Goal: Task Accomplishment & Management: Manage account settings

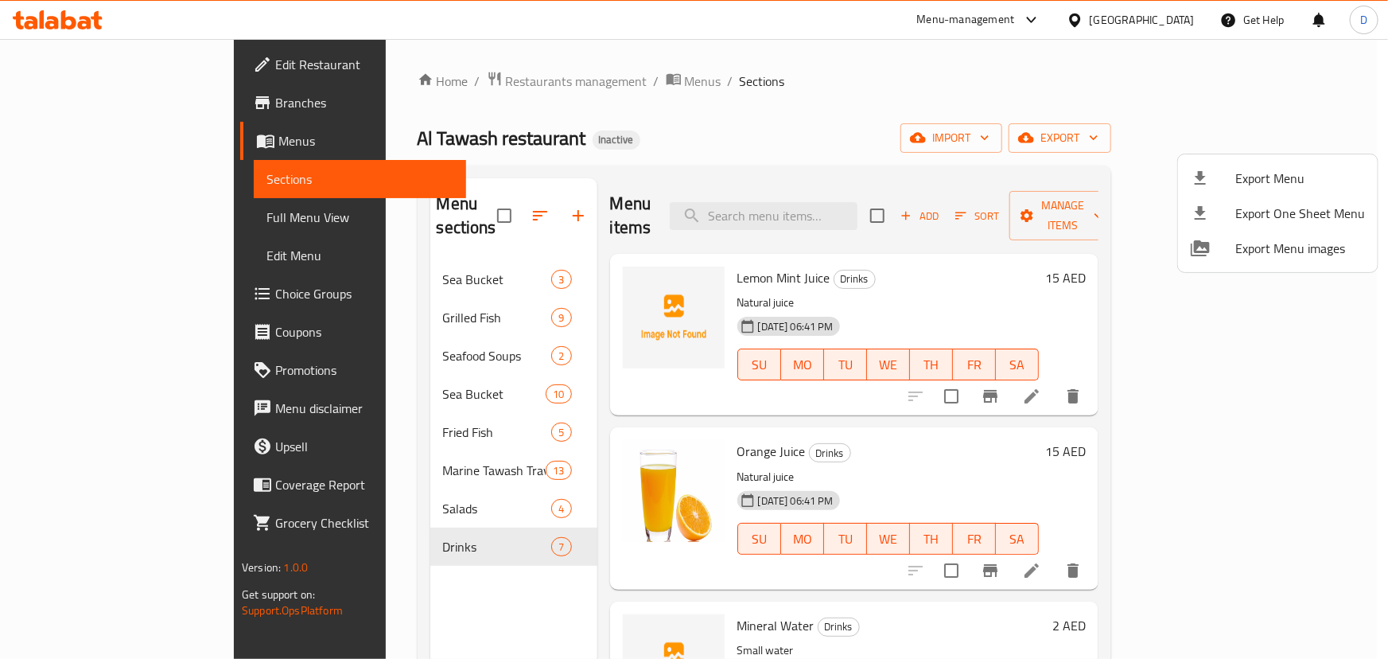
click at [161, 177] on div at bounding box center [694, 329] width 1388 height 659
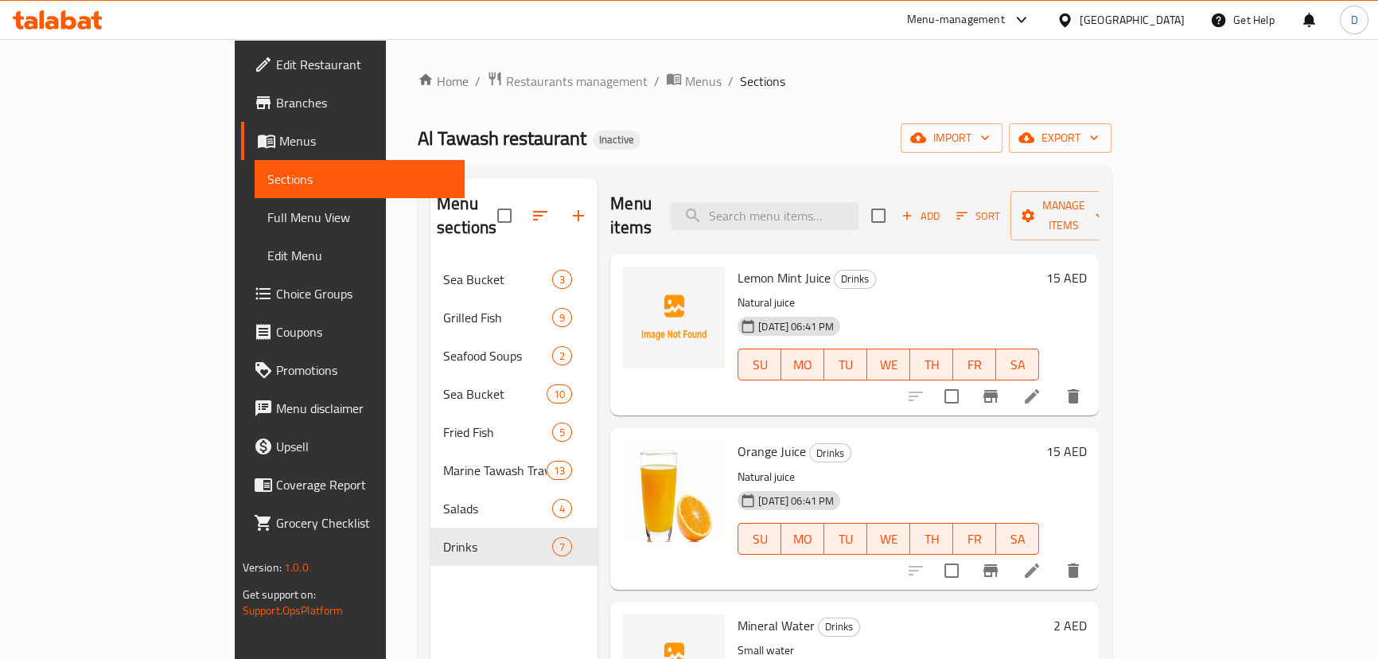
click at [267, 179] on span "Sections" at bounding box center [359, 178] width 185 height 19
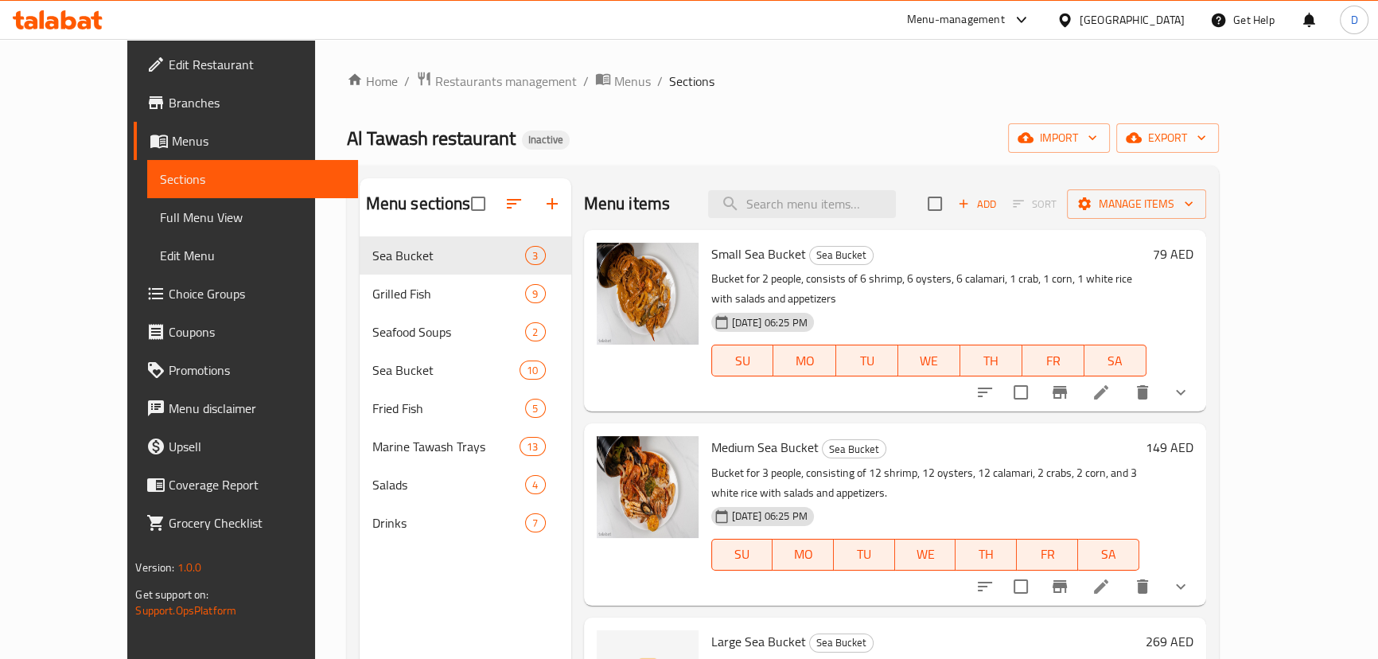
click at [160, 215] on span "Full Menu View" at bounding box center [252, 217] width 185 height 19
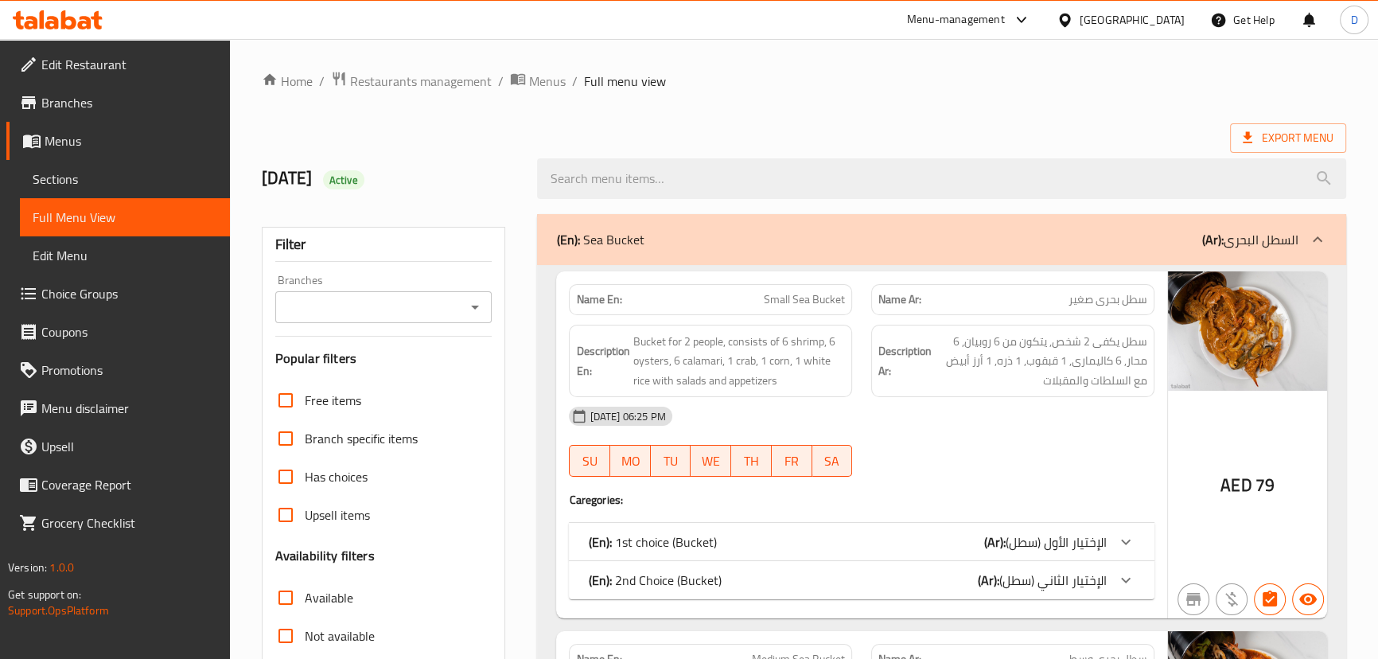
scroll to position [361, 0]
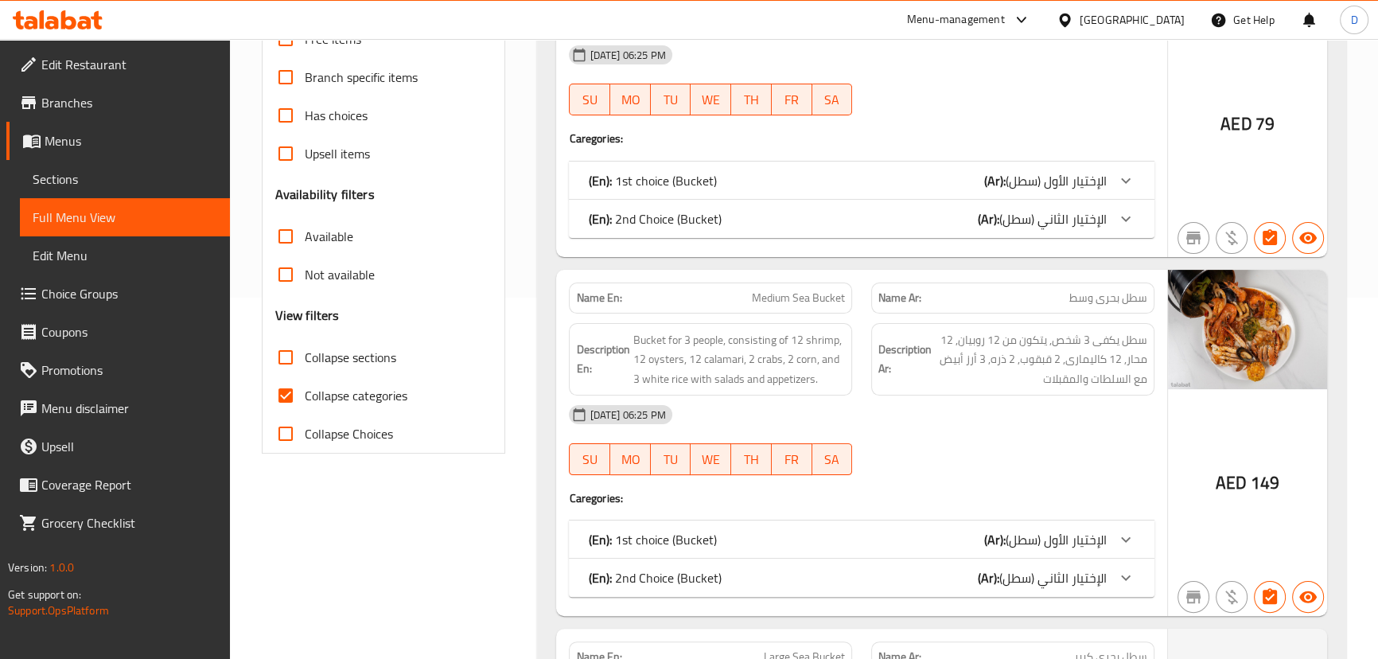
click at [310, 396] on span "Collapse categories" at bounding box center [356, 395] width 103 height 19
click at [305, 396] on input "Collapse categories" at bounding box center [285, 395] width 38 height 38
checkbox input "false"
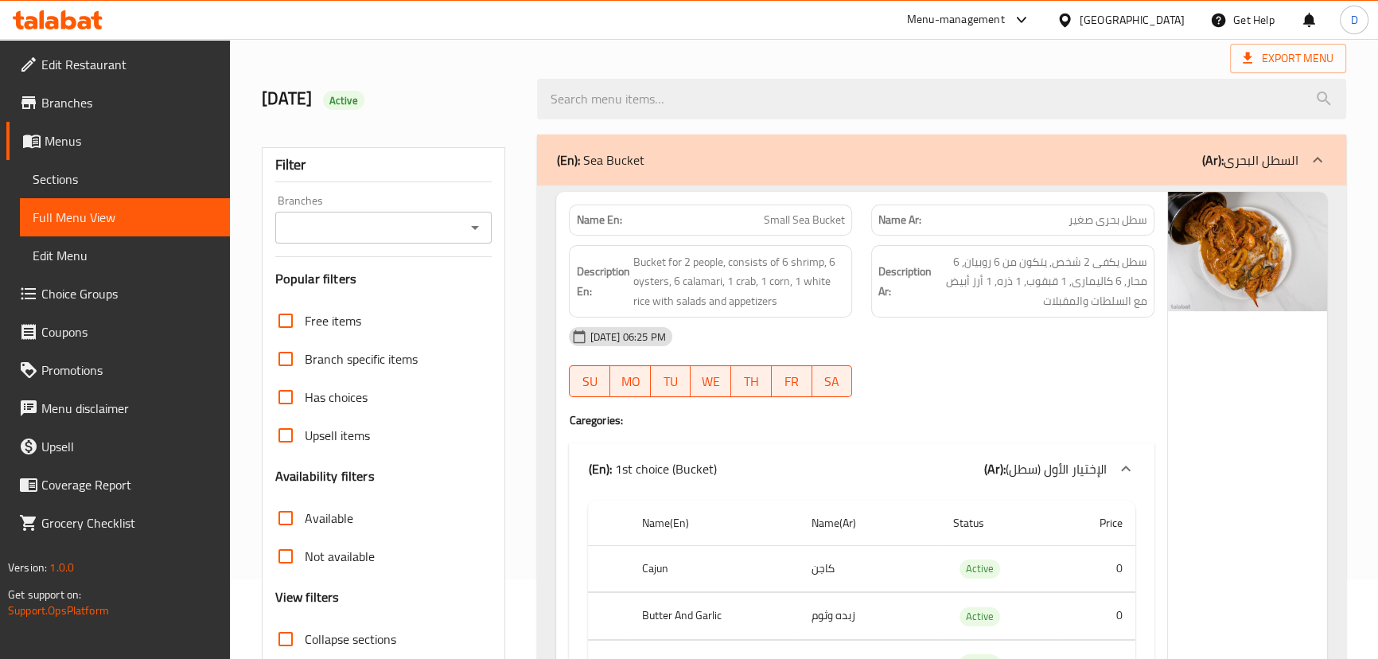
scroll to position [56, 0]
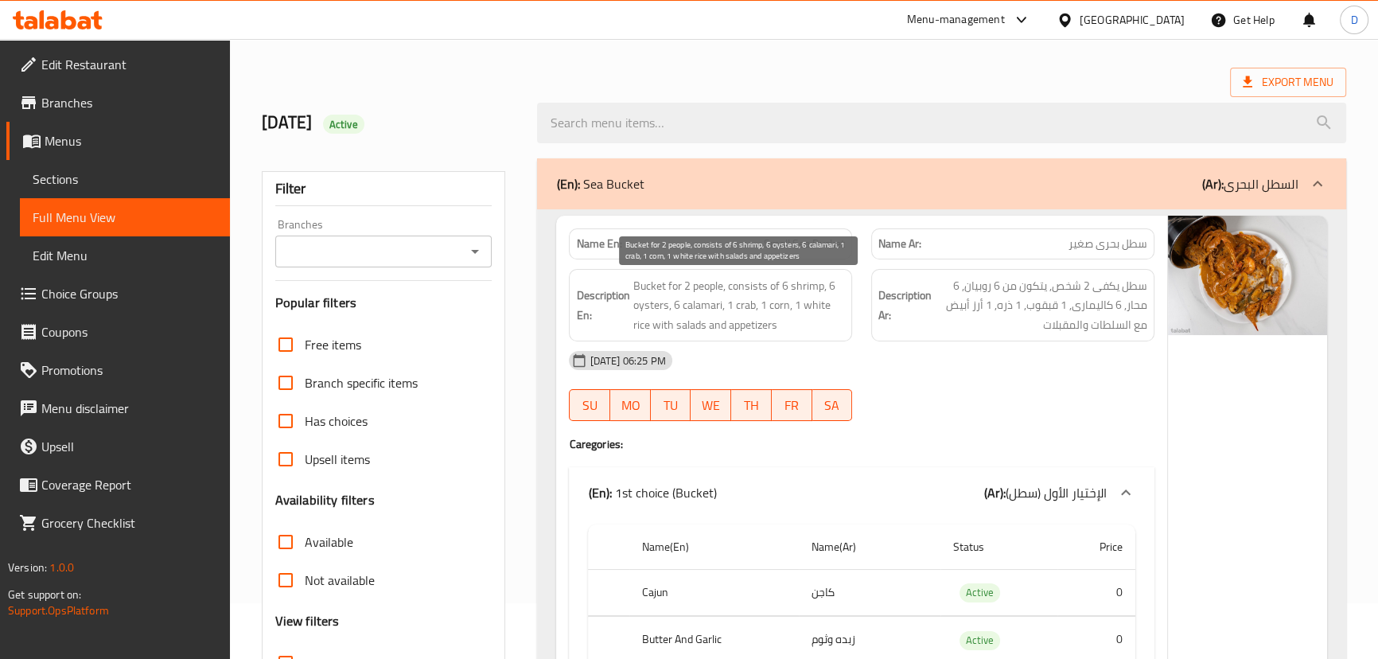
click at [661, 303] on span "Bucket for 2 people, consists of 6 shrimp, 6 oysters, 6 calamari, 1 crab, 1 cor…" at bounding box center [738, 305] width 212 height 59
copy span "oysters"
click at [708, 304] on span "Bucket for 2 people, consists of 6 shrimp, 6 oysters, 6 calamari, 1 crab, 1 cor…" at bounding box center [738, 305] width 212 height 59
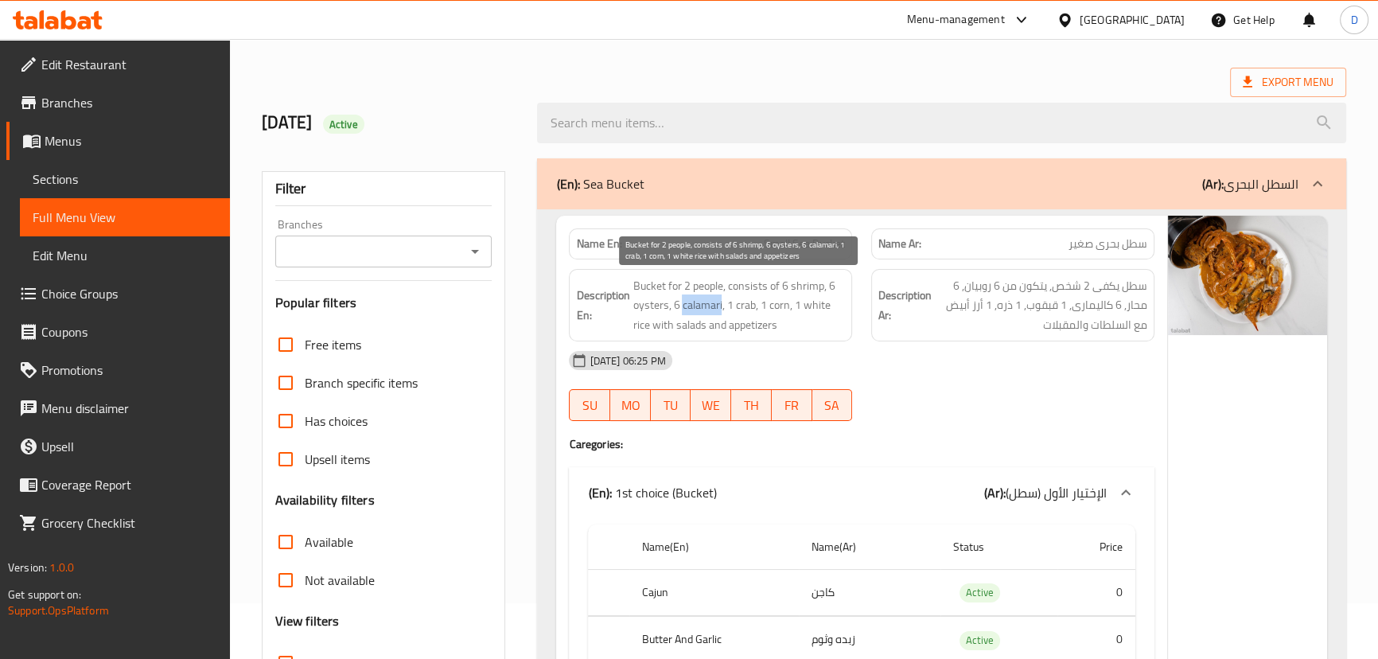
copy span "calamari"
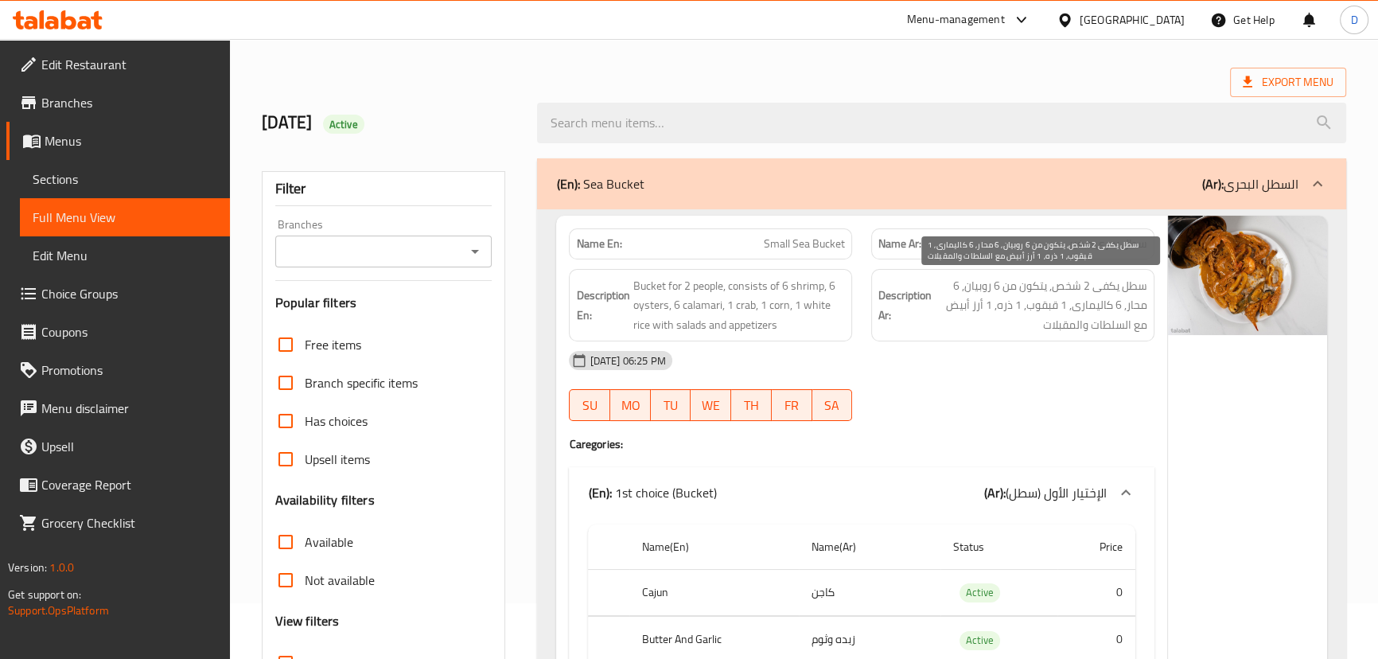
click at [1048, 299] on span "سطل يكفى 2 شخص, يتكون من 6 روبيان, 6 محار, 6 كاليمارى, 1 قبقوب, 1 ذره, 1 أرز أب…" at bounding box center [1041, 305] width 212 height 59
copy span "قبقوب"
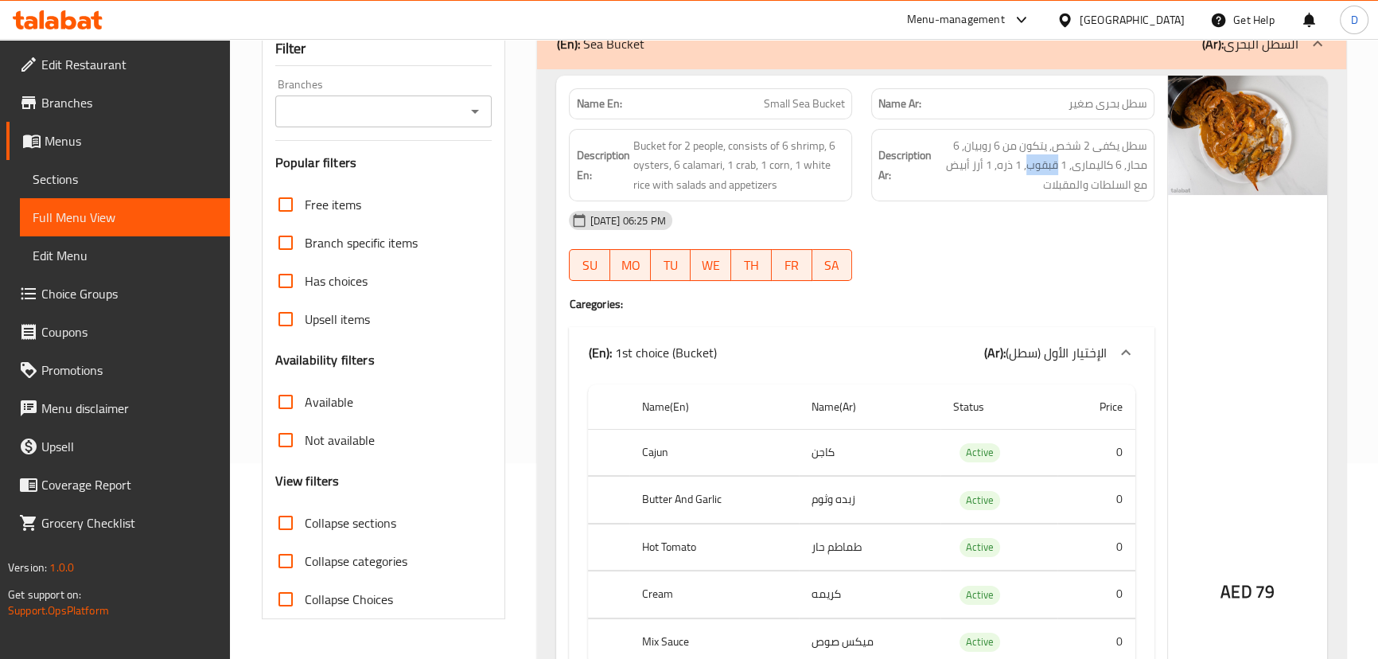
scroll to position [200, 0]
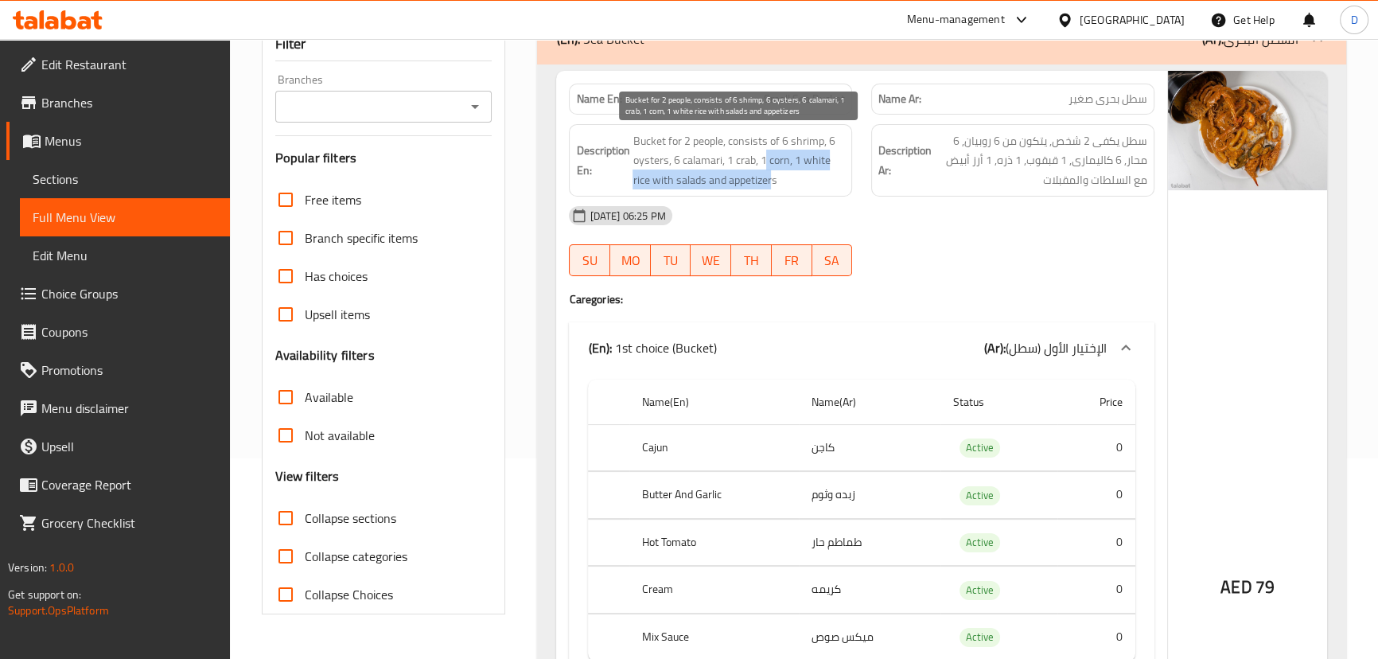
drag, startPoint x: 764, startPoint y: 162, endPoint x: 771, endPoint y: 181, distance: 19.4
click at [771, 181] on span "Bucket for 2 people, consists of 6 shrimp, 6 oysters, 6 calamari, 1 crab, 1 cor…" at bounding box center [738, 160] width 212 height 59
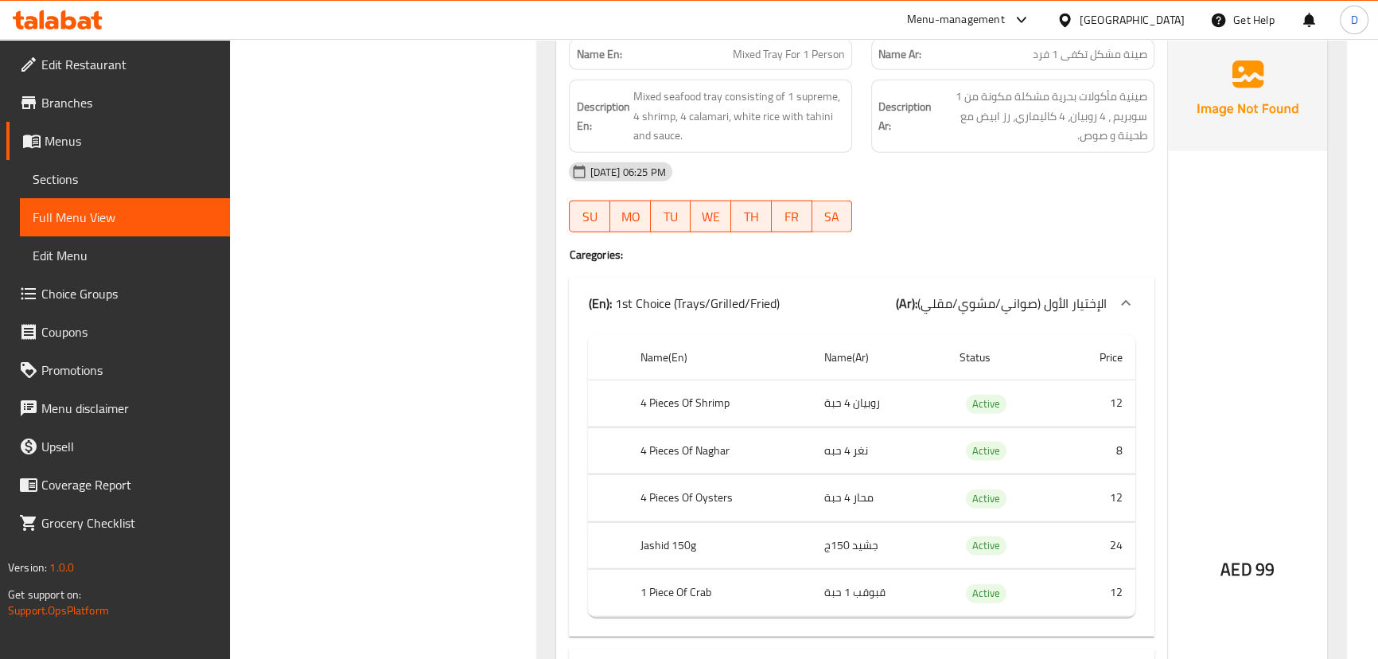
scroll to position [19835, 0]
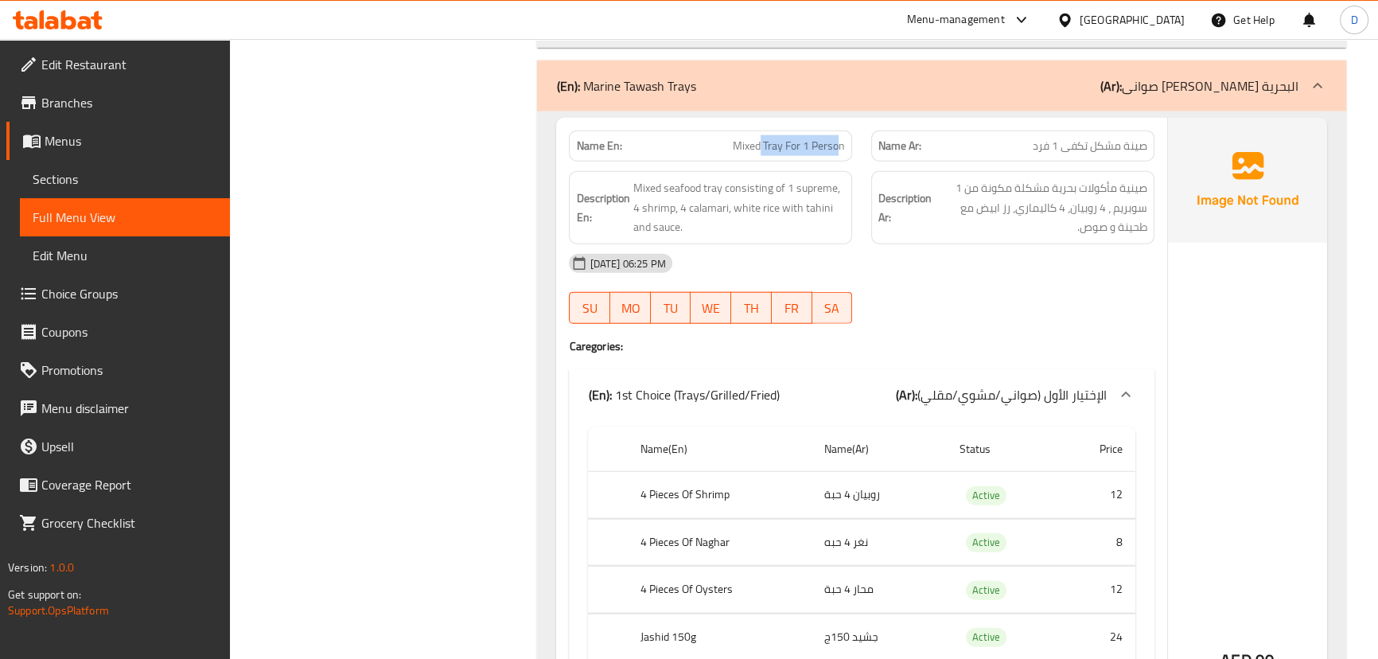
drag, startPoint x: 758, startPoint y: 123, endPoint x: 839, endPoint y: 126, distance: 81.2
click at [839, 138] on span "Mixed Tray For 1 Person" at bounding box center [789, 146] width 112 height 17
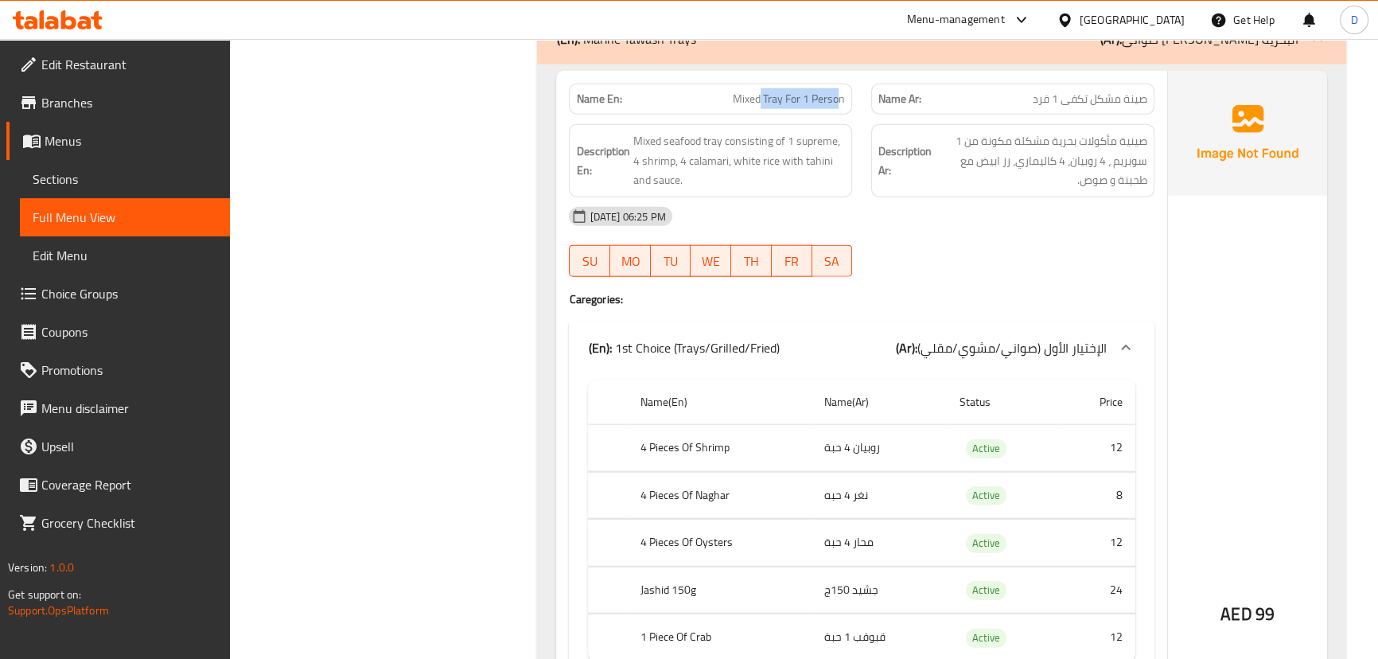
scroll to position [19908, 0]
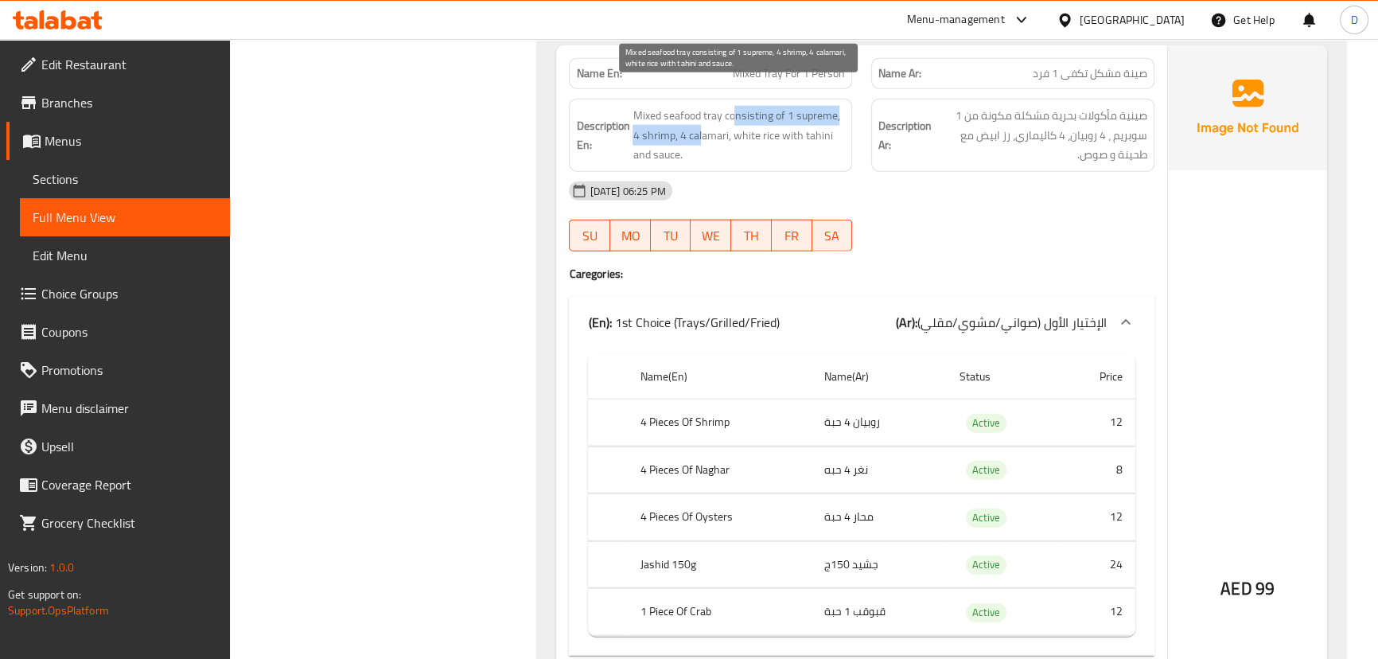
drag, startPoint x: 736, startPoint y: 87, endPoint x: 702, endPoint y: 103, distance: 38.1
click at [702, 106] on span "Mixed seafood tray consisting of 1 supreme, 4 shrimp, 4 calamari, white rice wi…" at bounding box center [738, 135] width 212 height 59
click at [823, 106] on span "Mixed seafood tray consisting of 1 supreme, 4 shrimp, 4 calamari, white rice wi…" at bounding box center [738, 135] width 212 height 59
drag, startPoint x: 687, startPoint y: 114, endPoint x: 737, endPoint y: 110, distance: 50.3
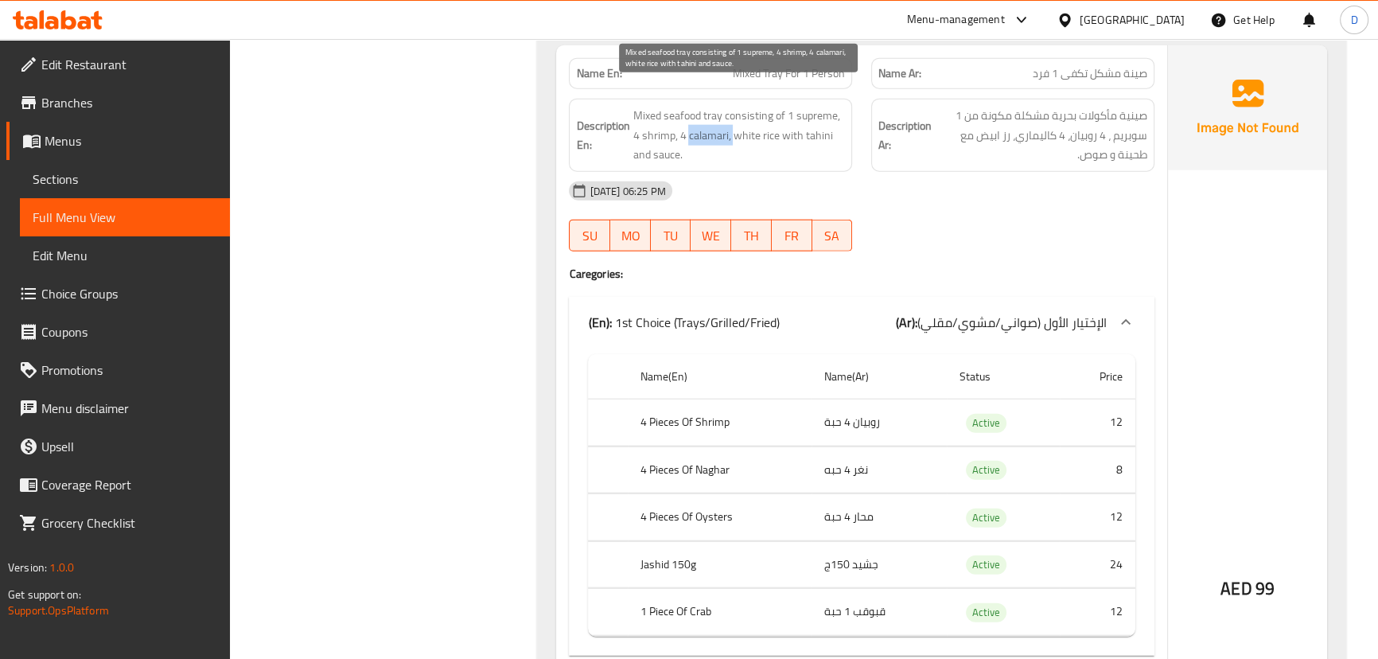
click at [737, 110] on span "Mixed seafood tray consisting of 1 supreme, 4 shrimp, 4 calamari, white rice wi…" at bounding box center [738, 135] width 212 height 59
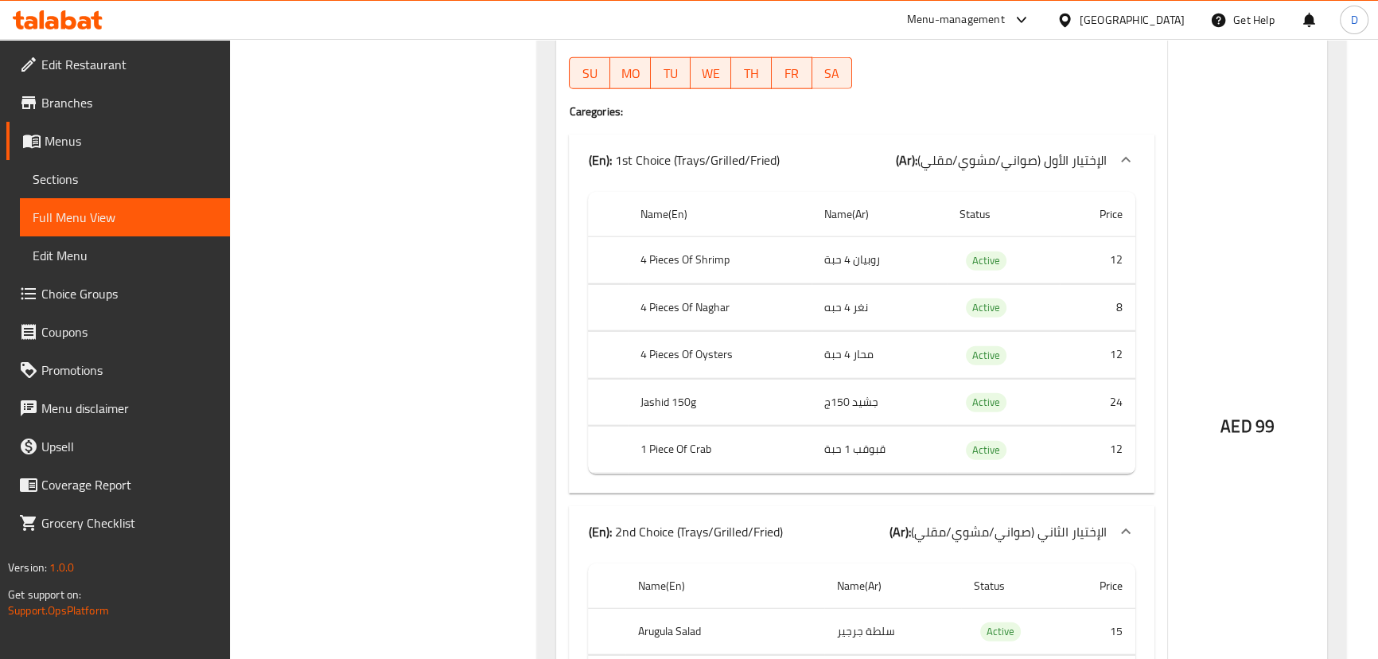
scroll to position [20052, 0]
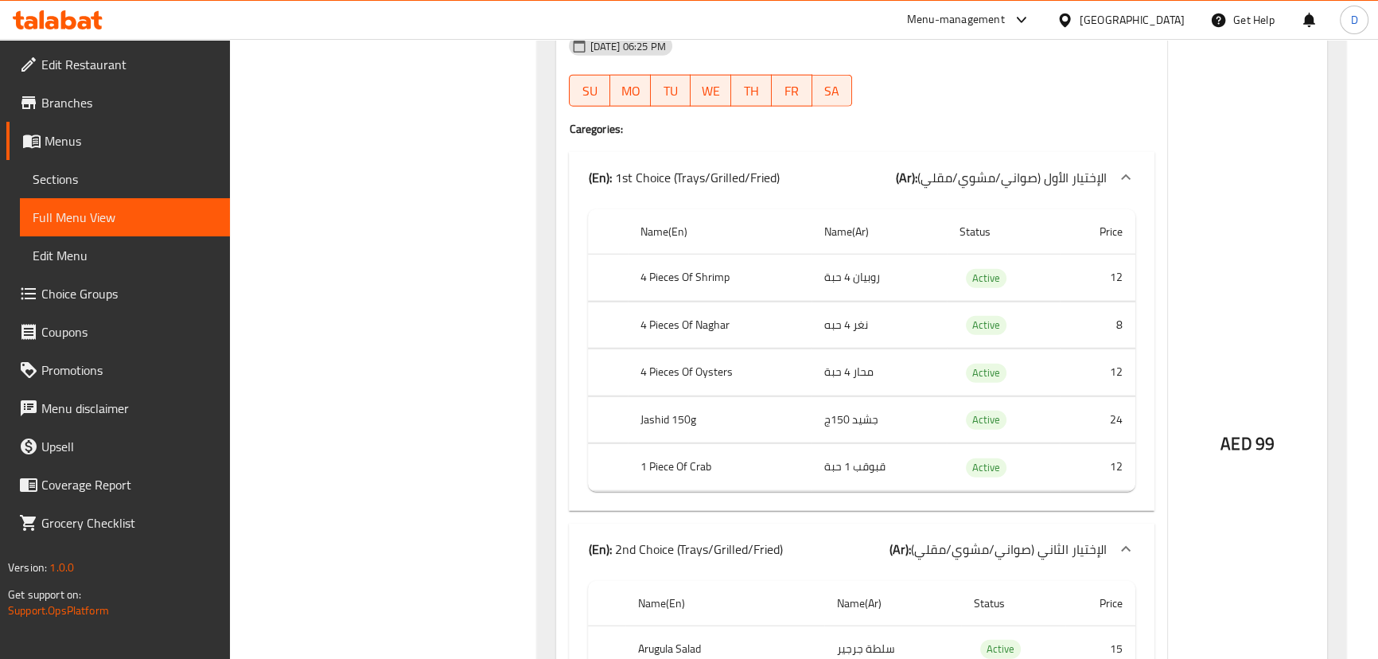
click at [855, 303] on td "نغر 4 حبه" at bounding box center [878, 324] width 135 height 47
copy td "نغر 4 حبه"
click at [867, 444] on td "قبوقب 1 حبة" at bounding box center [878, 467] width 135 height 47
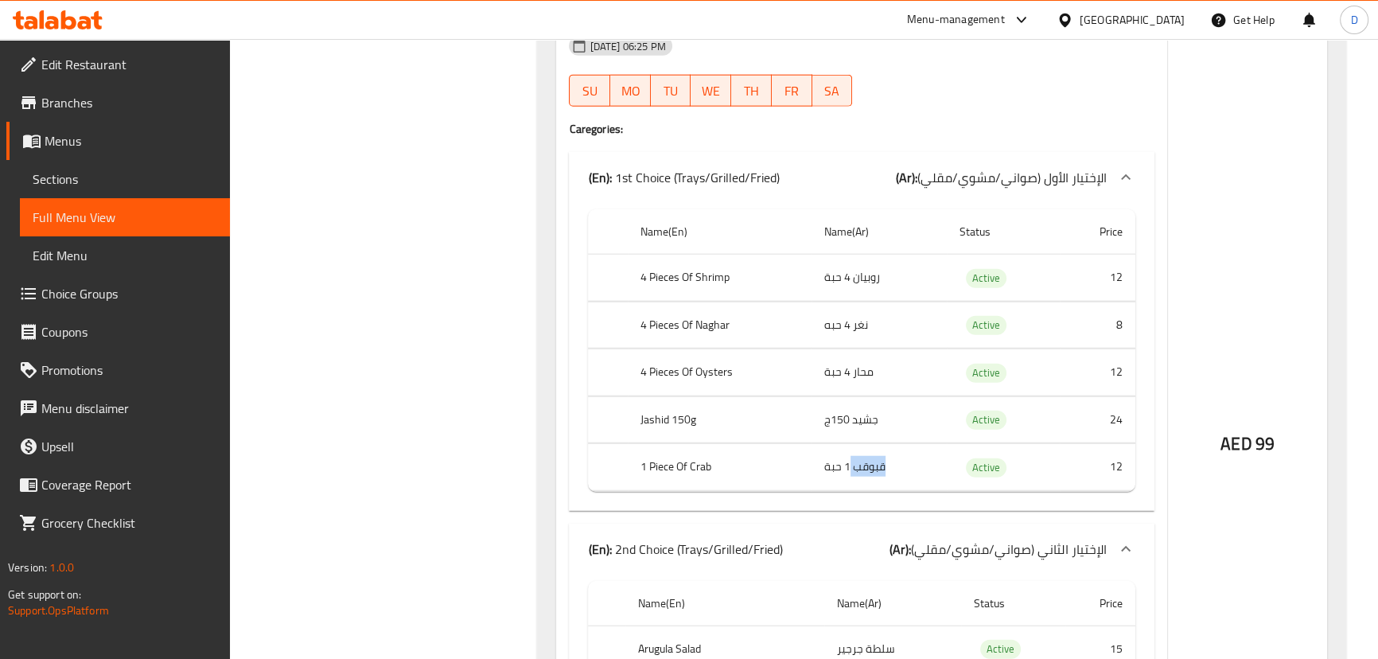
click at [867, 444] on td "قبوقب 1 حبة" at bounding box center [878, 467] width 135 height 47
copy td "قبوقب"
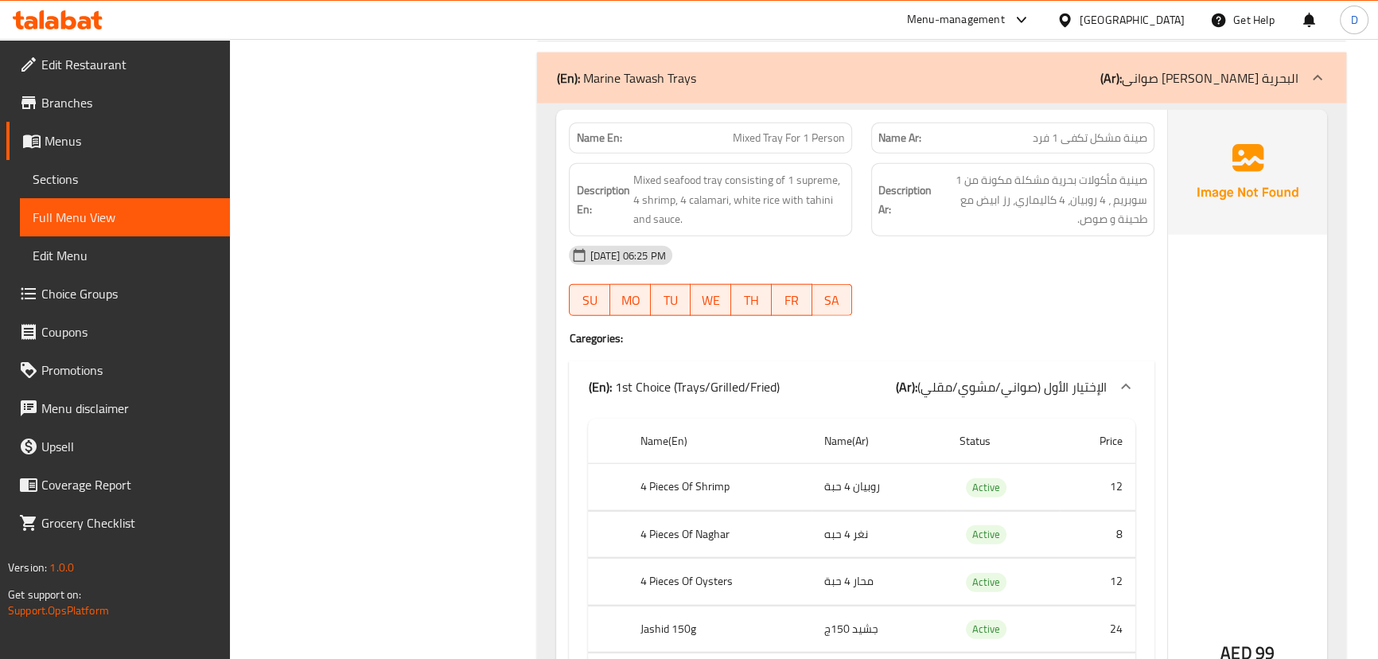
scroll to position [19763, 0]
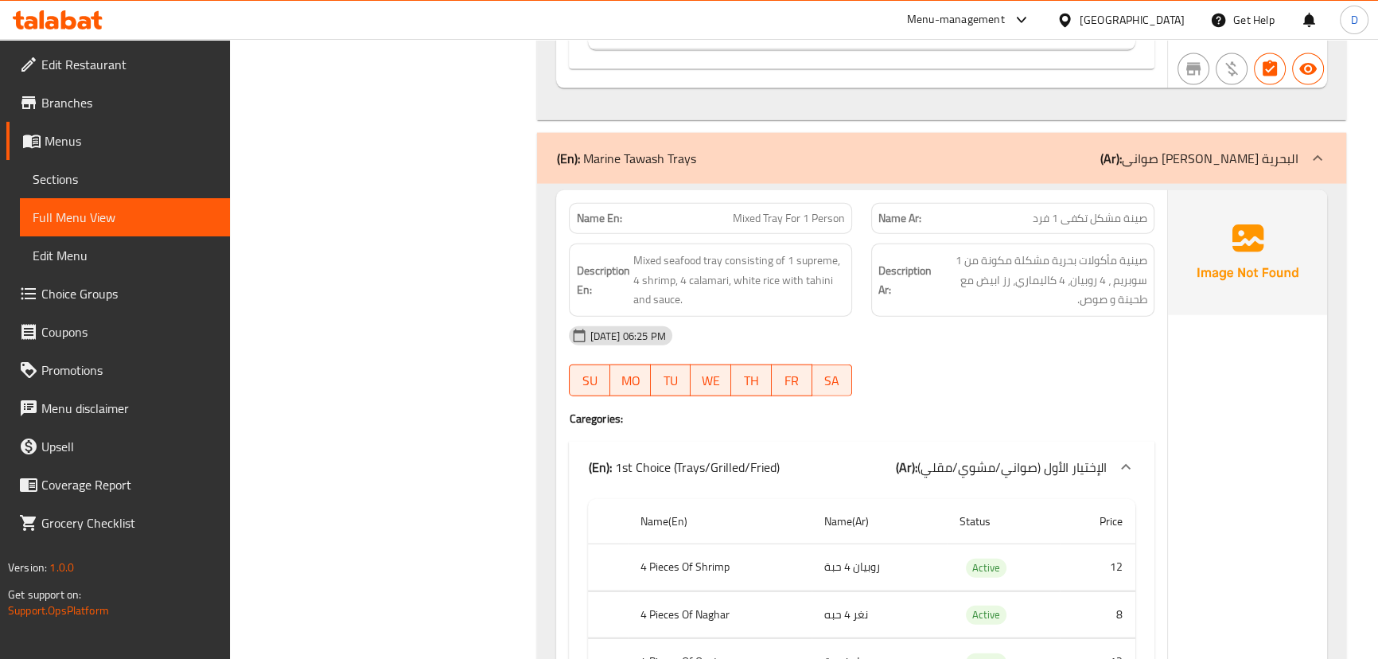
click at [776, 210] on span "Mixed Tray For 1 Person" at bounding box center [789, 218] width 112 height 17
copy span "Tray"
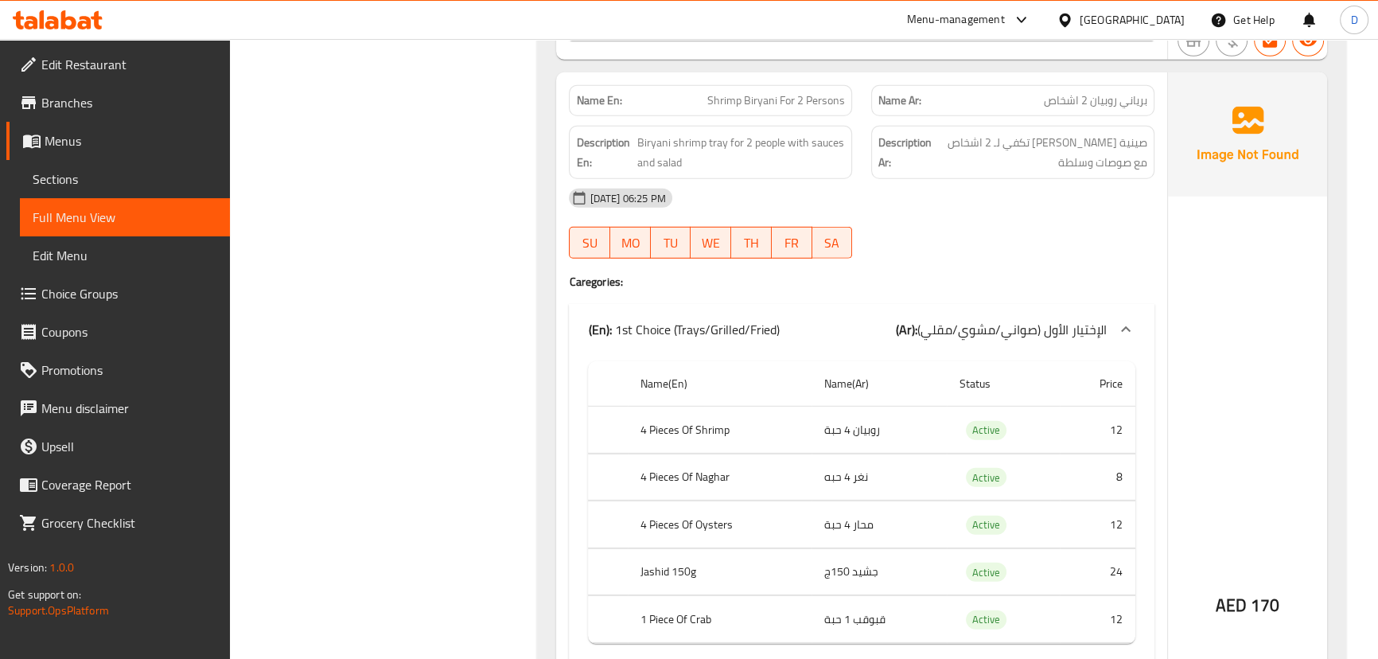
scroll to position [20848, 0]
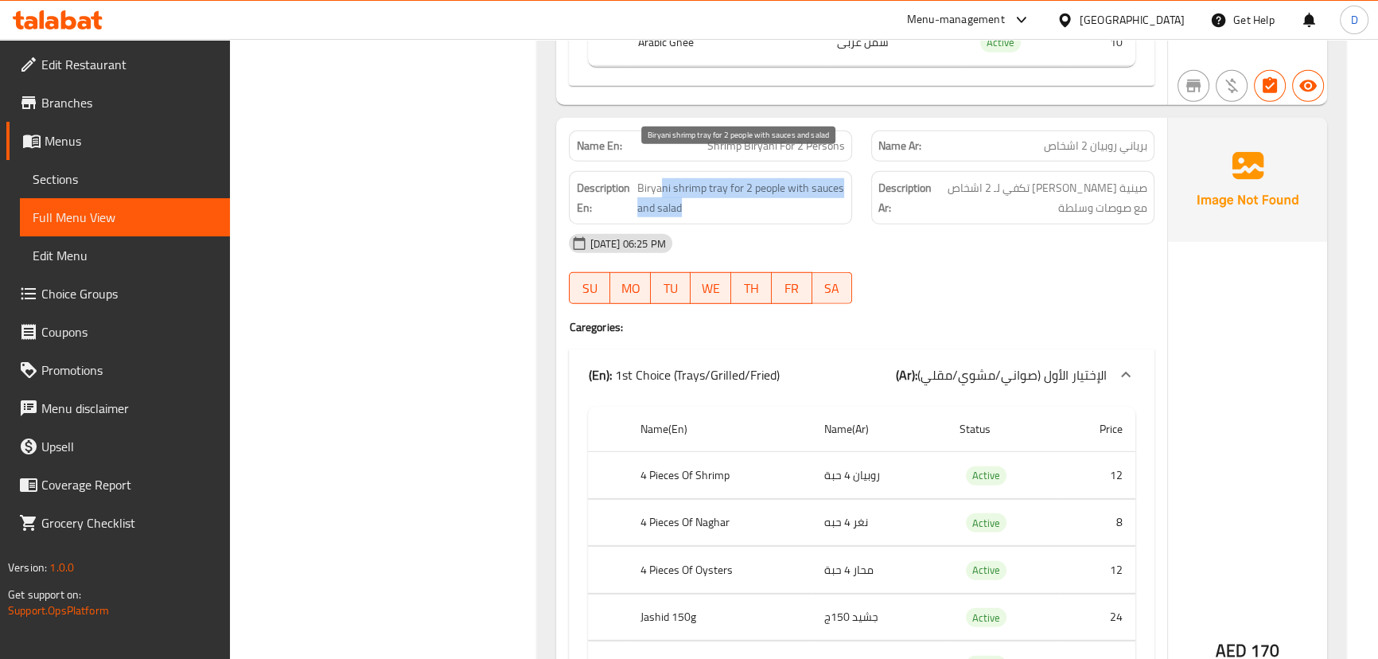
drag, startPoint x: 662, startPoint y: 165, endPoint x: 843, endPoint y: 181, distance: 182.1
click at [843, 181] on span "Biryani shrimp tray for 2 people with sauces and salad" at bounding box center [741, 197] width 208 height 39
click at [826, 190] on span "Biryani shrimp tray for 2 people with sauces and salad" at bounding box center [741, 197] width 208 height 39
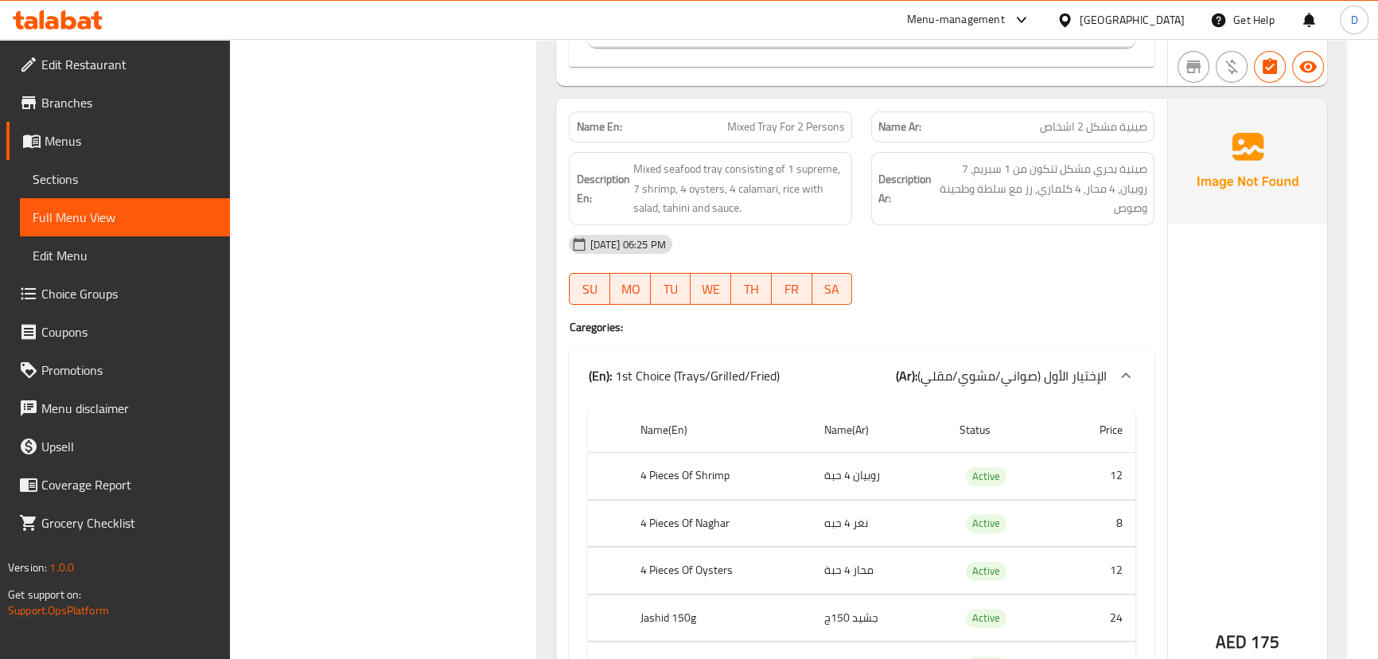
scroll to position [21788, 0]
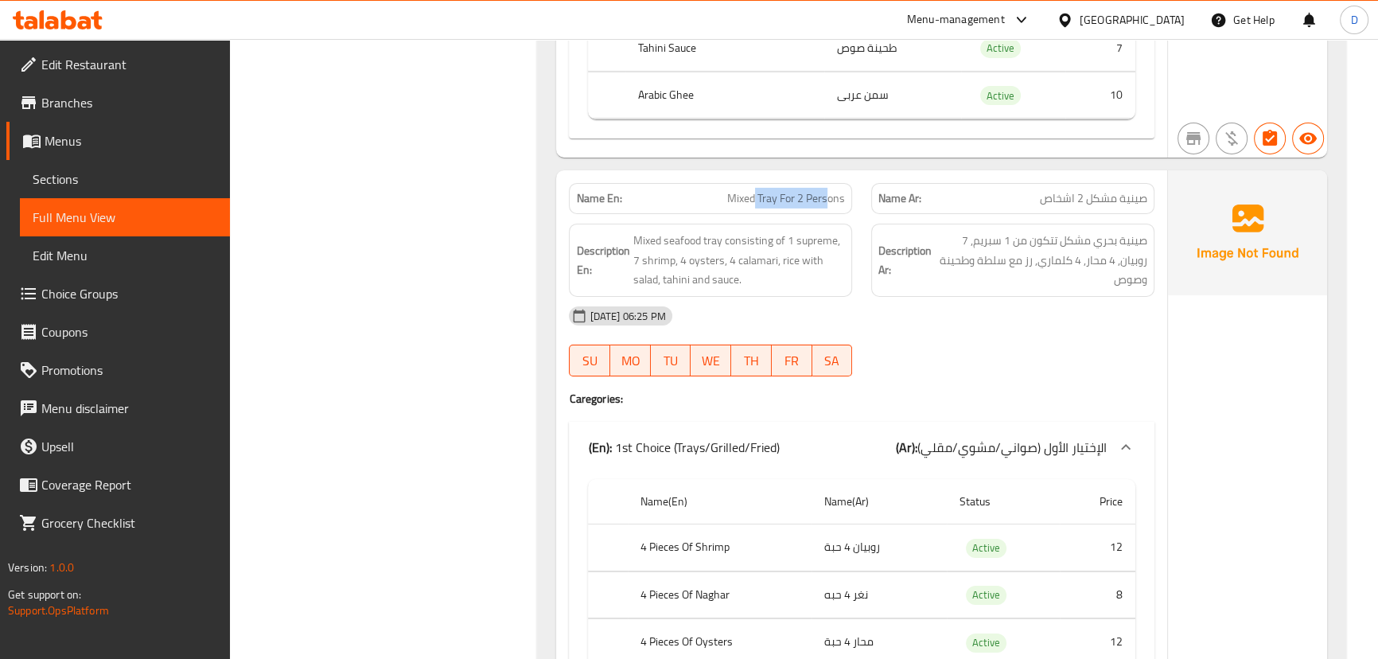
drag, startPoint x: 756, startPoint y: 177, endPoint x: 826, endPoint y: 173, distance: 71.0
click at [826, 190] on span "Mixed Tray For 2 Persons" at bounding box center [786, 198] width 118 height 17
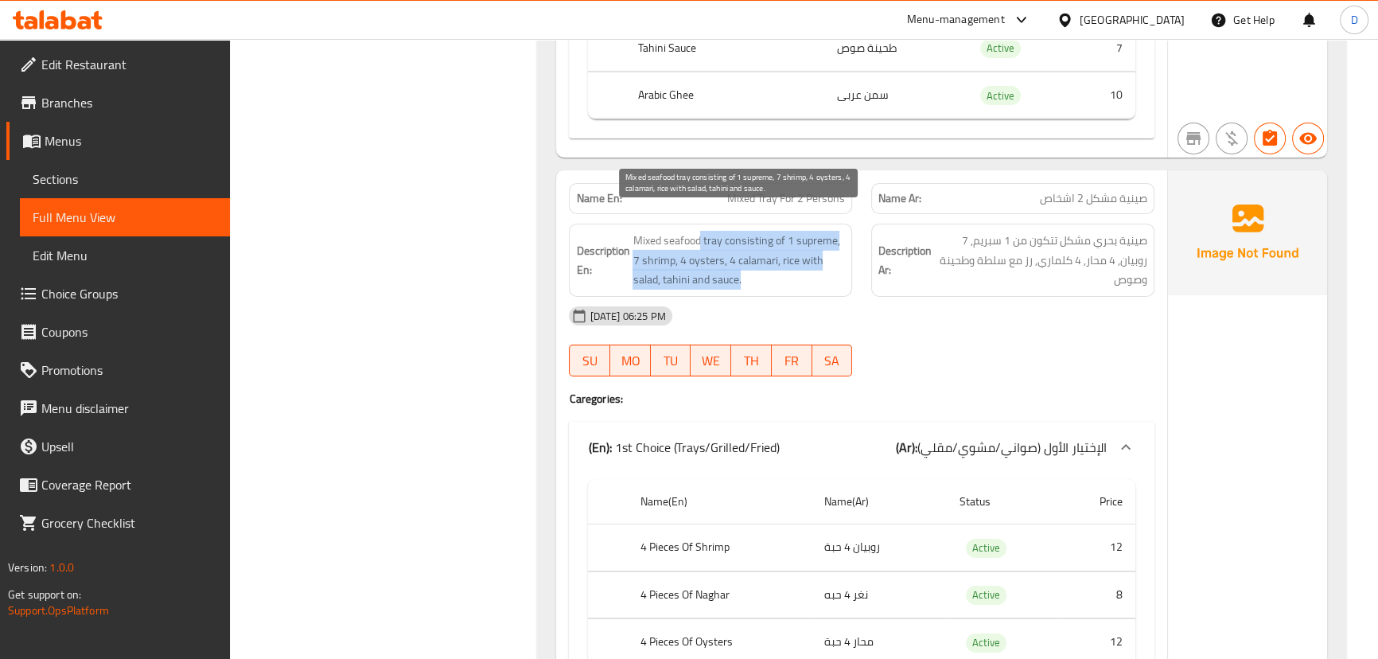
drag, startPoint x: 700, startPoint y: 223, endPoint x: 827, endPoint y: 252, distance: 130.6
click at [827, 252] on span "Mixed seafood tray consisting of 1 supreme, 7 shrimp, 4 oysters, 4 calamari, ri…" at bounding box center [738, 260] width 212 height 59
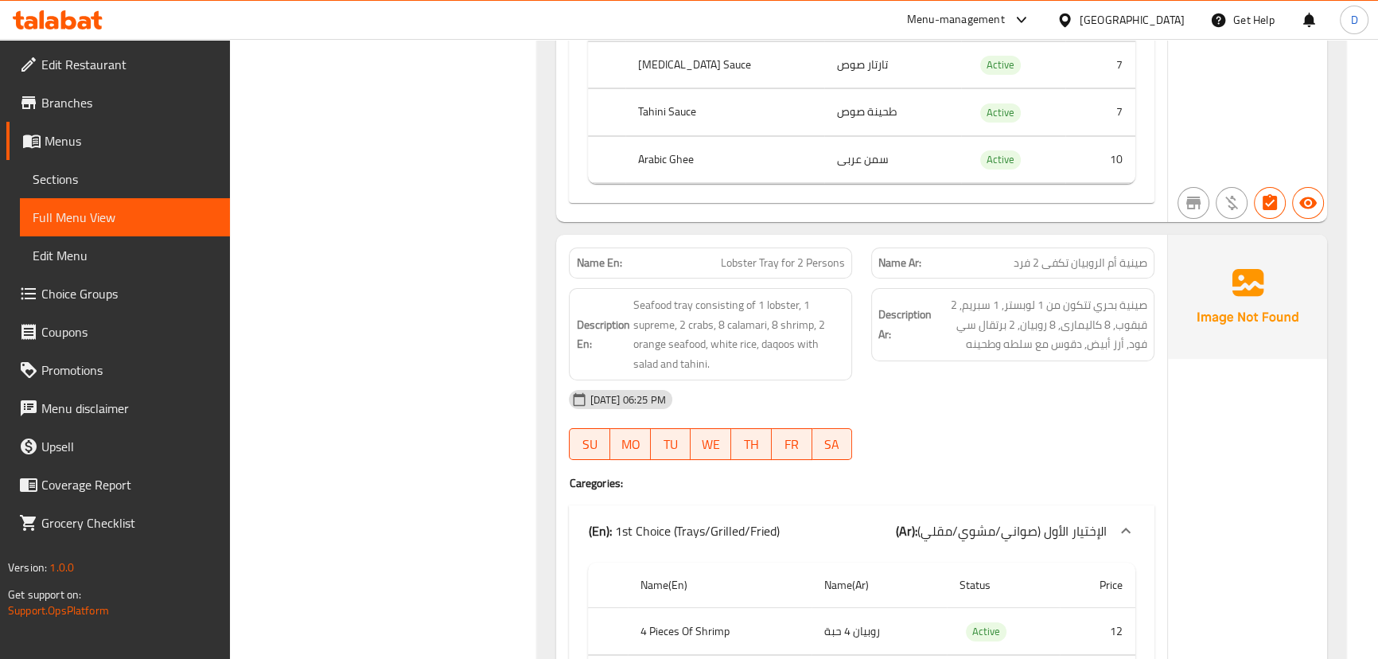
scroll to position [22872, 0]
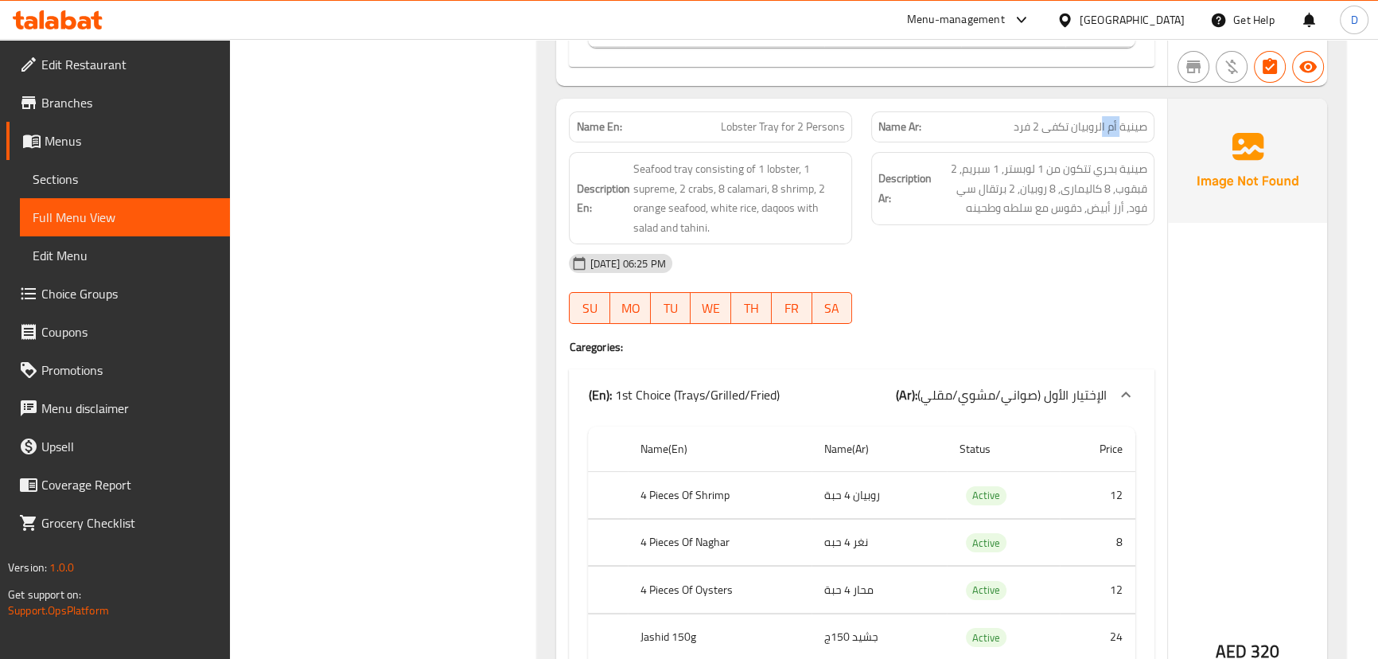
drag, startPoint x: 1118, startPoint y: 100, endPoint x: 1102, endPoint y: 100, distance: 15.9
click at [1102, 119] on span "صينية أم الروبيان تكفى 2 فرد" at bounding box center [1080, 127] width 134 height 17
click at [1121, 119] on span "صينية أم الروبيان تكفى 2 فرد" at bounding box center [1080, 127] width 134 height 17
click at [1112, 119] on span "صينية أم الروبيان تكفى 2 فرد" at bounding box center [1080, 127] width 134 height 17
drag, startPoint x: 1112, startPoint y: 100, endPoint x: 1093, endPoint y: 102, distance: 19.2
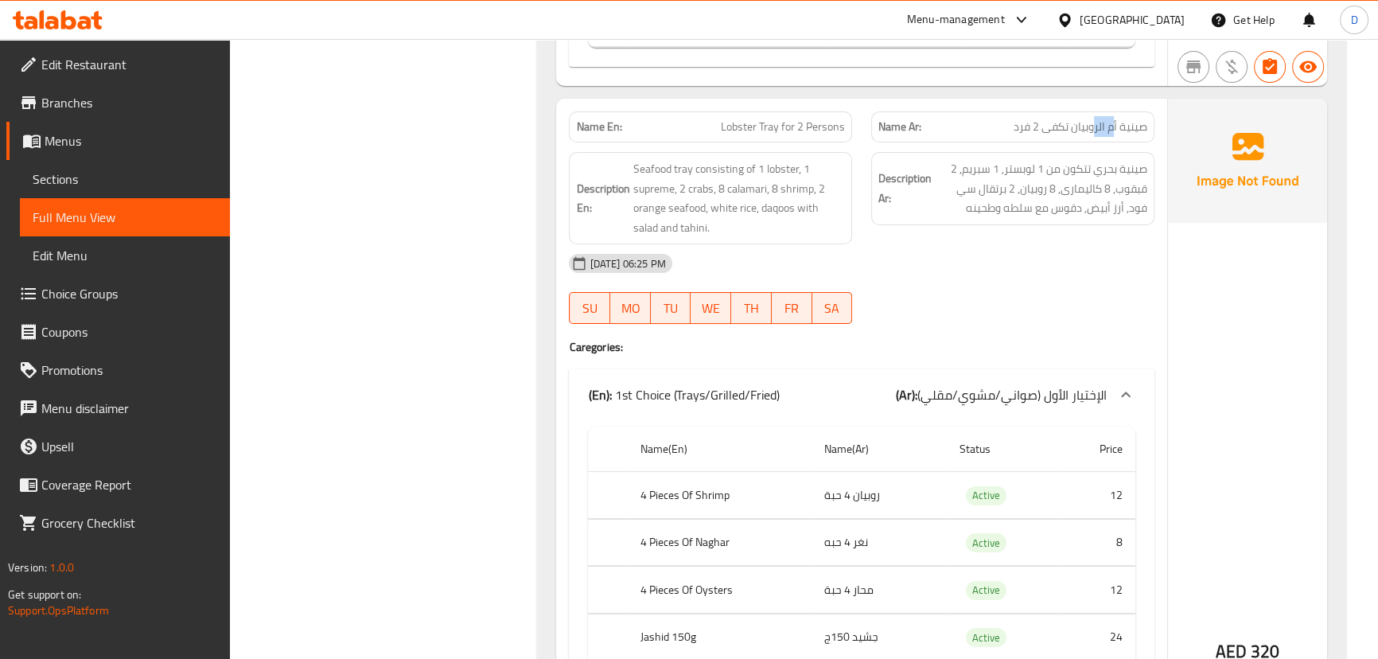
click at [1093, 119] on span "صينية أم الروبيان تكفى 2 فرد" at bounding box center [1080, 127] width 134 height 17
copy span "م الر"
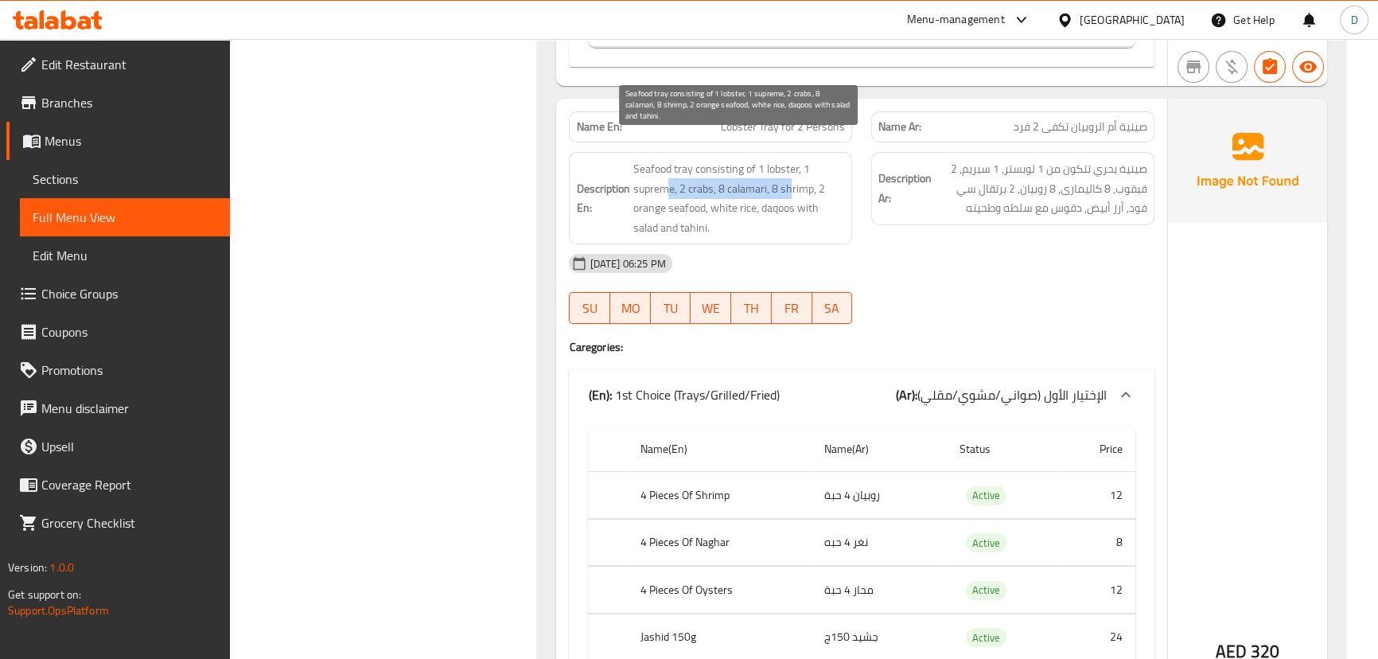
drag, startPoint x: 669, startPoint y: 163, endPoint x: 789, endPoint y: 165, distance: 120.1
click at [789, 165] on span "Seafood tray consisting of 1 lobster, 1 supreme, 2 crabs, 8 calamari, 8 shrimp,…" at bounding box center [738, 198] width 212 height 78
drag, startPoint x: 624, startPoint y: 182, endPoint x: 733, endPoint y: 185, distance: 108.2
click at [733, 185] on h6 "Description En: Seafood tray consisting of 1 lobster, 1 supreme, 2 crabs, 8 cal…" at bounding box center [710, 198] width 269 height 78
click at [733, 185] on span "Seafood tray consisting of 1 lobster, 1 supreme, 2 crabs, 8 calamari, 8 shrimp,…" at bounding box center [738, 198] width 212 height 78
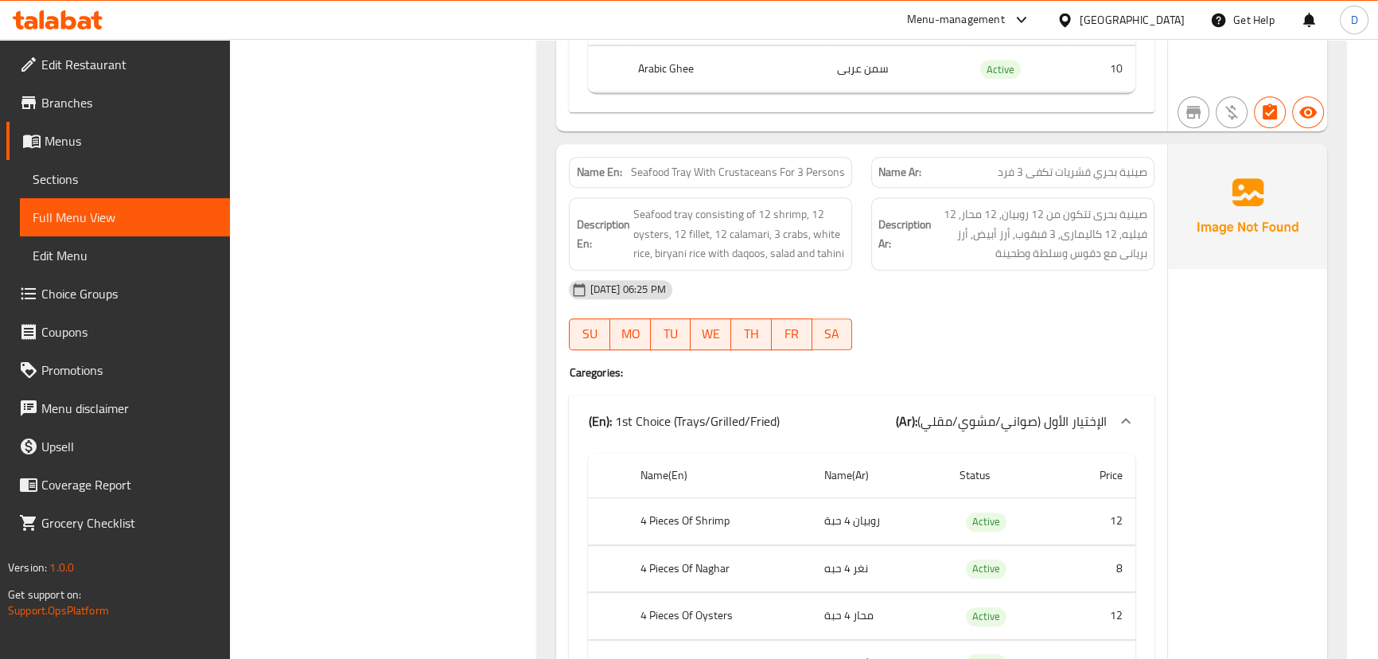
scroll to position [23885, 0]
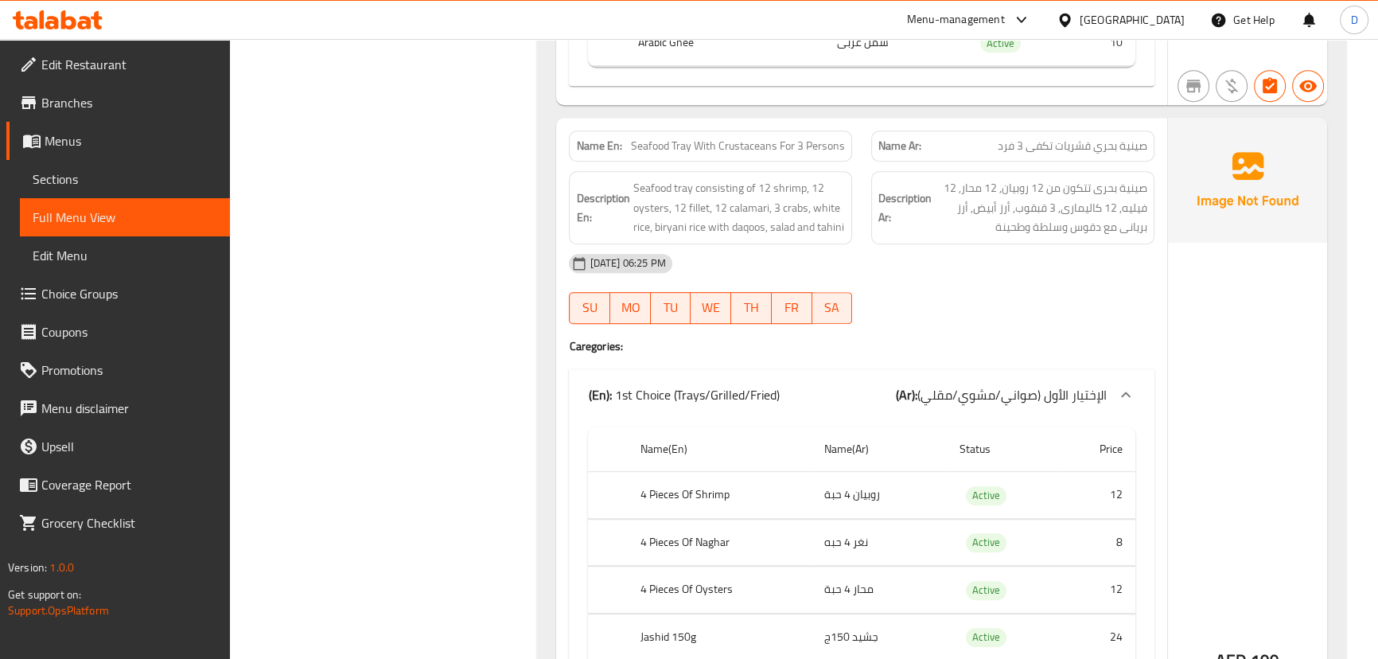
click at [770, 138] on span "Seafood Tray With Crustaceans For 3 Persons" at bounding box center [738, 146] width 214 height 17
copy span "Crustaceans"
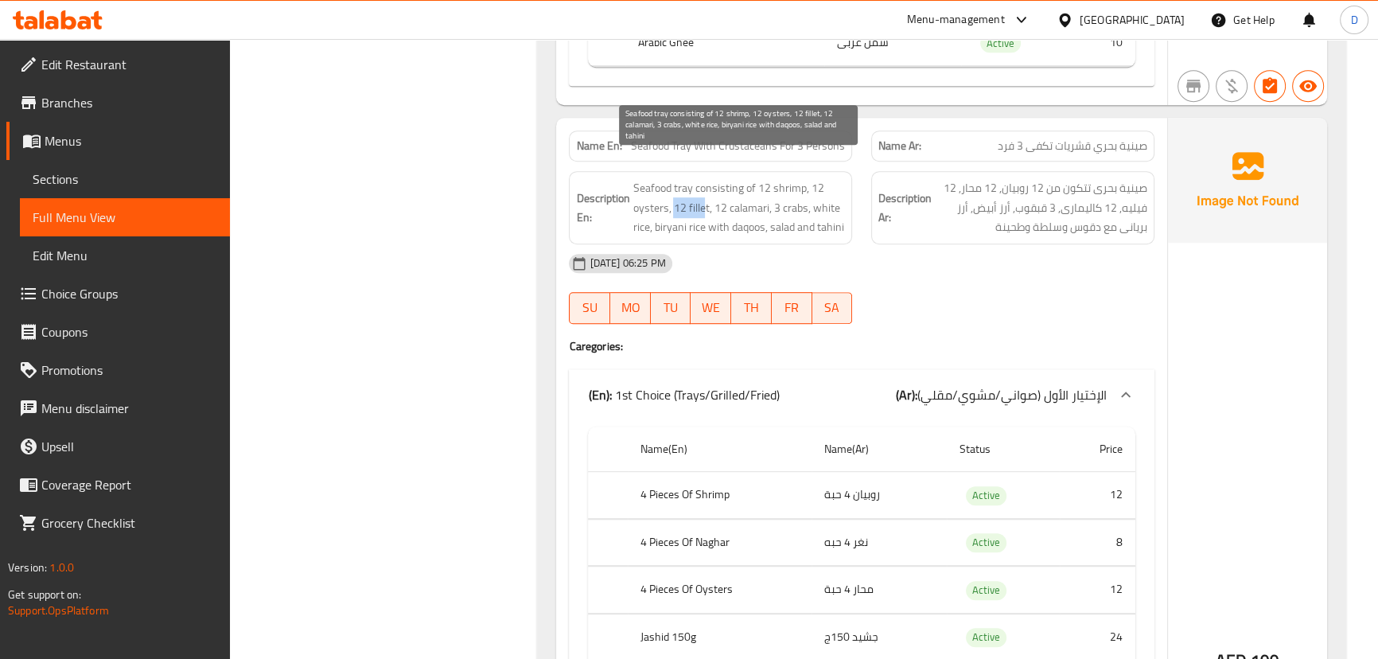
drag, startPoint x: 674, startPoint y: 179, endPoint x: 706, endPoint y: 182, distance: 32.0
click at [706, 182] on span "Seafood tray consisting of 12 shrimp, 12 oysters, 12 fillet, 12 calamari, 3 cra…" at bounding box center [738, 207] width 212 height 59
click at [716, 212] on span "Seafood tray consisting of 12 shrimp, 12 oysters, 12 fillet, 12 calamari, 3 cra…" at bounding box center [738, 207] width 212 height 59
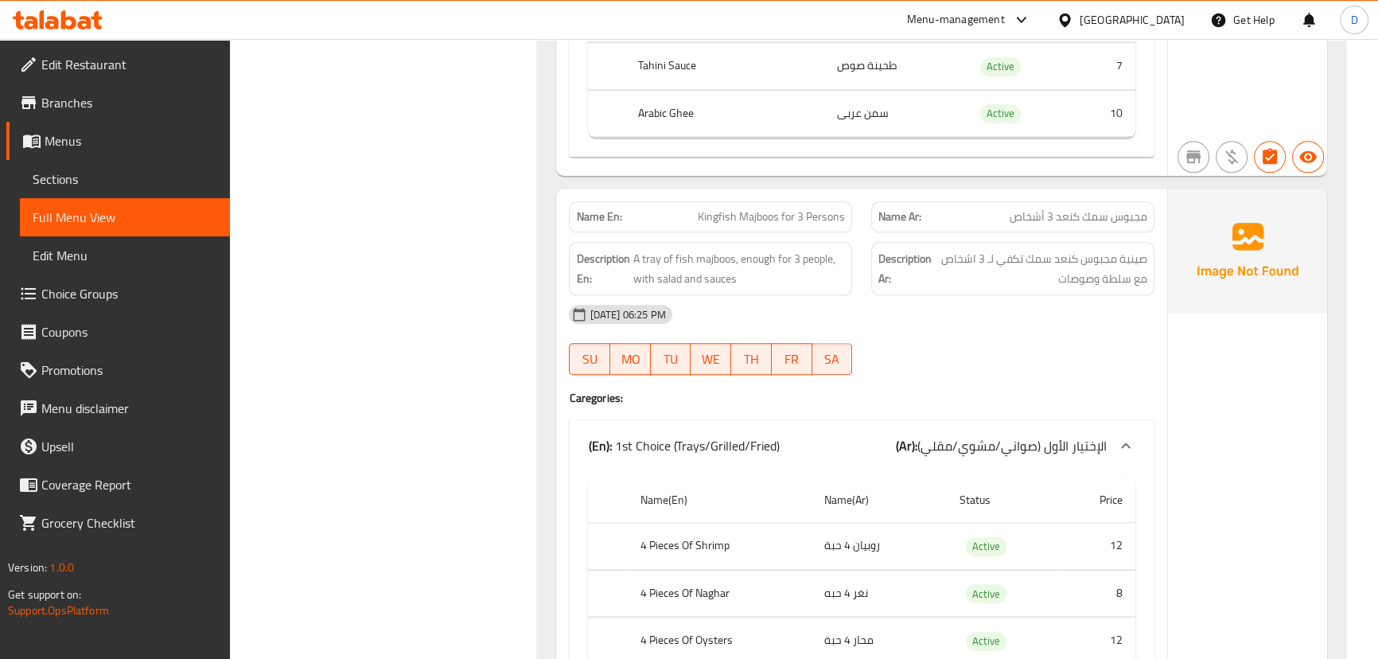
scroll to position [24825, 0]
drag, startPoint x: 656, startPoint y: 239, endPoint x: 694, endPoint y: 239, distance: 38.2
click at [694, 251] on span "A tray of fish majboos, enough for 3 people, with salad and sauces" at bounding box center [738, 270] width 212 height 39
click at [739, 210] on span "Kingfish Majboos for 3 Persons" at bounding box center [771, 218] width 147 height 17
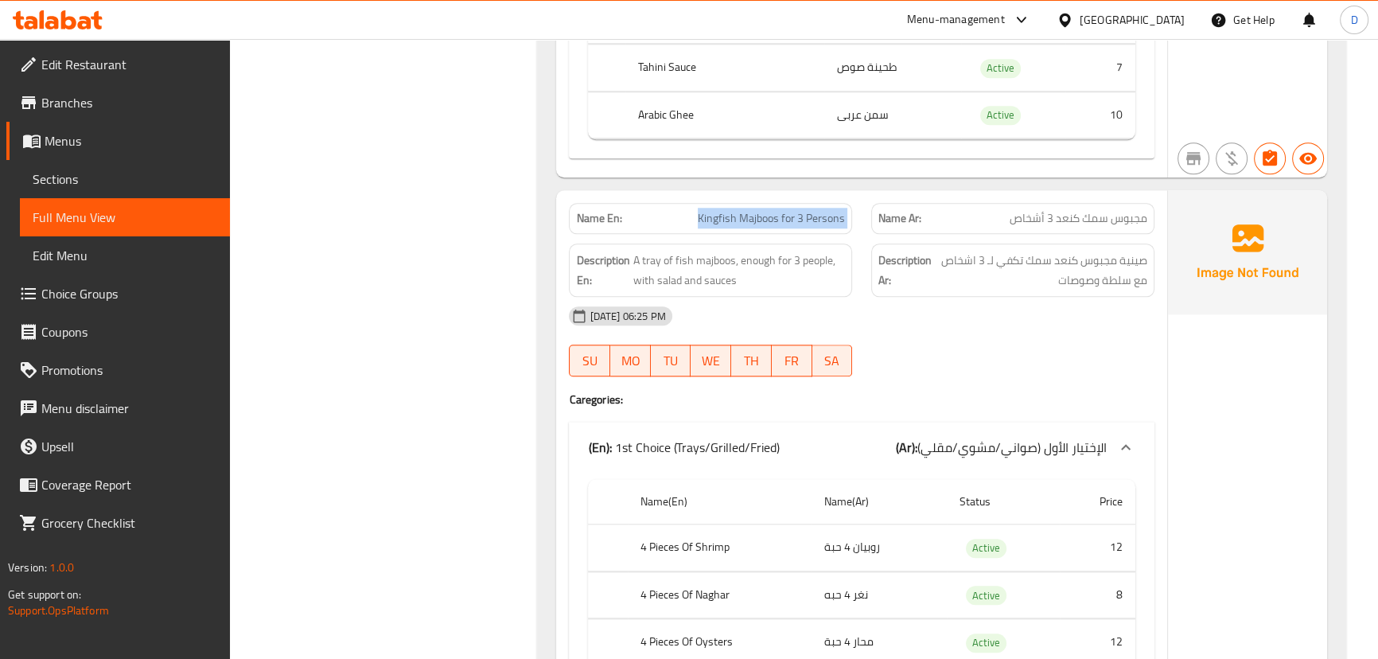
click at [739, 210] on span "Kingfish Majboos for 3 Persons" at bounding box center [771, 218] width 147 height 17
copy span "Kingfish Majboos for 3 Persons"
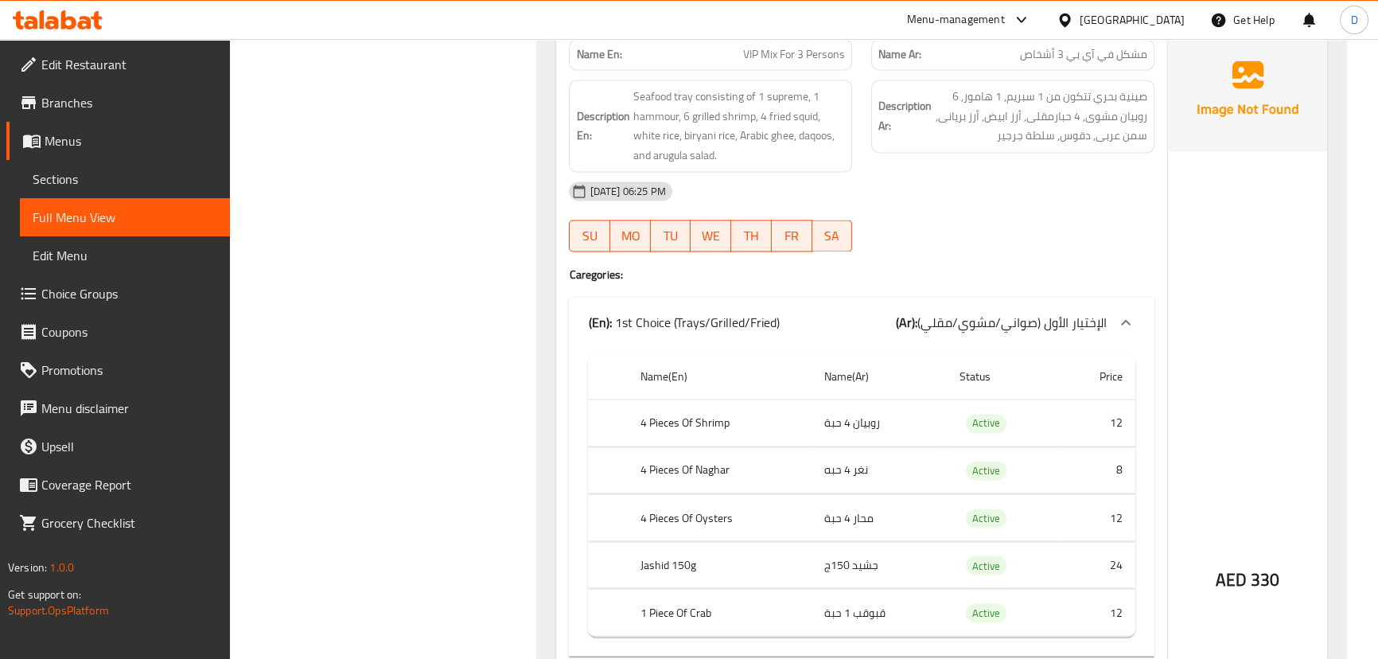
scroll to position [25909, 0]
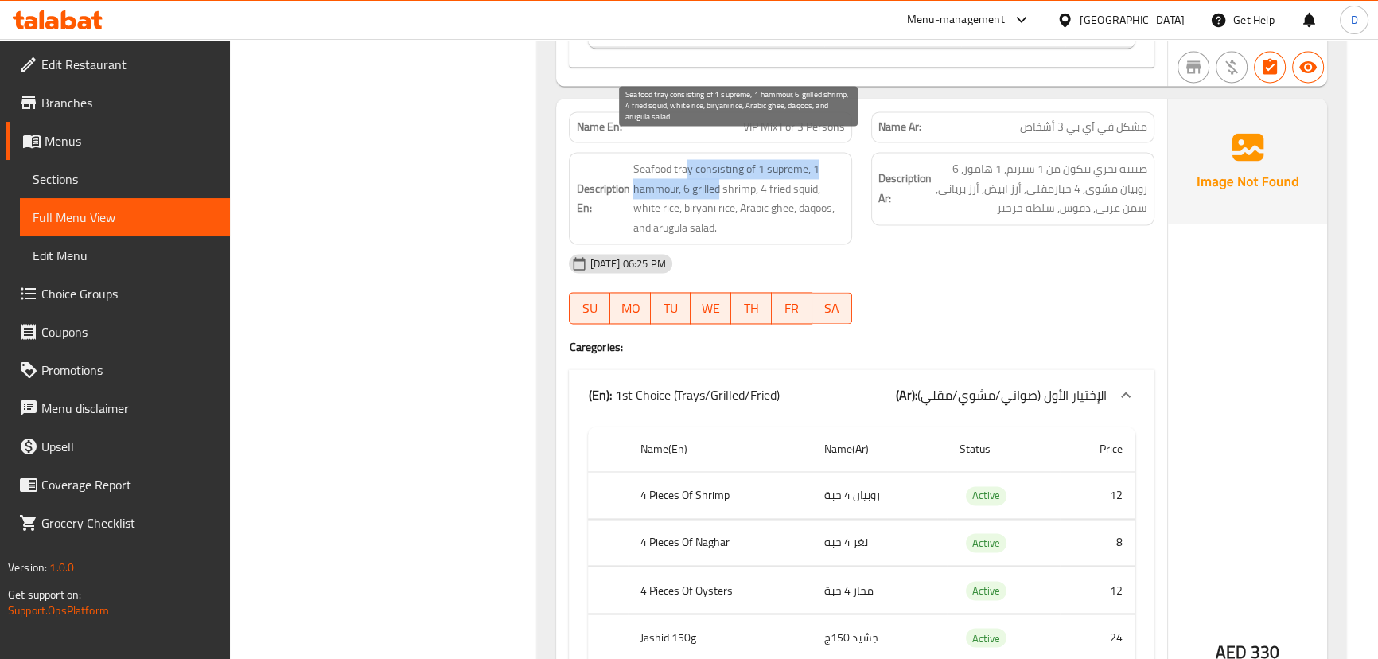
drag, startPoint x: 686, startPoint y: 144, endPoint x: 721, endPoint y: 164, distance: 39.6
click at [721, 164] on span "Seafood tray consisting of 1 supreme, 1 hammour, 6 grilled shrimp, 4 fried squi…" at bounding box center [738, 198] width 212 height 78
click at [708, 165] on span "Seafood tray consisting of 1 supreme, 1 hammour, 6 grilled shrimp, 4 fried squi…" at bounding box center [738, 198] width 212 height 78
click at [670, 159] on span "Seafood tray consisting of 1 supreme, 1 hammour, 6 grilled shrimp, 4 fried squi…" at bounding box center [738, 198] width 212 height 78
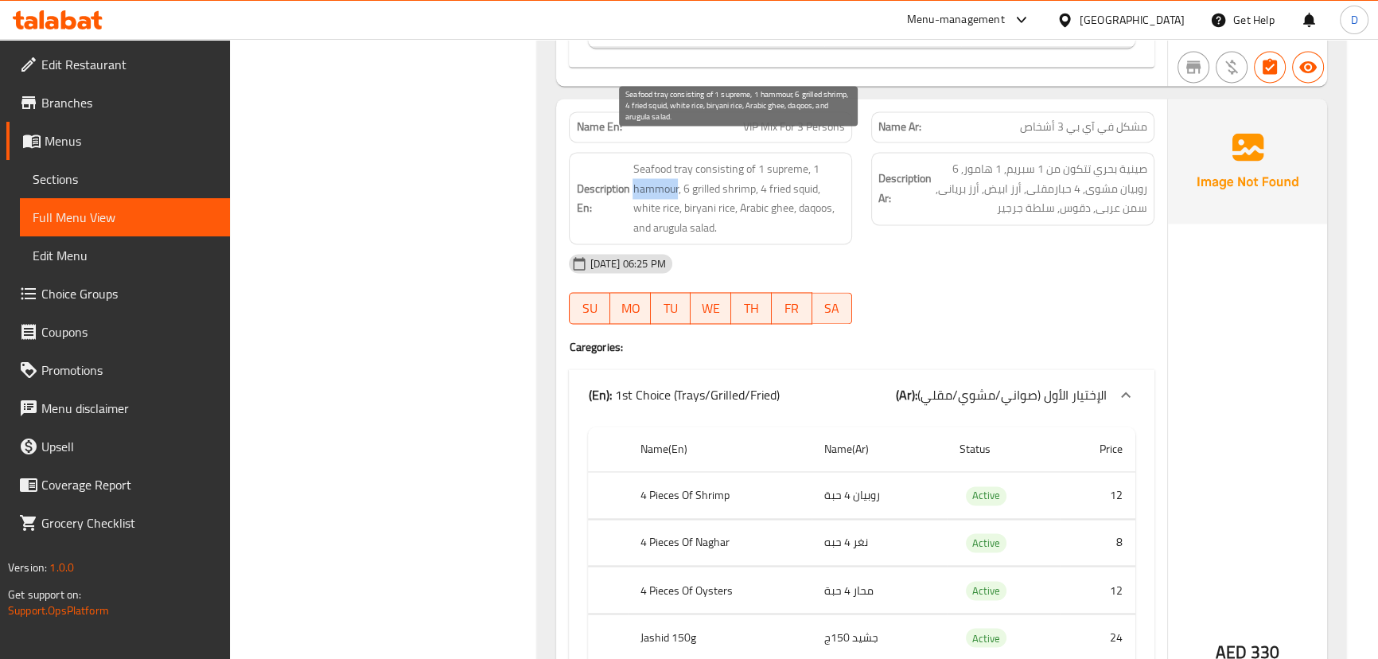
copy span "hammour"
click at [811, 168] on span "Seafood tray consisting of 1 supreme, 1 hammour, 6 grilled shrimp, 4 fried squi…" at bounding box center [738, 198] width 212 height 78
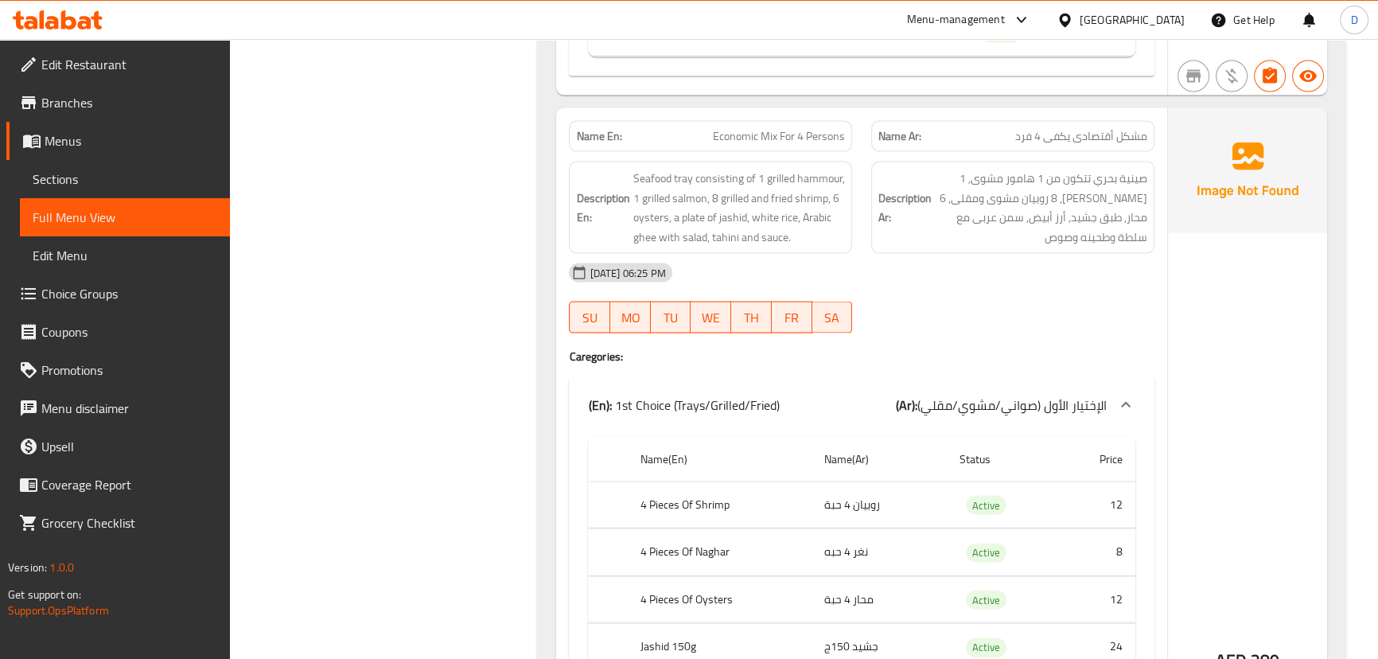
scroll to position [26994, 0]
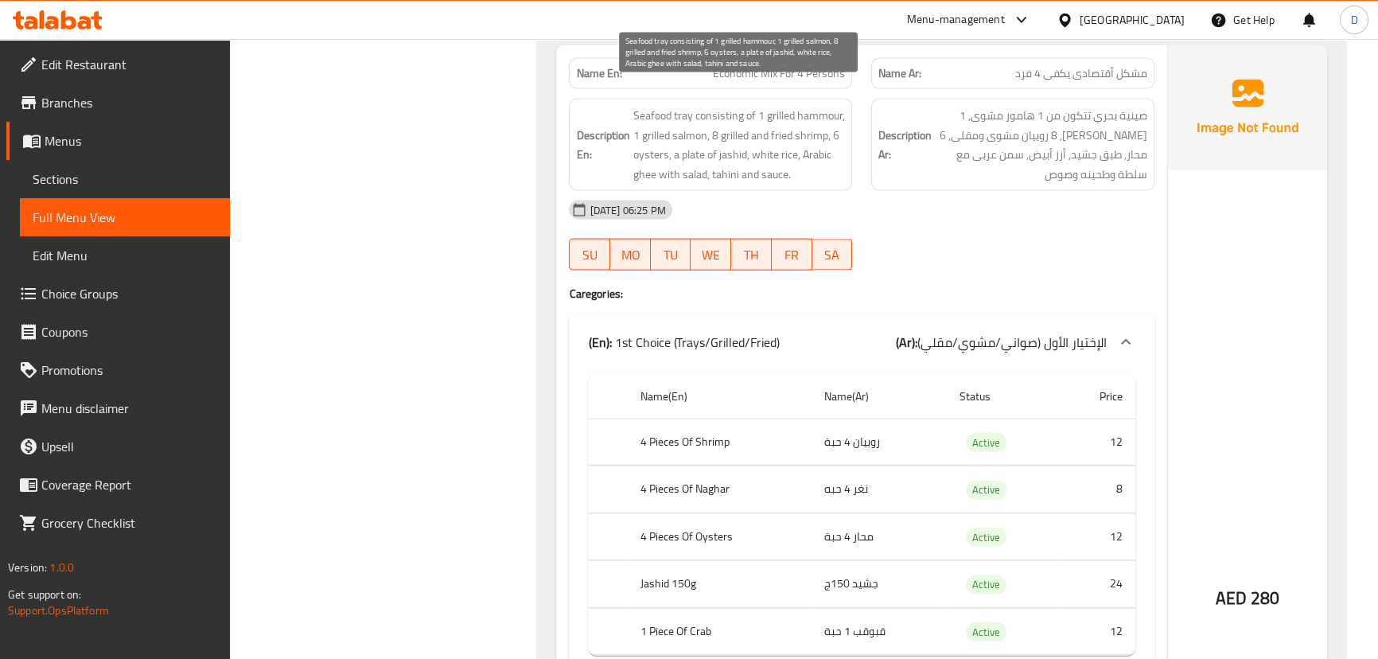
click at [651, 127] on span "Seafood tray consisting of 1 grilled hammour, 1 grilled salmon, 8 grilled and f…" at bounding box center [738, 145] width 212 height 78
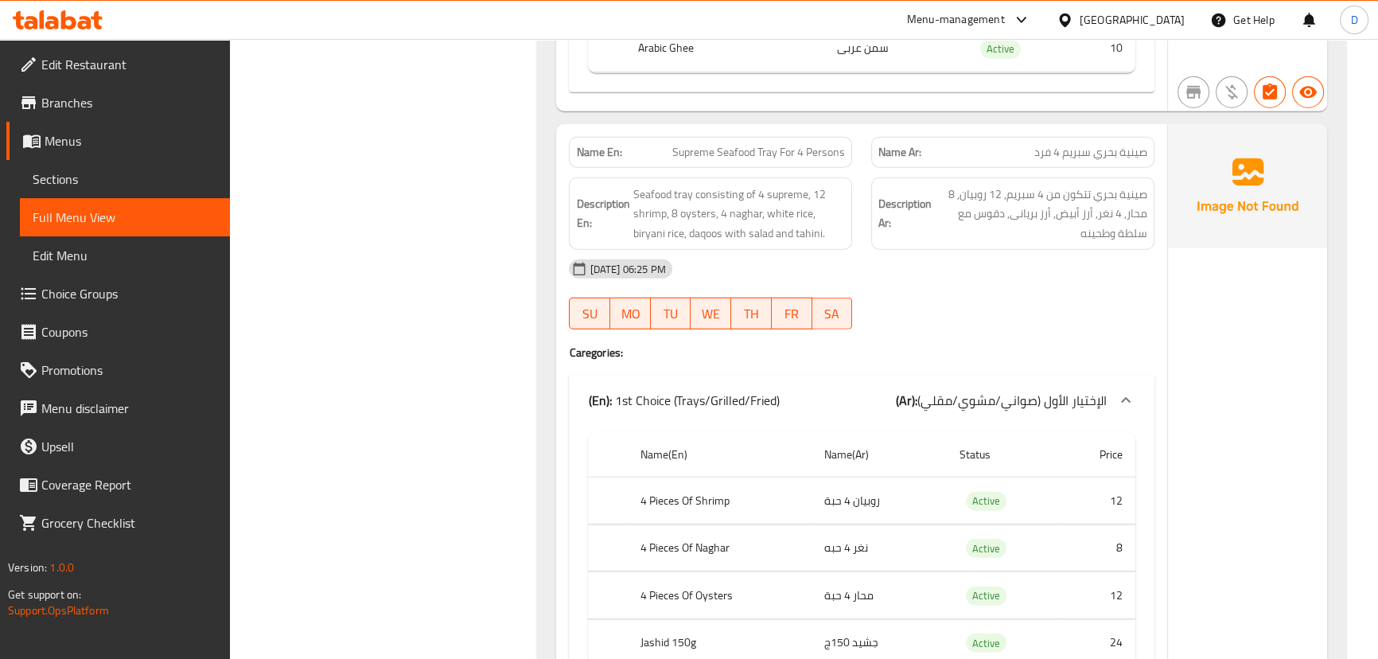
scroll to position [27862, 0]
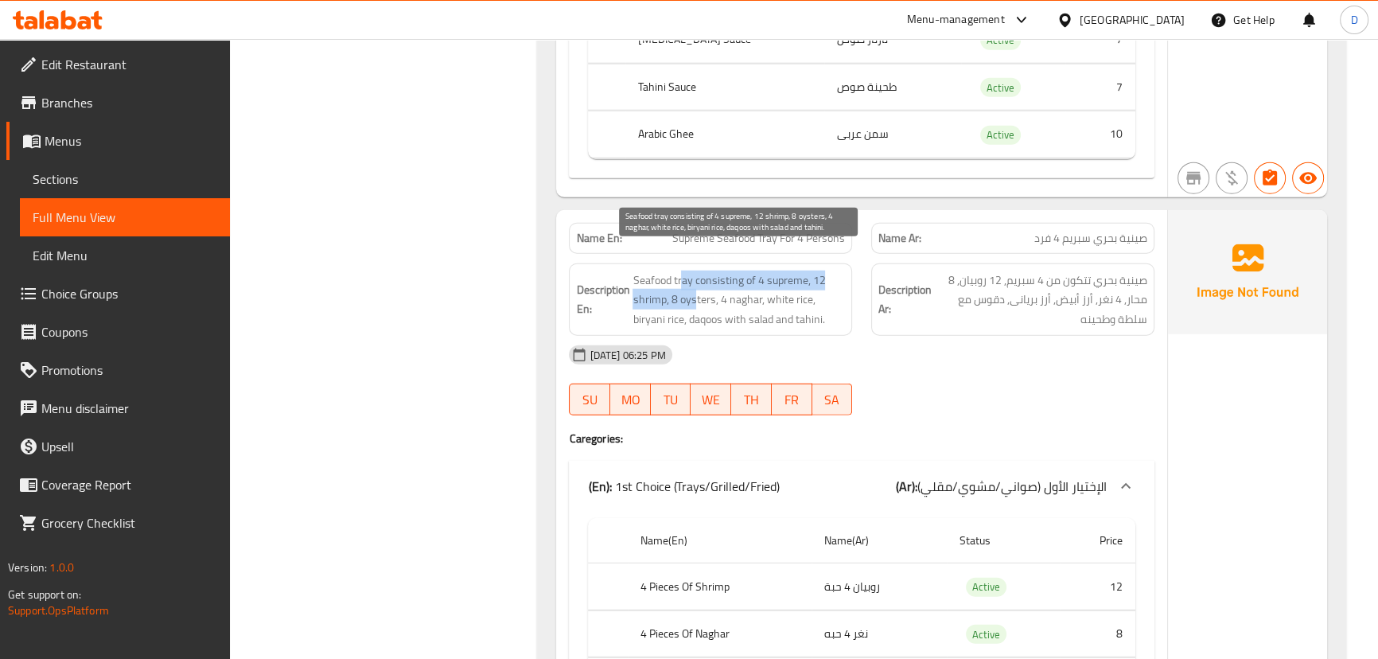
drag, startPoint x: 679, startPoint y: 249, endPoint x: 695, endPoint y: 268, distance: 24.9
click at [695, 270] on span "Seafood tray consisting of 4 supreme, 12 shrimp, 8 oysters, 4 naghar, white ric…" at bounding box center [738, 299] width 212 height 59
drag, startPoint x: 690, startPoint y: 292, endPoint x: 774, endPoint y: 297, distance: 83.7
click at [774, 297] on span "Seafood tray consisting of 4 supreme, 12 shrimp, 8 oysters, 4 naghar, white ric…" at bounding box center [738, 299] width 212 height 59
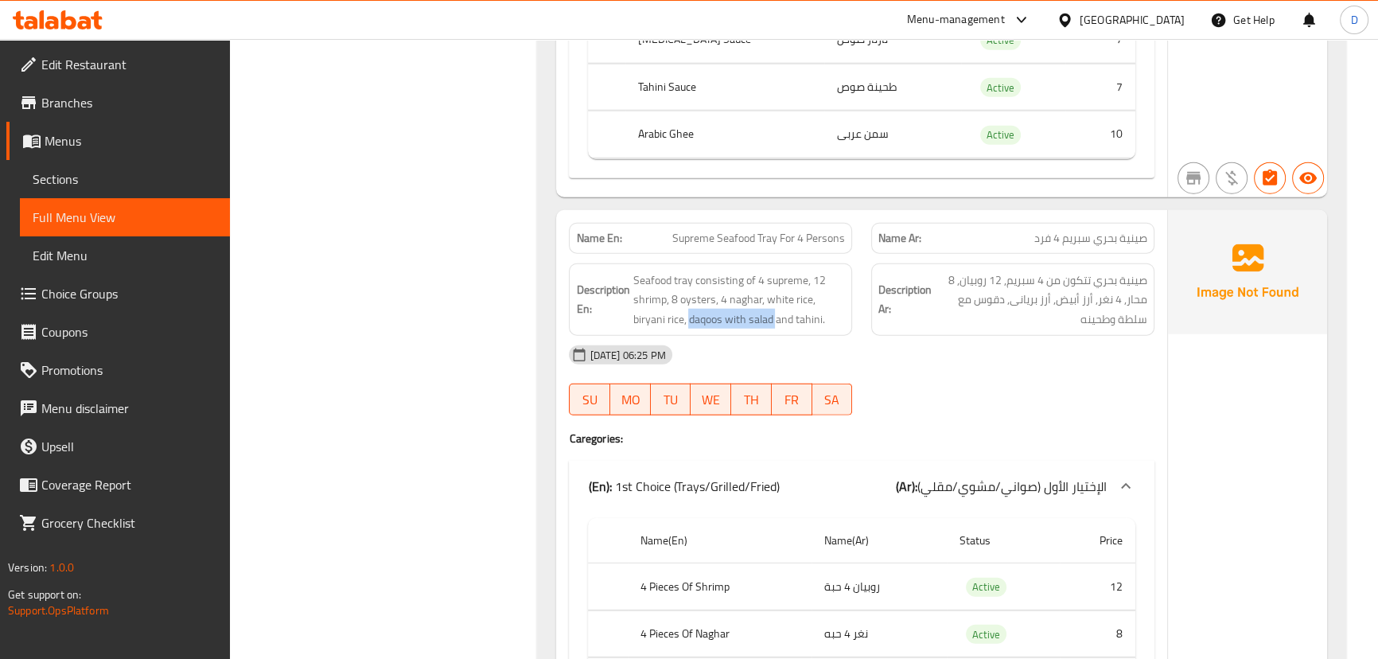
click at [744, 308] on div "Description En: Seafood tray consisting of 4 supreme, 12 shrimp, 8 oysters, 4 n…" at bounding box center [710, 299] width 283 height 73
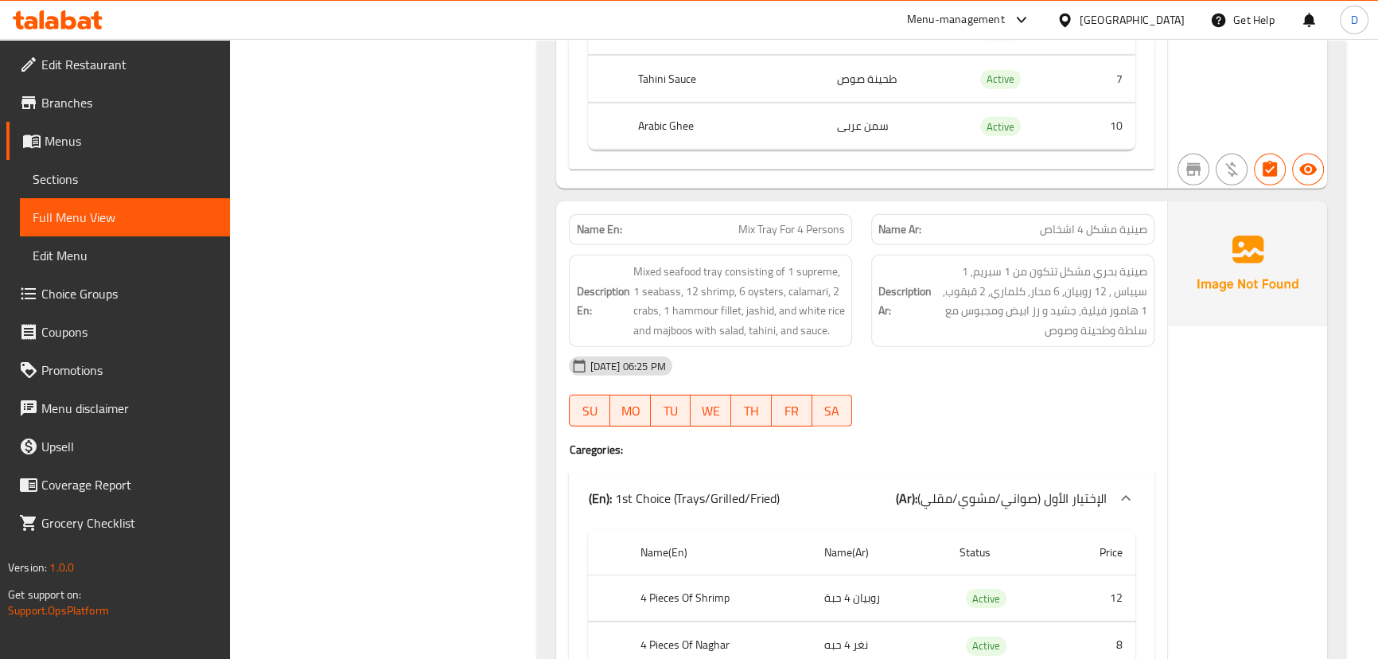
scroll to position [28904, 0]
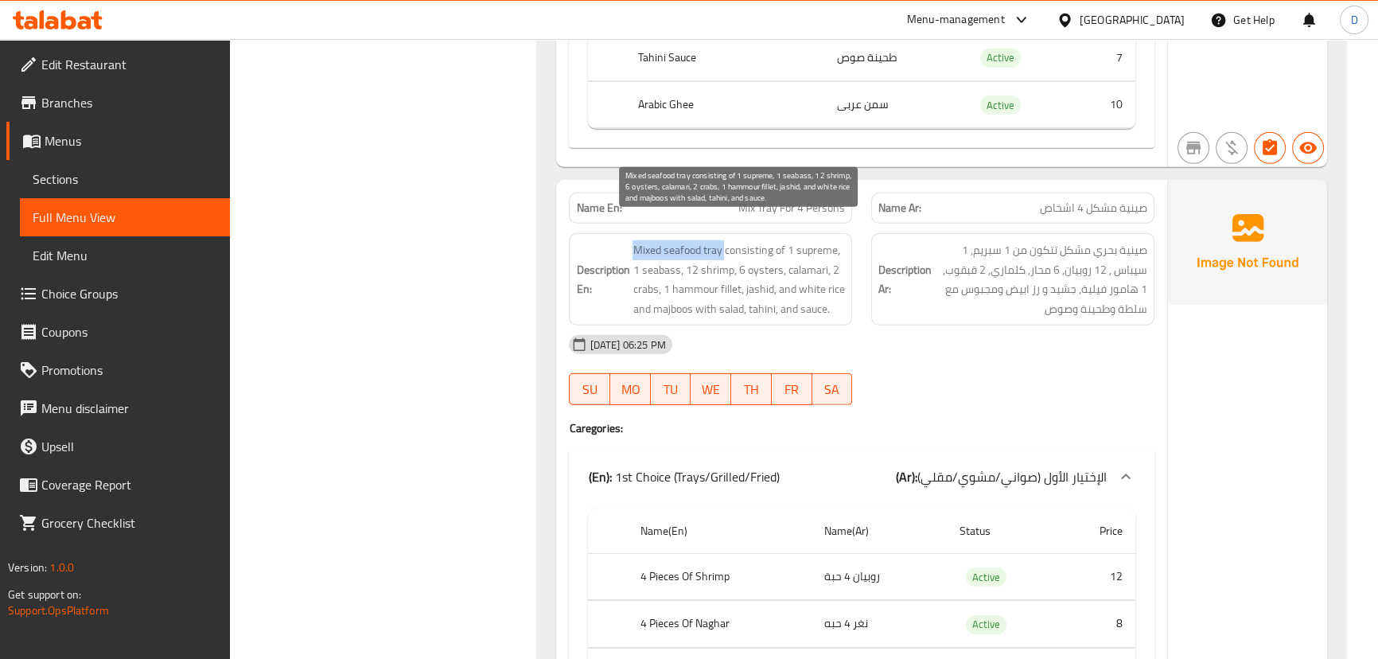
drag, startPoint x: 631, startPoint y: 227, endPoint x: 725, endPoint y: 225, distance: 94.7
click at [725, 240] on h6 "Description En: Mixed seafood tray consisting of 1 supreme, 1 seabass, 12 shrim…" at bounding box center [710, 279] width 269 height 78
click at [725, 240] on span "Mixed seafood tray consisting of 1 supreme, 1 seabass, 12 shrimp, 6 oysters, ca…" at bounding box center [738, 279] width 212 height 78
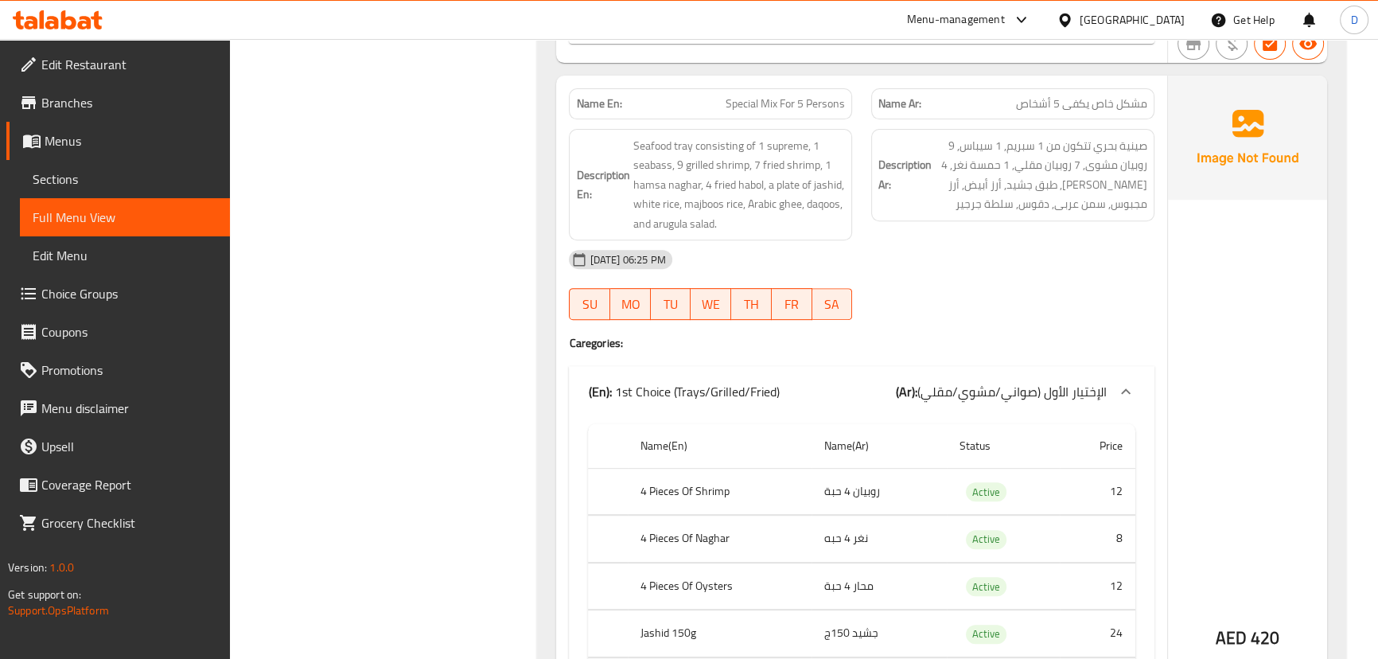
scroll to position [31074, 0]
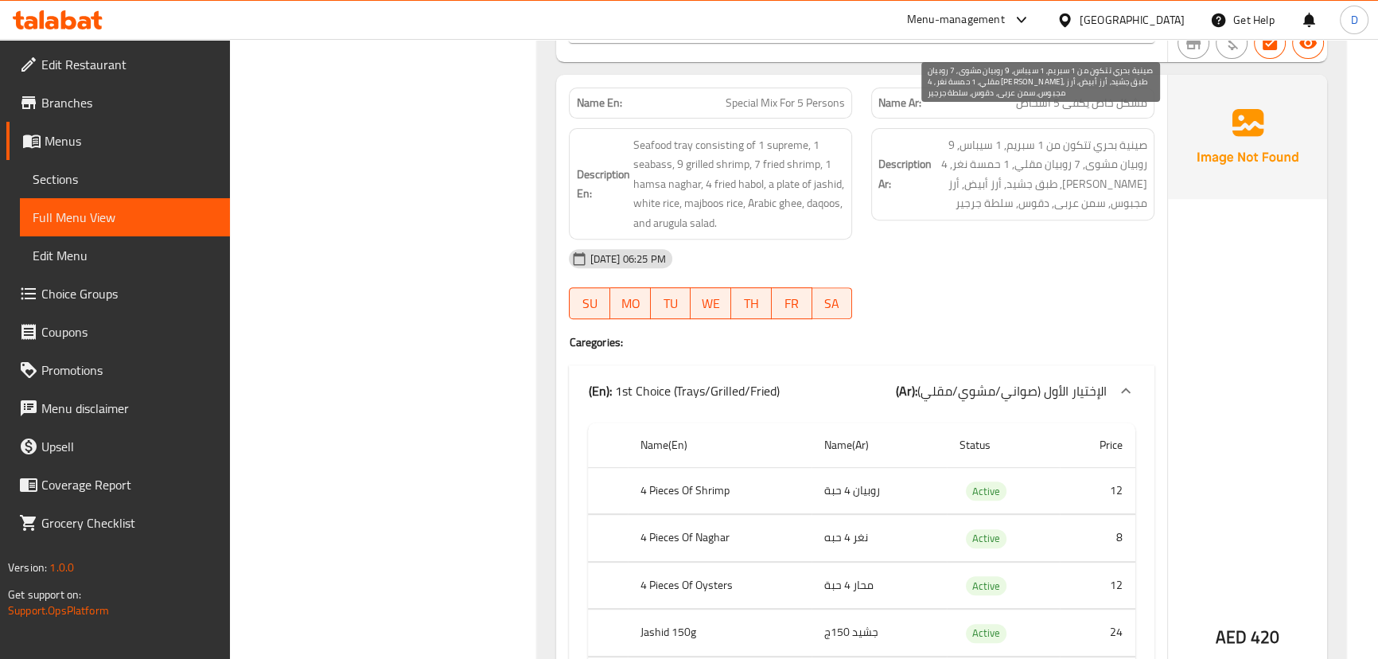
click at [1013, 135] on span "صينية بحري تتكون من 1 سبريم, 1 سيباس, 9 روبيان مشوى, 7 روبيان مقلي, 1 حمسة نغر,…" at bounding box center [1041, 174] width 212 height 78
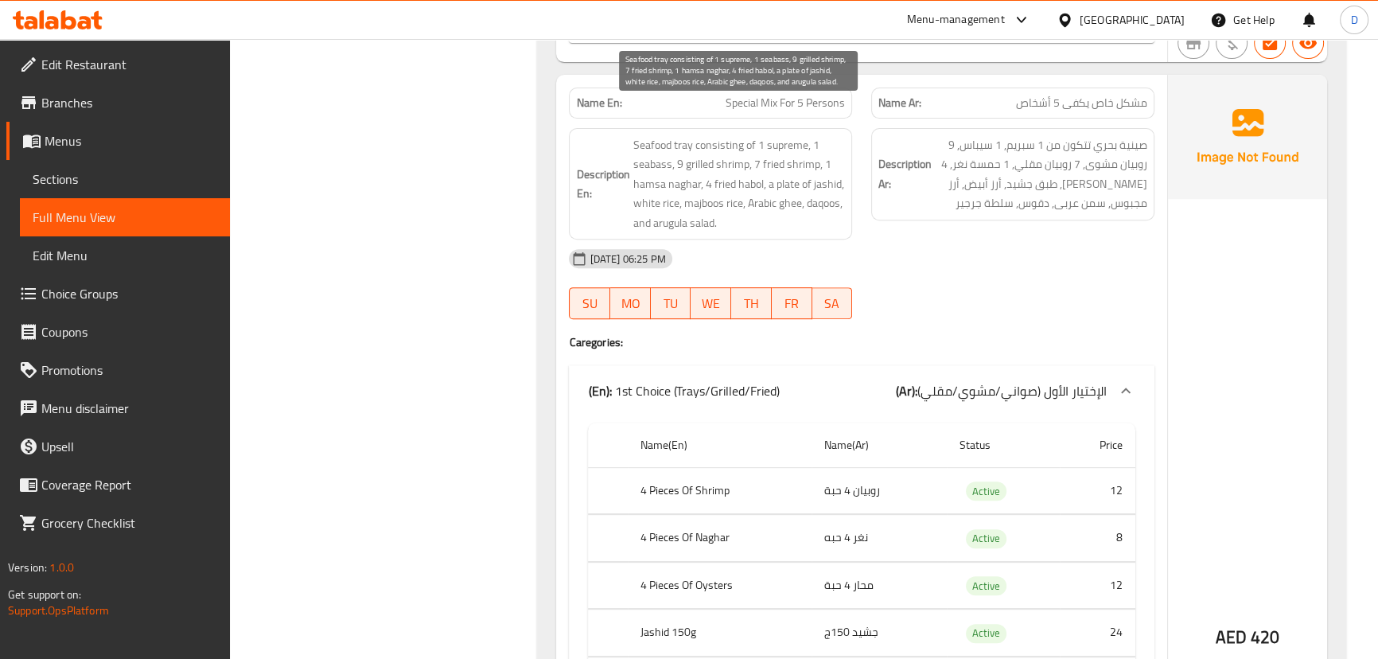
click at [827, 151] on span "Seafood tray consisting of 1 supreme, 1 seabass, 9 grilled shrimp, 7 fried shri…" at bounding box center [738, 184] width 212 height 98
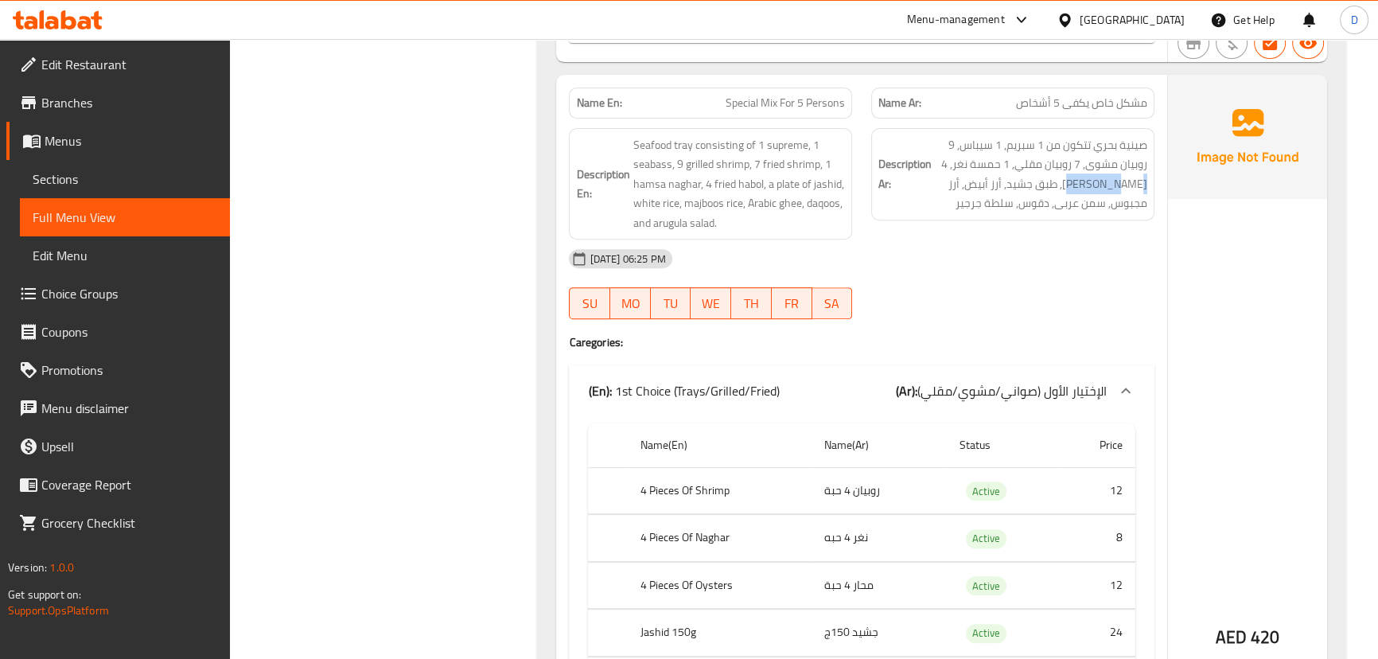
drag, startPoint x: 1096, startPoint y: 161, endPoint x: 1149, endPoint y: 165, distance: 53.4
click at [1149, 165] on div "Description Ar: صينية بحري تتكون من 1 سبريم, 1 سيباس, 9 روبيان مشوى, 7 روبيان م…" at bounding box center [1012, 174] width 283 height 92
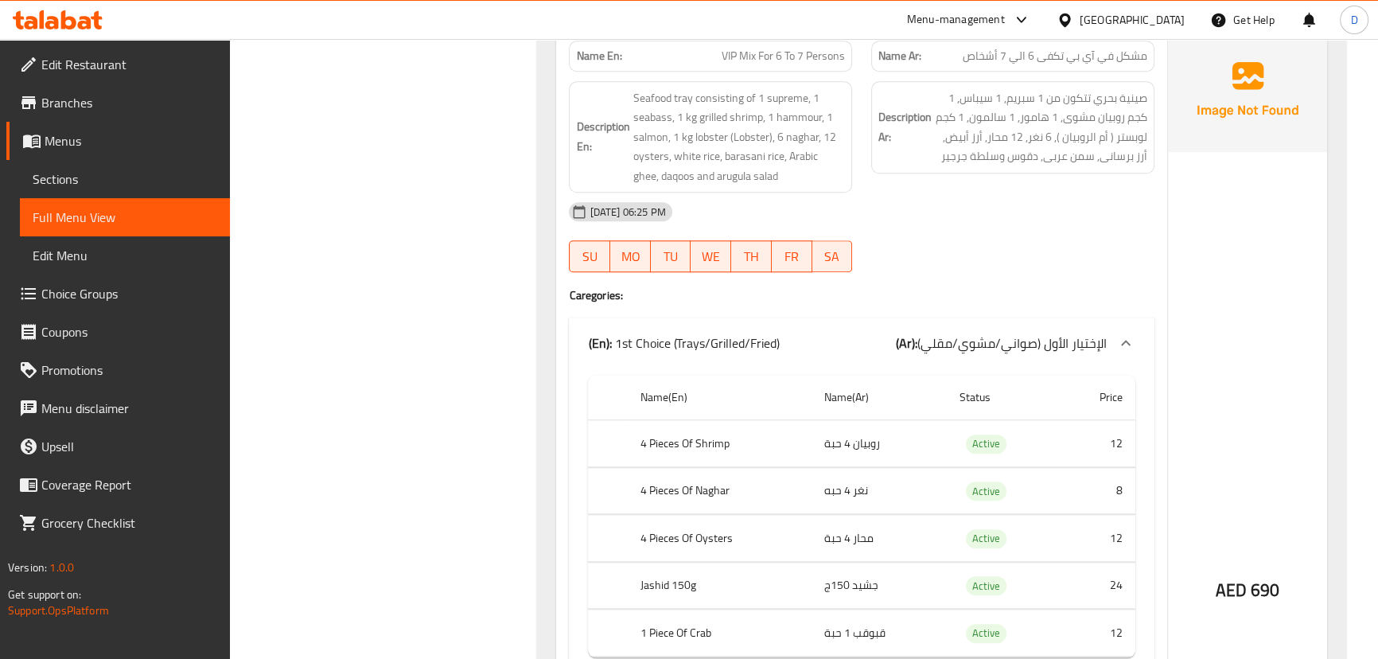
scroll to position [32086, 0]
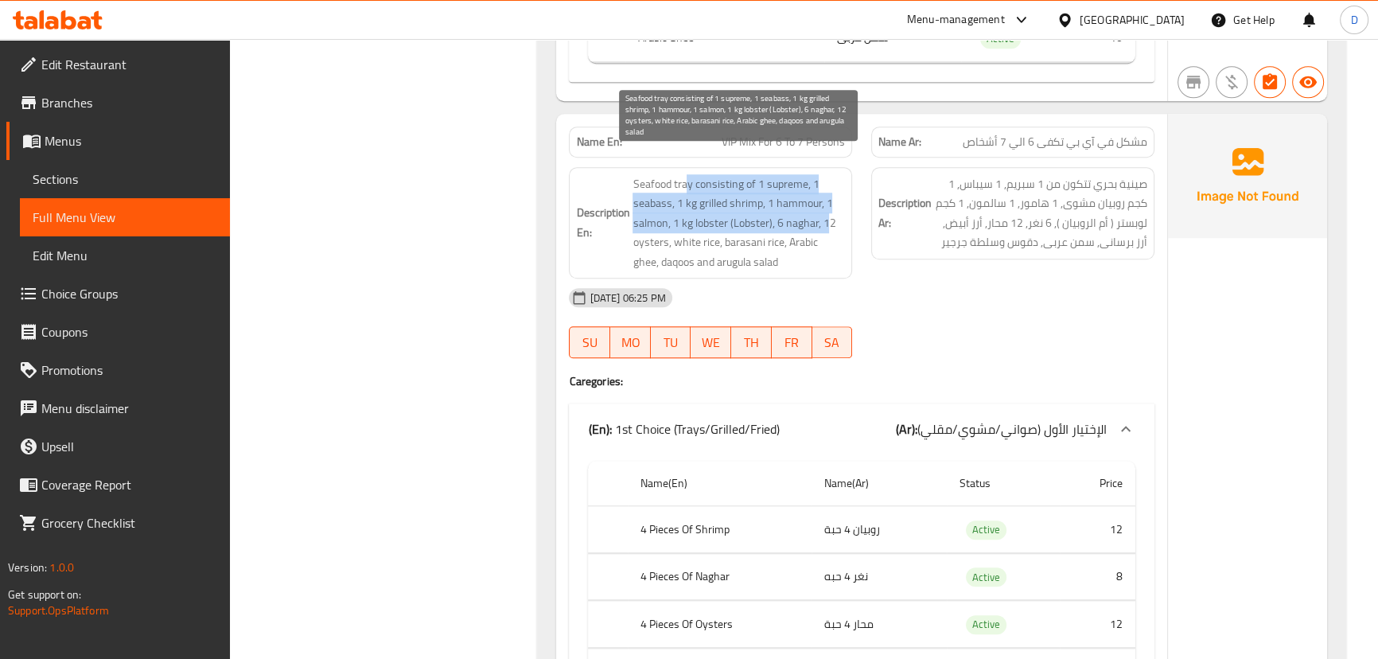
drag, startPoint x: 687, startPoint y: 164, endPoint x: 828, endPoint y: 196, distance: 144.5
click at [829, 196] on span "Seafood tray consisting of 1 supreme, 1 seabass, 1 kg grilled shrimp, 1 hammour…" at bounding box center [738, 223] width 212 height 98
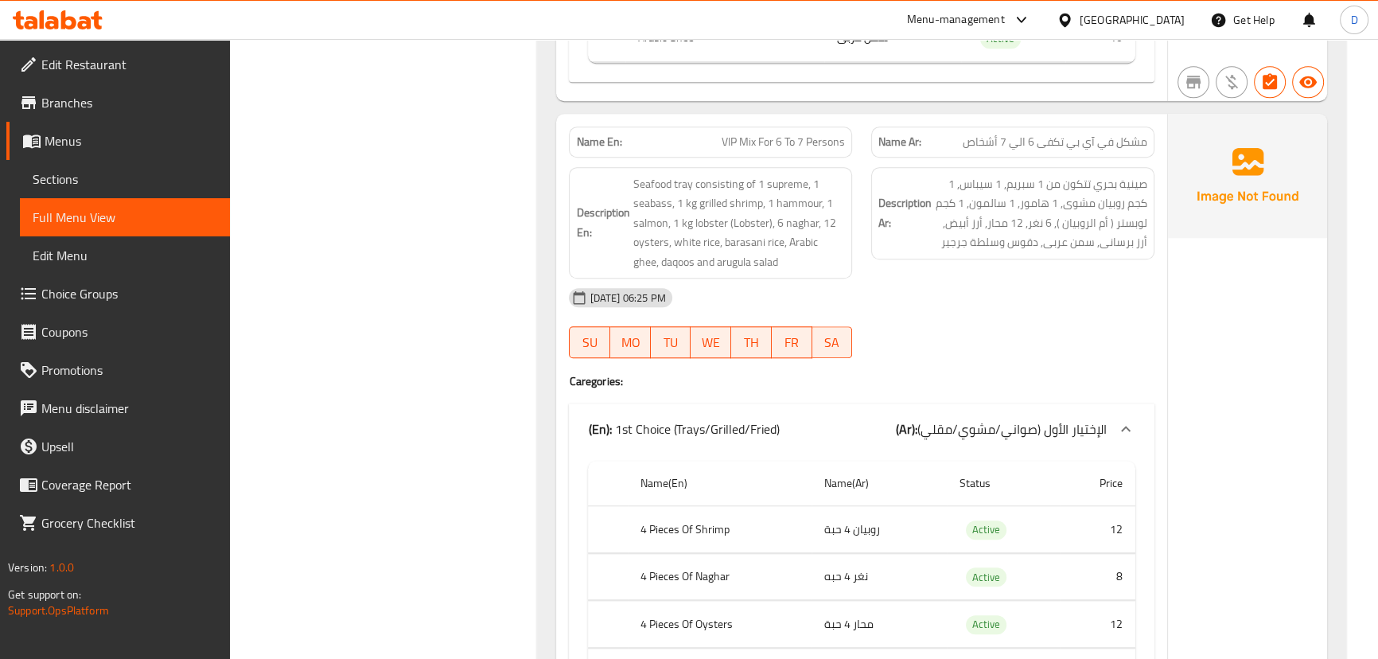
click at [754, 134] on span "VIP Mix For 6 To 7 Persons" at bounding box center [782, 142] width 123 height 17
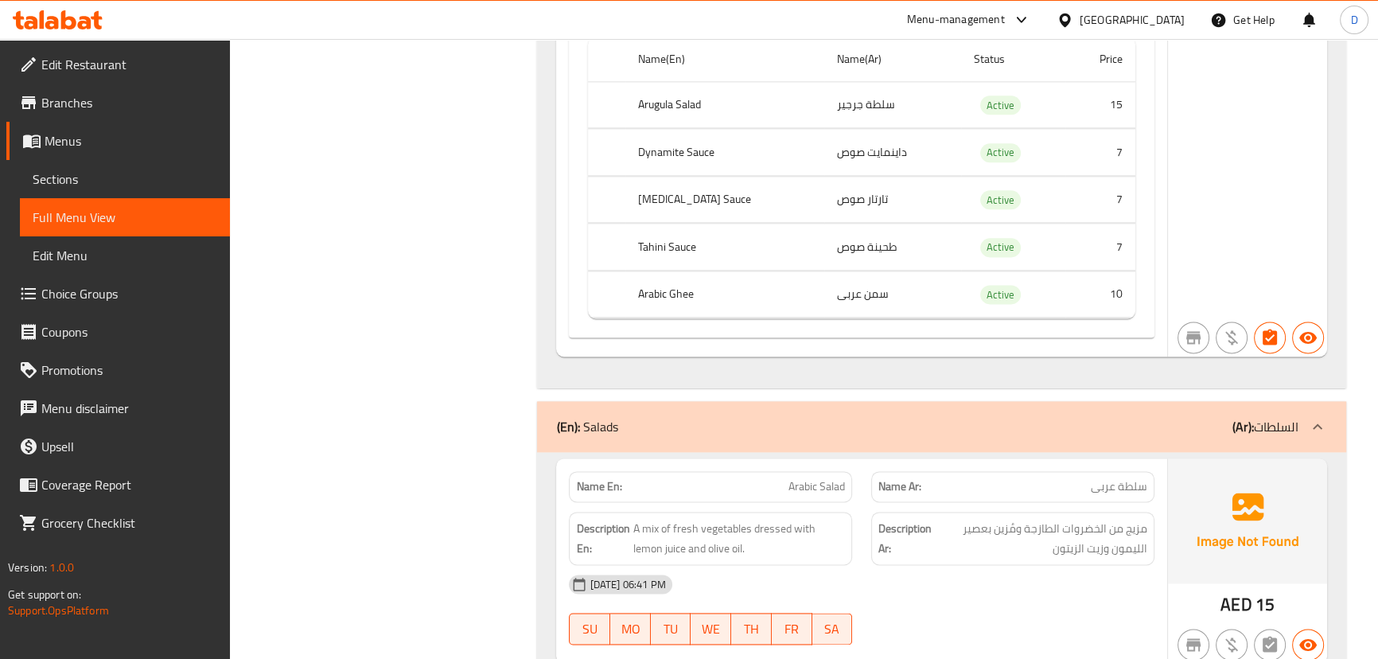
scroll to position [3006, 0]
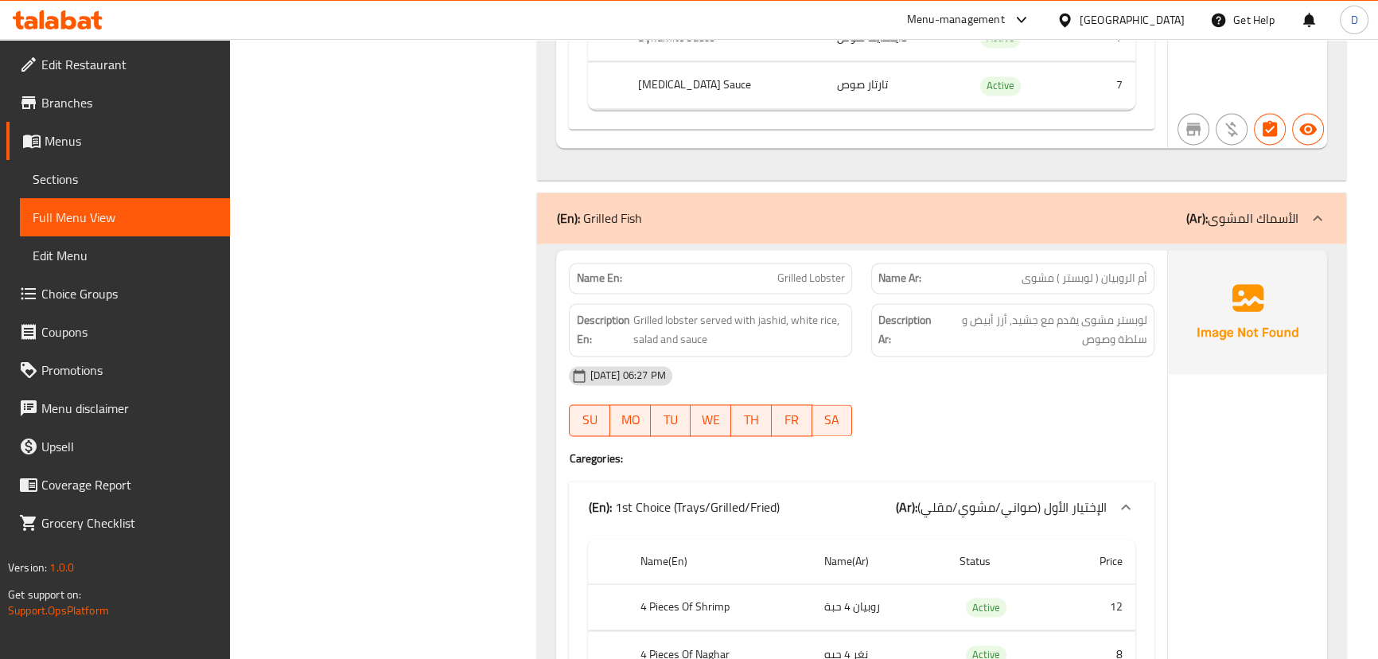
click at [825, 274] on span "Grilled Lobster" at bounding box center [811, 278] width 68 height 17
click at [825, 273] on span "Grilled Lobster" at bounding box center [811, 278] width 68 height 17
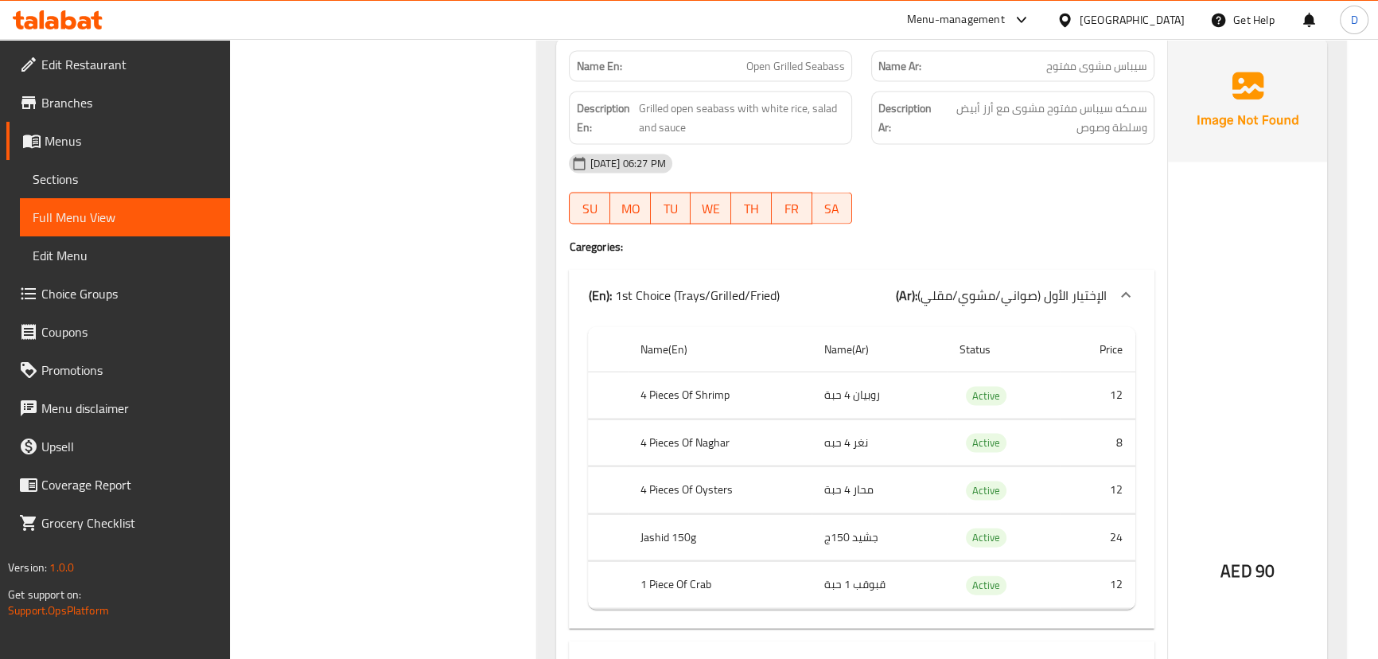
scroll to position [4144, 0]
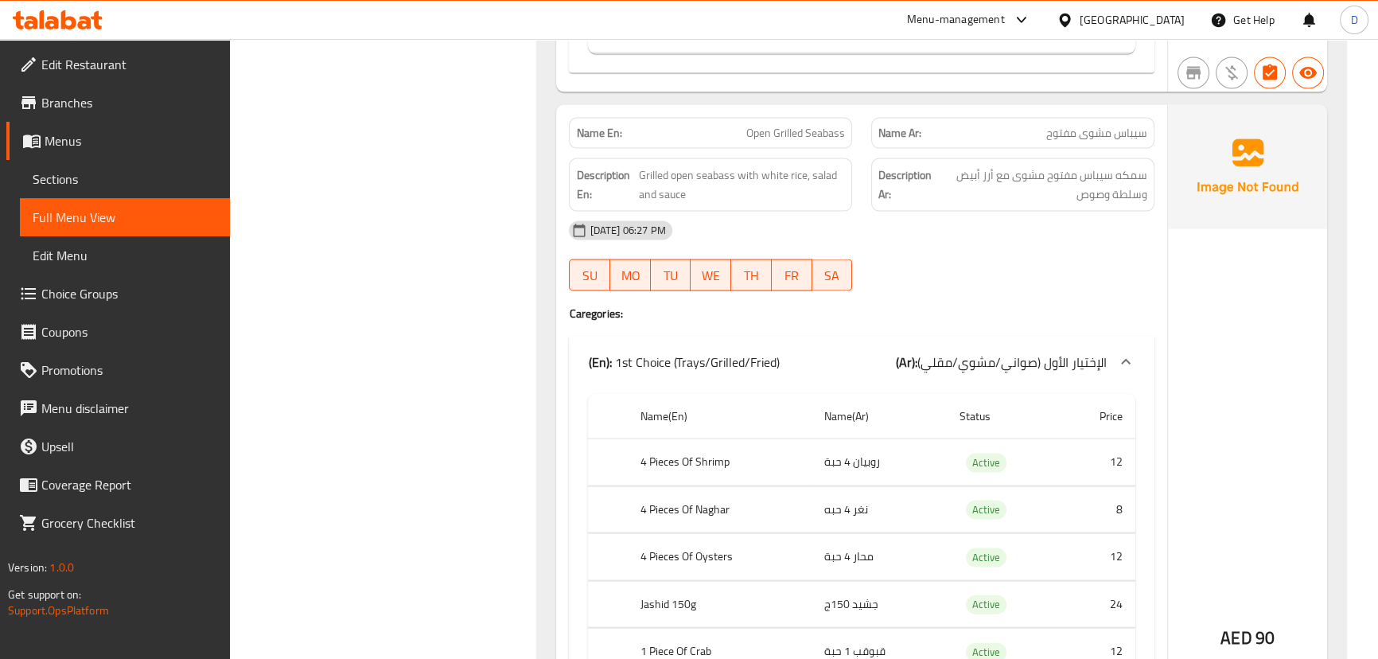
click at [803, 144] on div "Name En: Open Grilled Seabass" at bounding box center [710, 133] width 283 height 31
click at [790, 172] on span "Grilled open seabass with white rice, salad and sauce" at bounding box center [742, 184] width 206 height 39
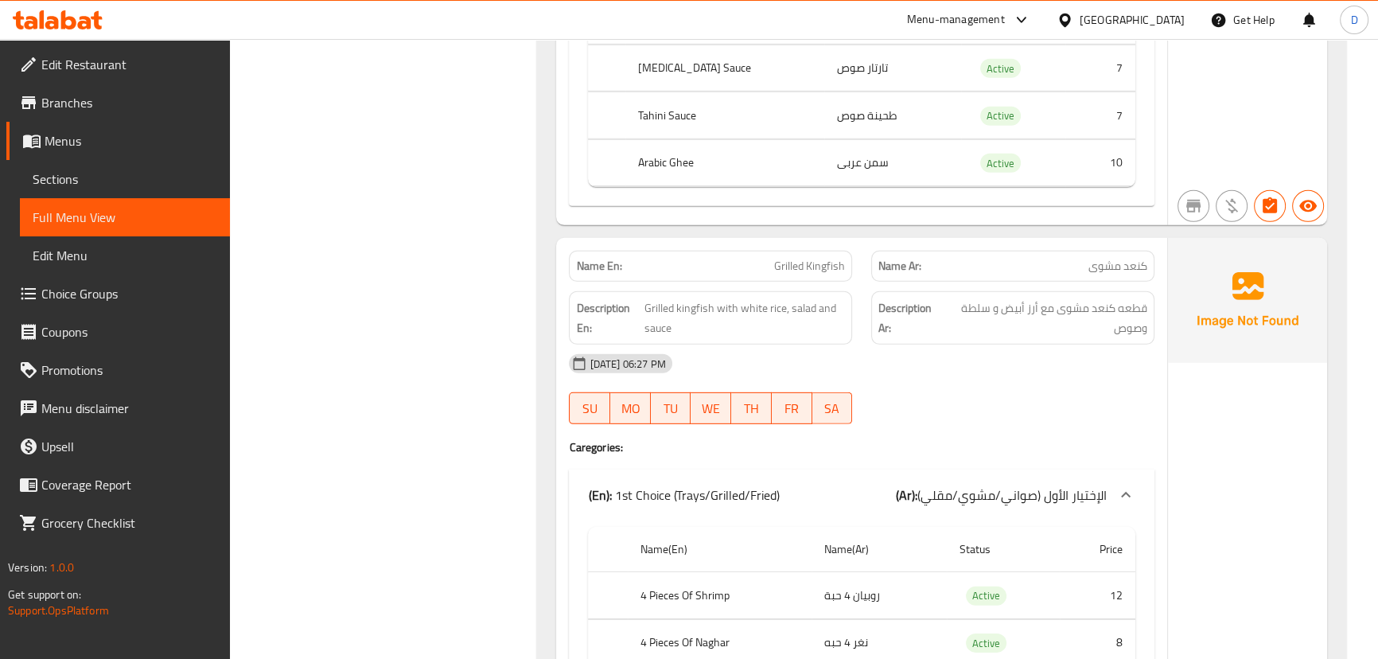
scroll to position [6168, 0]
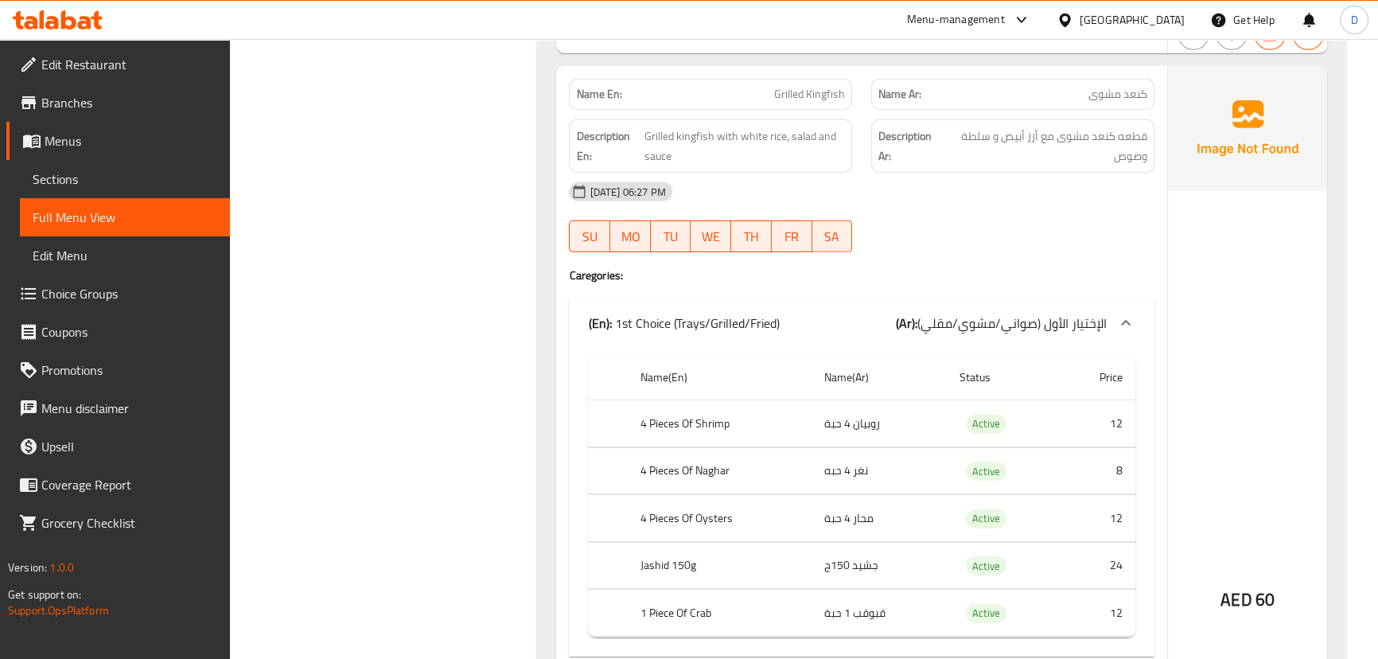
click at [825, 91] on span "Grilled Kingfish" at bounding box center [809, 94] width 71 height 17
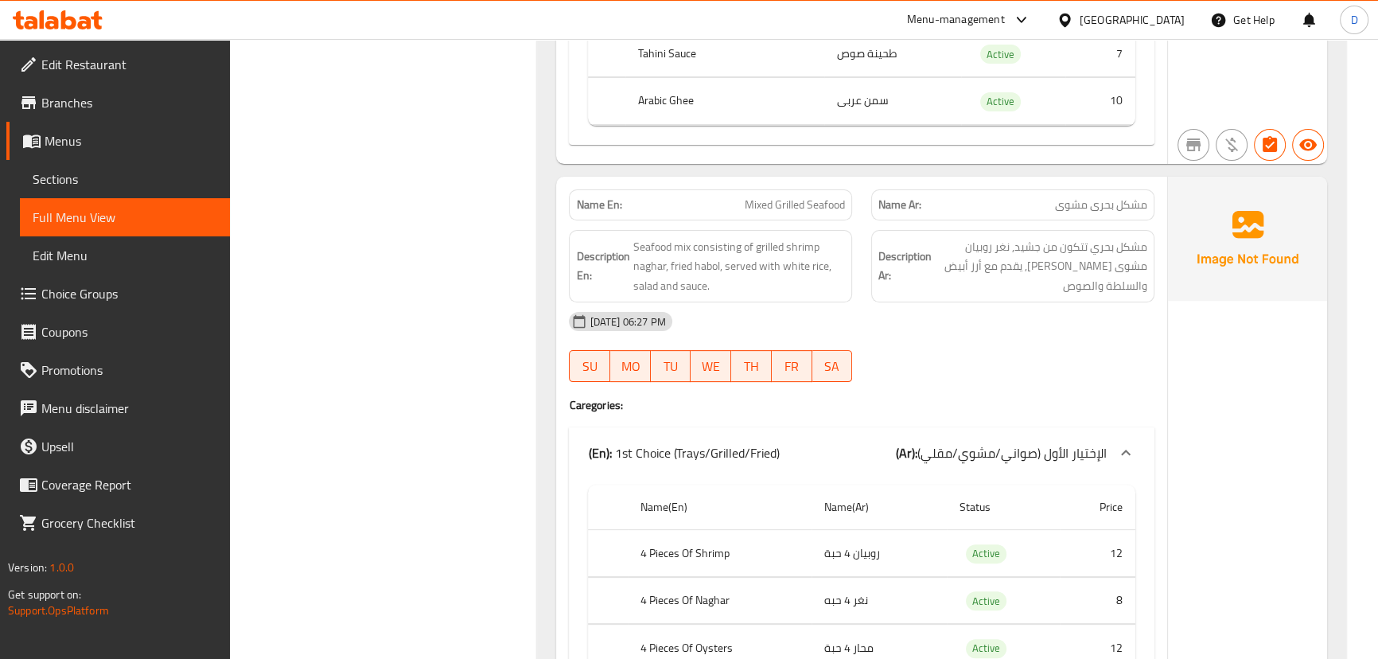
scroll to position [8049, 0]
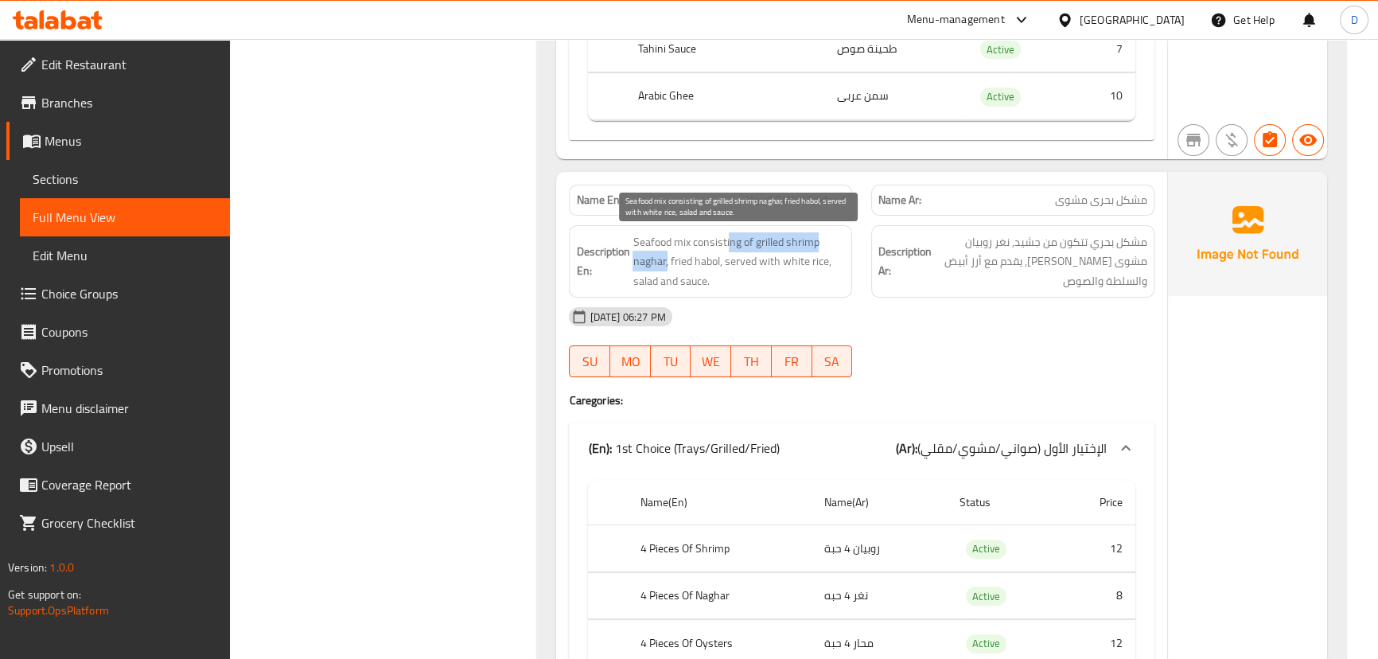
drag, startPoint x: 729, startPoint y: 247, endPoint x: 666, endPoint y: 255, distance: 63.3
click at [666, 255] on span "Seafood mix consisting of grilled shrimp naghar, fried habol, served with white…" at bounding box center [738, 261] width 212 height 59
click at [745, 251] on span "Seafood mix consisting of grilled shrimp naghar, fried habol, served with white…" at bounding box center [738, 261] width 212 height 59
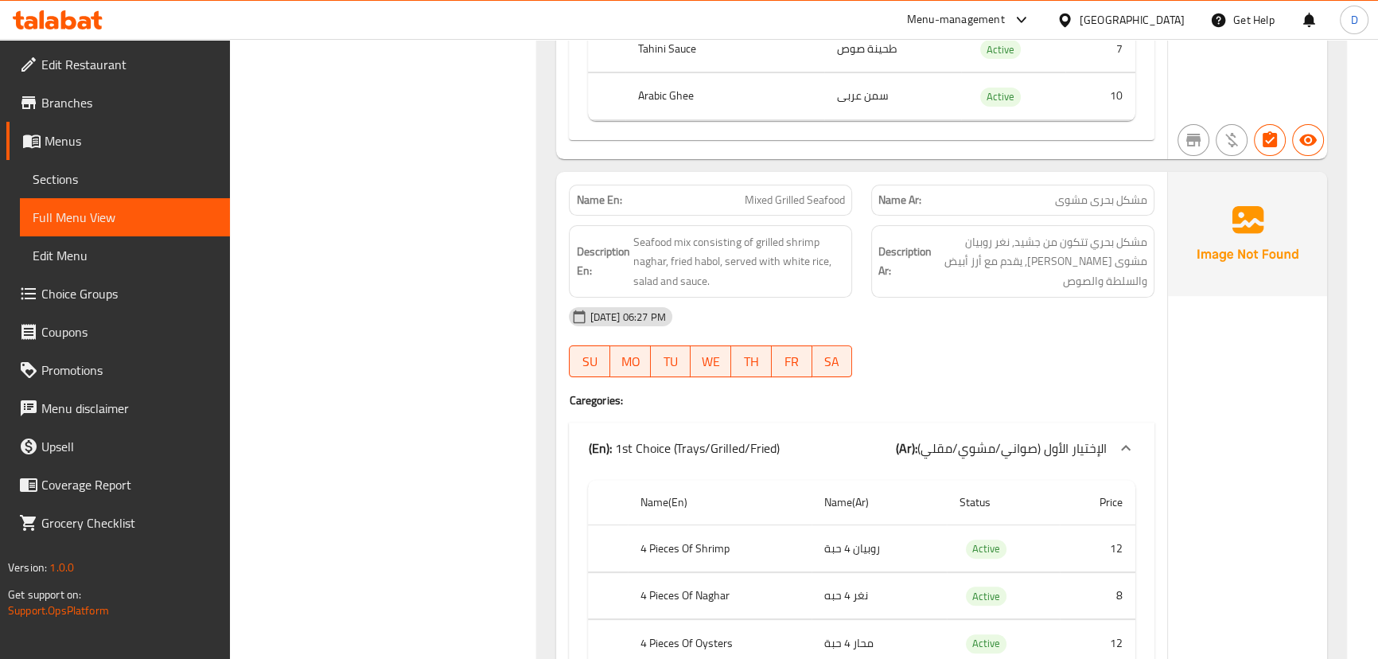
click at [807, 212] on div "Name En: Mixed Grilled Seafood" at bounding box center [710, 200] width 283 height 31
click at [807, 211] on div "Name En: Mixed Grilled Seafood" at bounding box center [710, 200] width 283 height 31
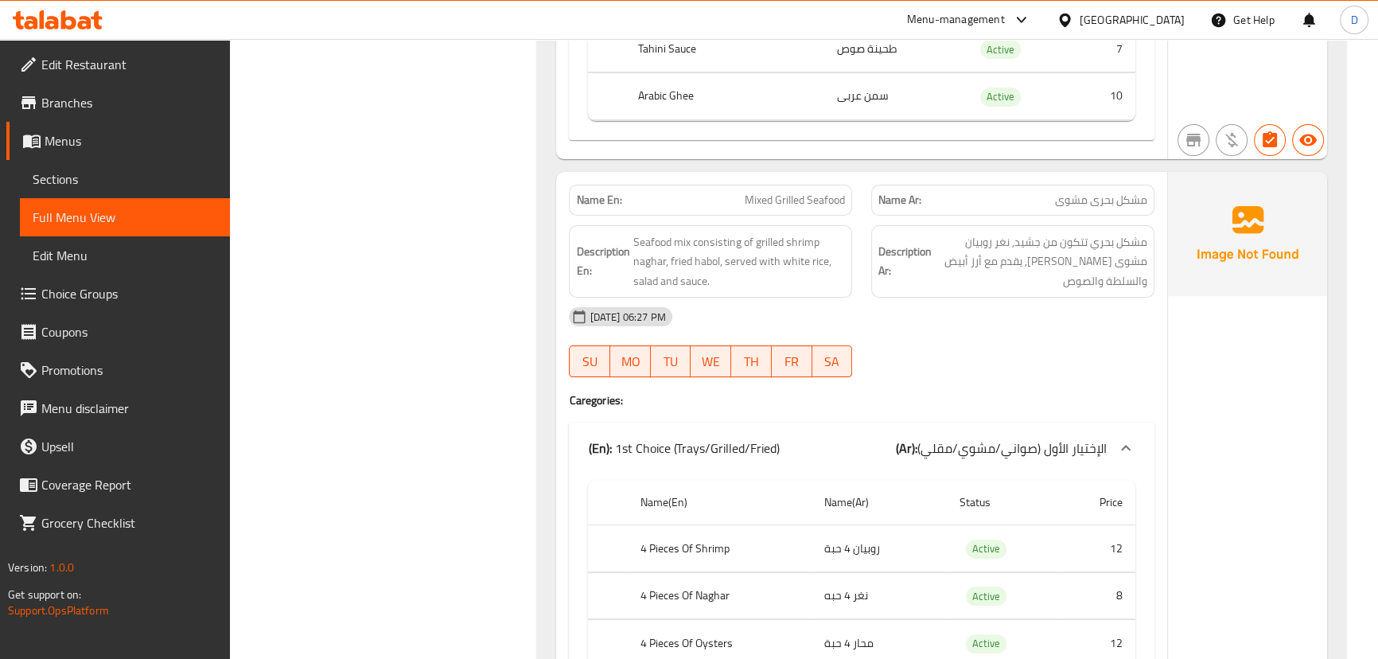
click at [1025, 242] on span "مشكل بحري تتكون من جشيد, نغر روبيان مشوى حبول مقلي, يقدم مع أرز أبيض والسلطة وا…" at bounding box center [1041, 261] width 212 height 59
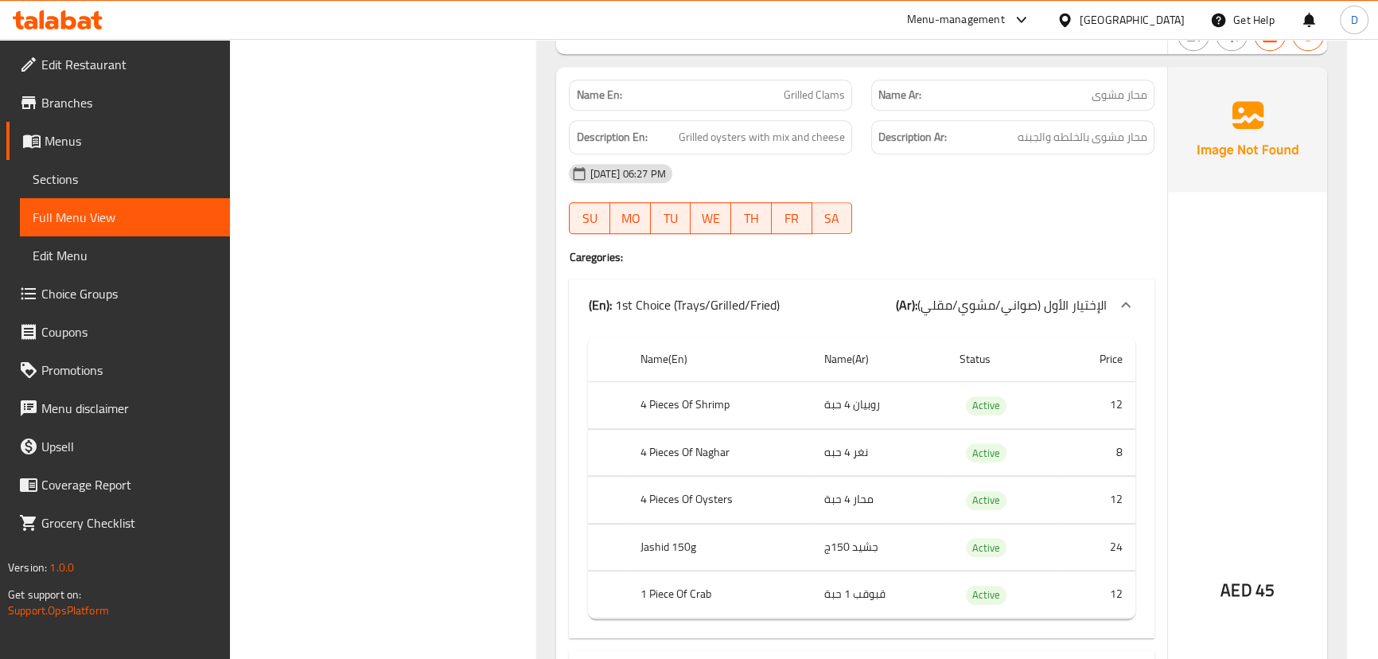
scroll to position [9133, 0]
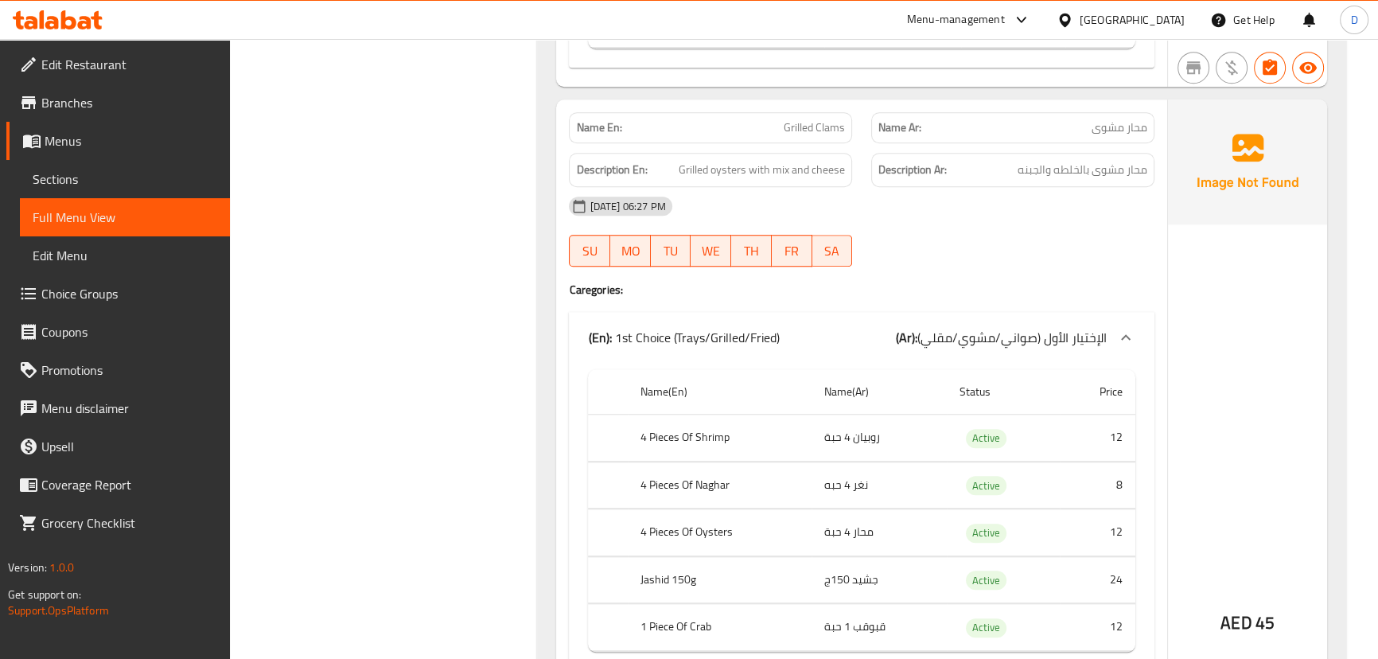
click at [815, 126] on span "Grilled Clams" at bounding box center [814, 127] width 61 height 17
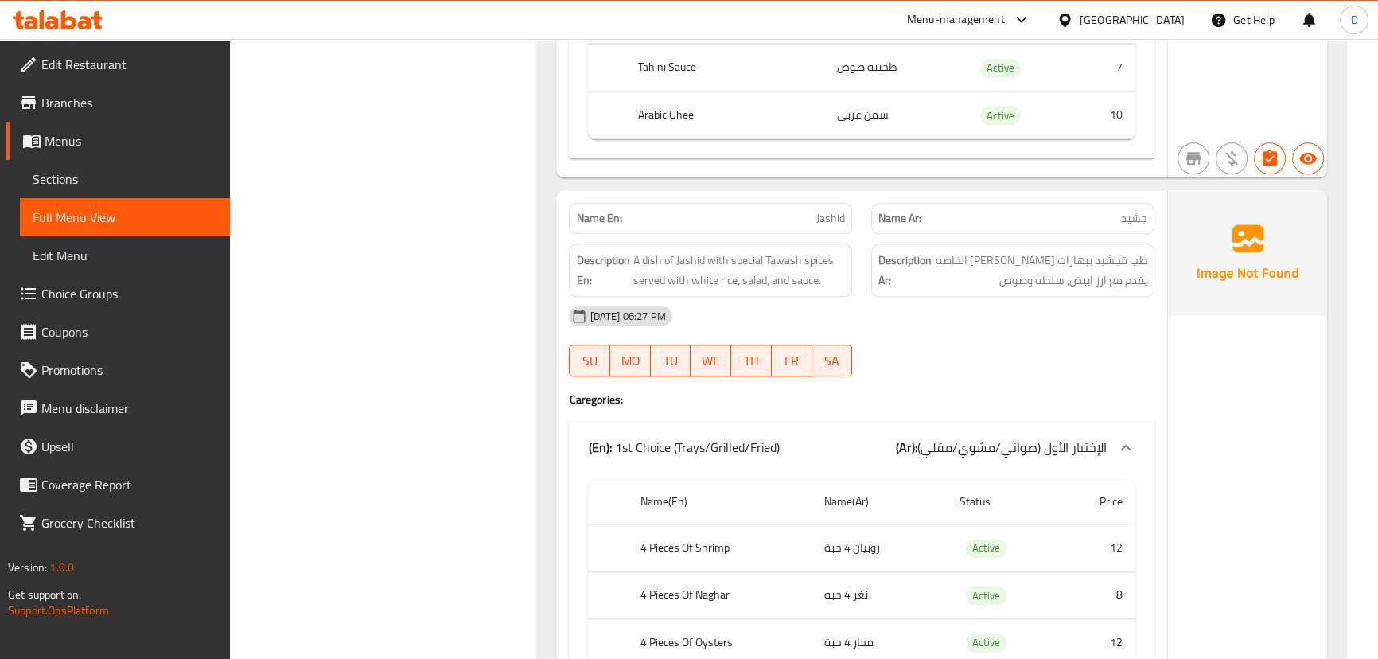
scroll to position [10145, 0]
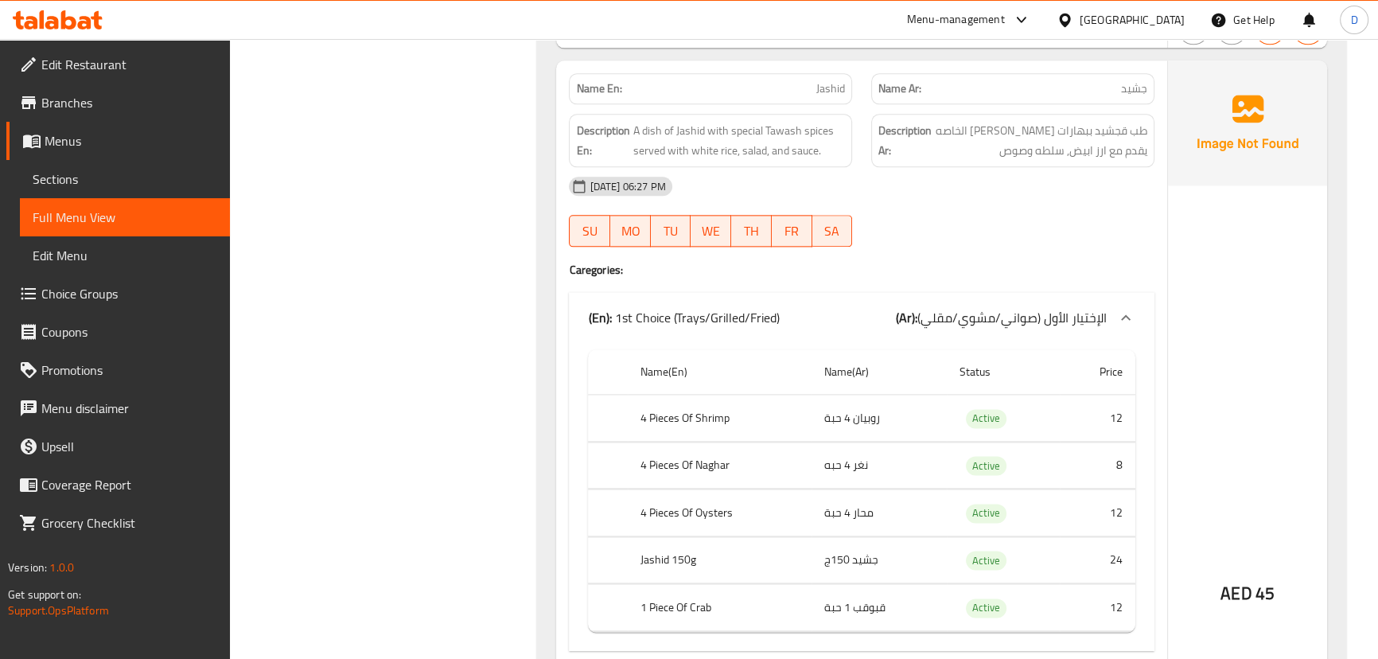
click at [837, 97] on span "Jashid" at bounding box center [830, 88] width 29 height 17
click at [787, 121] on span "A dish of Jashid with special Tawash spices served with white rice, salad, and …" at bounding box center [738, 140] width 212 height 39
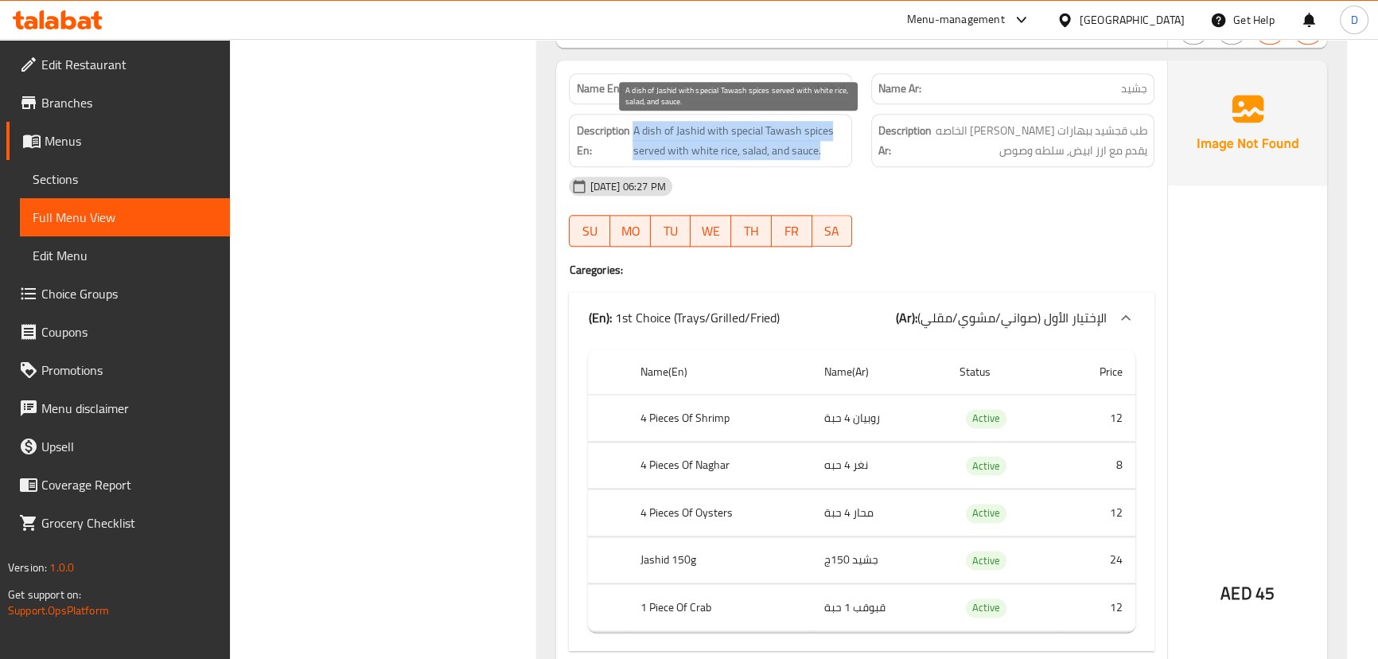
click at [787, 121] on span "A dish of Jashid with special Tawash spices served with white rice, salad, and …" at bounding box center [738, 140] width 212 height 39
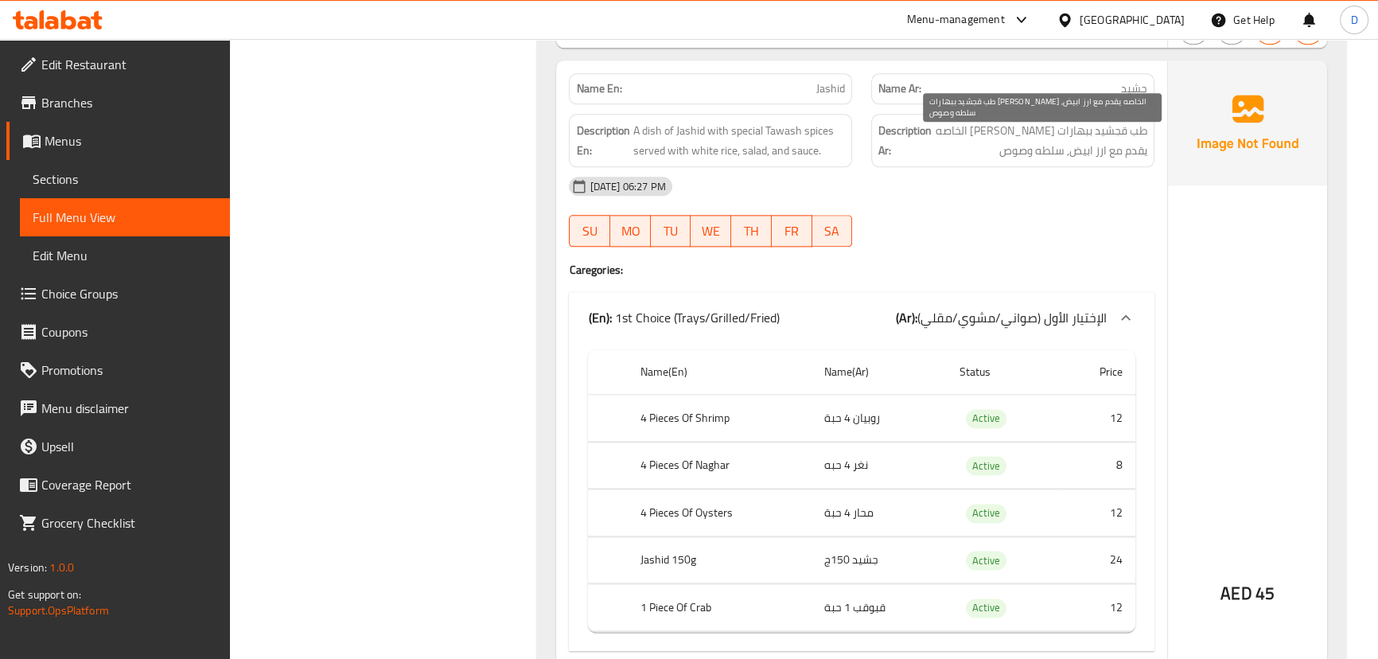
click at [1110, 127] on span "طب قجشيد ببهارات الطواش الخاصه يقدم مع ارز ابيض, سلطه وصوص" at bounding box center [1041, 140] width 212 height 39
click at [1081, 140] on span "طب قجشيد ببهارات الطواش الخاصه يقدم مع ارز ابيض, سلطه وصوص" at bounding box center [1041, 140] width 212 height 39
drag, startPoint x: 1095, startPoint y: 133, endPoint x: 1155, endPoint y: 126, distance: 60.1
click at [1155, 126] on div "Description Ar: طب قجشيد ببهارات الطواش الخاصه يقدم مع ارز ابيض, سلطه وصوص" at bounding box center [1012, 140] width 302 height 72
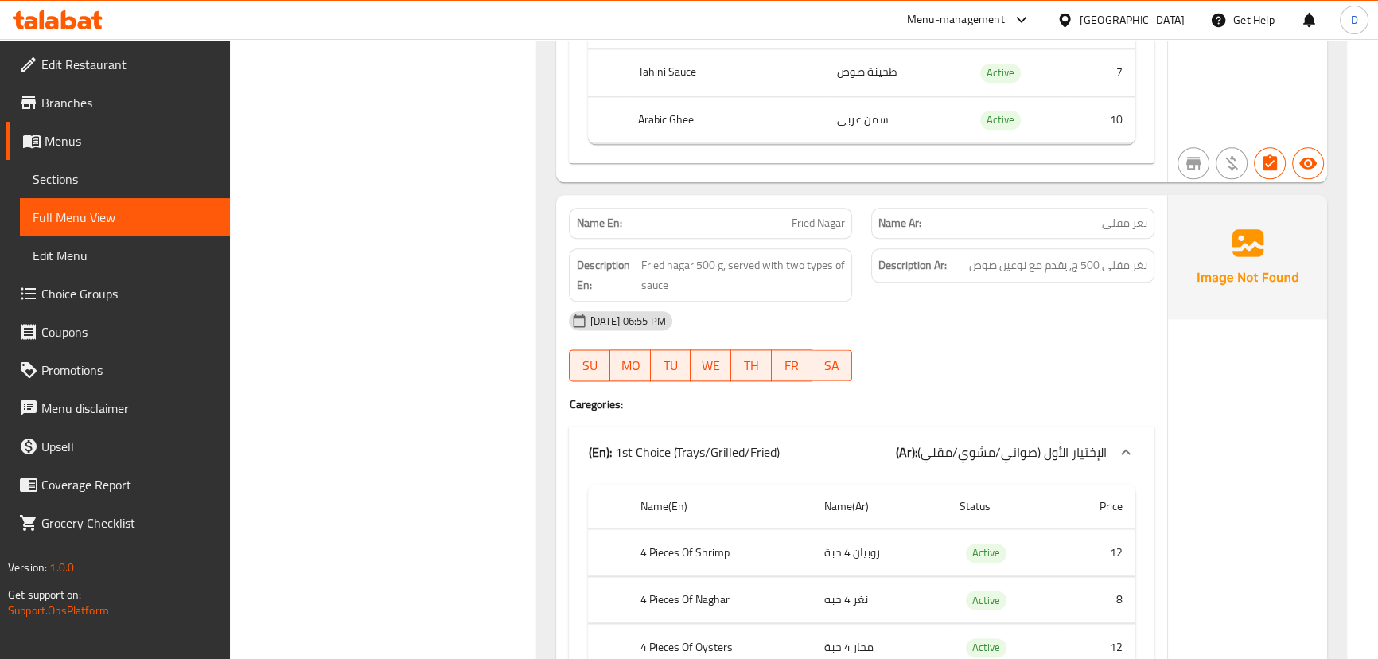
scroll to position [17666, 0]
click at [1142, 214] on span "نغر مقلى" at bounding box center [1124, 222] width 45 height 17
click at [821, 214] on span "Fried Nagar" at bounding box center [817, 222] width 53 height 17
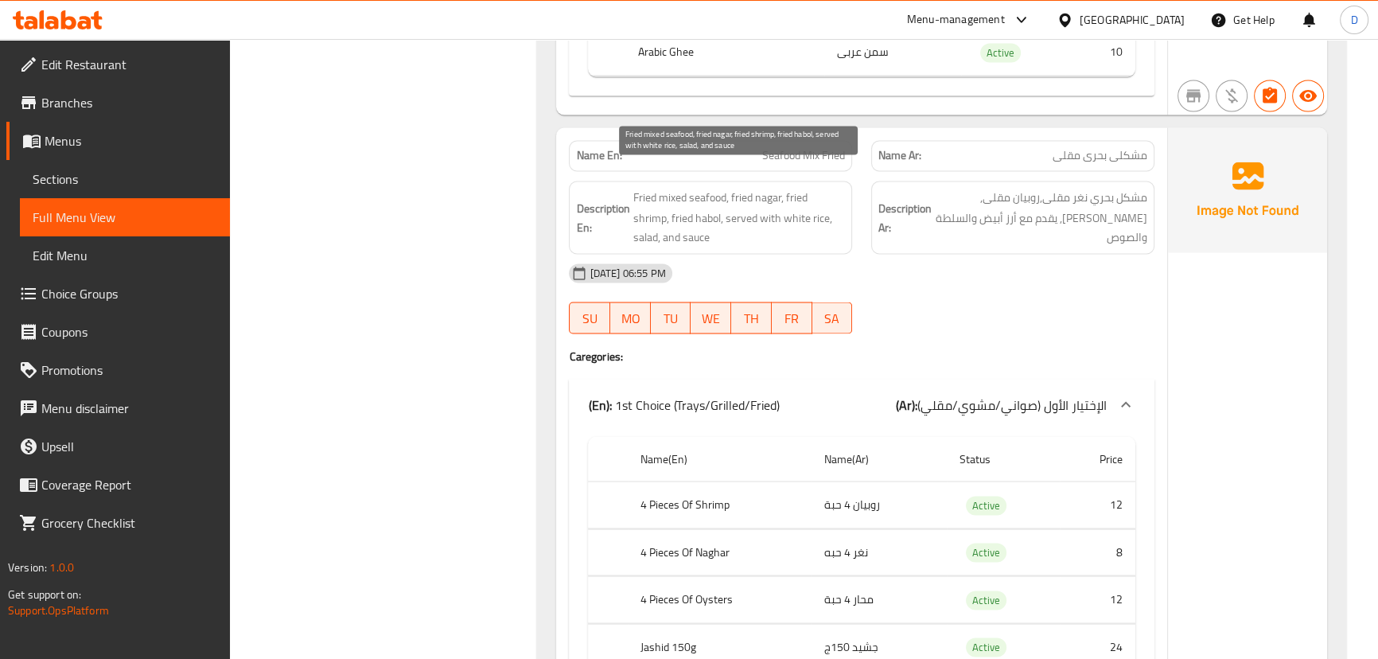
scroll to position [18750, 0]
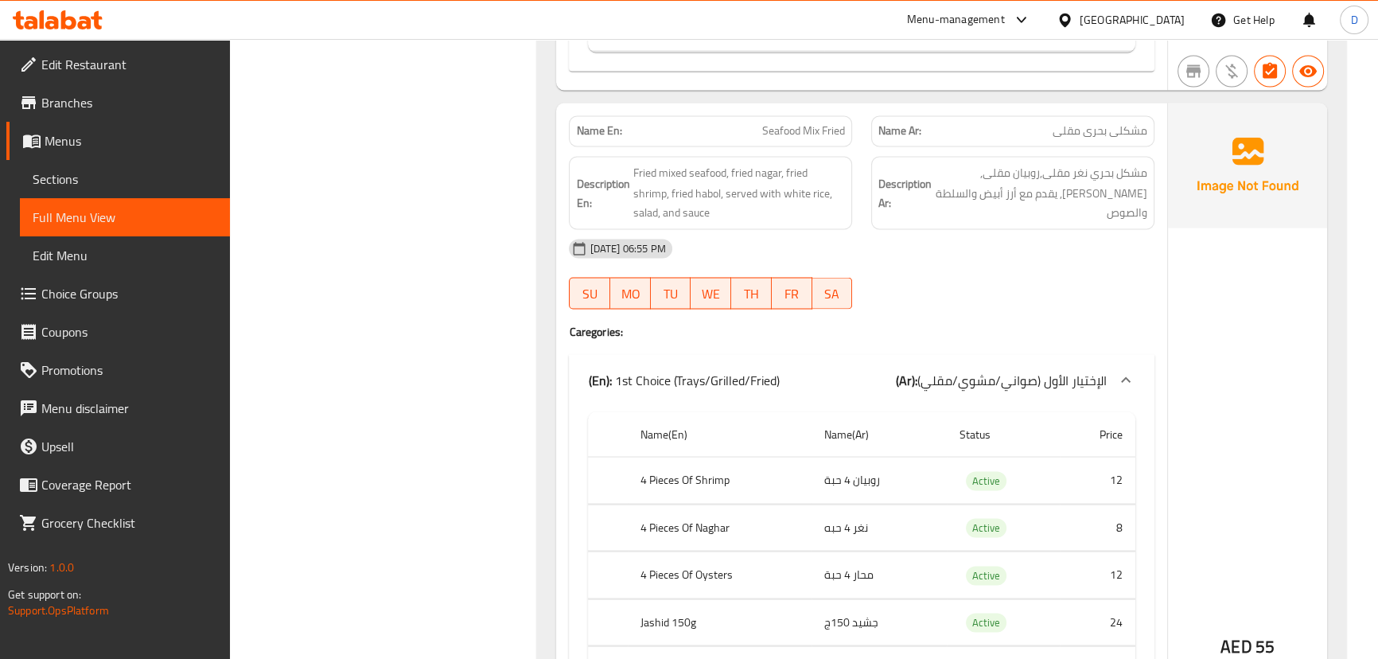
click at [782, 123] on span "Seafood Mix Fried" at bounding box center [803, 131] width 83 height 17
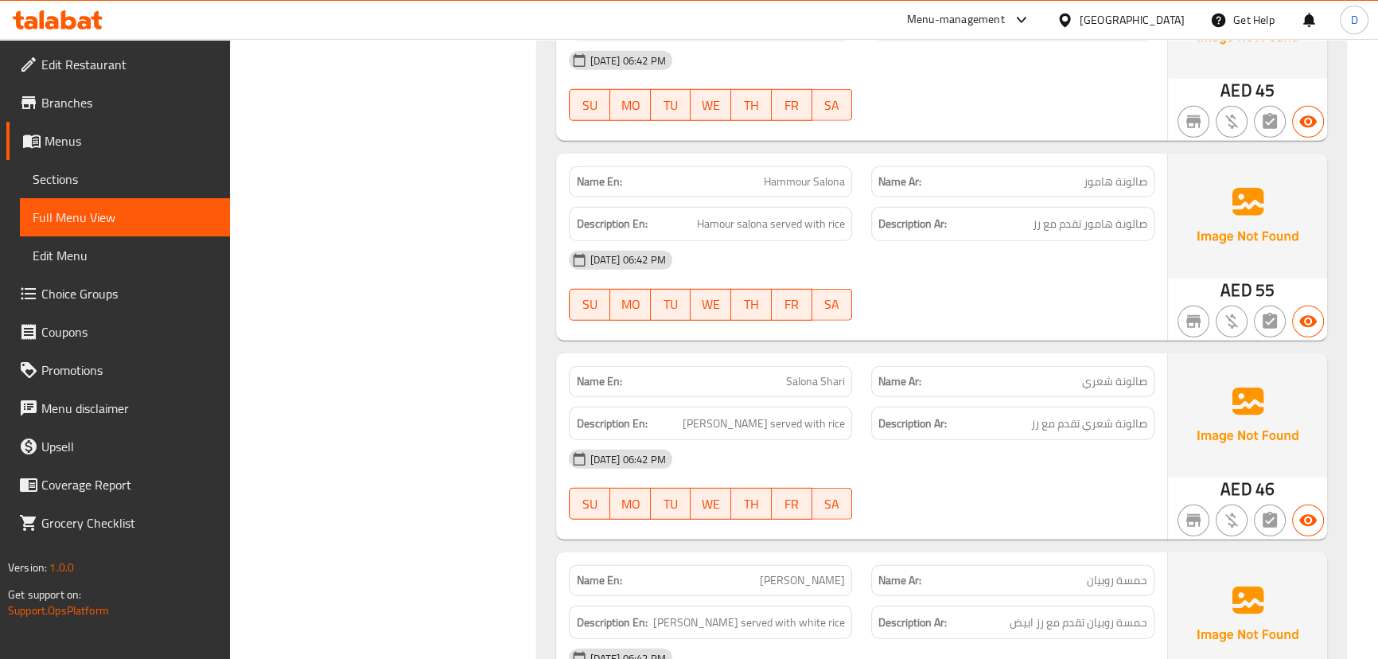
scroll to position [13414, 0]
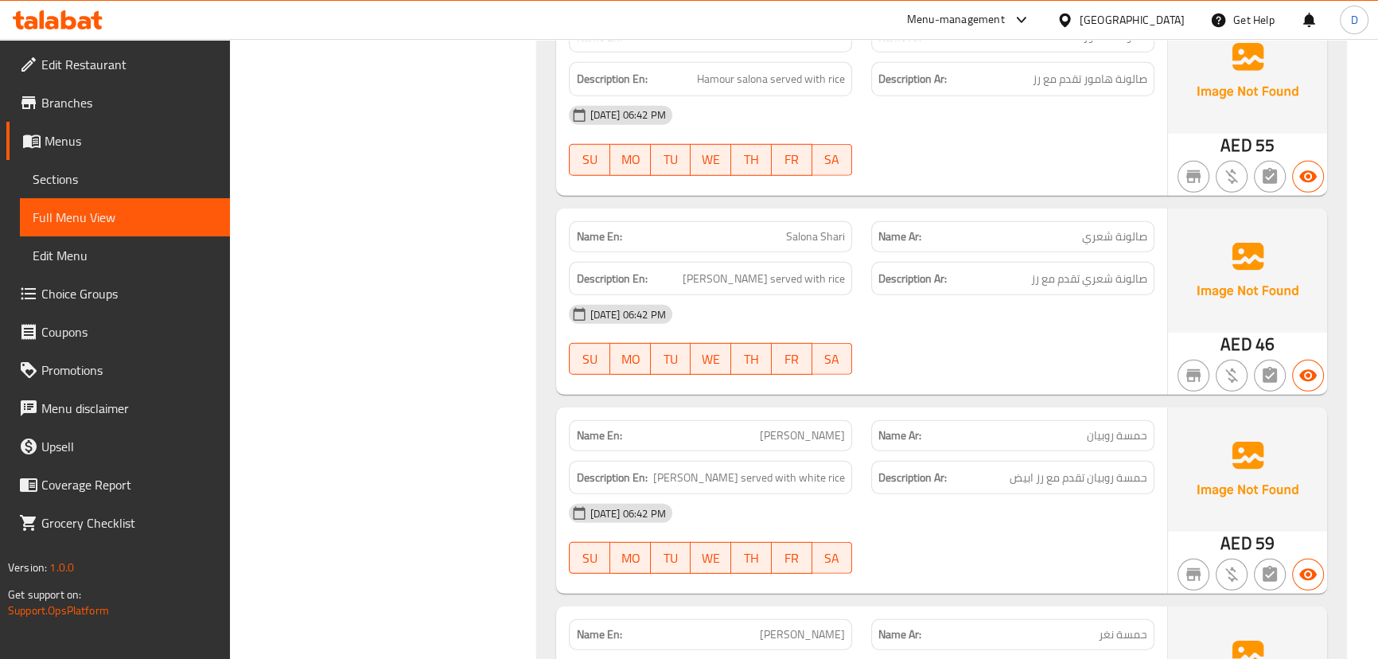
click at [1101, 228] on span "صالونة شعري" at bounding box center [1114, 236] width 65 height 17
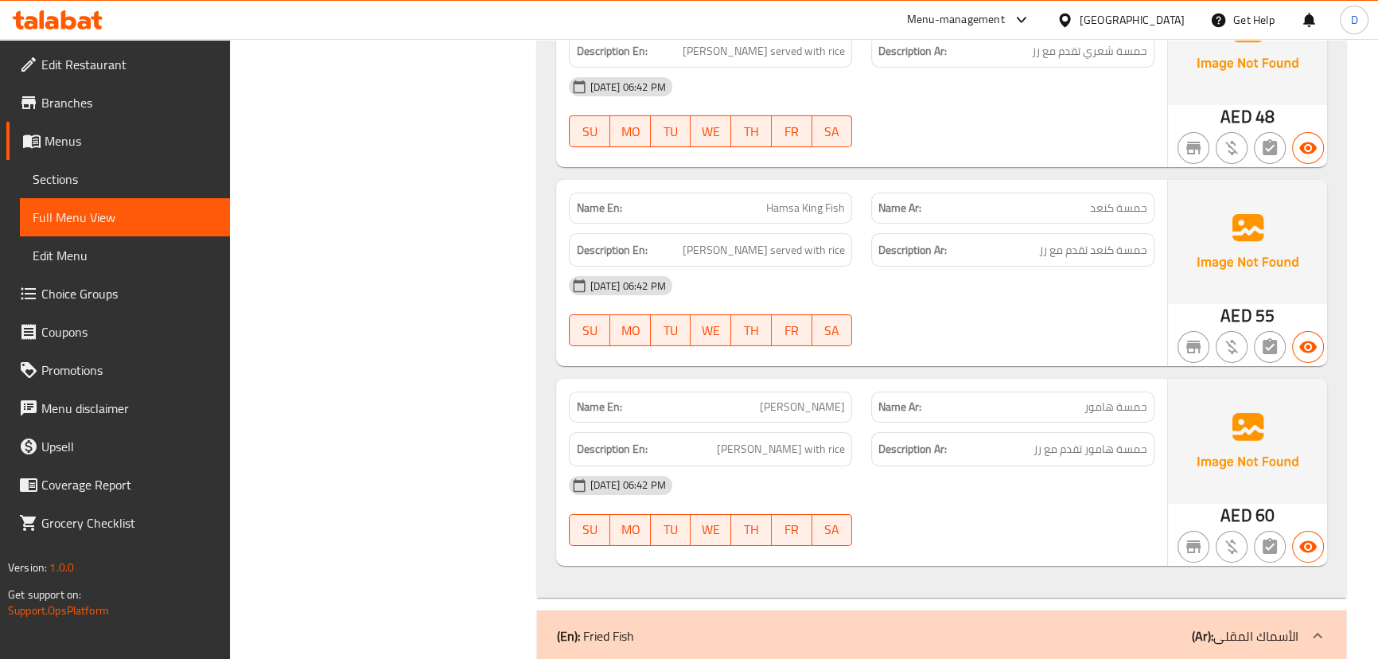
scroll to position [14282, 0]
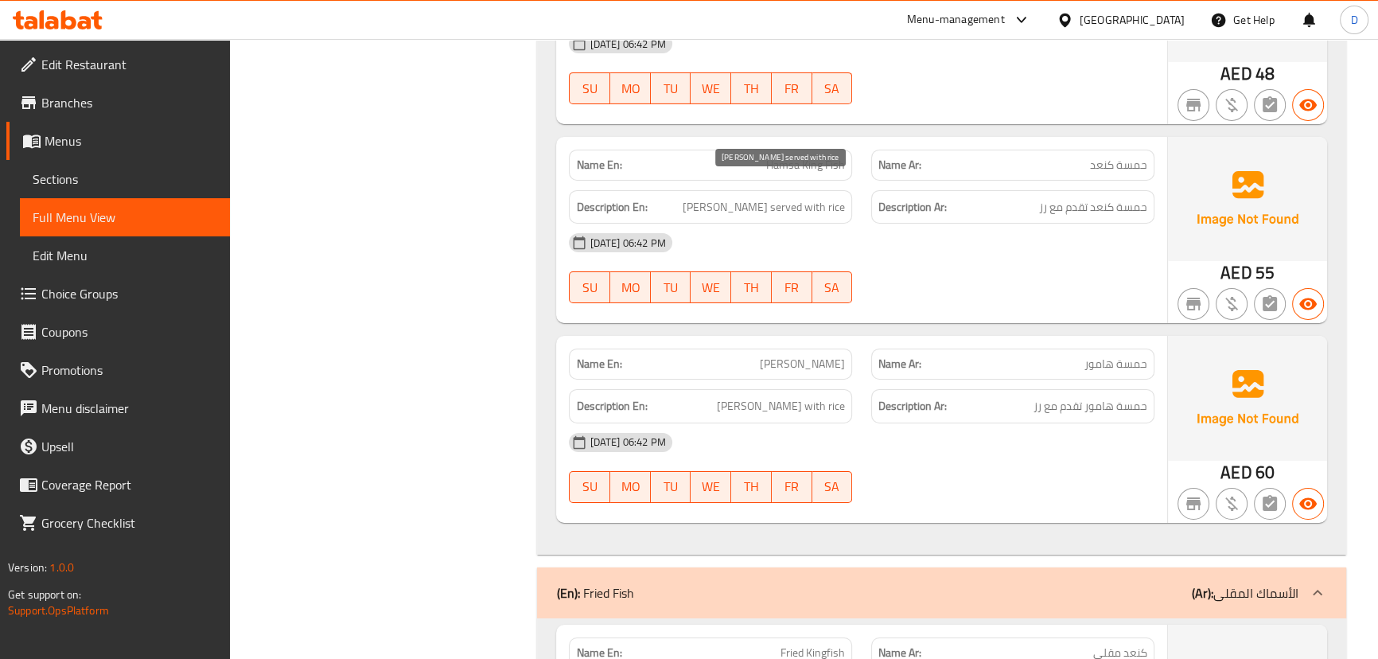
click at [753, 197] on span "[PERSON_NAME] served with rice" at bounding box center [764, 207] width 162 height 20
click at [754, 197] on span "[PERSON_NAME] served with rice" at bounding box center [764, 207] width 162 height 20
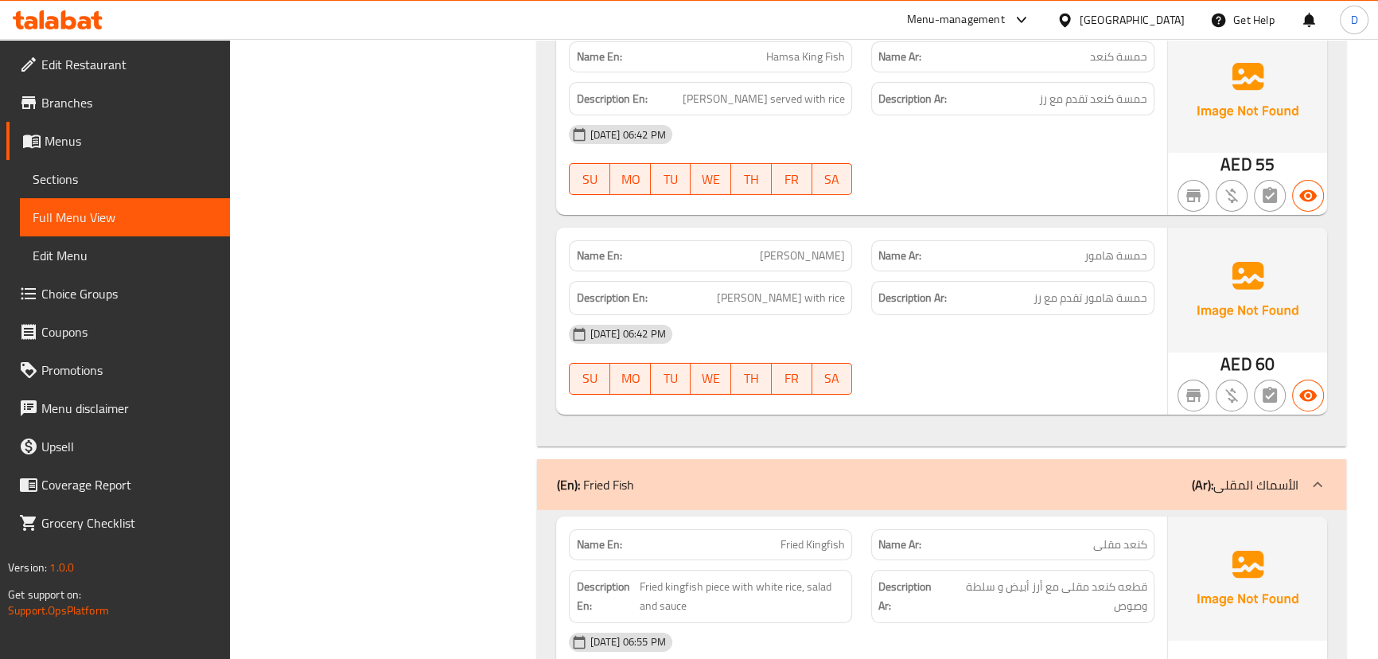
scroll to position [14354, 0]
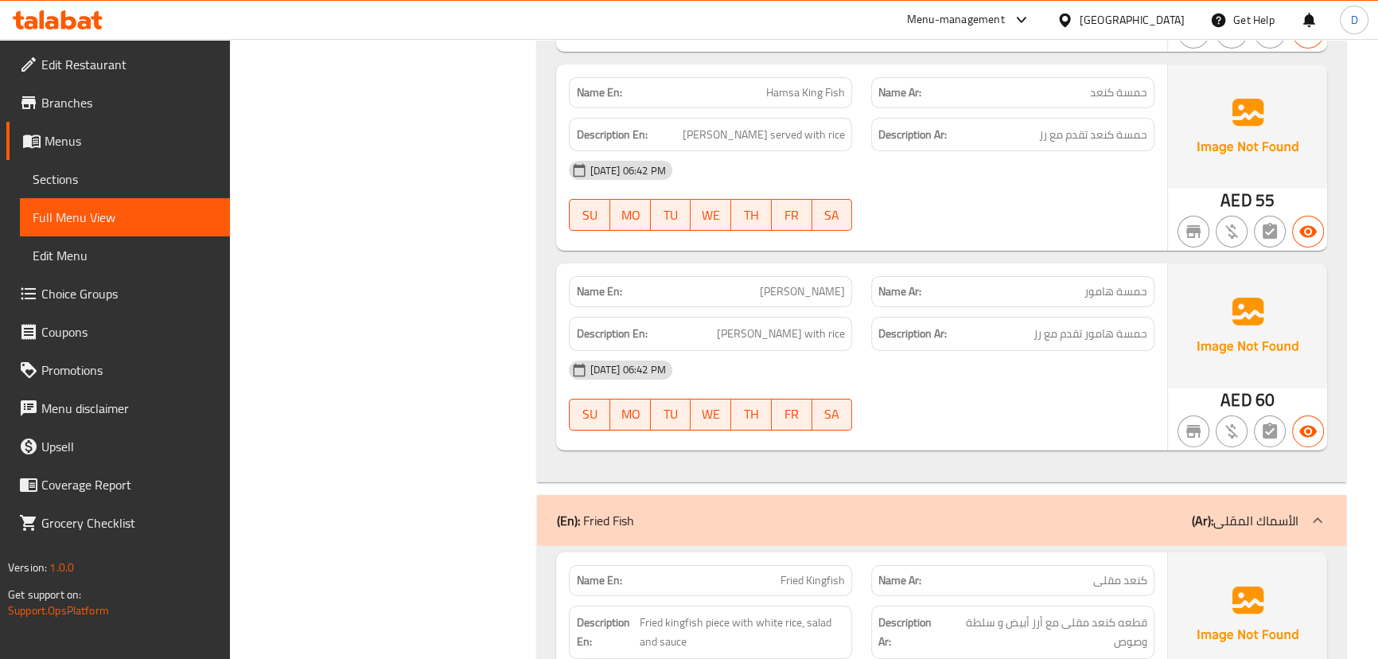
click at [795, 283] on span "[PERSON_NAME]" at bounding box center [802, 291] width 85 height 17
click at [779, 125] on span "[PERSON_NAME] served with rice" at bounding box center [764, 135] width 162 height 20
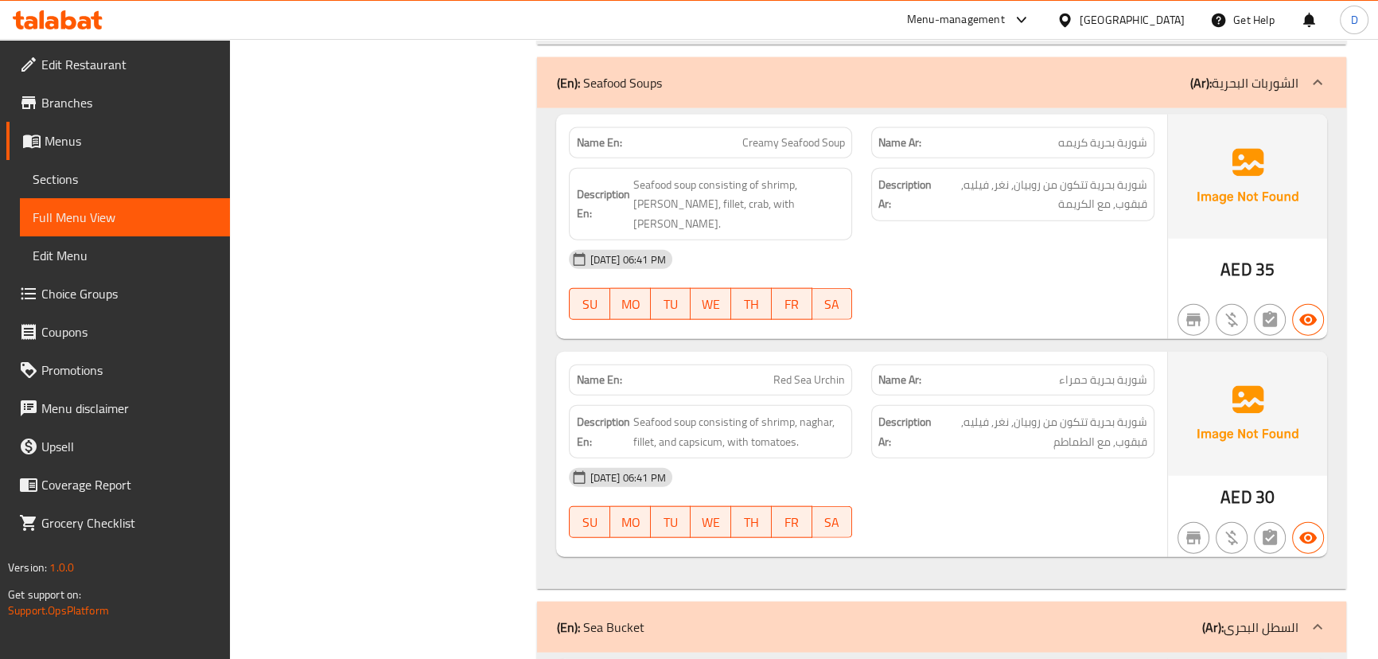
scroll to position [12176, 0]
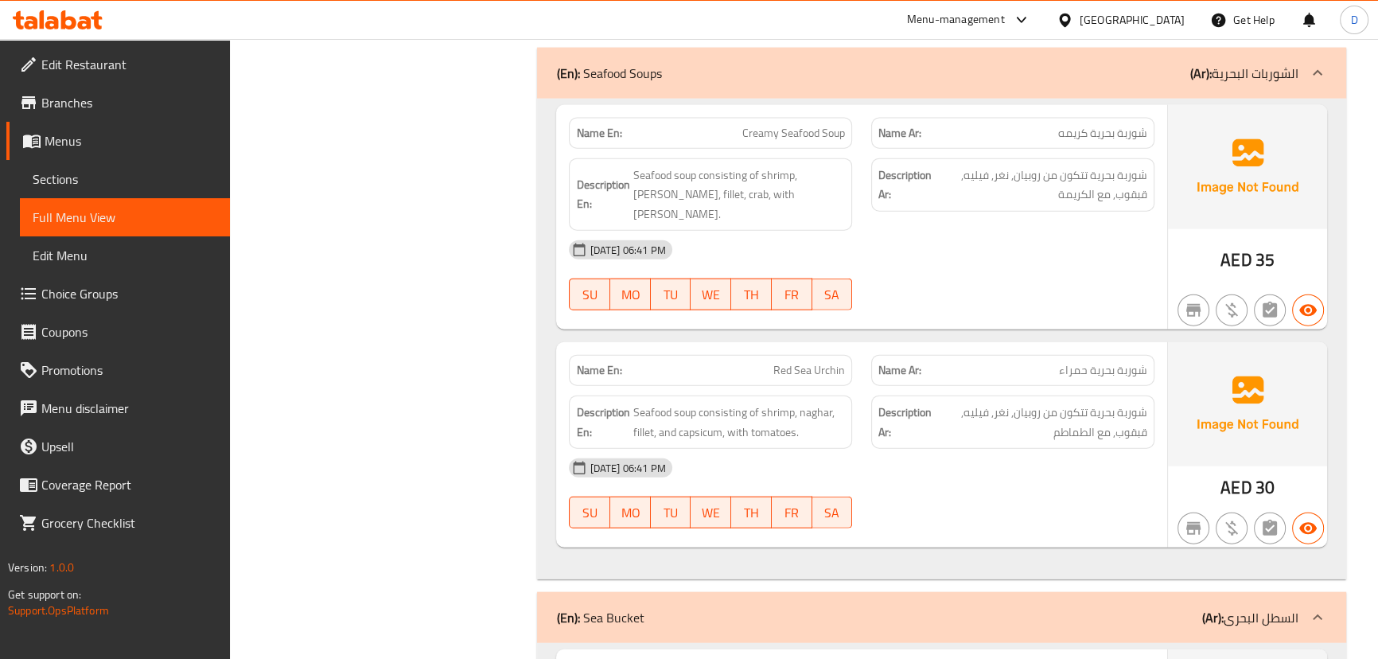
click at [836, 362] on span "Red Sea Urchin" at bounding box center [809, 370] width 72 height 17
click at [823, 135] on span "Creamy Seafood Soup" at bounding box center [793, 133] width 103 height 17
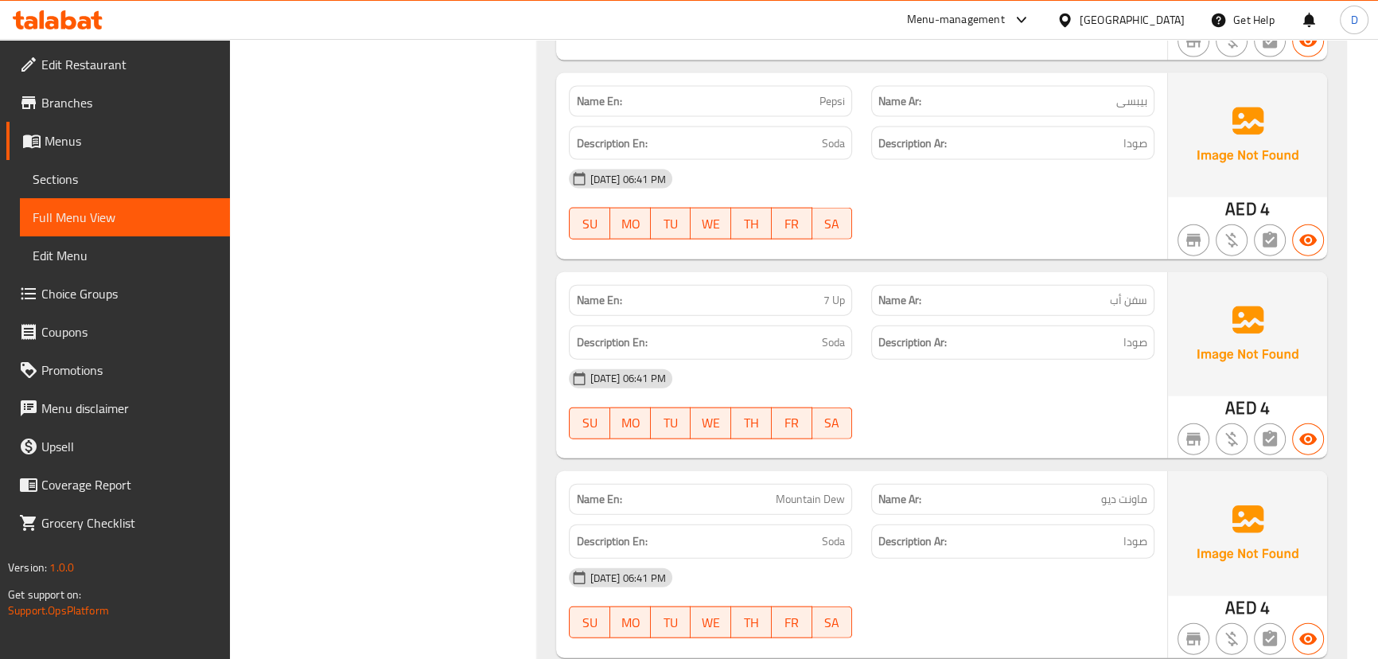
scroll to position [34818, 0]
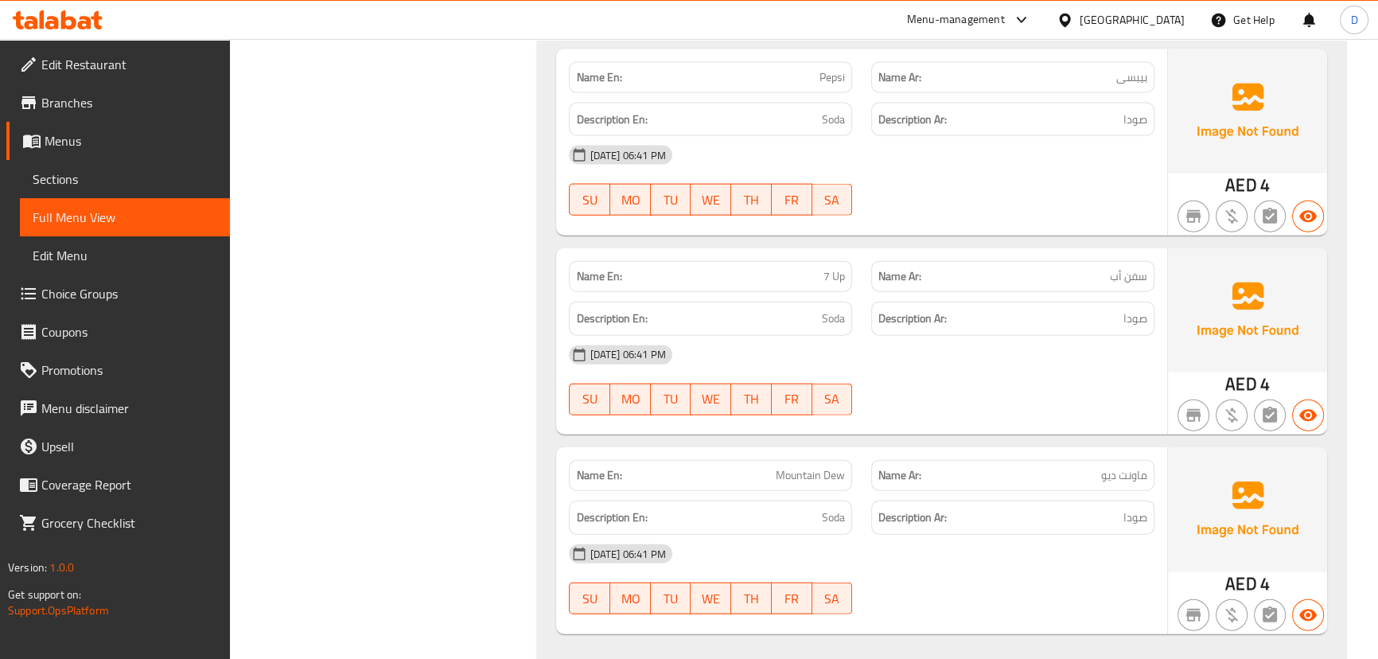
click at [796, 467] on span "Mountain Dew" at bounding box center [810, 475] width 69 height 17
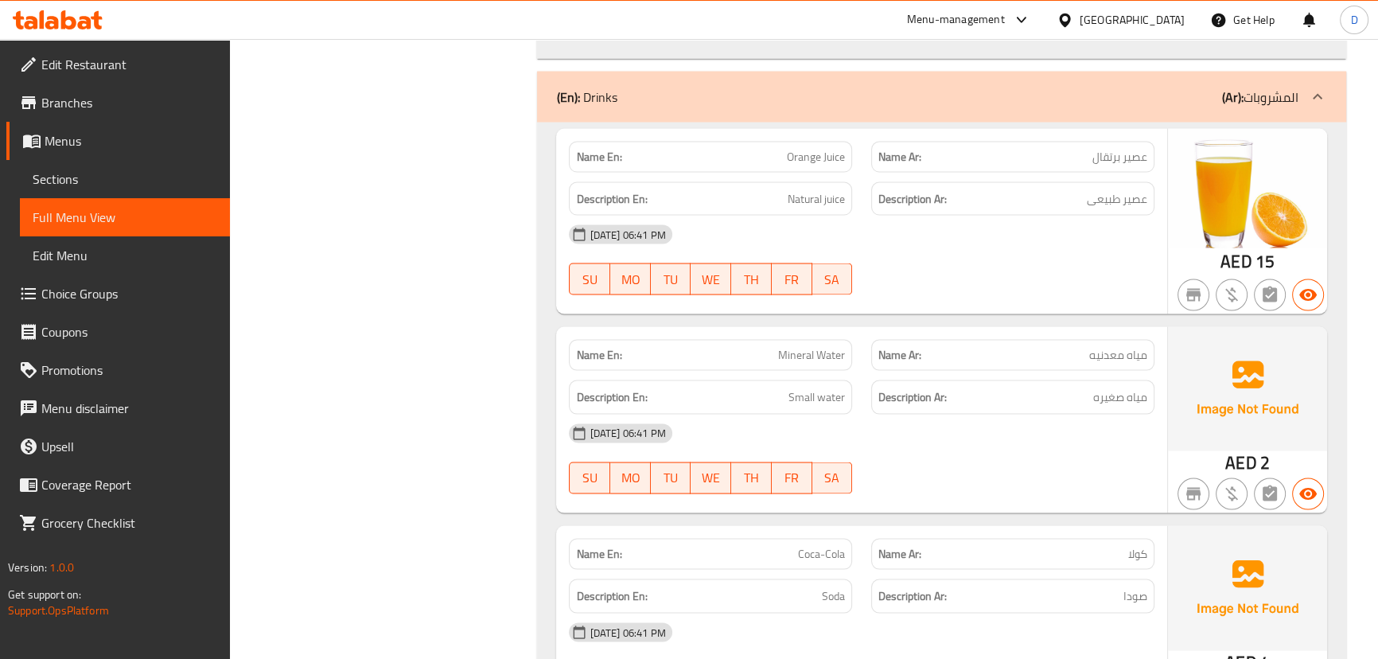
scroll to position [34094, 0]
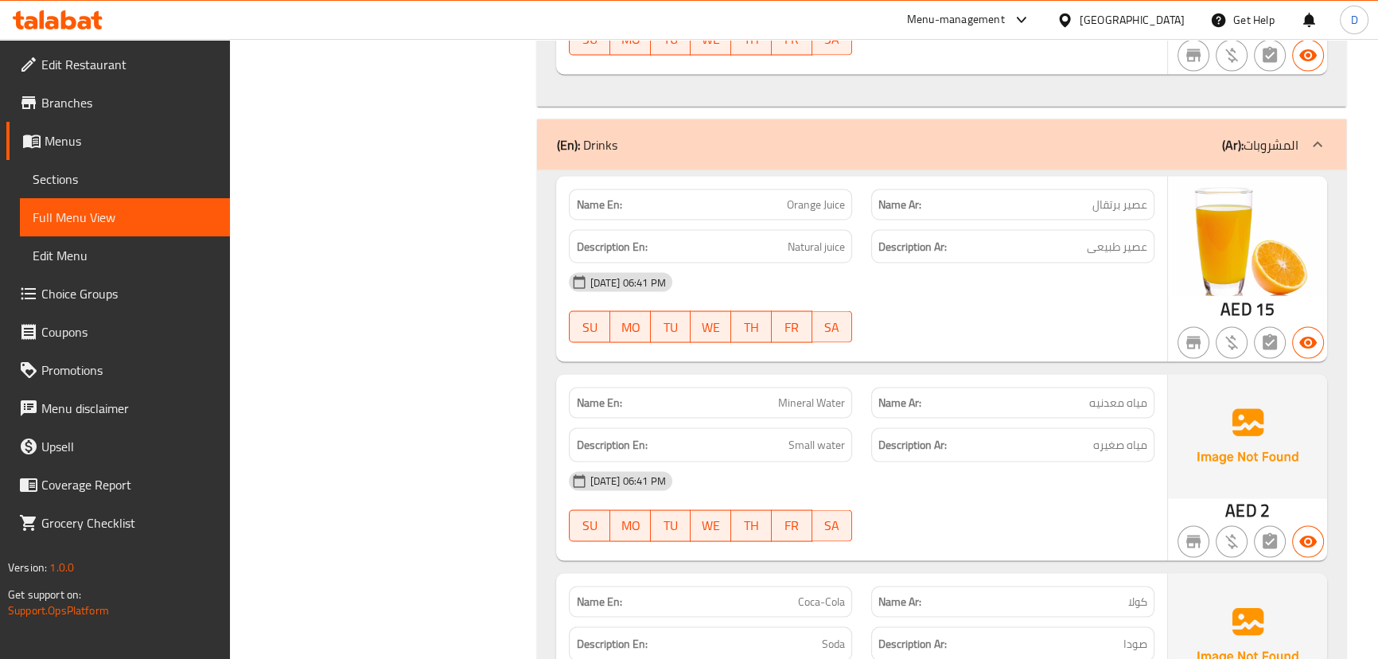
click at [798, 237] on span "Natural juice" at bounding box center [816, 247] width 57 height 20
click at [791, 237] on span "Natural juice" at bounding box center [816, 247] width 57 height 20
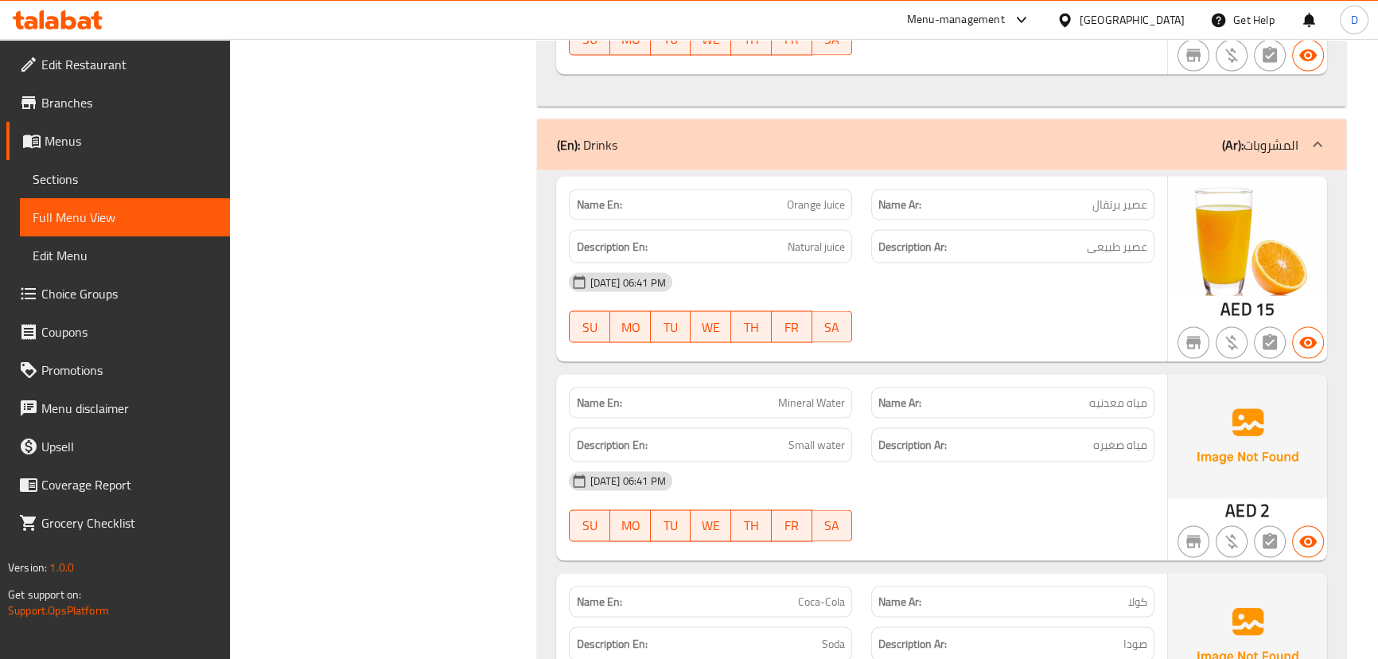
click at [1040, 237] on h6 "Description Ar: عصير طبيعى" at bounding box center [1012, 247] width 269 height 20
click at [812, 237] on span "Natural juice" at bounding box center [816, 247] width 57 height 20
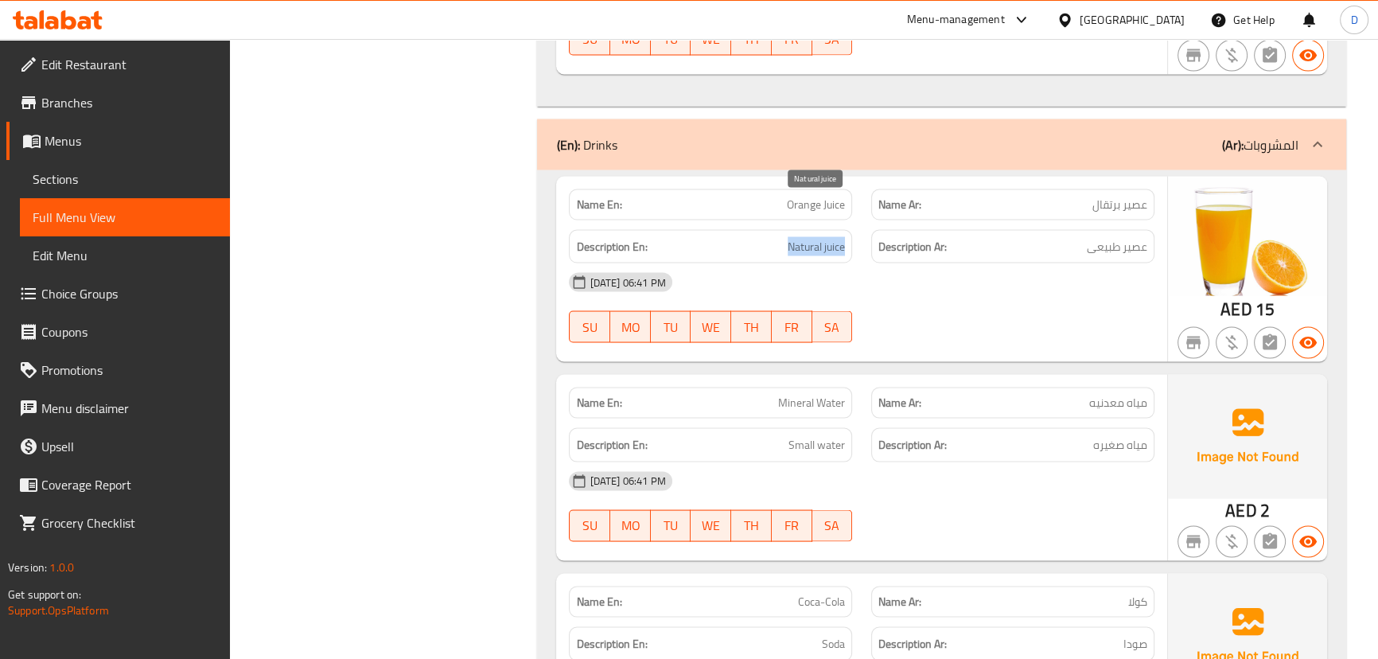
click at [812, 237] on span "Natural juice" at bounding box center [816, 247] width 57 height 20
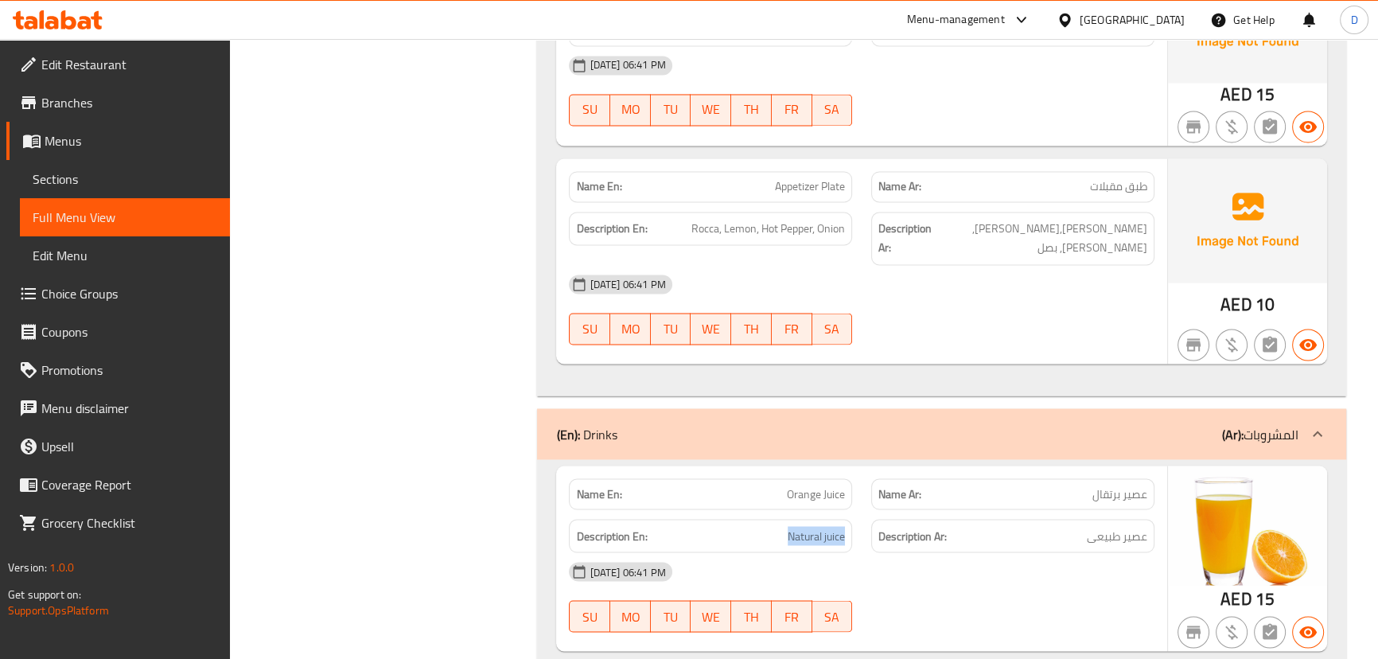
scroll to position [33521, 0]
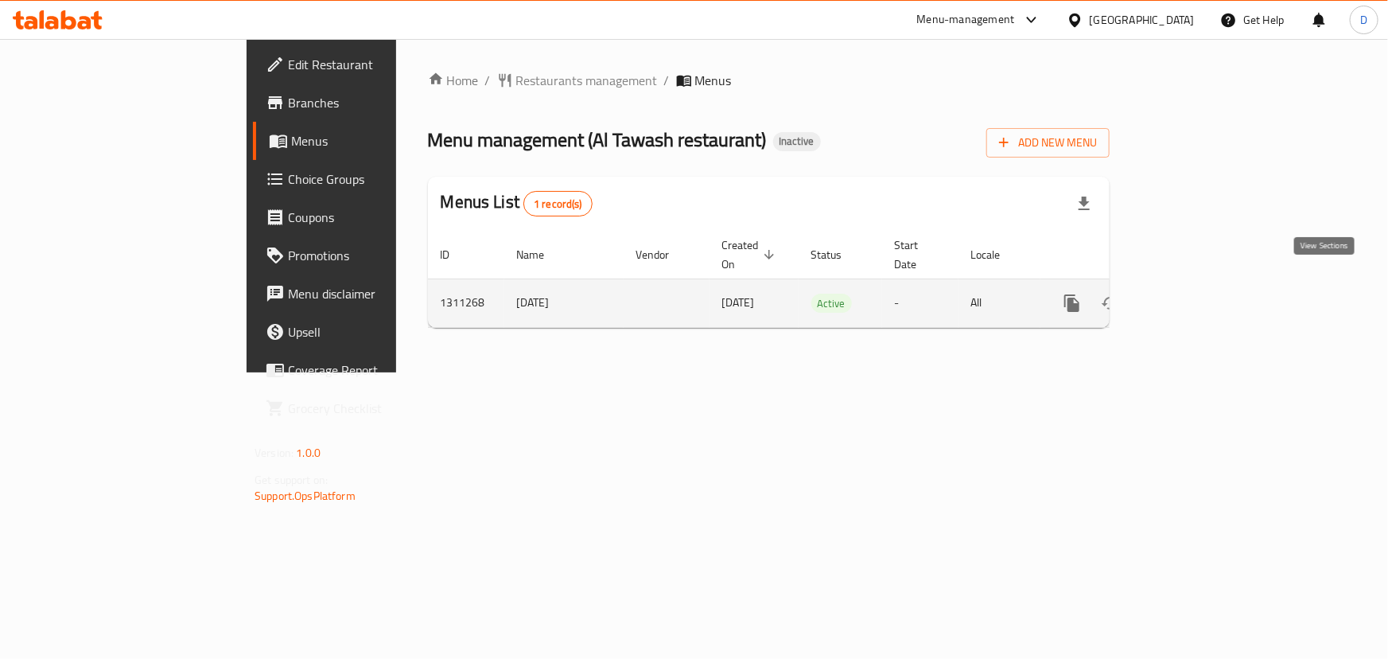
click at [1196, 294] on icon "enhanced table" at bounding box center [1186, 303] width 19 height 19
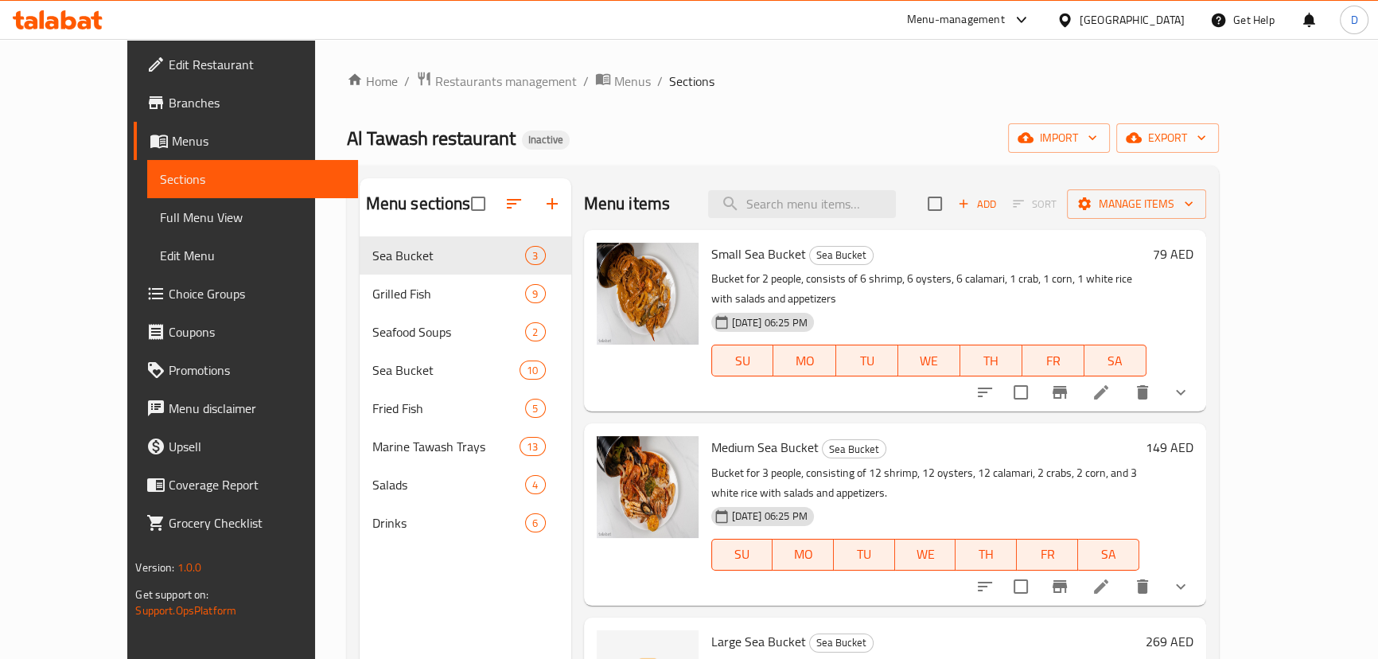
click at [169, 294] on span "Choice Groups" at bounding box center [257, 293] width 176 height 19
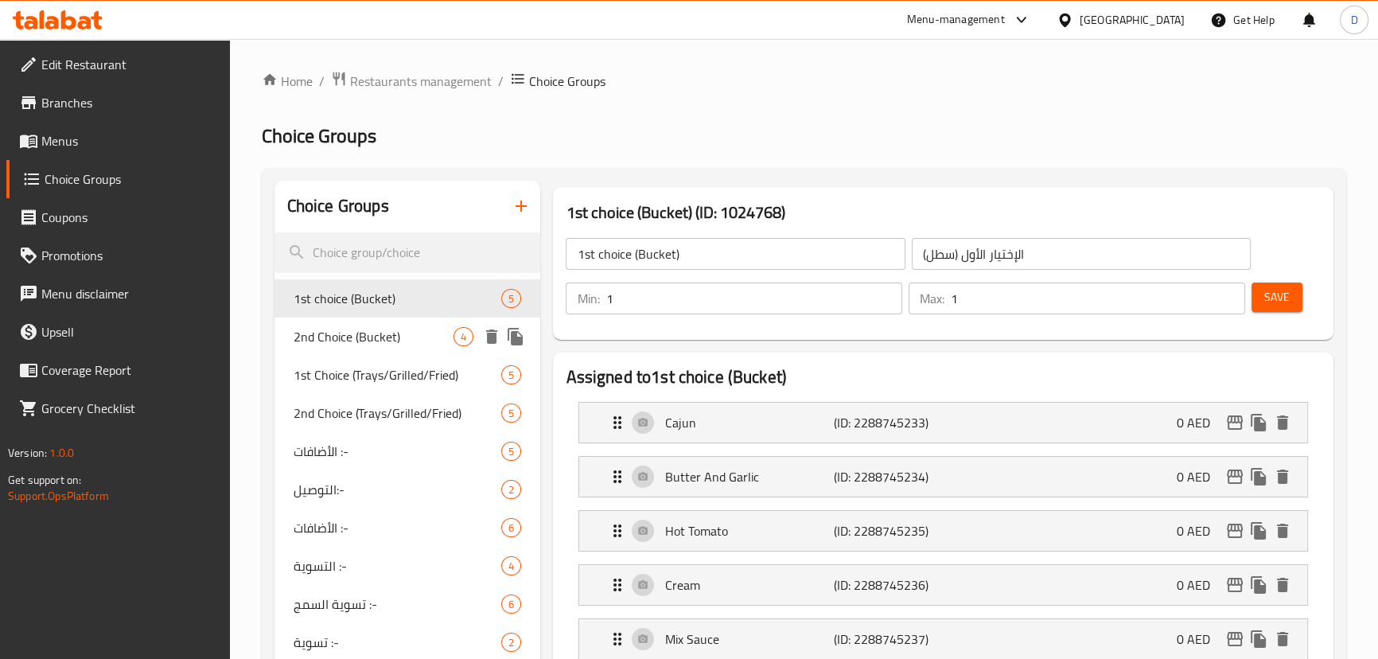
click at [348, 327] on span "2nd Choice (Bucket)" at bounding box center [374, 336] width 161 height 19
type input "2nd Choice (Bucket)"
type input "الإختيار الثاني (سطل)"
type input "0"
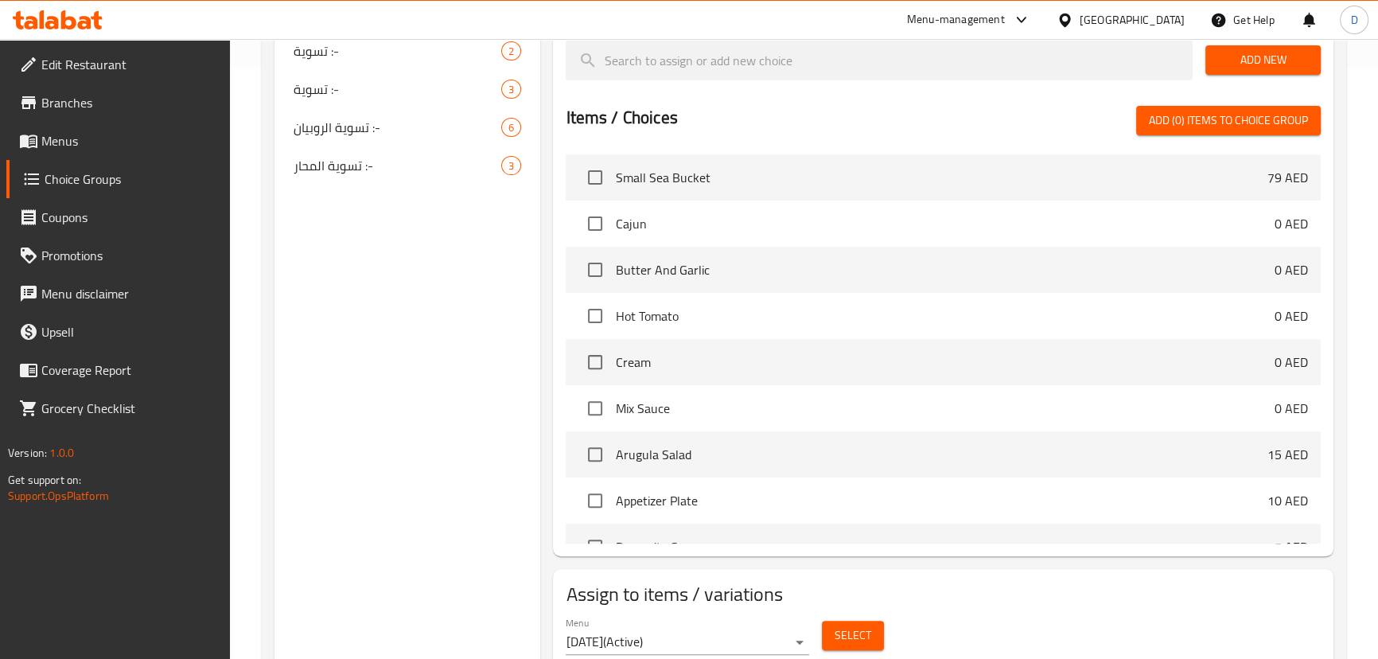
scroll to position [650, 0]
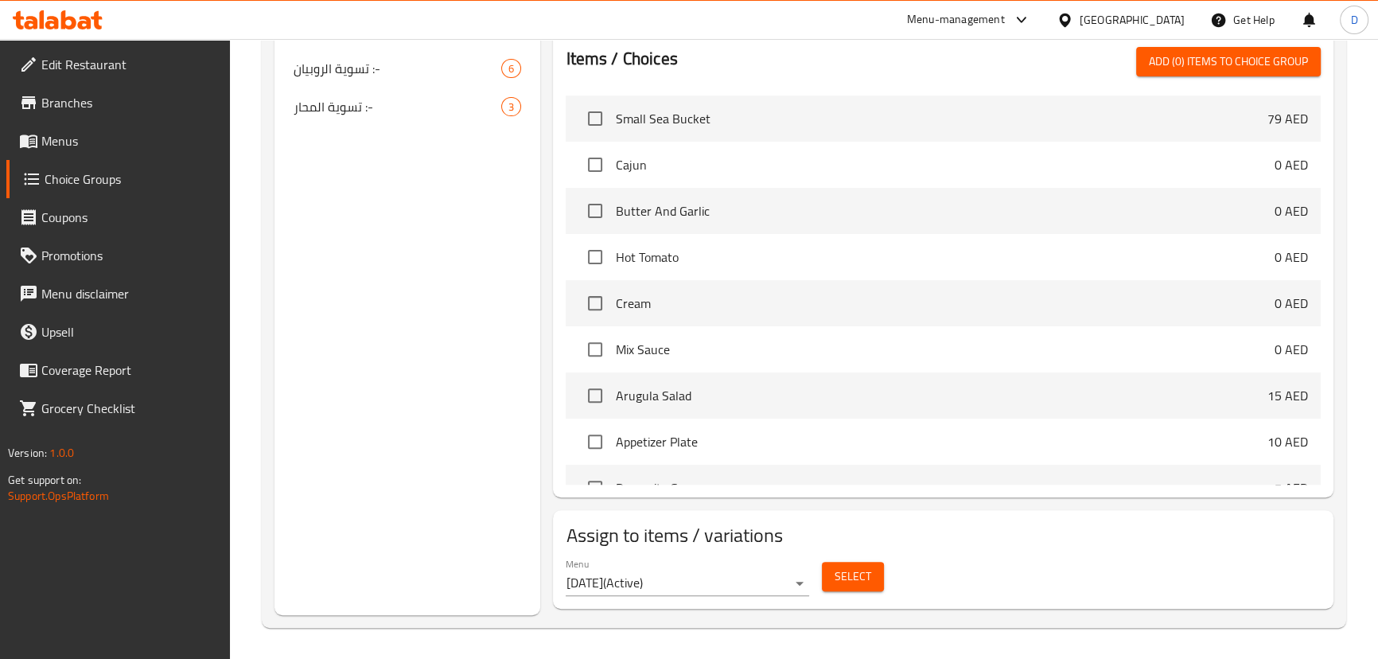
click at [865, 568] on span "Select" at bounding box center [852, 576] width 37 height 20
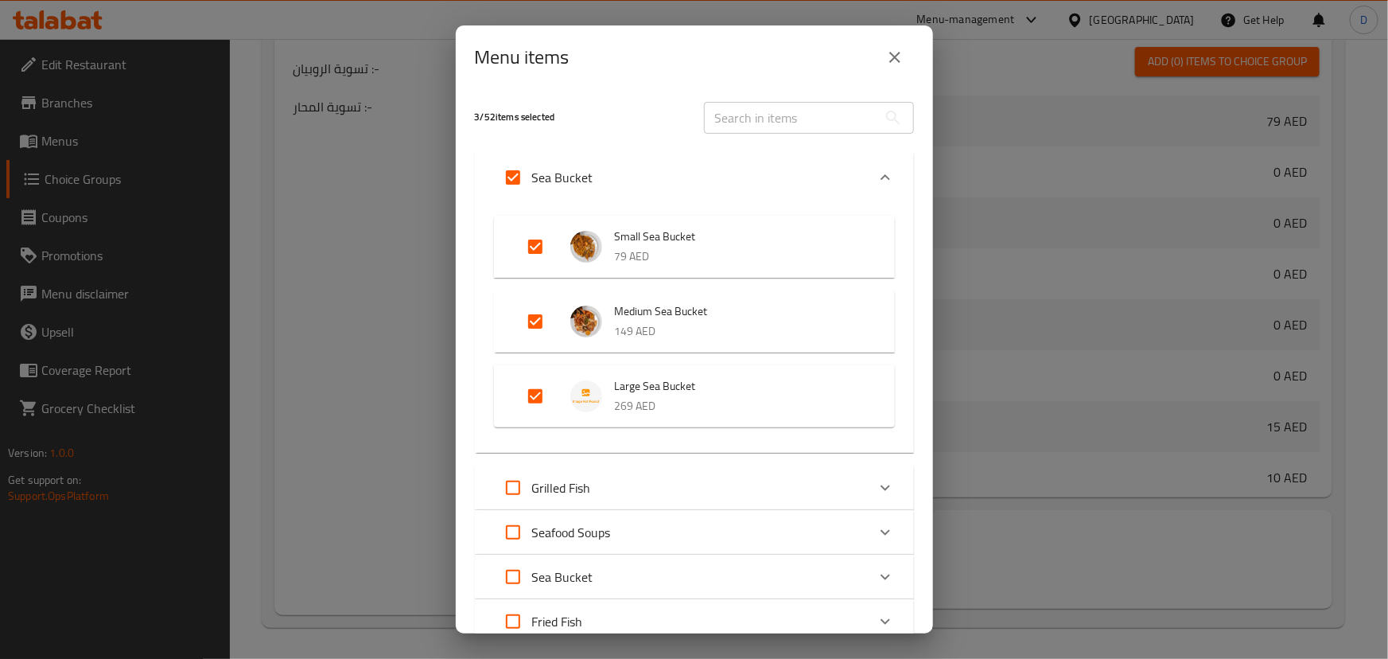
click at [904, 56] on icon "close" at bounding box center [894, 57] width 19 height 19
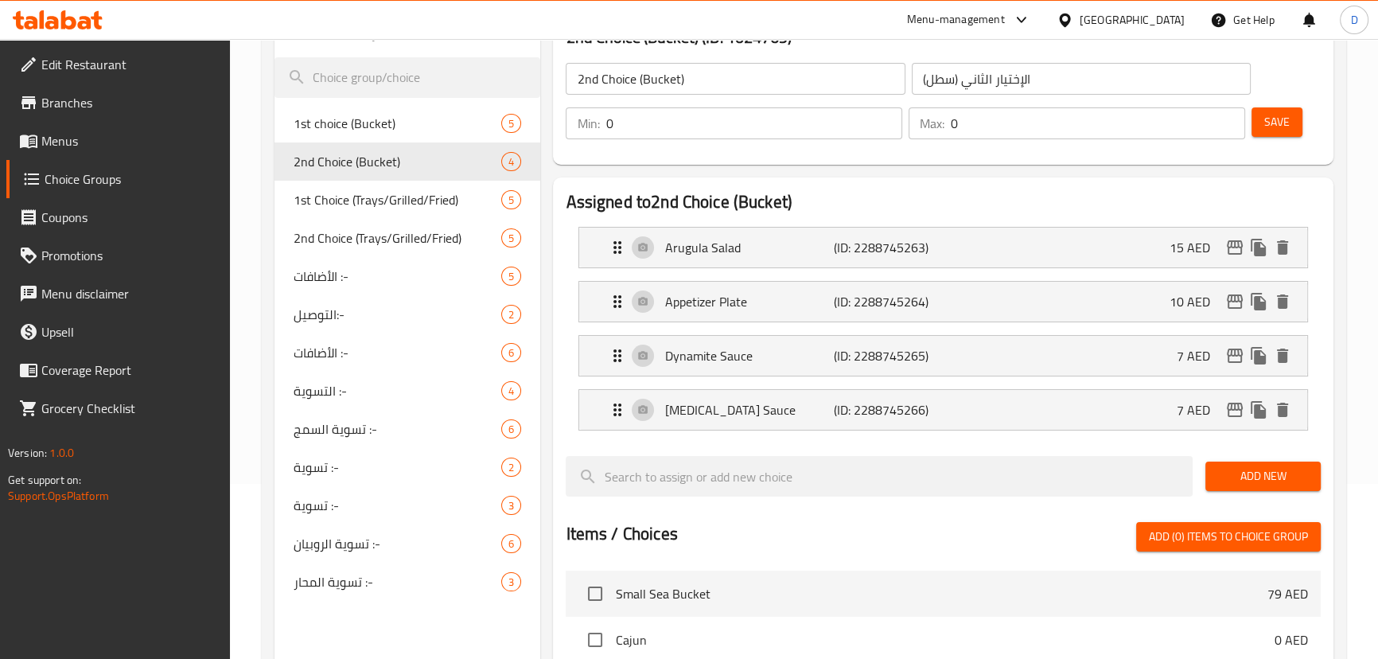
scroll to position [143, 0]
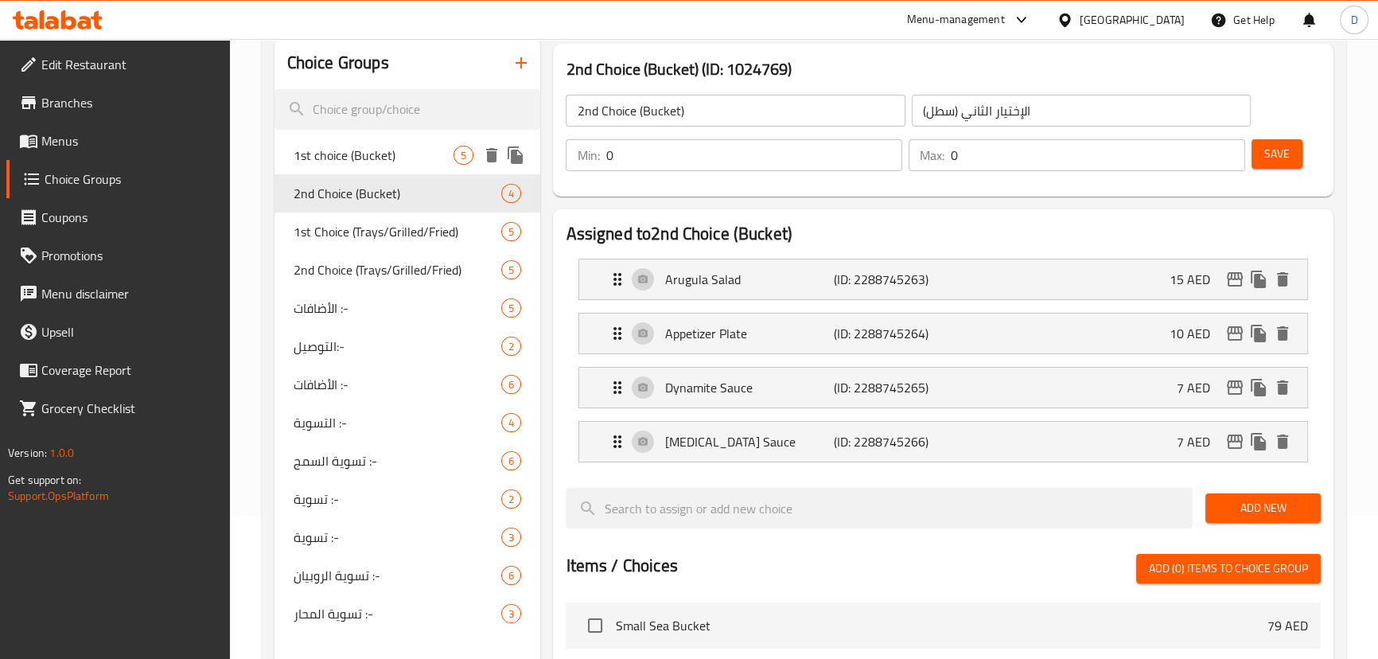
click at [381, 161] on span "1st choice (Bucket)" at bounding box center [374, 155] width 161 height 19
type input "1st choice (Bucket)"
type input "الإختيار الأول (سطل)"
type input "1"
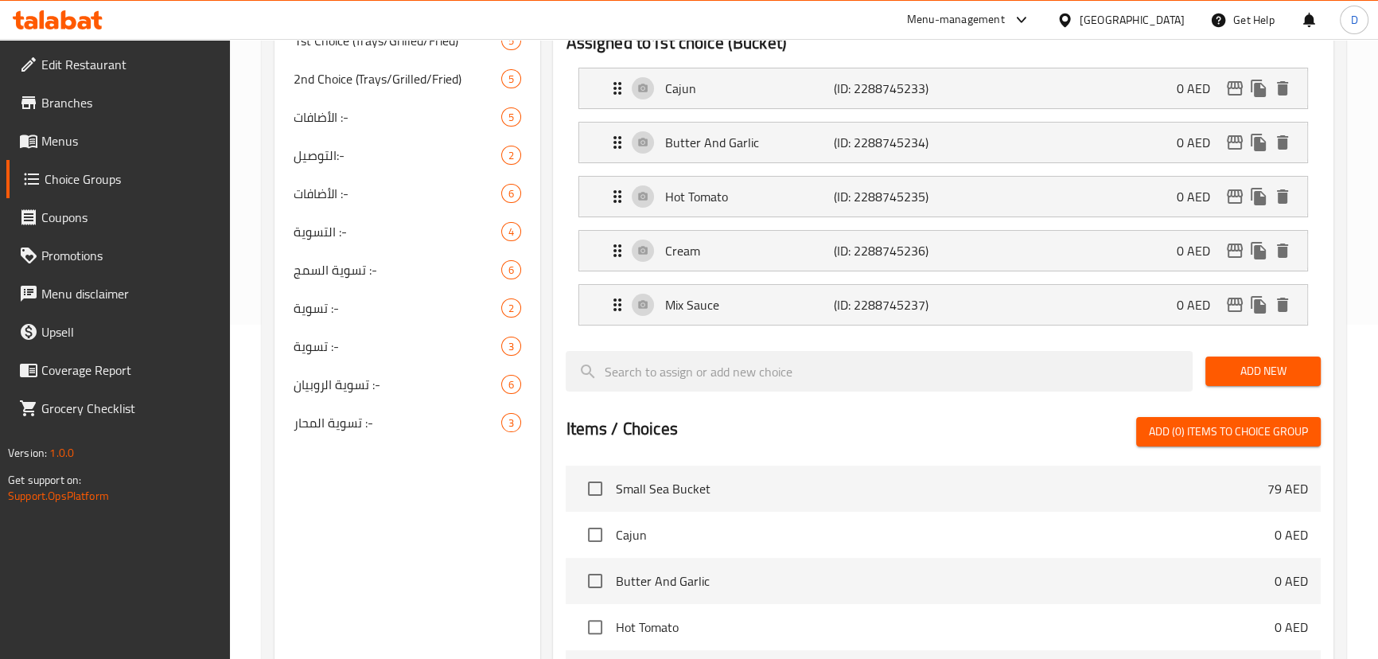
scroll to position [650, 0]
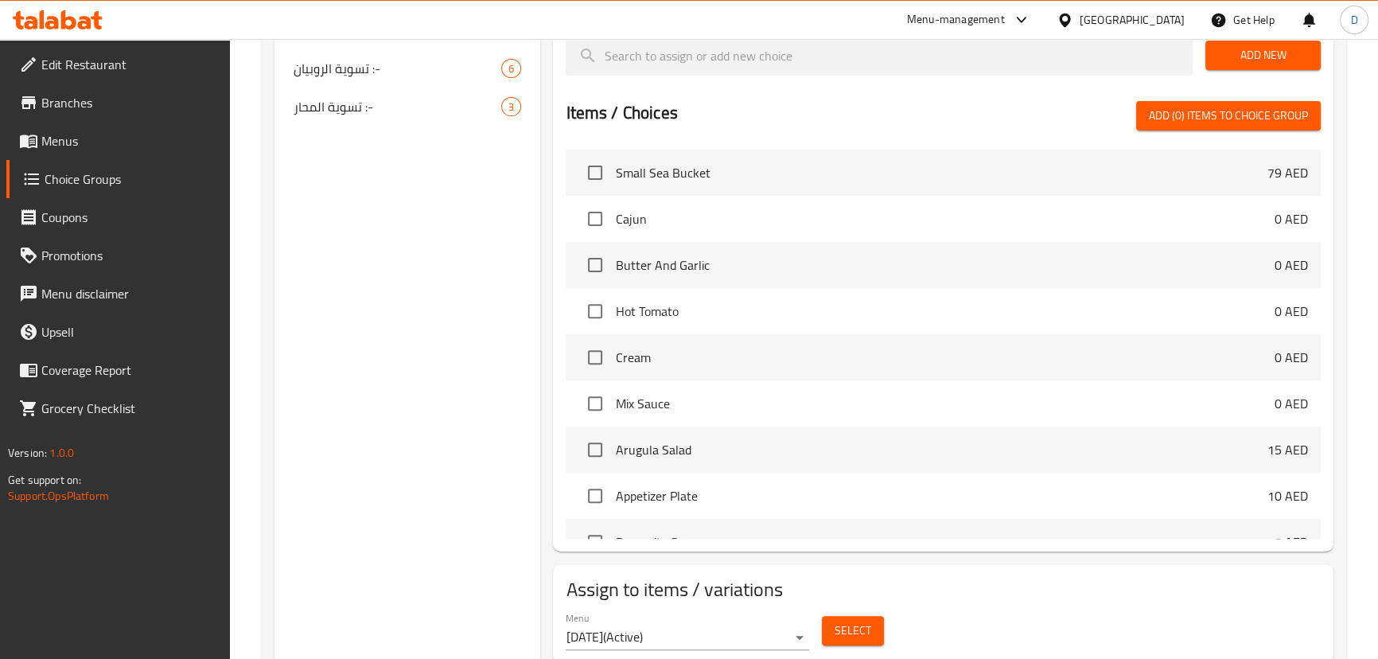
click at [826, 632] on button "Select" at bounding box center [853, 630] width 62 height 29
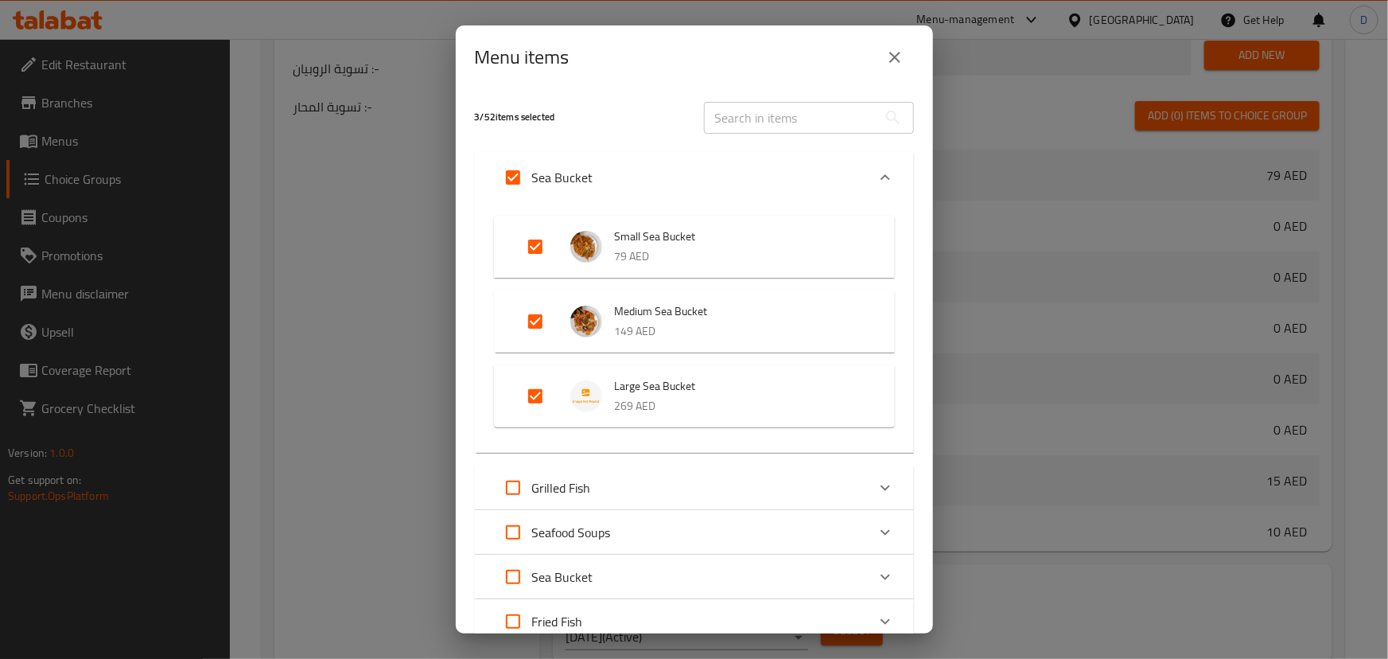
click at [896, 50] on icon "close" at bounding box center [894, 57] width 19 height 19
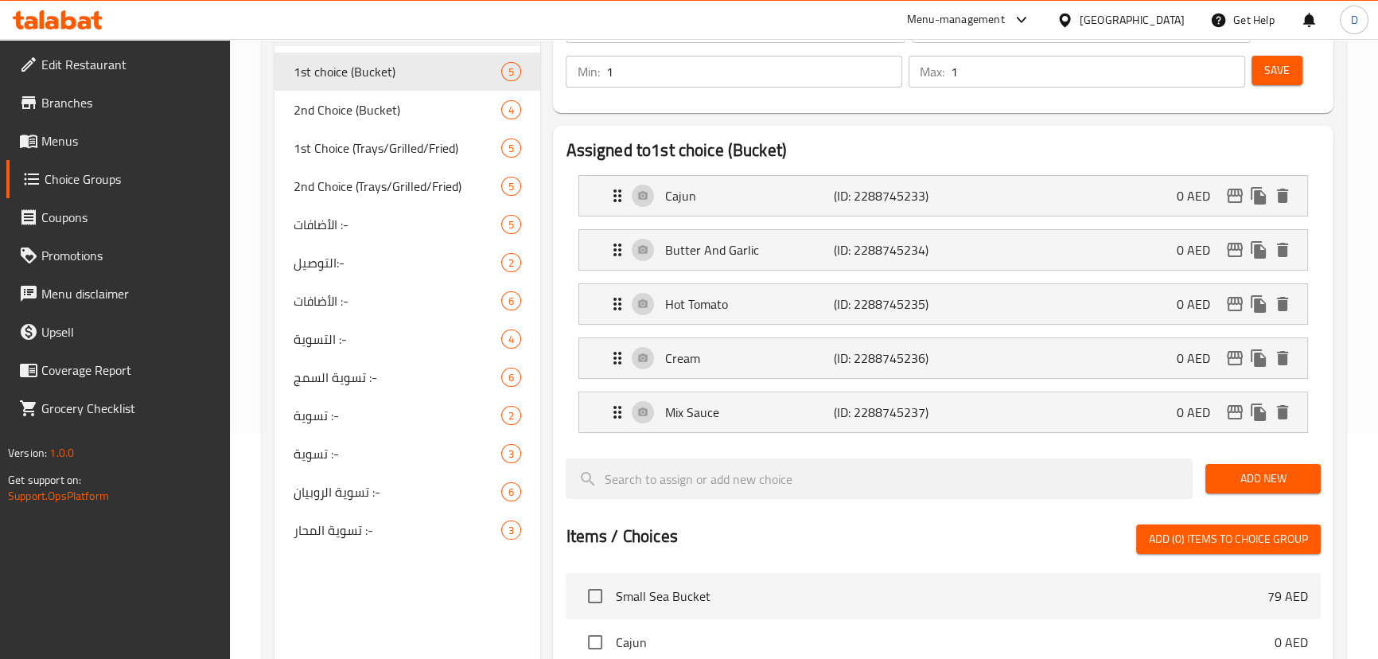
scroll to position [143, 0]
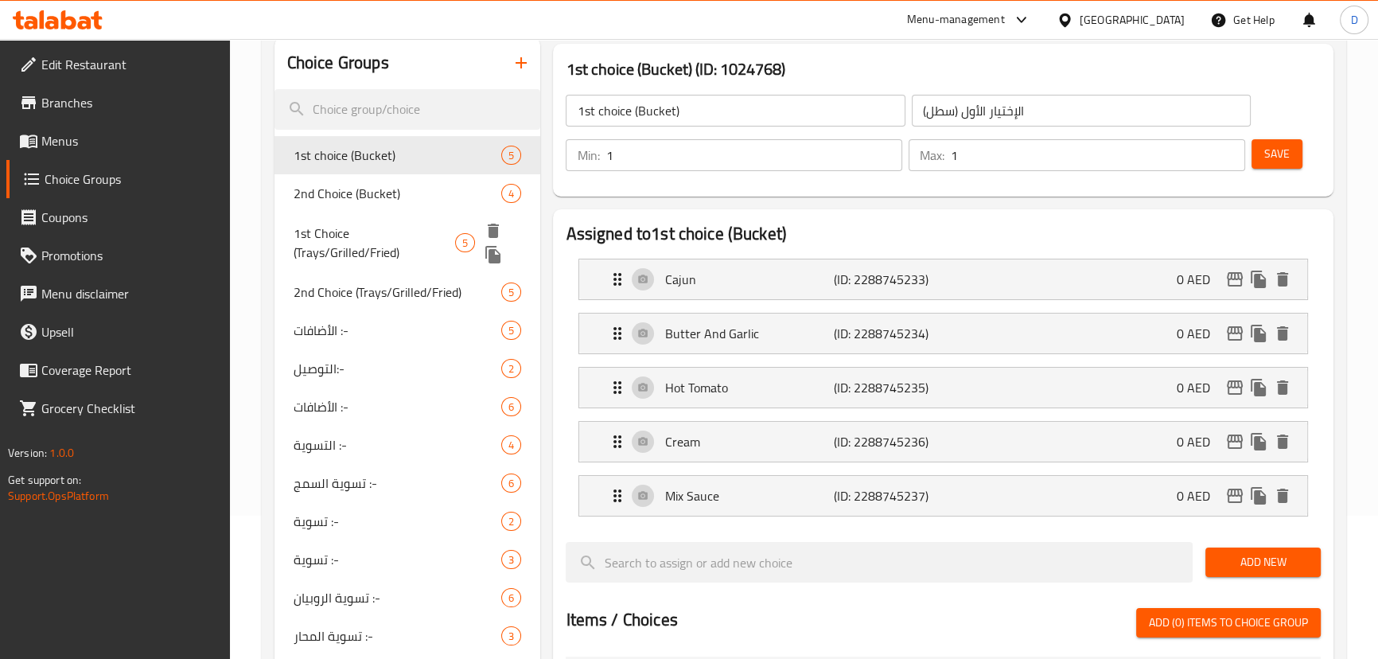
click at [424, 226] on span "1st Choice (Trays/Grilled/Fried)" at bounding box center [374, 243] width 161 height 38
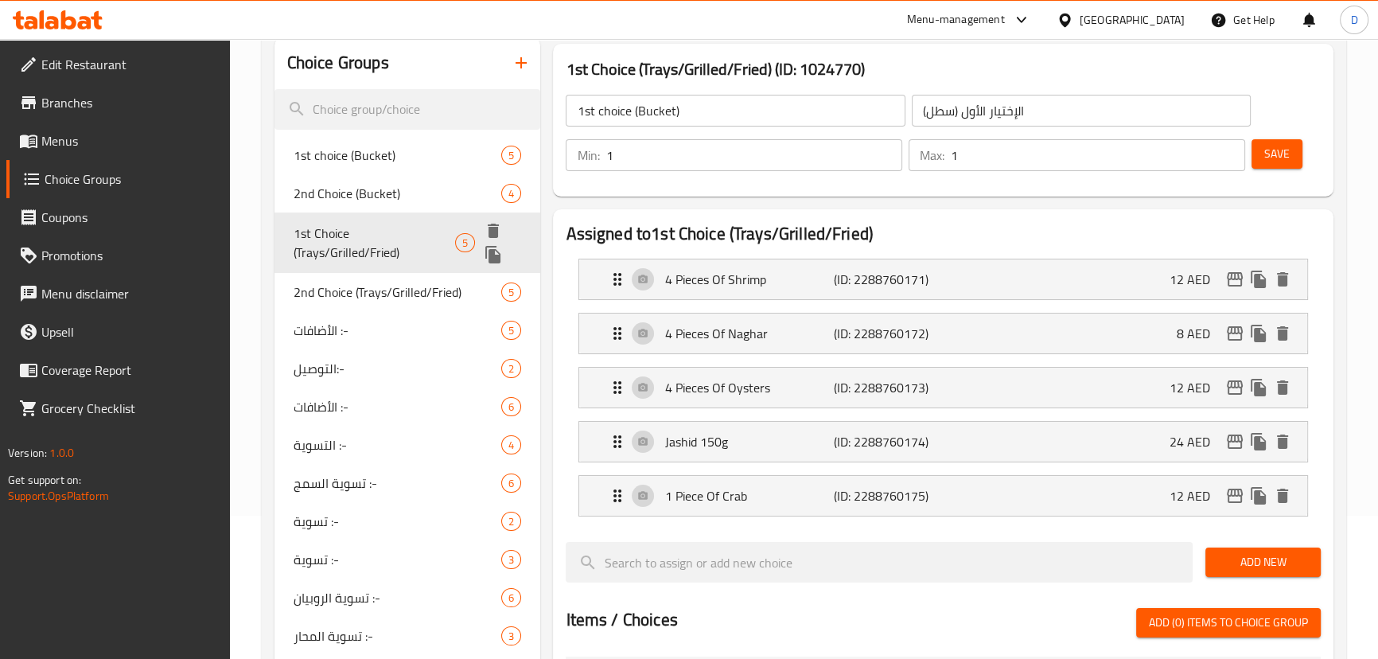
type input "1st Choice (Trays/Grilled/Fried)"
type input "الإختيار الأول (صواني/مشوي/مقلي)"
type input "0"
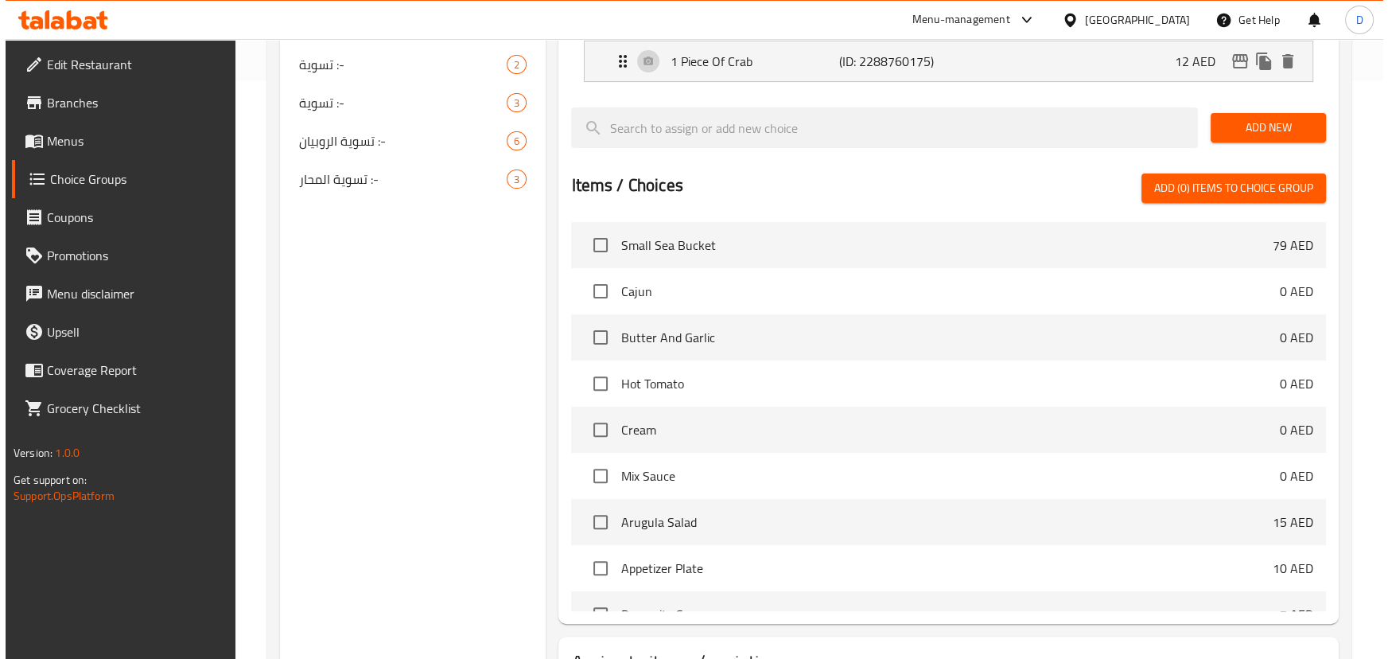
scroll to position [704, 0]
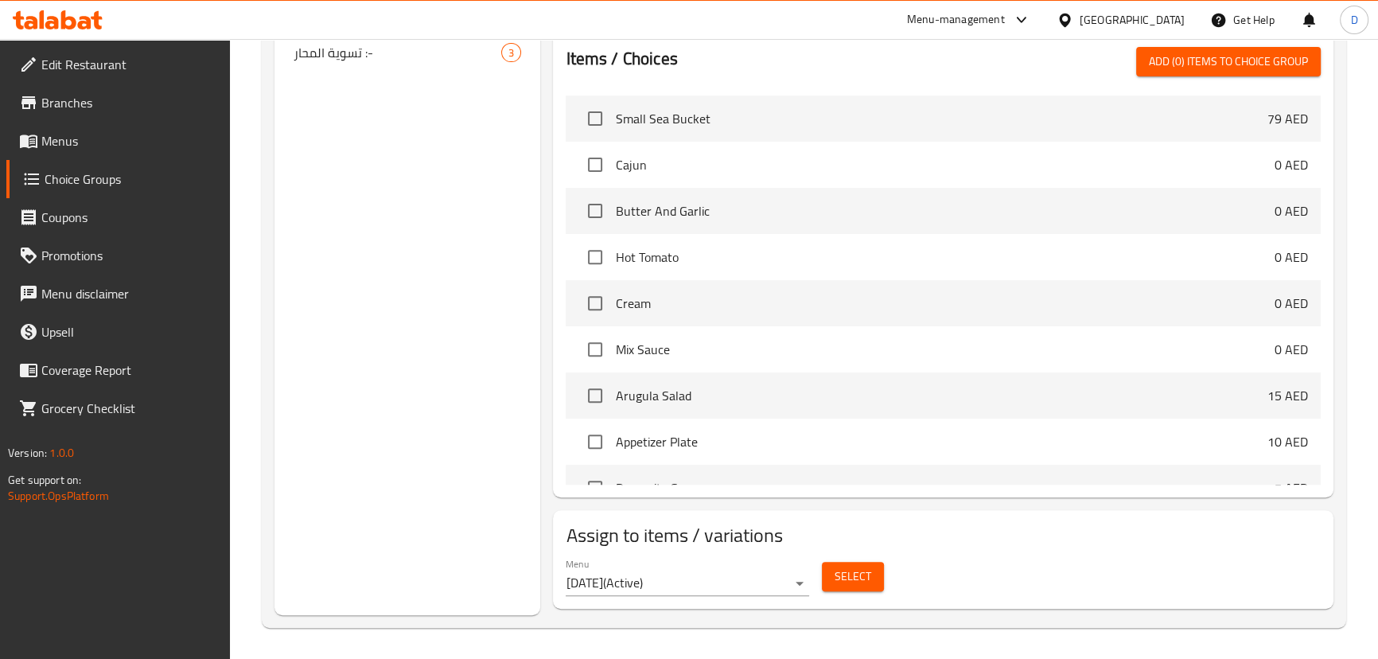
click at [846, 576] on span "Select" at bounding box center [852, 576] width 37 height 20
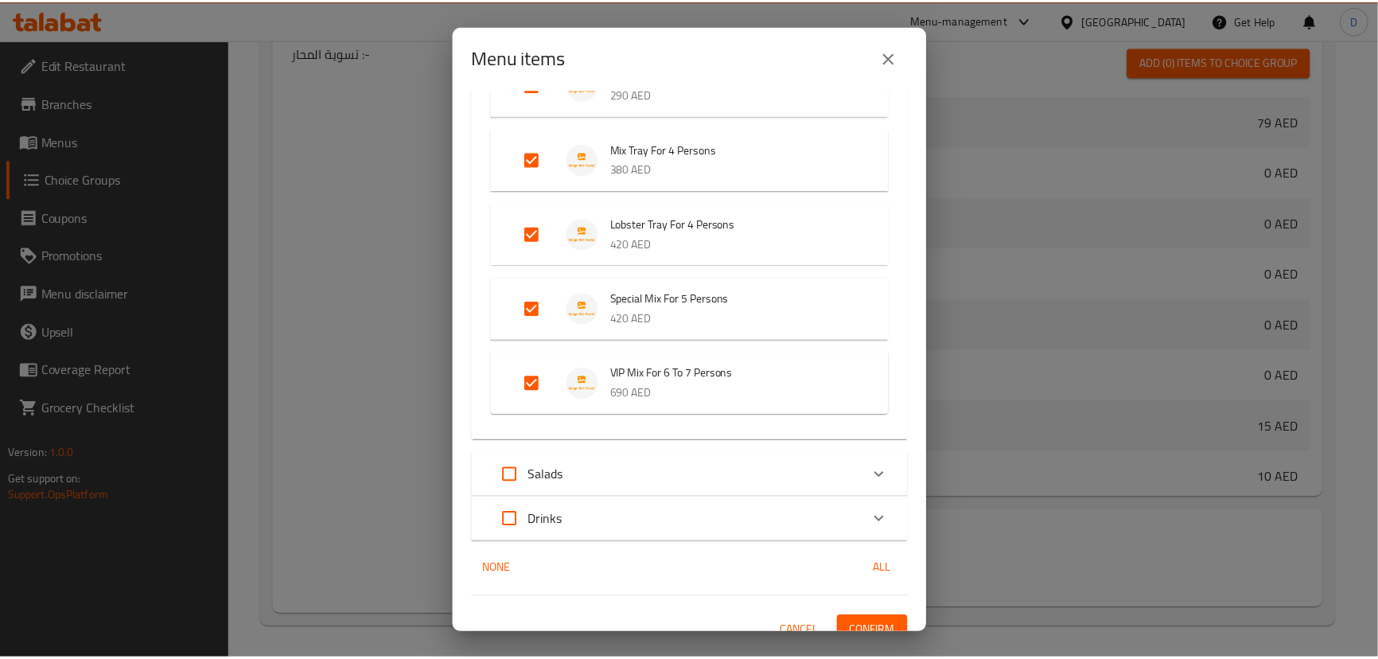
scroll to position [2149, 0]
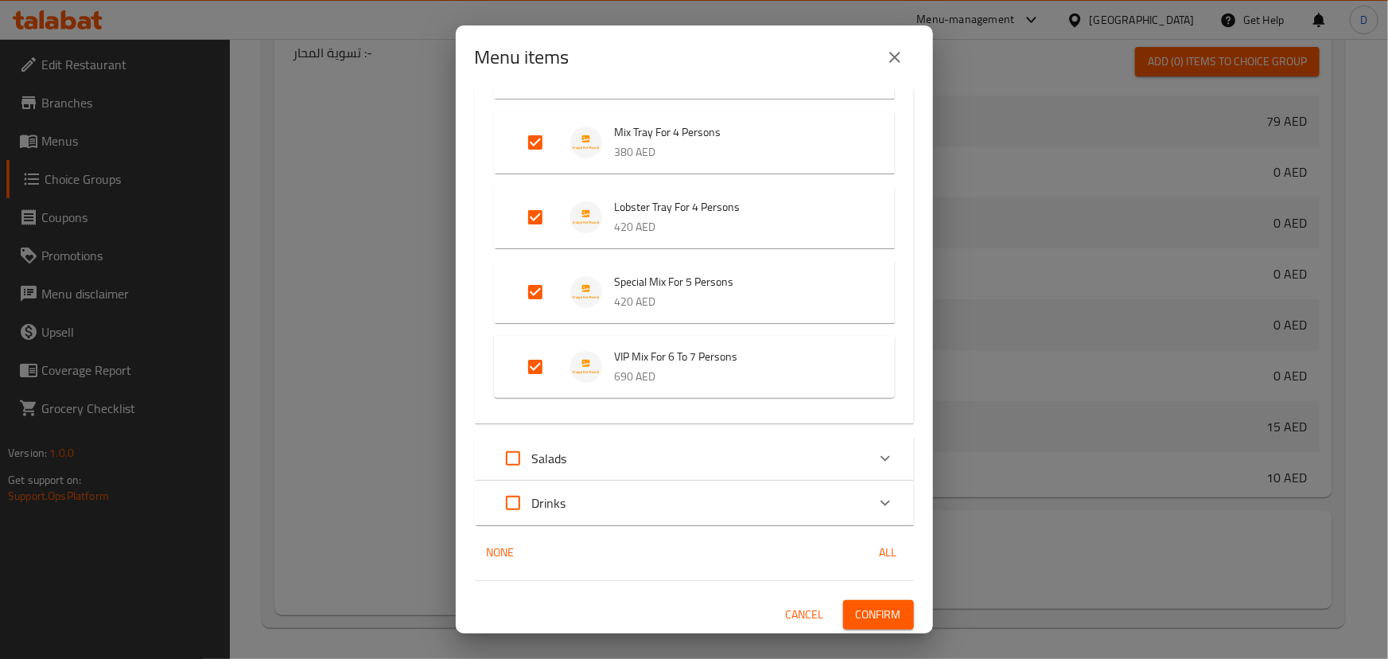
click at [885, 64] on icon "close" at bounding box center [894, 57] width 19 height 19
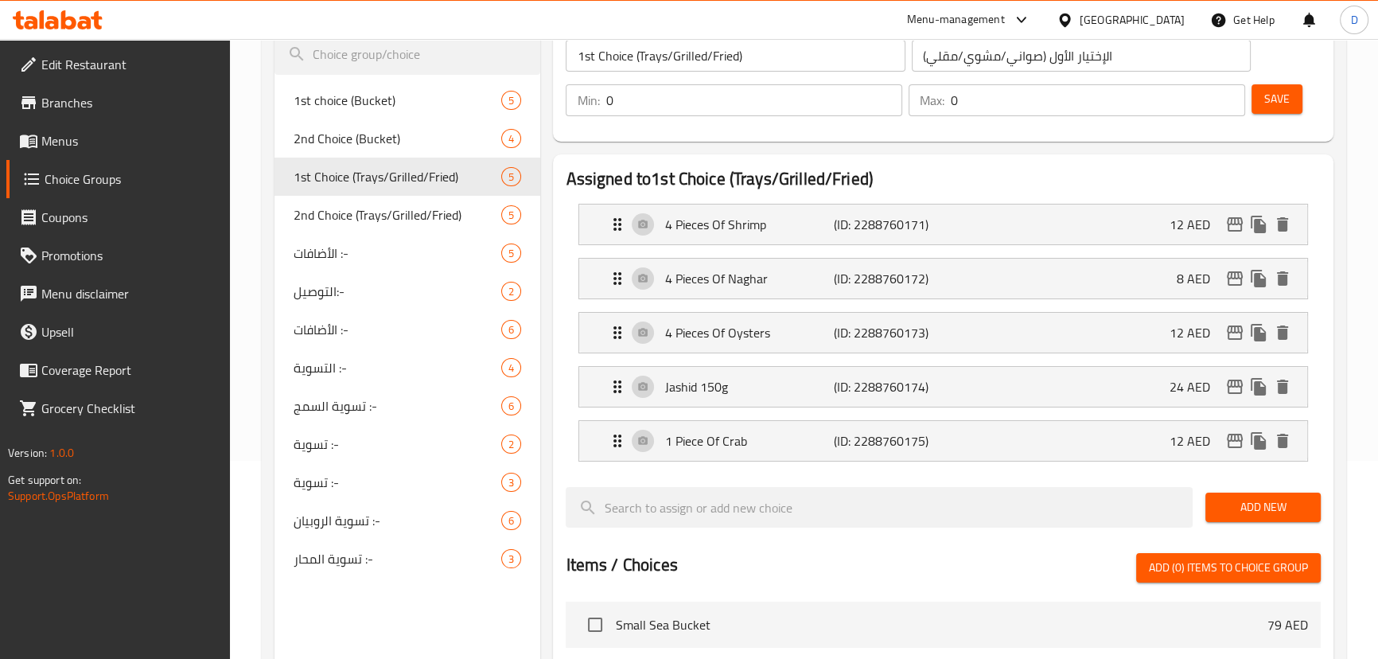
scroll to position [126, 0]
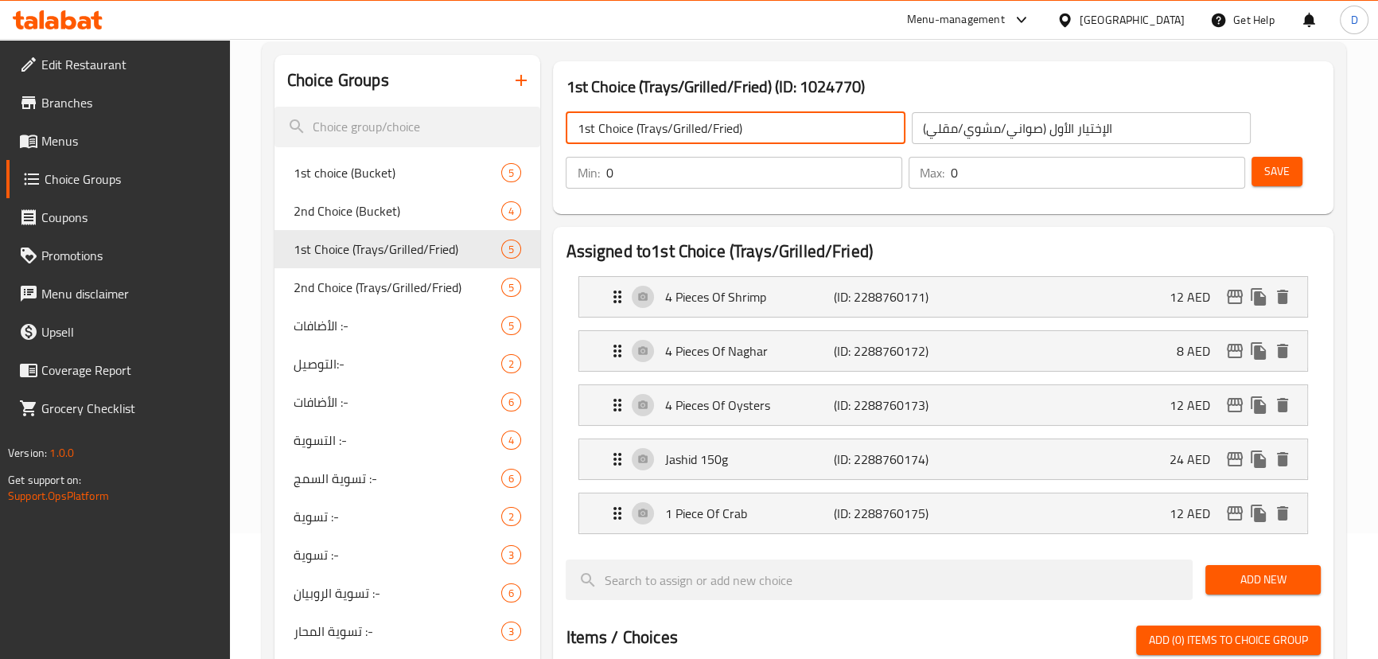
drag, startPoint x: 636, startPoint y: 127, endPoint x: 748, endPoint y: 134, distance: 111.6
click at [748, 134] on input "1st Choice (Trays/Grilled/Fried)" at bounding box center [735, 128] width 339 height 32
type input "1st Choice:"
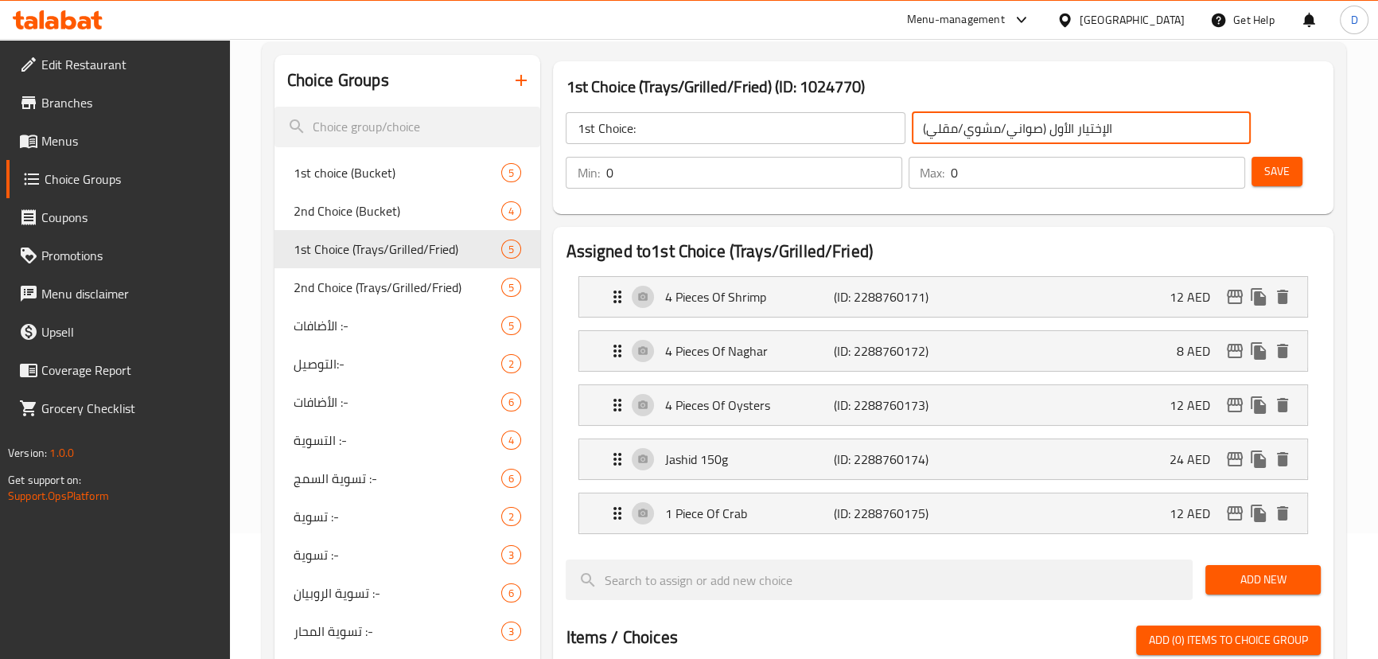
drag, startPoint x: 1050, startPoint y: 129, endPoint x: 918, endPoint y: 123, distance: 132.2
click at [918, 123] on input "الإختيار الأول (صواني/مشوي/مقلي)" at bounding box center [1081, 128] width 339 height 32
type input "الإختيار الأول:"
click at [1257, 172] on button "Save" at bounding box center [1276, 171] width 51 height 29
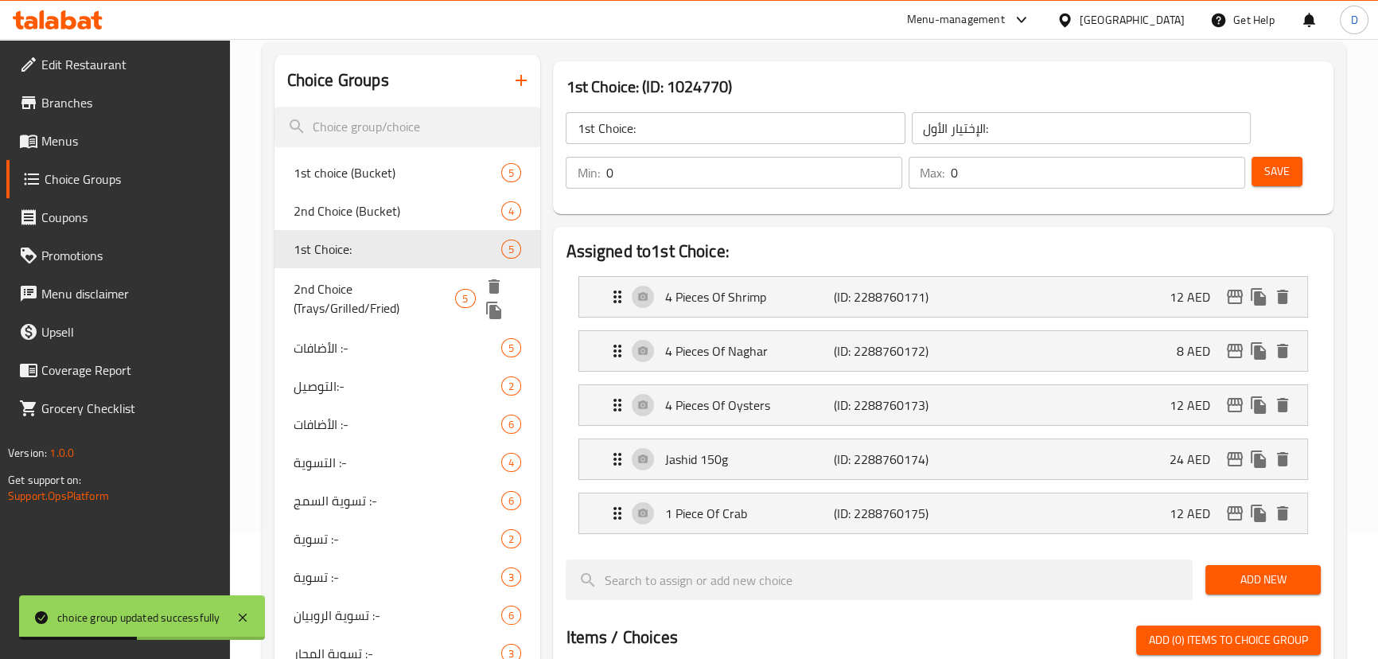
click at [367, 294] on span "2nd Choice (Trays/Grilled/Fried)" at bounding box center [375, 298] width 162 height 38
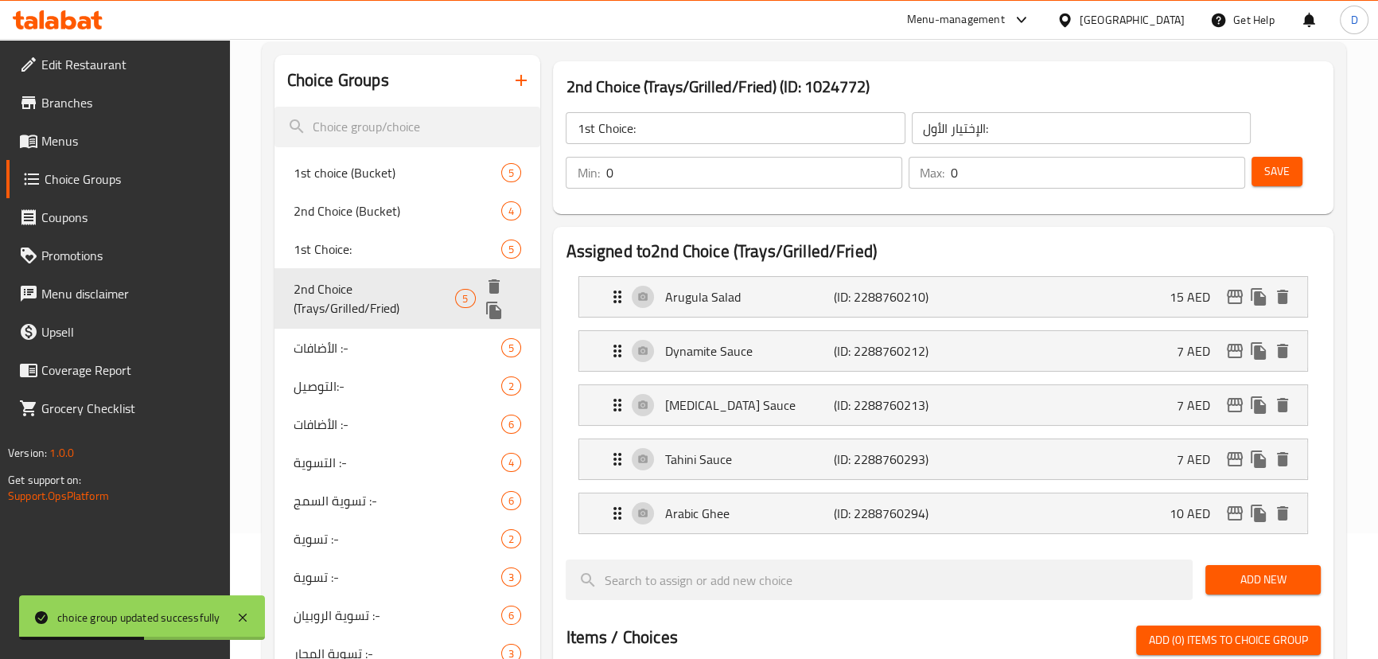
type input "2nd Choice (Trays/Grilled/Fried)"
type input "الإختيار الثاني (صواني/مشوي/مقلي)"
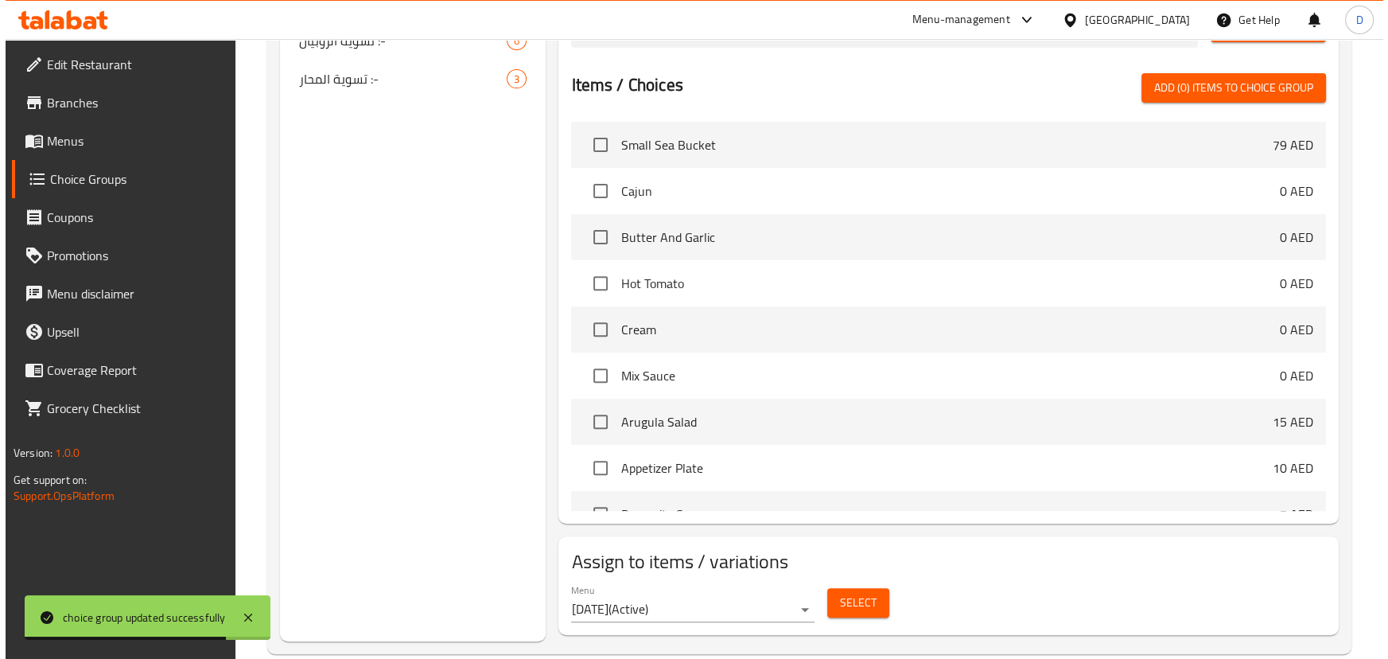
scroll to position [704, 0]
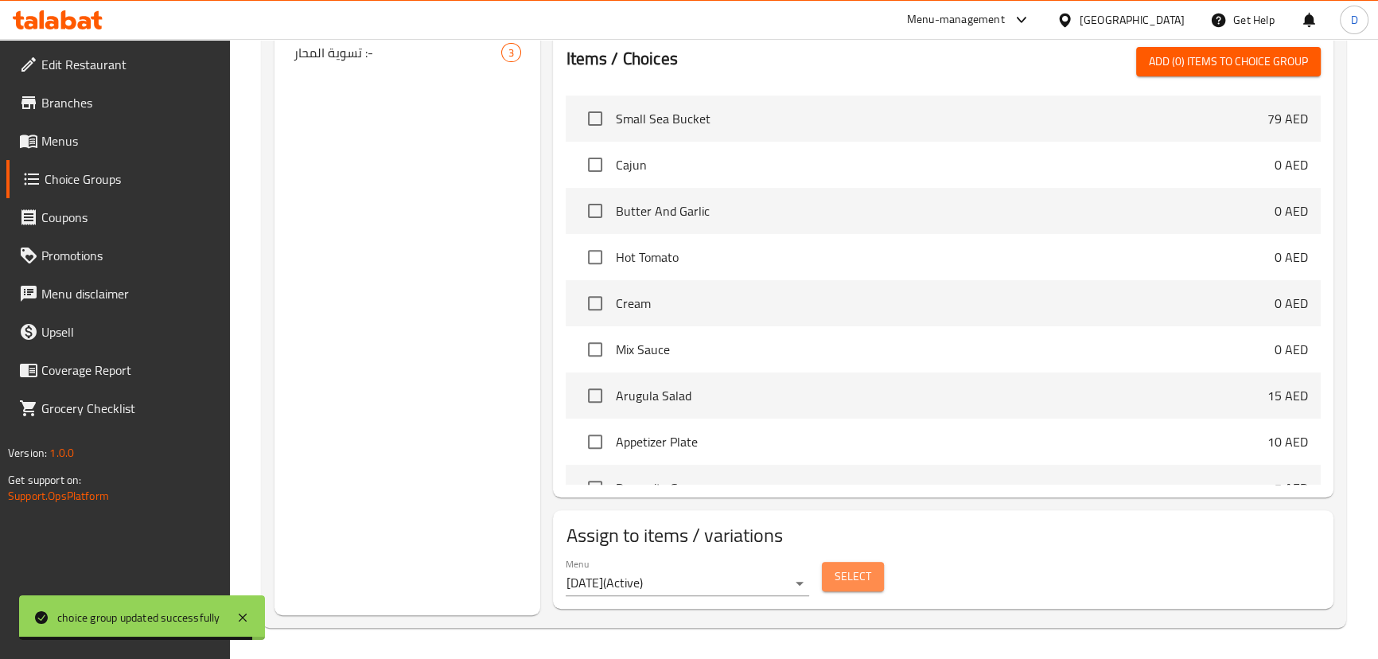
click at [866, 573] on span "Select" at bounding box center [852, 576] width 37 height 20
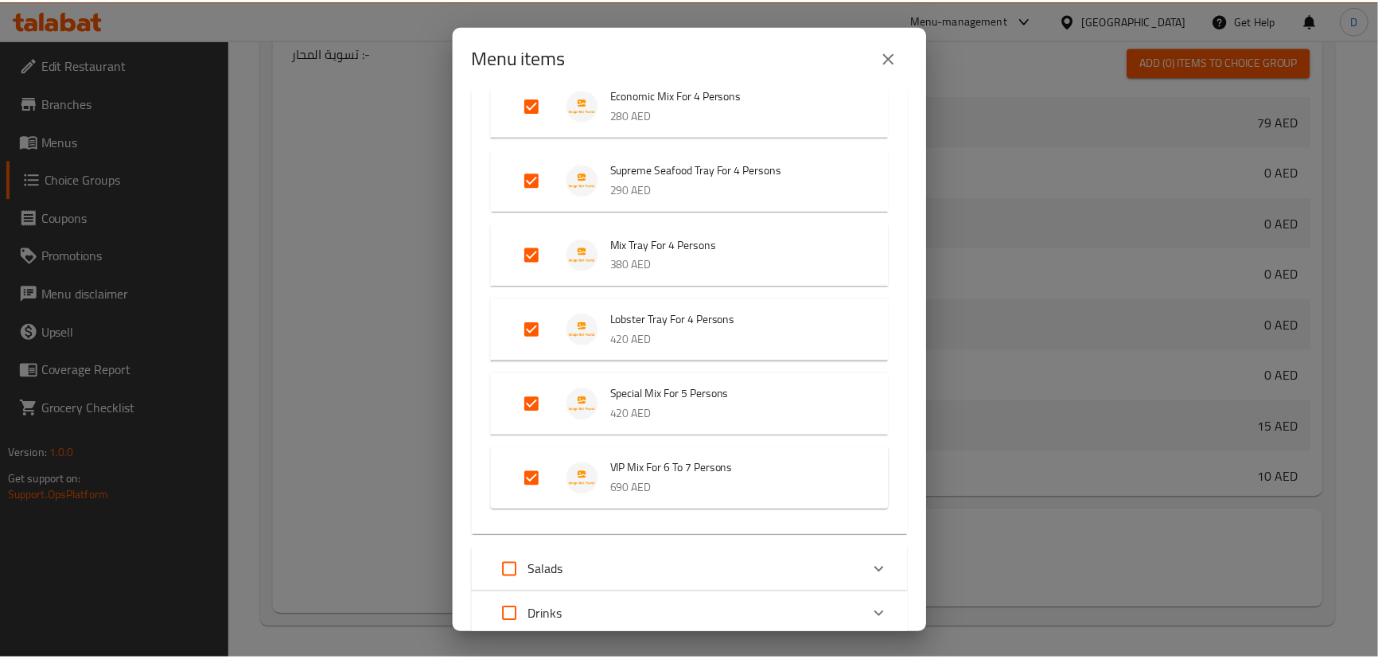
scroll to position [2149, 0]
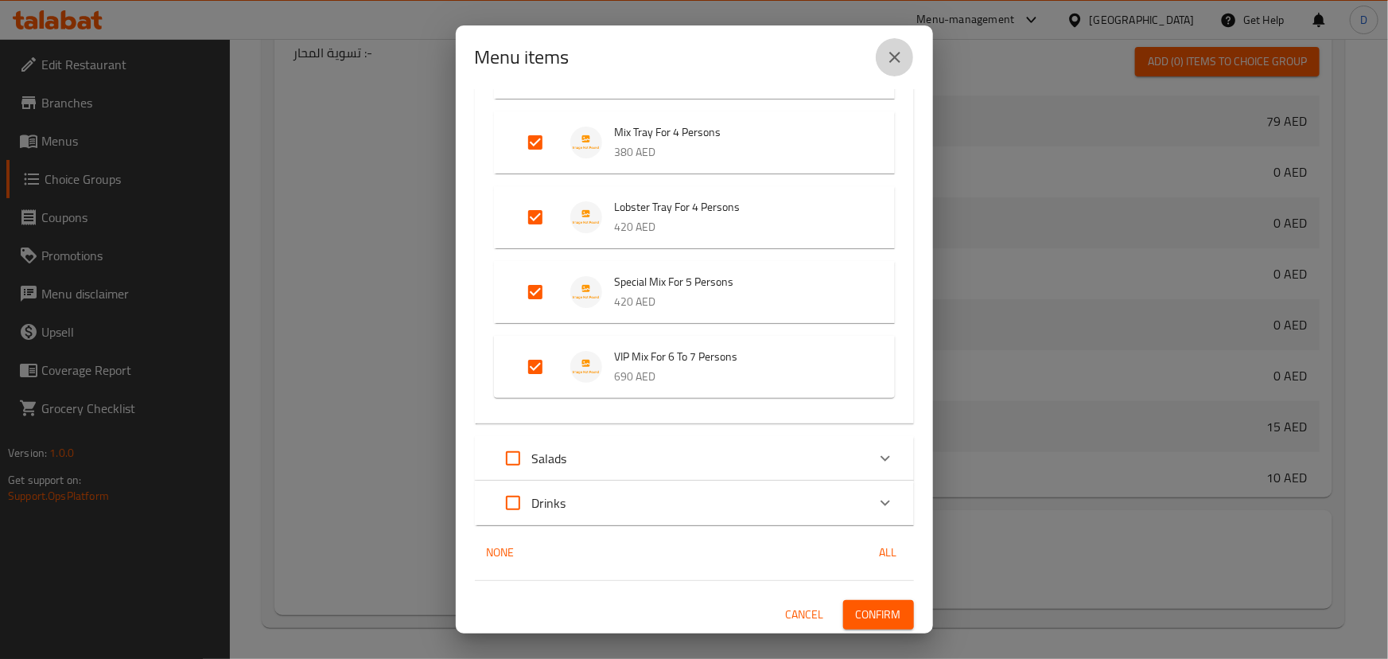
click at [900, 62] on icon "close" at bounding box center [894, 57] width 19 height 19
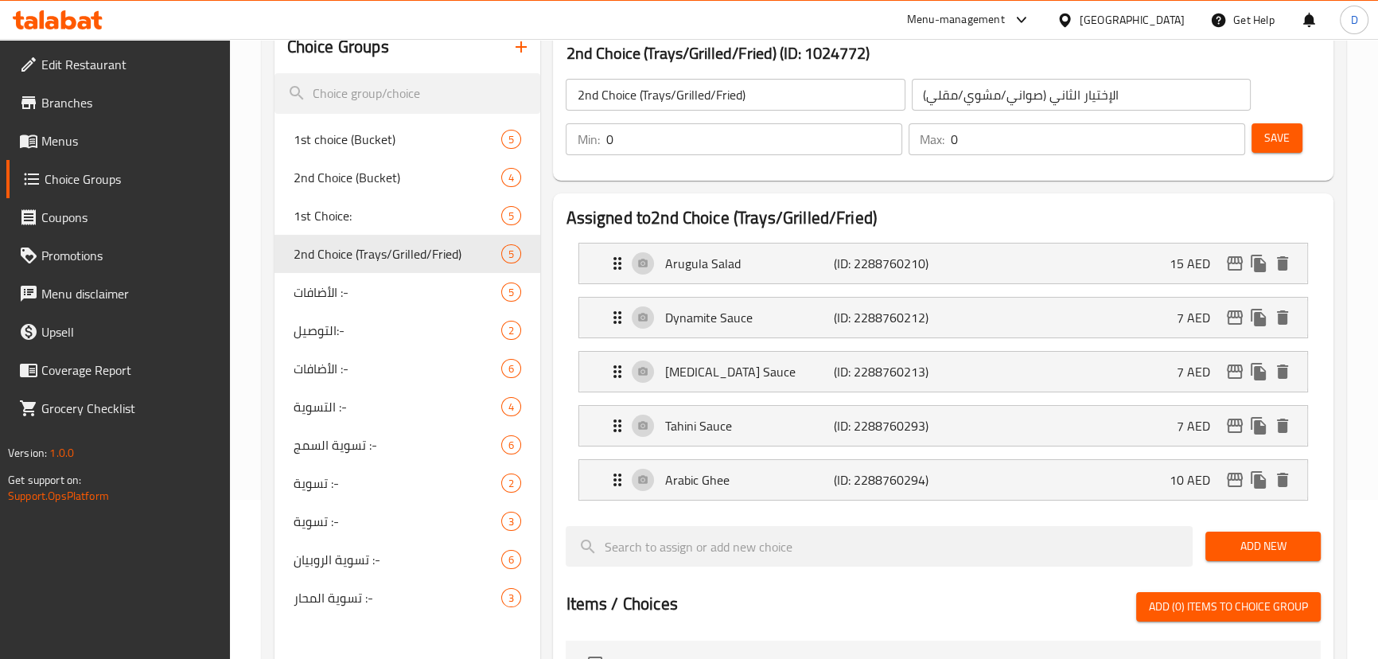
scroll to position [126, 0]
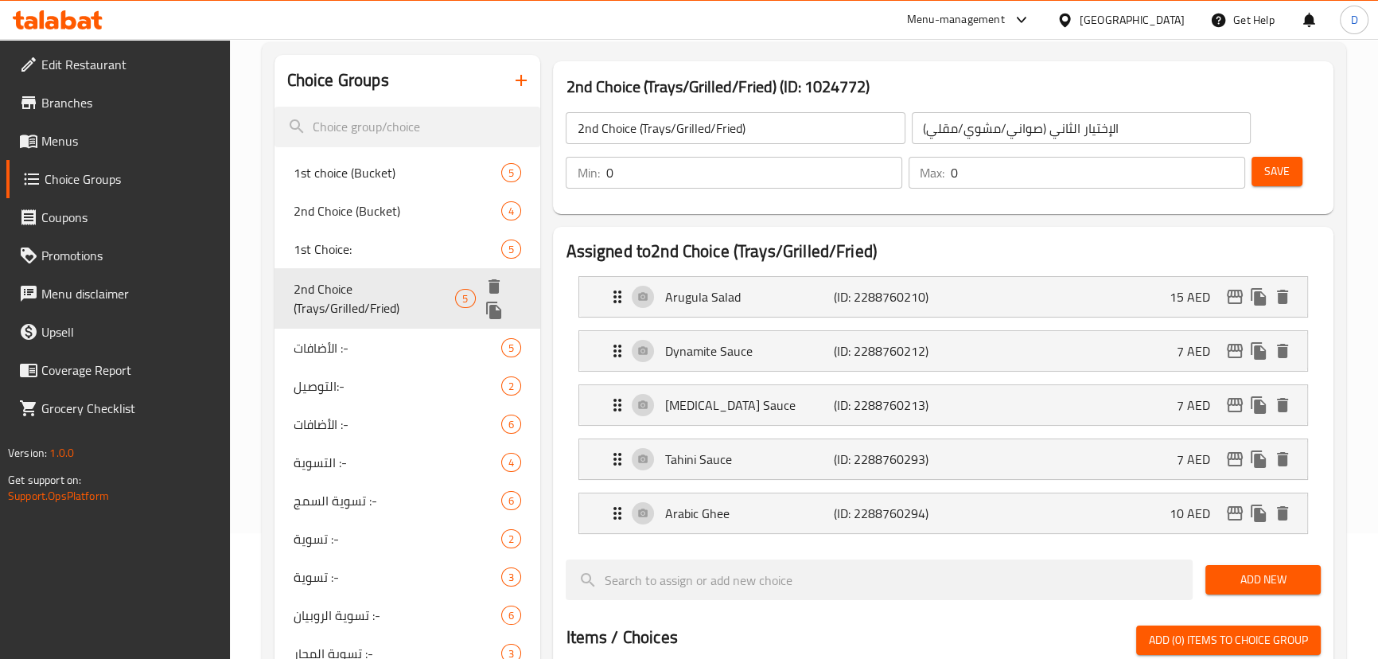
click at [422, 289] on span "2nd Choice (Trays/Grilled/Fried)" at bounding box center [375, 298] width 162 height 38
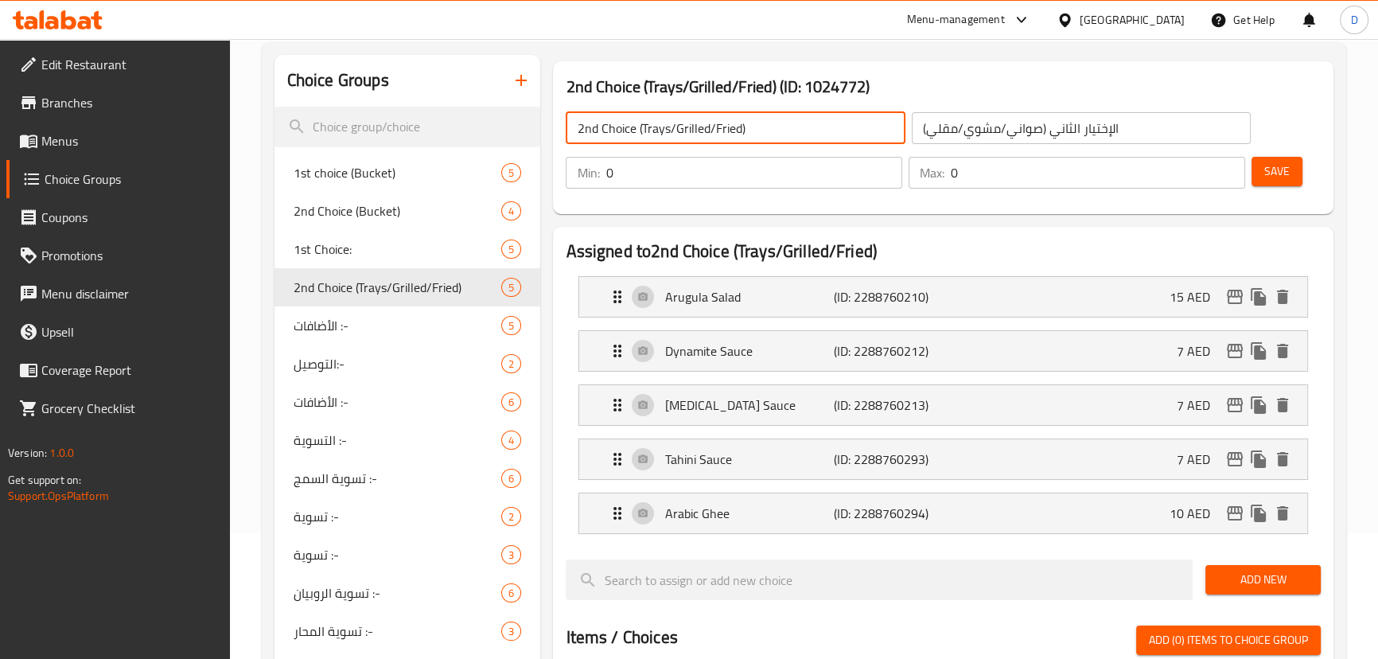
drag, startPoint x: 636, startPoint y: 128, endPoint x: 749, endPoint y: 127, distance: 113.0
click at [756, 128] on input "2nd Choice (Trays/Grilled/Fried)" at bounding box center [735, 128] width 339 height 32
type input "2nd Choice:"
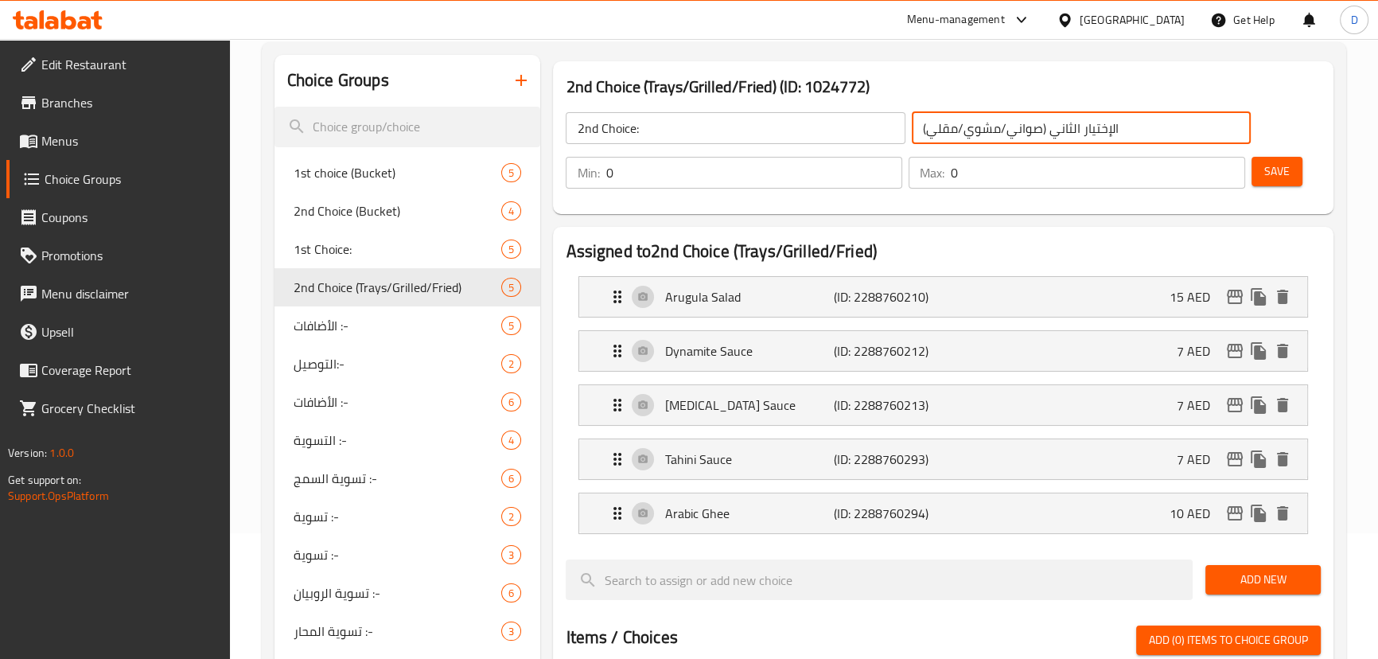
drag, startPoint x: 1047, startPoint y: 130, endPoint x: 908, endPoint y: 132, distance: 138.4
click at [908, 132] on div "الإختيار الثاني (صواني/مشوي/مقلي) ​" at bounding box center [1080, 128] width 345 height 38
type input "الإختيار الثاني:"
click at [1290, 173] on button "Save" at bounding box center [1276, 171] width 51 height 29
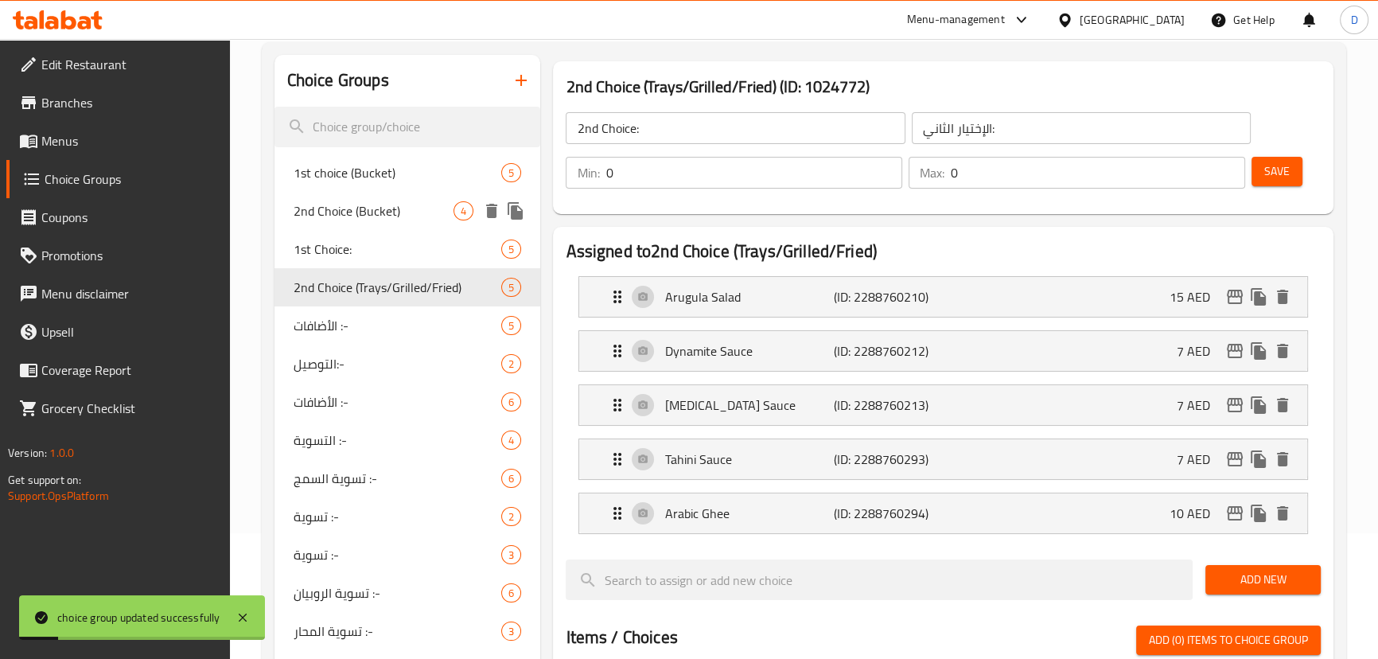
click at [340, 208] on span "2nd Choice (Bucket)" at bounding box center [374, 210] width 161 height 19
type input "2nd Choice (Bucket)"
type input "الإختيار الثاني (سطل)"
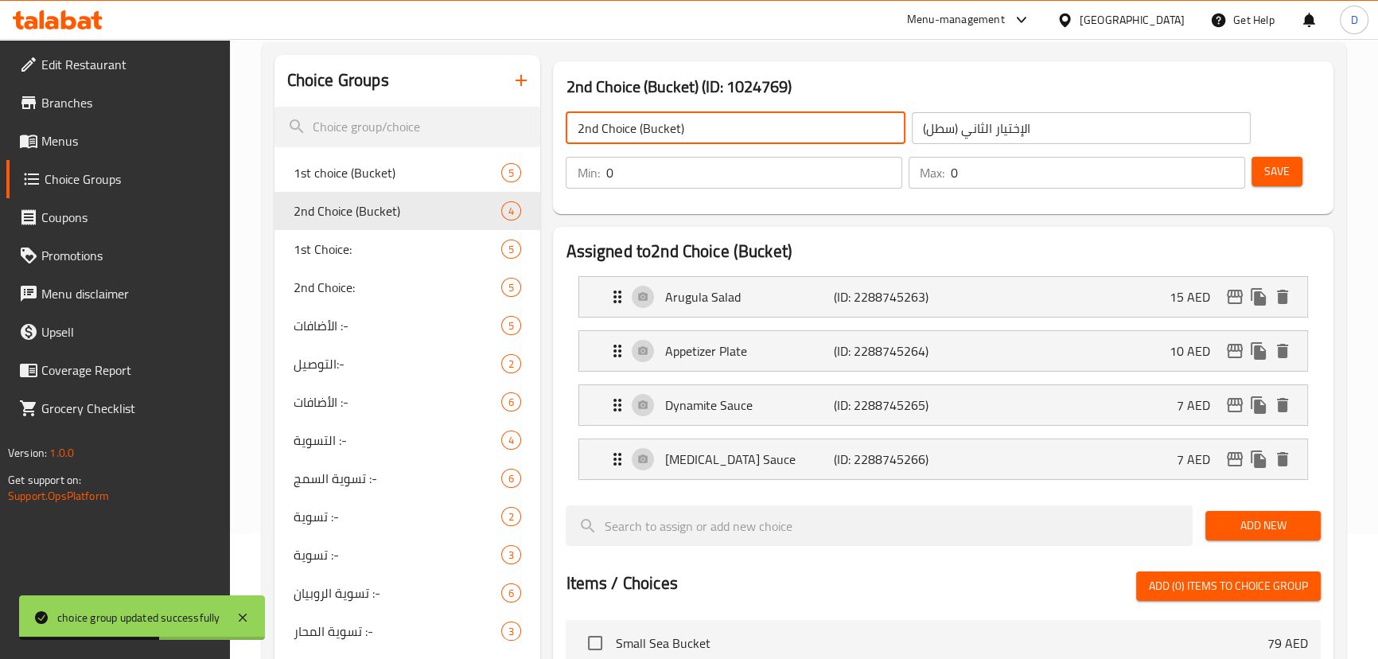
drag, startPoint x: 640, startPoint y: 130, endPoint x: 694, endPoint y: 130, distance: 53.3
click at [694, 130] on input "2nd Choice (Bucket)" at bounding box center [735, 128] width 339 height 32
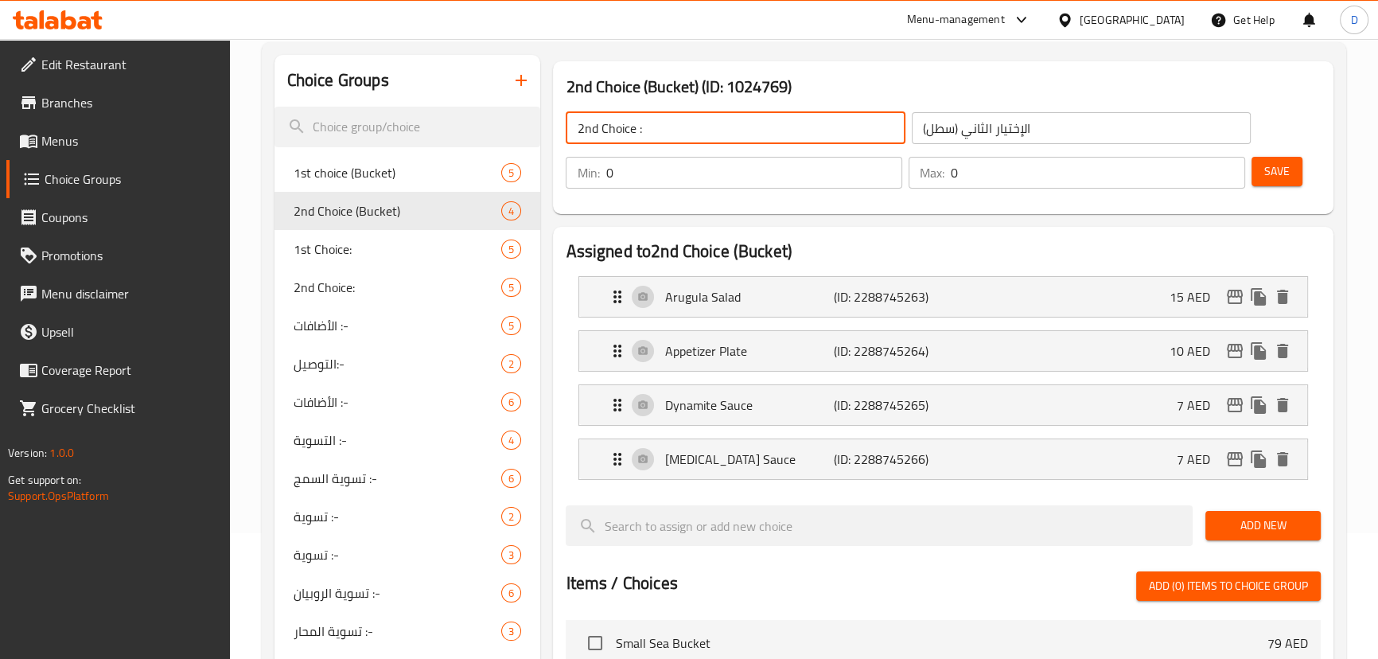
type input "2nd Choice :"
click at [959, 125] on input "الإختيار الثاني (سطل)" at bounding box center [1081, 128] width 339 height 32
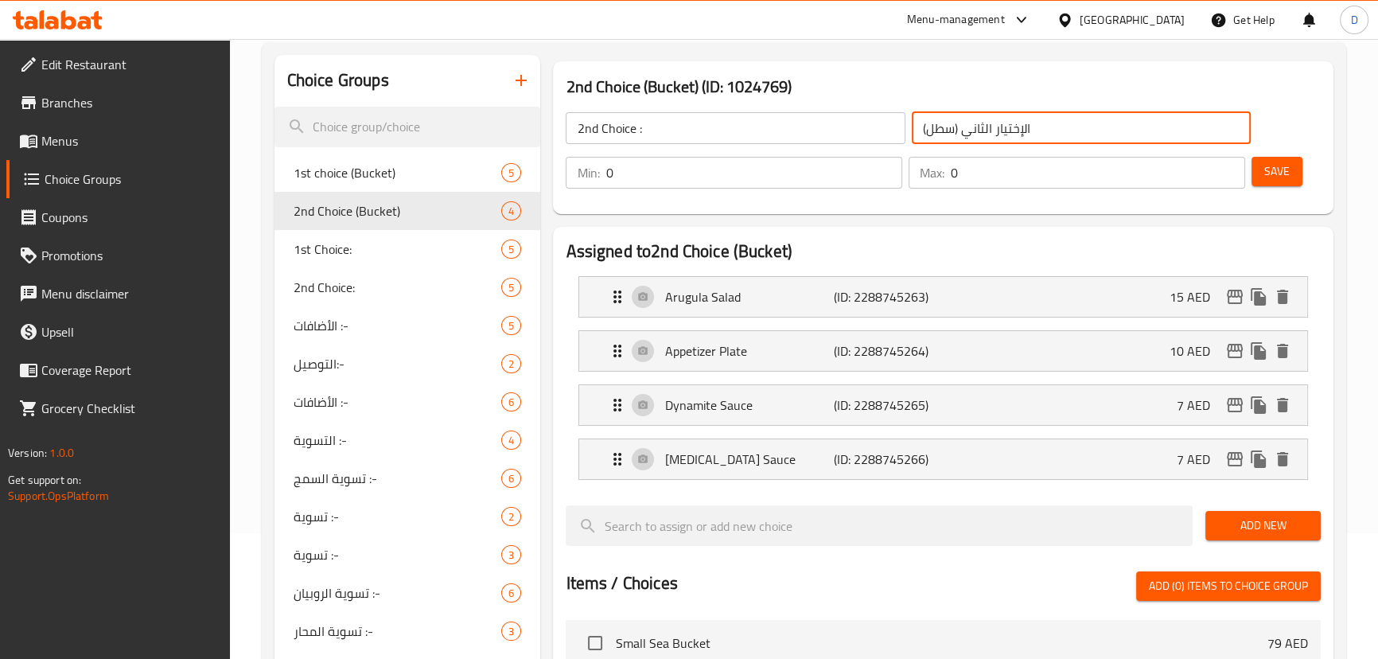
drag, startPoint x: 956, startPoint y: 130, endPoint x: 920, endPoint y: 129, distance: 35.8
click at [920, 129] on input "الإختيار الثاني (سطل)" at bounding box center [1081, 128] width 339 height 32
type input "الإختيار الثاني :"
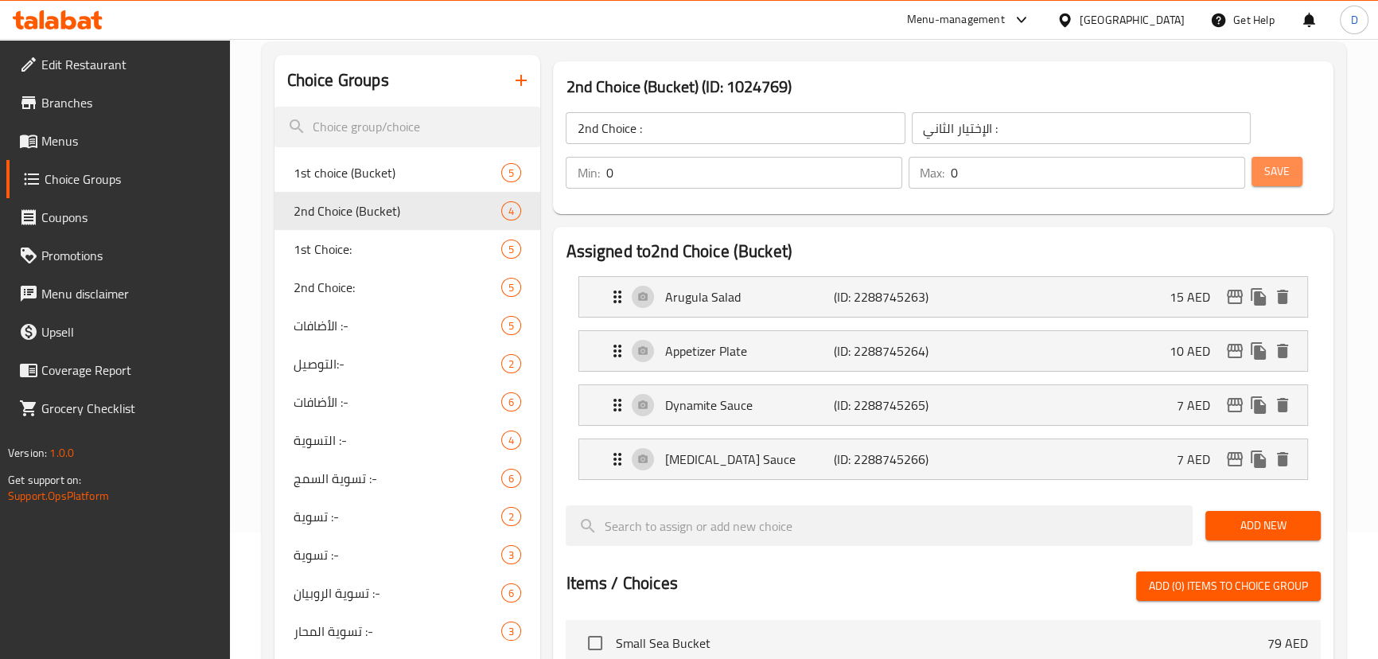
click at [1287, 168] on span "Save" at bounding box center [1276, 171] width 25 height 20
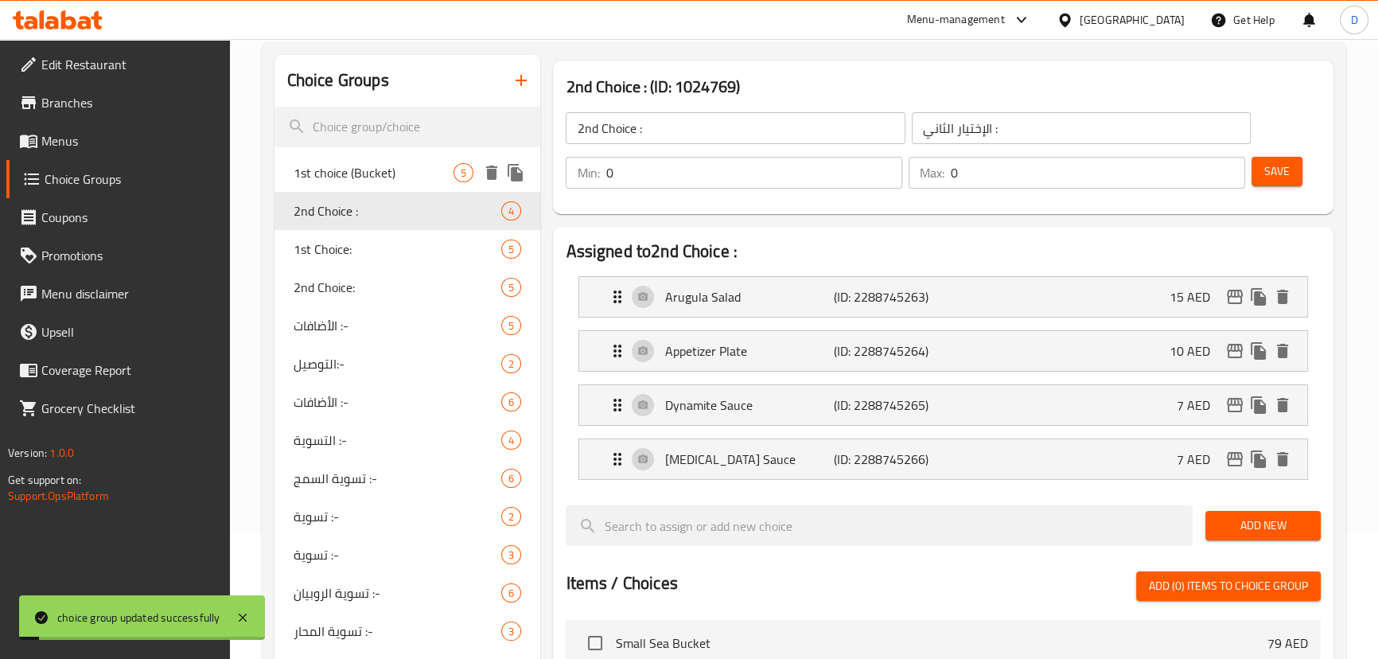
click at [379, 167] on span "1st choice (Bucket)" at bounding box center [374, 172] width 161 height 19
type input "1st choice (Bucket)"
type input "الإختيار الأول (سطل)"
type input "1"
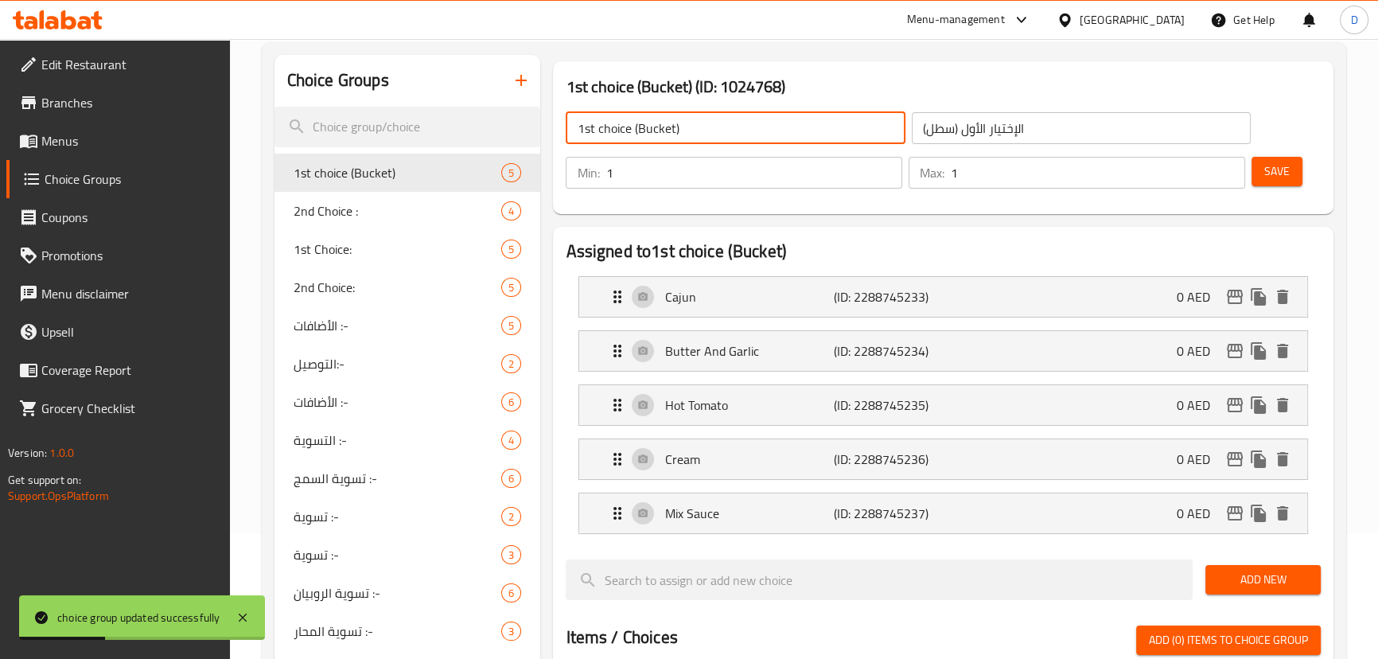
drag, startPoint x: 634, startPoint y: 130, endPoint x: 686, endPoint y: 135, distance: 52.7
click at [686, 135] on input "1st choice (Bucket)" at bounding box center [735, 128] width 339 height 32
type input "1st choice :"
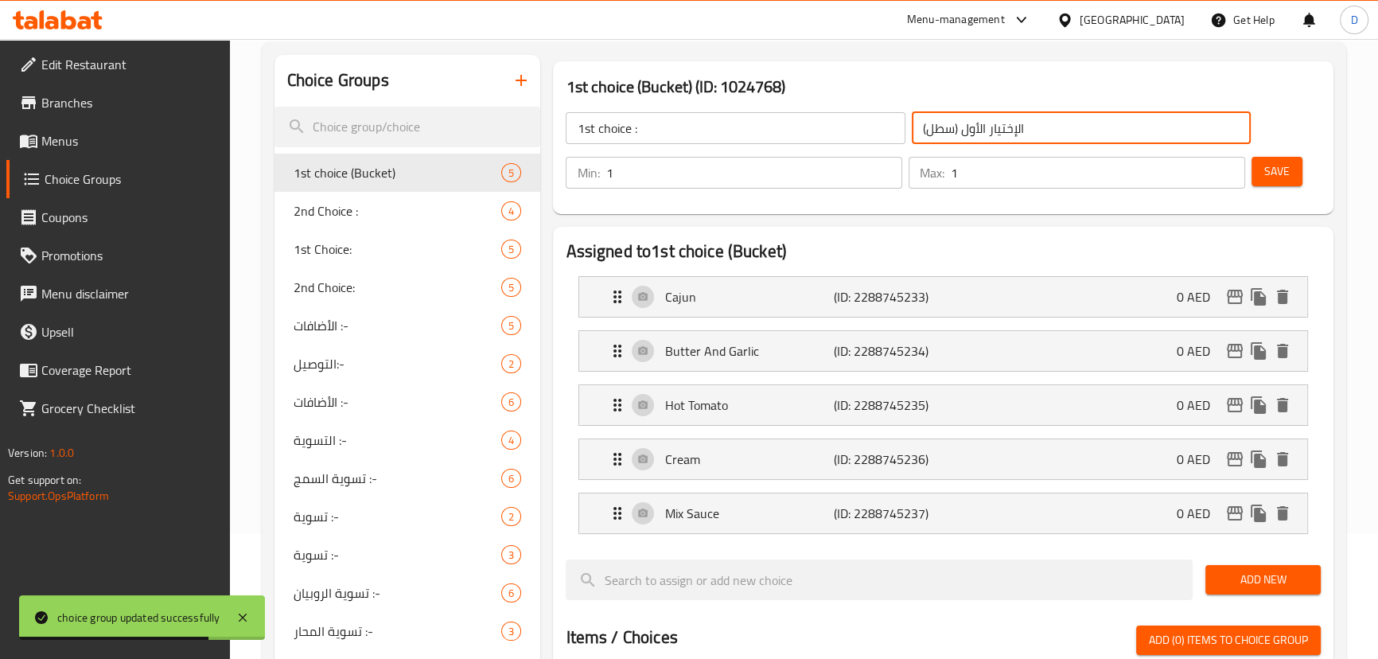
drag, startPoint x: 958, startPoint y: 131, endPoint x: 920, endPoint y: 128, distance: 37.5
click at [920, 128] on input "الإختيار الأول (سطل)" at bounding box center [1081, 128] width 339 height 32
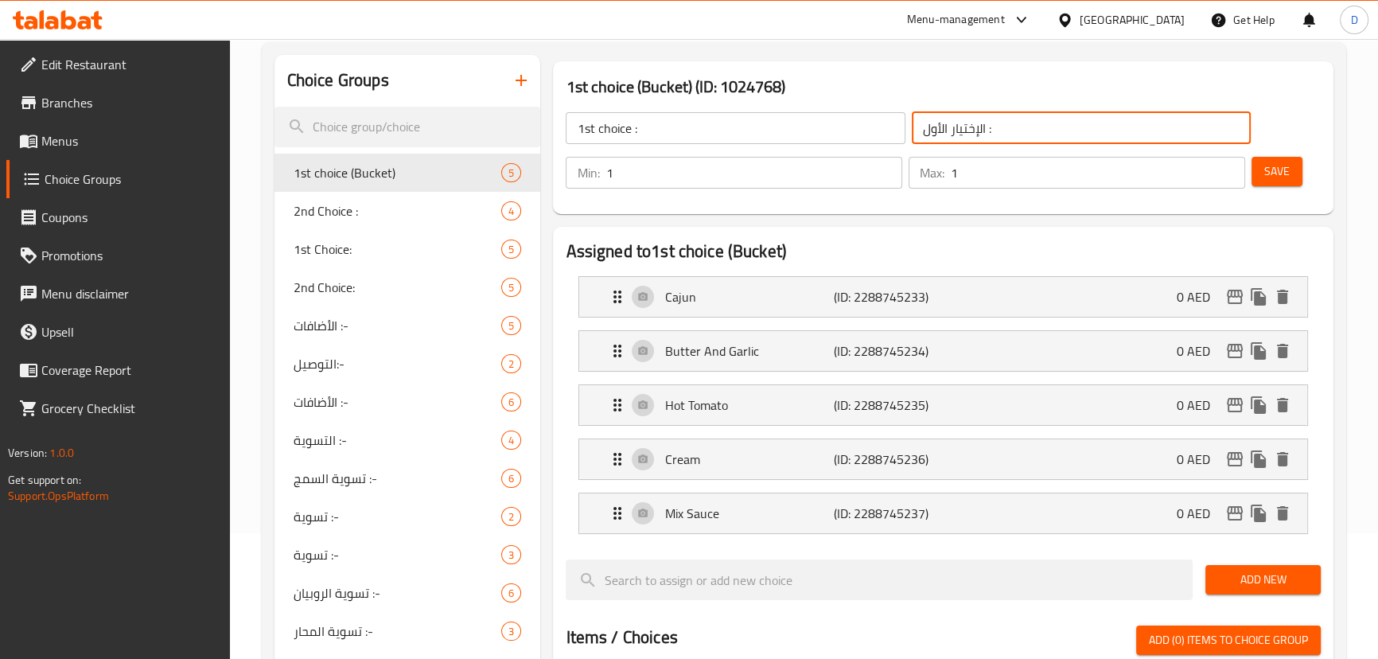
type input "الإختيار الأول :"
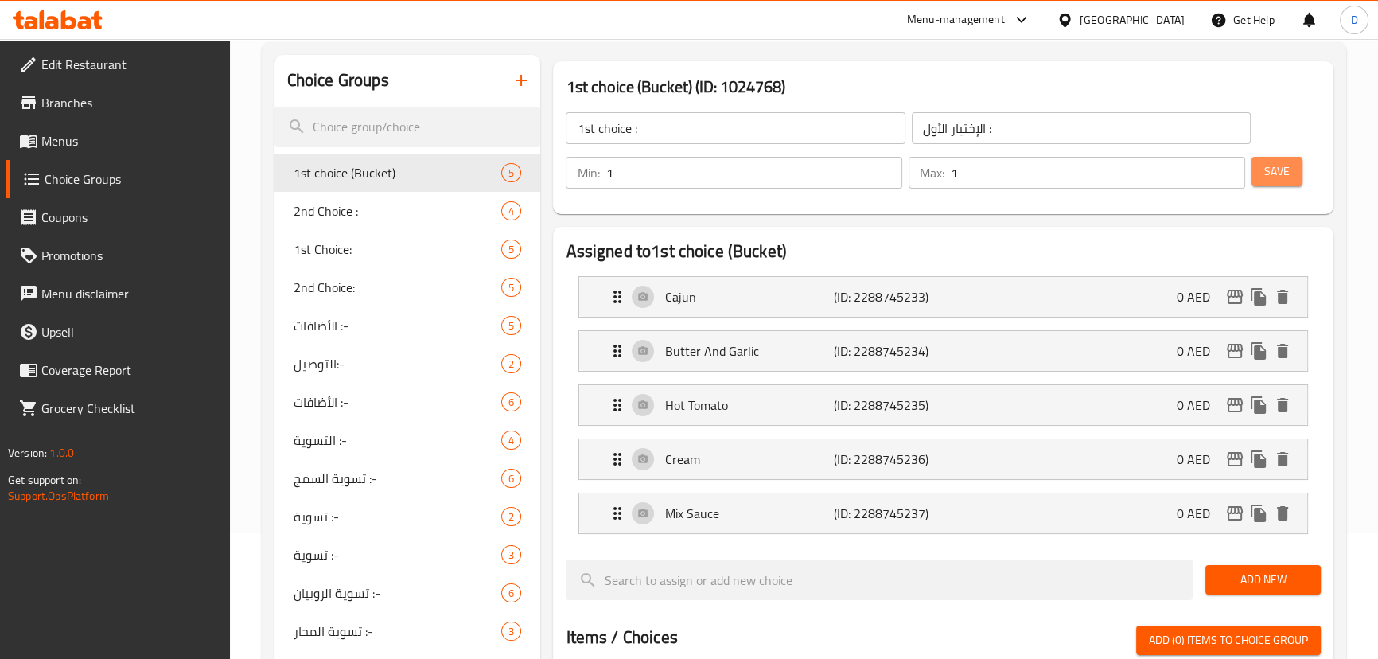
click at [1276, 164] on span "Save" at bounding box center [1276, 171] width 25 height 20
click at [357, 243] on span "1st Choice:" at bounding box center [374, 248] width 161 height 19
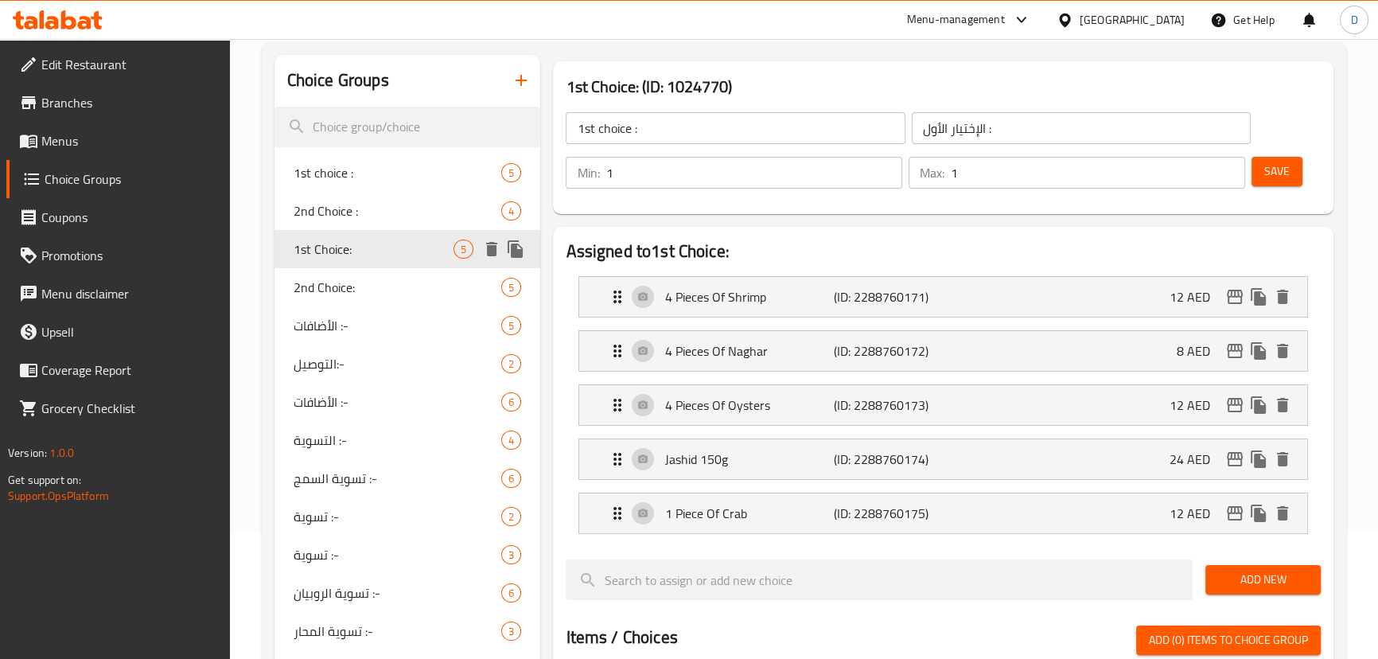
type input "1st Choice:"
type input "الإختيار الأول:"
type input "0"
click at [782, 516] on p "1 Piece Of Crab" at bounding box center [748, 513] width 169 height 19
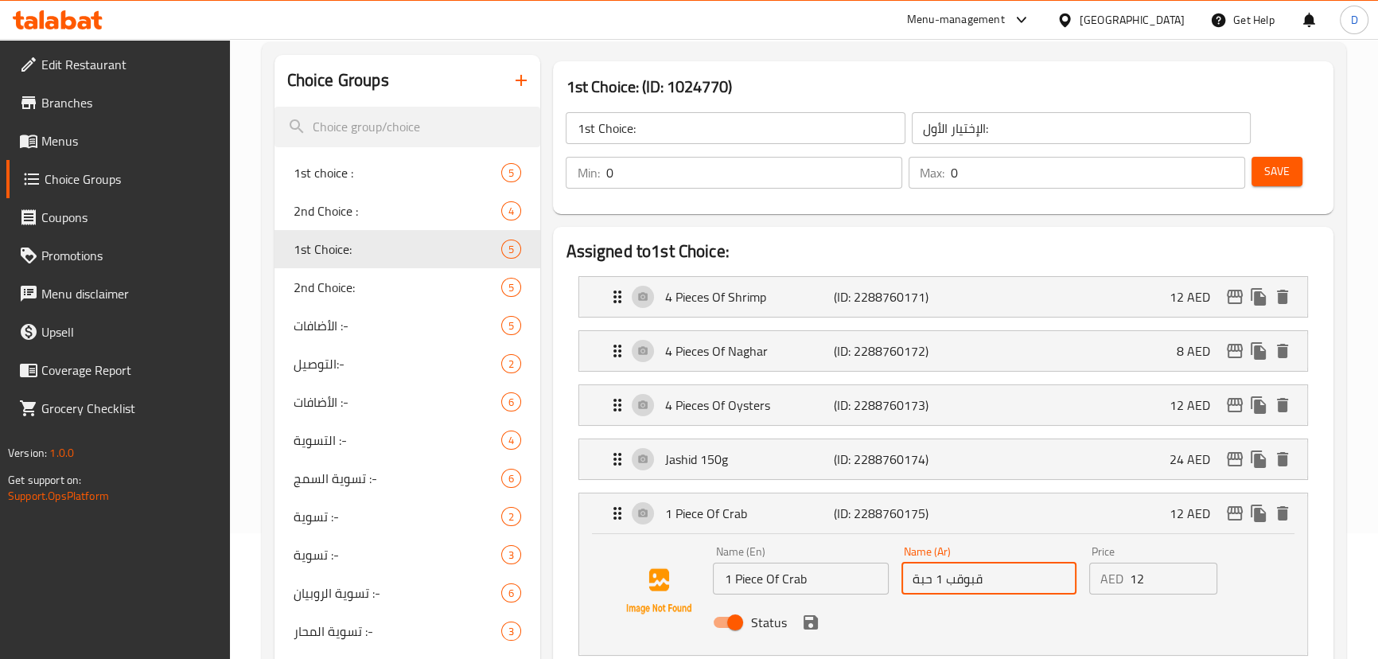
drag, startPoint x: 945, startPoint y: 577, endPoint x: 1008, endPoint y: 577, distance: 62.8
click at [1008, 577] on input "قبوقب 1 حبة" at bounding box center [988, 578] width 175 height 32
paste input "text"
click at [962, 578] on input "قبوقب 1 حبة" at bounding box center [988, 578] width 175 height 32
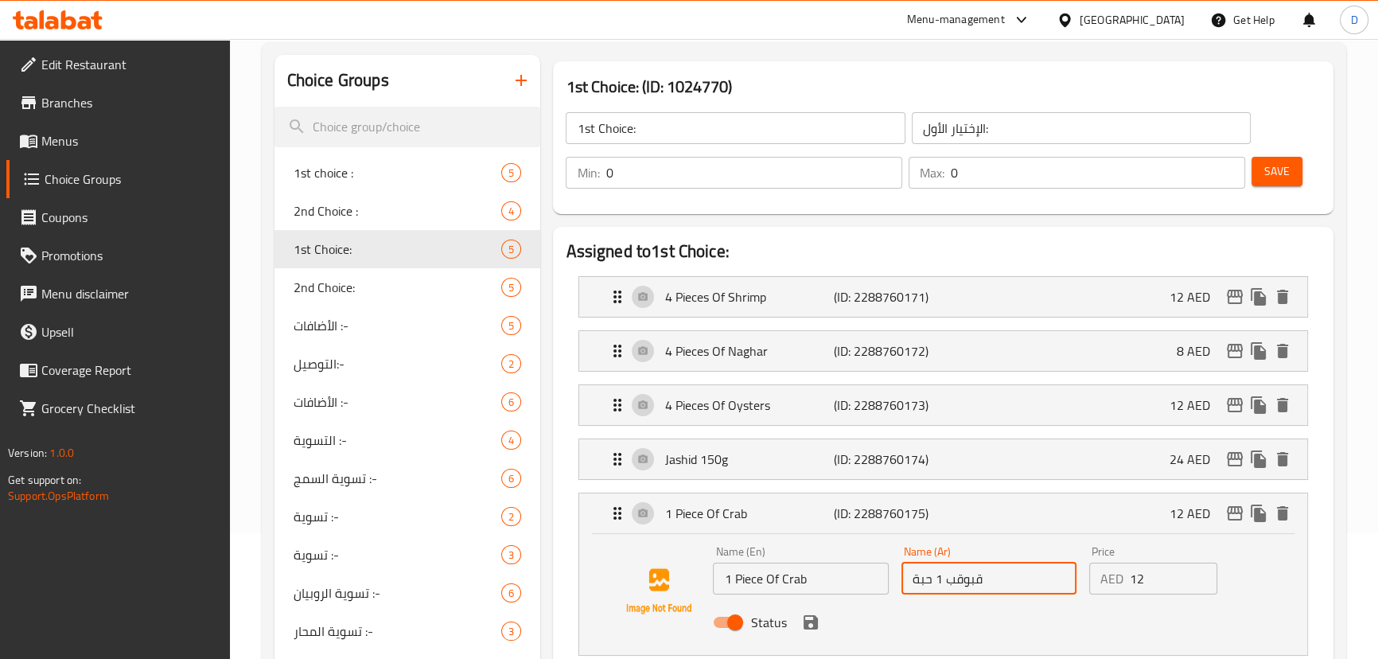
paste input "وب"
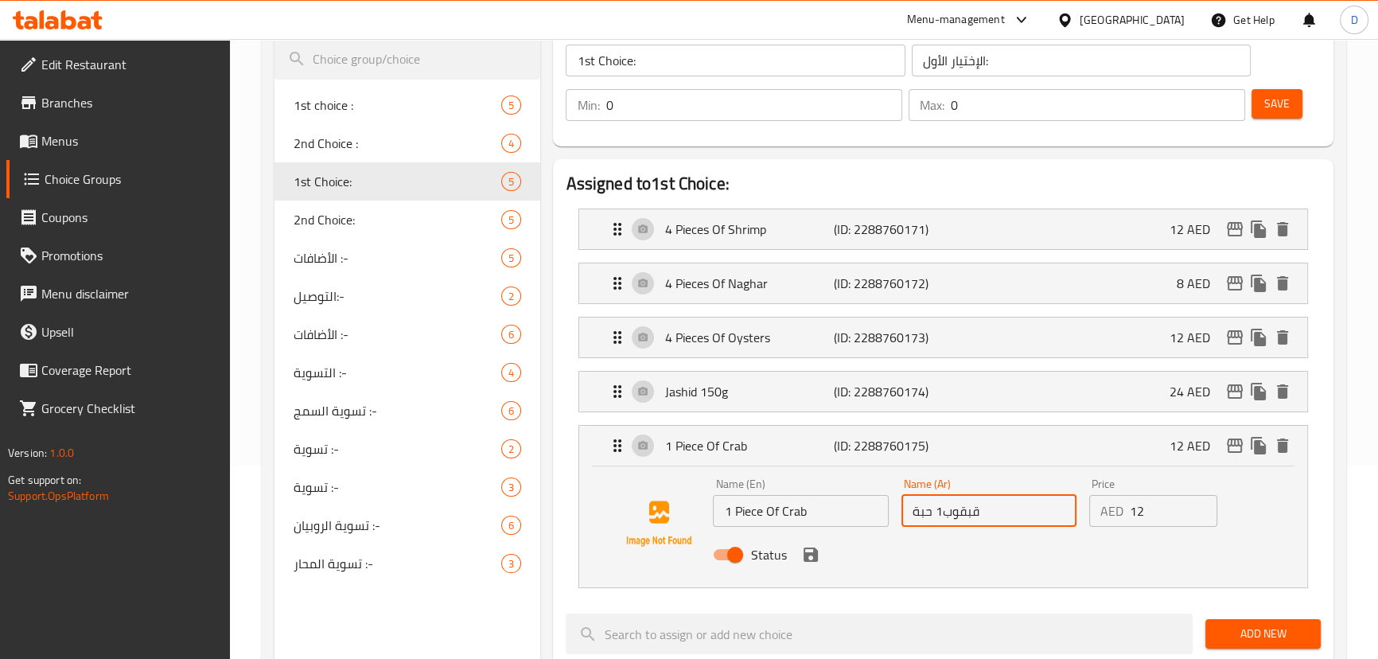
scroll to position [270, 0]
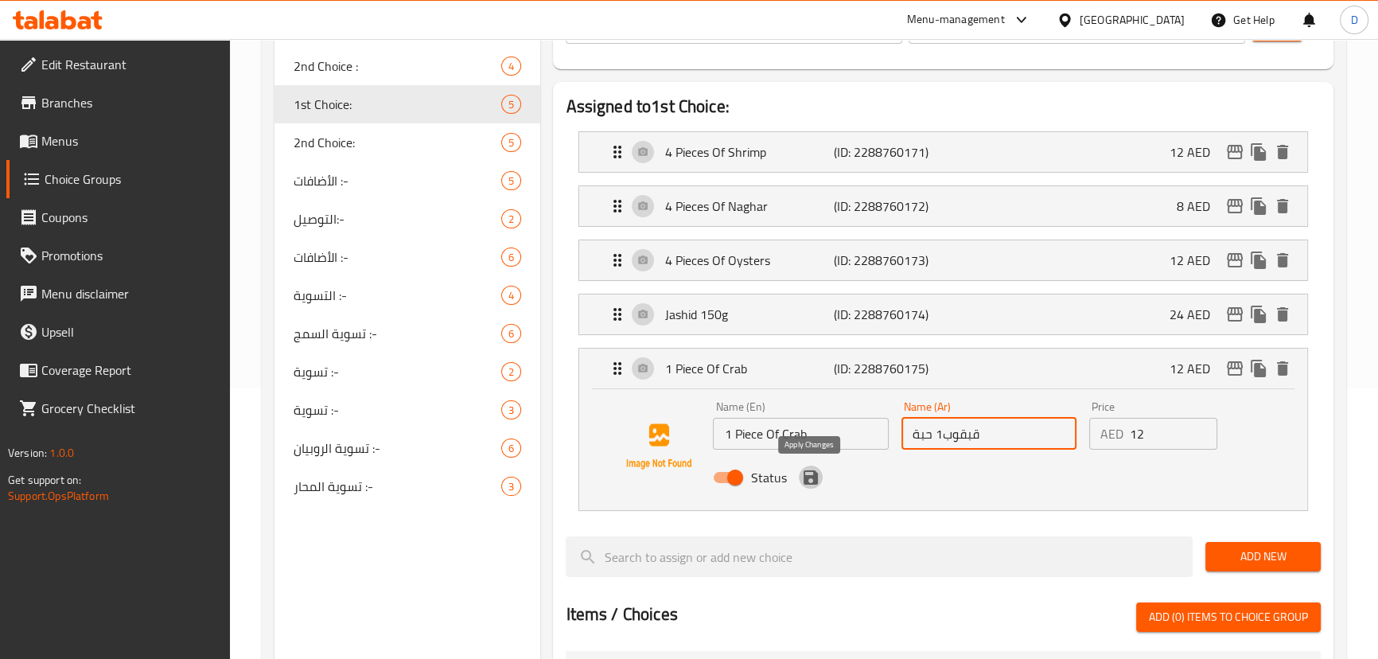
click at [815, 478] on icon "save" at bounding box center [810, 477] width 14 height 14
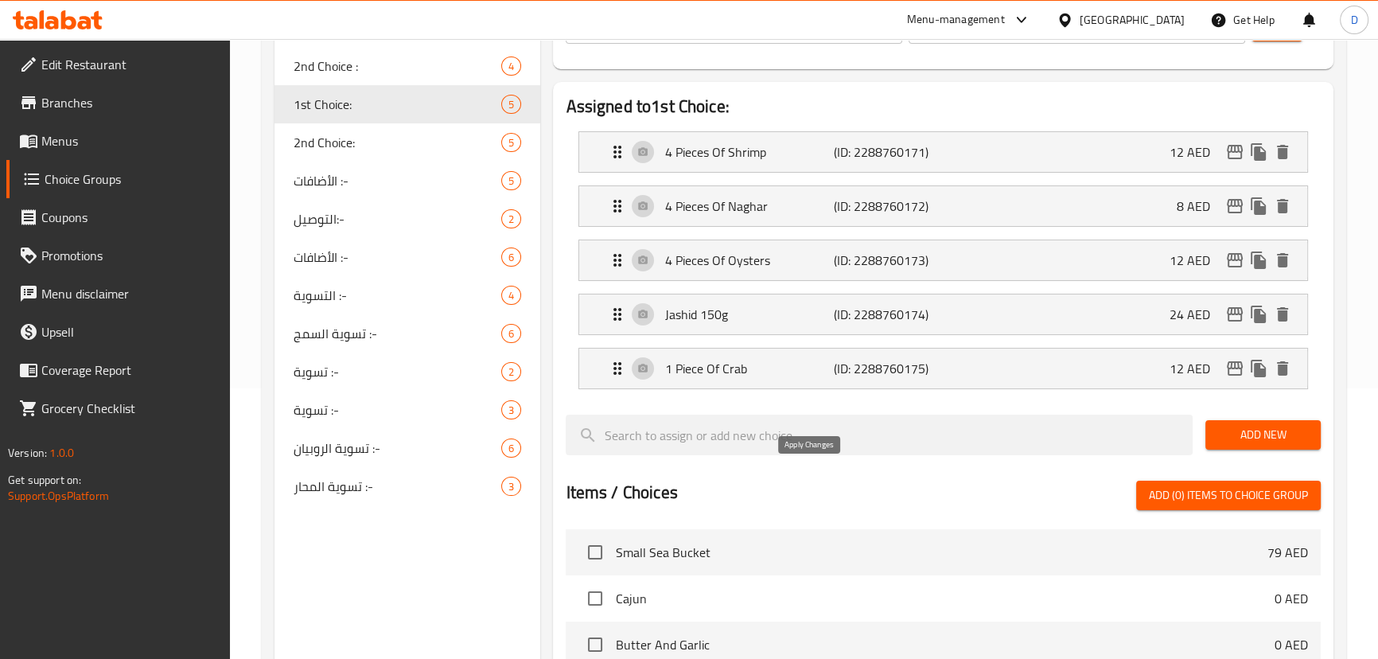
type input "قبقوب1 حبة"
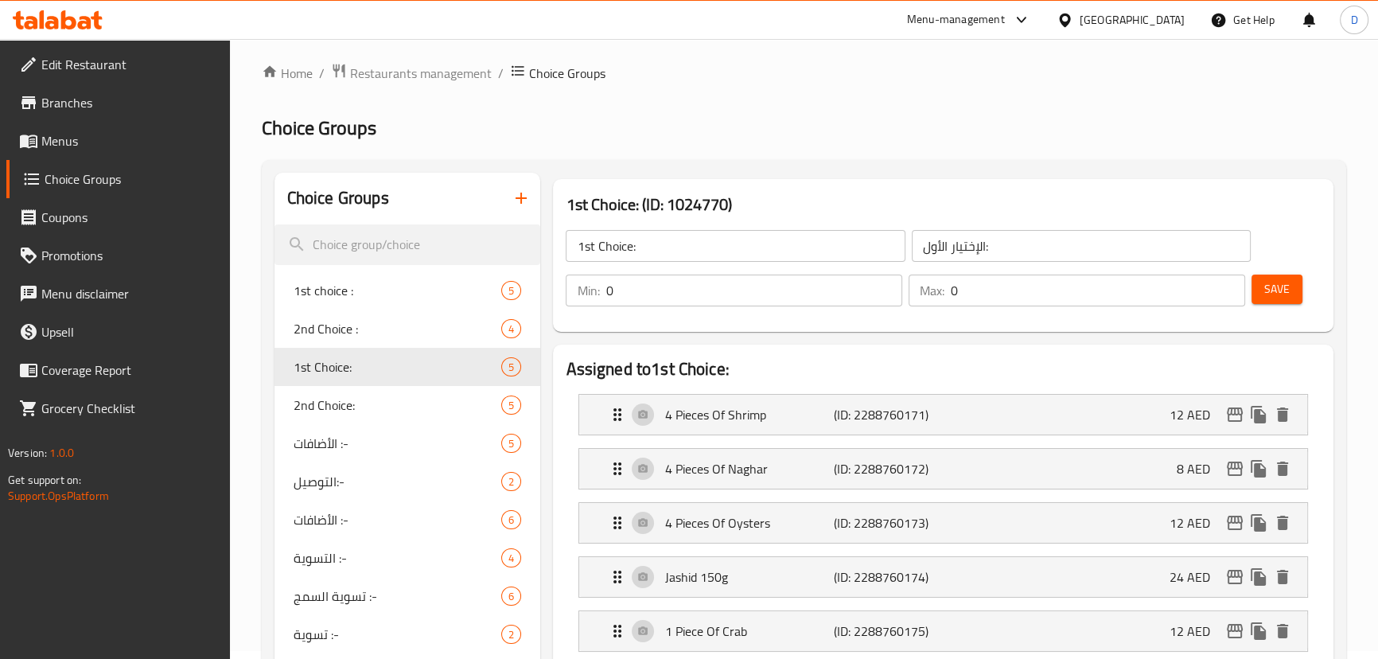
scroll to position [0, 0]
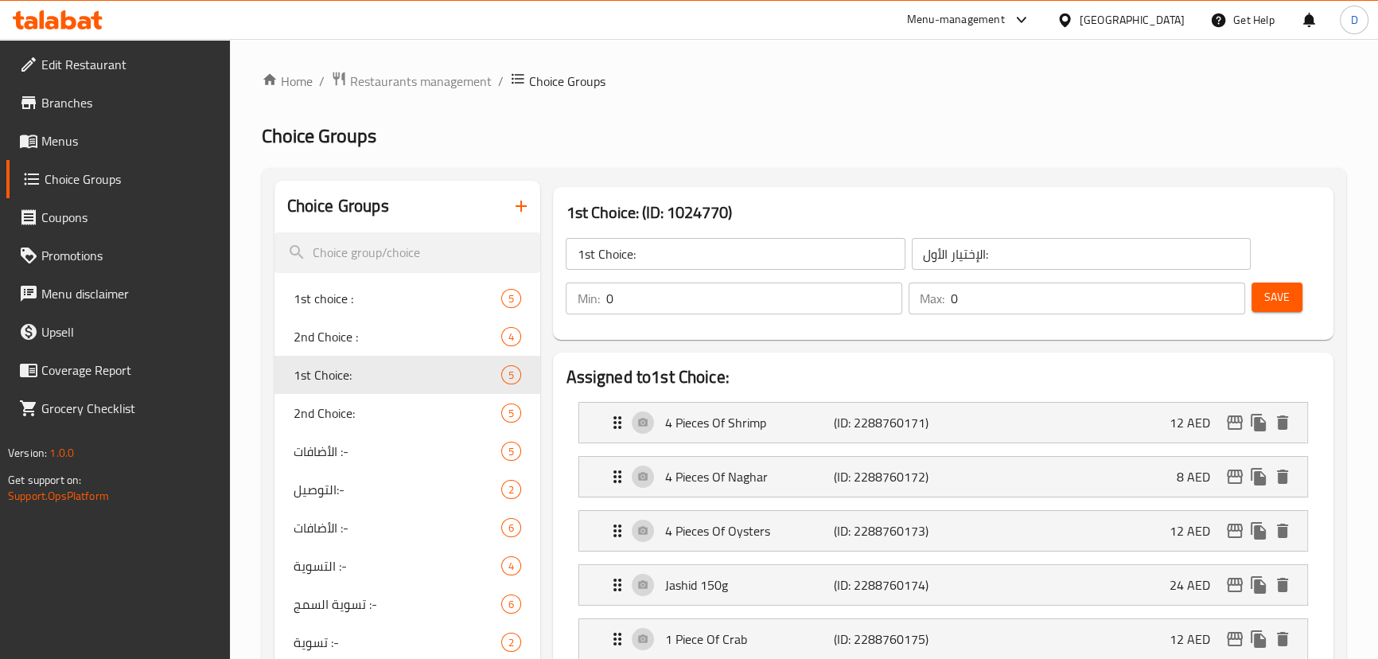
click at [1276, 303] on span "Save" at bounding box center [1276, 297] width 25 height 20
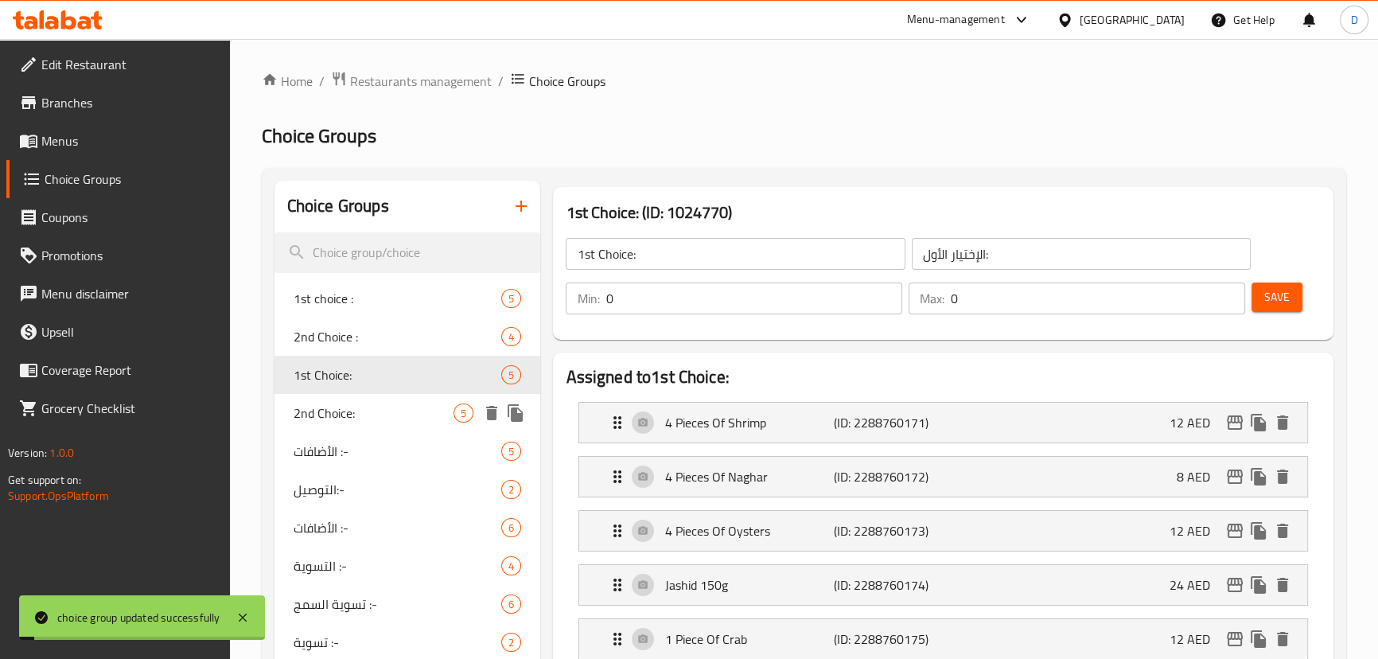
click at [341, 414] on span "2nd Choice:" at bounding box center [374, 412] width 161 height 19
type input "2nd Choice:"
type input "الإختيار الثاني:"
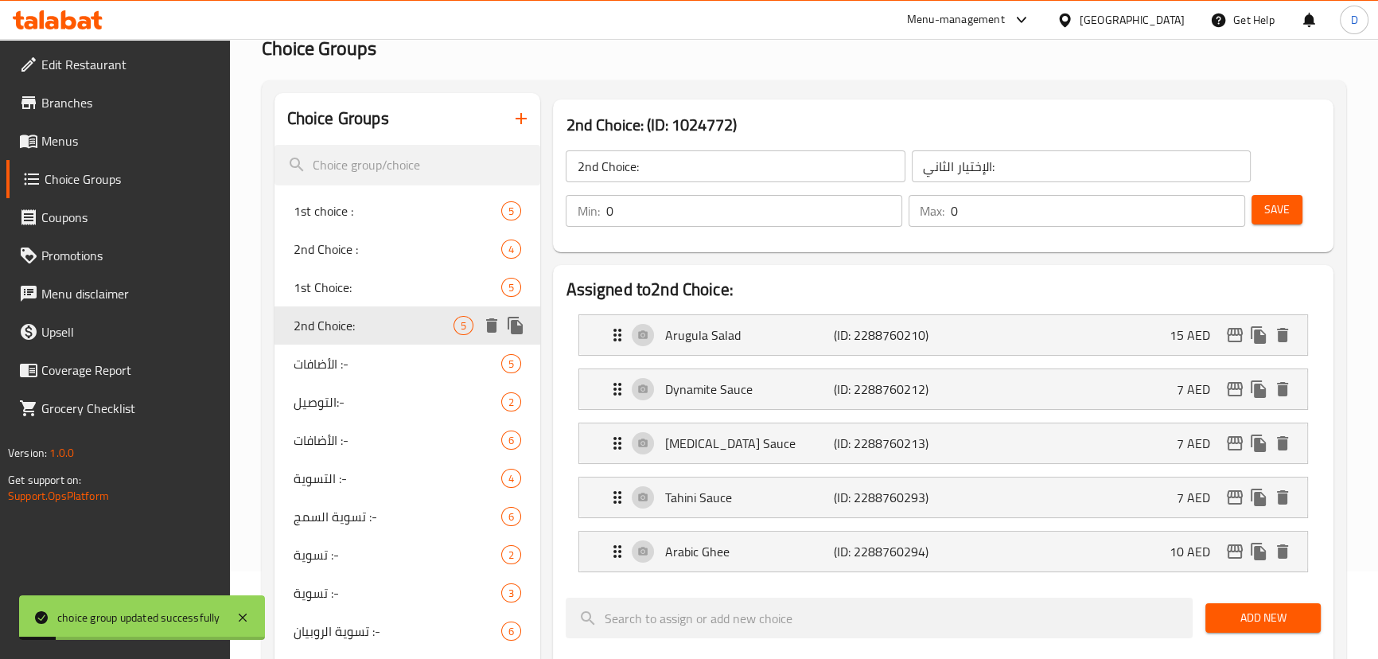
scroll to position [144, 0]
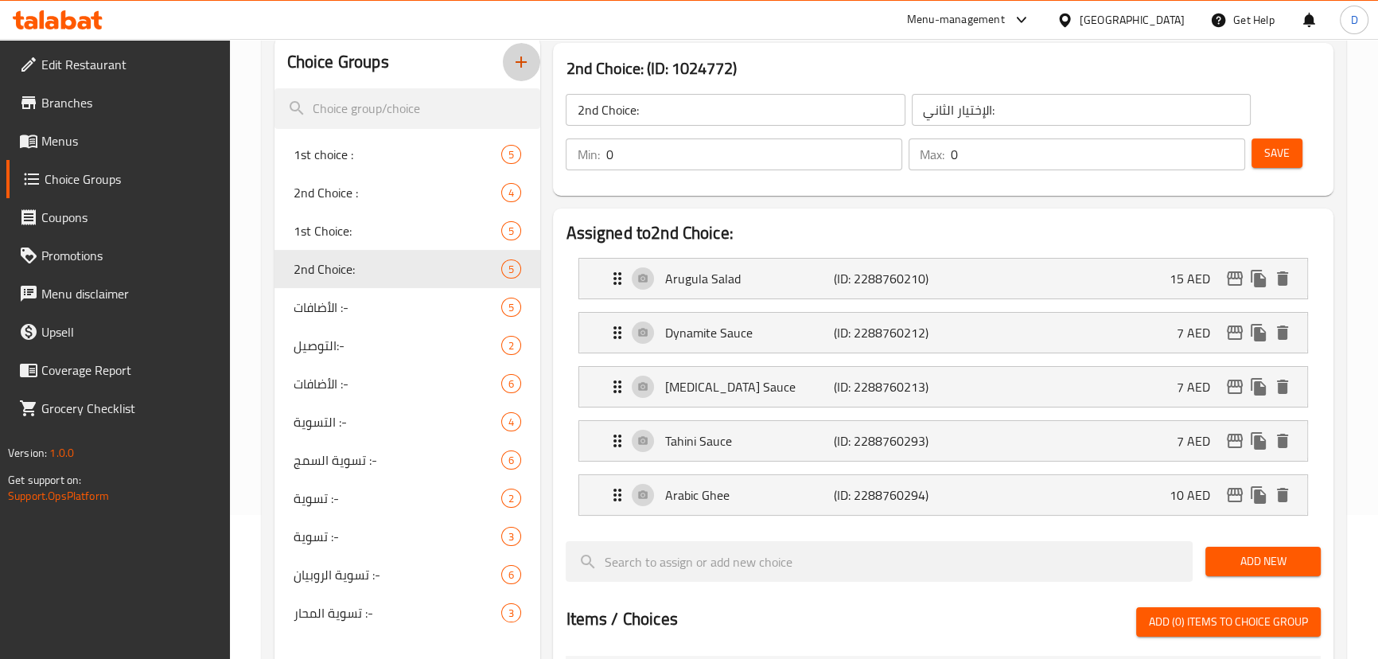
click at [524, 72] on button "button" at bounding box center [521, 62] width 38 height 38
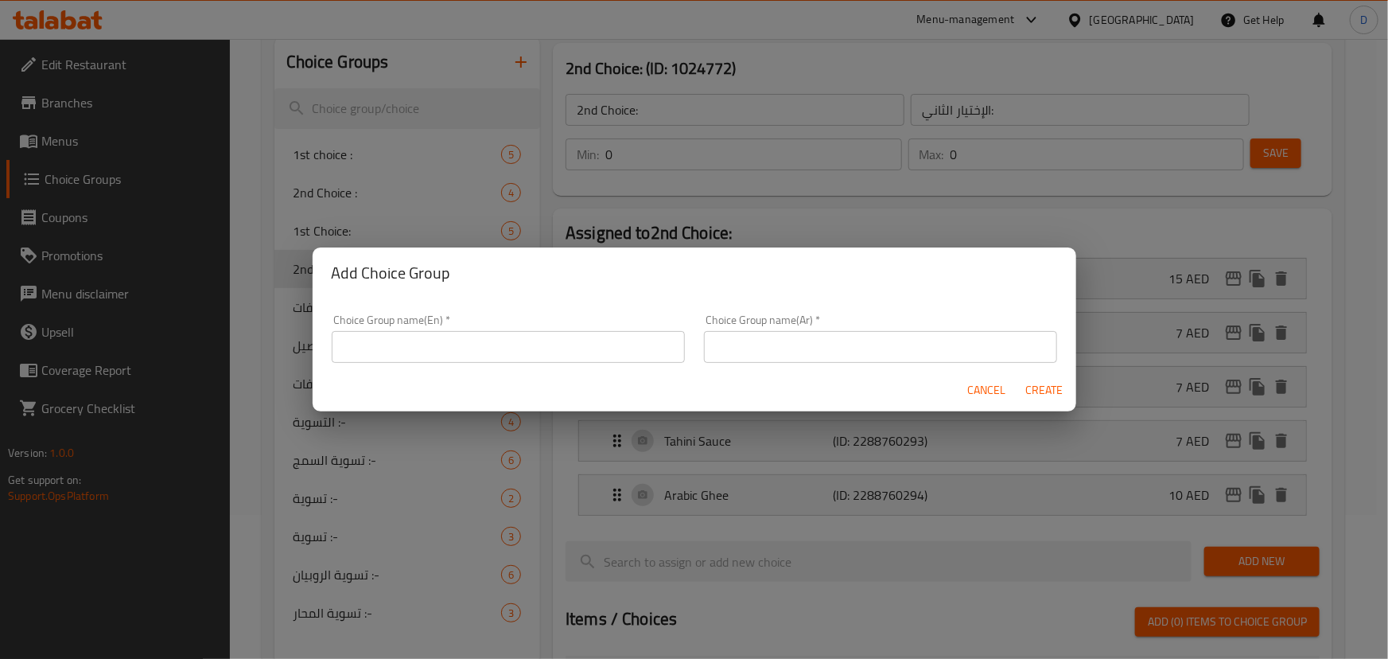
click at [410, 349] on input "text" at bounding box center [508, 347] width 353 height 32
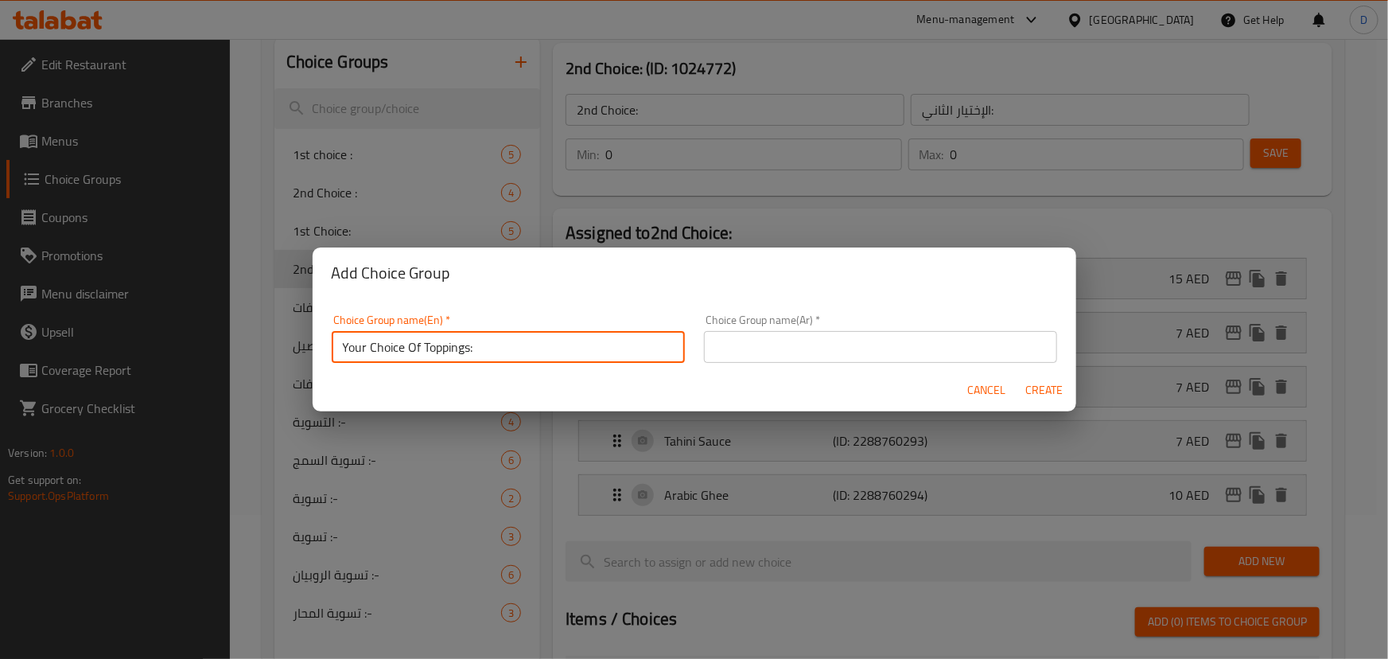
click at [437, 349] on input "Your Choice Of Toppings:" at bounding box center [508, 347] width 353 height 32
type input "Your Choice Of Delivery:"
click at [756, 349] on input "text" at bounding box center [880, 347] width 353 height 32
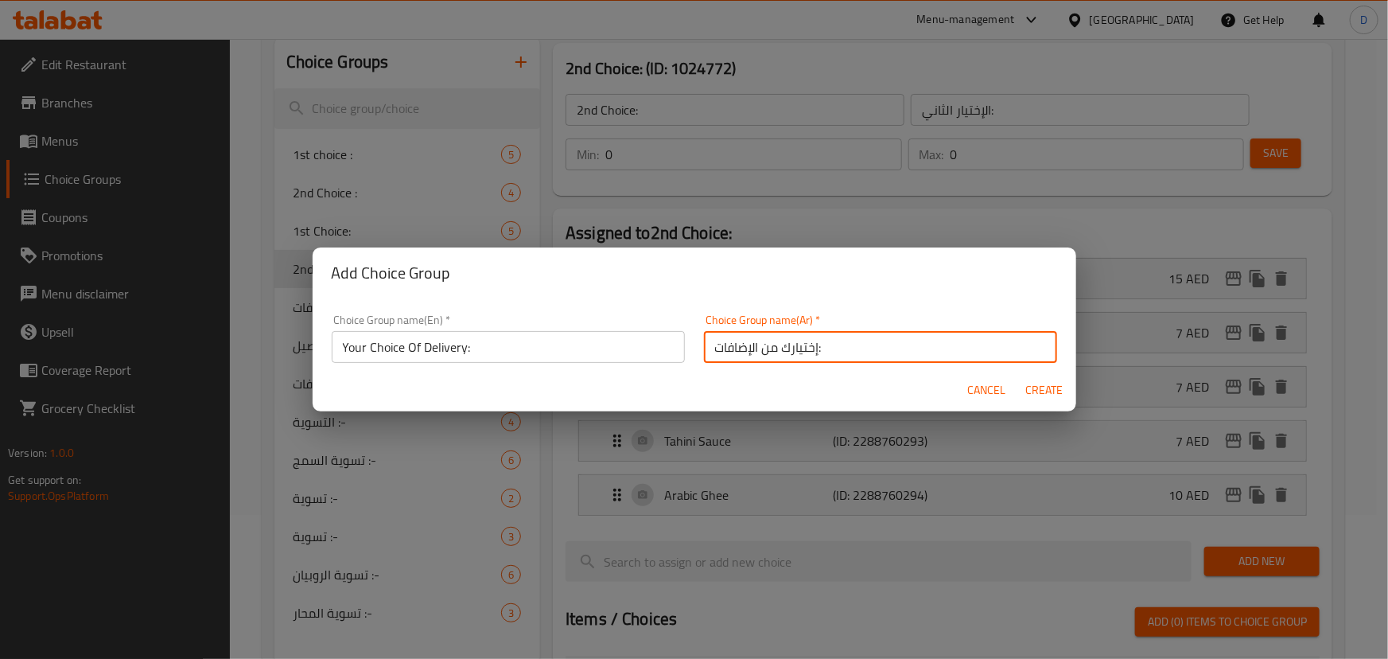
drag, startPoint x: 746, startPoint y: 346, endPoint x: 698, endPoint y: 338, distance: 48.4
click at [704, 338] on input "إختيارك من الإضافات:" at bounding box center [880, 347] width 353 height 32
type input "إختيارك من التوصيل:"
click at [1019, 375] on button "Create" at bounding box center [1044, 389] width 51 height 29
type input "Your Choice Of Delivery:"
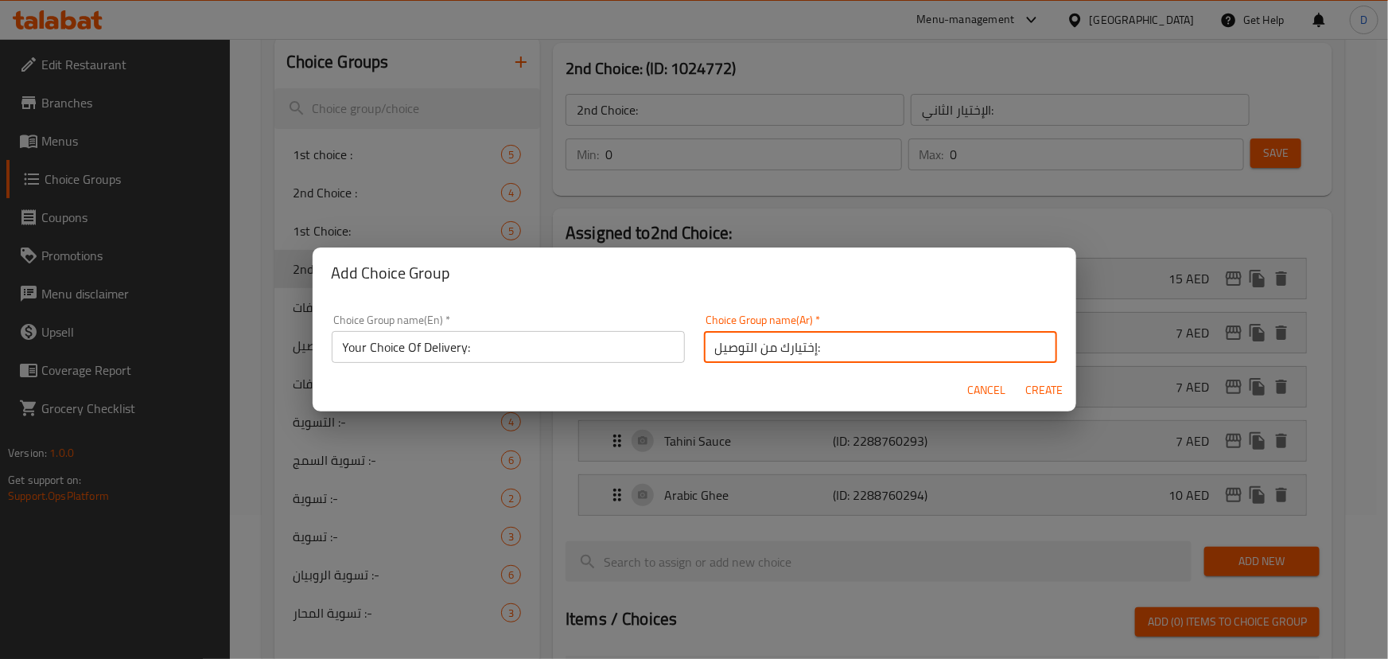
type input "إختيارك من التوصيل:"
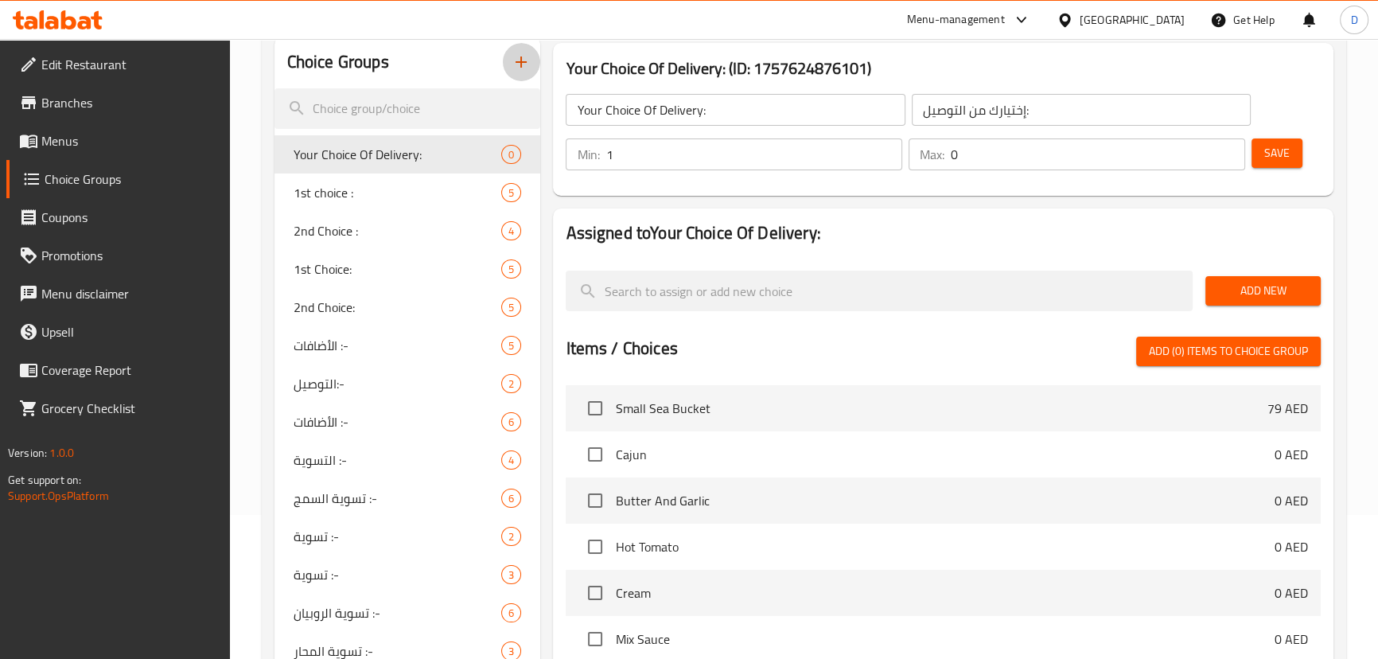
type input "1"
click at [883, 150] on input "1" at bounding box center [753, 154] width 297 height 32
type input "1"
click at [1227, 150] on input "1" at bounding box center [1098, 154] width 294 height 32
click at [1274, 156] on span "Save" at bounding box center [1276, 153] width 25 height 20
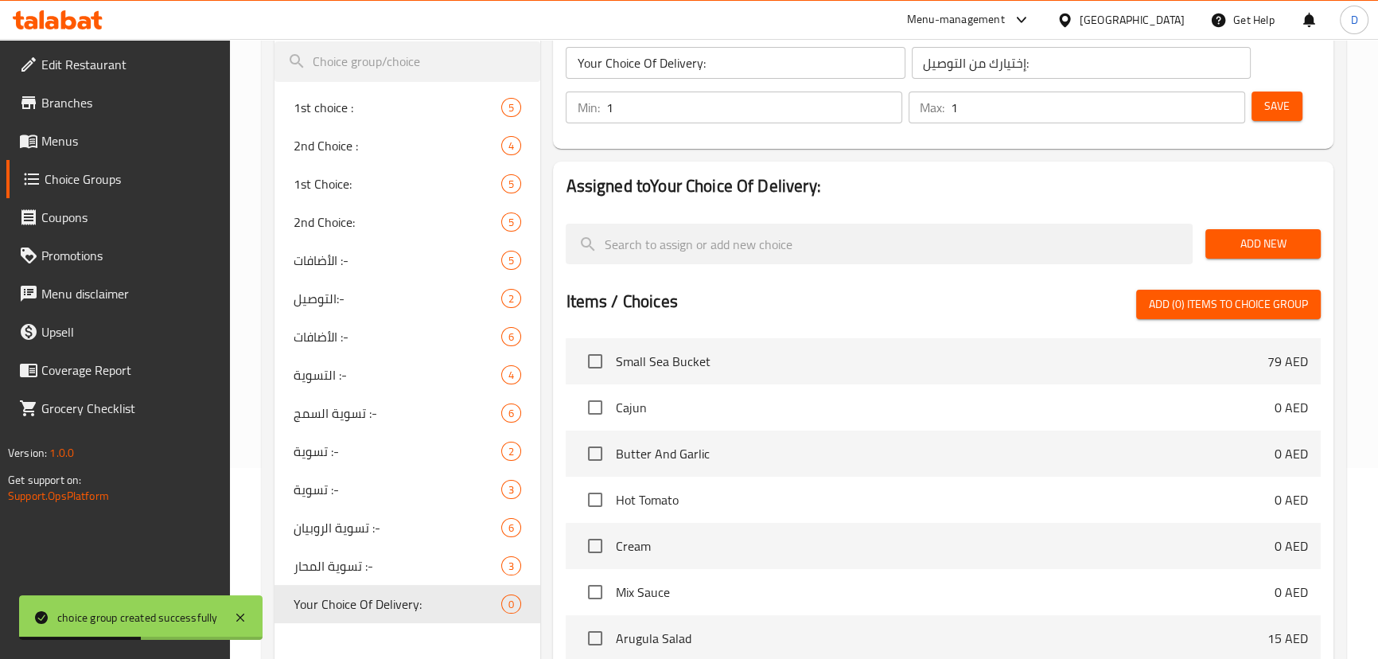
scroll to position [216, 0]
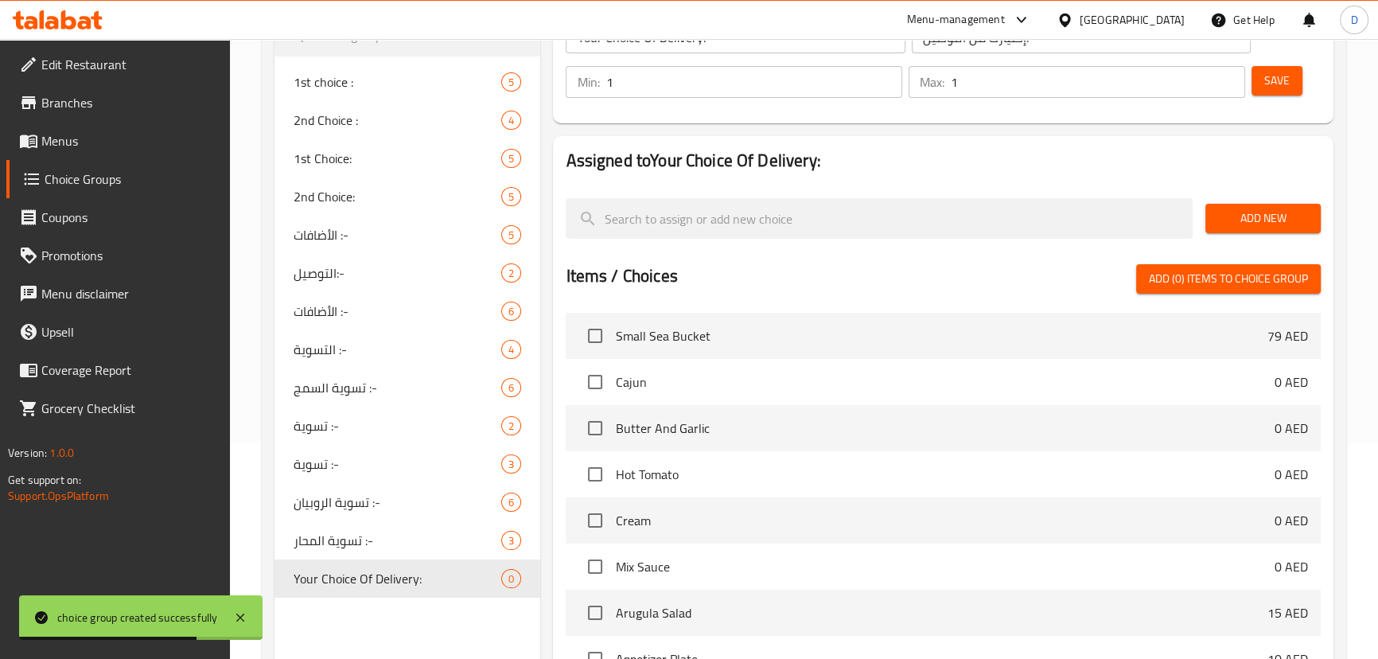
click at [1250, 220] on span "Add New" at bounding box center [1263, 218] width 90 height 20
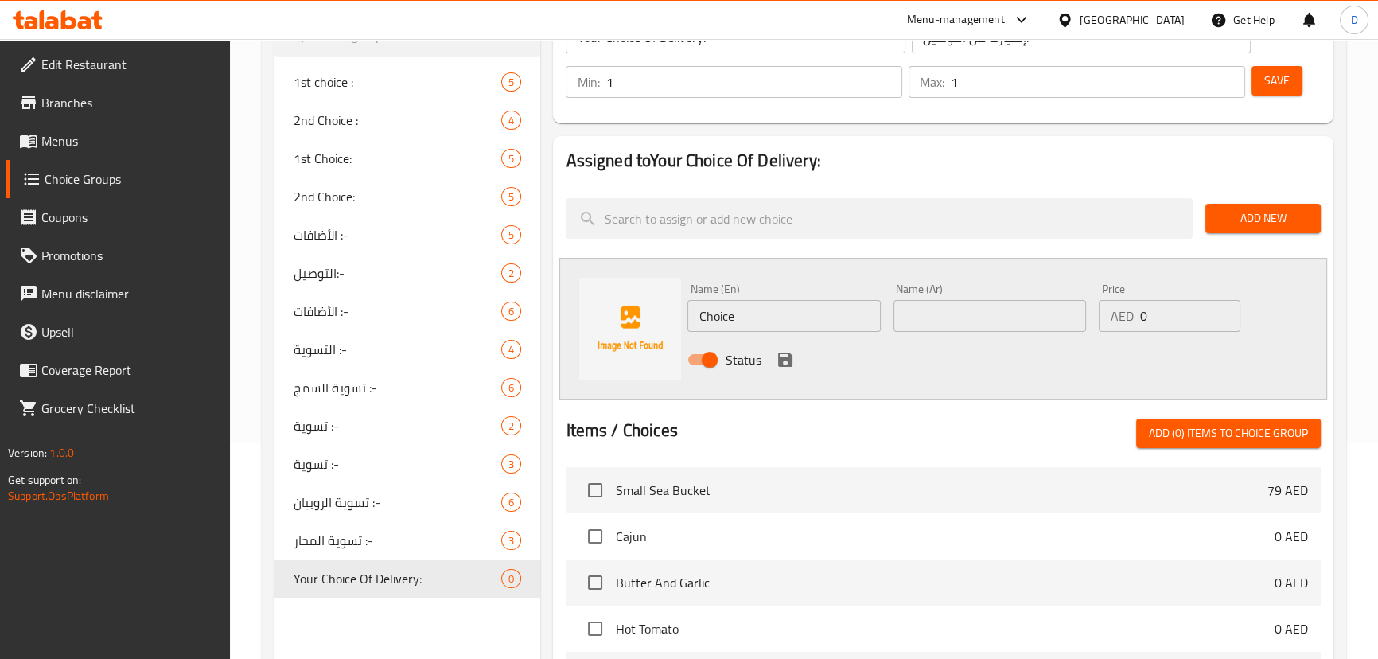
click at [962, 310] on input "text" at bounding box center [989, 316] width 193 height 32
paste input "بارسل"
type input "بارسل"
click at [721, 320] on input "Choice" at bounding box center [783, 316] width 193 height 32
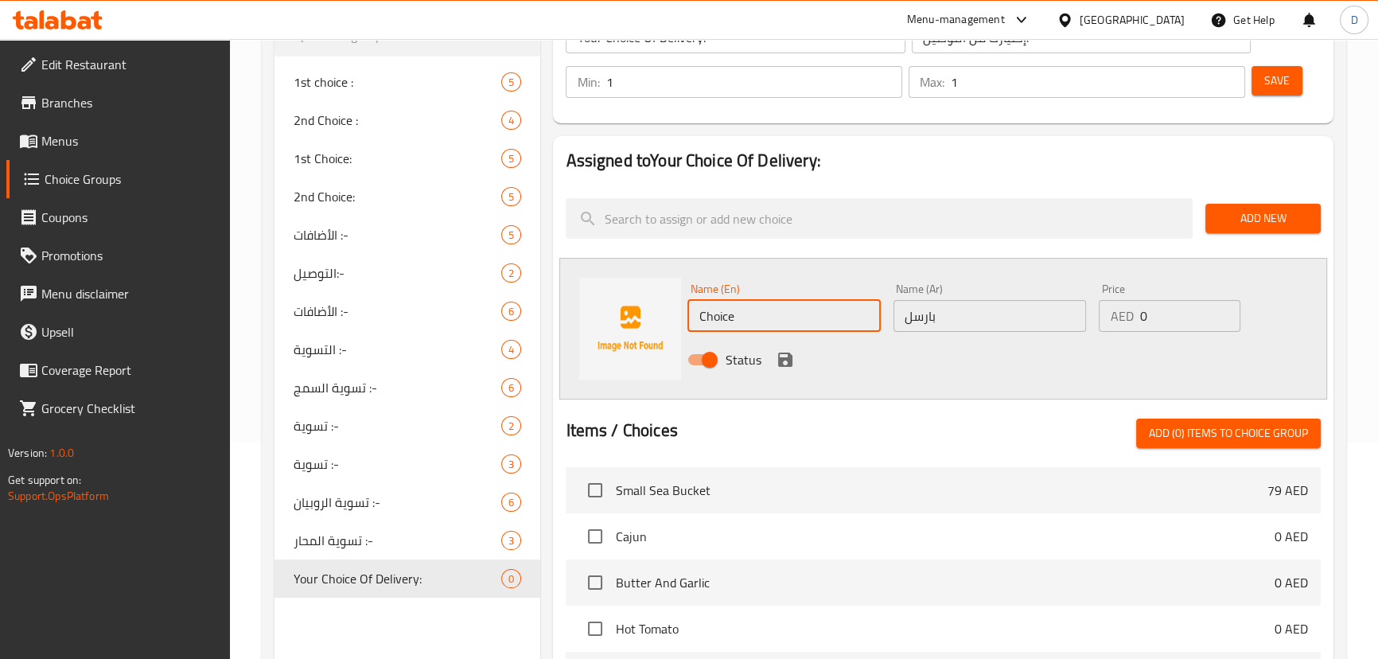
paste input "Parcel"
type input "Parcel"
click at [784, 357] on icon "save" at bounding box center [785, 359] width 14 height 14
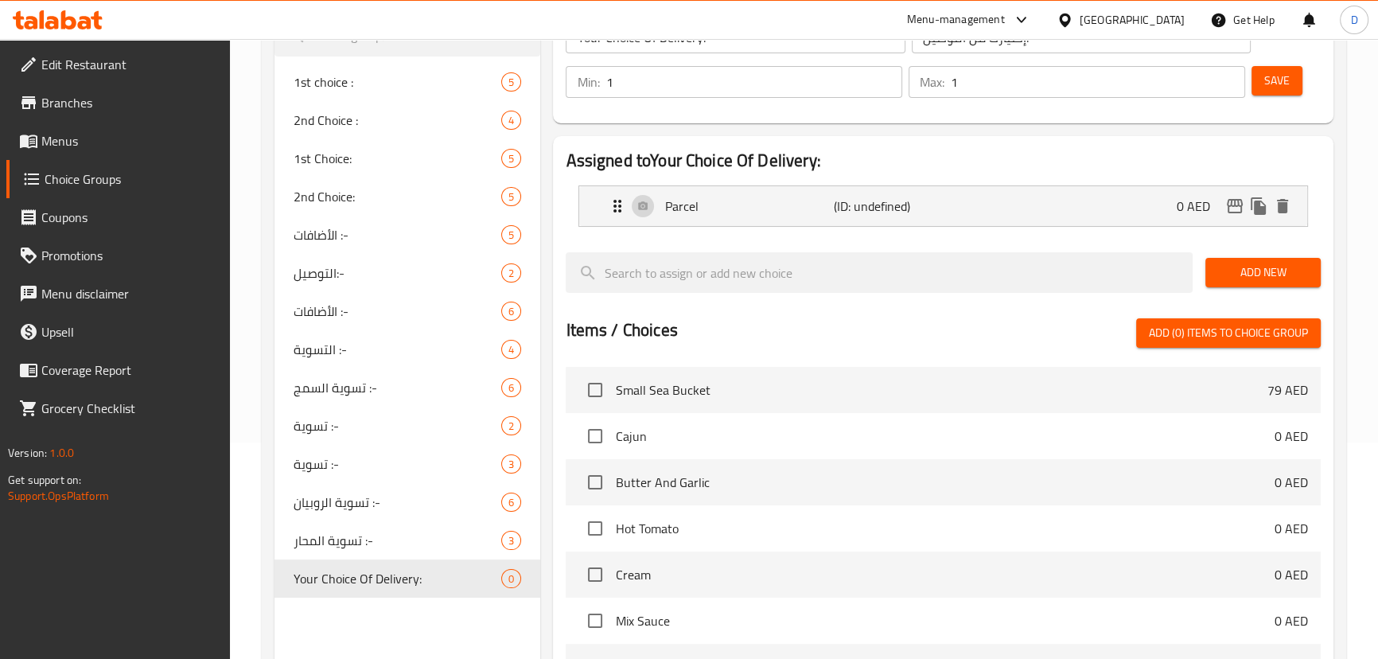
click at [1239, 267] on span "Add New" at bounding box center [1263, 273] width 90 height 20
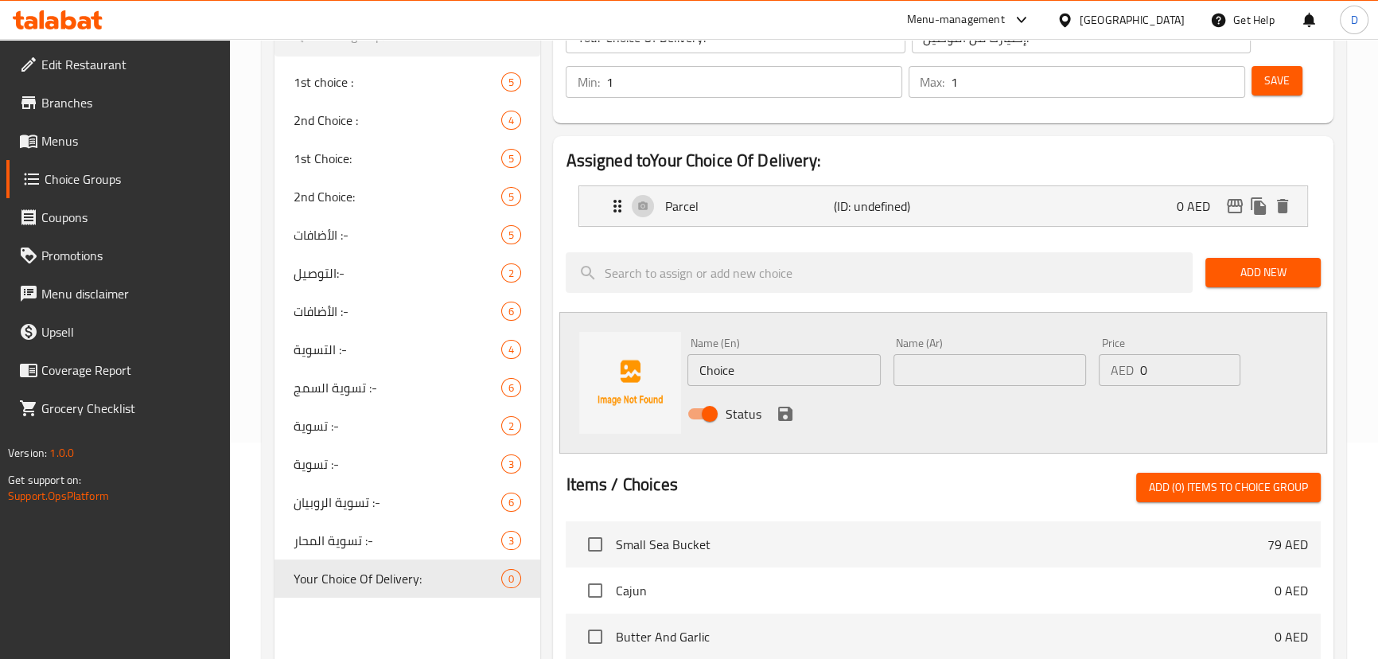
click at [1012, 373] on input "text" at bounding box center [989, 370] width 193 height 32
paste input "صينية"
type input "صينية"
click at [1134, 371] on div "AED 0 Price" at bounding box center [1170, 370] width 142 height 32
click at [1139, 370] on input "0" at bounding box center [1189, 370] width 101 height 32
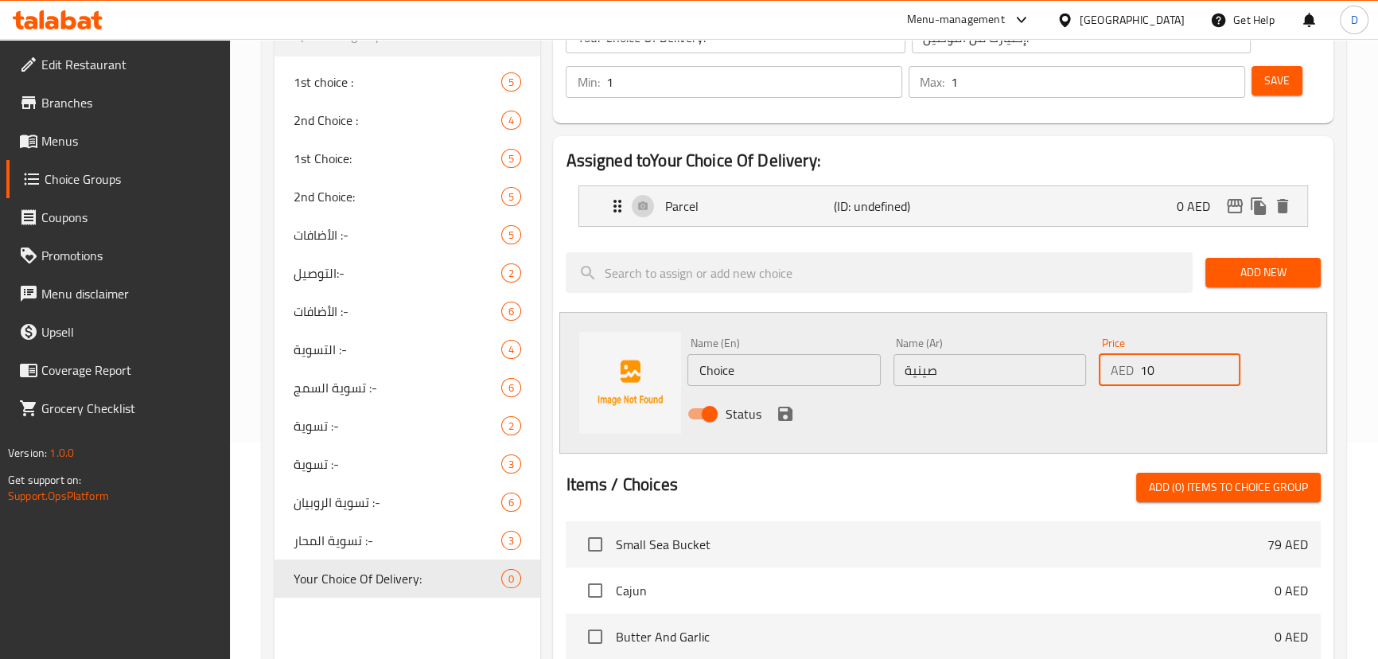
type input "10"
click at [865, 364] on input "Choice" at bounding box center [783, 370] width 193 height 32
click at [723, 375] on input "Choice" at bounding box center [783, 370] width 193 height 32
paste input "Tray"
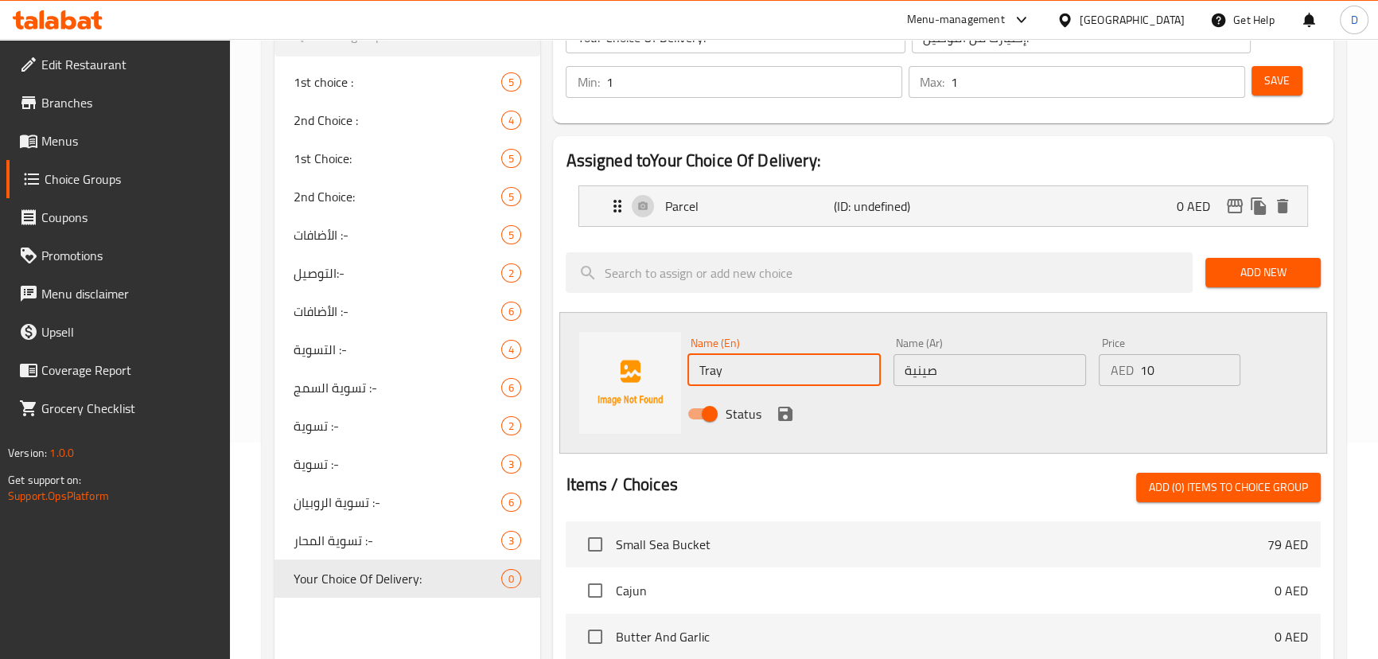
type input "Tray"
click at [826, 447] on div at bounding box center [943, 453] width 754 height 13
drag, startPoint x: 938, startPoint y: 371, endPoint x: 967, endPoint y: 370, distance: 28.7
click at [967, 370] on input "صينية" at bounding box center [989, 370] width 193 height 32
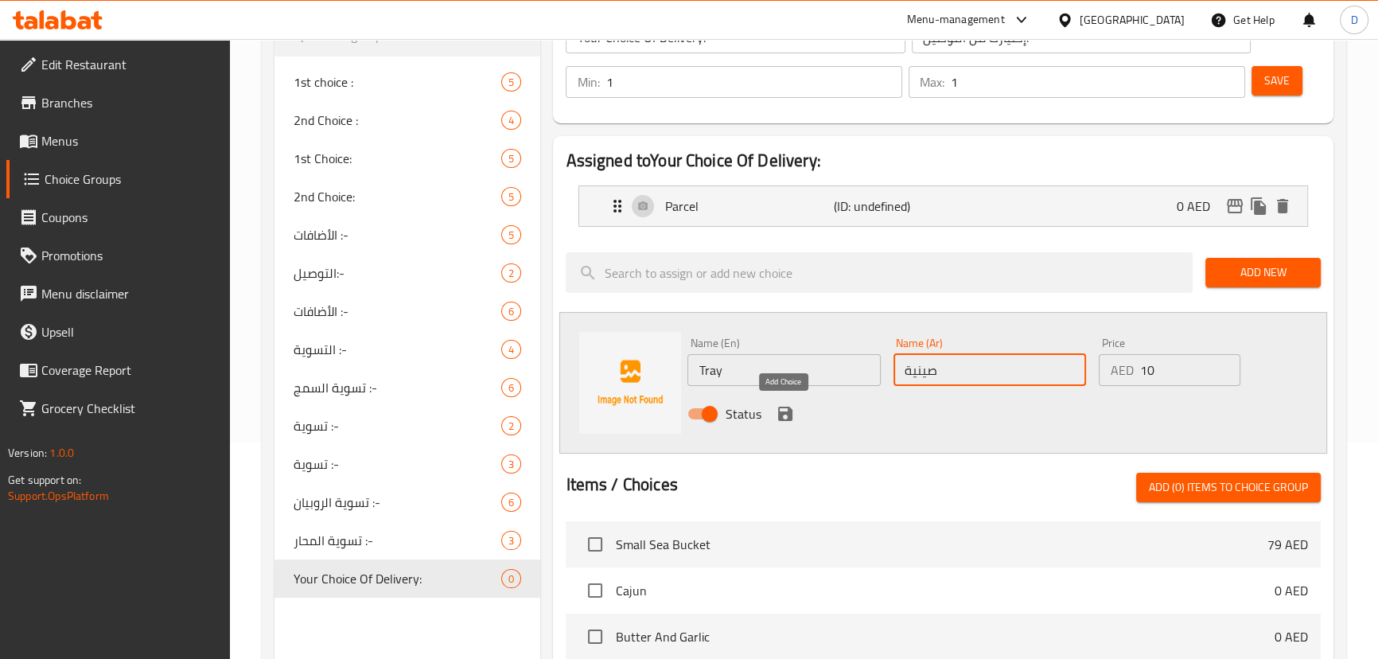
type input "صينية"
click at [786, 415] on icon "save" at bounding box center [785, 413] width 19 height 19
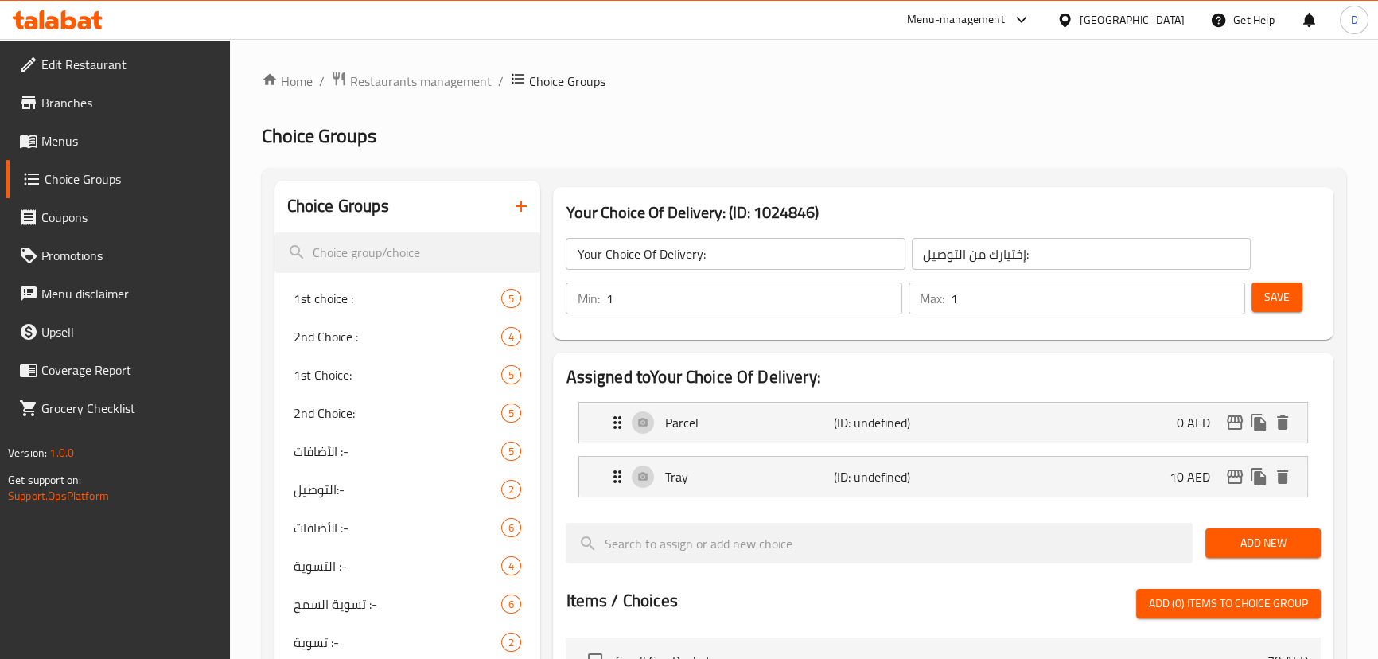
scroll to position [0, 0]
drag, startPoint x: 1273, startPoint y: 299, endPoint x: 1262, endPoint y: 299, distance: 11.1
click at [1273, 299] on span "Save" at bounding box center [1276, 297] width 25 height 20
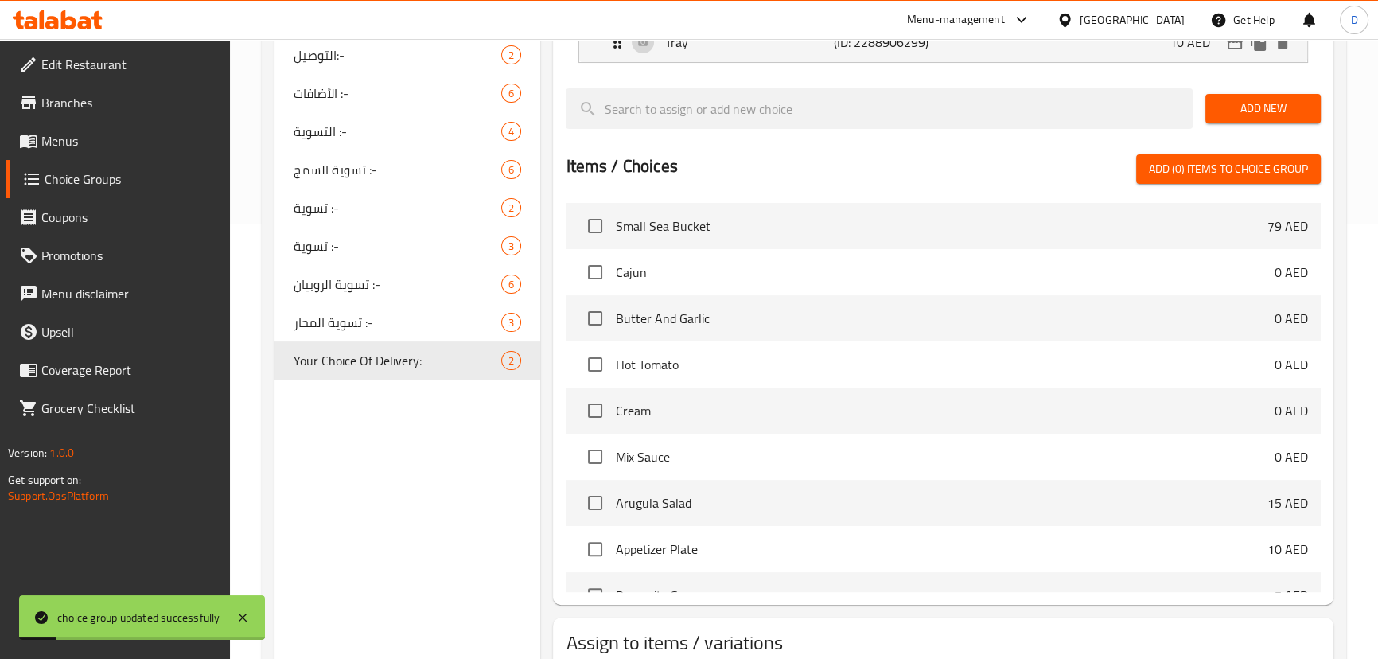
scroll to position [542, 0]
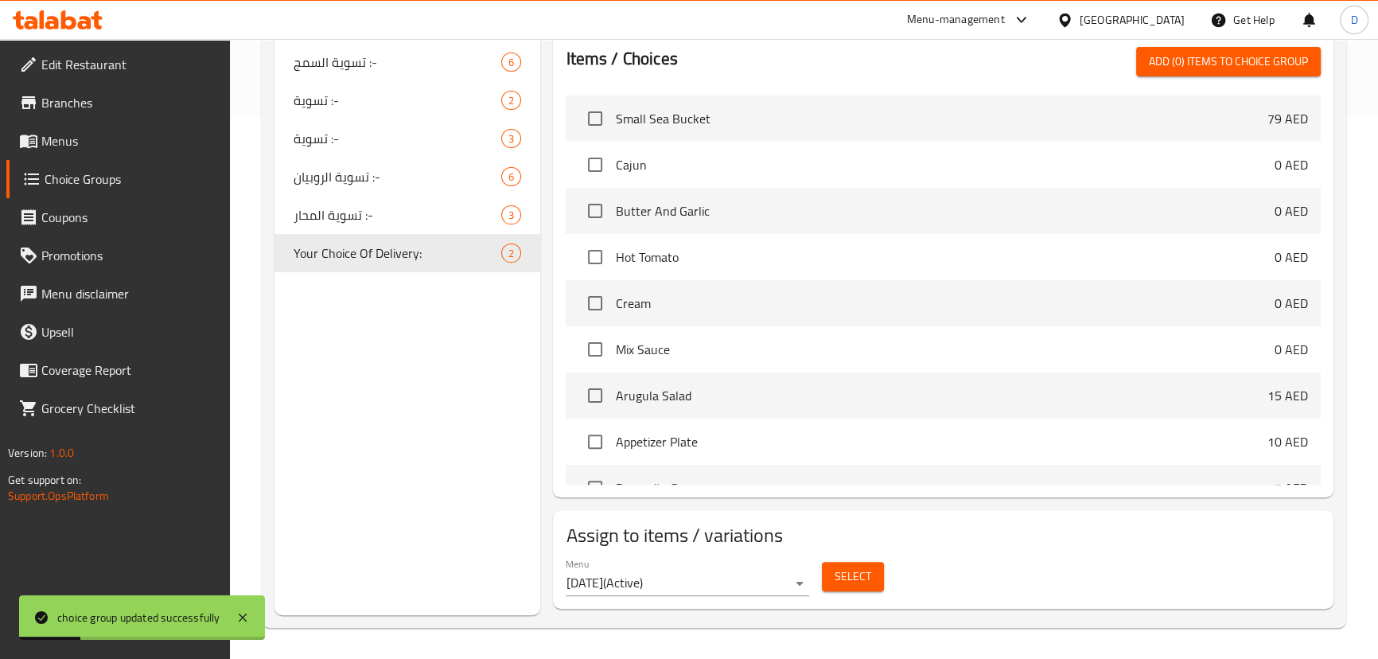
click at [866, 578] on span "Select" at bounding box center [852, 576] width 37 height 20
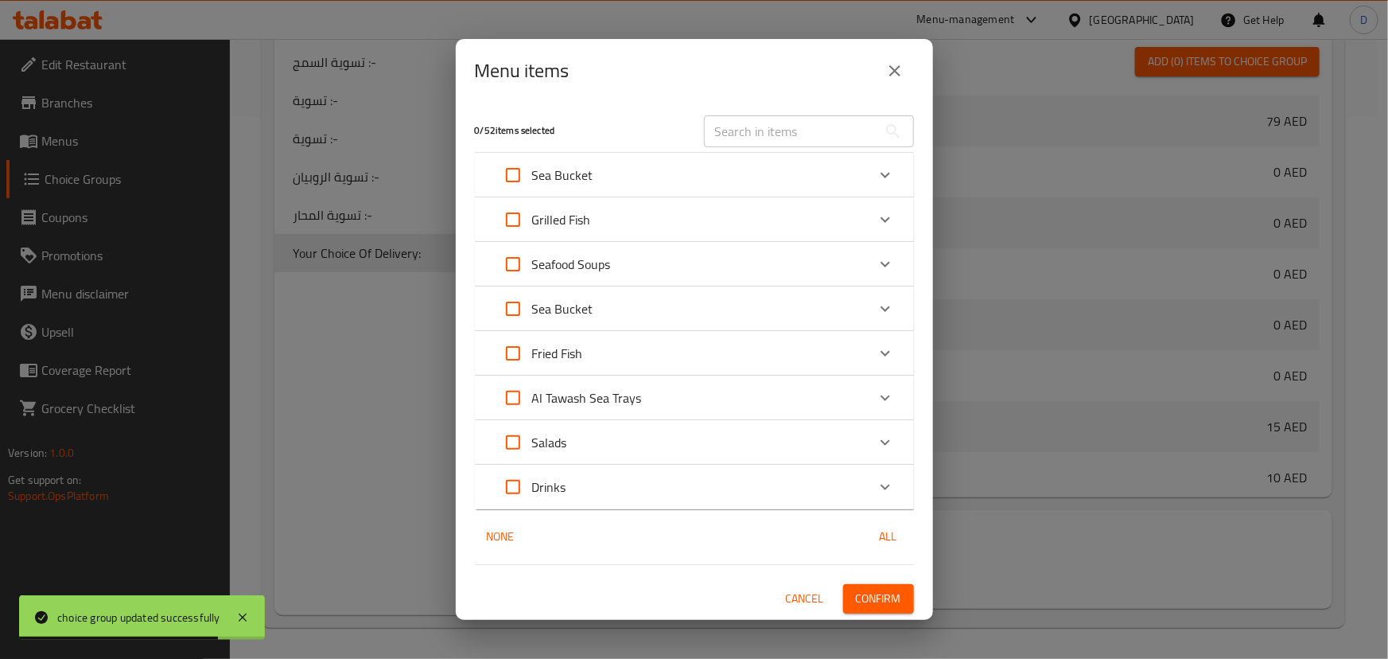
click at [515, 398] on input "Expand" at bounding box center [513, 398] width 38 height 38
checkbox input "true"
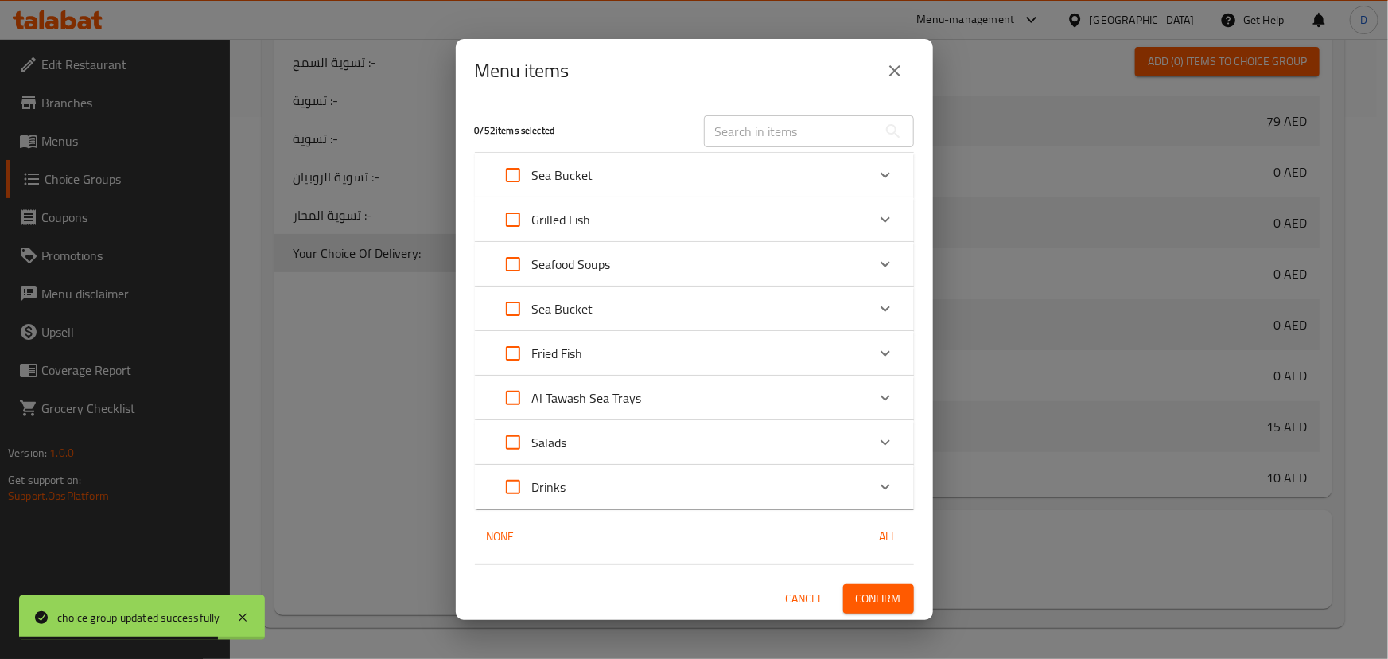
checkbox input "true"
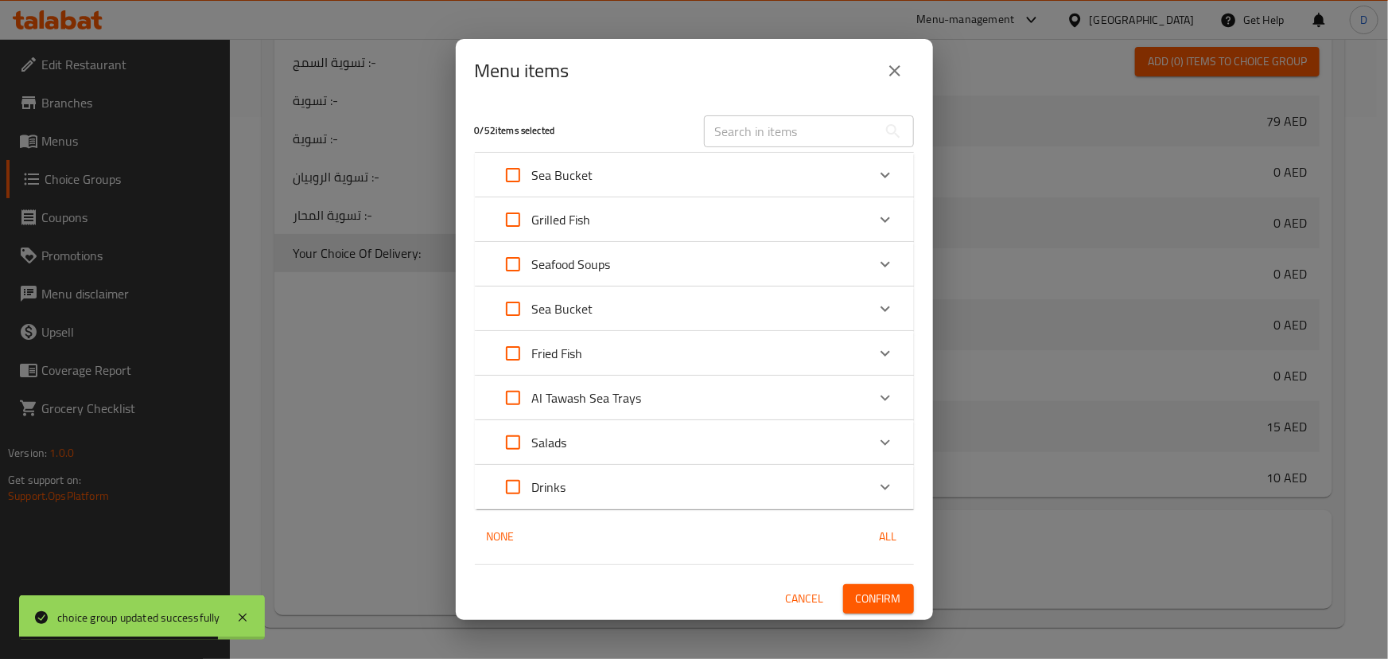
checkbox input "true"
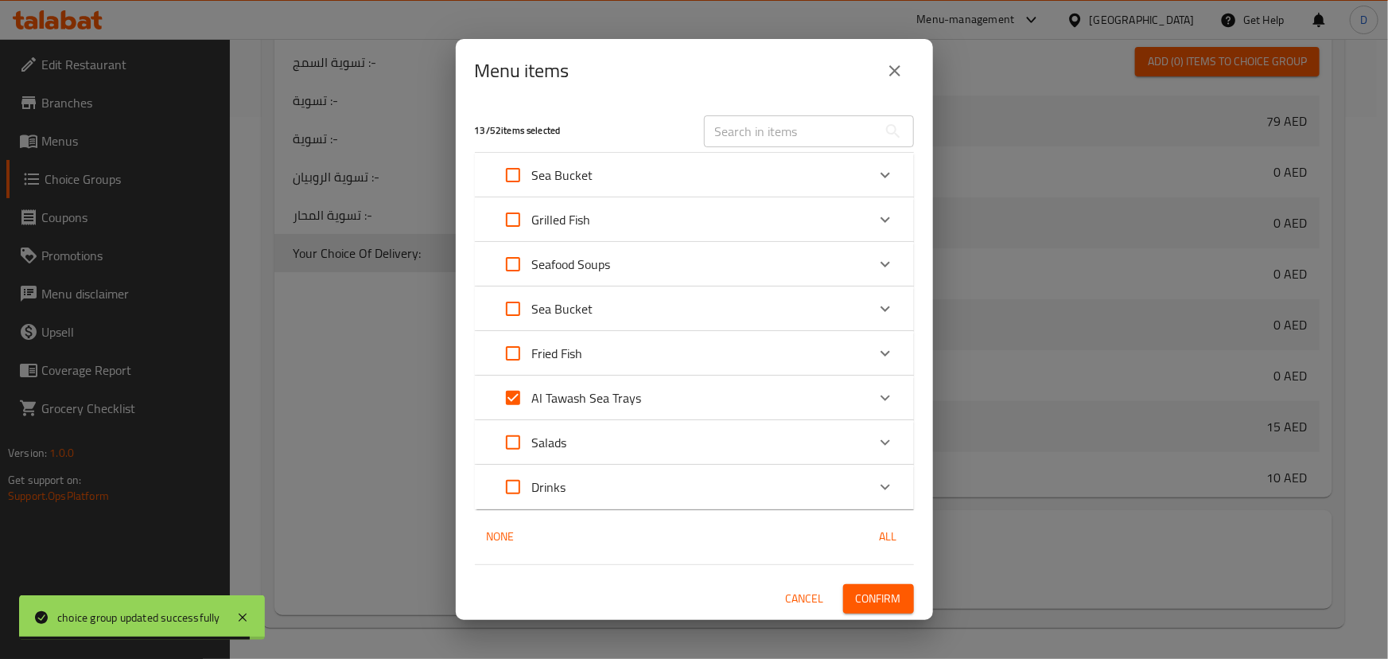
click at [873, 598] on span "Confirm" at bounding box center [878, 599] width 45 height 20
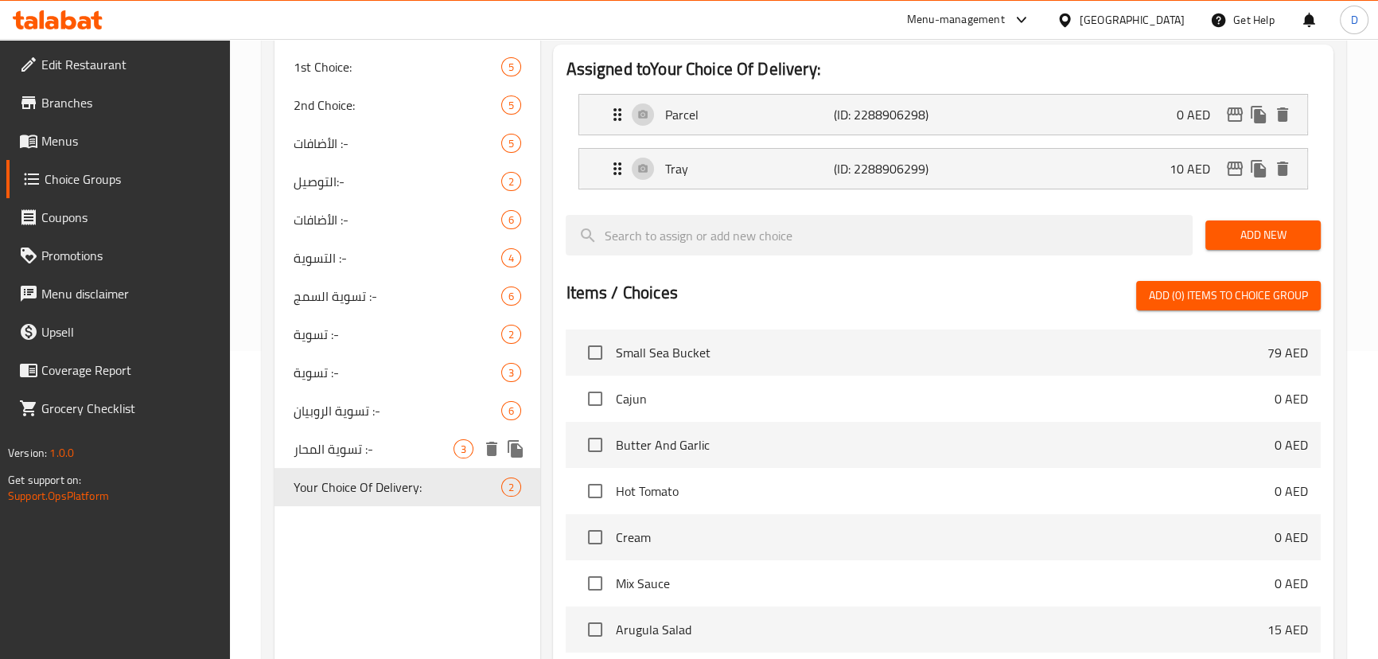
scroll to position [181, 0]
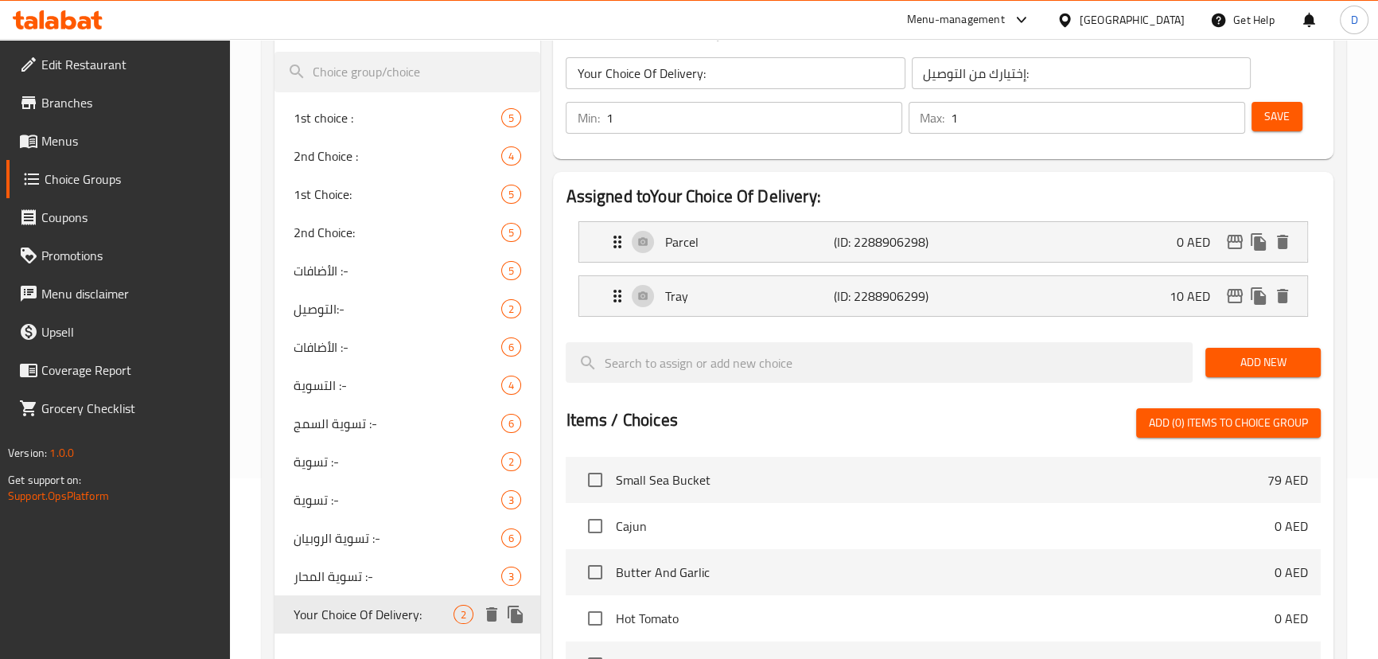
click at [335, 617] on span "Your Choice Of Delivery:" at bounding box center [374, 614] width 161 height 19
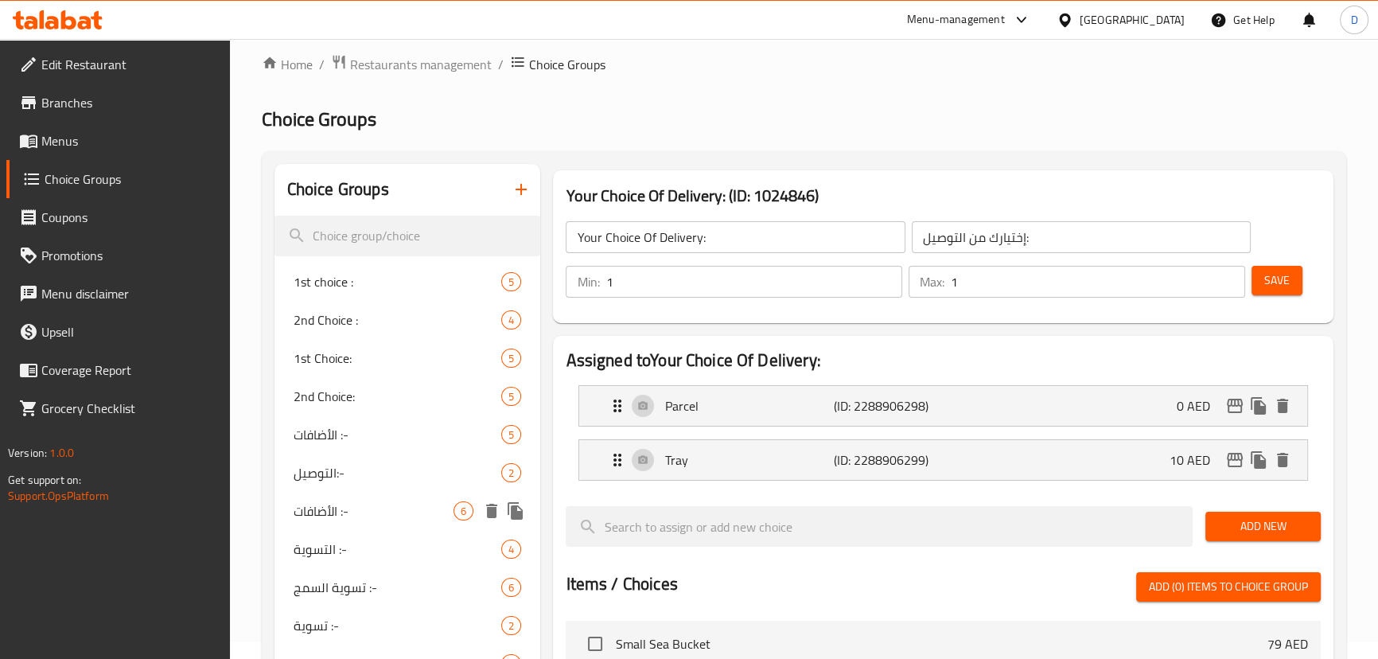
scroll to position [0, 0]
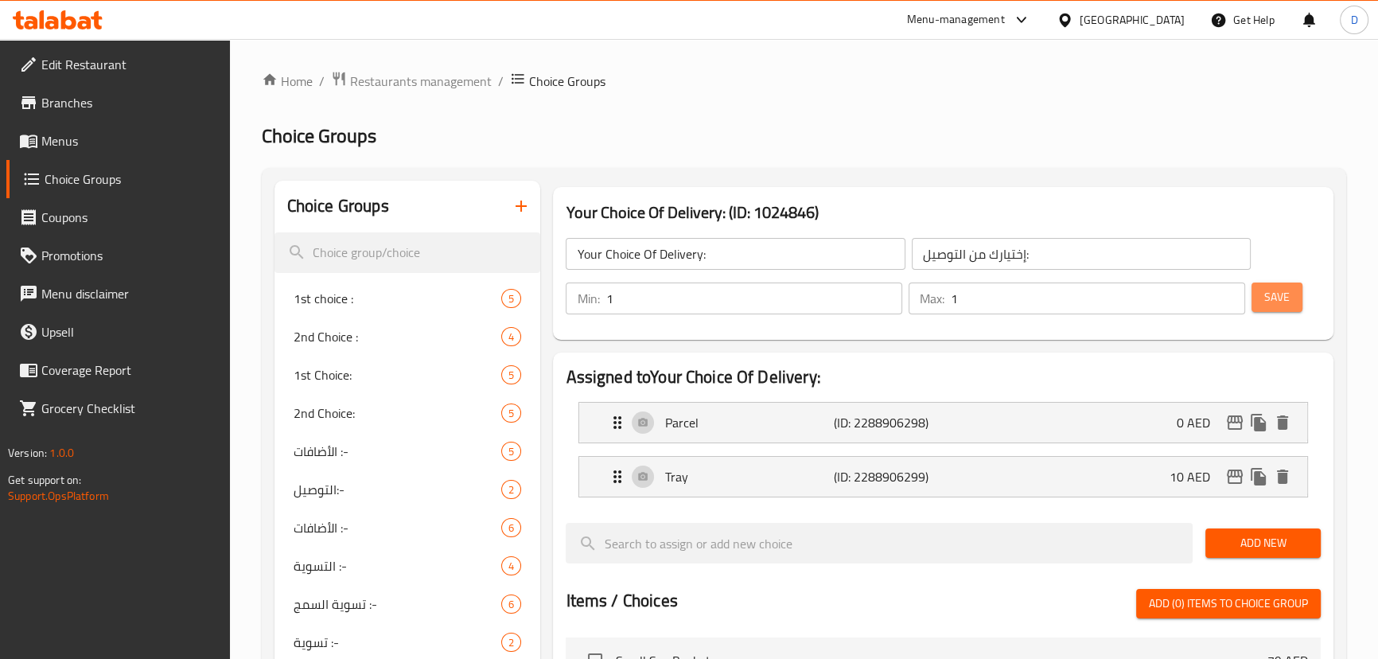
click at [1273, 300] on span "Save" at bounding box center [1276, 297] width 25 height 20
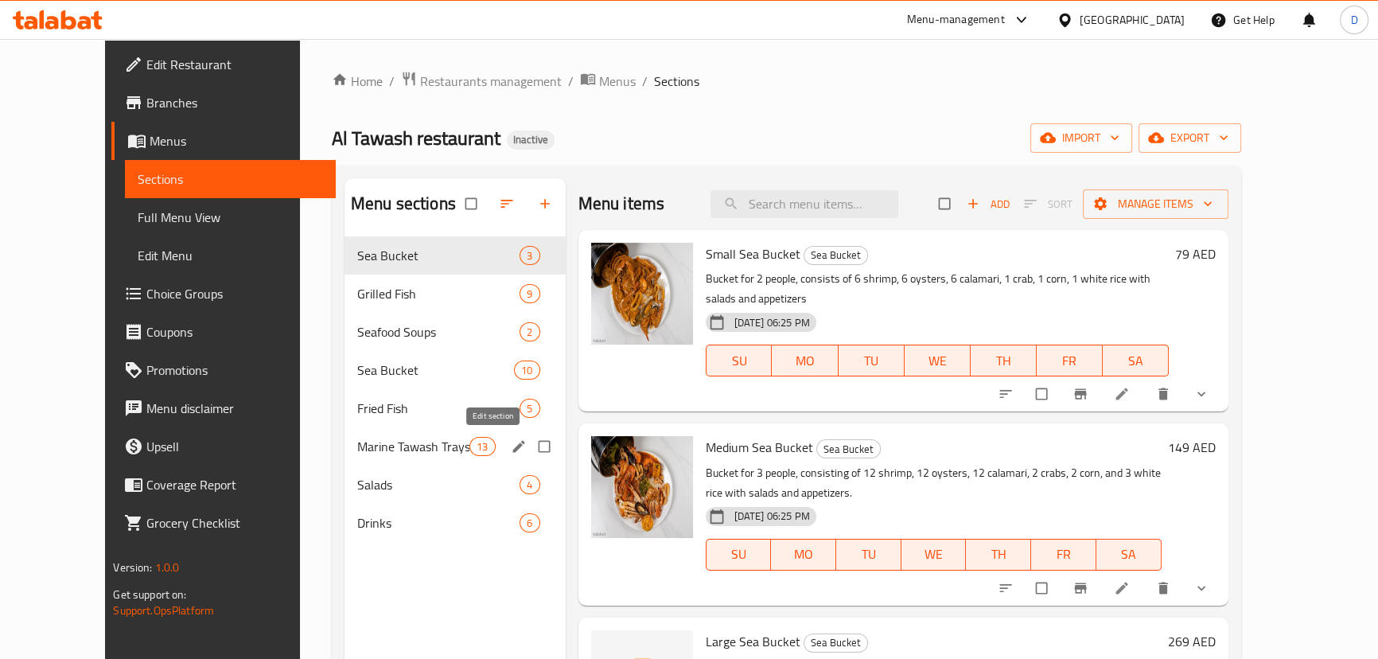
click at [512, 451] on icon "edit" at bounding box center [518, 446] width 12 height 12
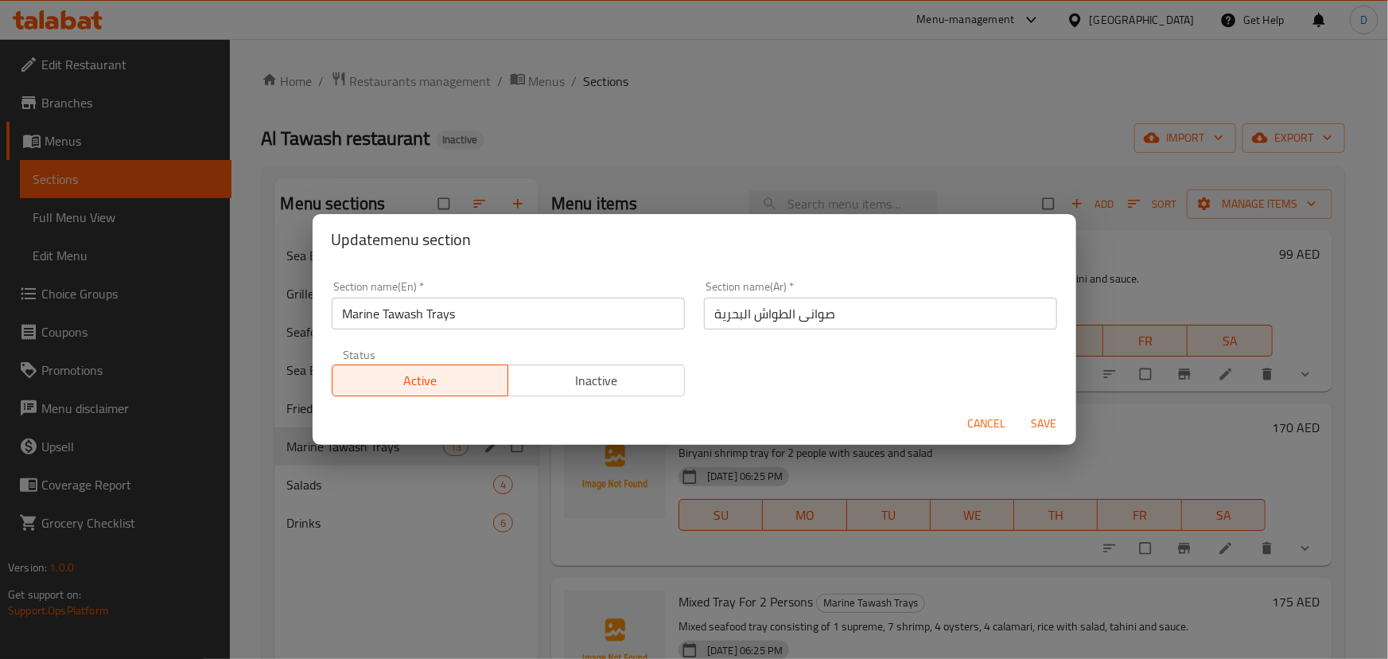
click at [382, 316] on input "Marine Tawash Trays" at bounding box center [508, 314] width 353 height 32
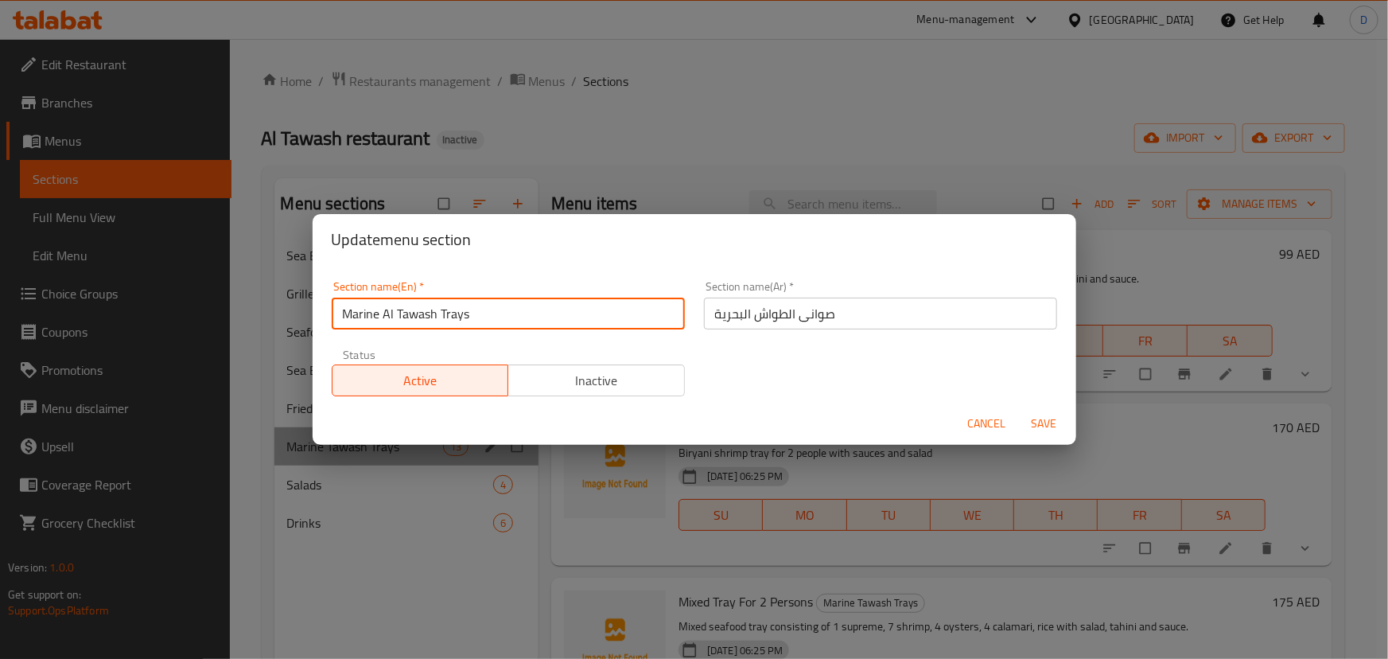
click at [356, 313] on input "Marine Al Tawash Trays" at bounding box center [508, 314] width 353 height 32
drag, startPoint x: 365, startPoint y: 317, endPoint x: 341, endPoint y: 316, distance: 23.9
click at [341, 316] on input "Sea Al Tawash Trays" at bounding box center [508, 314] width 353 height 32
click at [400, 319] on input "Al Tawash Trays" at bounding box center [508, 314] width 353 height 32
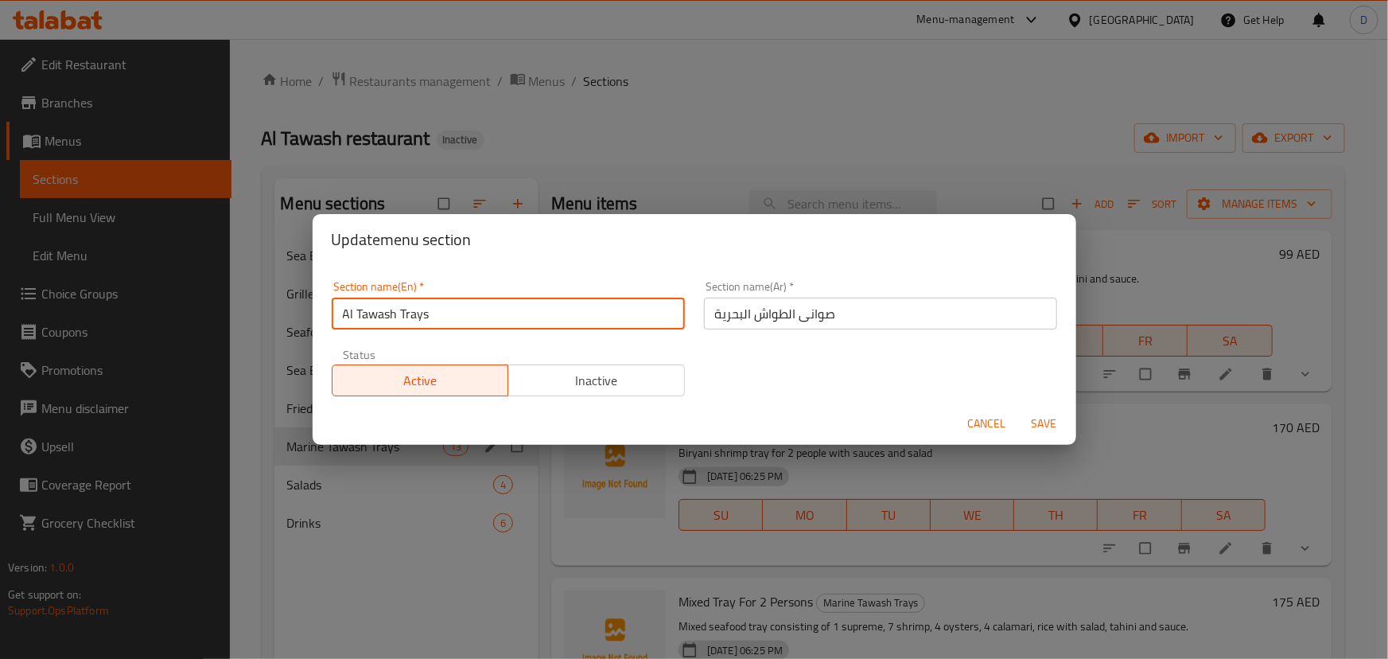
paste input "Sea"
type input "Al Tawash Sea Trays"
click at [1019, 409] on button "Save" at bounding box center [1044, 423] width 51 height 29
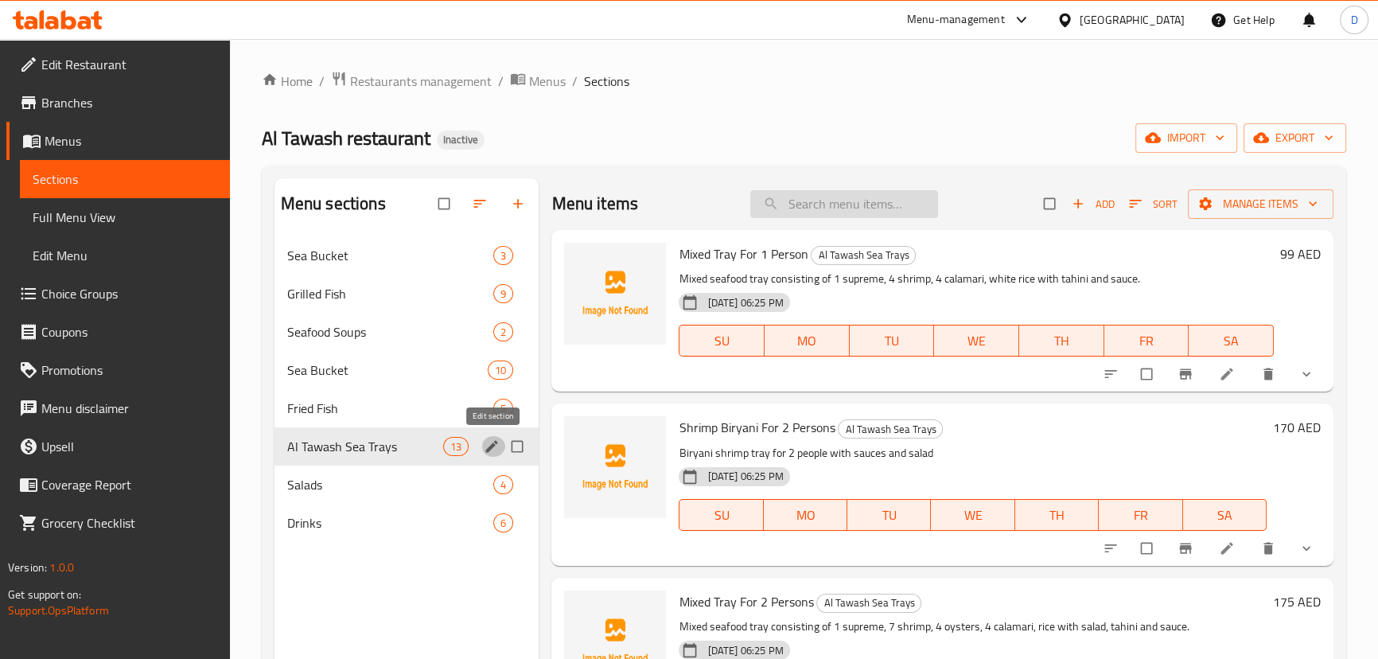
click at [796, 208] on input "search" at bounding box center [844, 204] width 188 height 28
paste input "supreme"
click at [797, 208] on input "supreme" at bounding box center [844, 204] width 188 height 28
paste input "Kingfish Majboos for 3 Persons"
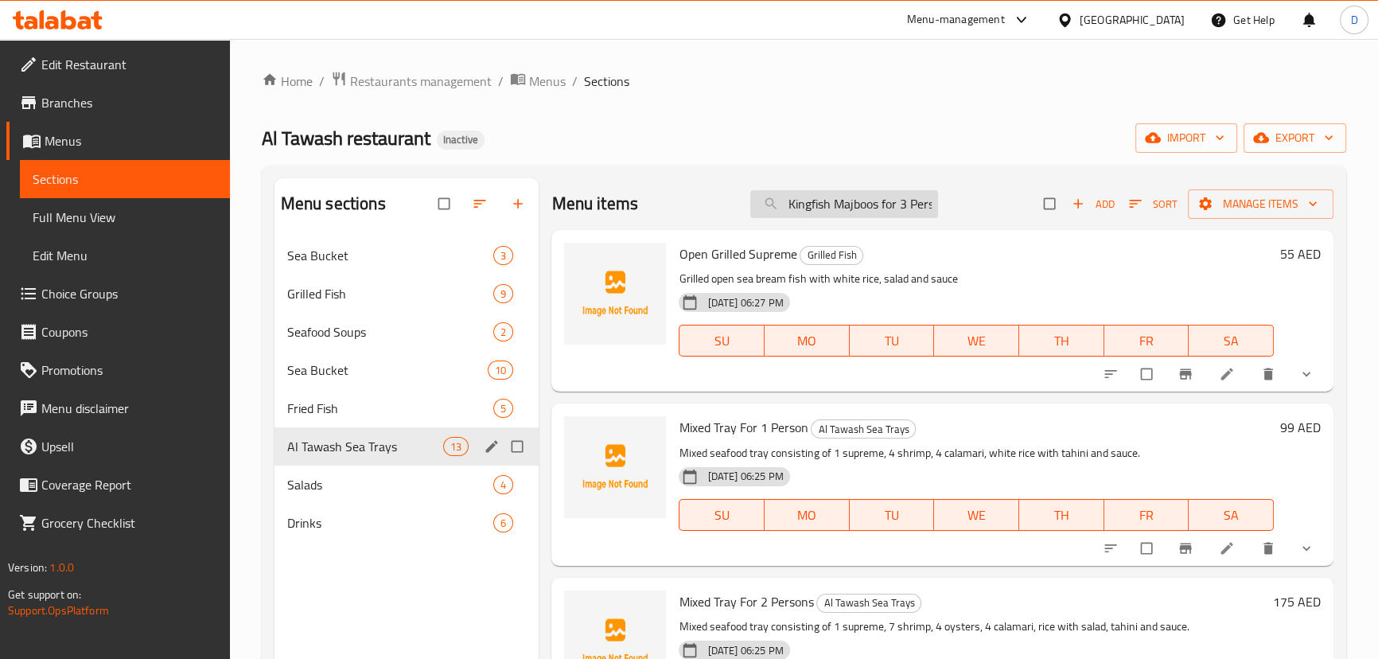
scroll to position [0, 23]
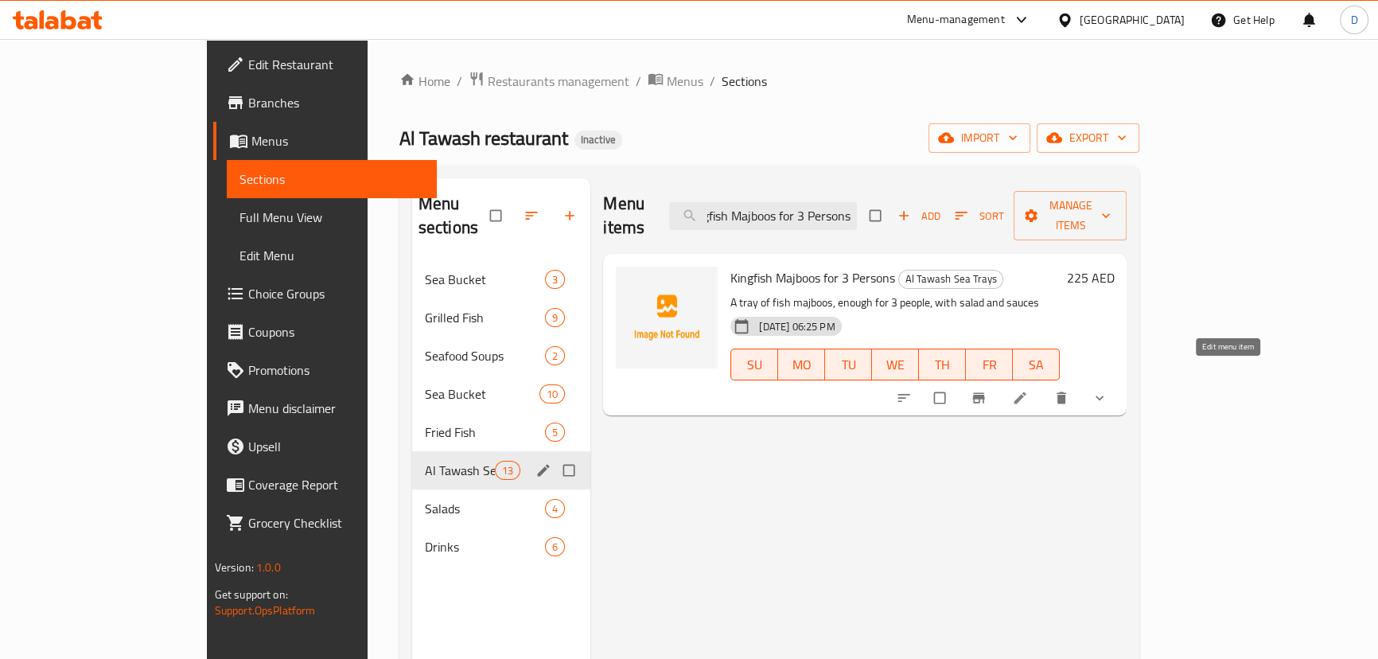
type input "Kingfish Majboos for 3 Persons"
click at [1028, 390] on icon at bounding box center [1020, 398] width 16 height 16
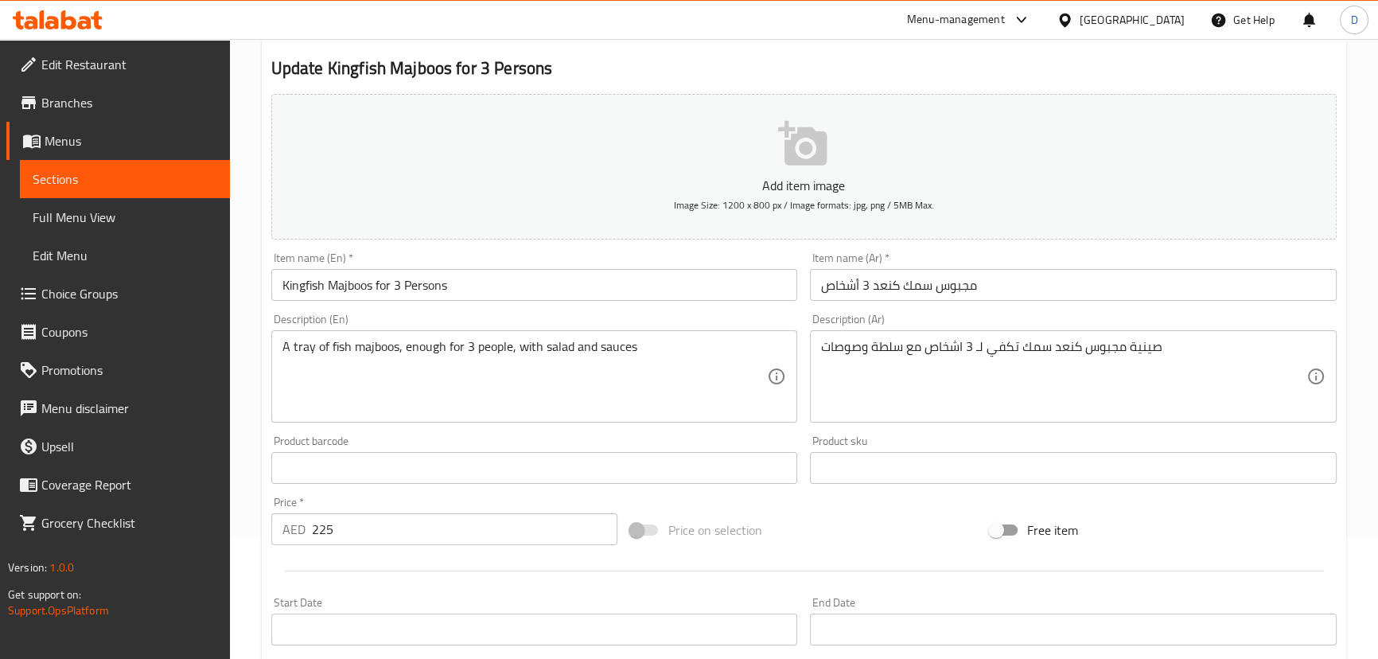
scroll to position [144, 0]
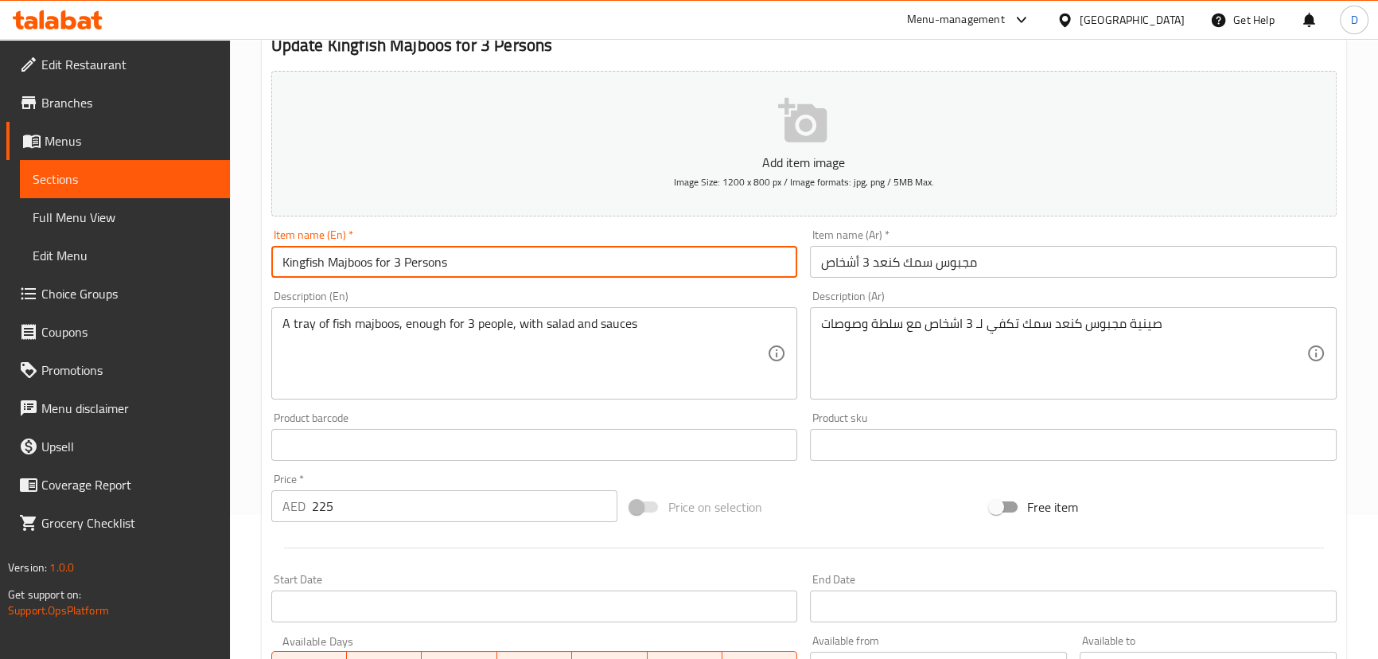
click at [311, 261] on input "Kingfish Majboos for 3 Persons" at bounding box center [534, 262] width 527 height 32
click at [343, 317] on textarea "A tray of fish majboos, enough for 3 people, with salad and sauces" at bounding box center [524, 354] width 485 height 76
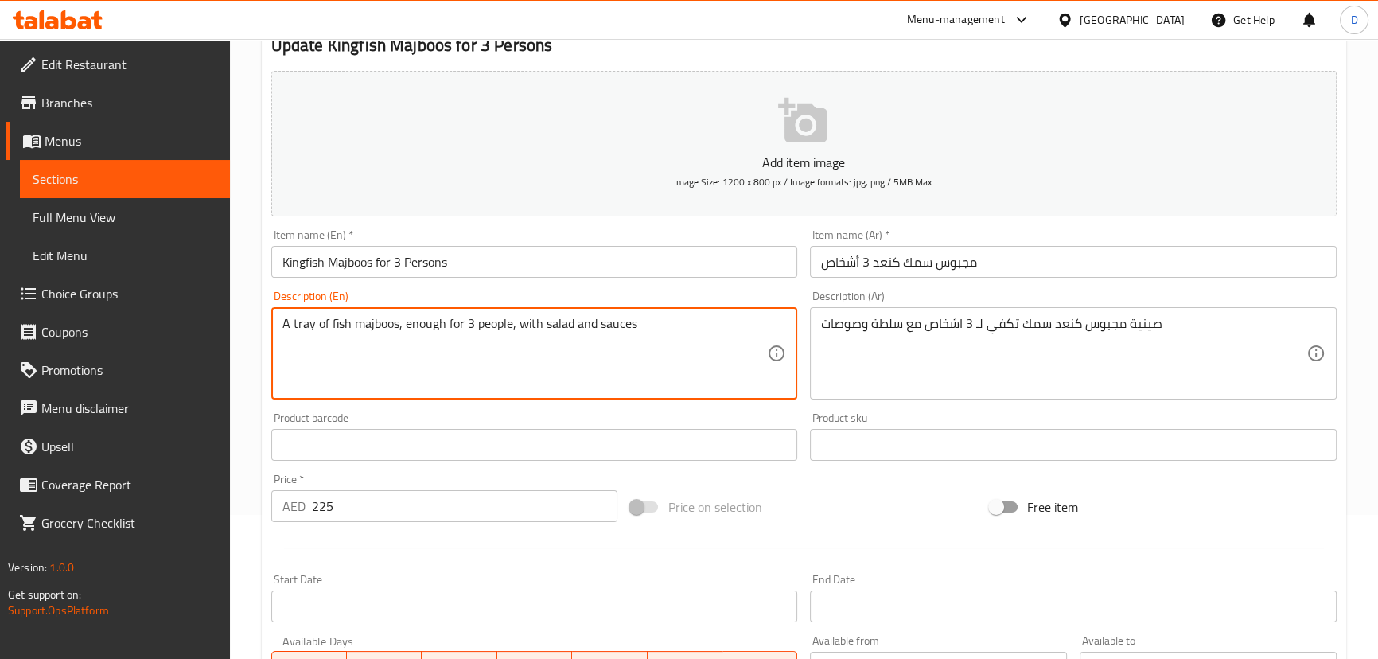
paste textarea "King"
type textarea "A tray of Kingfish majboos, enough for 3 people, with salad and sauces"
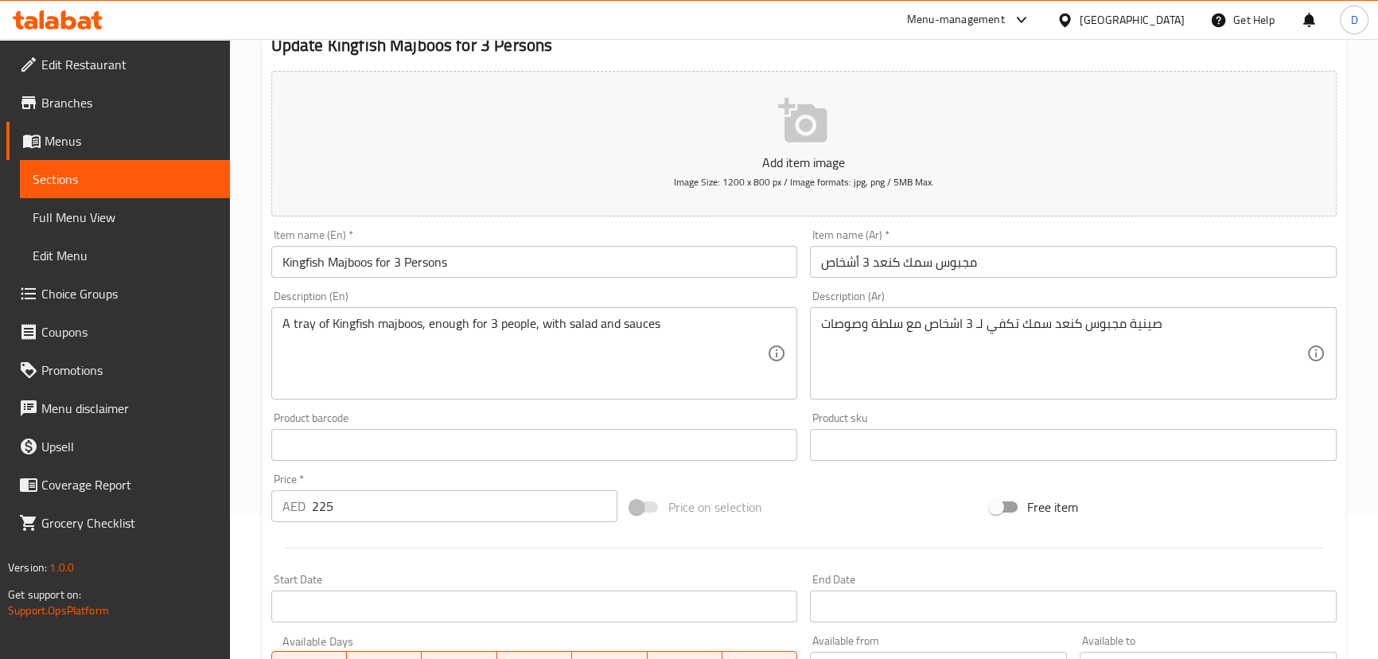
click at [415, 265] on input "Kingfish Majboos for 3 Persons" at bounding box center [534, 262] width 527 height 32
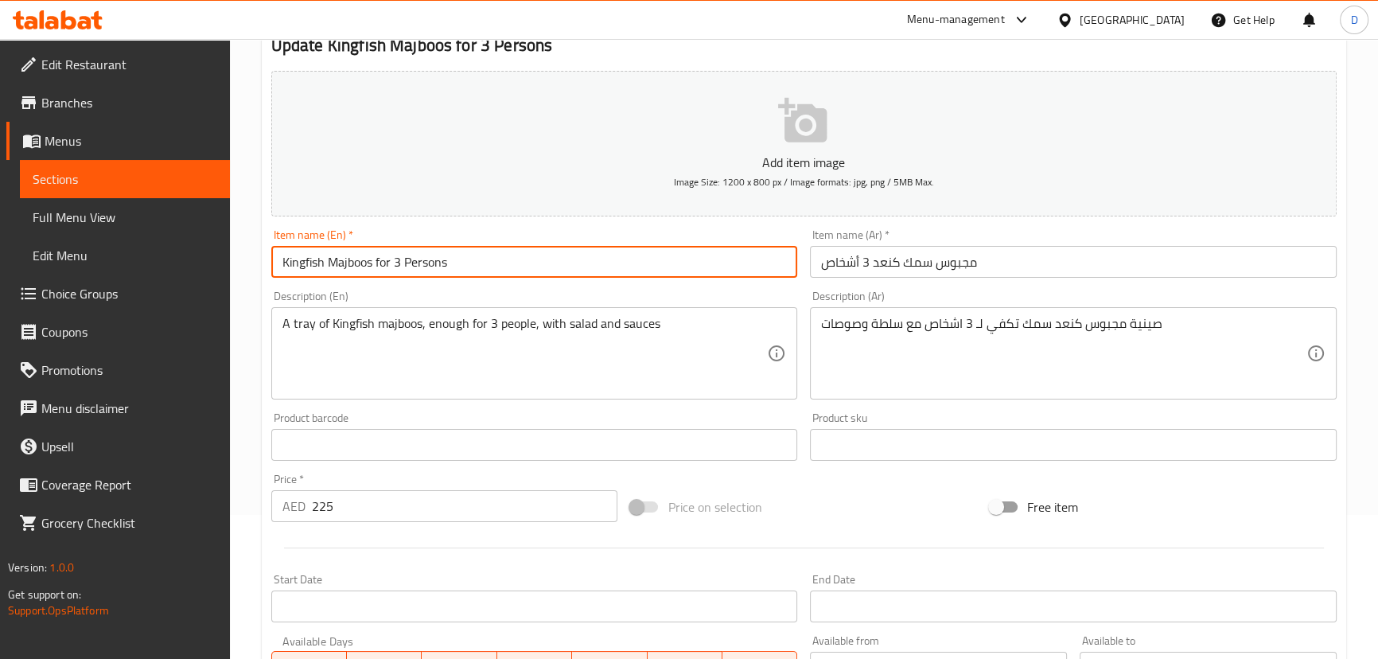
click at [415, 265] on input "Kingfish Majboos for 3 Persons" at bounding box center [534, 262] width 527 height 32
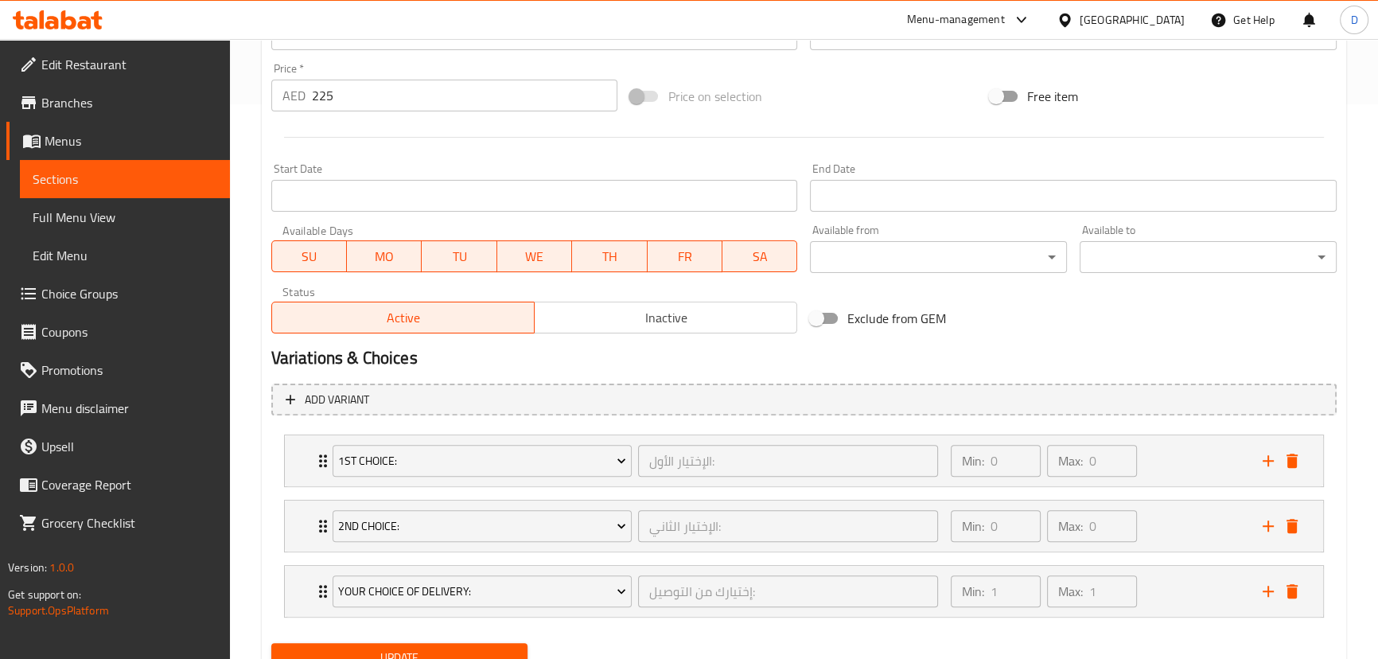
scroll to position [578, 0]
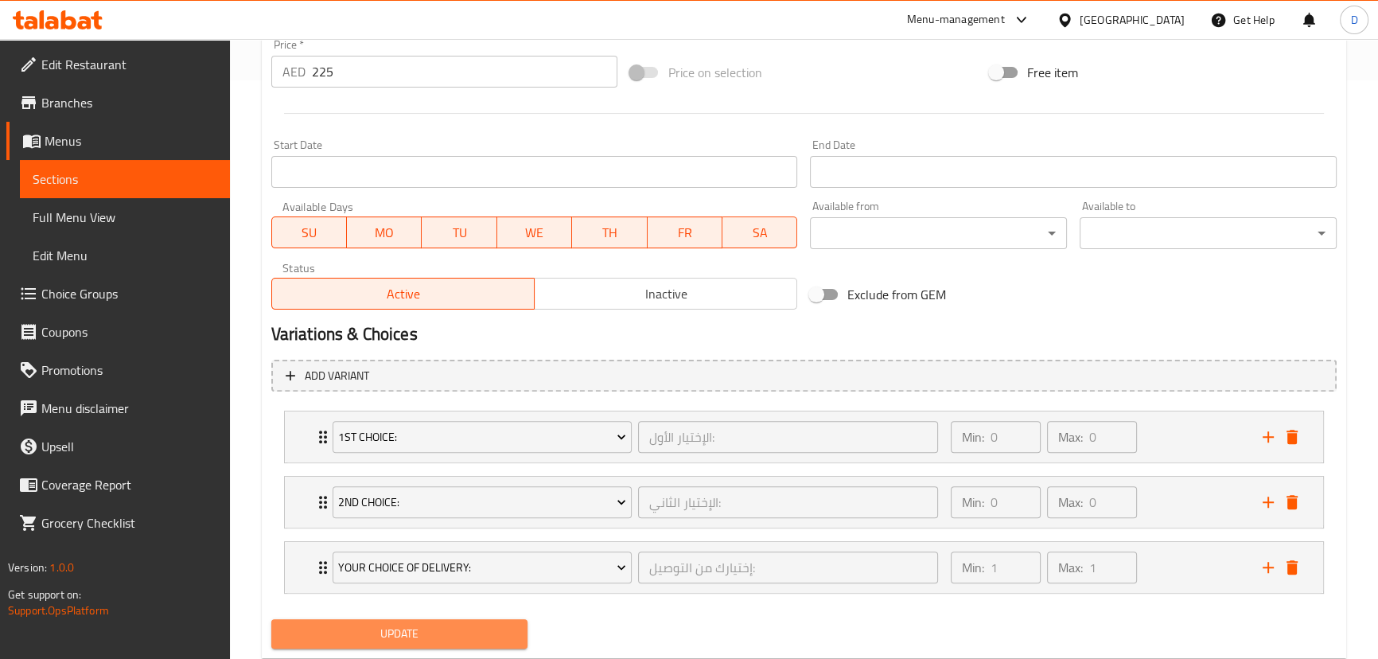
click at [472, 632] on span "Update" at bounding box center [399, 634] width 231 height 20
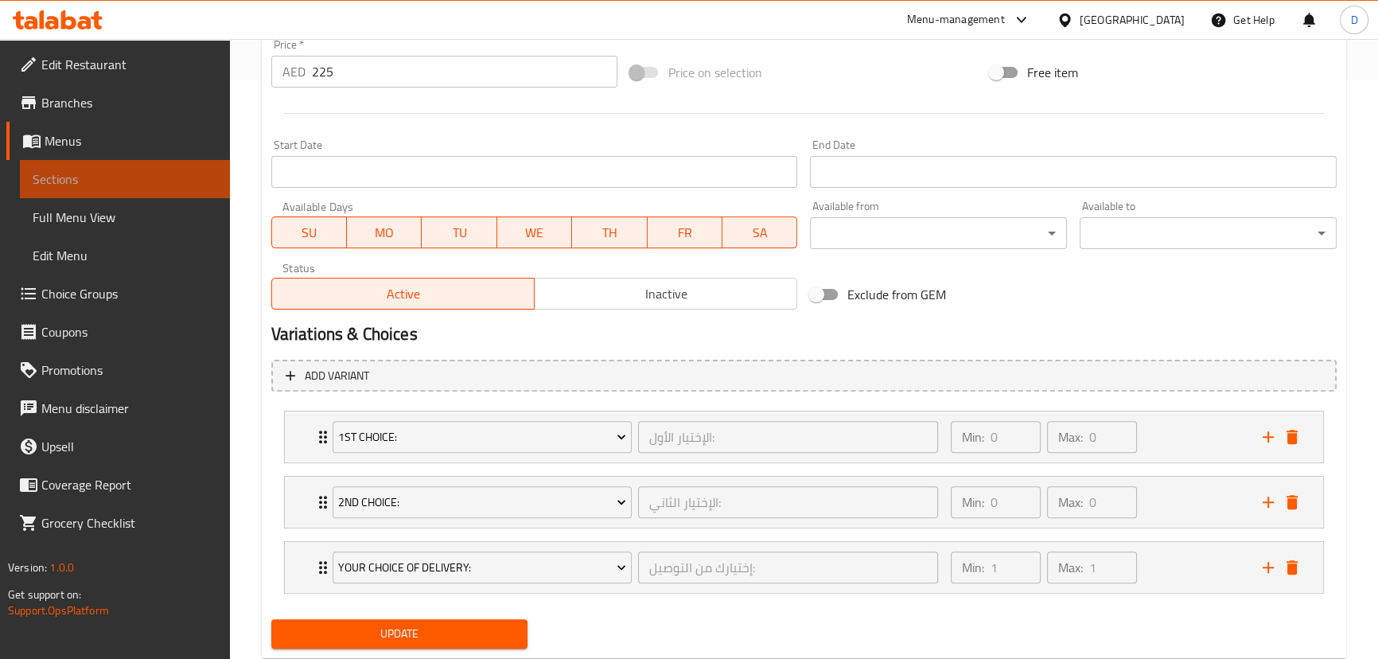
click at [198, 168] on link "Sections" at bounding box center [125, 179] width 210 height 38
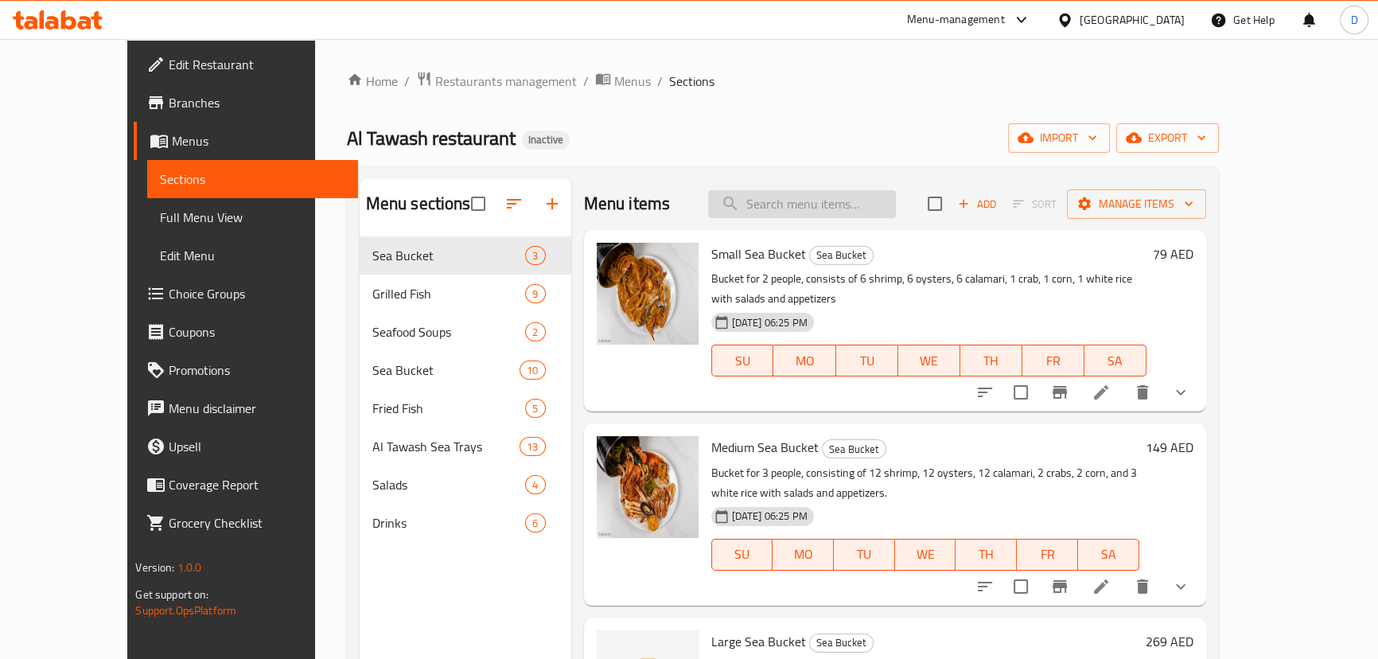
click at [852, 200] on input "search" at bounding box center [802, 204] width 188 height 28
paste input "VIP Mix For 6 To 7 Persons"
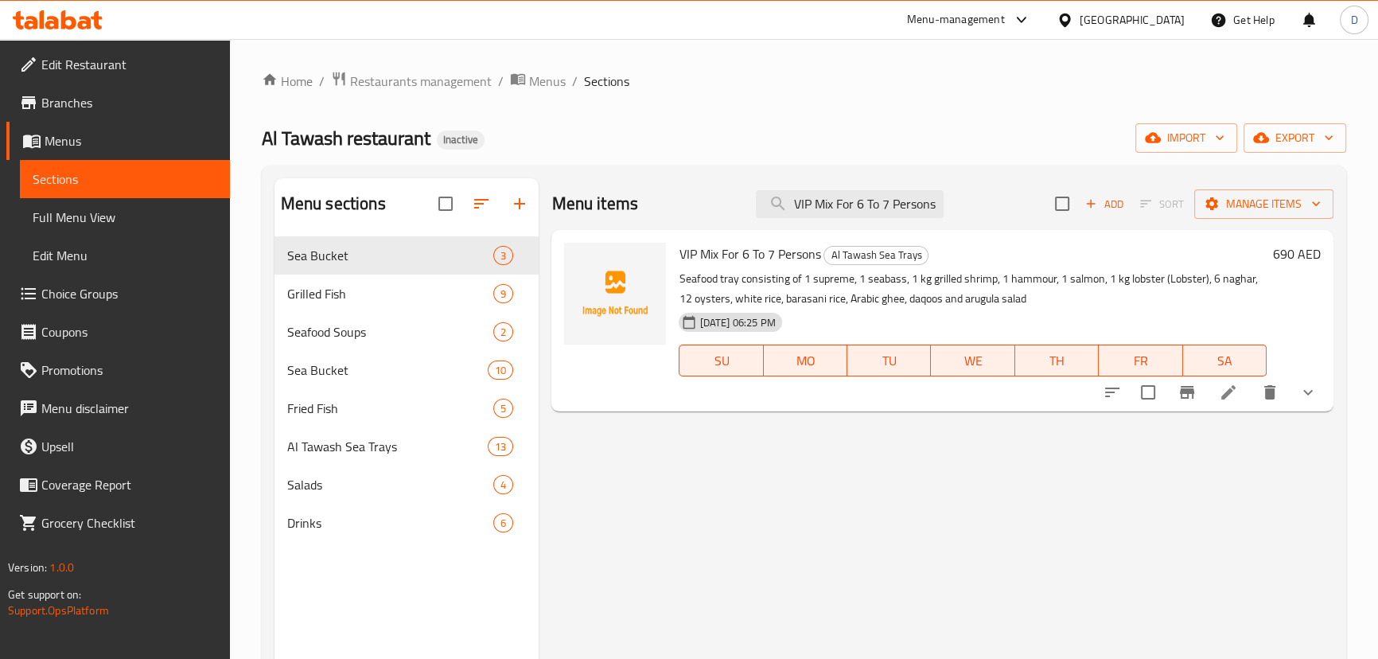
type input "VIP Mix For 6 To 7 Persons"
click at [1236, 381] on li at bounding box center [1228, 392] width 45 height 29
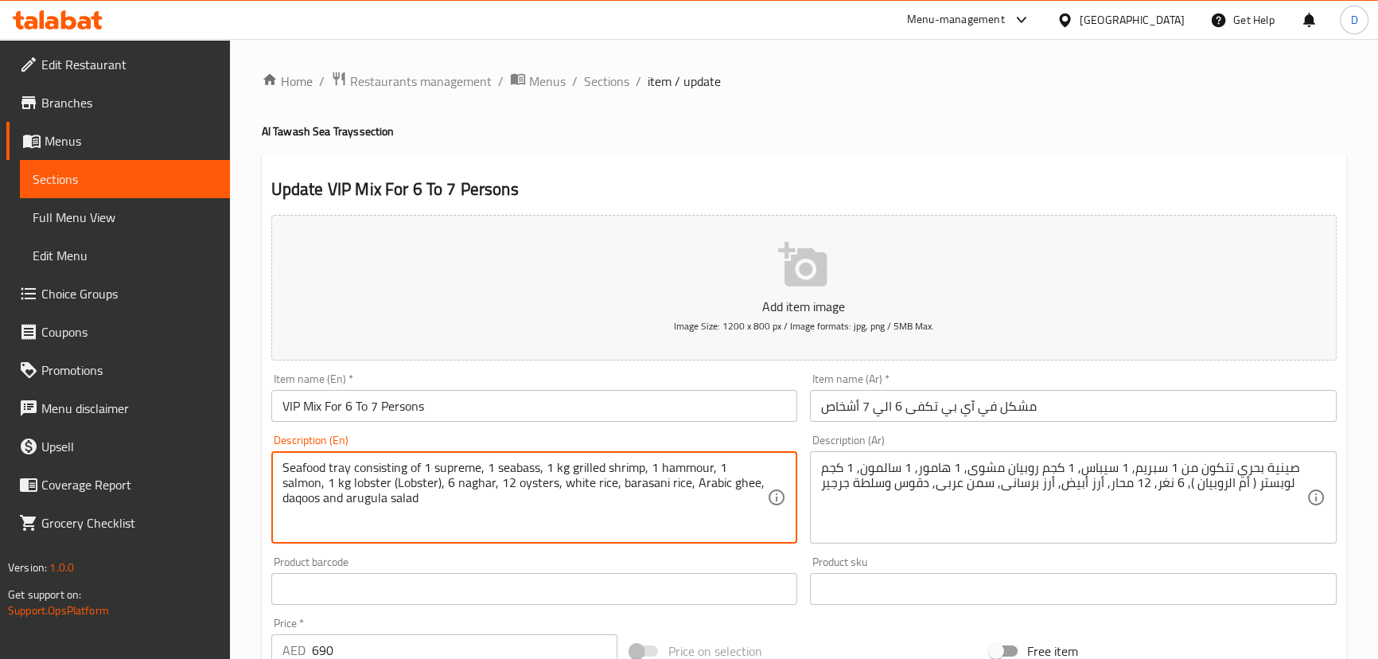
click at [405, 483] on textarea "Seafood tray consisting of 1 supreme, 1 seabass, 1 kg grilled shrimp, 1 hammour…" at bounding box center [524, 498] width 485 height 76
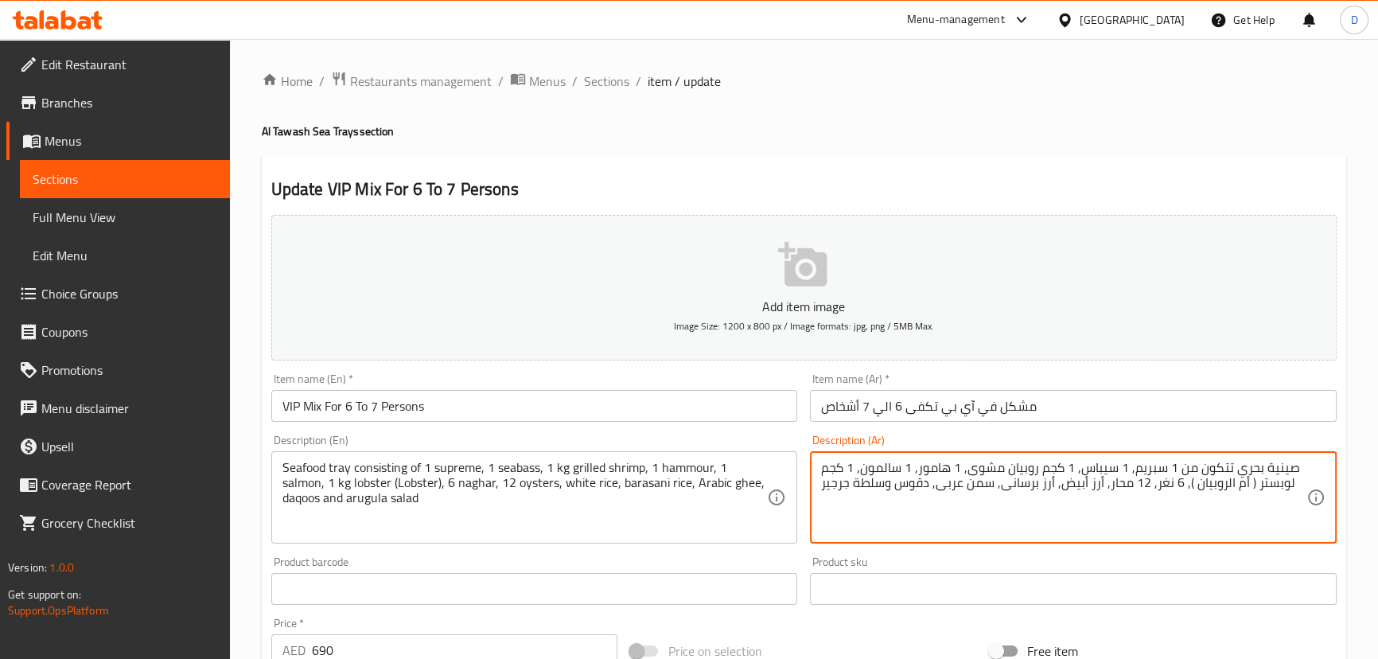
drag, startPoint x: 1243, startPoint y: 482, endPoint x: 1191, endPoint y: 482, distance: 51.7
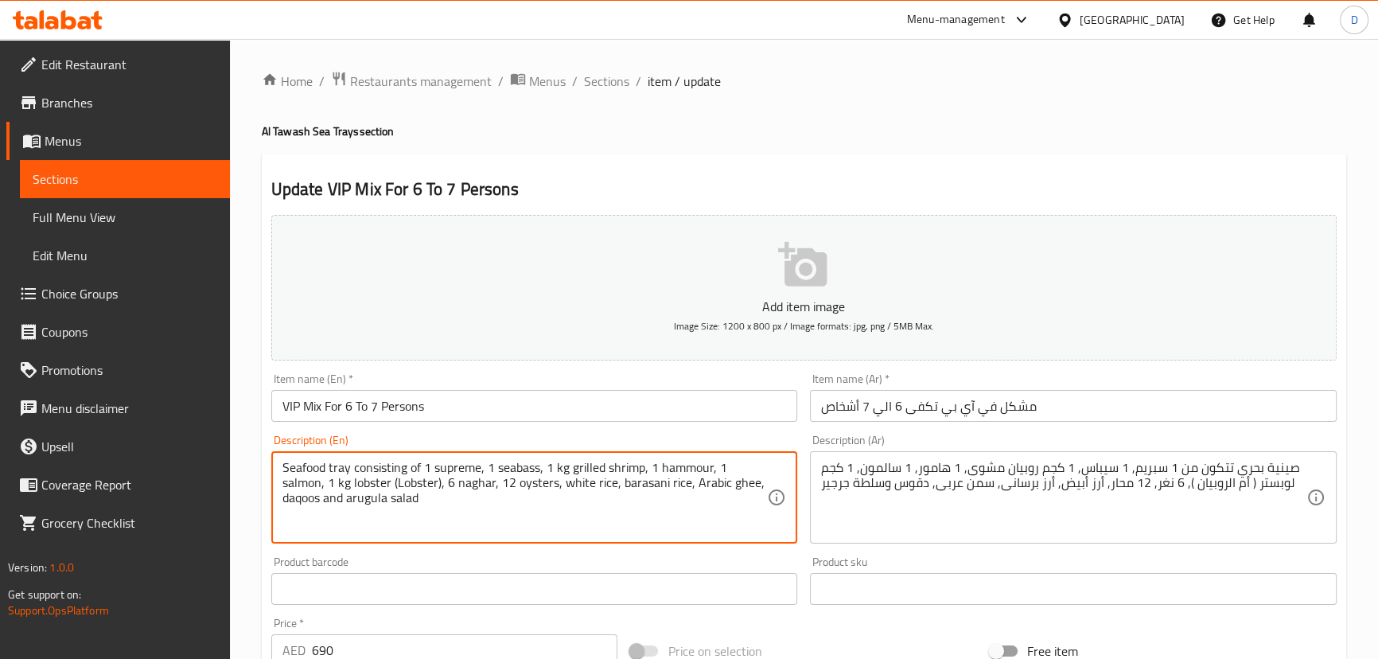
click at [403, 485] on textarea "Seafood tray consisting of 1 supreme, 1 seabass, 1 kg grilled shrimp, 1 hammour…" at bounding box center [524, 498] width 485 height 76
paste textarea "umi alruwbyan"
click at [414, 479] on textarea "Seafood tray consisting of 1 supreme, 1 seabass, 1 kg grilled shrimp, 1 hammour…" at bounding box center [524, 498] width 485 height 76
click at [445, 481] on textarea "Seafood tray consisting of 1 supreme, 1 seabass, 1 kg grilled shrimp, 1 hammour…" at bounding box center [524, 498] width 485 height 76
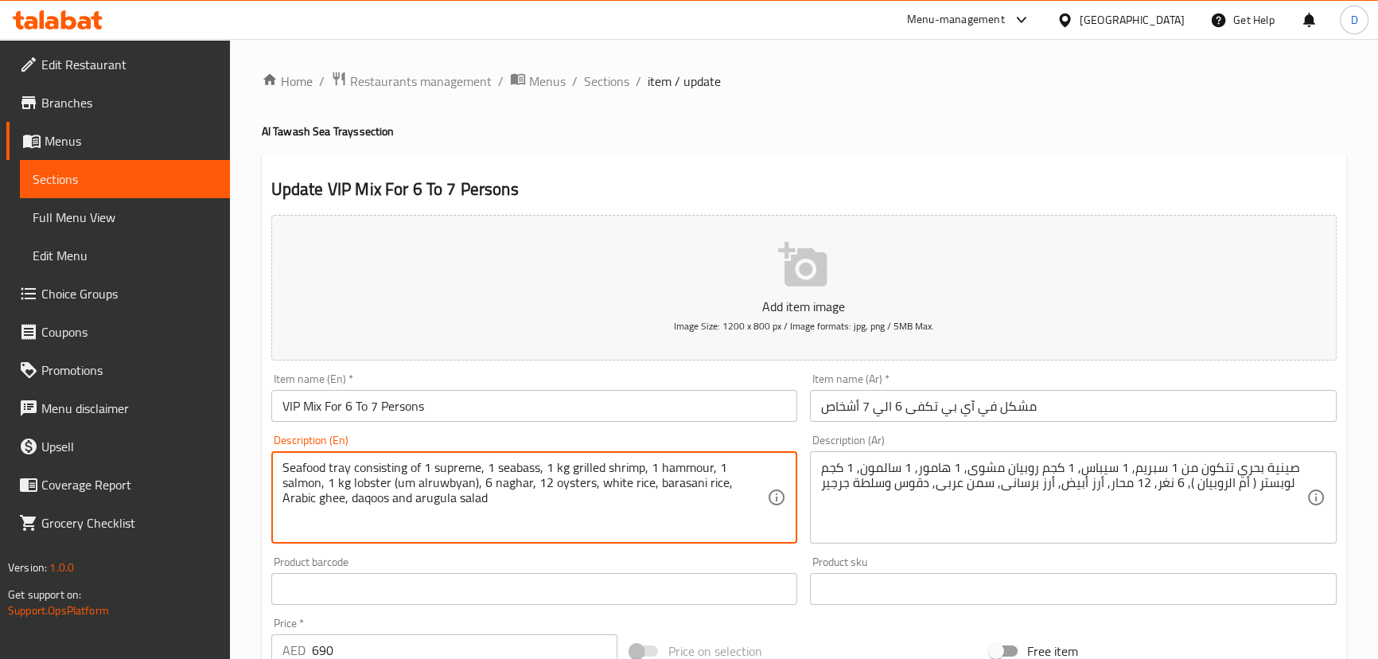
click at [445, 481] on textarea "Seafood tray consisting of 1 supreme, 1 seabass, 1 kg grilled shrimp, 1 hammour…" at bounding box center [524, 498] width 485 height 76
type textarea "Seafood tray consisting of 1 supreme, 1 seabass, 1 kg grilled shrimp, 1 hammour…"
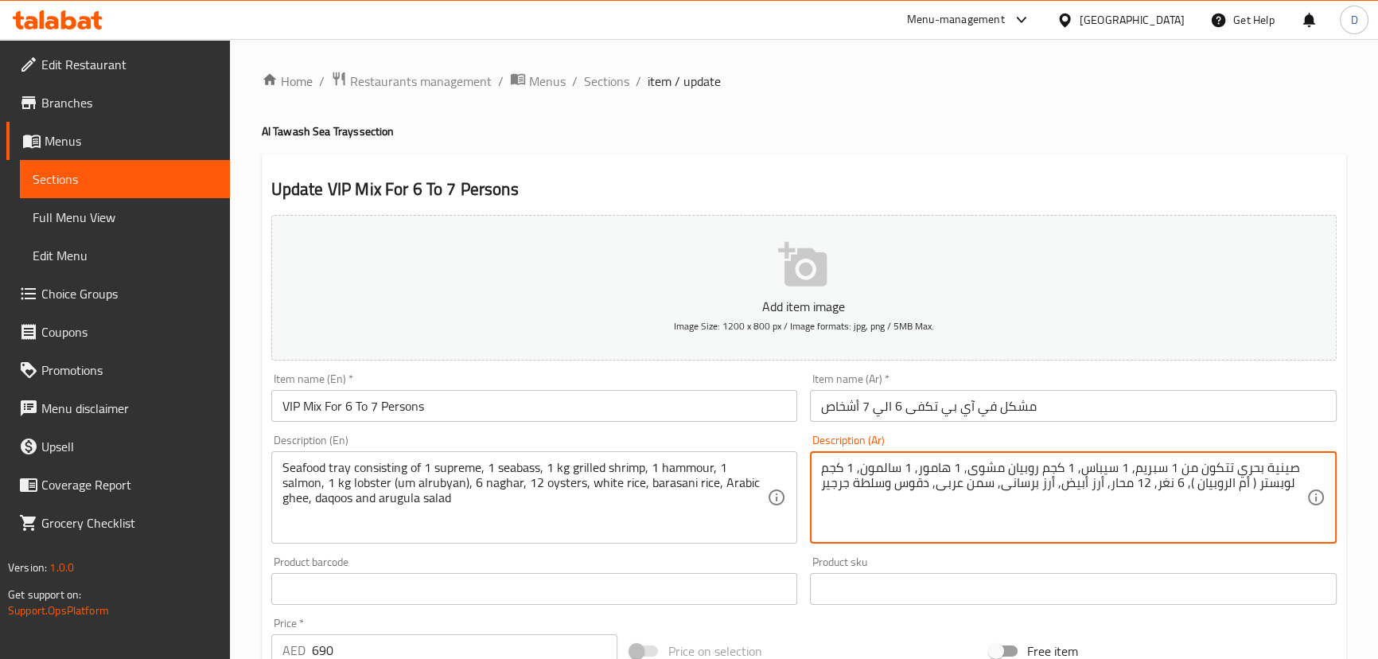
click at [1050, 480] on textarea "صينية بحري تتكون من 1 سبريم, 1 سيباس, 1 كجم روبيان مشوى, 1 هامور, 1 سالمون, 1 ك…" at bounding box center [1063, 498] width 485 height 76
drag, startPoint x: 1054, startPoint y: 484, endPoint x: 1003, endPoint y: 488, distance: 51.1
click at [1003, 488] on textarea "صينية بحري تتكون من 1 سبريم, 1 سيباس, 1 كجم روبيان مشوى, 1 هامور, 1 سالمون, 1 ك…" at bounding box center [1063, 498] width 485 height 76
click at [1013, 489] on textarea "صينية بحري تتكون من 1 سبريم, 1 سيباس, 1 كجم روبيان مشوى, 1 هامور, 1 سالمون, 1 ك…" at bounding box center [1063, 498] width 485 height 76
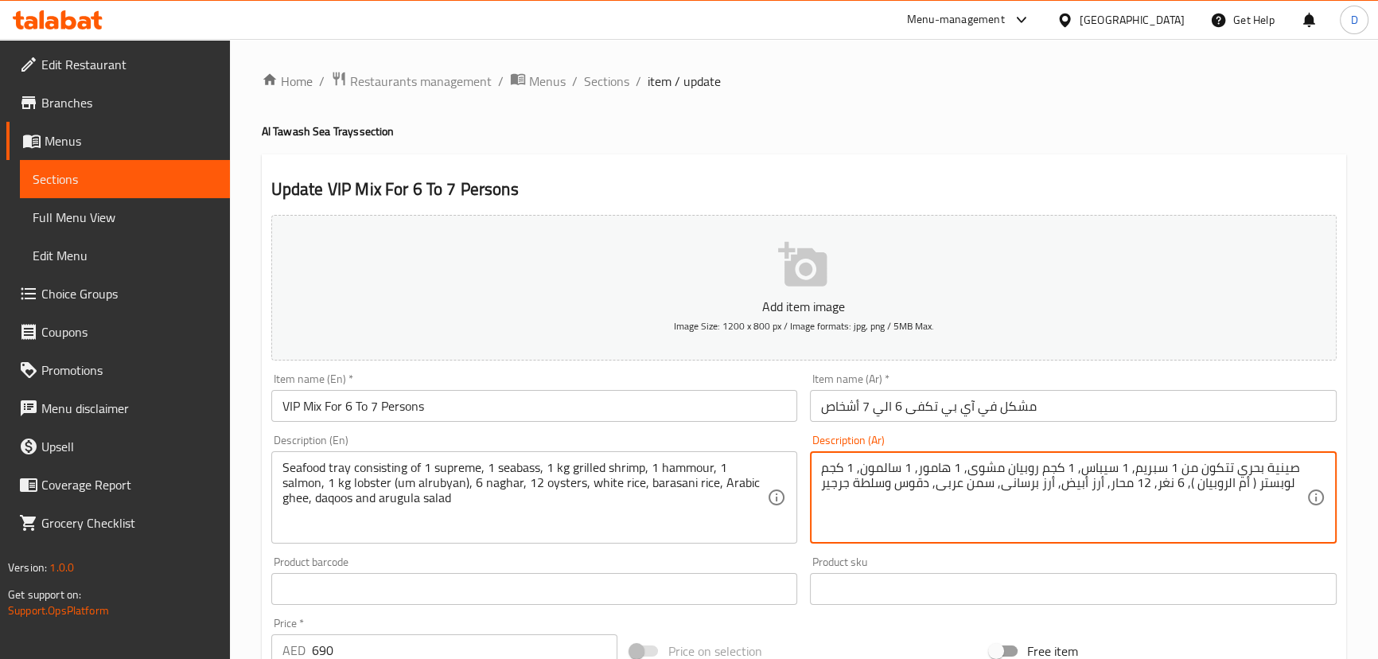
paste textarea "ي"
click at [1021, 488] on textarea "صينية بحري تتكون من 1 سبريم, 1 سيباس, 1 كجم روبيان مشوى, 1 هامور, 1 سالمون, 1 ك…" at bounding box center [1063, 498] width 485 height 76
paste textarea
type textarea "صينية بحري تتكون من 1 سبريم, 1 سيباس, 1 كجم روبيان مشوى, 1 هامور, 1 سالمون, 1 ك…"
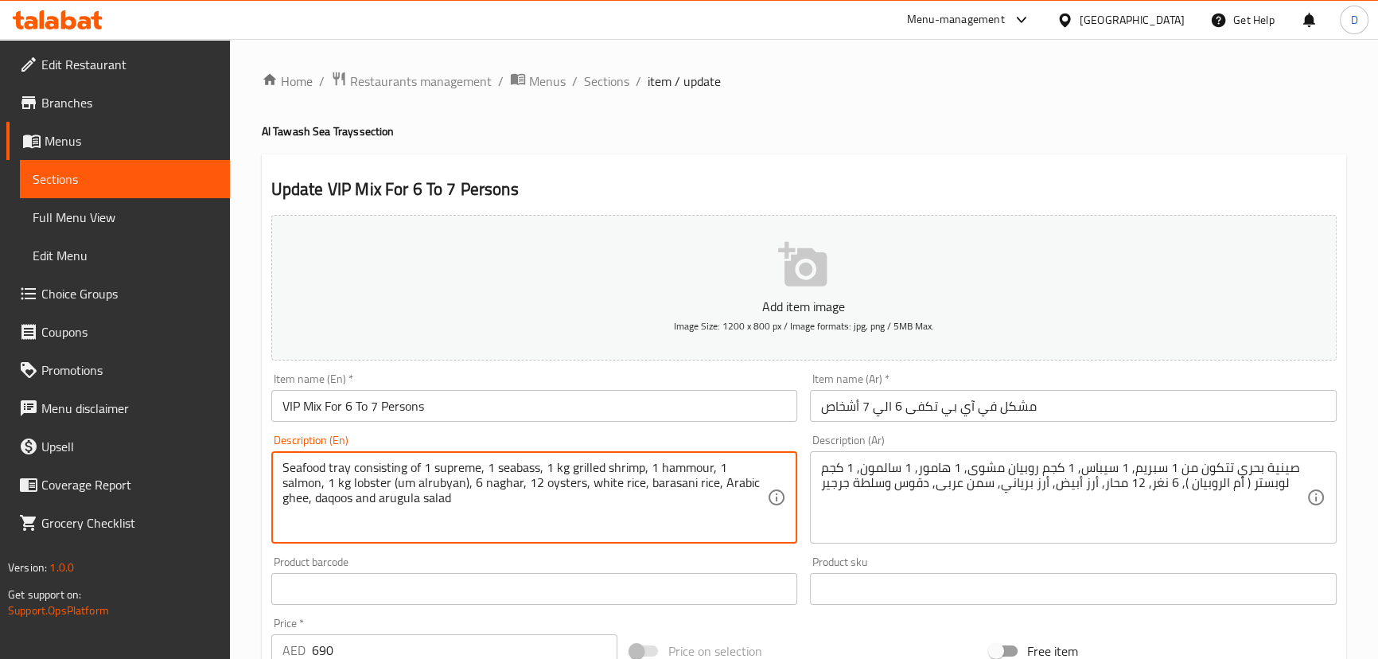
click at [673, 487] on textarea "Seafood tray consisting of 1 supreme, 1 seabass, 1 kg grilled shrimp, 1 hammour…" at bounding box center [524, 498] width 485 height 76
paste textarea "Biry"
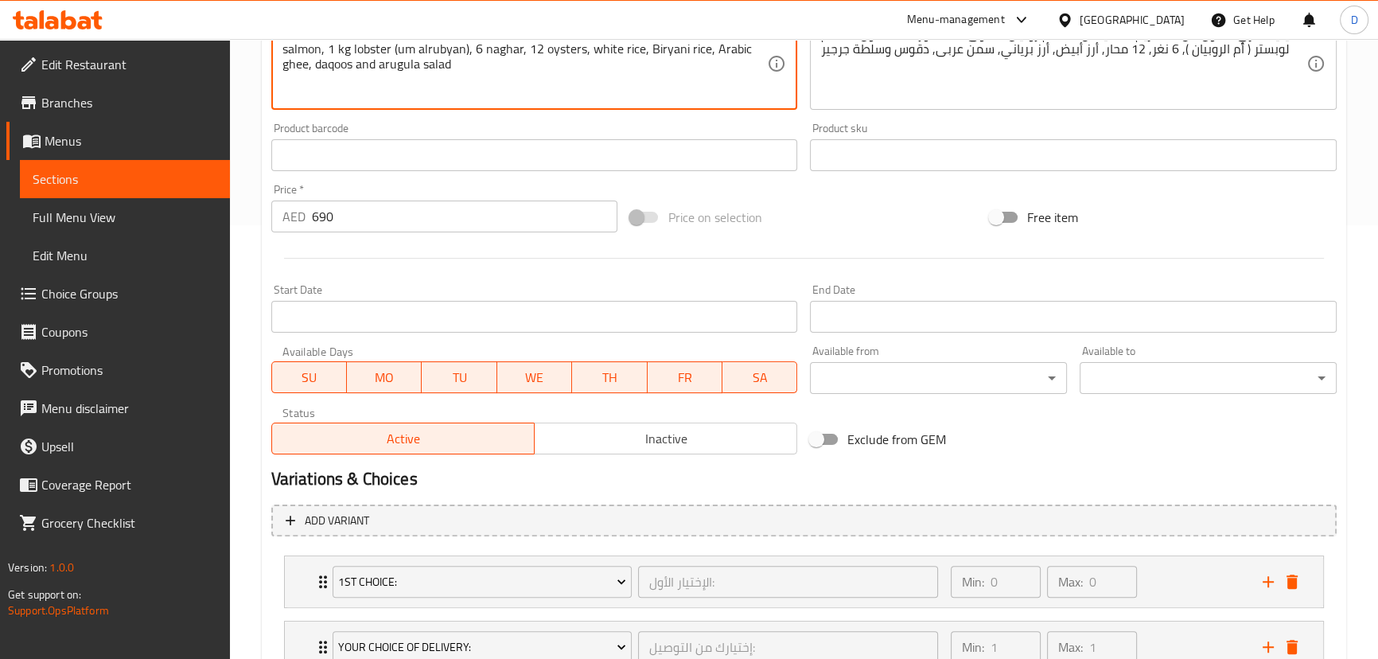
scroll to position [620, 0]
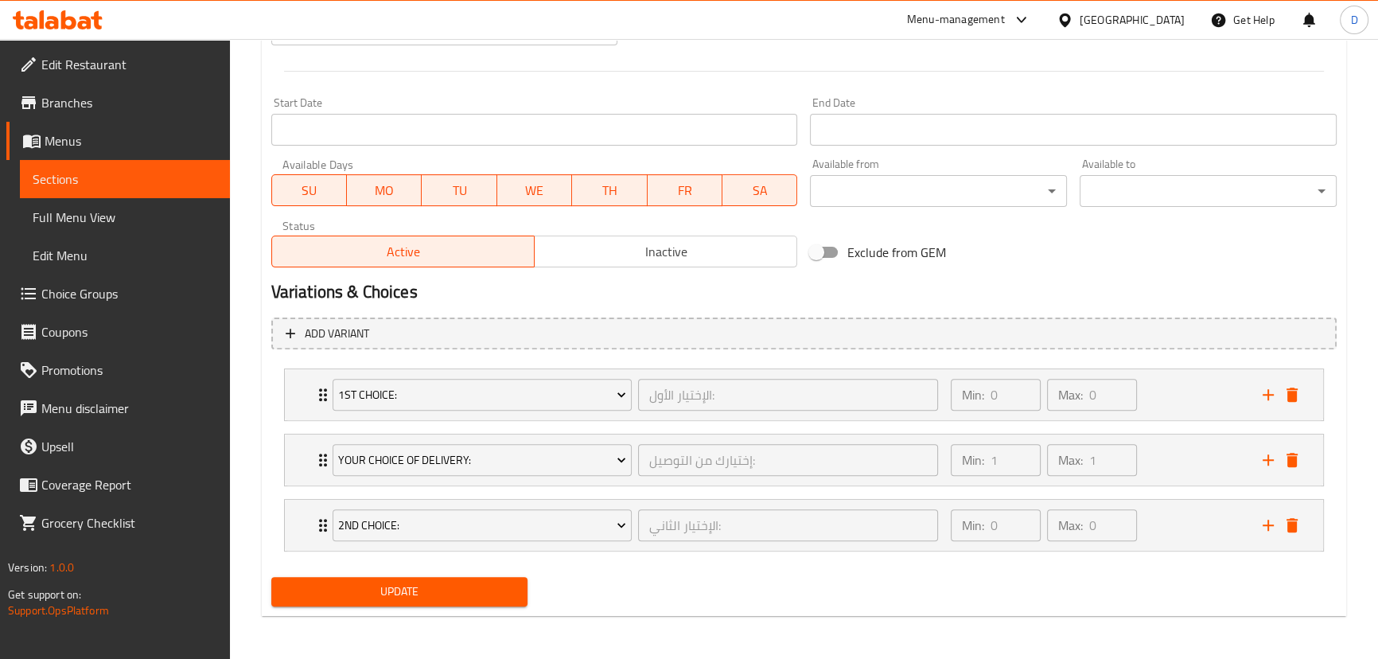
type textarea "Seafood tray consisting of 1 supreme, 1 seabass, 1 kg grilled shrimp, 1 hammour…"
click at [496, 593] on span "Update" at bounding box center [399, 591] width 231 height 20
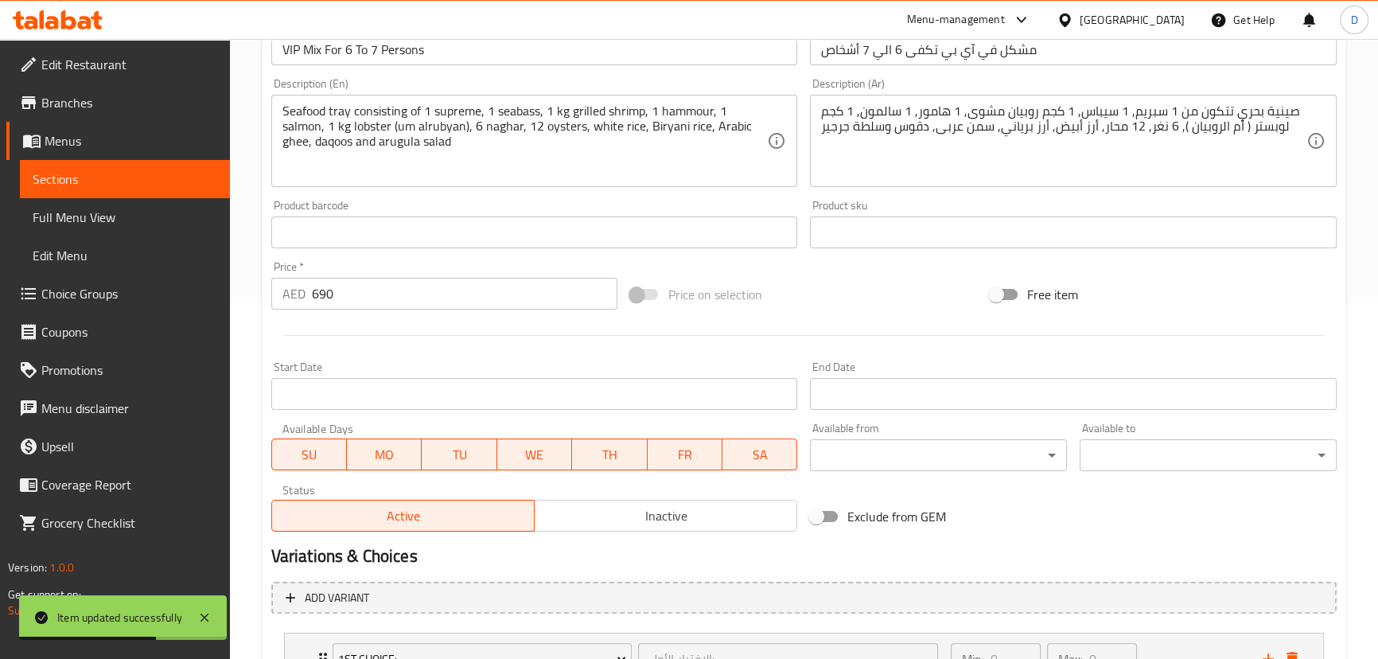
scroll to position [331, 0]
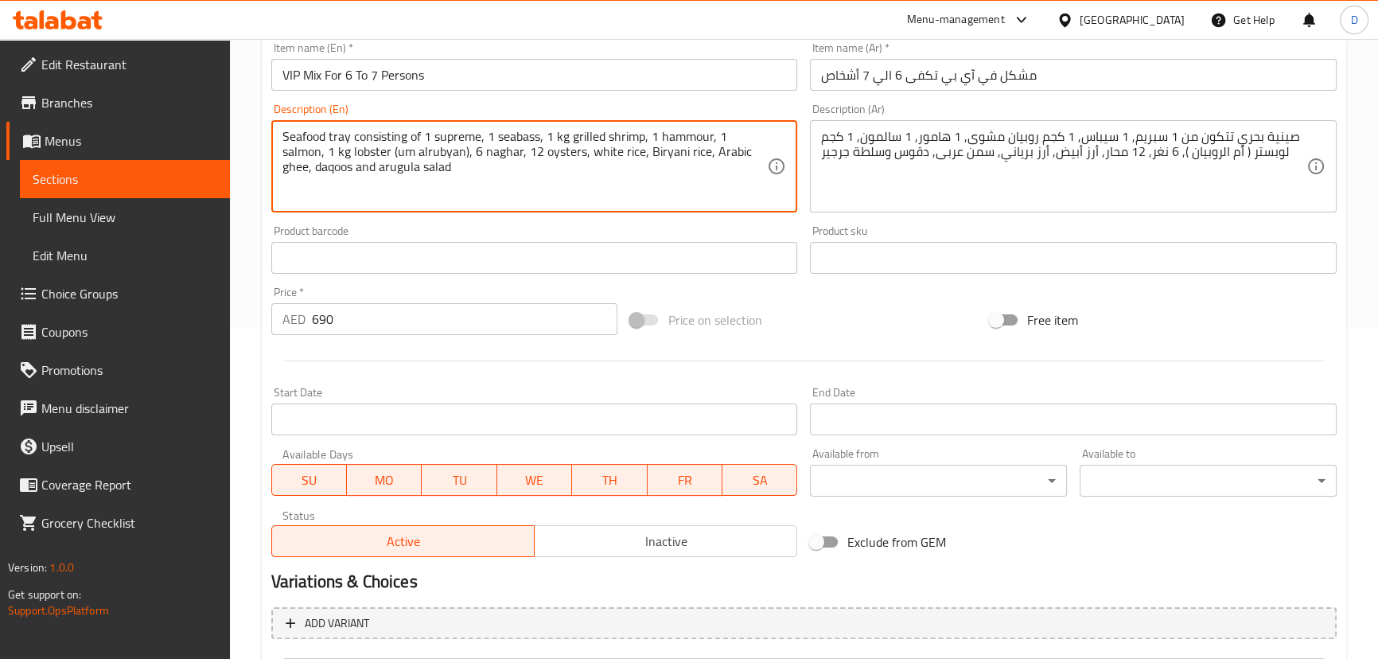
drag, startPoint x: 396, startPoint y: 156, endPoint x: 460, endPoint y: 151, distance: 63.8
click at [204, 175] on span "Sections" at bounding box center [125, 178] width 185 height 19
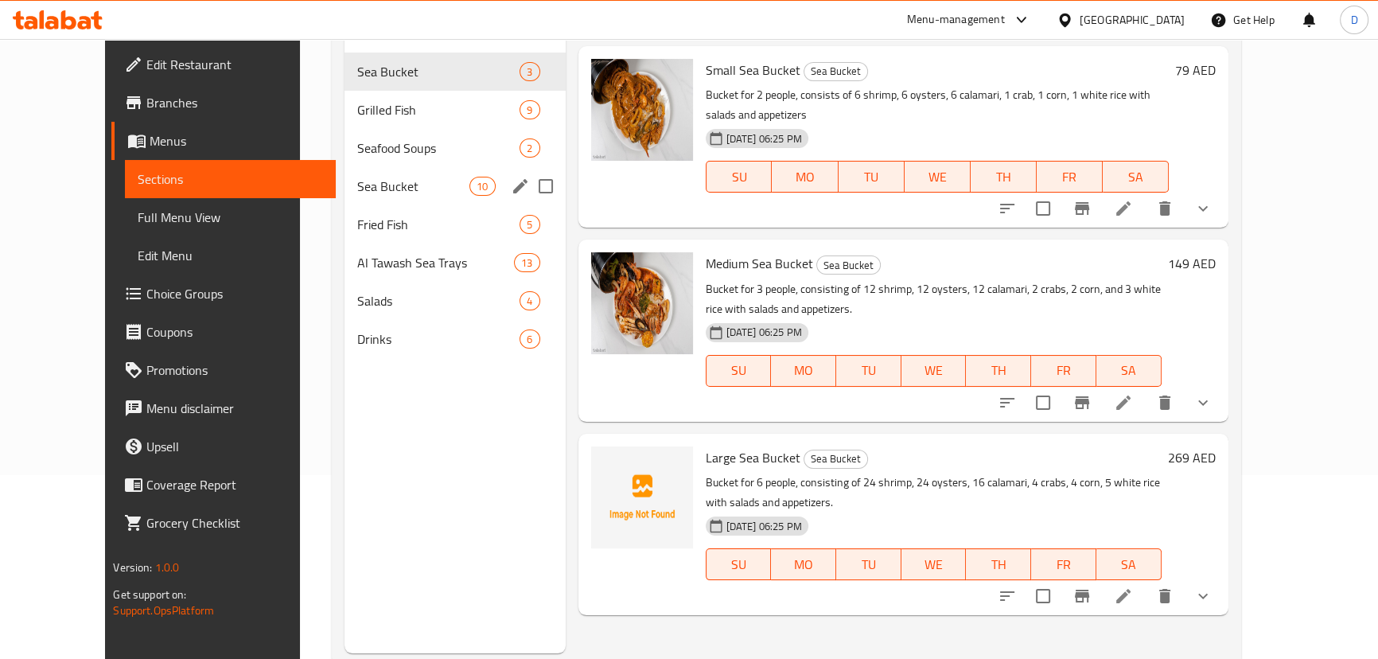
scroll to position [151, 0]
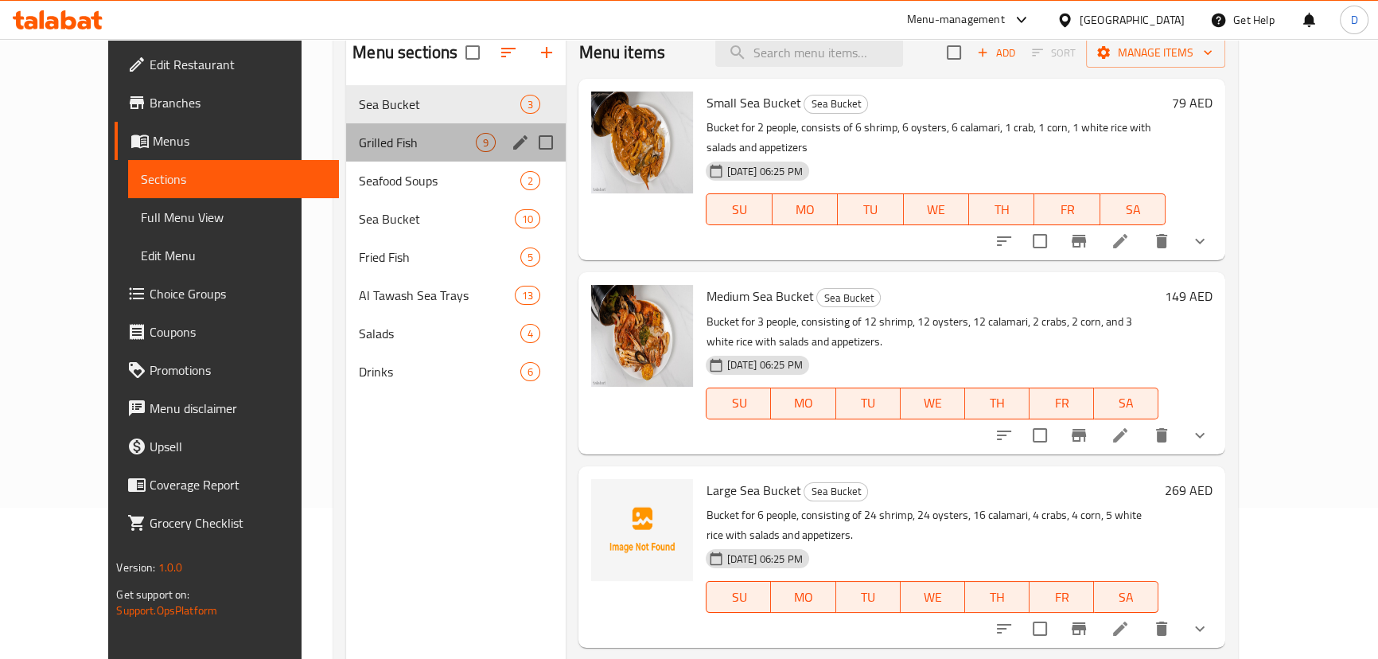
click at [381, 154] on div "Grilled Fish 9" at bounding box center [456, 142] width 220 height 38
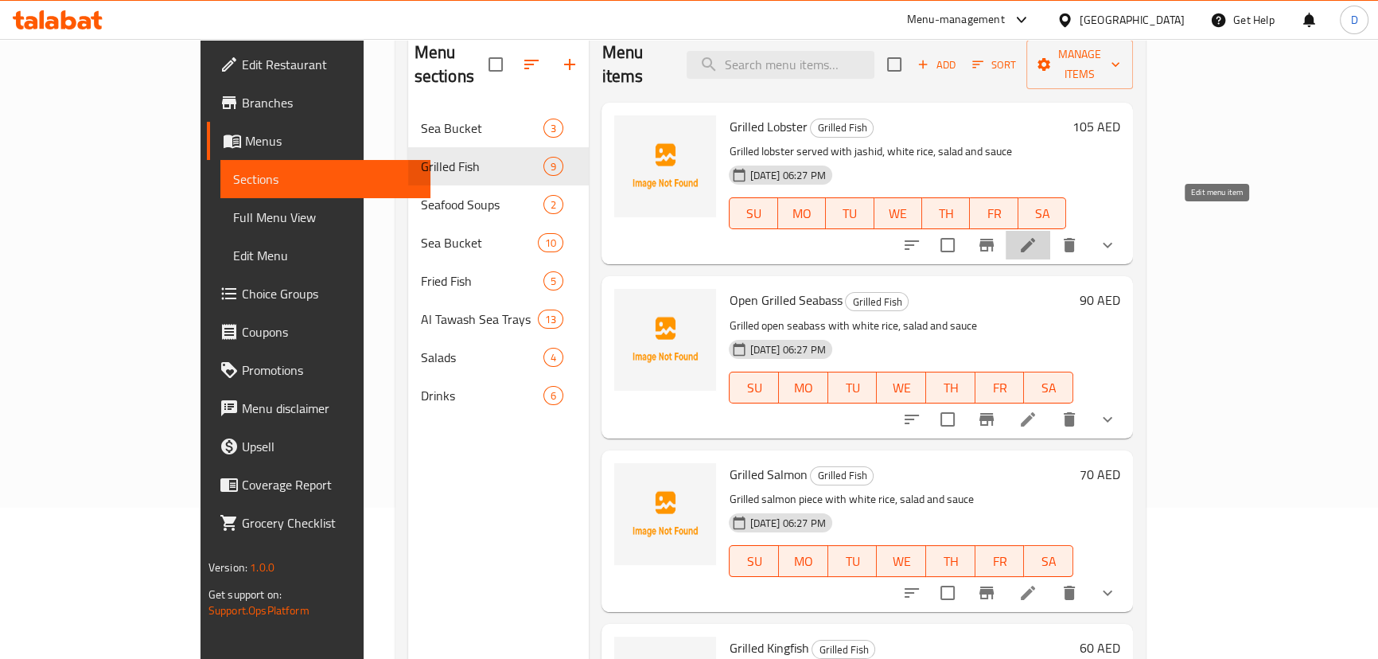
click at [1037, 235] on icon at bounding box center [1027, 244] width 19 height 19
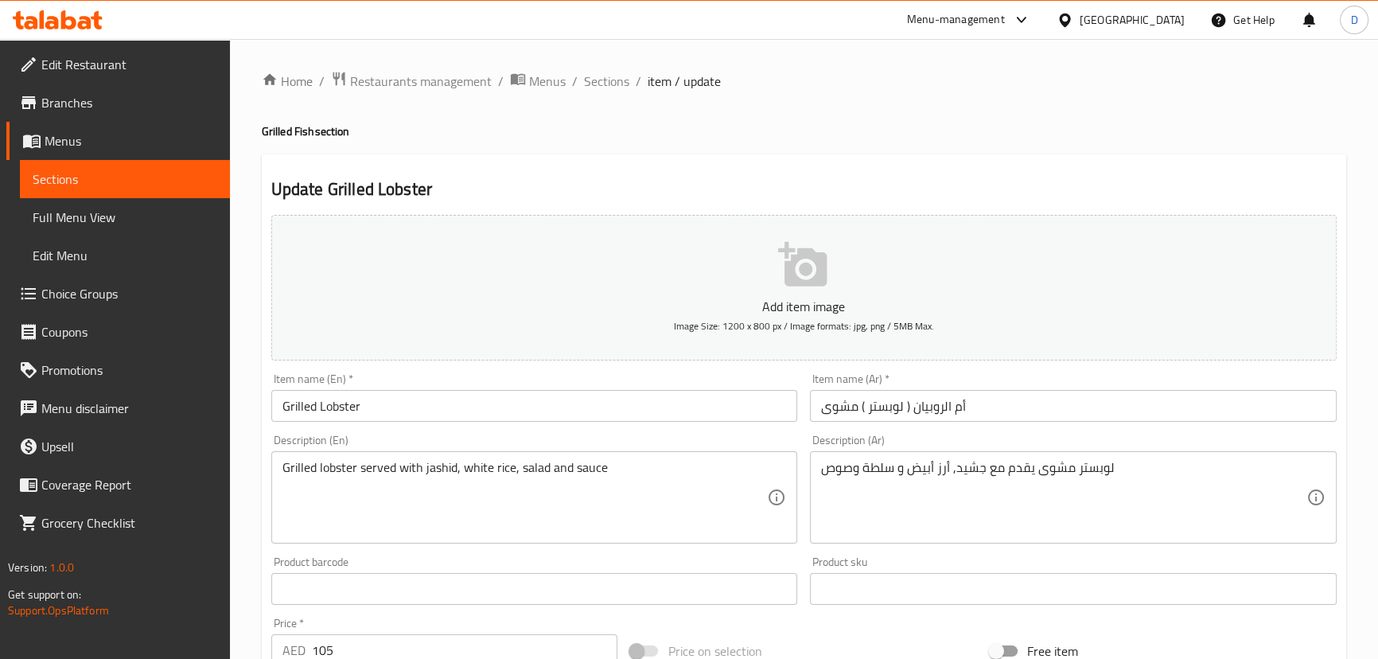
click at [372, 408] on input "Grilled Lobster" at bounding box center [534, 406] width 527 height 32
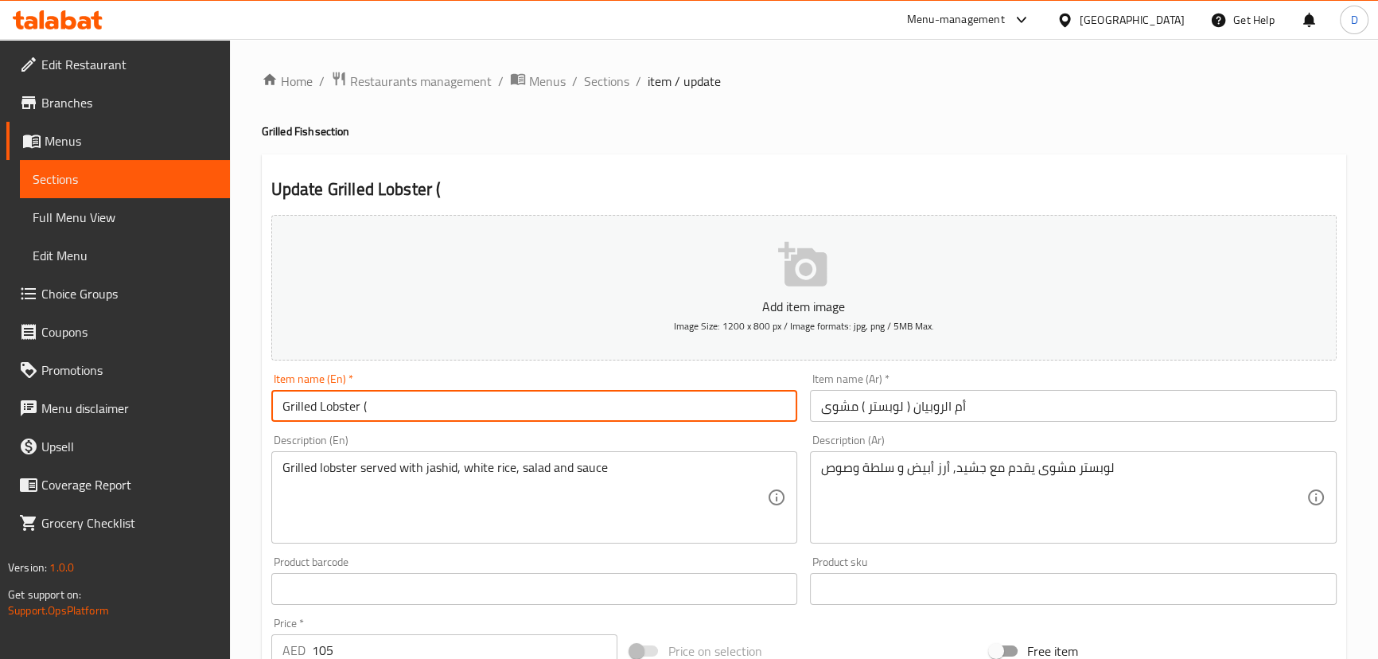
paste input "um alrubyan"
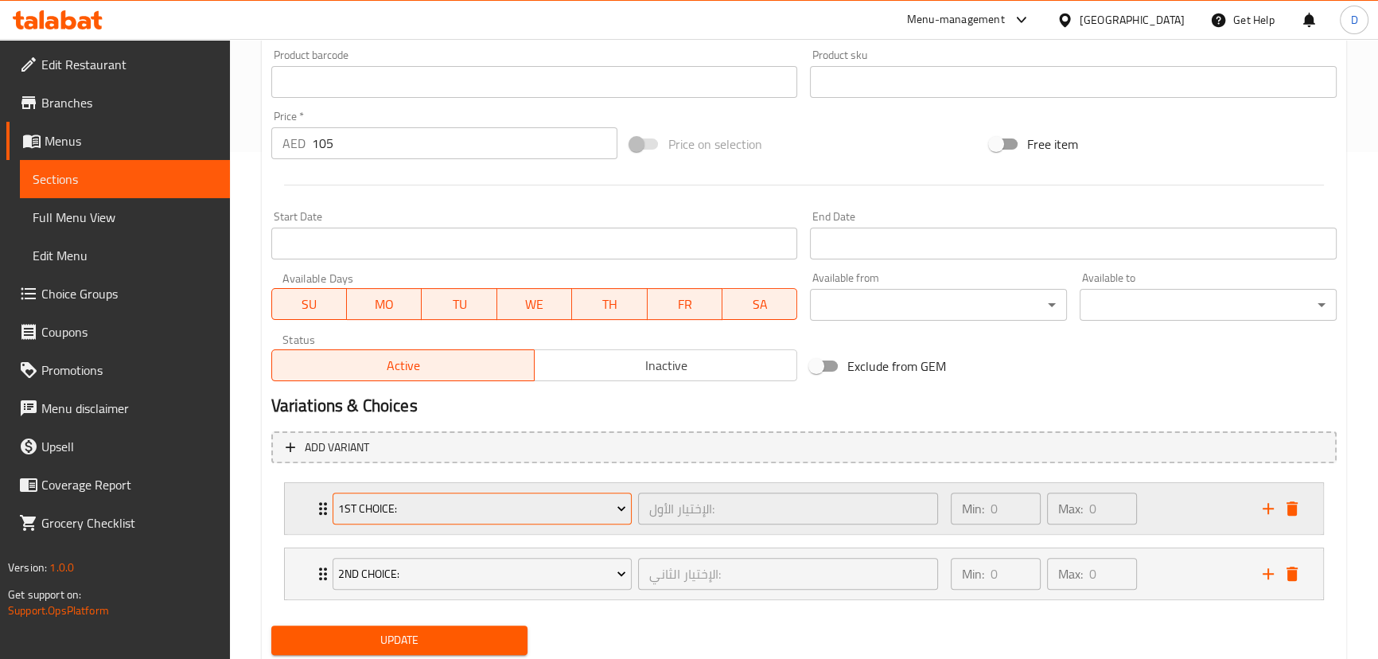
scroll to position [555, 0]
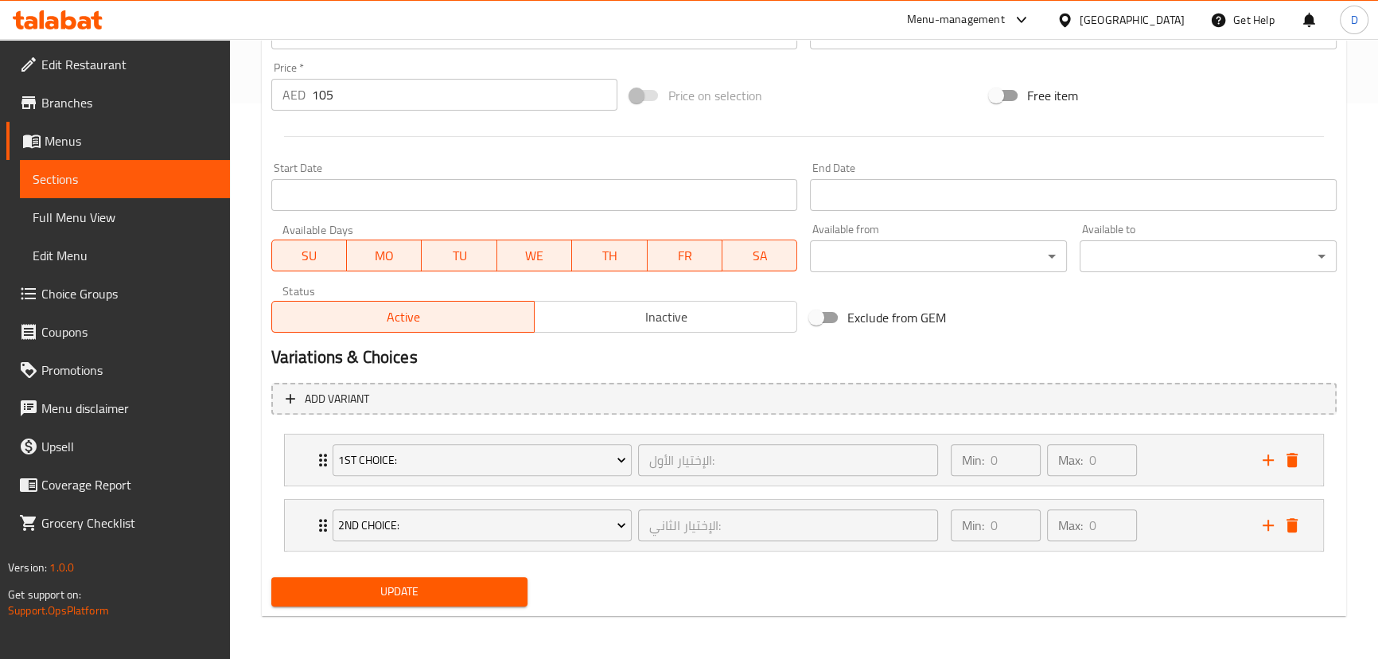
type input "Grilled Lobster (um alrubyan)"
click at [427, 596] on span "Update" at bounding box center [399, 591] width 231 height 20
click at [444, 604] on button "Update" at bounding box center [399, 591] width 257 height 29
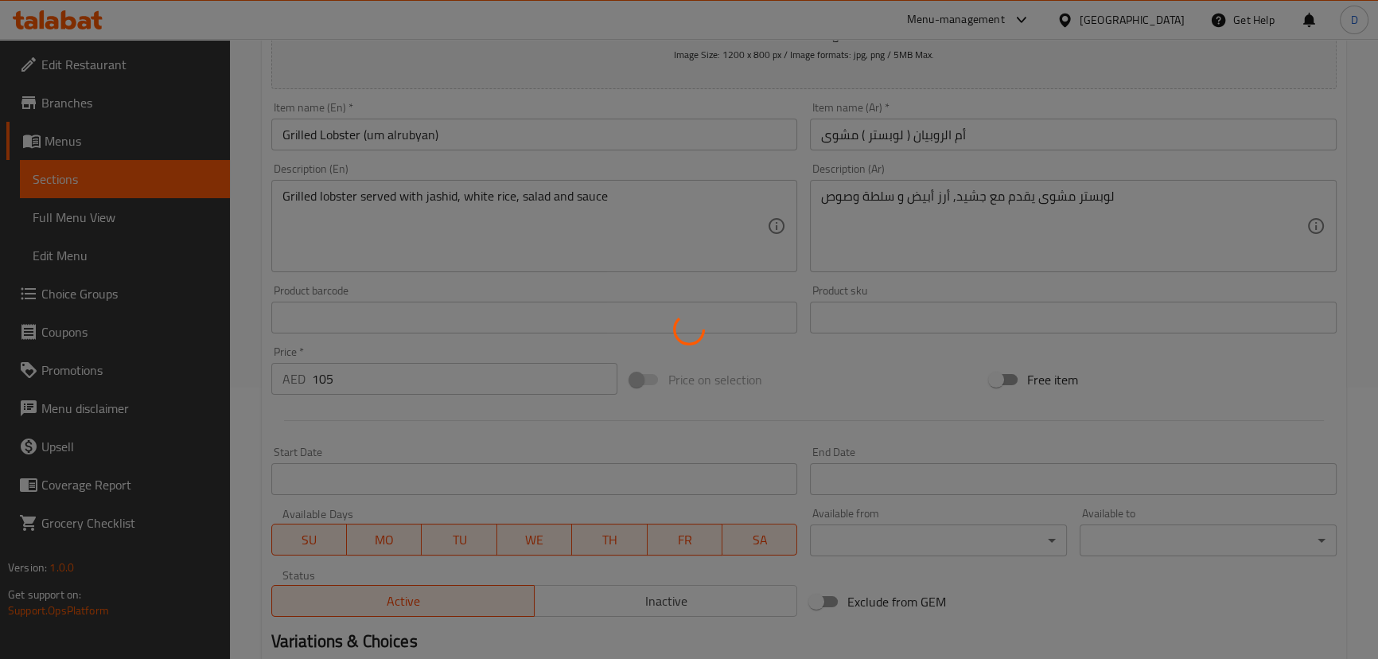
scroll to position [193, 0]
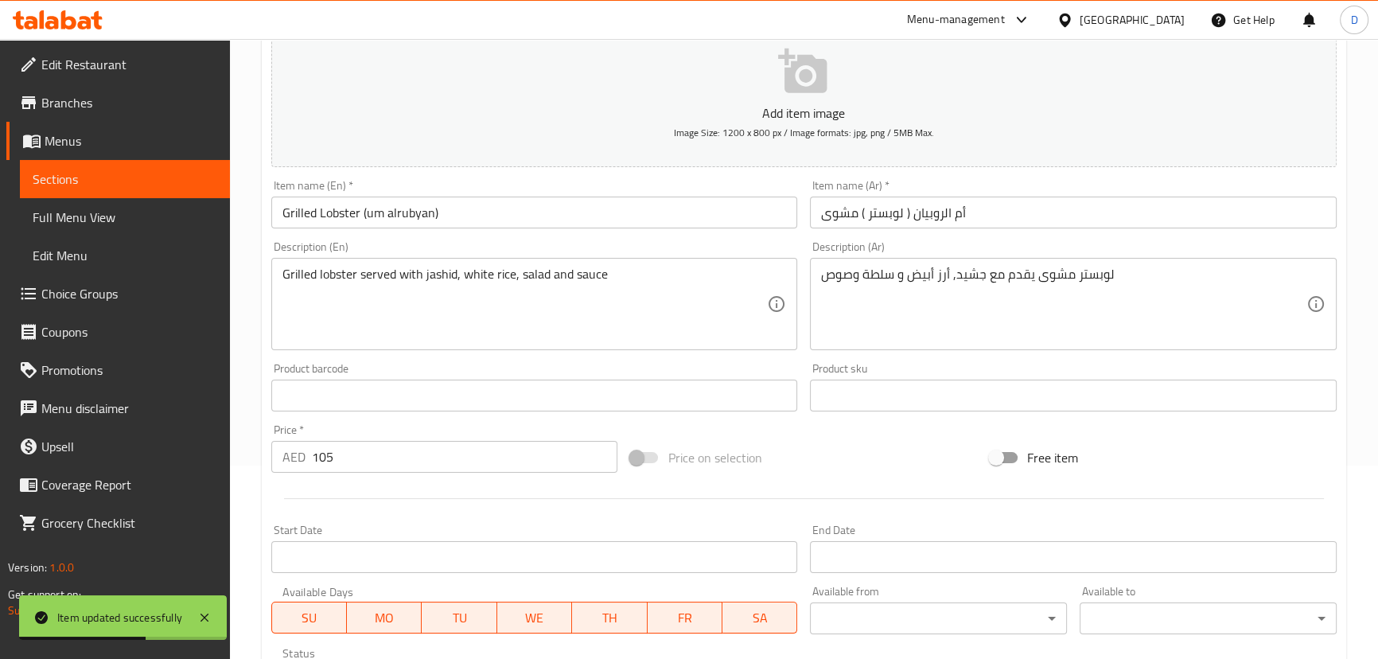
click at [225, 191] on link "Sections" at bounding box center [125, 179] width 210 height 38
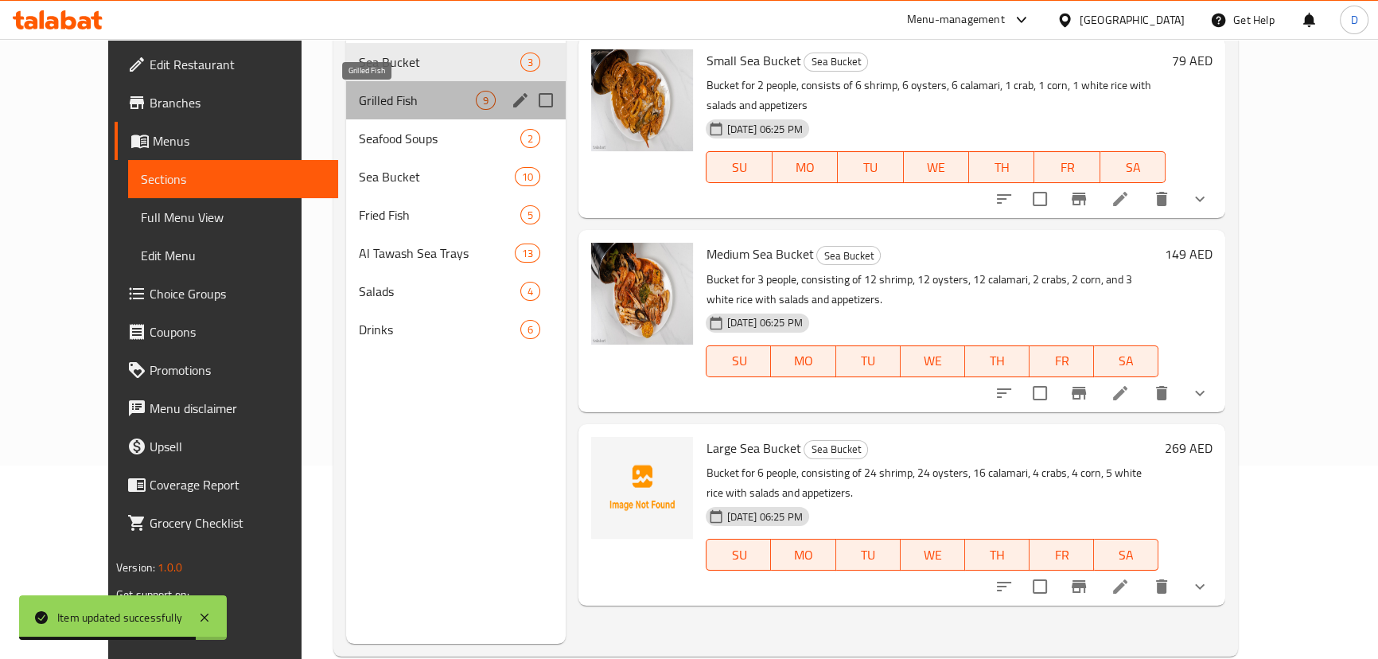
click at [422, 103] on span "Grilled Fish" at bounding box center [417, 100] width 117 height 19
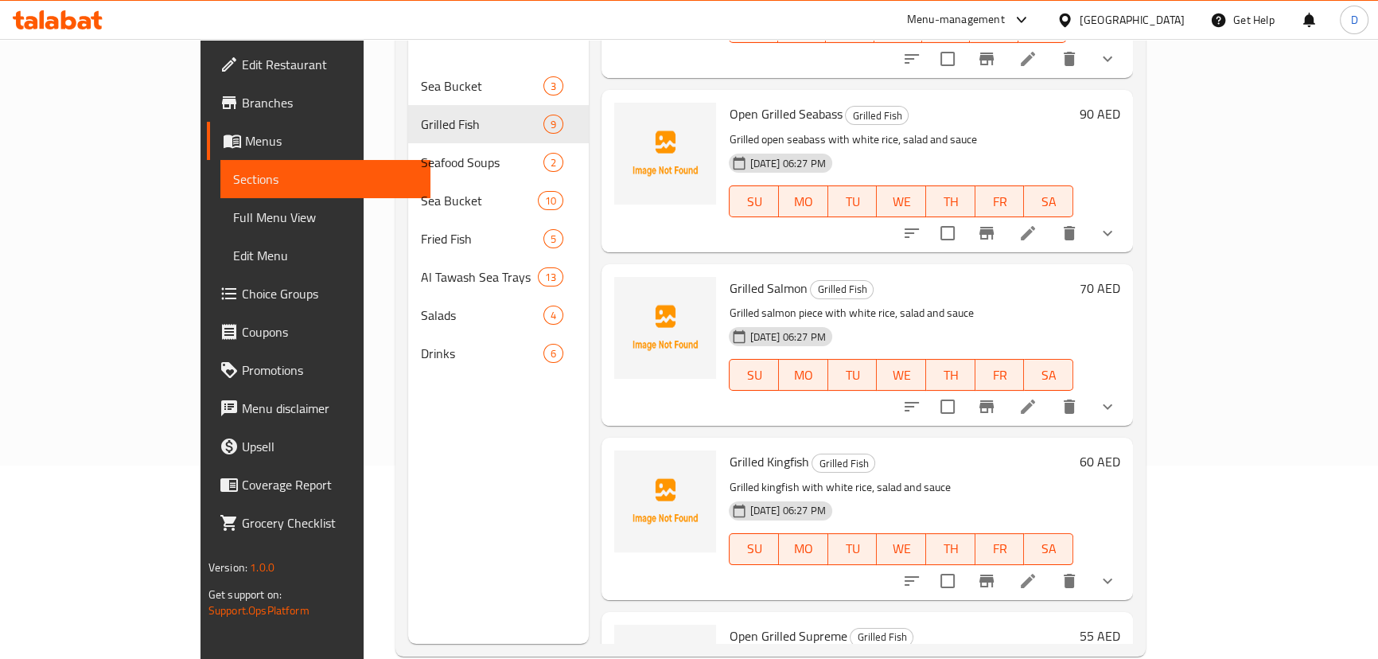
scroll to position [72, 0]
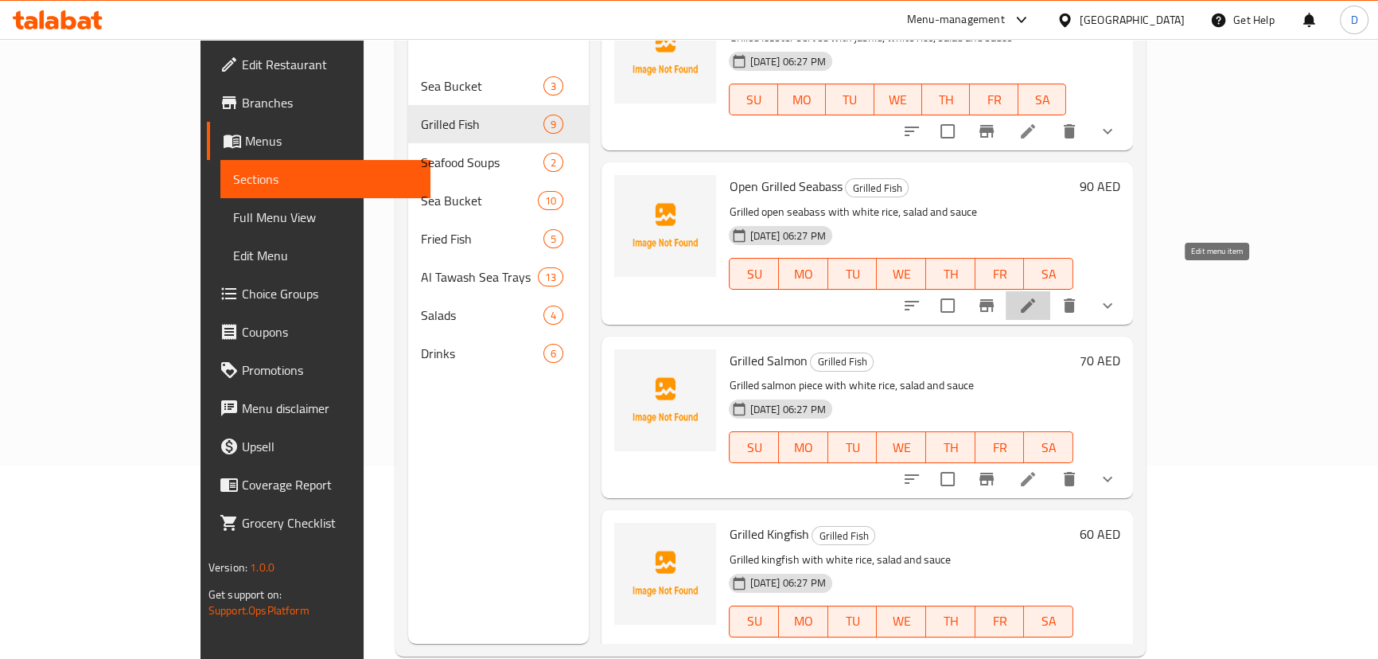
click at [1037, 296] on icon at bounding box center [1027, 305] width 19 height 19
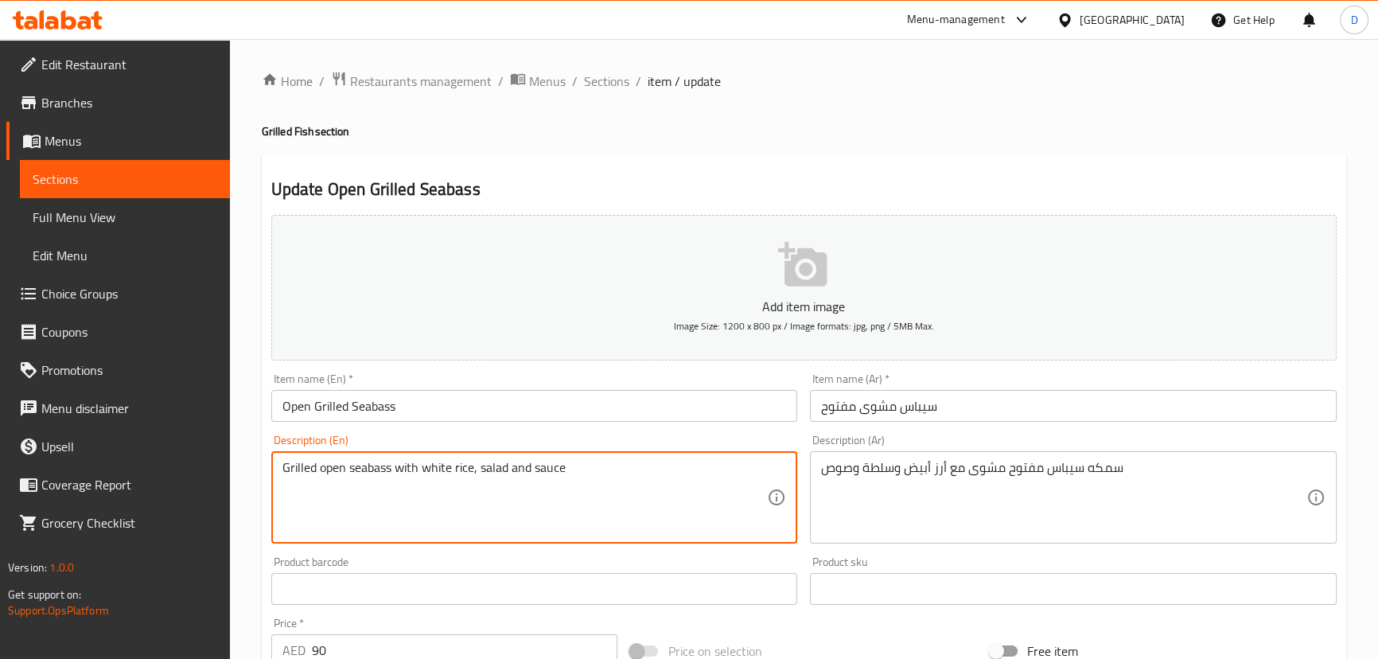
paste textarea "fish"
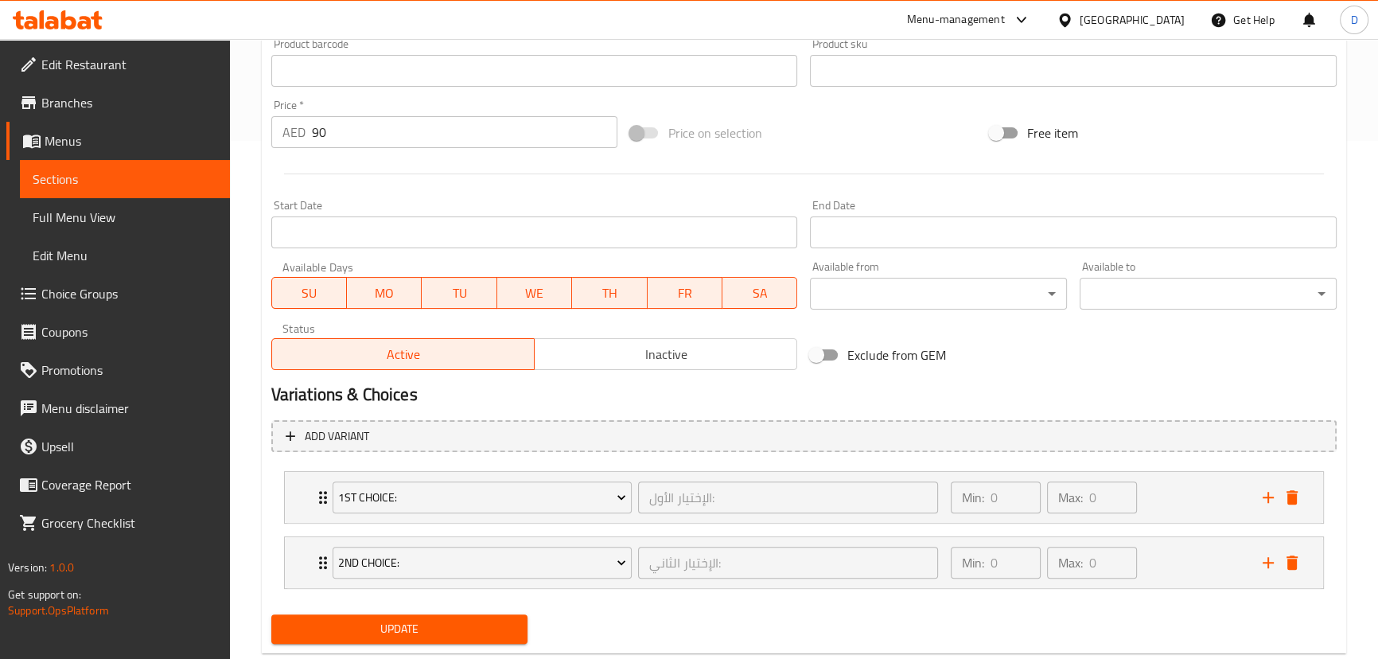
scroll to position [555, 0]
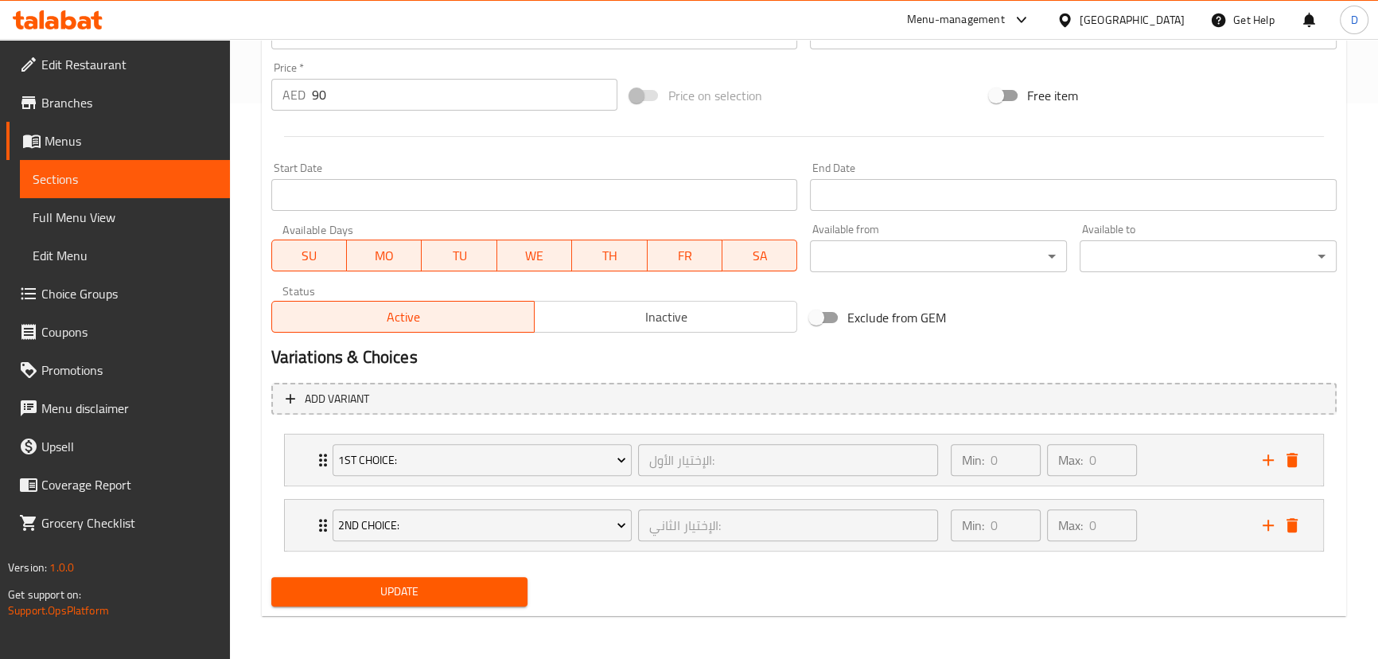
type textarea "Grilled open seabass fish with white rice, salad and sauce"
click at [461, 587] on span "Update" at bounding box center [399, 591] width 231 height 20
click at [135, 189] on link "Sections" at bounding box center [125, 179] width 210 height 38
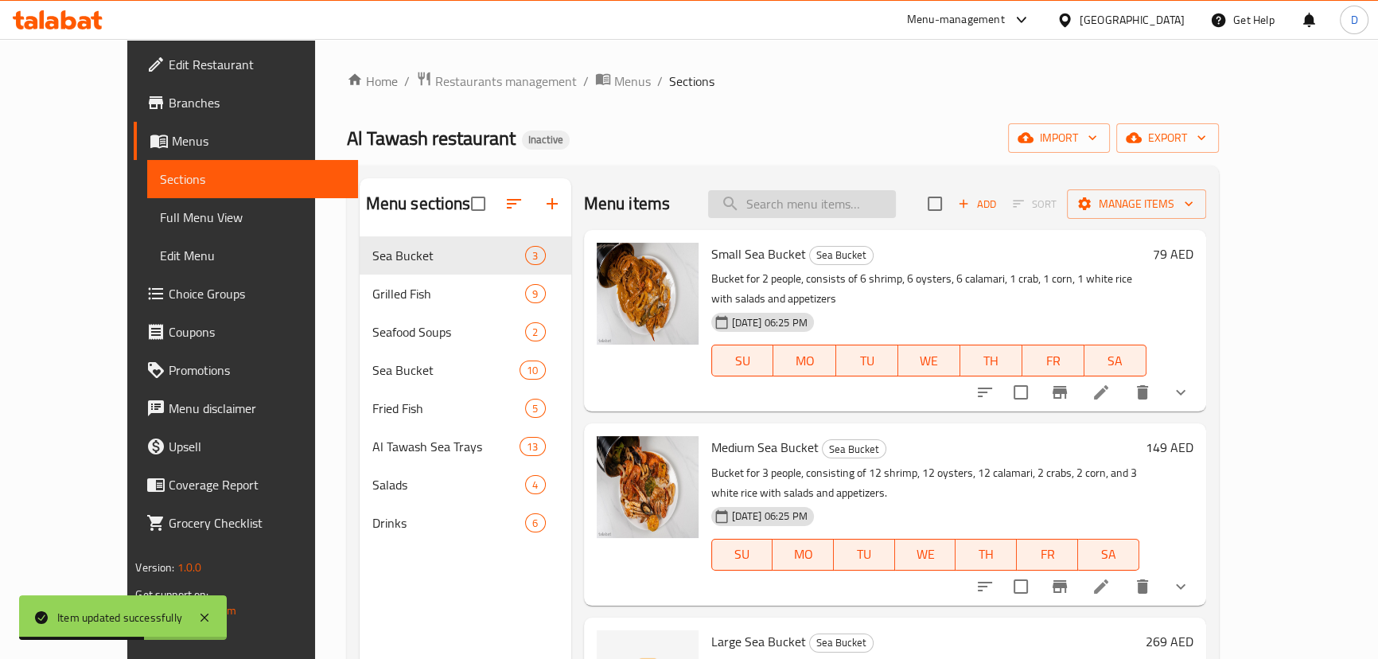
click at [896, 209] on input "search" at bounding box center [802, 204] width 188 height 28
paste input "Grilled Kingfish"
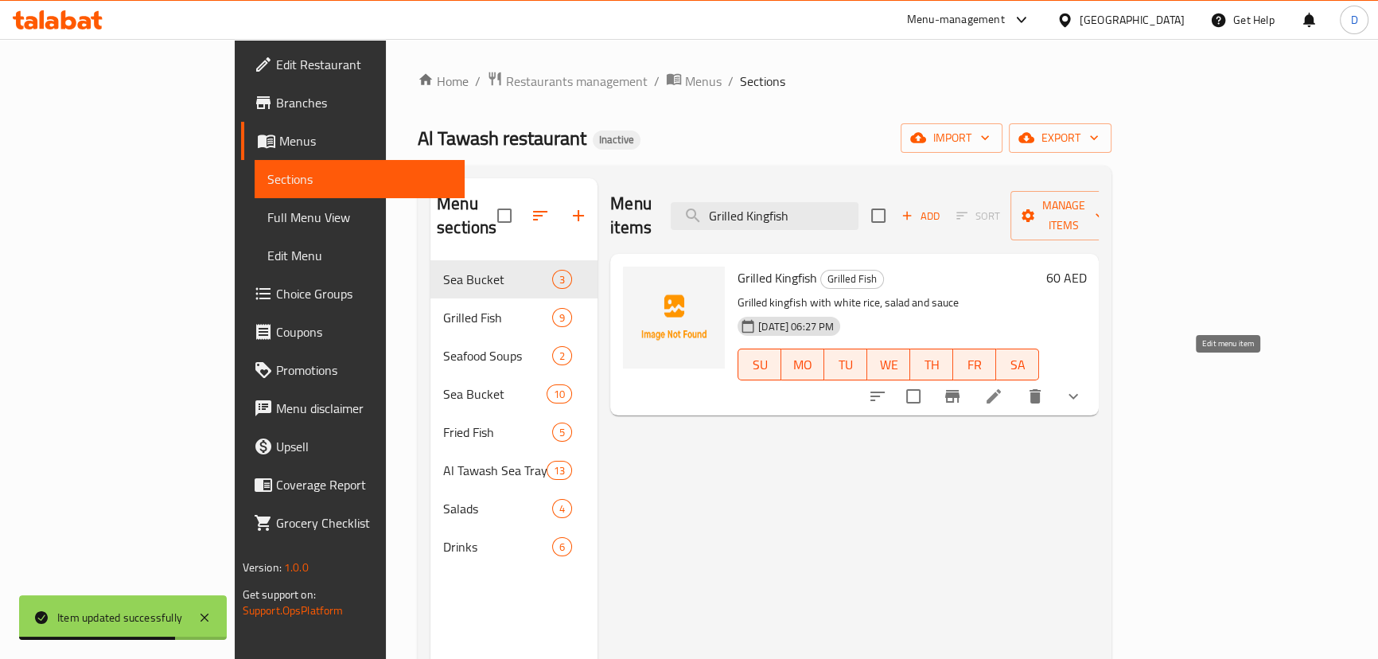
type input "Grilled Kingfish"
click at [1003, 387] on icon at bounding box center [993, 396] width 19 height 19
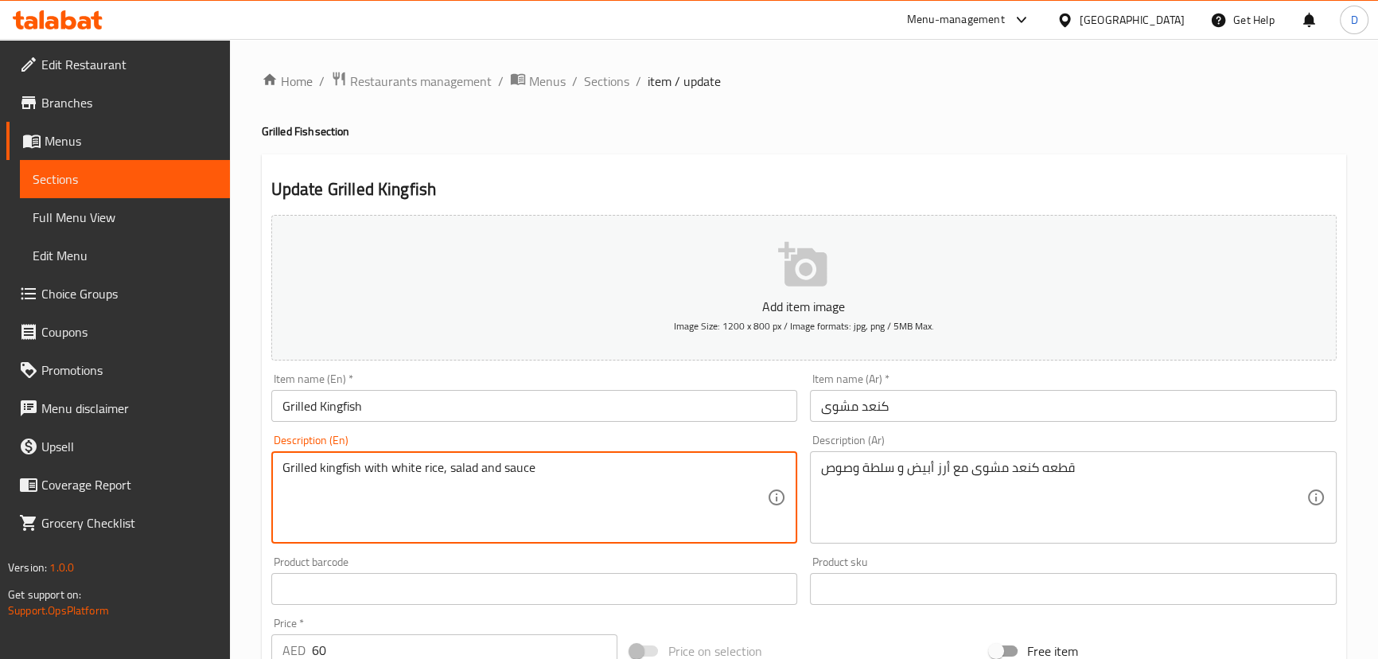
paste textarea "Piece"
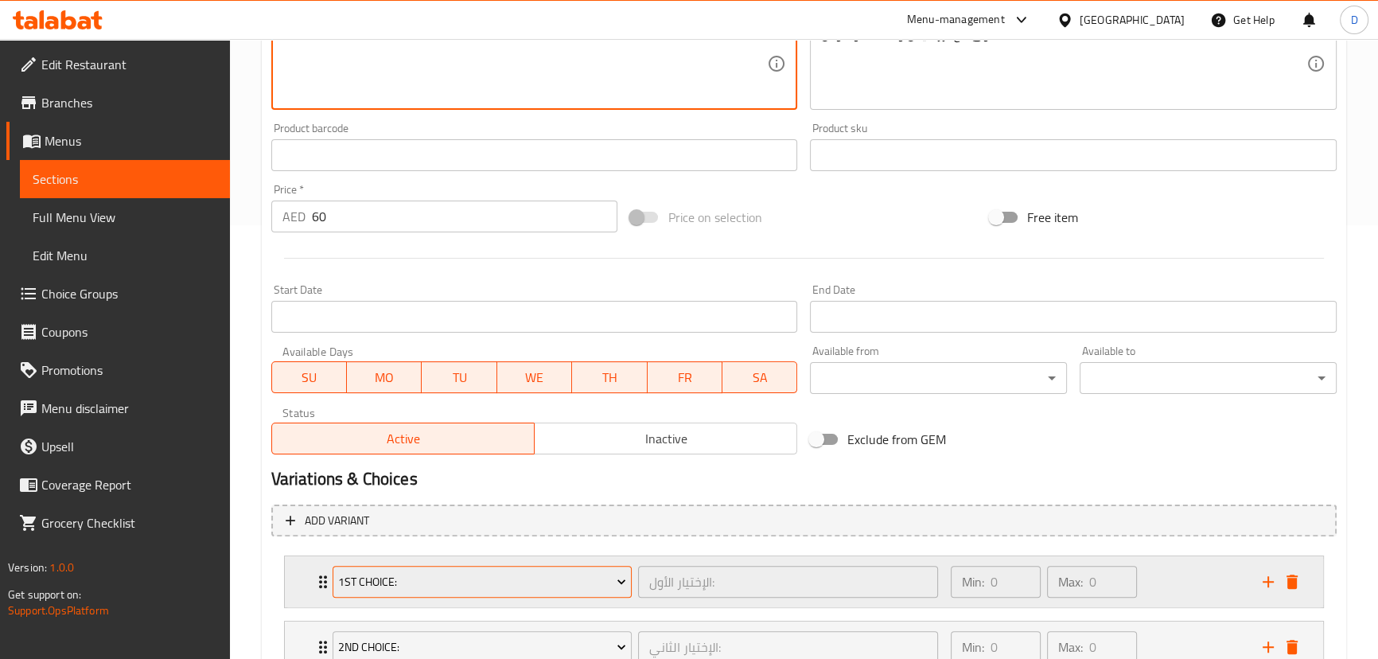
scroll to position [555, 0]
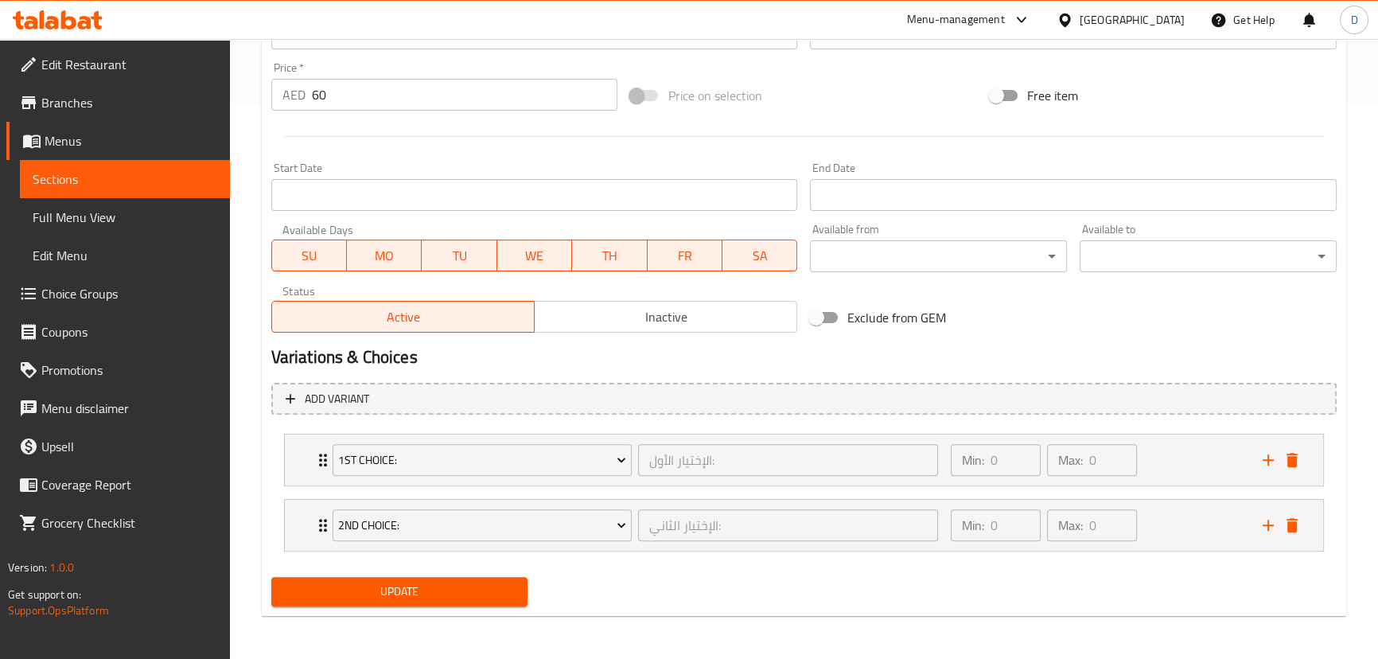
type textarea "Grilled kingfish Piece with white rice, salad and sauce"
click at [432, 589] on span "Update" at bounding box center [399, 591] width 231 height 20
click at [346, 589] on span "Update" at bounding box center [399, 591] width 231 height 20
click at [193, 172] on span "Sections" at bounding box center [125, 178] width 185 height 19
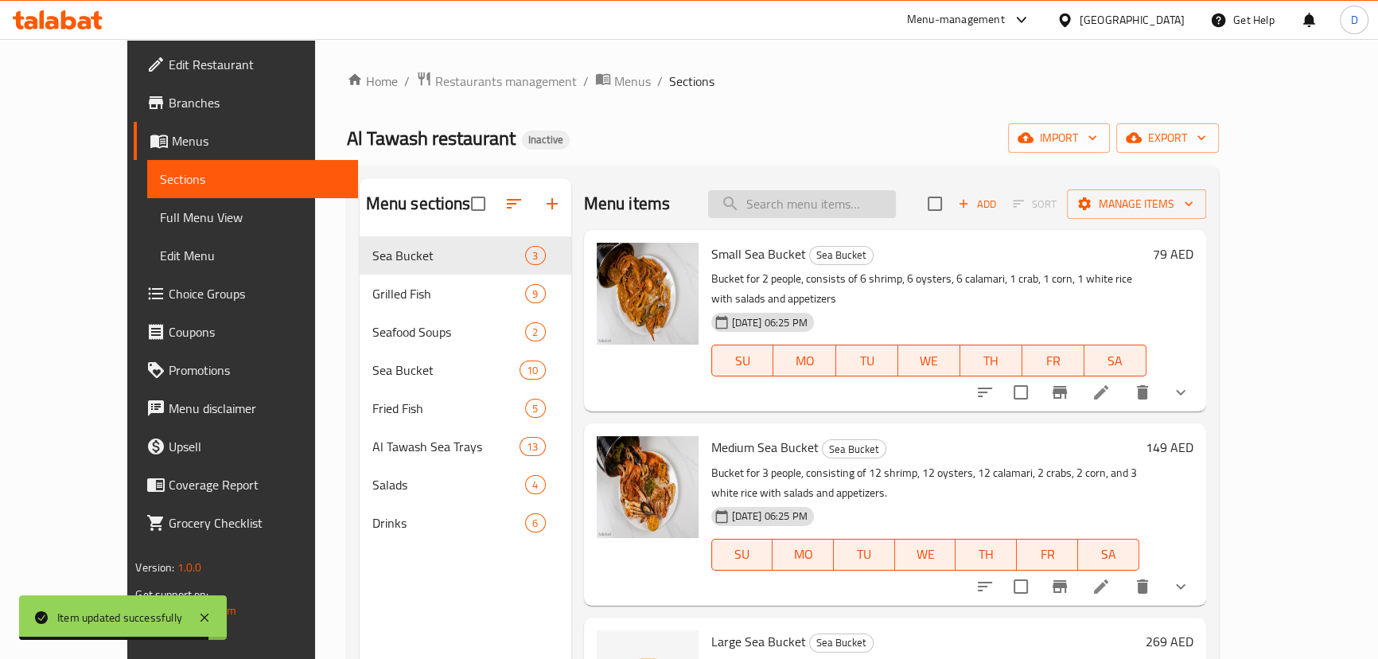
click at [807, 201] on input "search" at bounding box center [802, 204] width 188 height 28
paste input "Mixed Grilled Seafood"
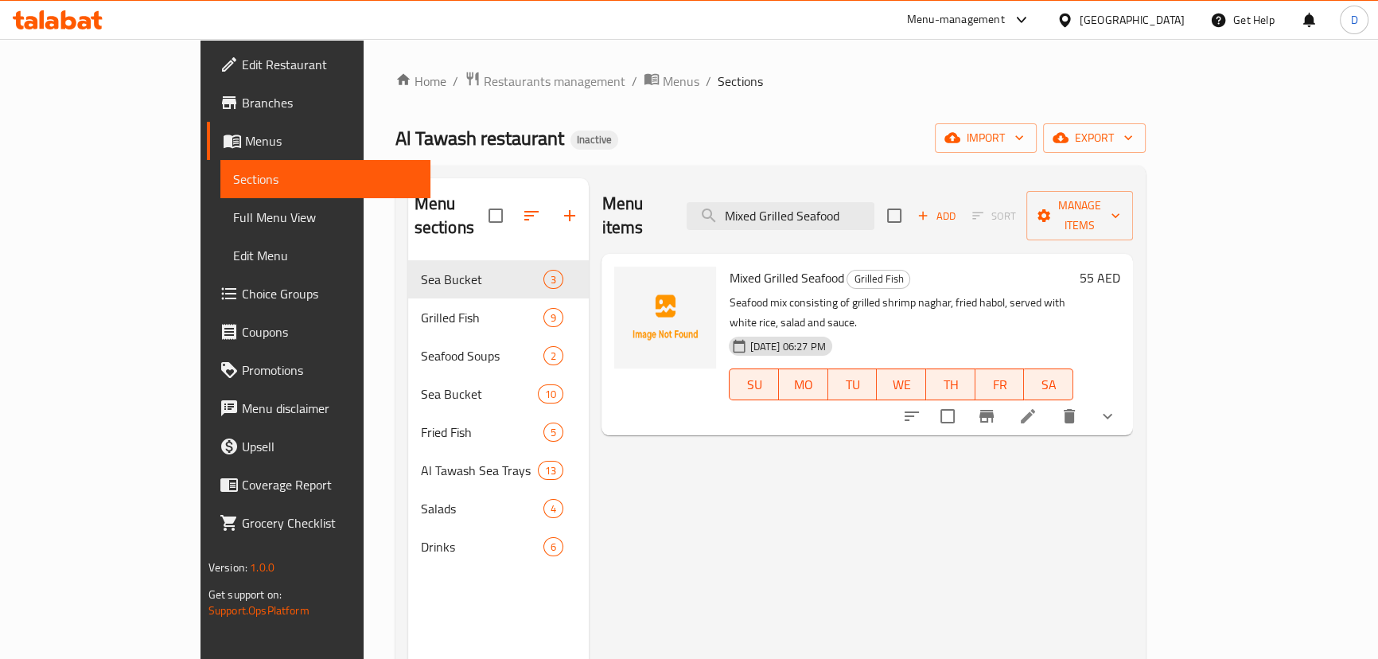
type input "Mixed Grilled Seafood"
click at [1037, 406] on icon at bounding box center [1027, 415] width 19 height 19
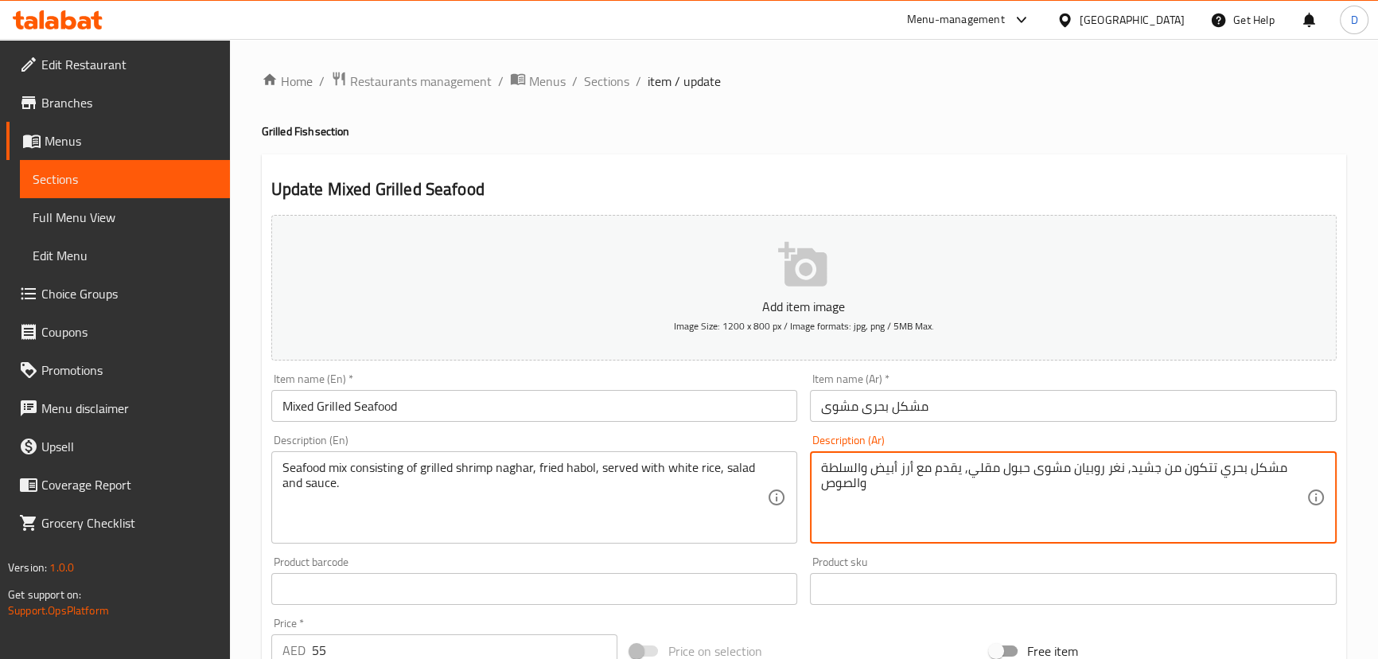
click at [888, 488] on textarea "مشكل بحري تتكون من جشيد, نغر روبيان مشوى حبول مقلي, يقدم مع أرز أبيض والسلطة وا…" at bounding box center [1063, 498] width 485 height 76
paste textarea ",روبيان مشوى,"
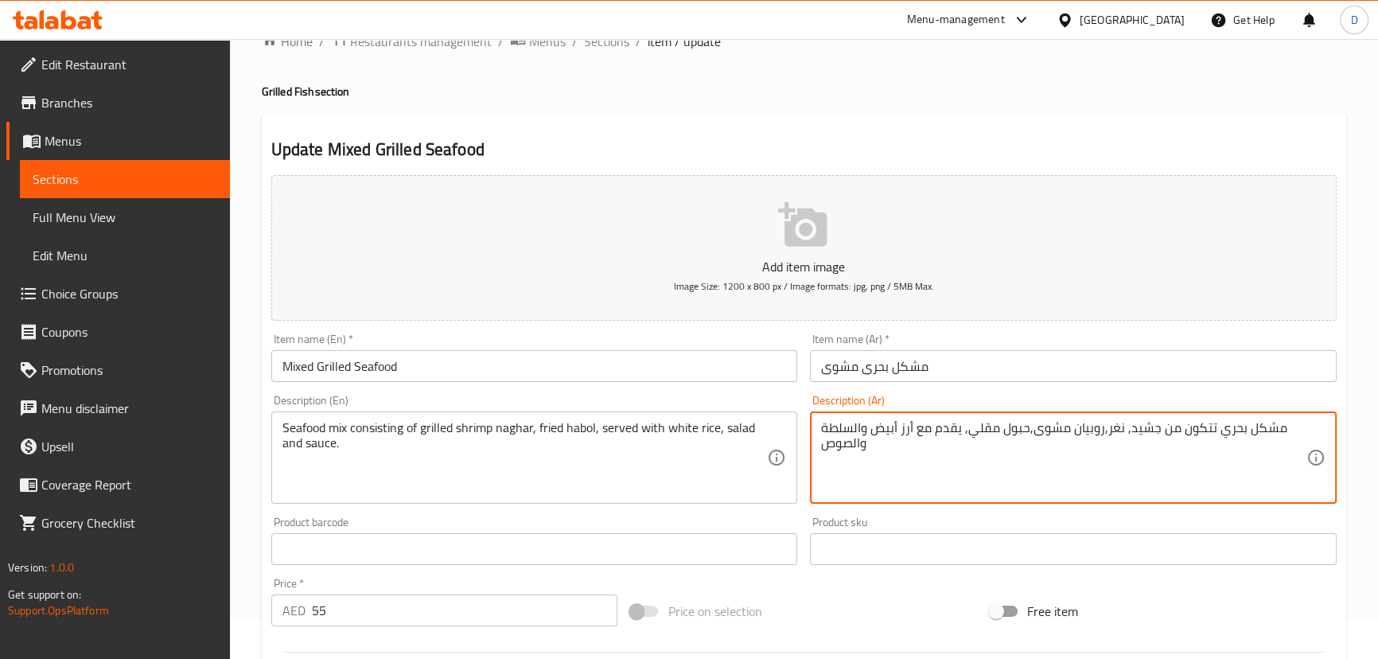
scroll to position [72, 0]
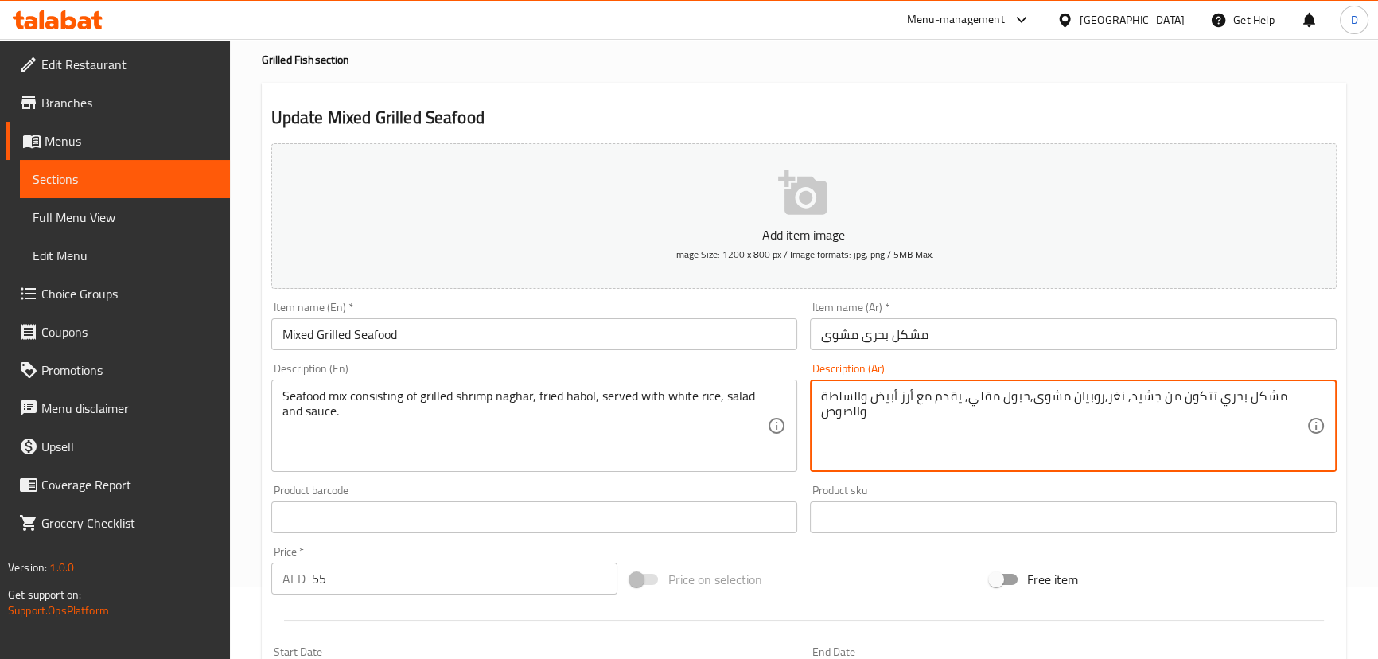
click at [1024, 391] on textarea "مشكل بحري تتكون من جشيد, نغر,روبيان مشوى,حبول مقلي, يقدم مع أرز أبيض والسلطة وا…" at bounding box center [1063, 426] width 485 height 76
click at [1099, 395] on textarea "مشكل بحري تتكون من جشيد, نغر,روبيان مشوى, حبول مقلي, يقدم مع أرز أبيض والسلطة و…" at bounding box center [1063, 426] width 485 height 76
click at [1102, 397] on textarea "مشكل بحري تتكون من جشيد, نغر,روبيان مشوى, حبول مقلي, يقدم مع أرز أبيض والسلطة و…" at bounding box center [1063, 426] width 485 height 76
type textarea "مشكل بحري تتكون من جشيد, نغر, روبيان مشوى, حبول مقلي, يقدم مع أرز أبيض والسلطة …"
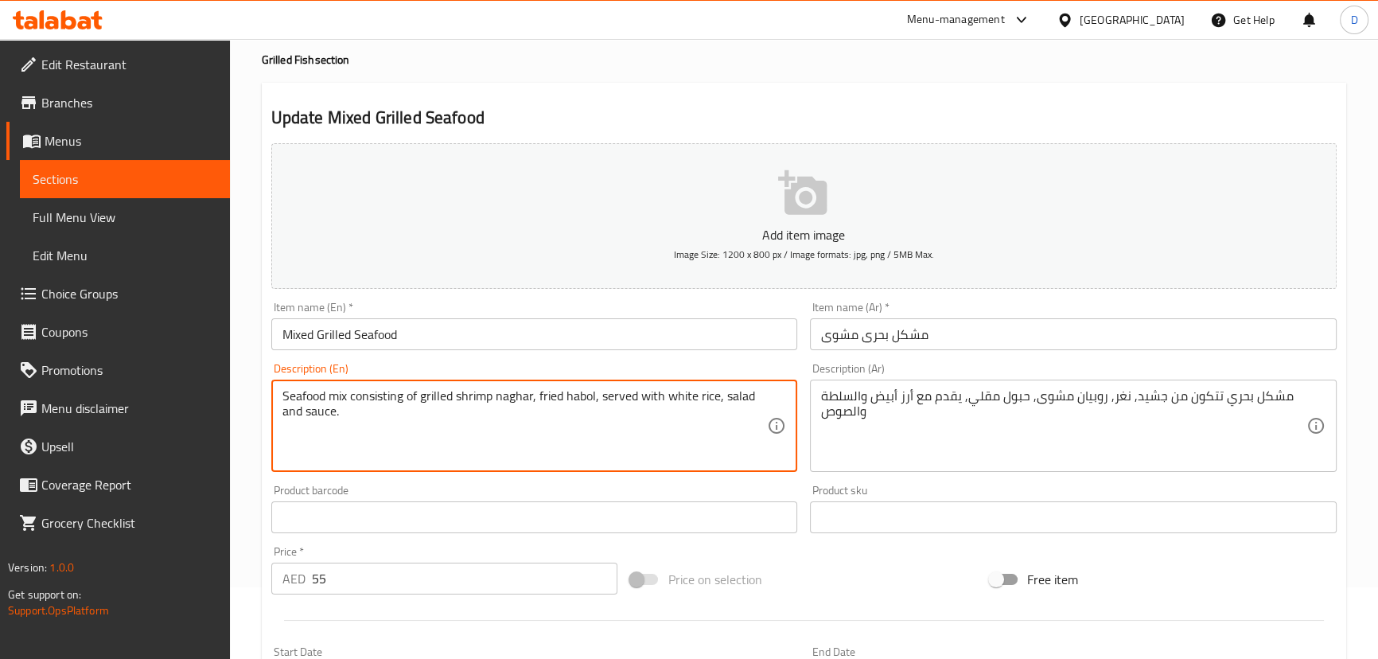
paste textarea "jashid"
click at [547, 402] on textarea "Seafood mix consisting of jashidgrilled shrimp naghar, fried habol, served with…" at bounding box center [524, 426] width 485 height 76
click at [453, 400] on textarea "Seafood mix consisting of jashidgrilled shrimp, fried habol, served with white …" at bounding box center [524, 426] width 485 height 76
paste textarea "naghar"
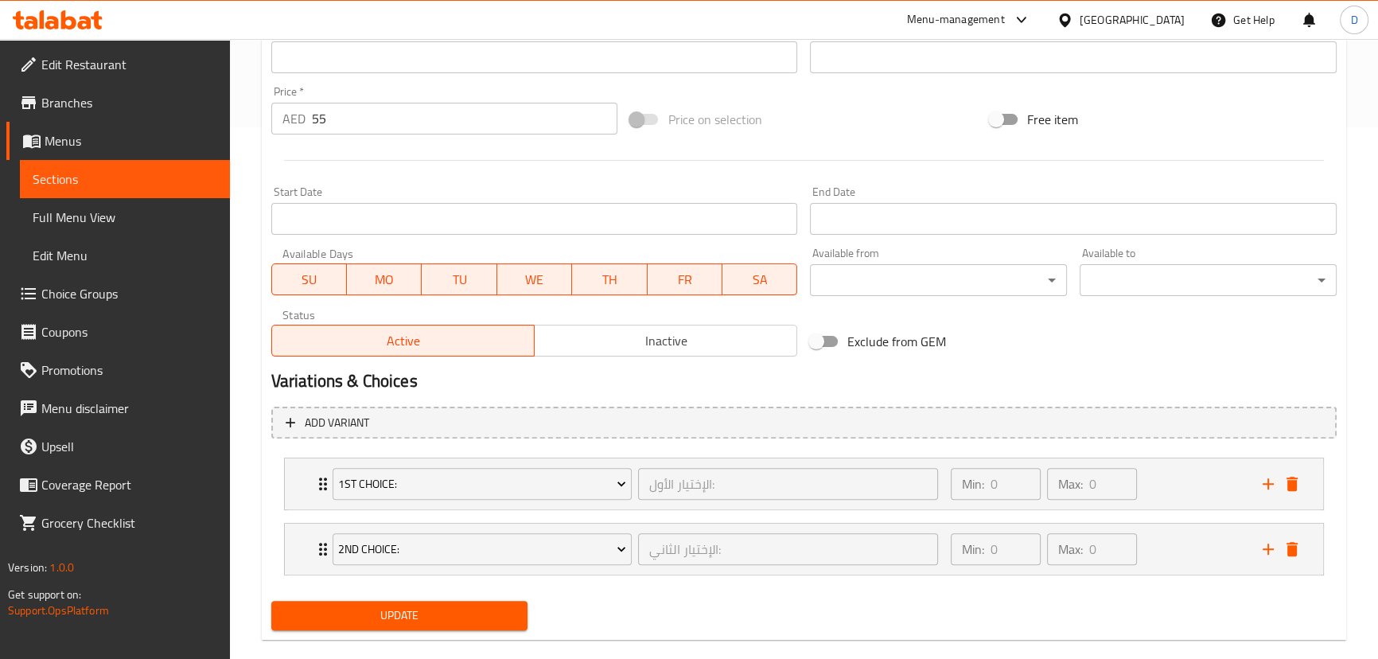
scroll to position [555, 0]
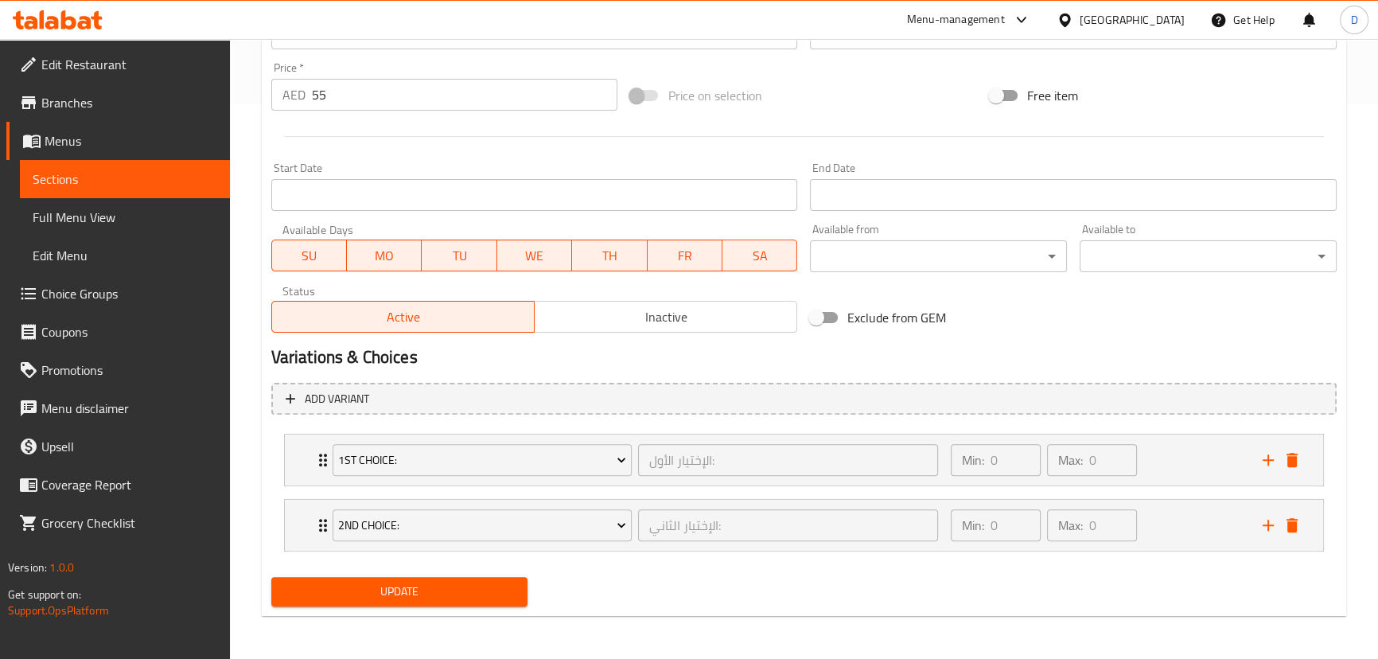
type textarea "Seafood mix consisting of jashid, naghar, grilled shrimp, fried habol, served w…"
click at [462, 604] on button "Update" at bounding box center [399, 591] width 257 height 29
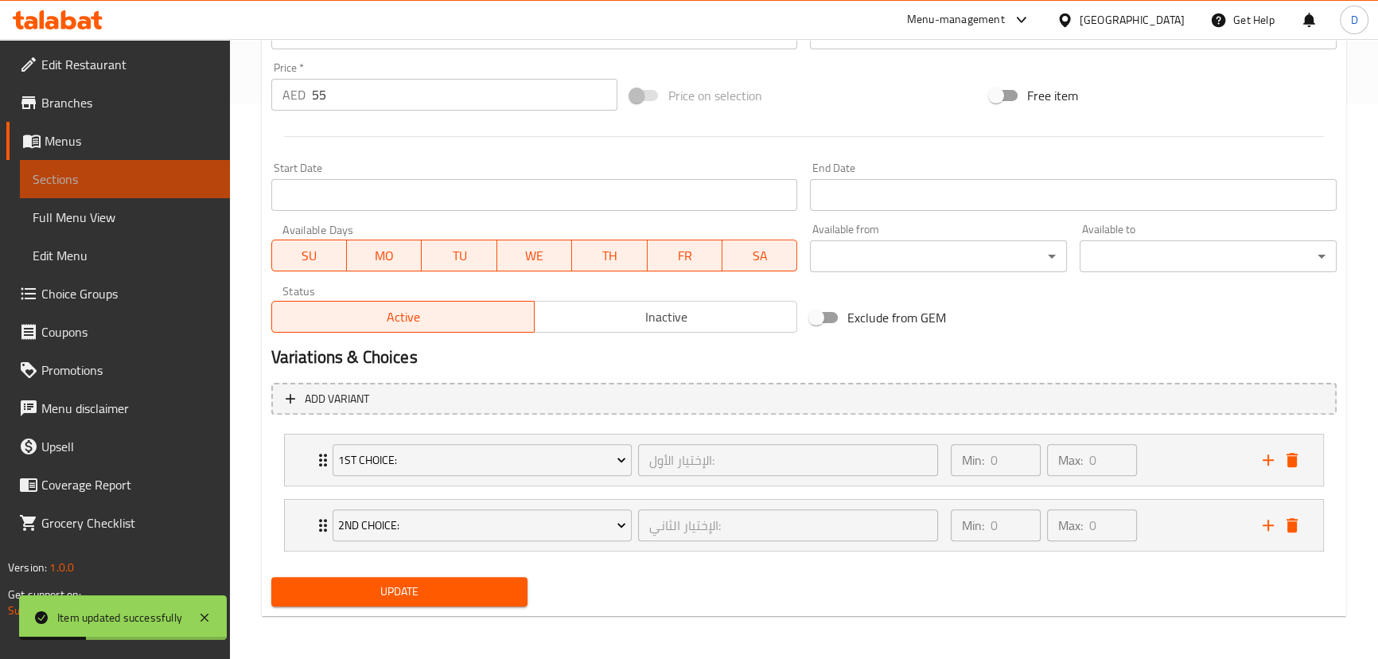
click at [190, 170] on span "Sections" at bounding box center [125, 178] width 185 height 19
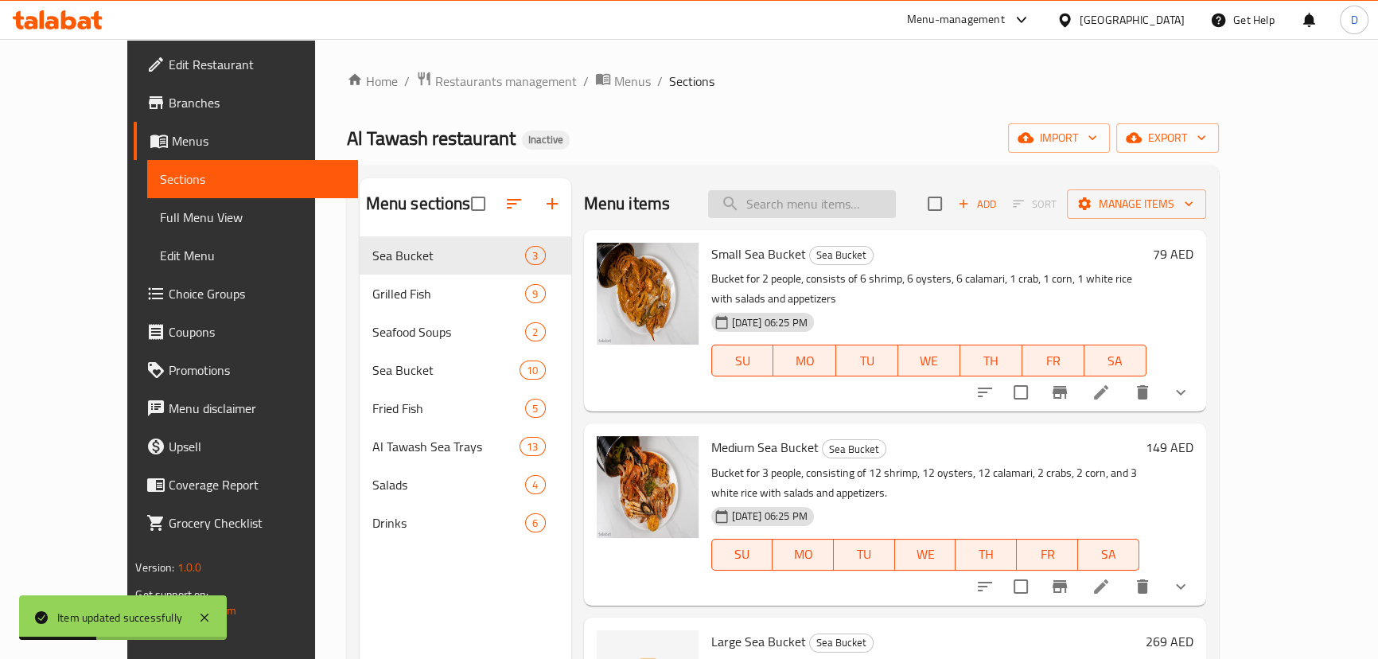
click at [818, 193] on input "search" at bounding box center [802, 204] width 188 height 28
paste input "Grilled Clams"
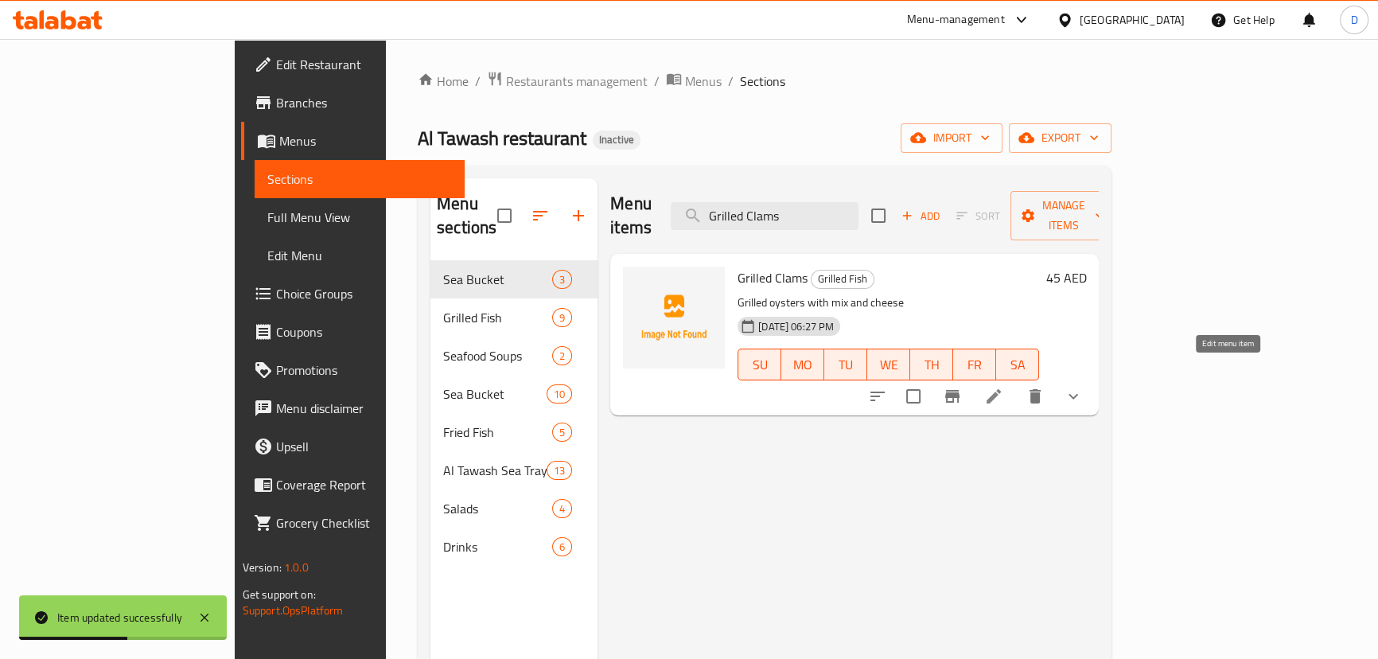
type input "Grilled Clams"
click at [1003, 387] on icon at bounding box center [993, 396] width 19 height 19
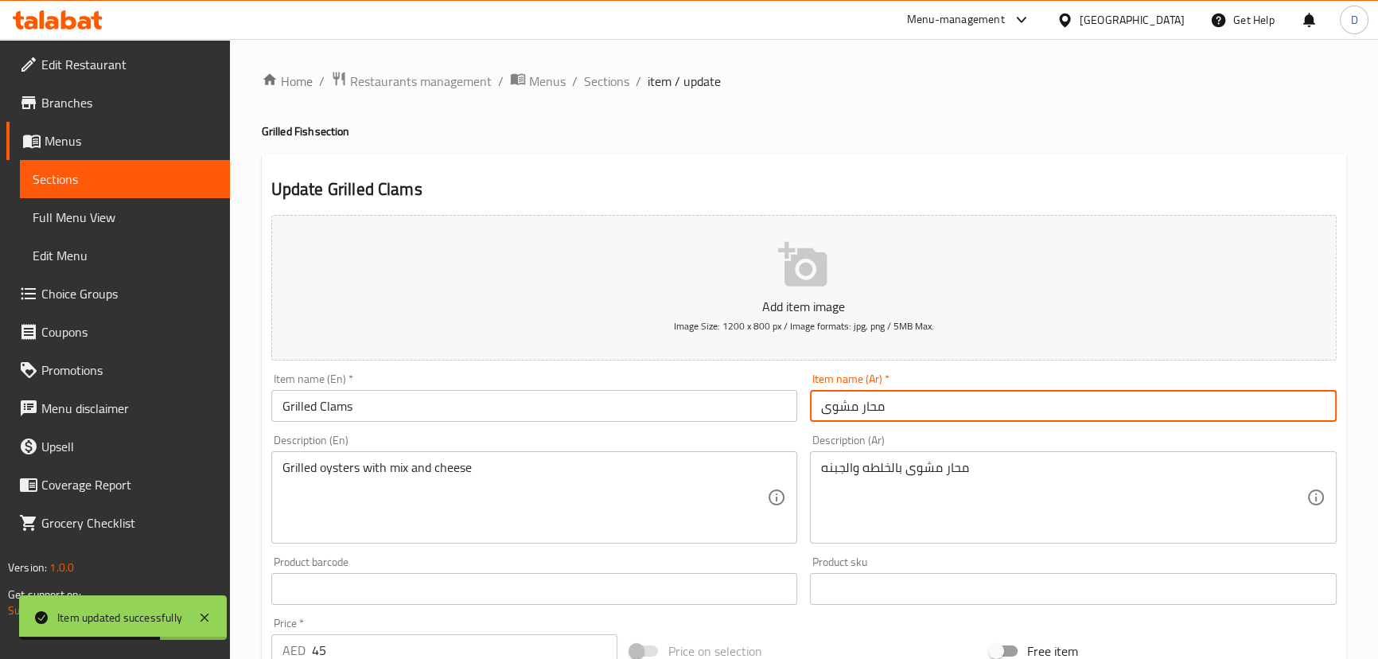
drag, startPoint x: 860, startPoint y: 410, endPoint x: 897, endPoint y: 407, distance: 36.7
click at [897, 407] on input "محار مشوى" at bounding box center [1073, 406] width 527 height 32
click at [331, 407] on input "Grilled Clams" at bounding box center [534, 406] width 527 height 32
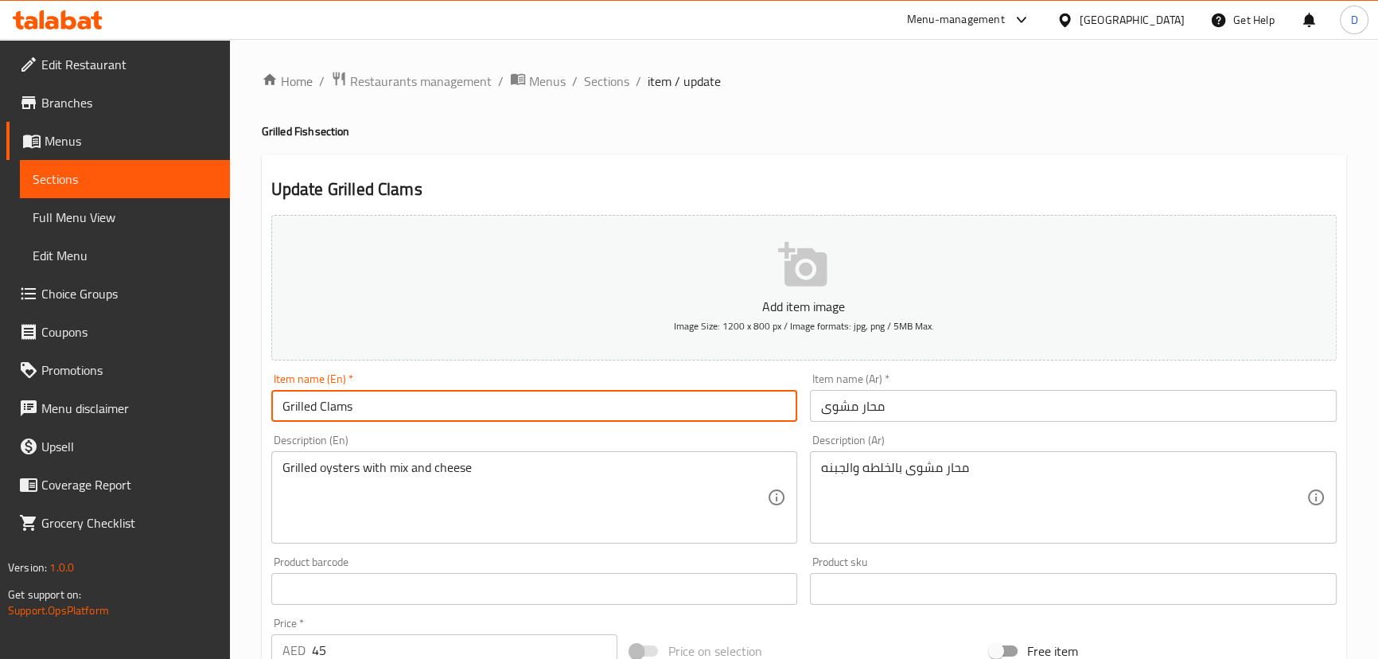
click at [331, 407] on input "Grilled Clams" at bounding box center [534, 406] width 527 height 32
paste input "Oyster"
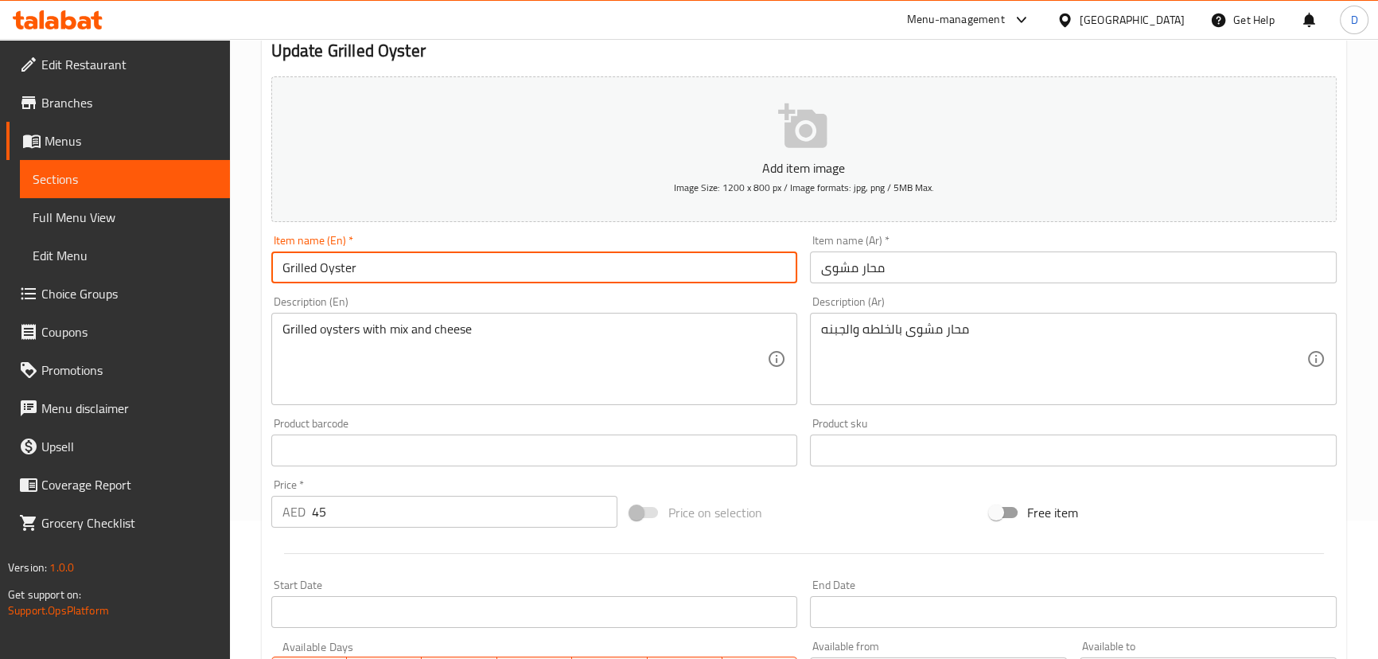
scroll to position [144, 0]
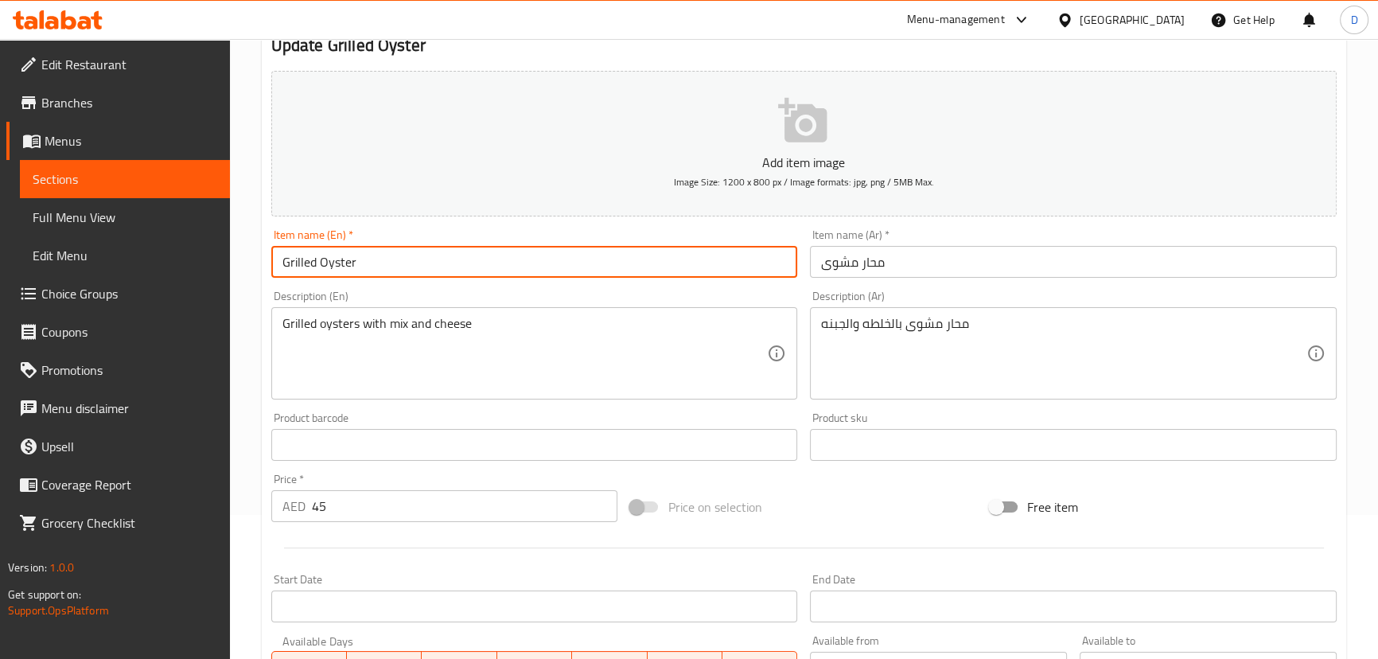
type input "Grilled Oyster"
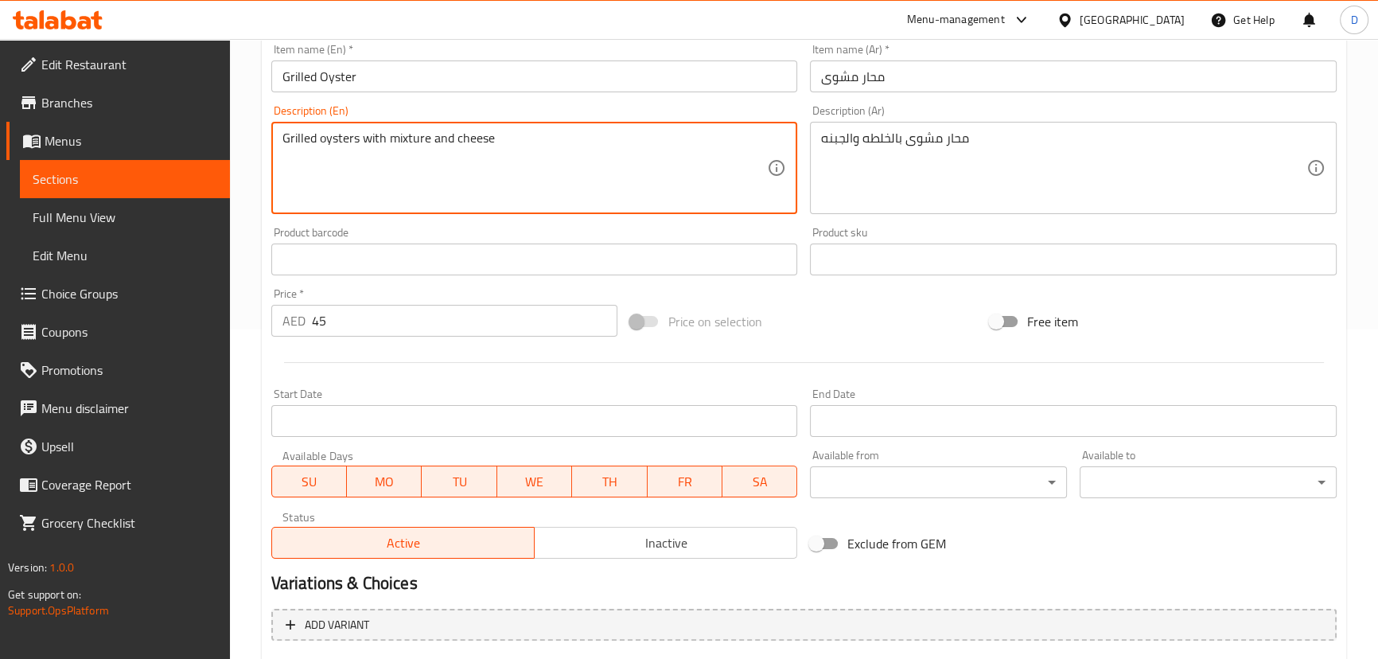
scroll to position [555, 0]
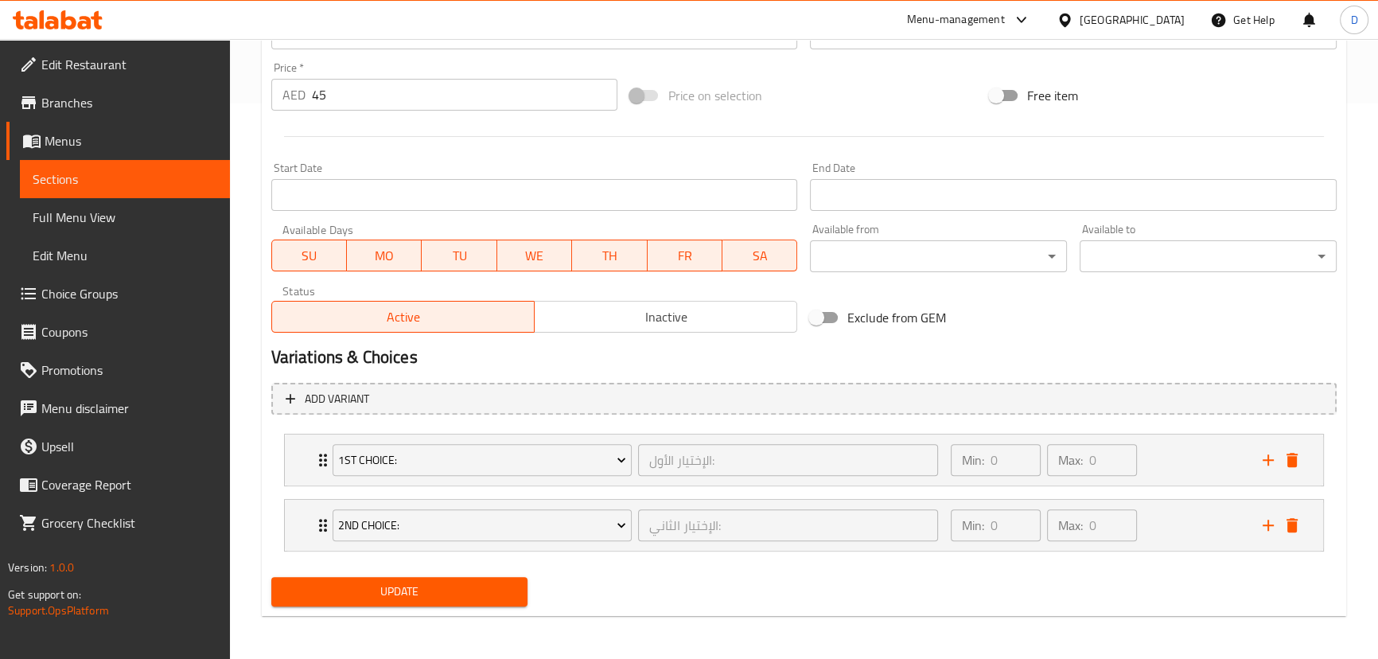
type textarea "Grilled oysters with mixture and cheese"
click at [512, 581] on span "Update" at bounding box center [399, 591] width 231 height 20
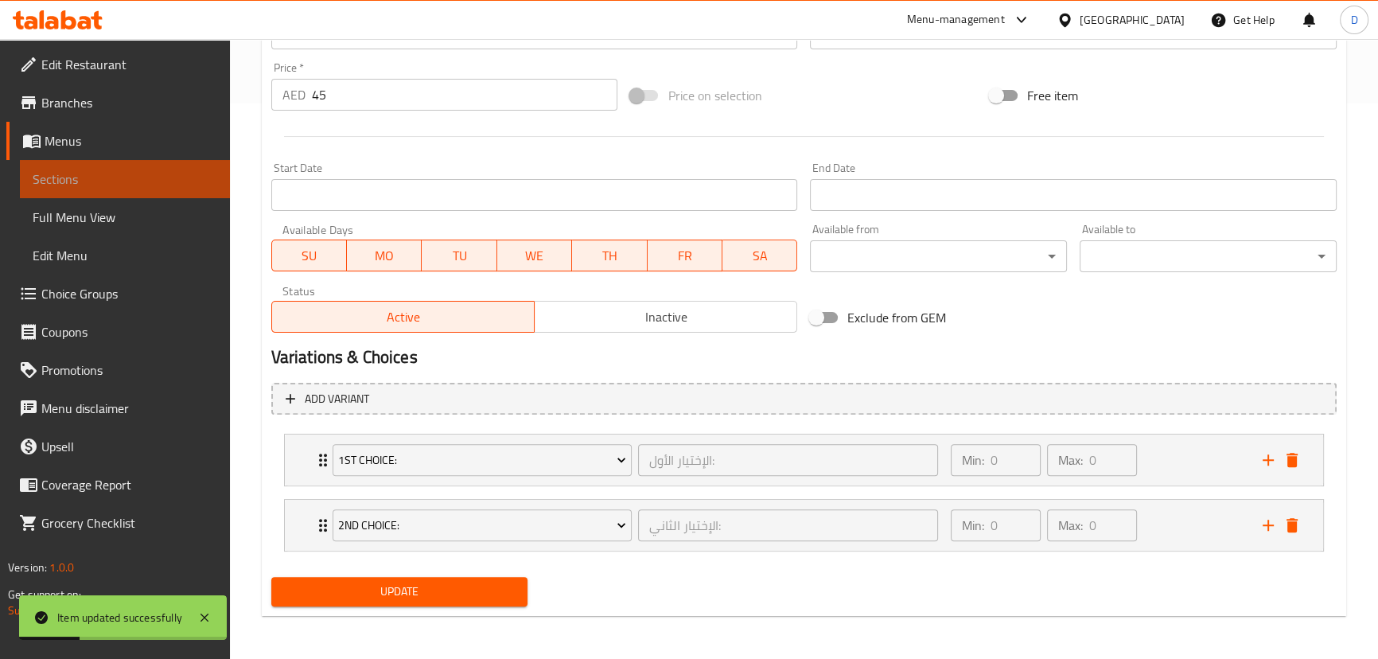
click at [198, 181] on span "Sections" at bounding box center [125, 178] width 185 height 19
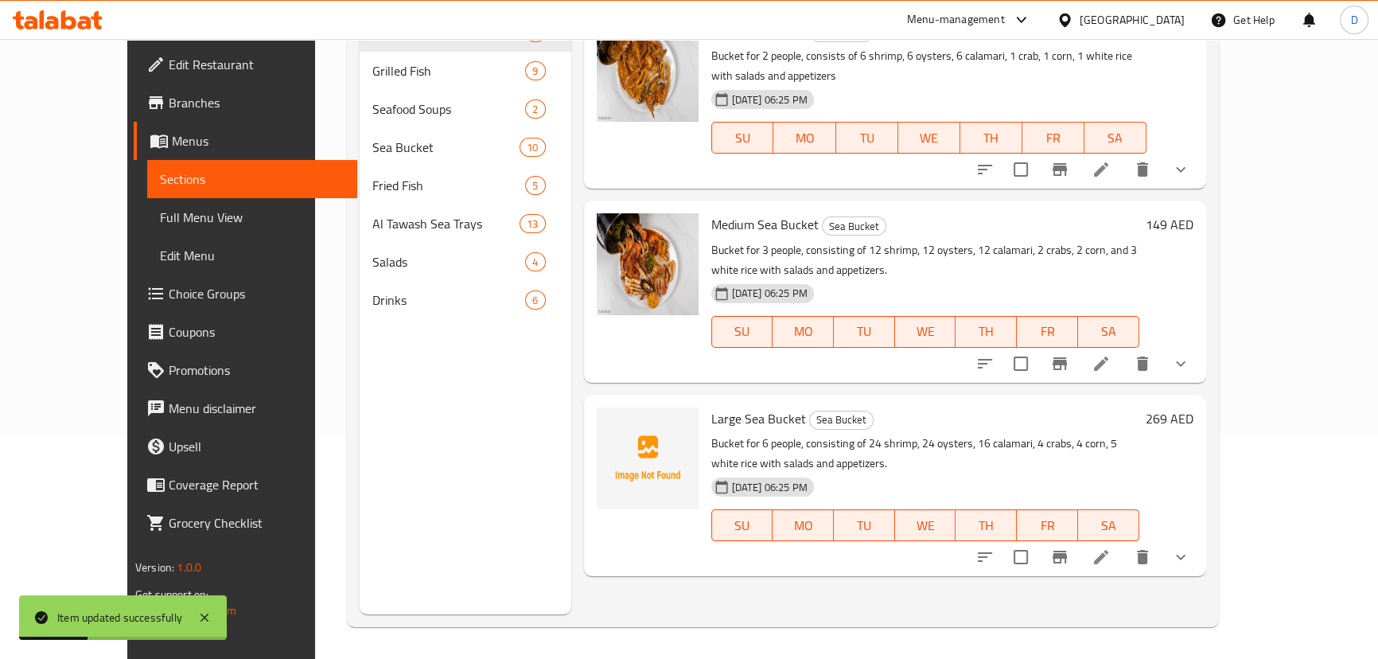
scroll to position [6, 0]
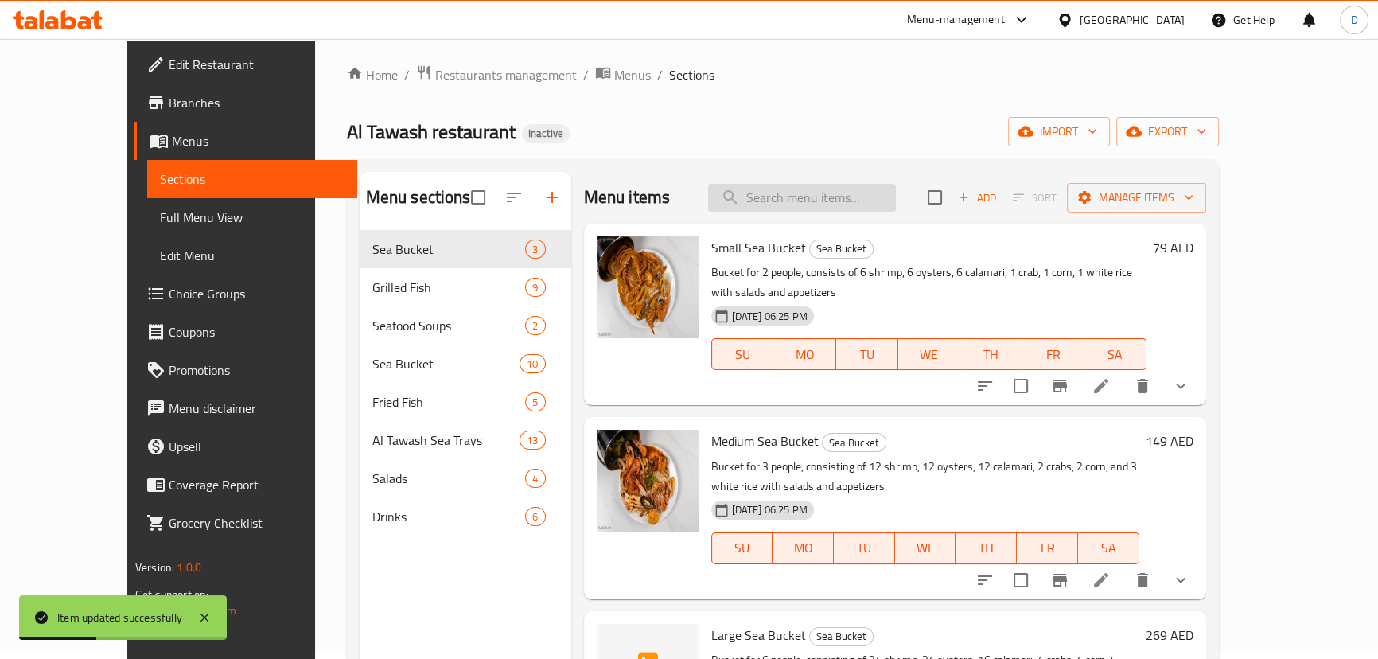
click at [847, 184] on input "search" at bounding box center [802, 198] width 188 height 28
paste input "A dish of Jashid with special Tawash spices served with white rice, salad, and …"
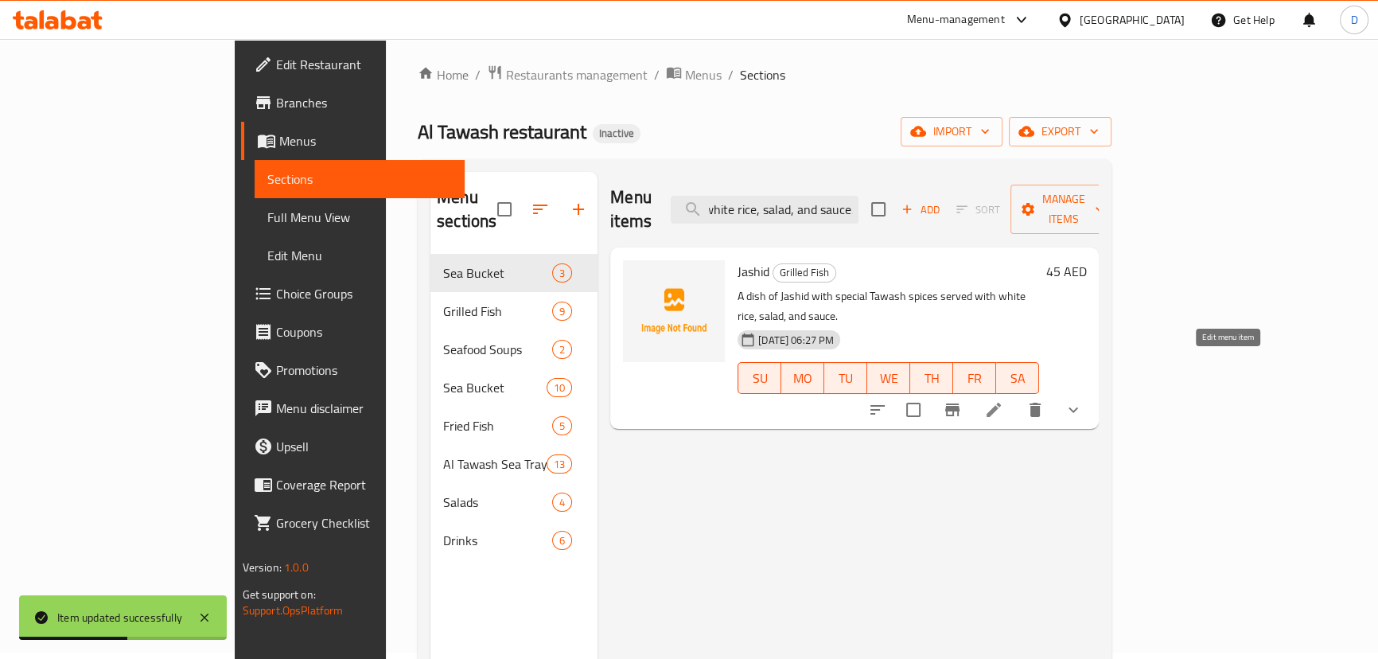
type input "A dish of Jashid with special Tawash spices served with white rice, salad, and …"
click at [1003, 400] on icon at bounding box center [993, 409] width 19 height 19
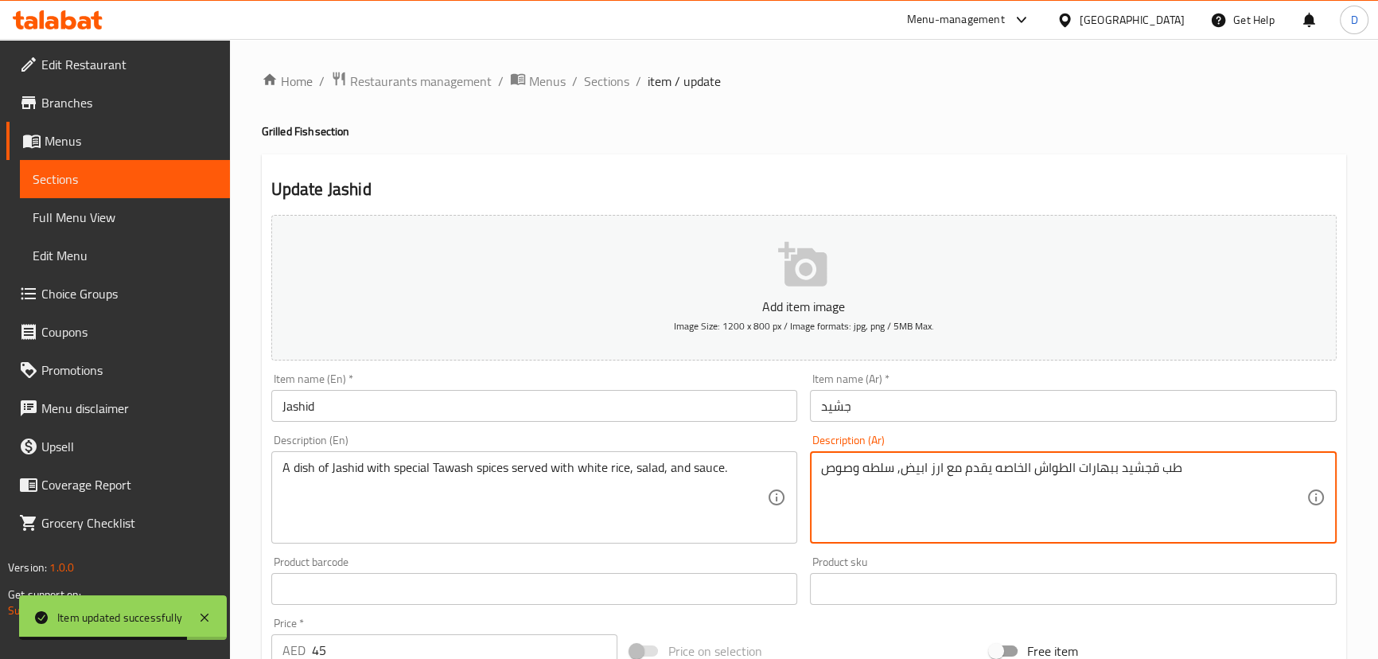
click at [875, 474] on textarea "طب قجشيد ببهارات الطواش الخاصه يقدم مع ارز ابيض, سلطه وصوص" at bounding box center [1063, 498] width 485 height 76
paste textarea "ق جشيد ببهارات الطواش الخاصه يقدم مع أرز أبيض, سلطة"
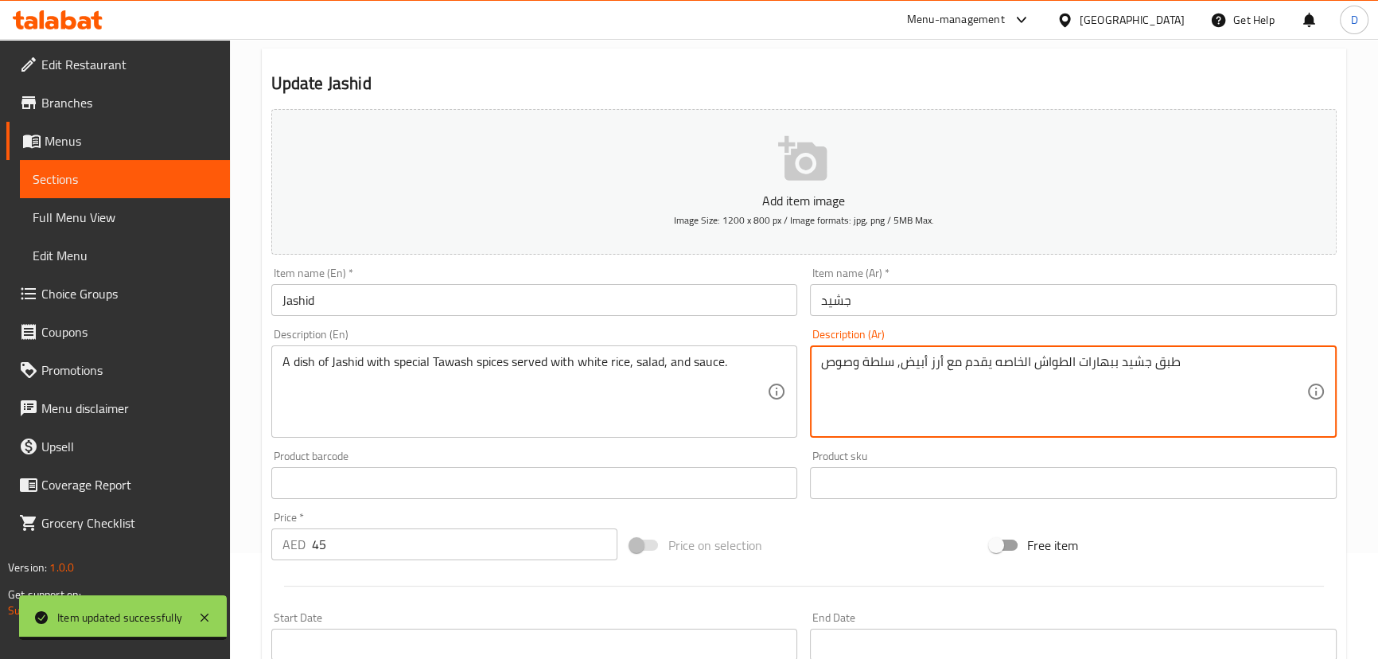
scroll to position [144, 0]
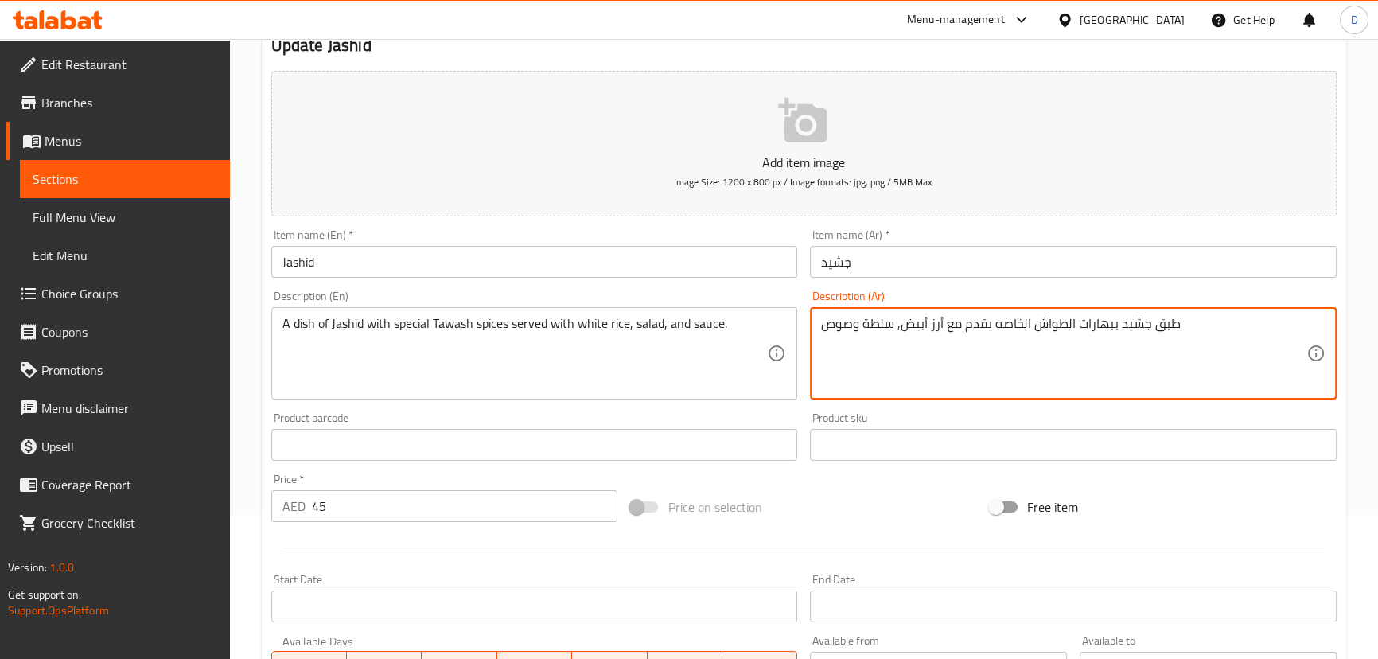
type textarea "طبق جشيد ببهارات الطواش الخاصه يقدم مع أرز أبيض, سلطة وصوص"
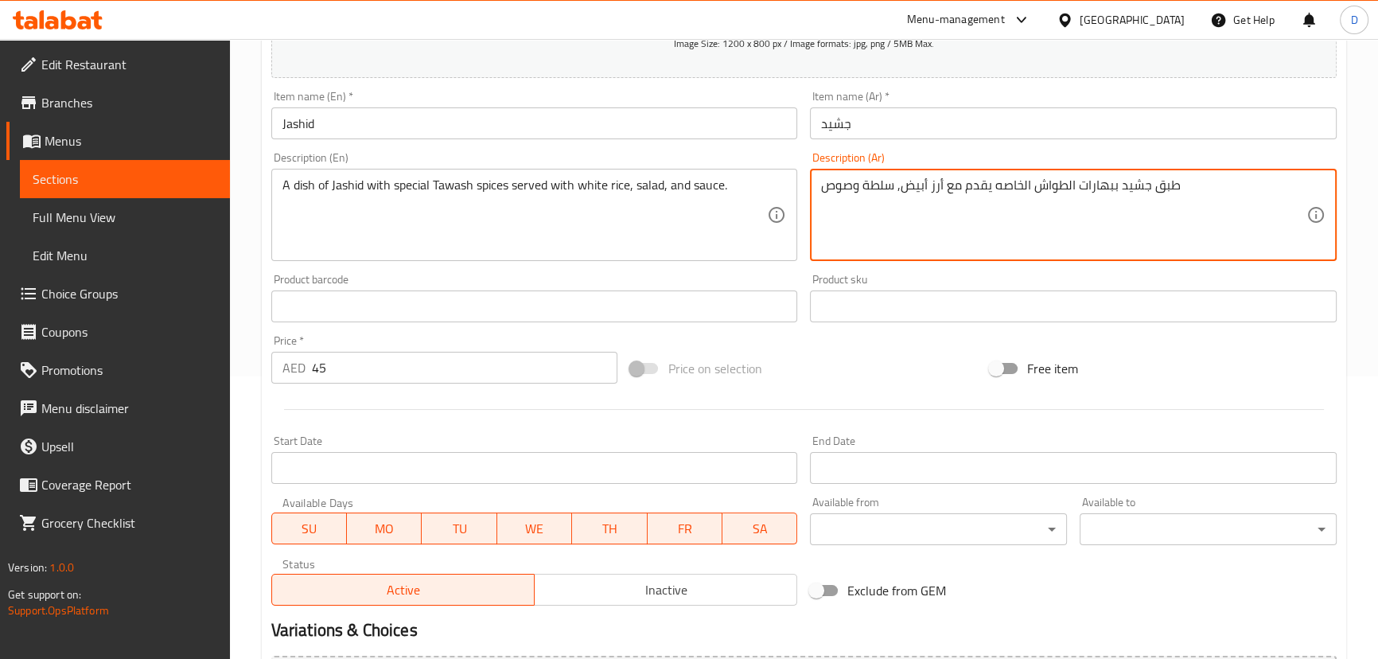
scroll to position [289, 0]
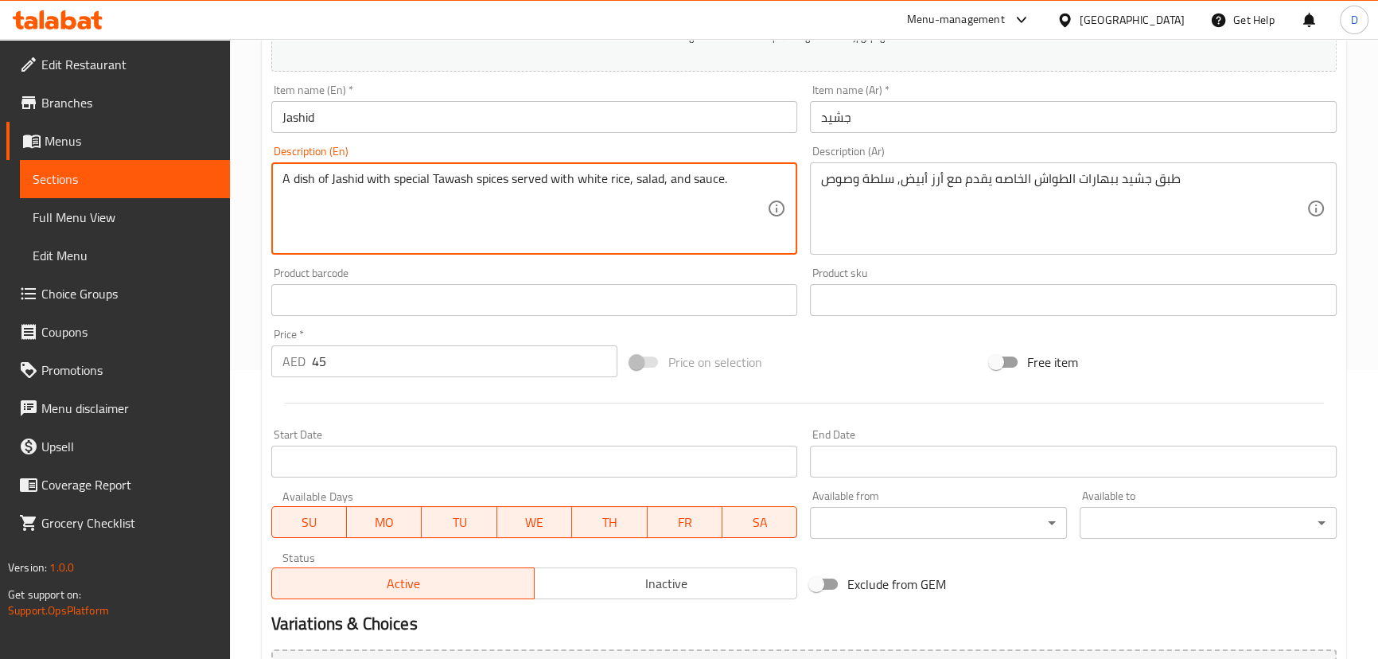
click at [434, 177] on textarea "A dish of Jashid with special Tawash spices served with white rice, salad, and …" at bounding box center [524, 209] width 485 height 76
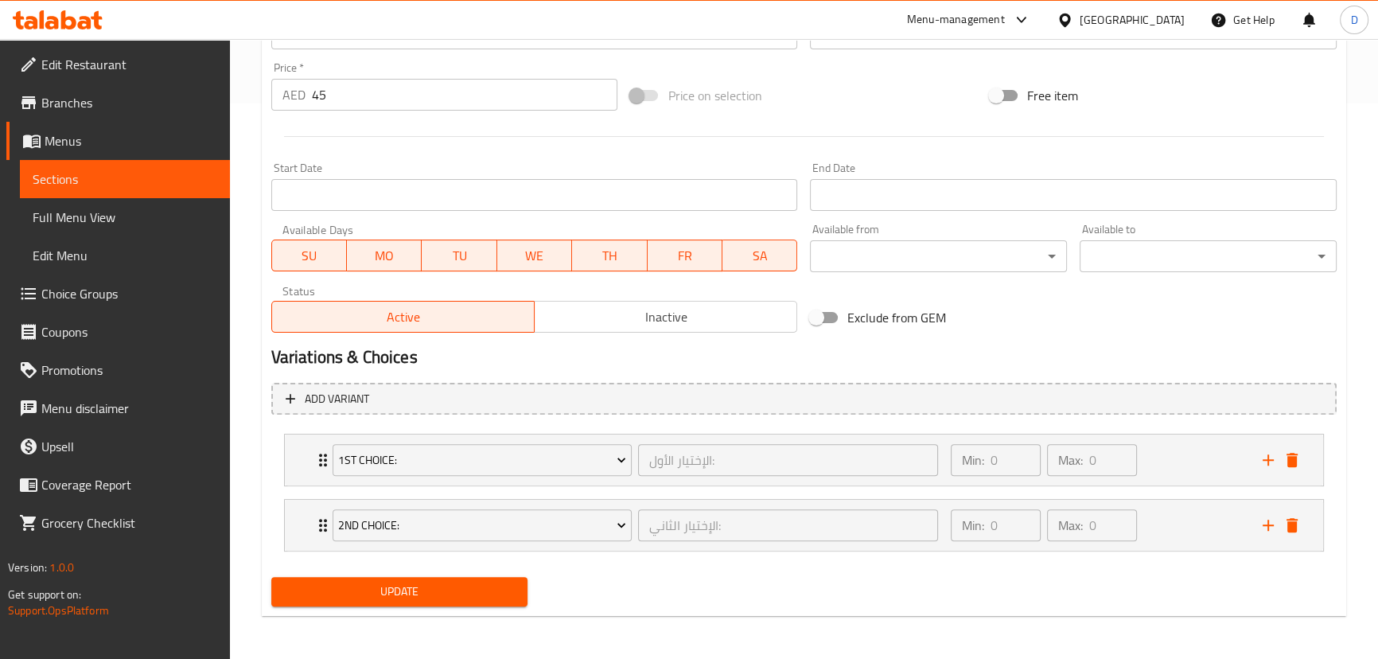
type textarea "A dish of Jashid with special Al Tawash spices served with white rice, salad, a…"
drag, startPoint x: 472, startPoint y: 589, endPoint x: 509, endPoint y: 69, distance: 520.8
click at [473, 589] on span "Update" at bounding box center [399, 591] width 231 height 20
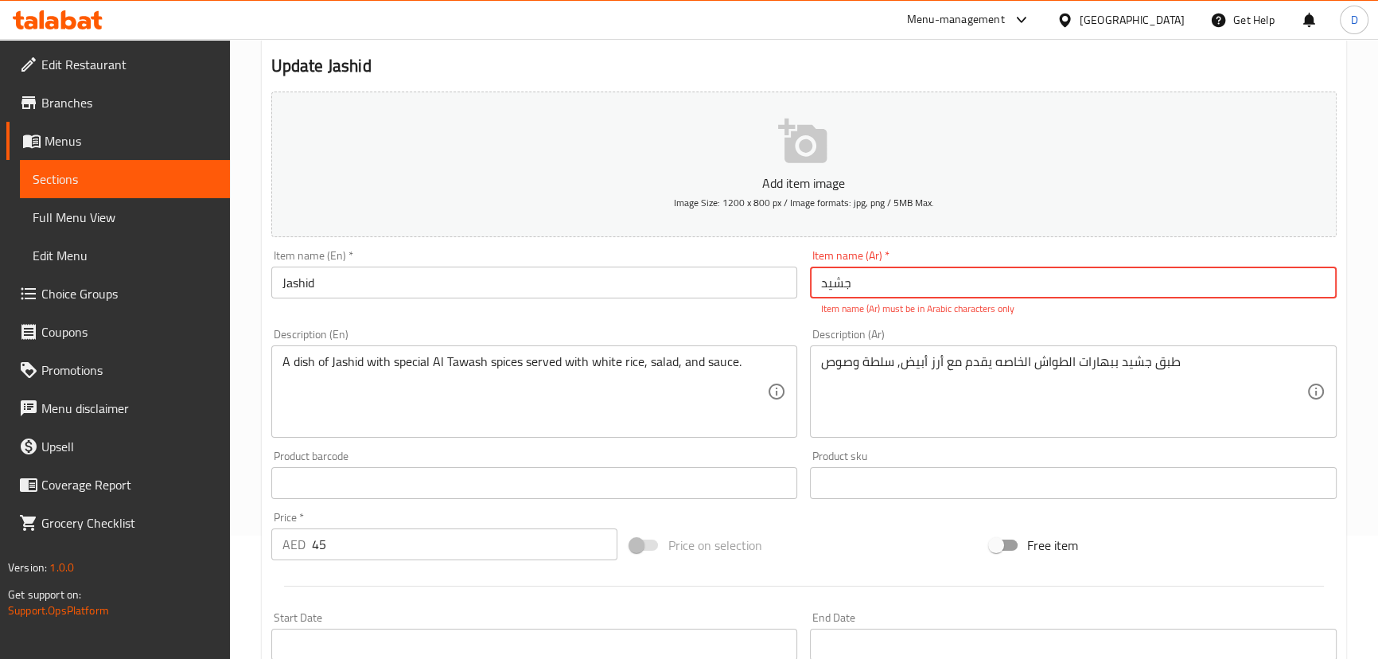
scroll to position [573, 0]
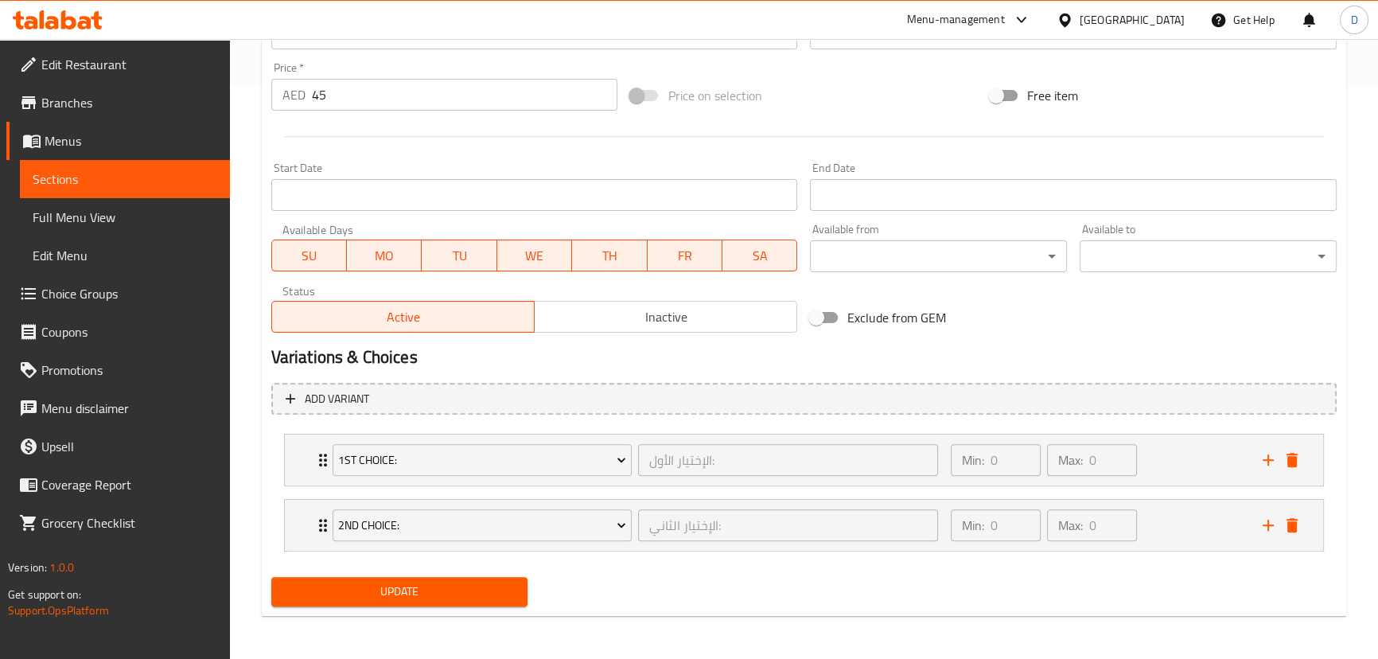
click at [487, 589] on span "Update" at bounding box center [399, 591] width 231 height 20
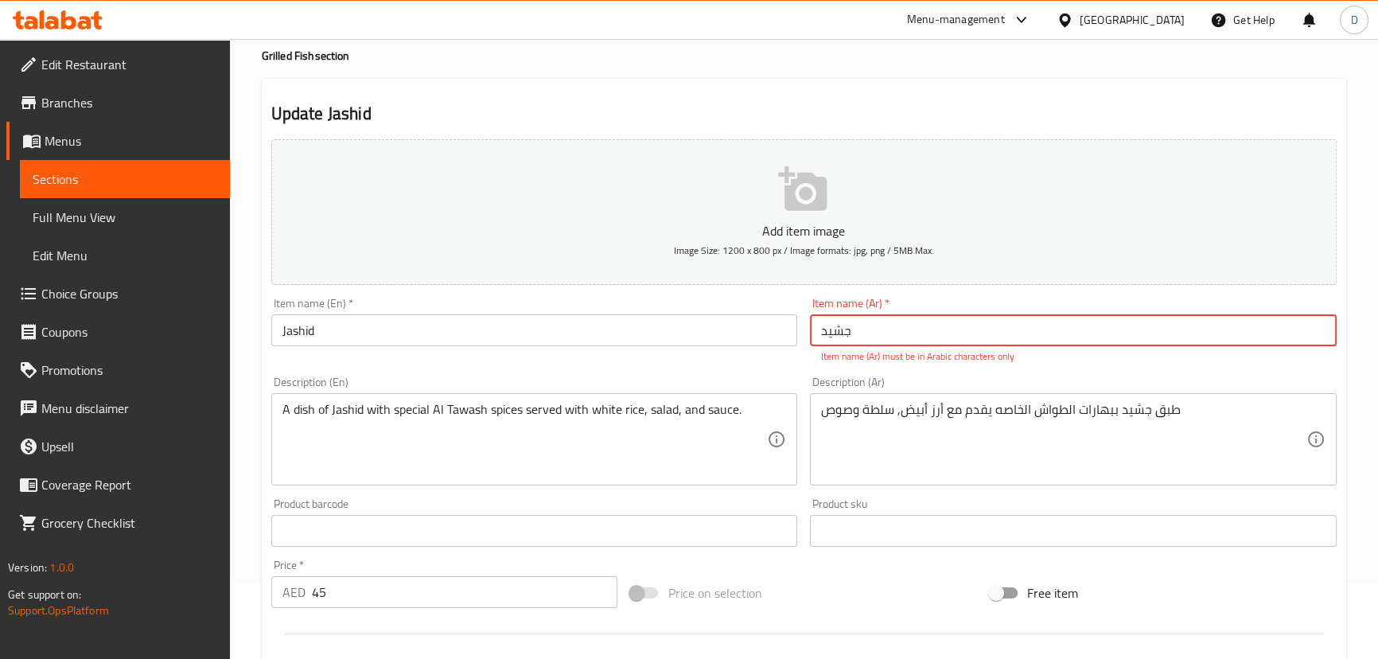
click at [841, 341] on input "جشید" at bounding box center [1073, 330] width 527 height 32
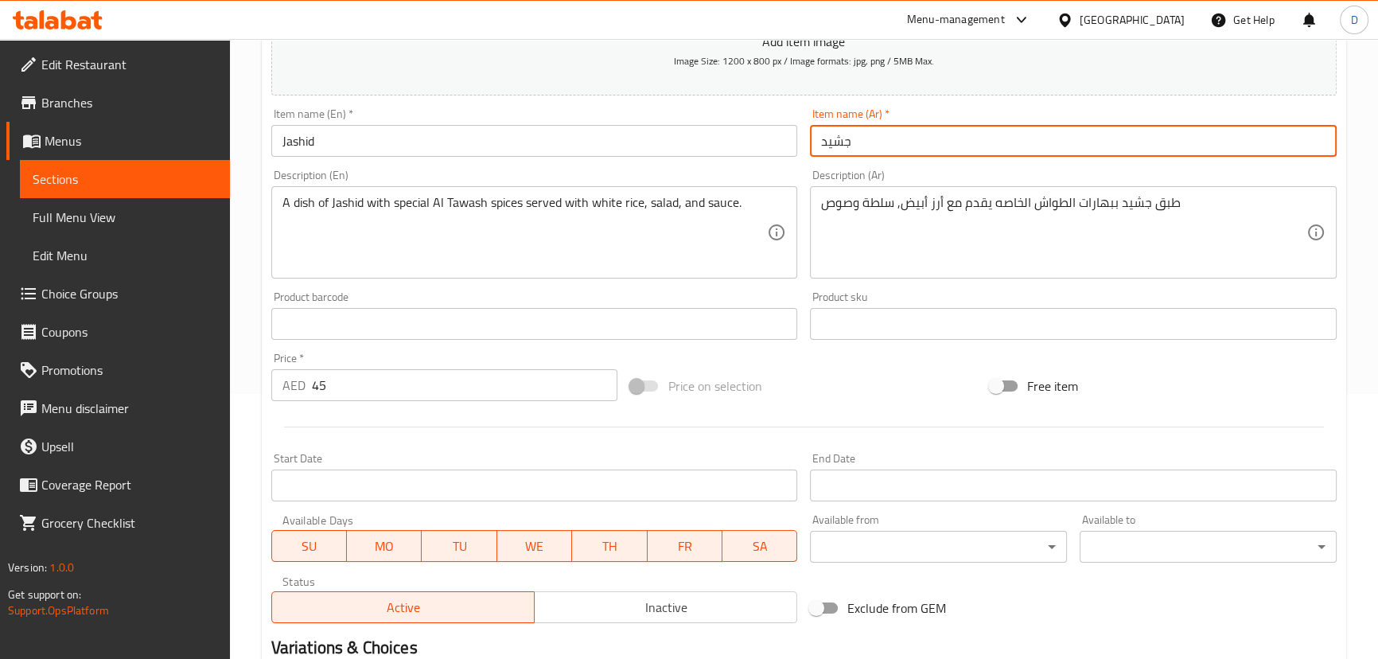
scroll to position [509, 0]
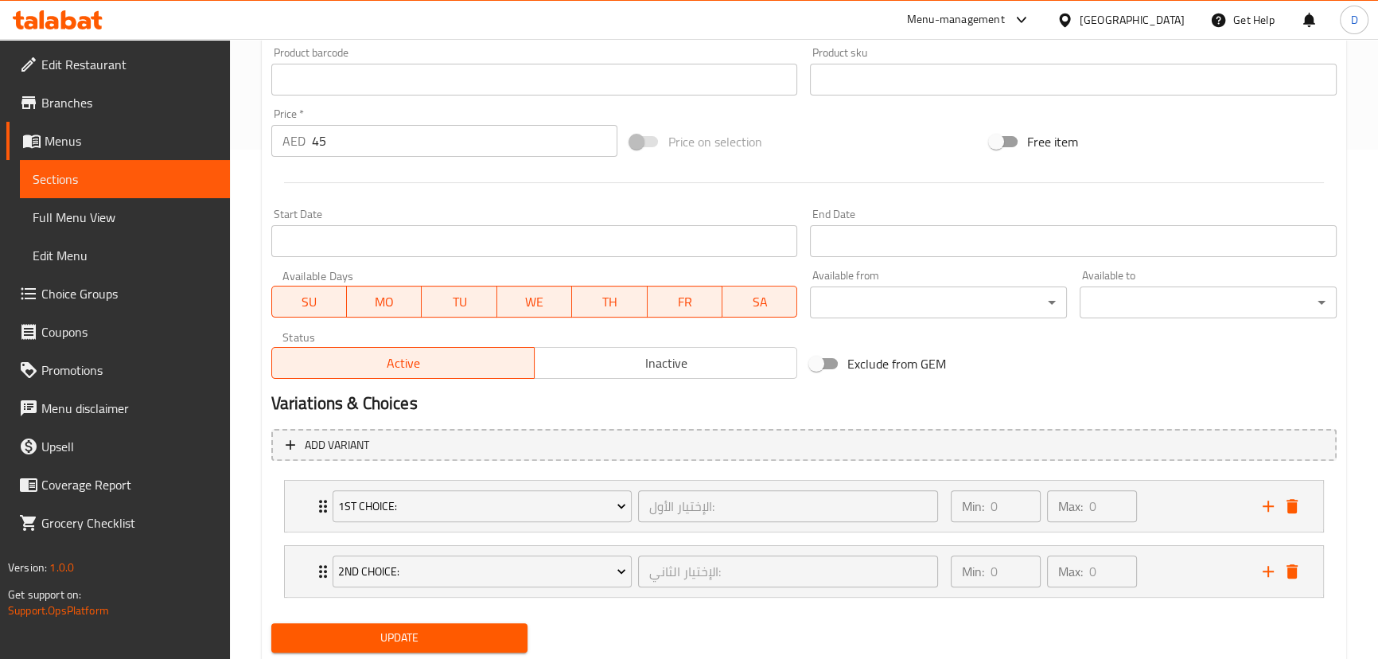
type input "جشيد"
click at [499, 628] on span "Update" at bounding box center [399, 638] width 231 height 20
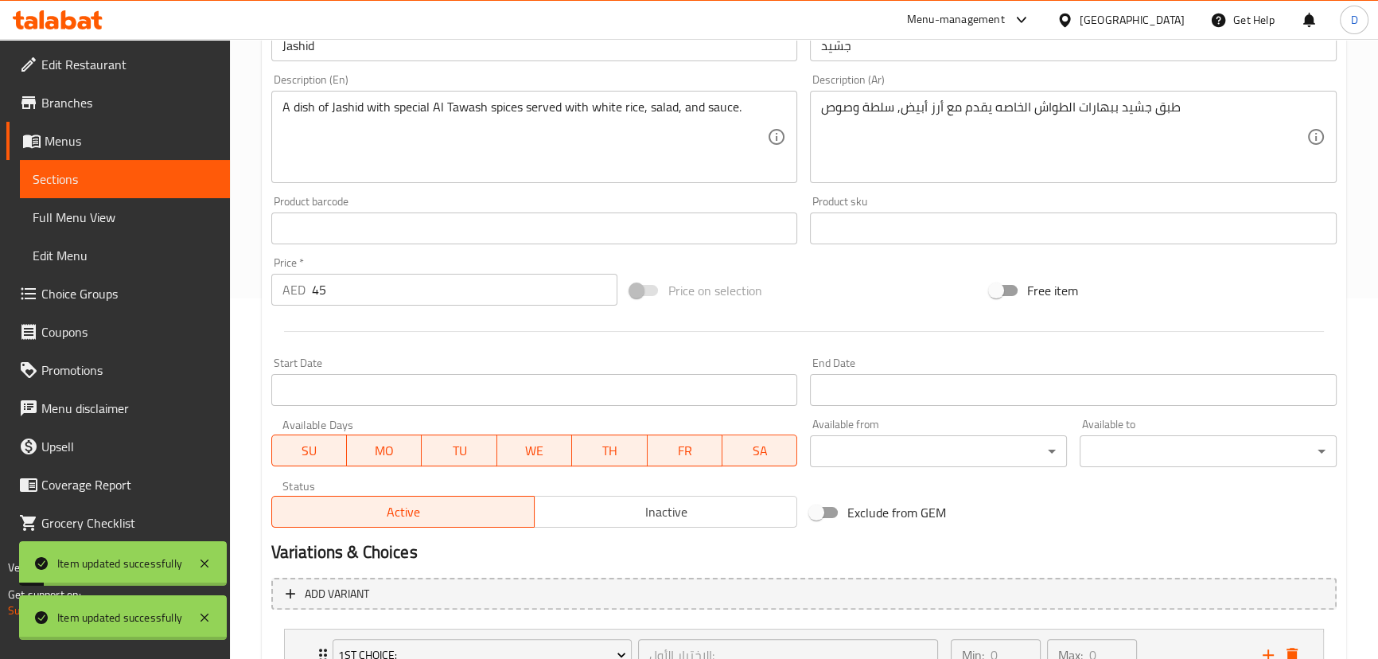
scroll to position [293, 0]
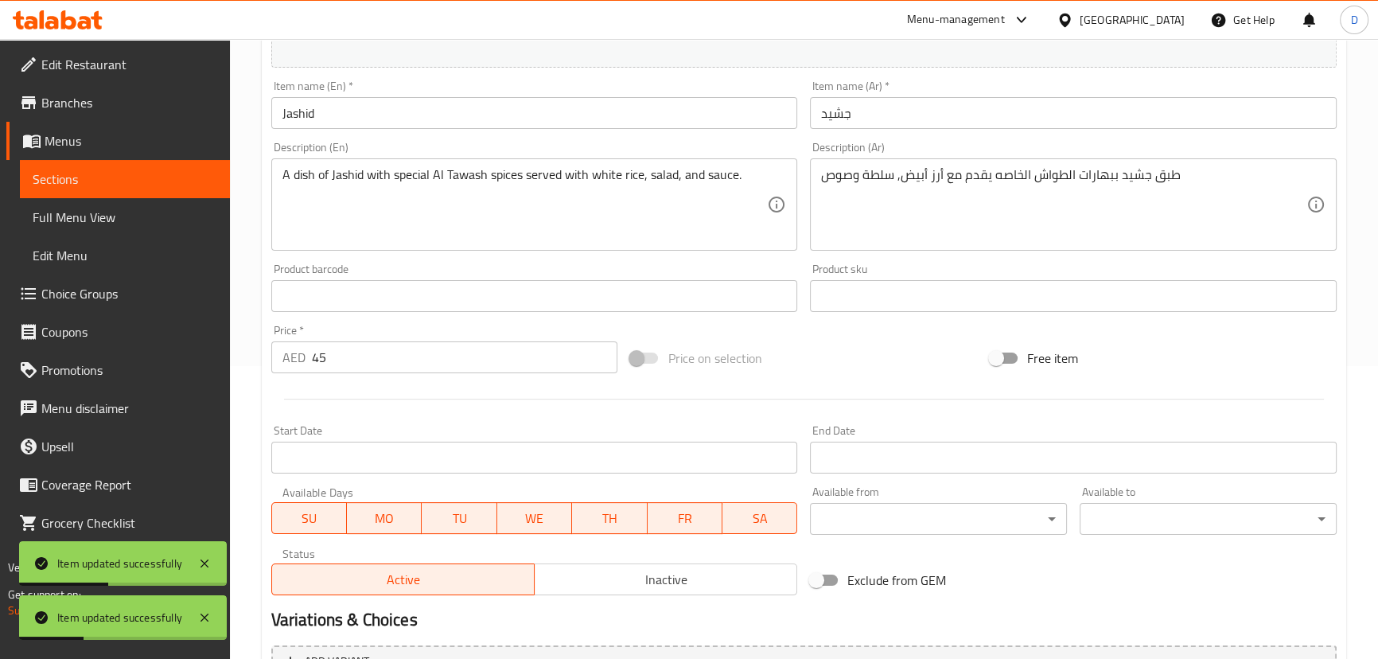
drag, startPoint x: 111, startPoint y: 168, endPoint x: 246, endPoint y: 127, distance: 141.2
click at [111, 167] on link "Sections" at bounding box center [125, 179] width 210 height 38
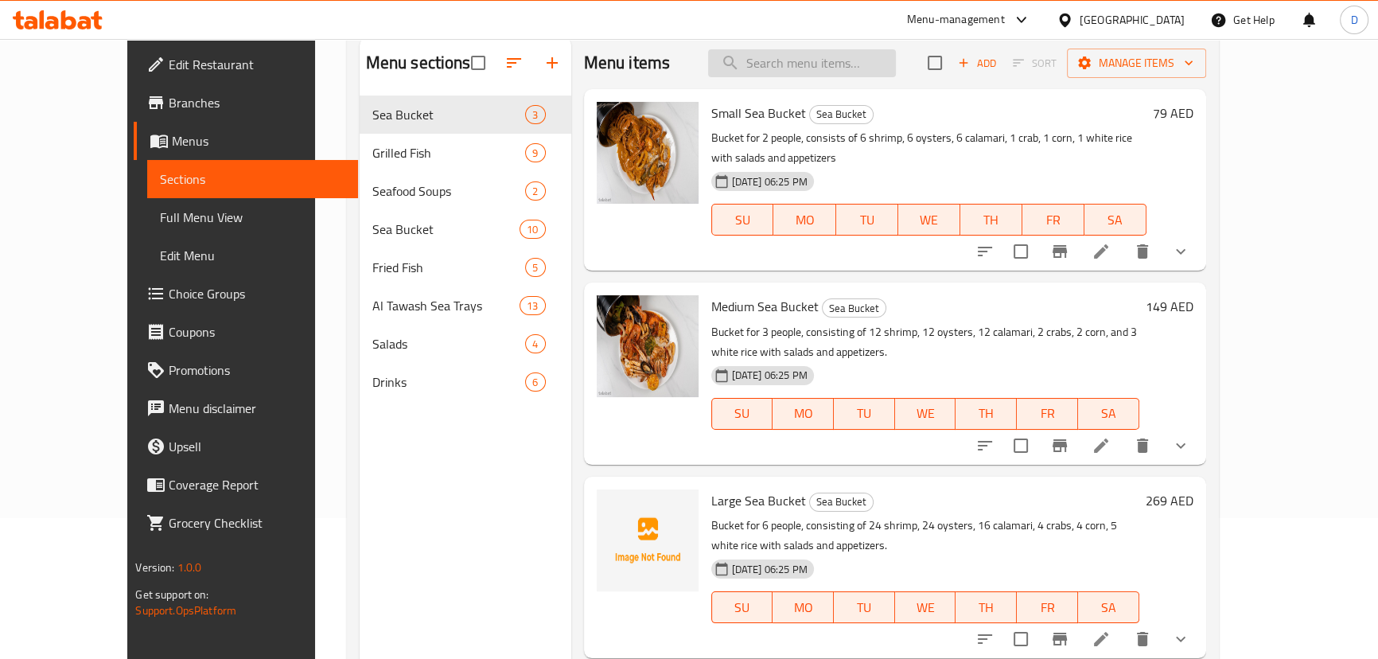
scroll to position [79, 0]
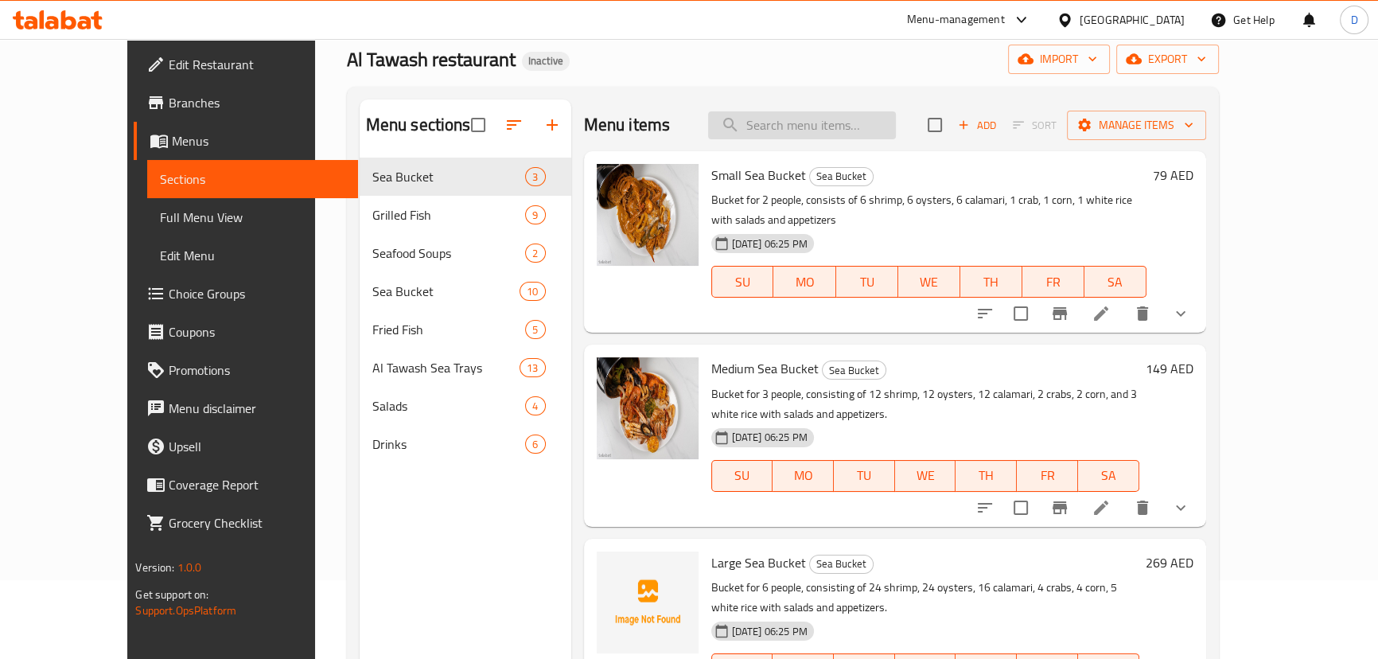
click at [814, 138] on input "search" at bounding box center [802, 125] width 188 height 28
paste input "Nagar"
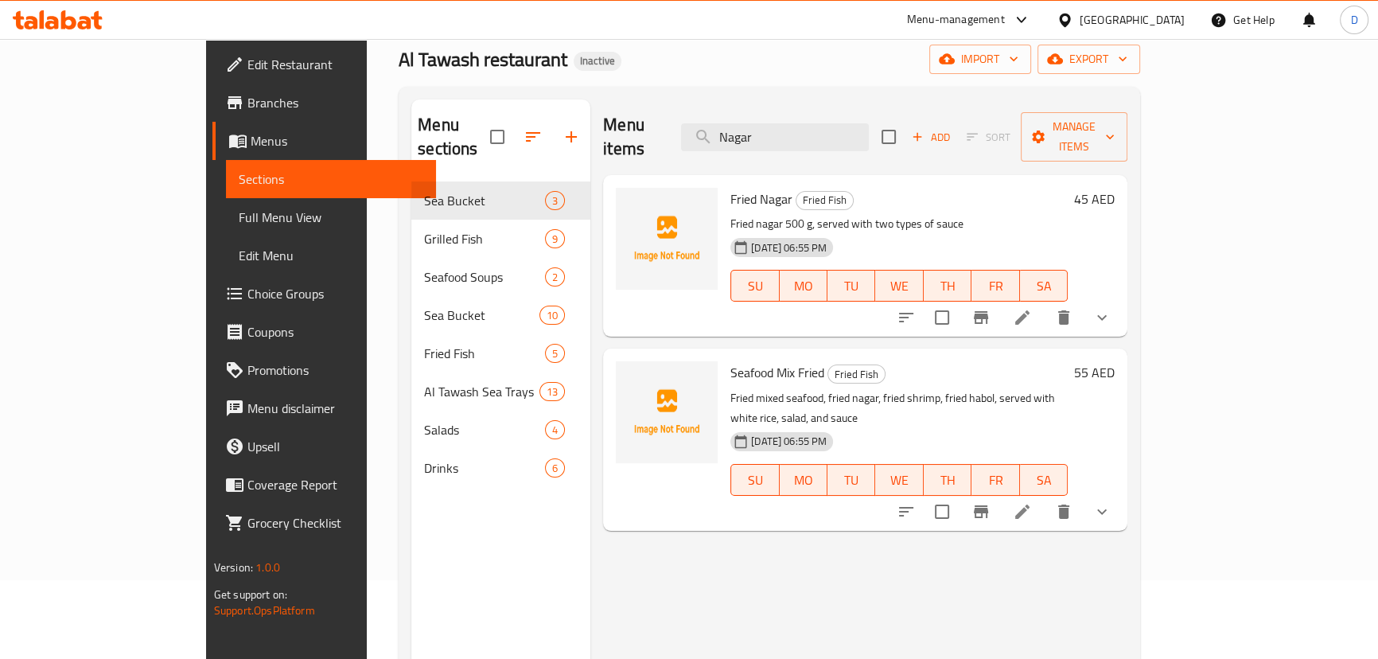
type input "Nagar"
click at [1044, 303] on li at bounding box center [1022, 317] width 45 height 29
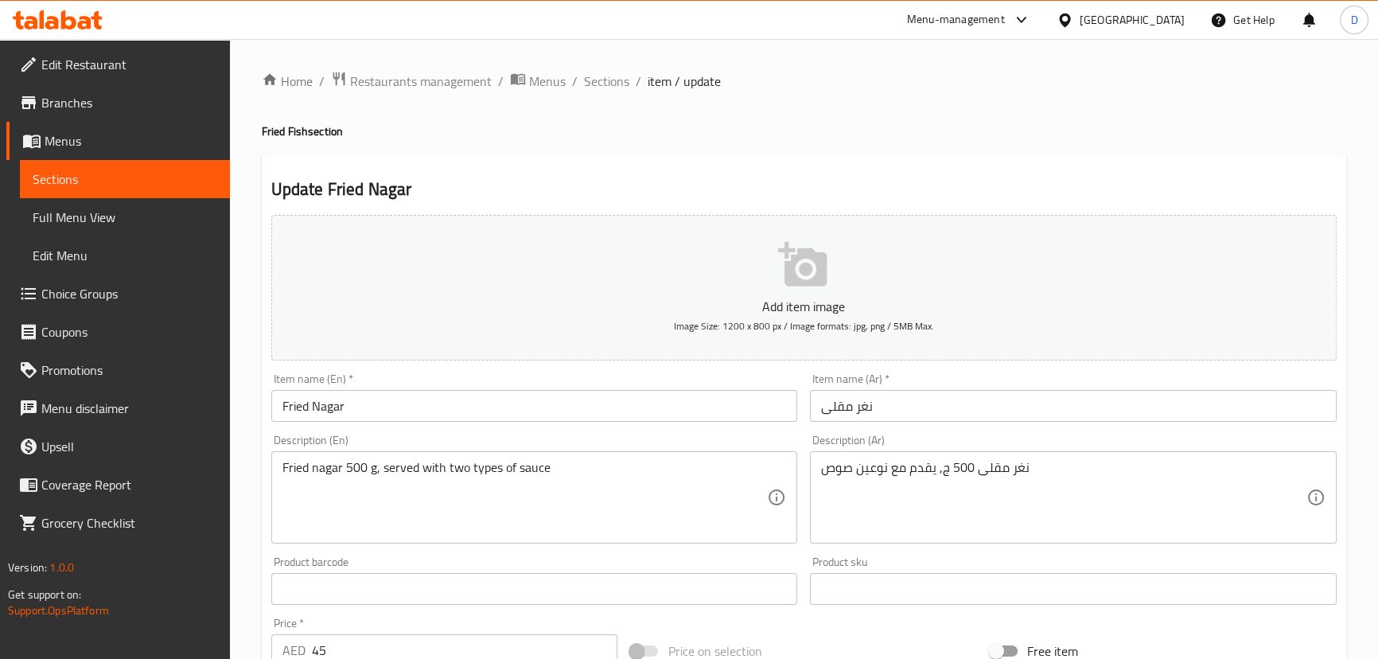
click at [334, 400] on input "Fried Nagar" at bounding box center [534, 406] width 527 height 32
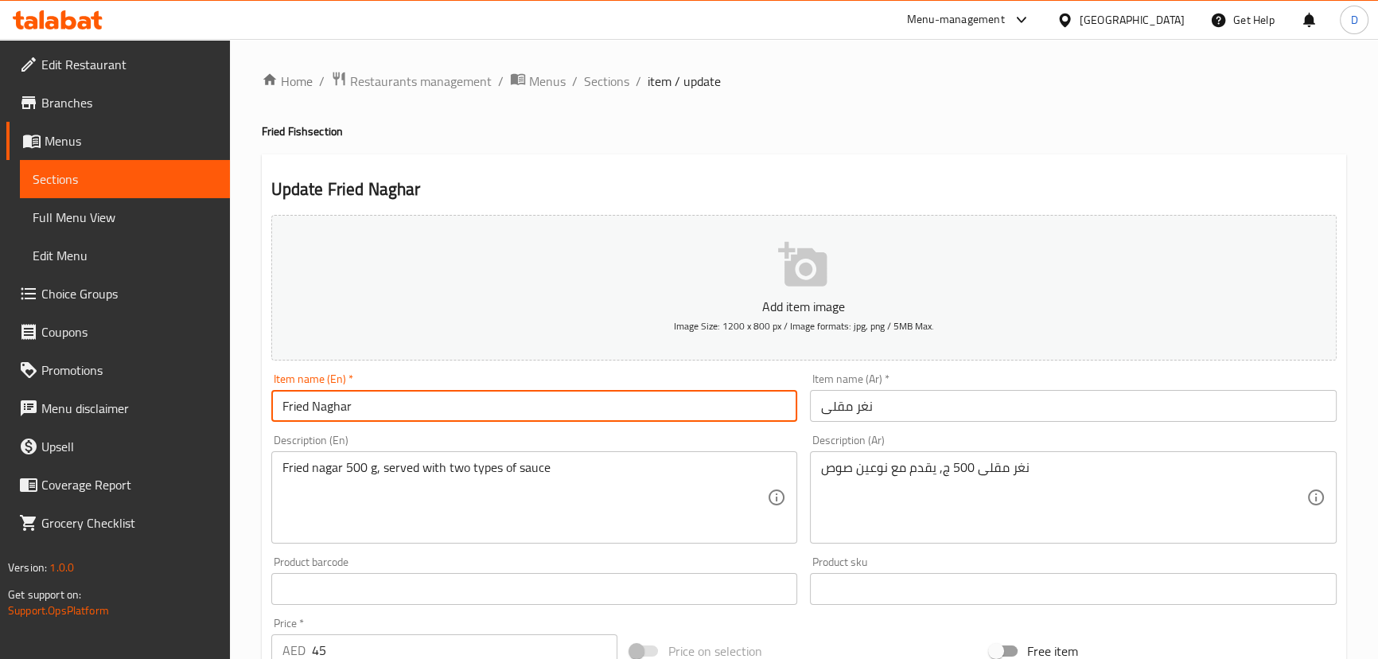
type input "Fried Naghar"
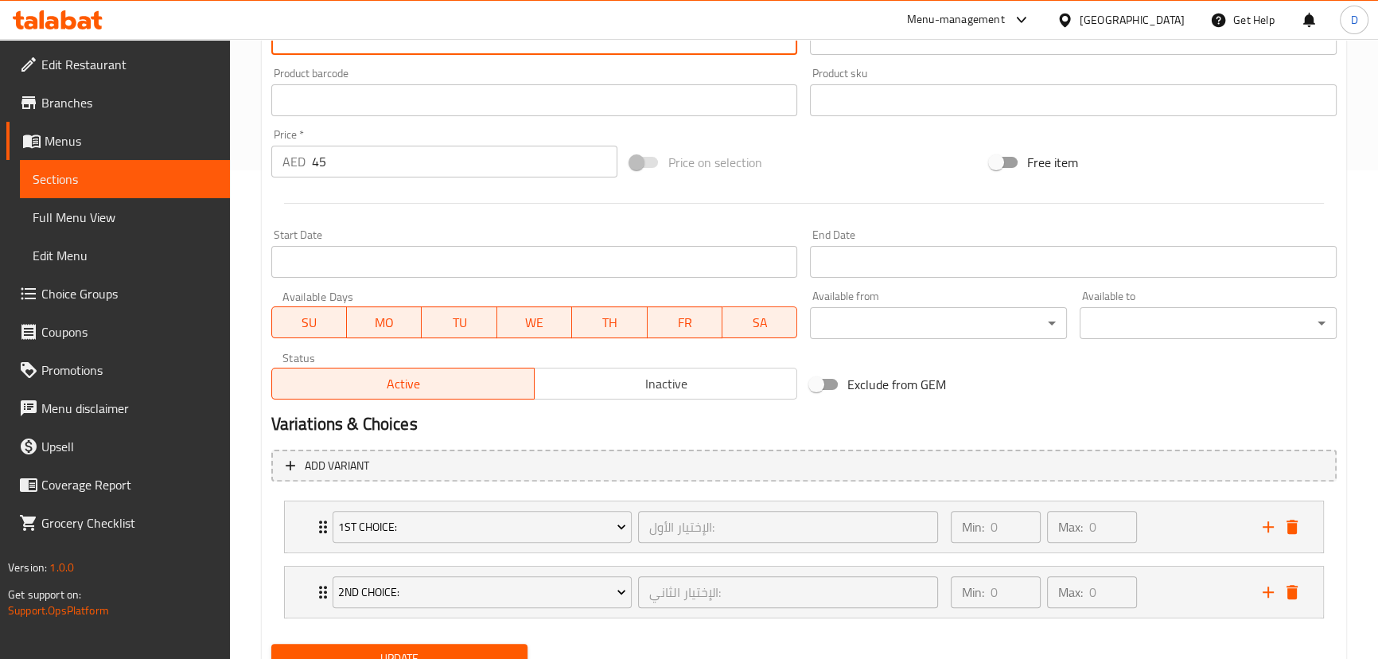
scroll to position [506, 0]
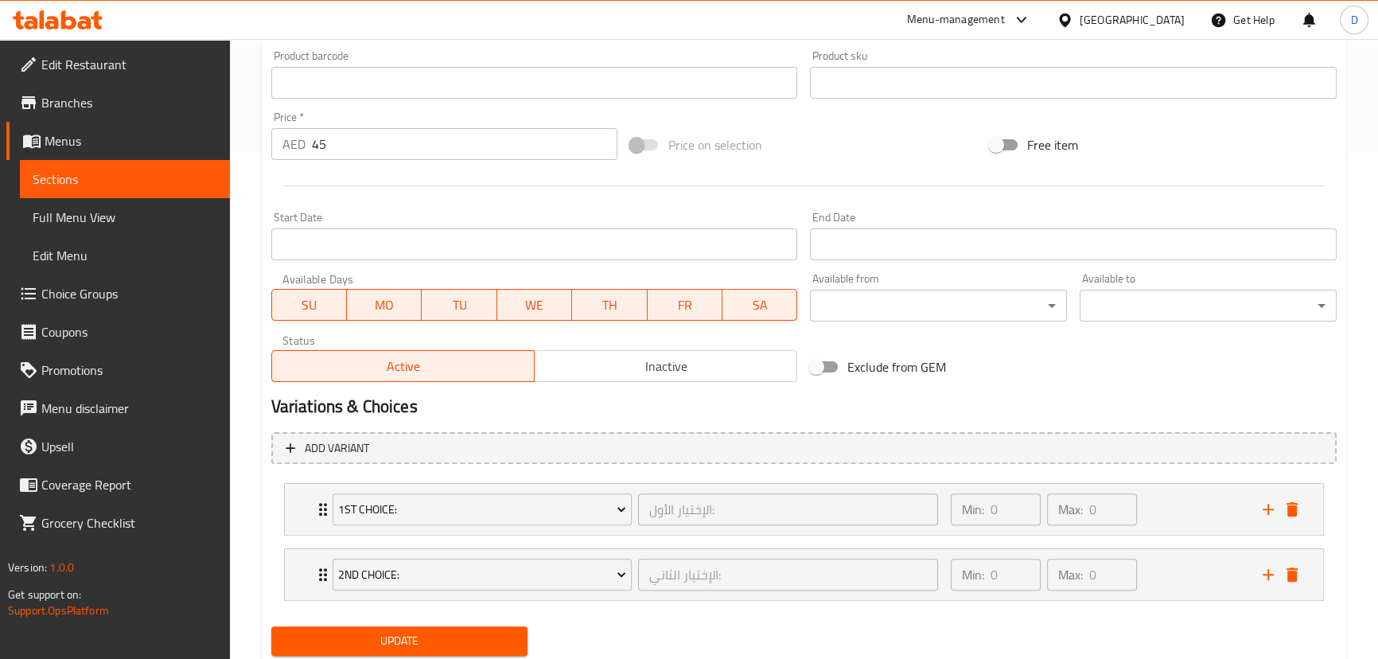
type textarea "Fried naghar 500 g, served with two types of sauce"
click at [368, 620] on div "Update" at bounding box center [400, 641] width 270 height 42
click at [371, 632] on span "Update" at bounding box center [399, 641] width 231 height 20
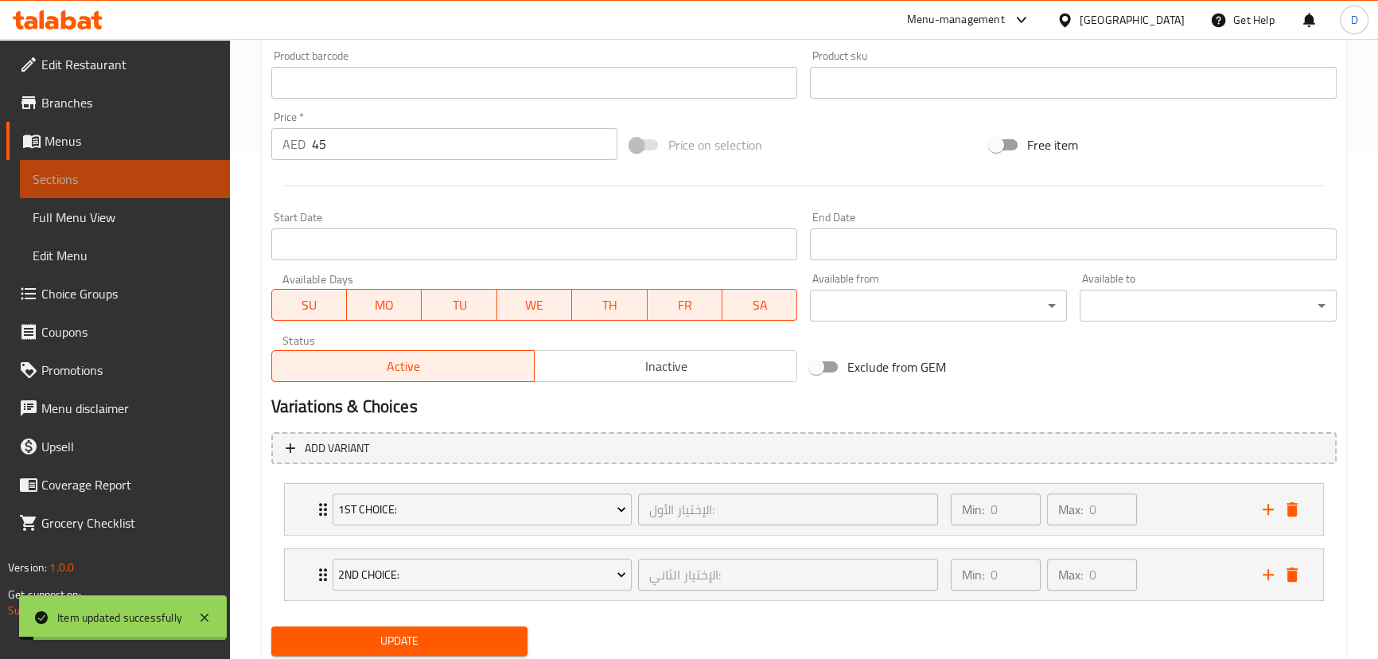
click at [191, 178] on span "Sections" at bounding box center [125, 178] width 185 height 19
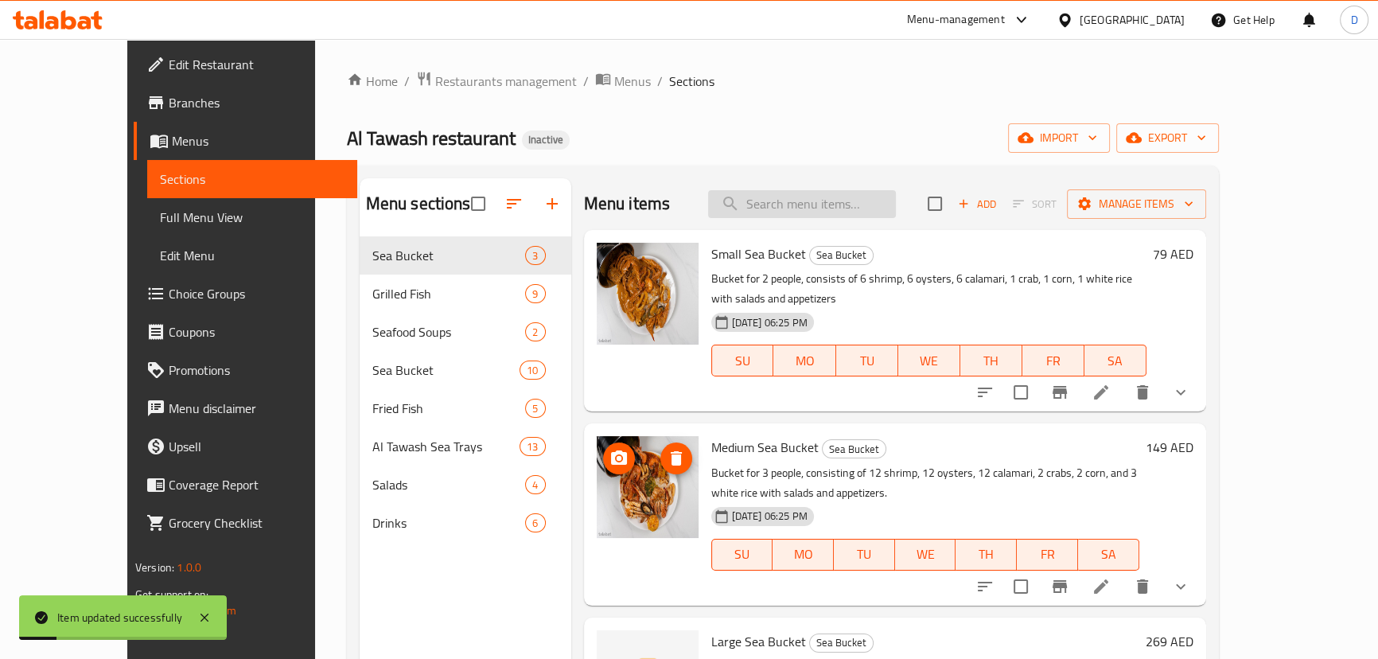
click at [784, 211] on input "search" at bounding box center [802, 204] width 188 height 28
paste input "Seafood Mix Fried"
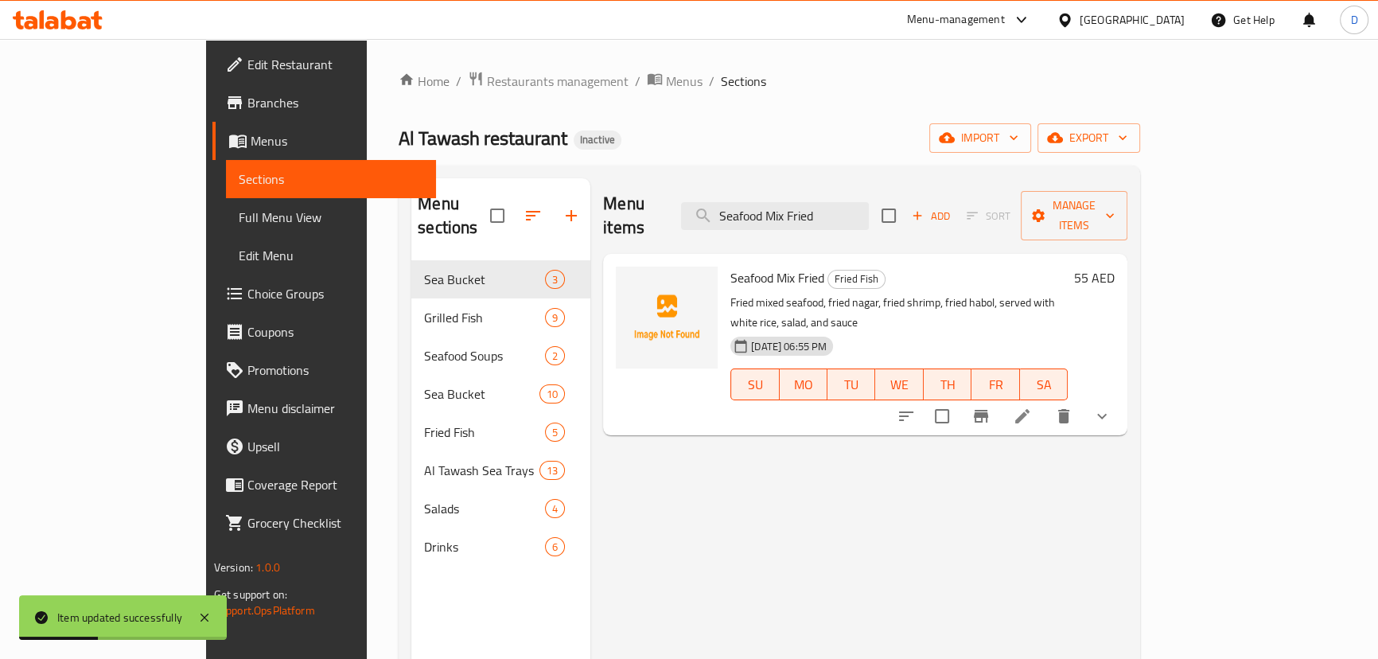
type input "Seafood Mix Fried"
click at [1032, 406] on icon at bounding box center [1022, 415] width 19 height 19
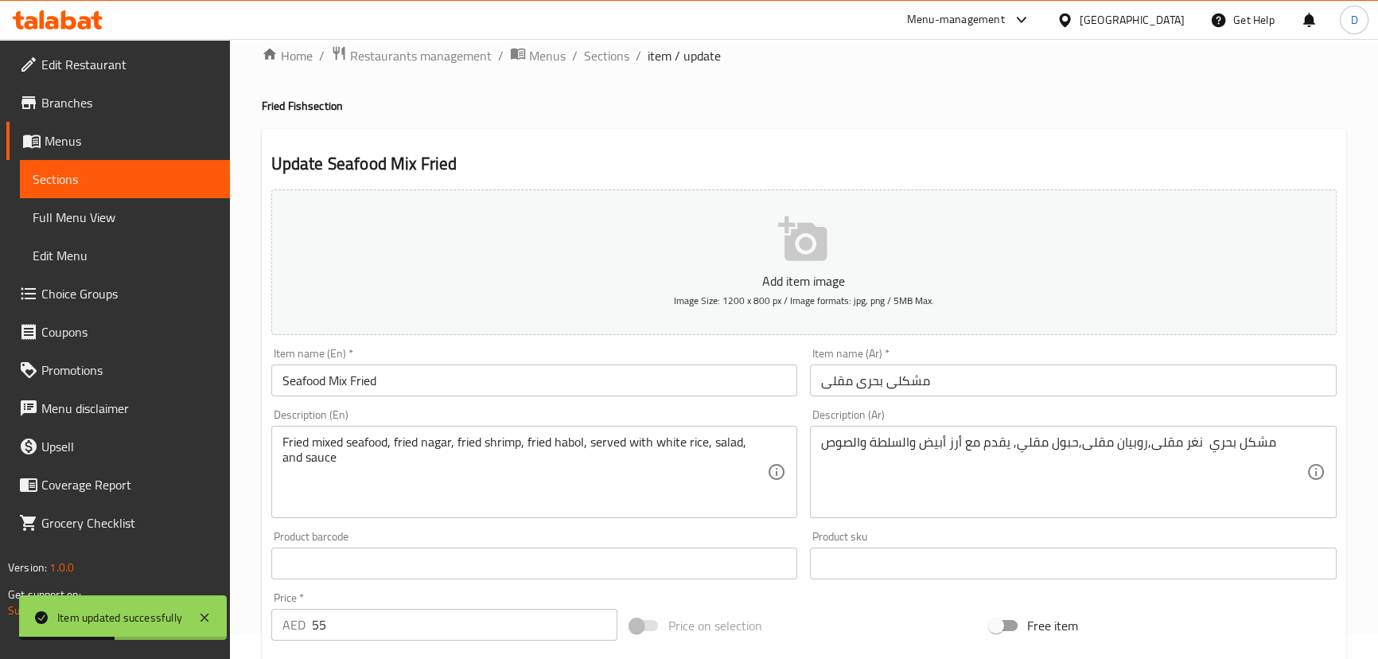
scroll to position [72, 0]
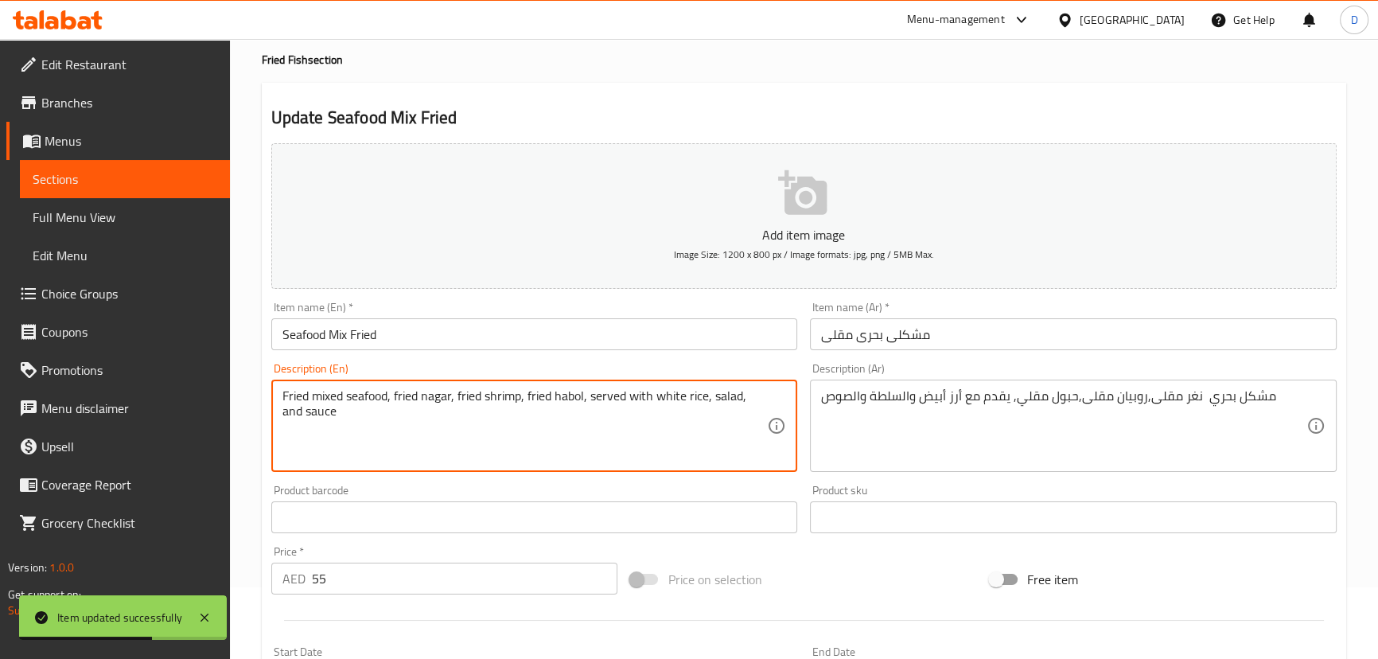
drag, startPoint x: 310, startPoint y: 395, endPoint x: 274, endPoint y: 388, distance: 37.3
click at [281, 391] on div "mixed seafood, fried nagar, fried shrimp, fried habol, served with white rice, …" at bounding box center [534, 425] width 527 height 92
click at [412, 390] on textarea "Mixed seafood, fried nagar, fried shrimp, fried habol, served with white rice, …" at bounding box center [524, 426] width 485 height 76
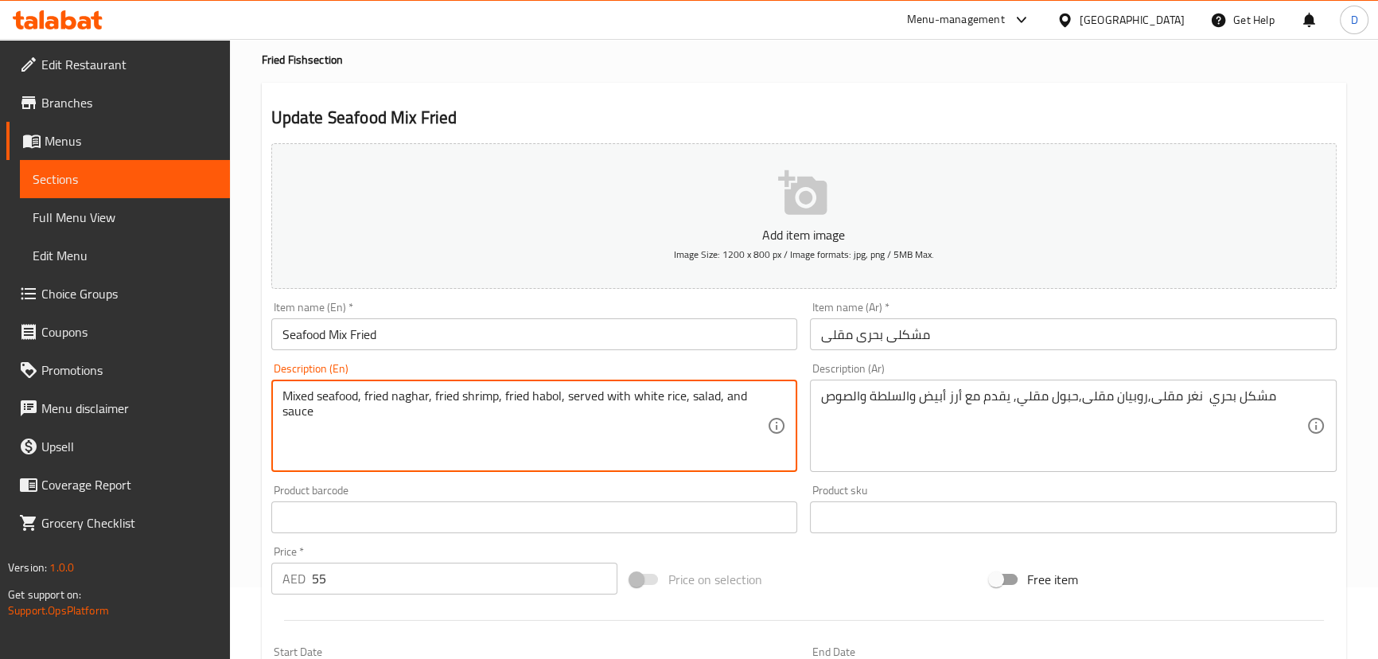
type textarea "Mixed seafood, fried naghar, fried shrimp, fried habol, served with white rice,…"
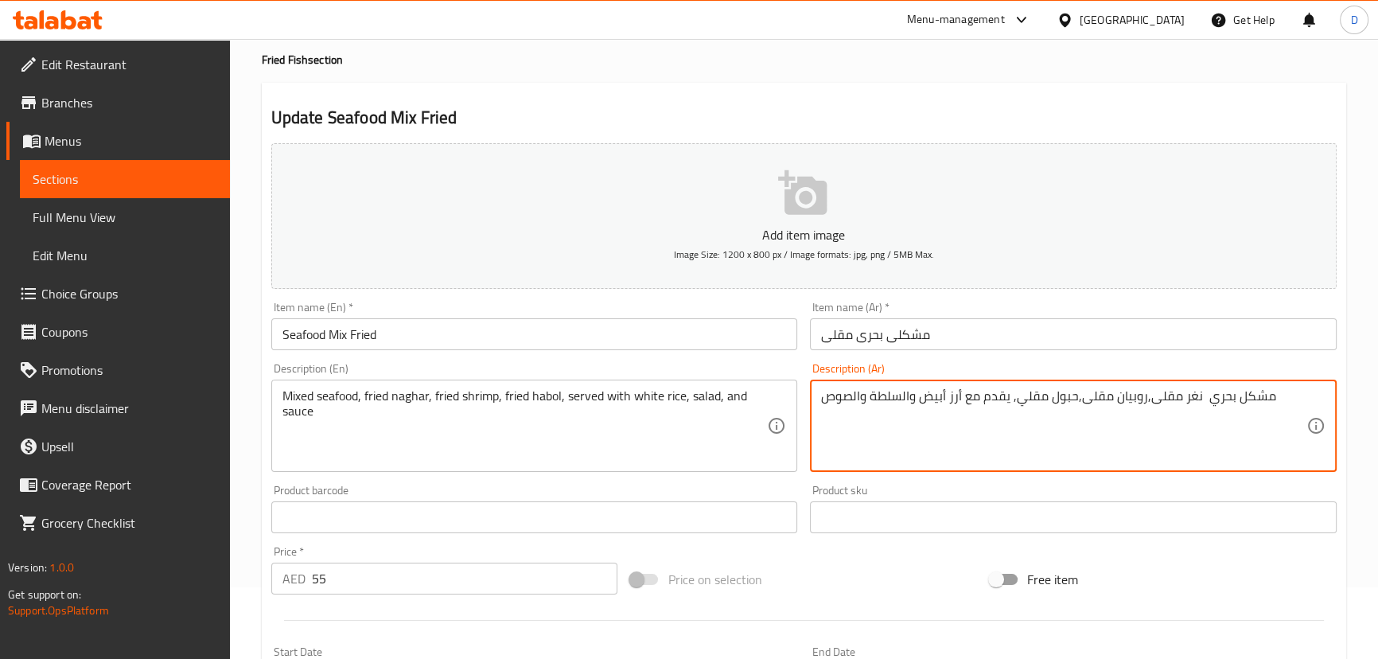
click at [1197, 405] on textarea "مشكل بحري نغر مقلى,روبيان مقلى,حبول مقلي, يقدم مع أرز أبيض والسلطة والصوص" at bounding box center [1063, 426] width 485 height 76
click at [1204, 396] on textarea "مشكل بحري نغر مقلى,روبيان مقلى,حبول مقلي, يقدم مع أرز أبيض والسلطة والصوص" at bounding box center [1063, 426] width 485 height 76
click at [1145, 406] on textarea "مشكل بحري، نغر مقلى,روبيان مقلى,حبول مقلي, يقدم مع أرز أبيض والسلطة والصوص" at bounding box center [1063, 426] width 485 height 76
click at [1144, 401] on textarea "مشكل بحري، نغر مقلى,روبيان مقلى,حبول مقلي, يقدم مع أرز أبيض والسلطة والصوص" at bounding box center [1063, 426] width 485 height 76
click at [1072, 395] on textarea "مشكل بحري، نغر مقلى, روبيان مقلى,حبول مقلي, يقدم مع أرز أبيض والسلطة والصوص" at bounding box center [1063, 426] width 485 height 76
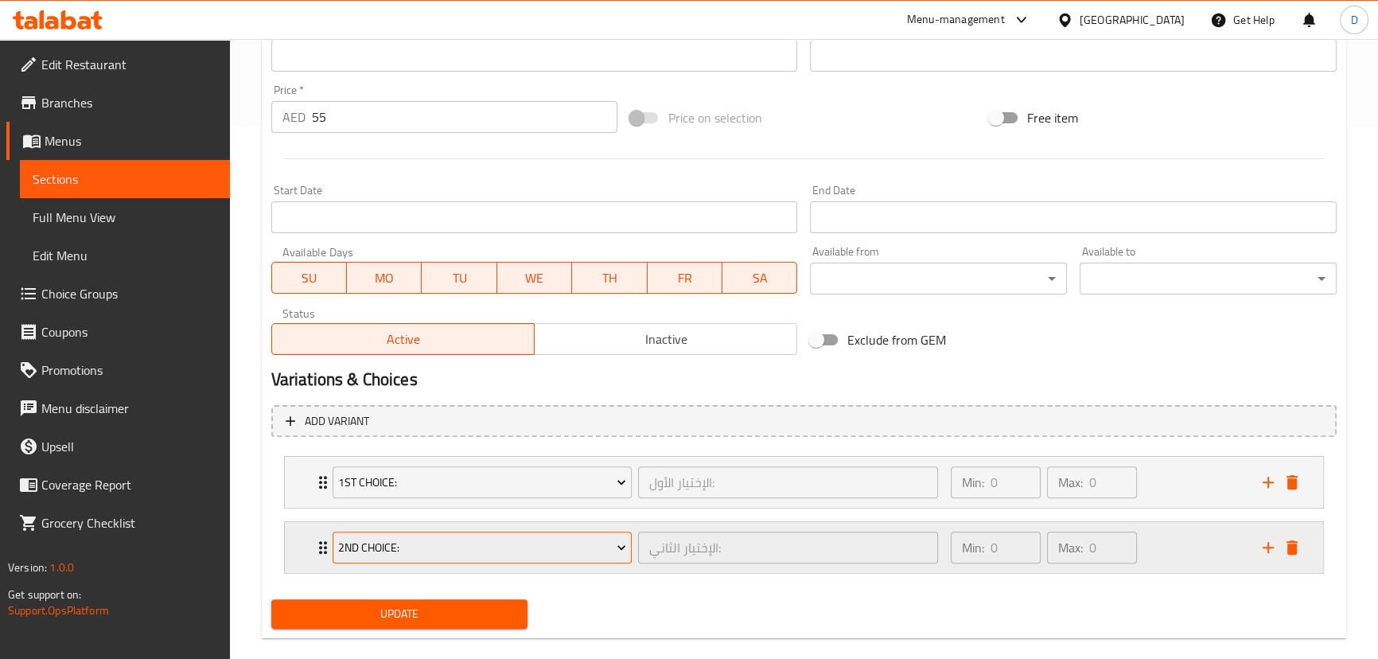
scroll to position [555, 0]
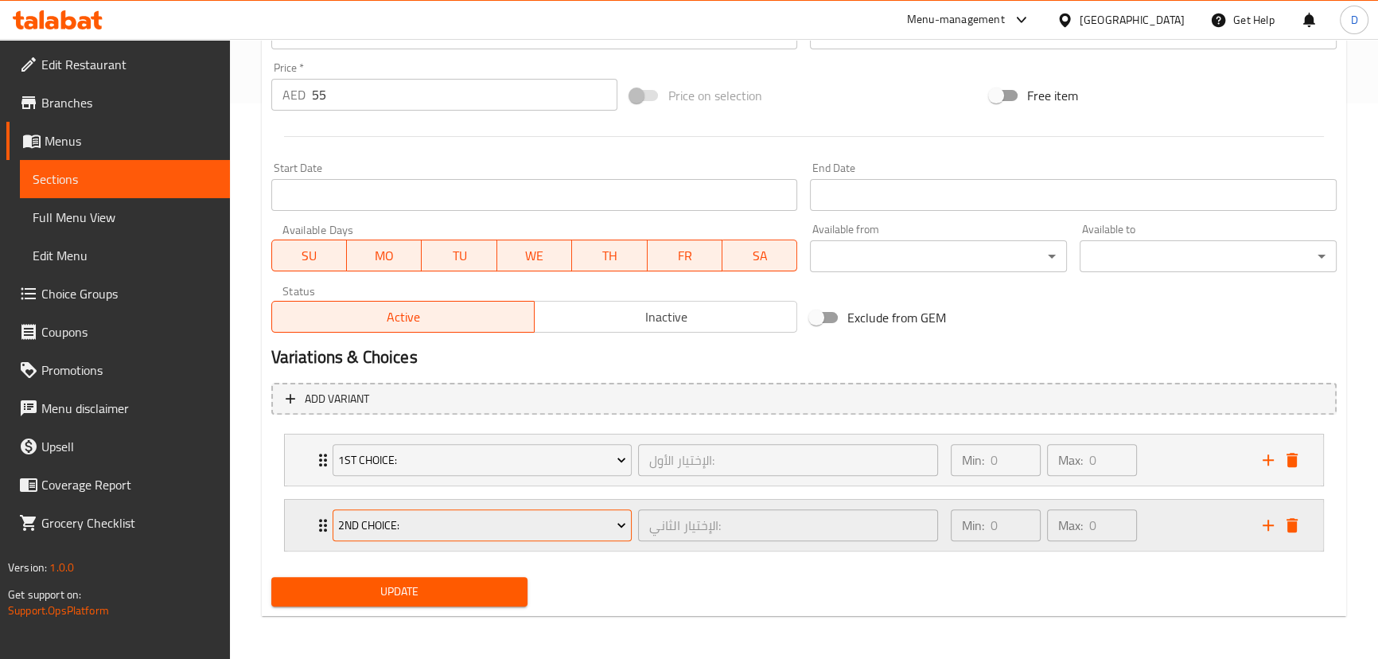
type textarea "مشكل بحري، نغر مقلى, روبيان مقلى, حبول مقلي, يقدم مع أرز أبيض والسلطة والصوص"
click at [524, 585] on button "Update" at bounding box center [399, 591] width 257 height 29
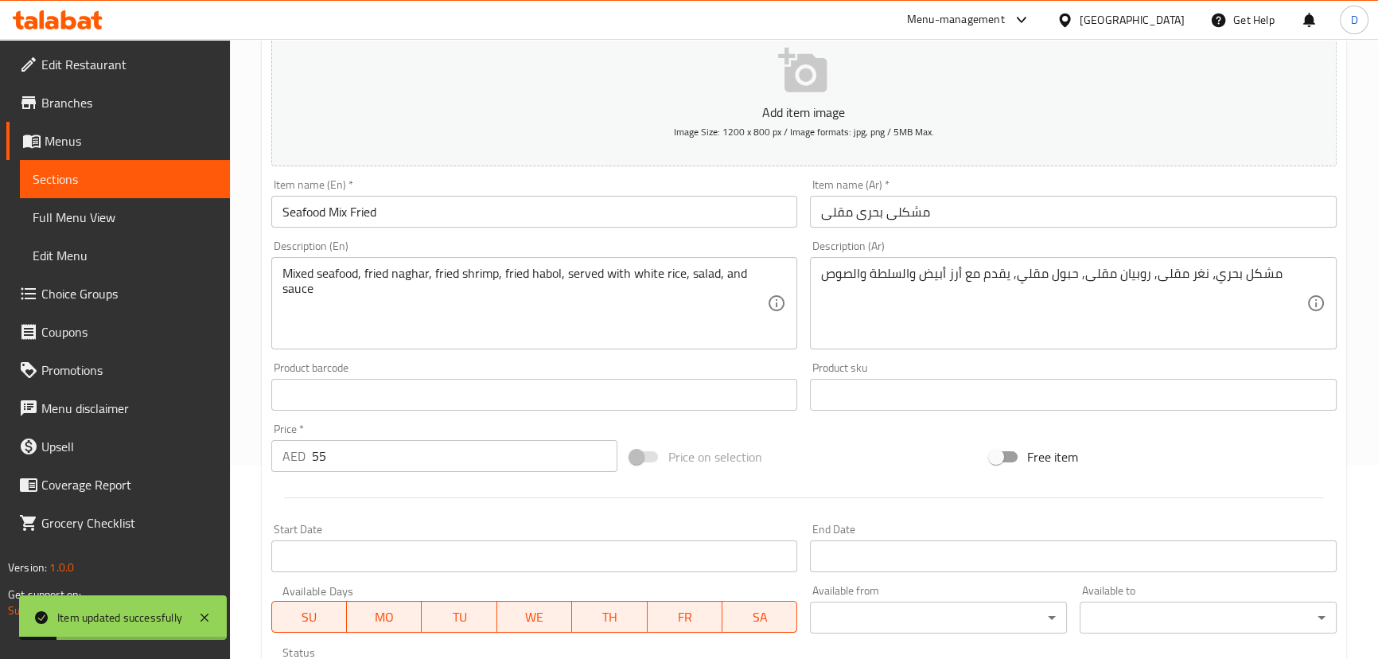
scroll to position [193, 0]
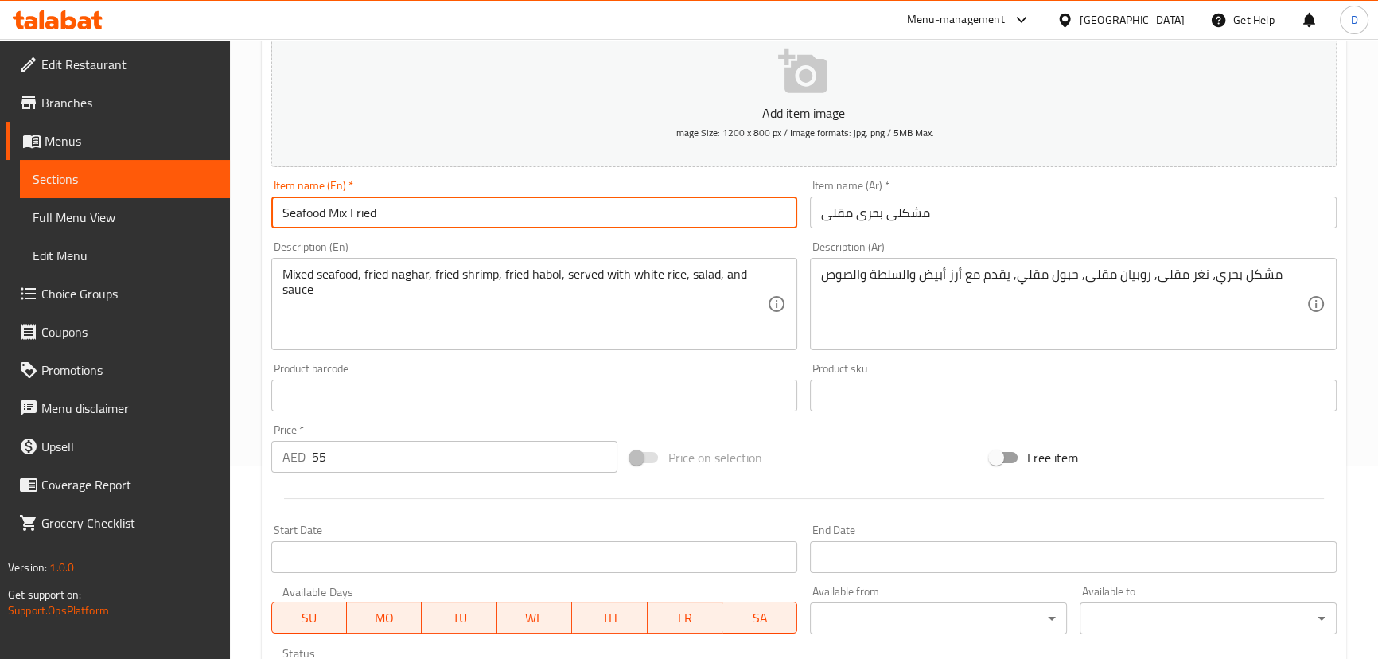
click at [497, 211] on input "Seafood Mix Fried" at bounding box center [534, 212] width 527 height 32
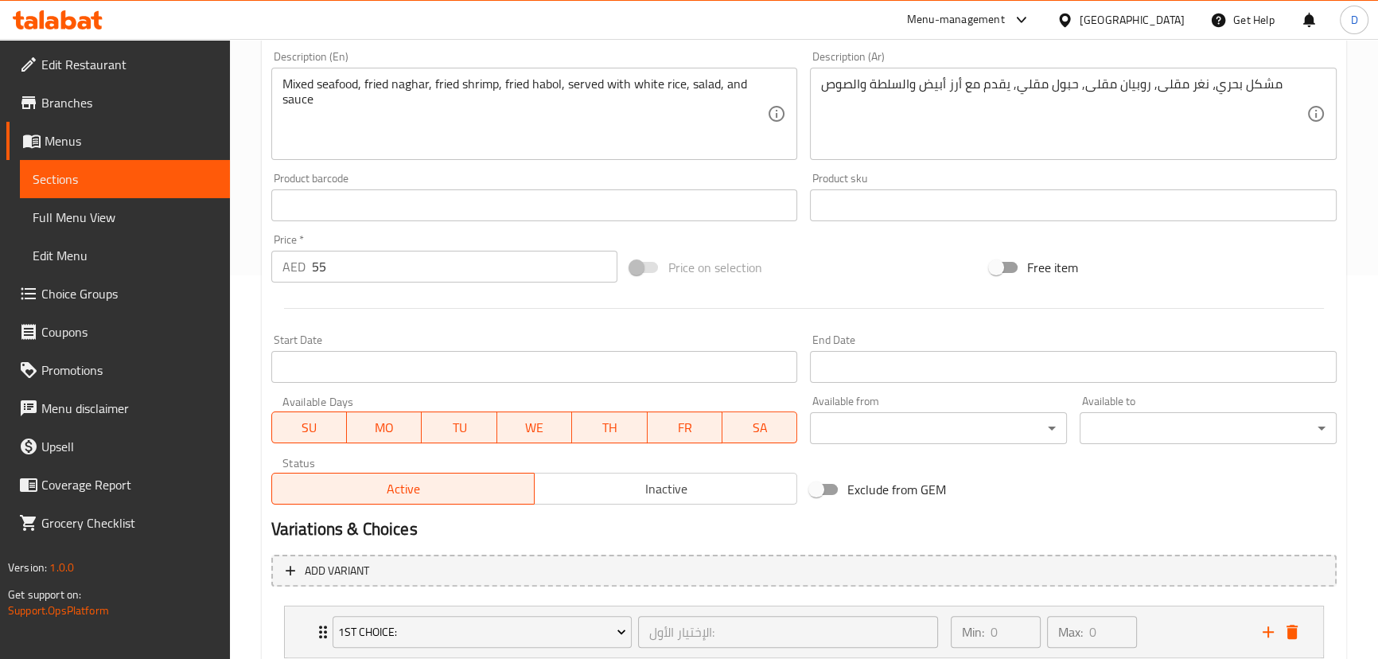
scroll to position [555, 0]
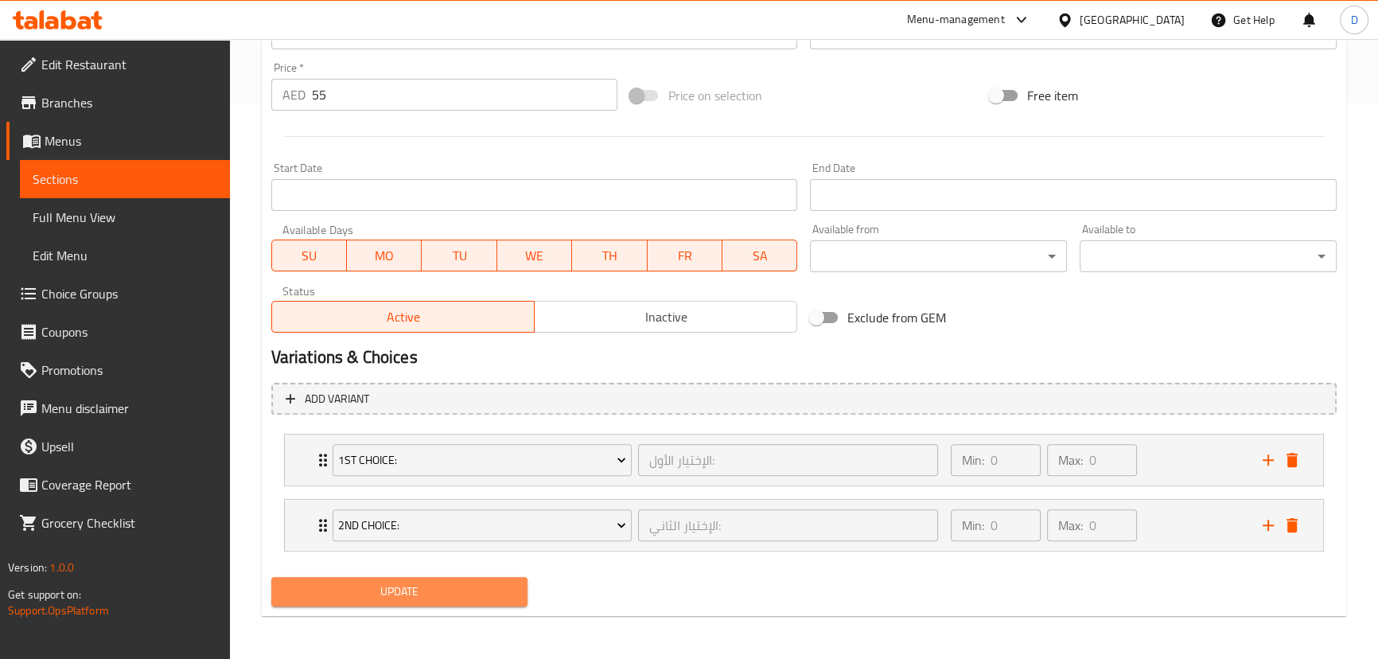
click at [479, 585] on span "Update" at bounding box center [399, 591] width 231 height 20
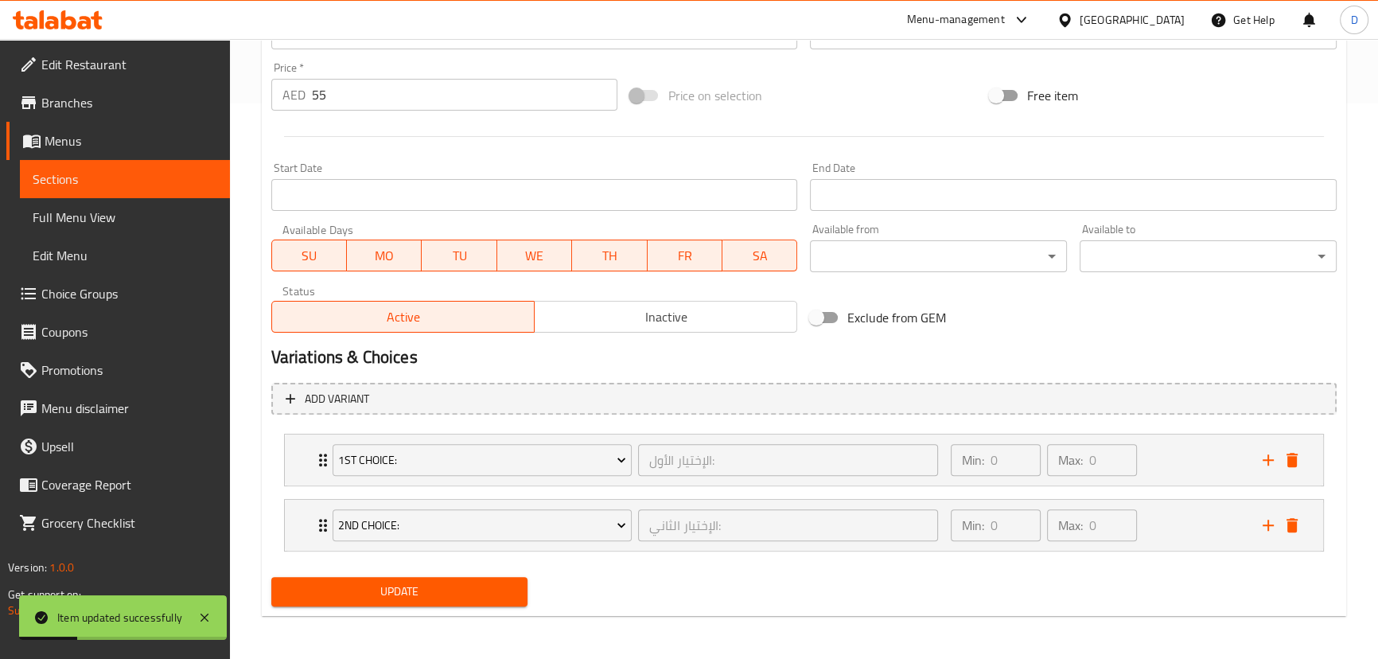
drag, startPoint x: 409, startPoint y: 587, endPoint x: 438, endPoint y: 341, distance: 247.5
click at [409, 585] on span "Update" at bounding box center [399, 591] width 231 height 20
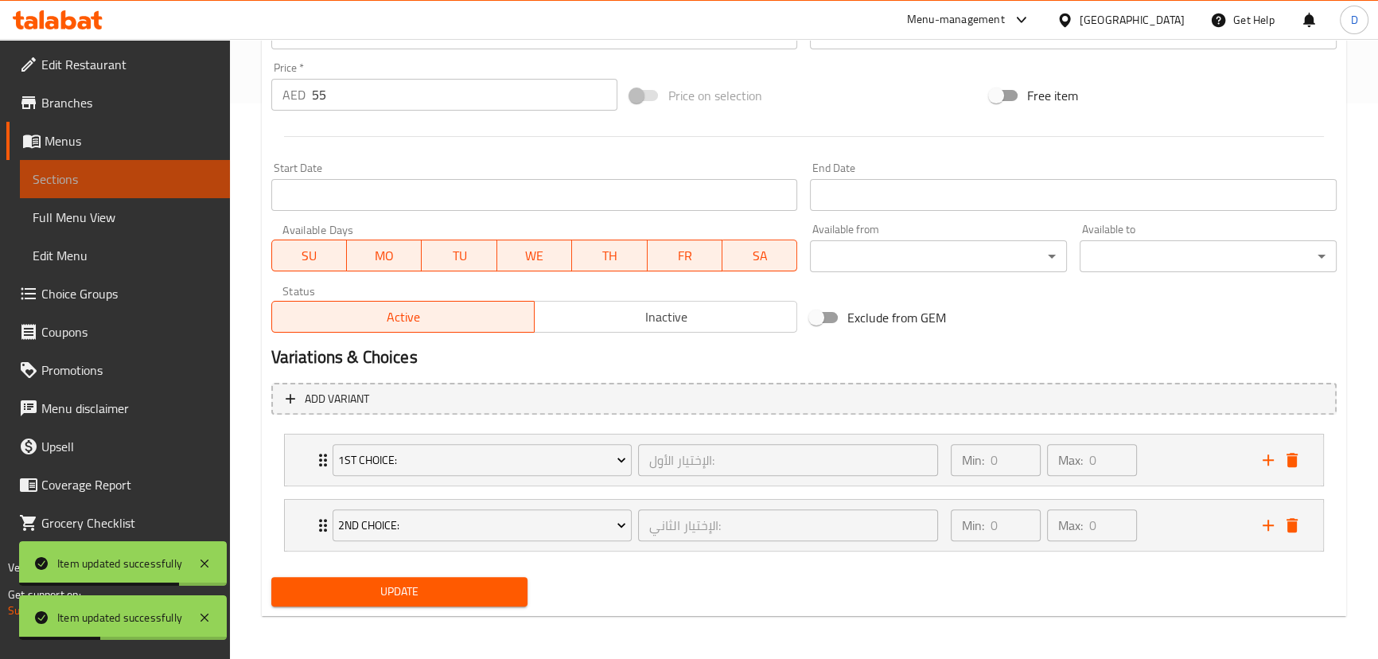
click at [213, 180] on span "Sections" at bounding box center [125, 178] width 185 height 19
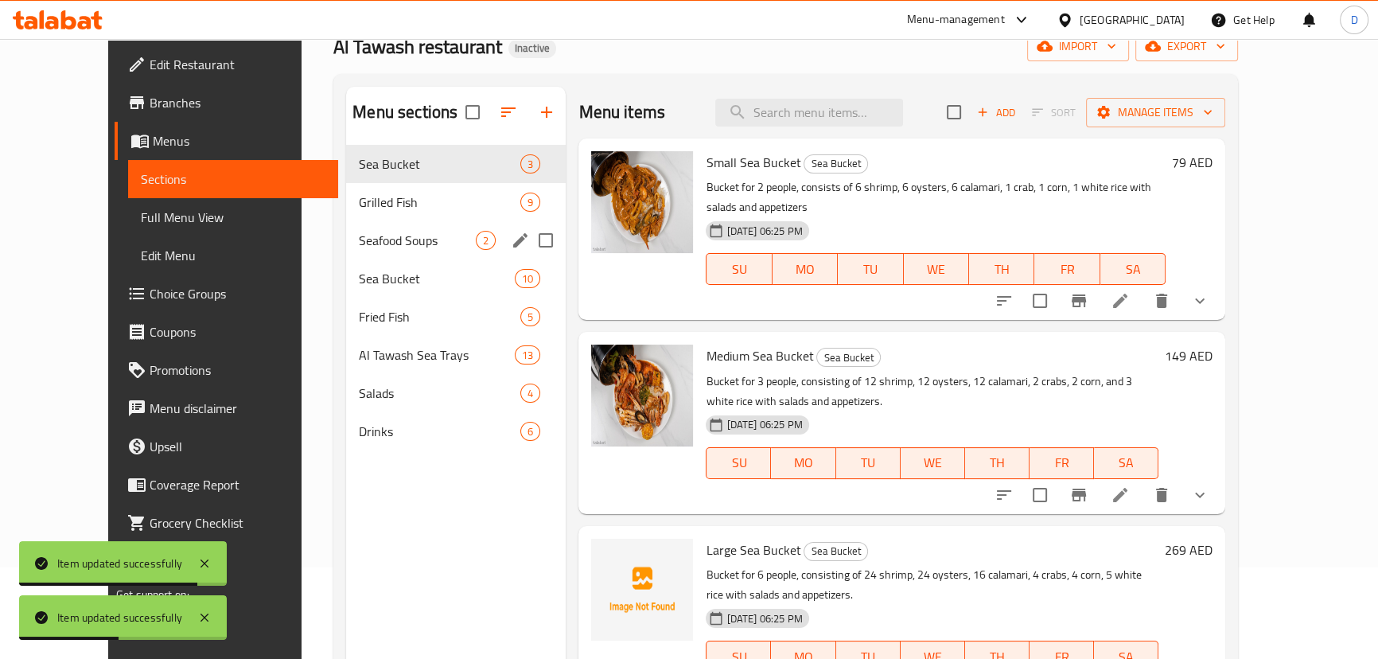
scroll to position [79, 0]
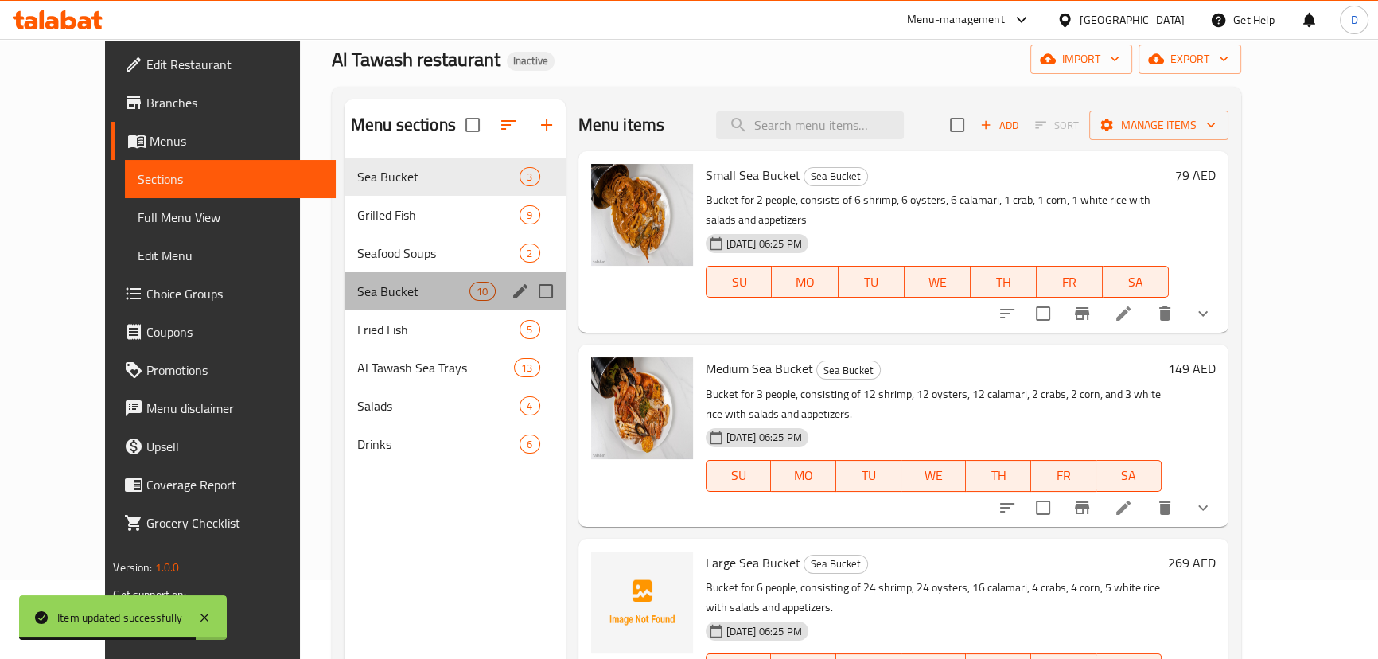
click at [344, 280] on div "Sea Bucket 10" at bounding box center [454, 291] width 221 height 38
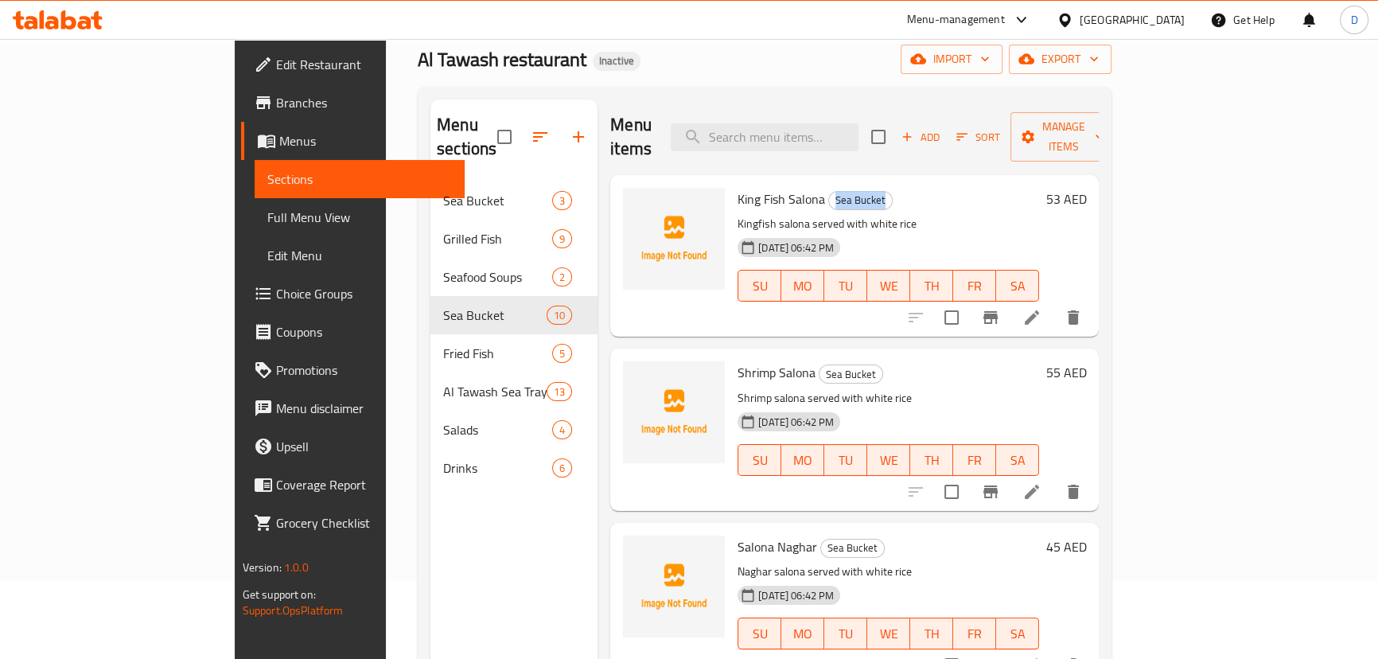
drag, startPoint x: 778, startPoint y: 177, endPoint x: 835, endPoint y: 171, distance: 57.6
click at [835, 188] on h6 "King Fish Salona Sea Bucket" at bounding box center [887, 199] width 301 height 22
copy span "Sea Bucket"
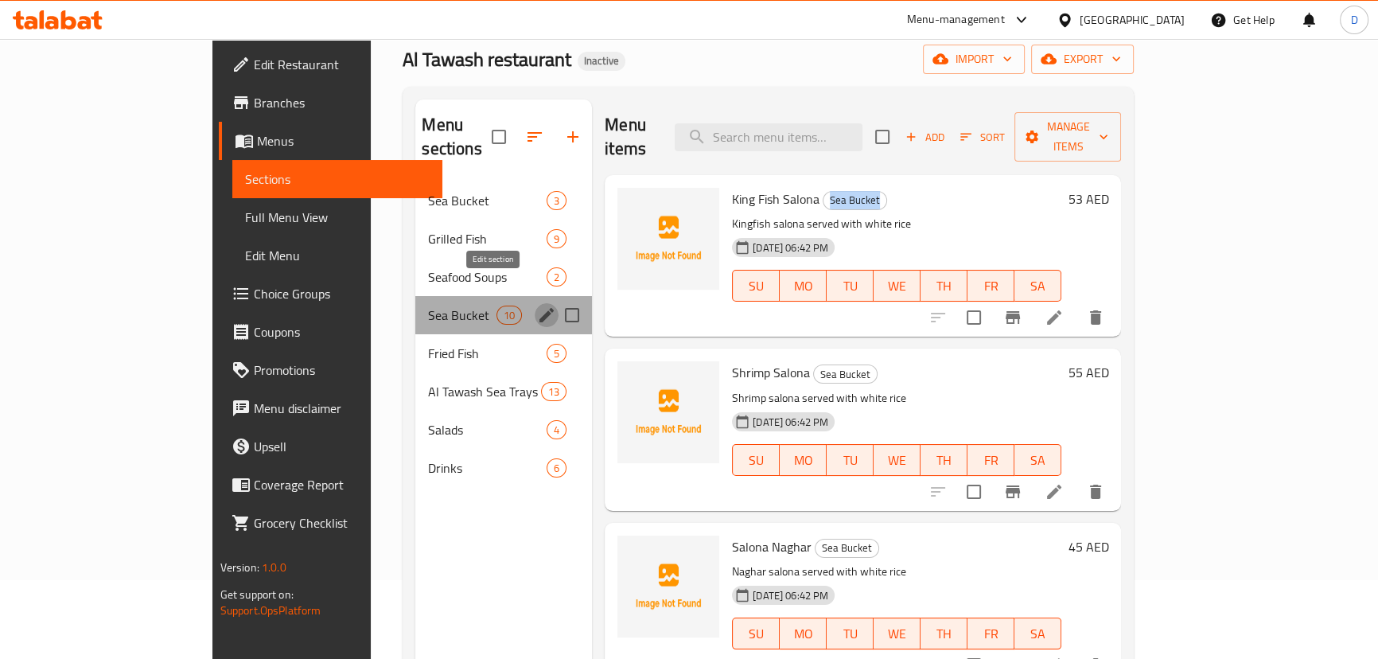
click at [537, 305] on icon "edit" at bounding box center [546, 314] width 19 height 19
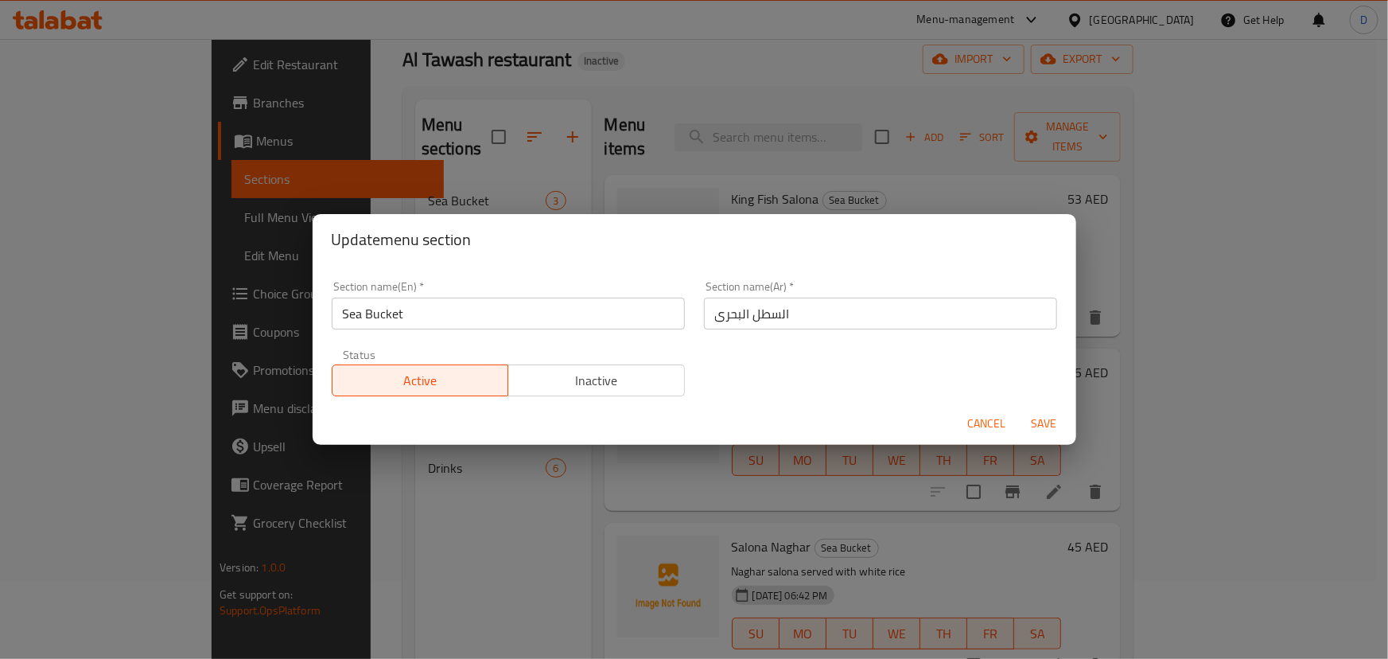
click at [879, 300] on input "السطل البحرى" at bounding box center [880, 314] width 353 height 32
paste input "مسات و صالونة"
type input "حمسات و صالونة"
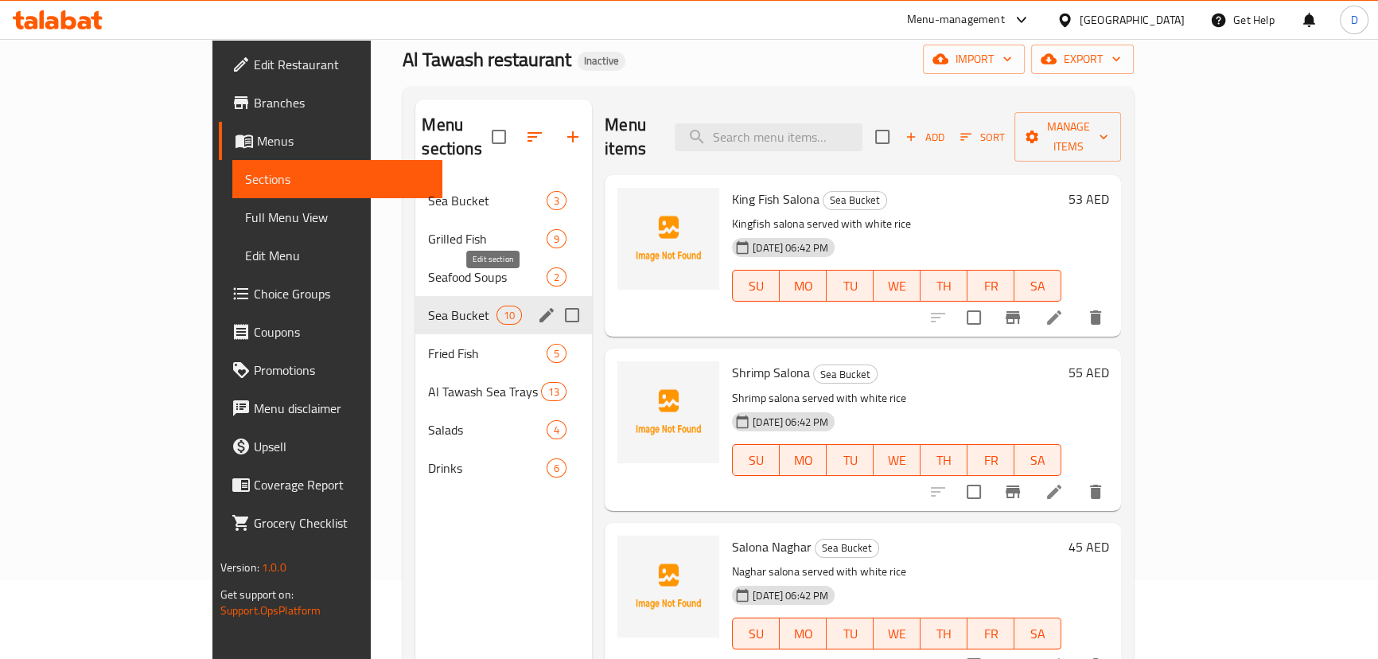
click at [537, 305] on icon "edit" at bounding box center [546, 314] width 19 height 19
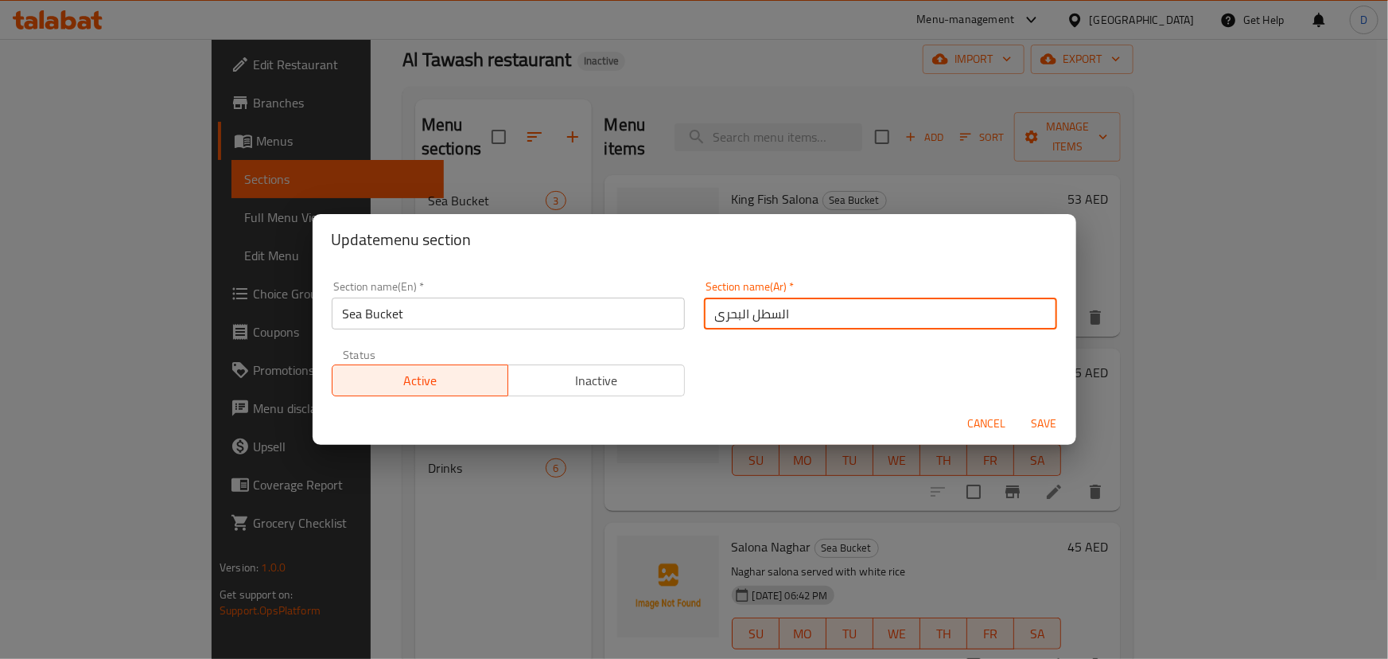
click at [758, 315] on input "السطل البحرى" at bounding box center [880, 314] width 353 height 32
paste input "مسات و صالونة"
type input "حمسات و صالونة"
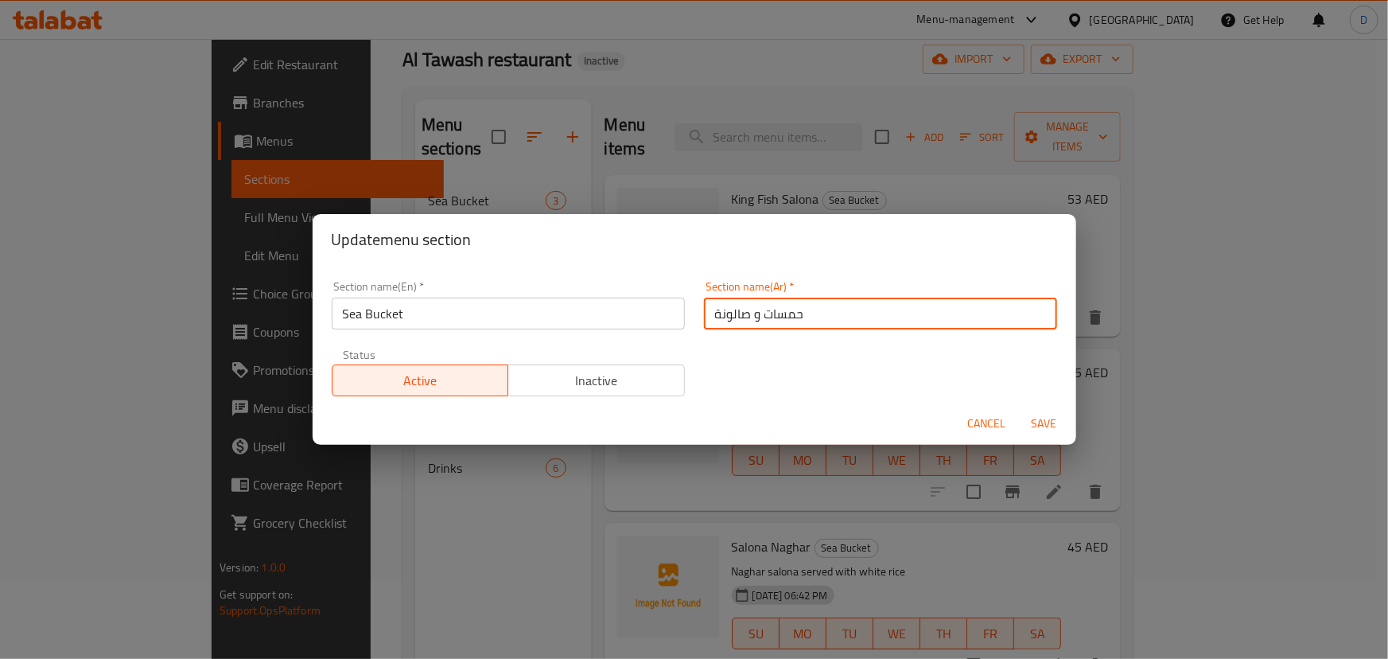
click at [1019, 409] on button "Save" at bounding box center [1044, 423] width 51 height 29
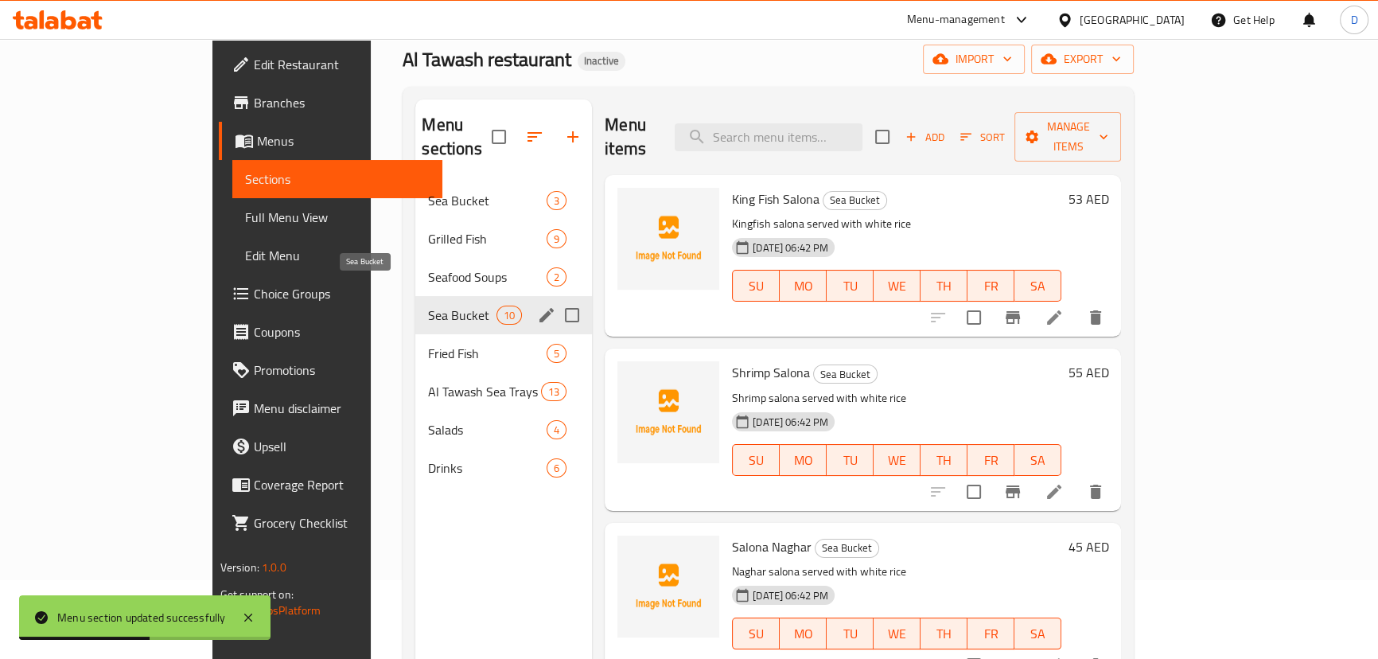
click at [428, 305] on span "Sea Bucket" at bounding box center [462, 314] width 68 height 19
click at [539, 308] on icon "edit" at bounding box center [546, 315] width 14 height 14
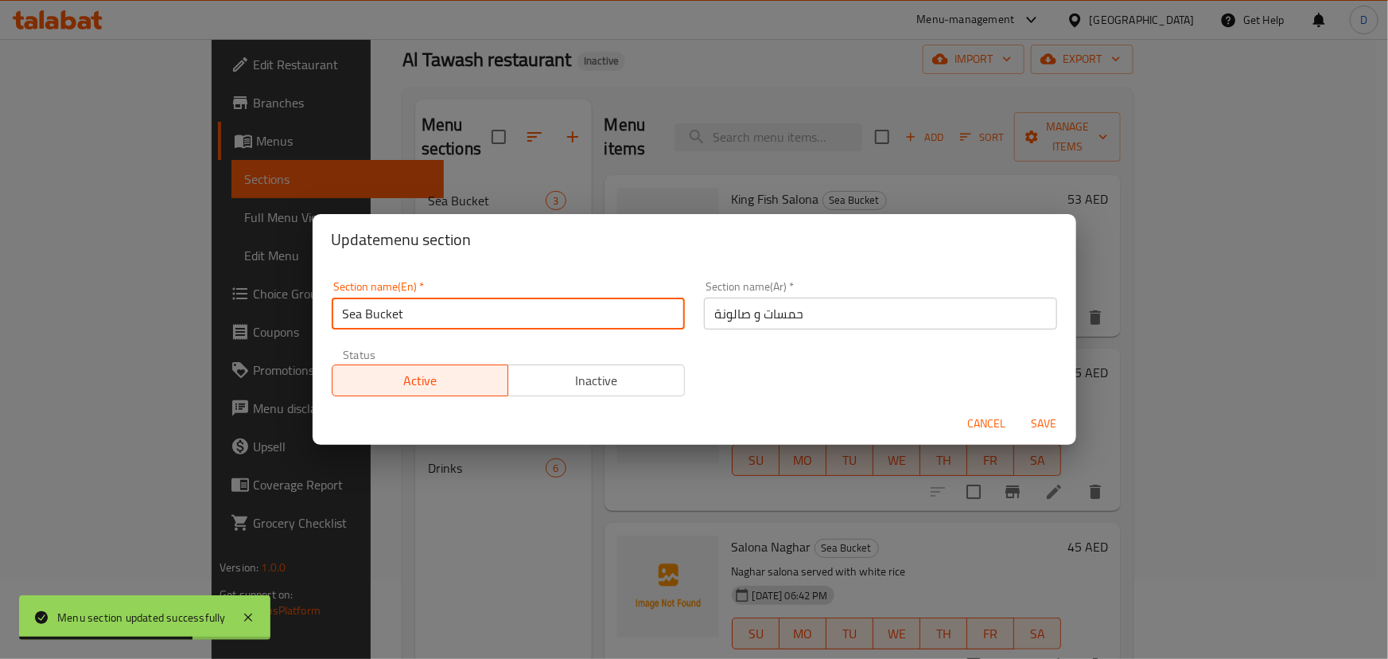
click at [601, 317] on input "Sea Bucket" at bounding box center [508, 314] width 353 height 32
paste input "hamasat w [GEOGRAPHIC_DATA]"
click at [408, 302] on input "hamasat w [GEOGRAPHIC_DATA]" at bounding box center [508, 314] width 353 height 32
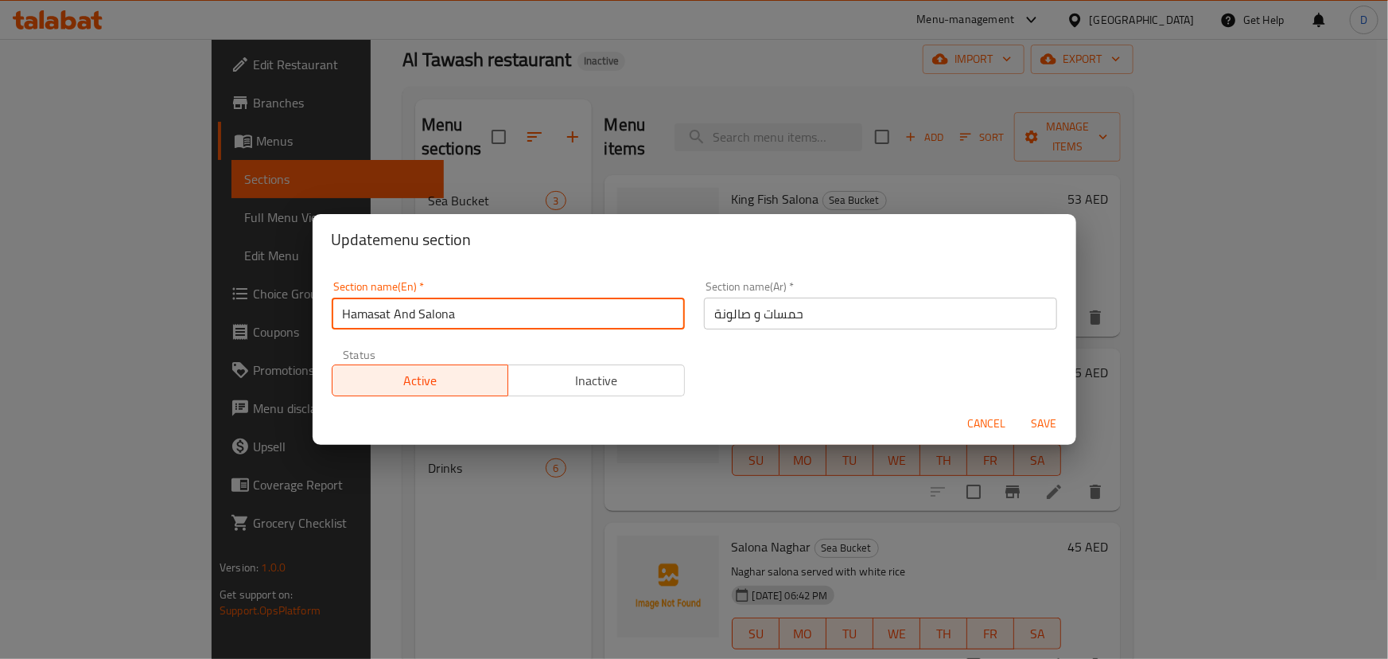
type input "Hamasat And Salona"
click at [1019, 409] on button "Save" at bounding box center [1044, 423] width 51 height 29
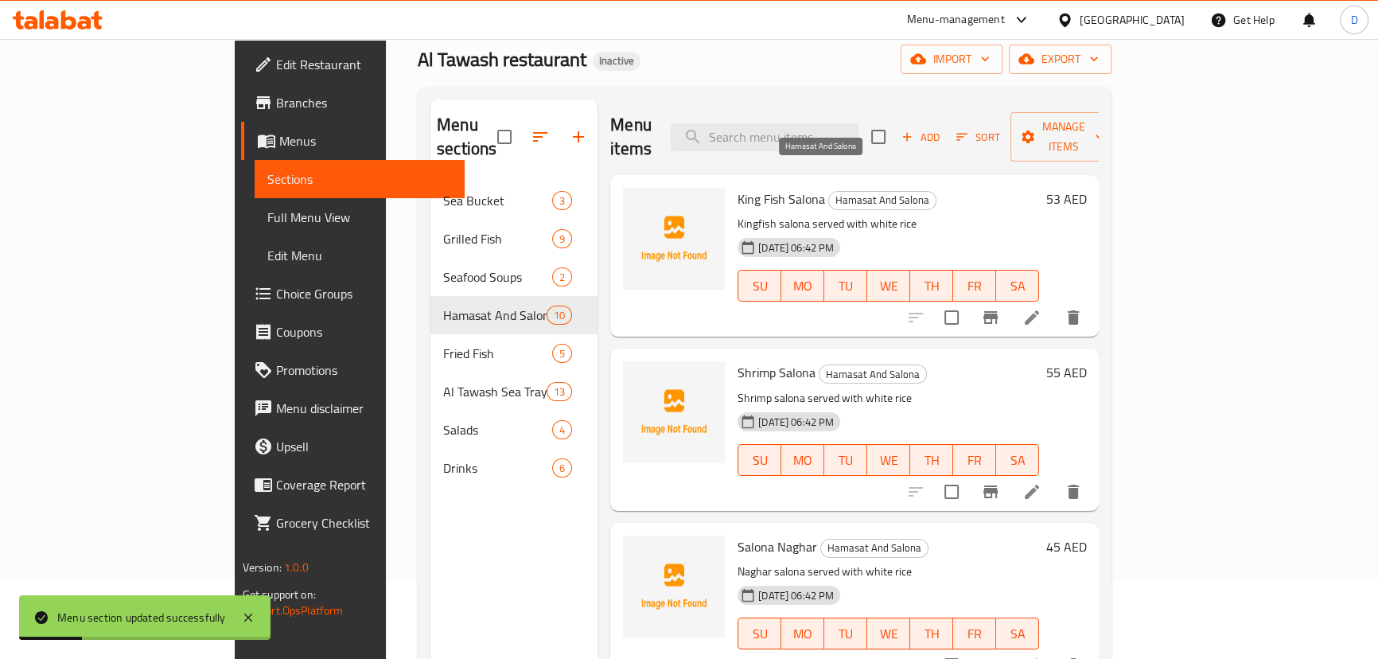
click at [829, 191] on span "Hamasat And Salona" at bounding box center [882, 200] width 107 height 18
copy span "Hamasat And Salona"
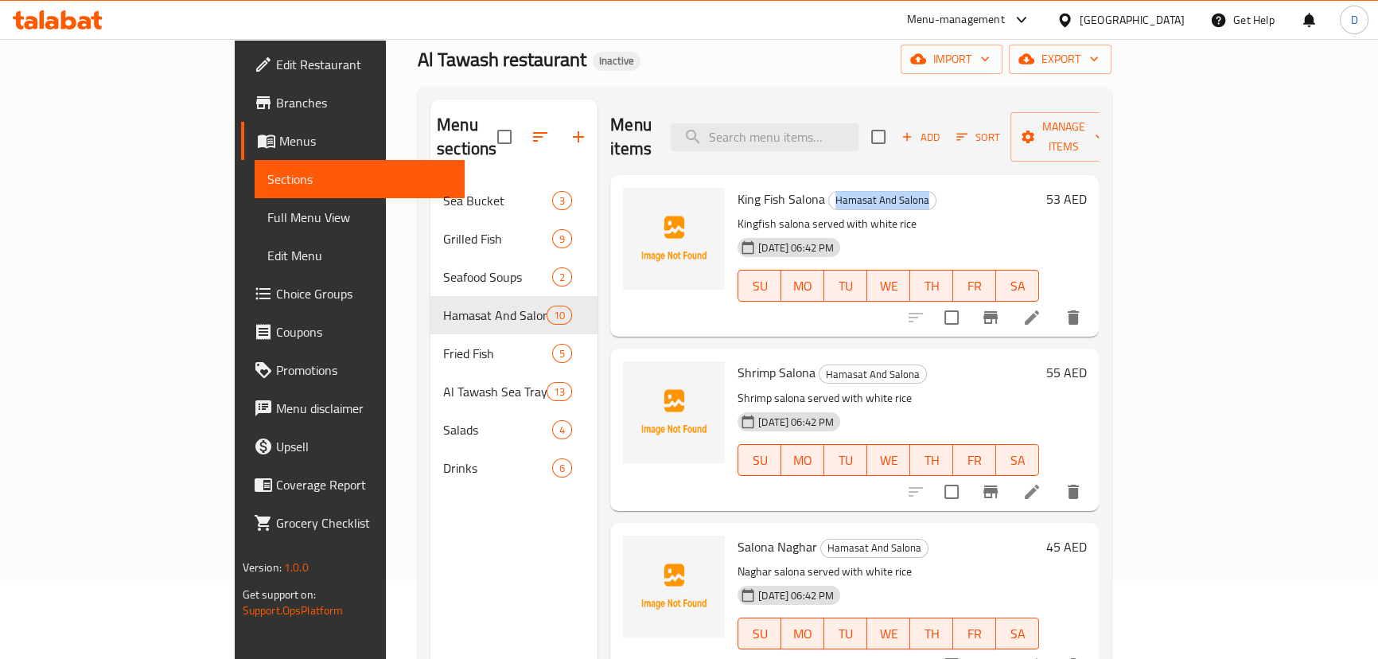
drag, startPoint x: 192, startPoint y: 176, endPoint x: 255, endPoint y: 181, distance: 63.0
click at [267, 176] on span "Sections" at bounding box center [359, 178] width 185 height 19
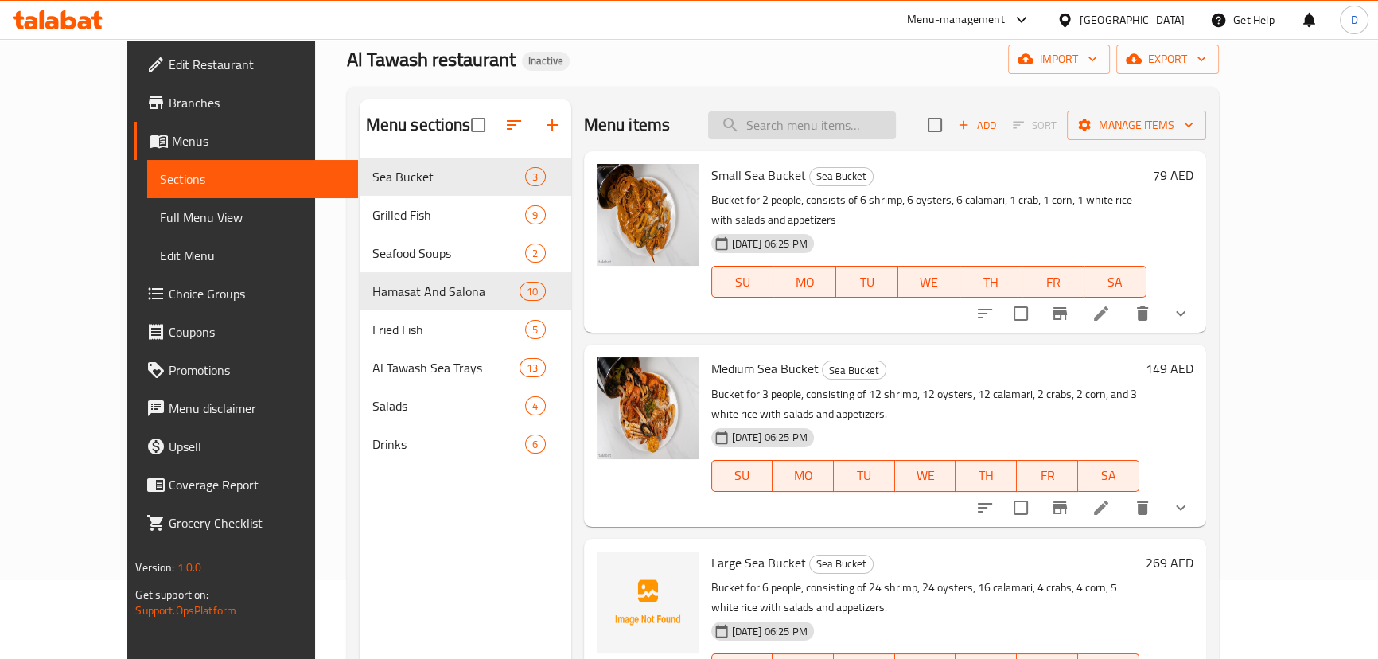
click at [780, 126] on input "search" at bounding box center [802, 125] width 188 height 28
paste input "[PERSON_NAME]"
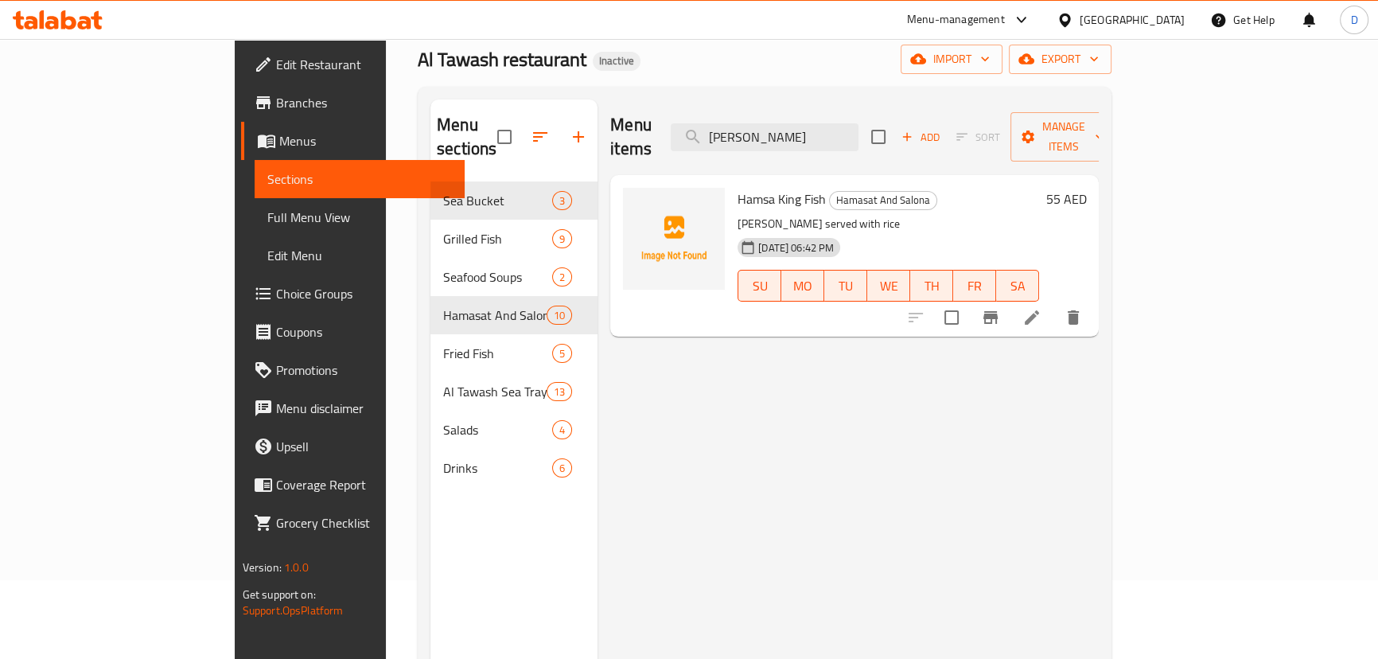
type input "[PERSON_NAME]"
click at [1054, 307] on li at bounding box center [1031, 317] width 45 height 29
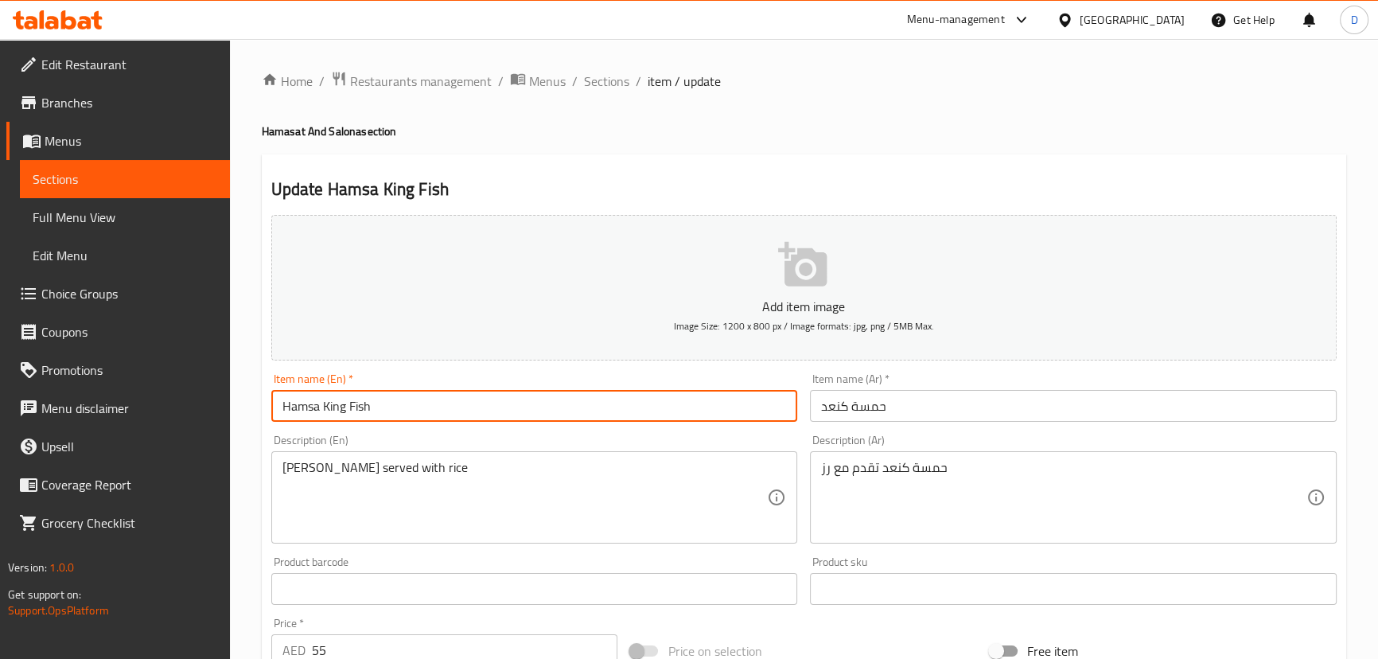
drag, startPoint x: 325, startPoint y: 404, endPoint x: 378, endPoint y: 410, distance: 52.9
click at [378, 410] on input "Hamsa King Fish" at bounding box center [534, 406] width 527 height 32
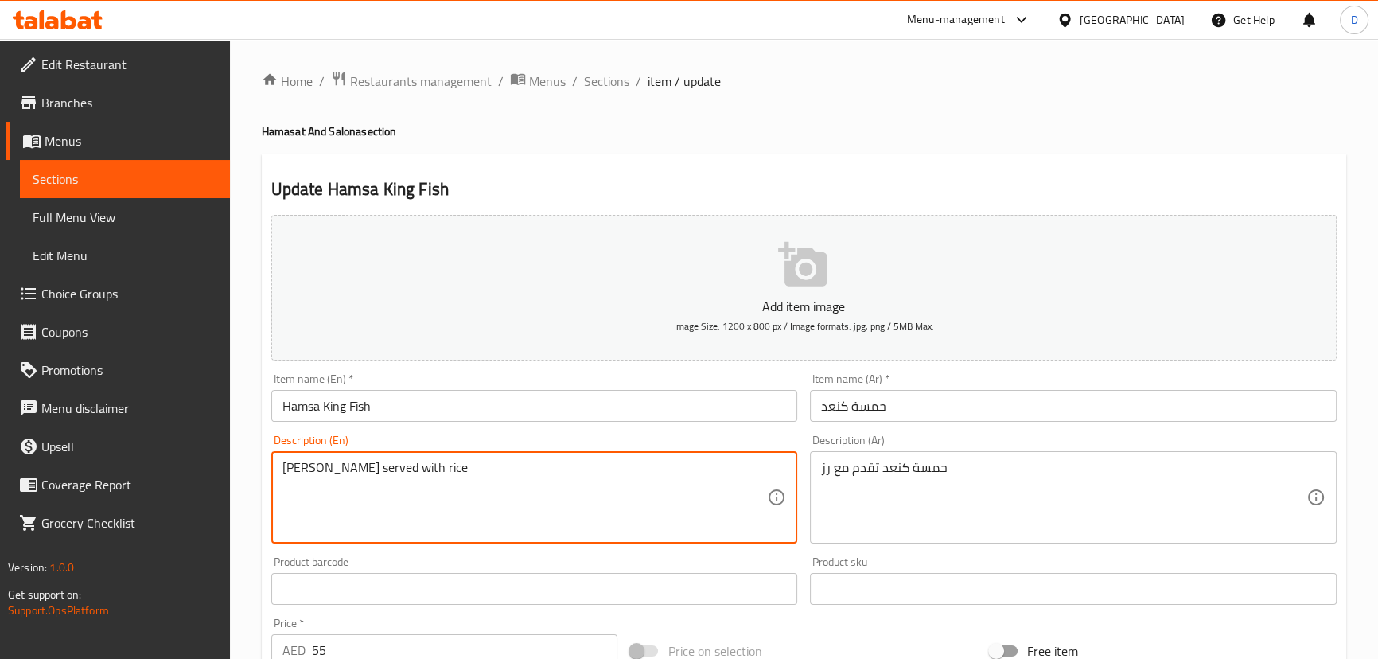
click at [333, 466] on textarea "[PERSON_NAME] served with rice" at bounding box center [524, 498] width 485 height 76
paste textarea "ing Fish"
type textarea "Hamsa King [PERSON_NAME] served with rice"
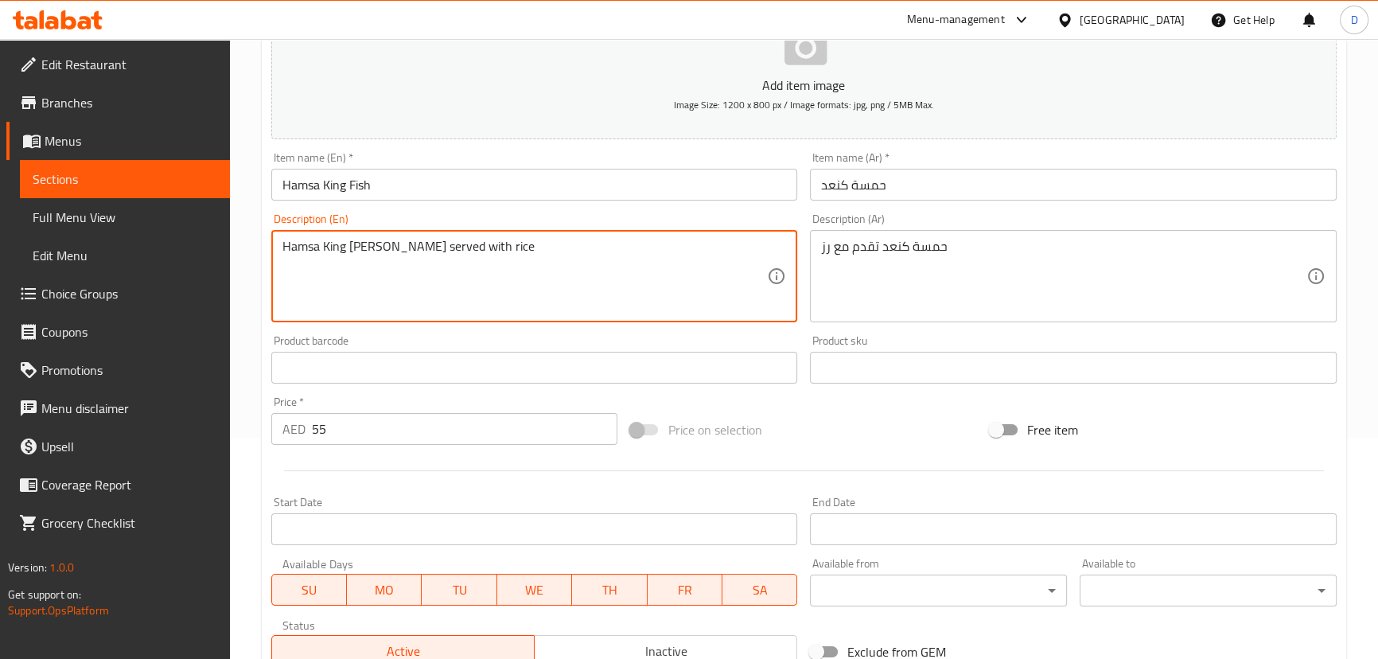
scroll to position [464, 0]
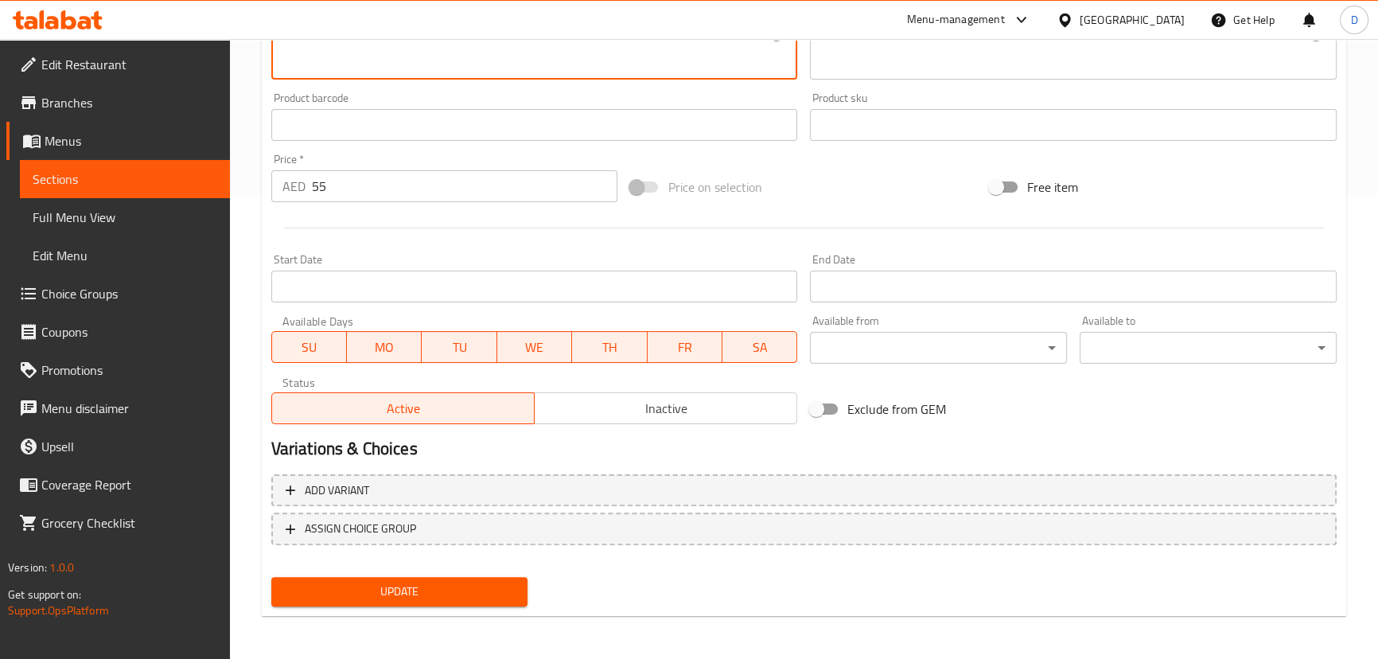
click at [441, 585] on span "Update" at bounding box center [399, 591] width 231 height 20
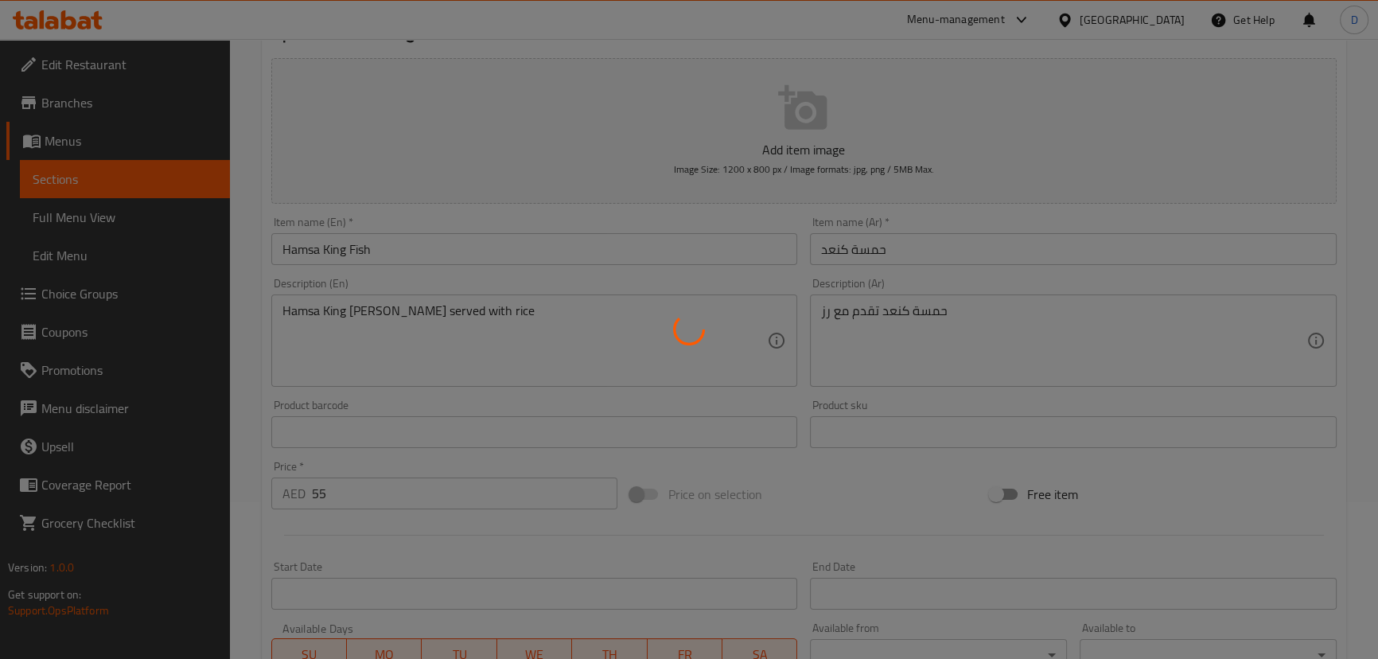
scroll to position [103, 0]
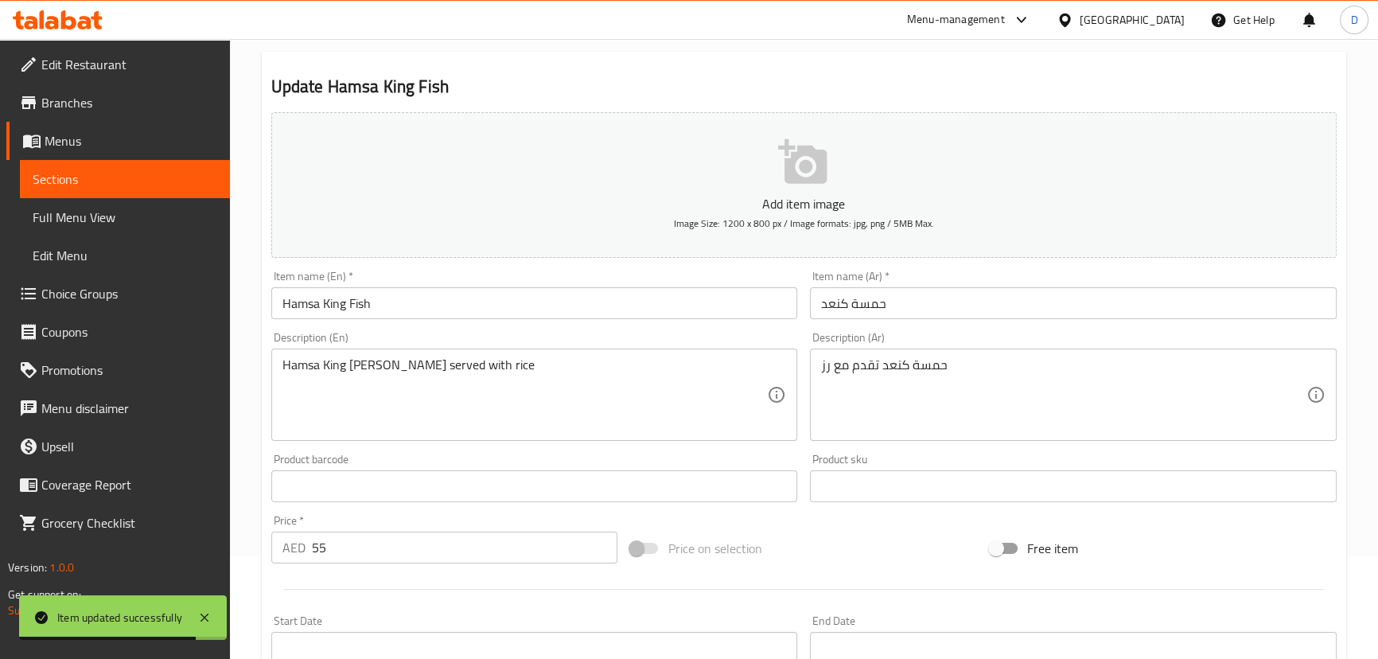
click at [208, 169] on span "Sections" at bounding box center [125, 178] width 185 height 19
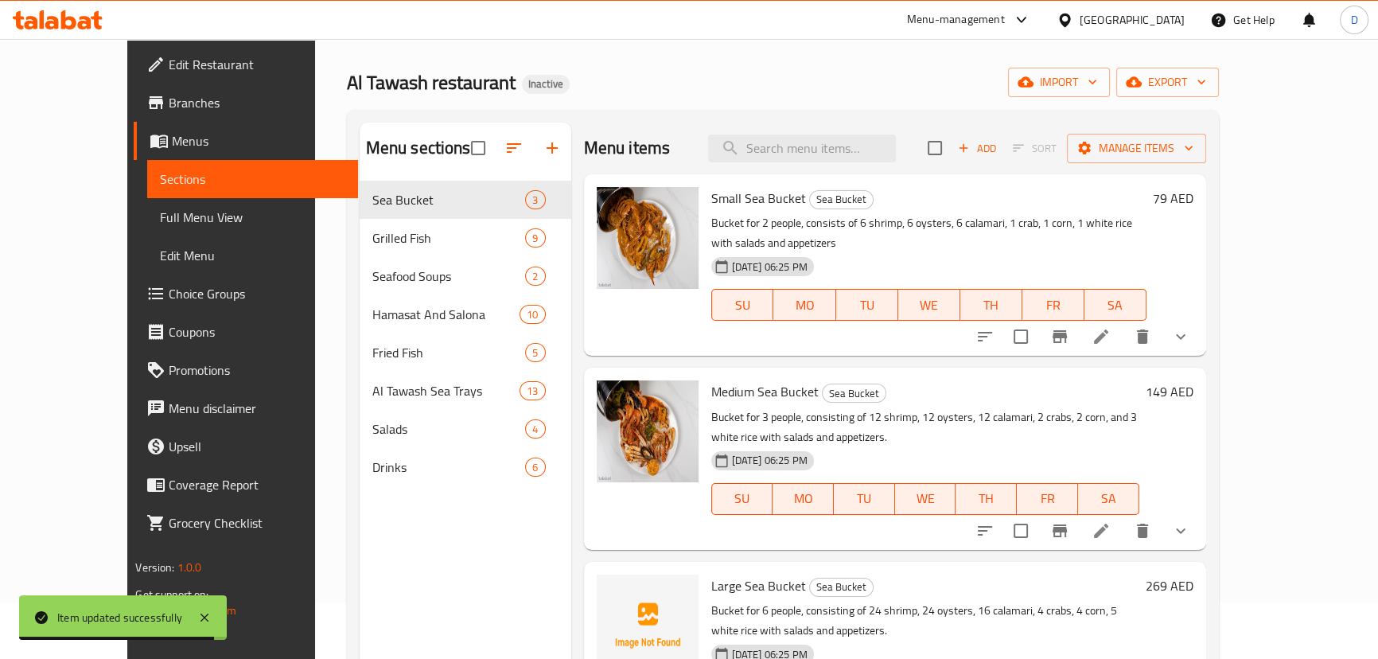
scroll to position [30, 0]
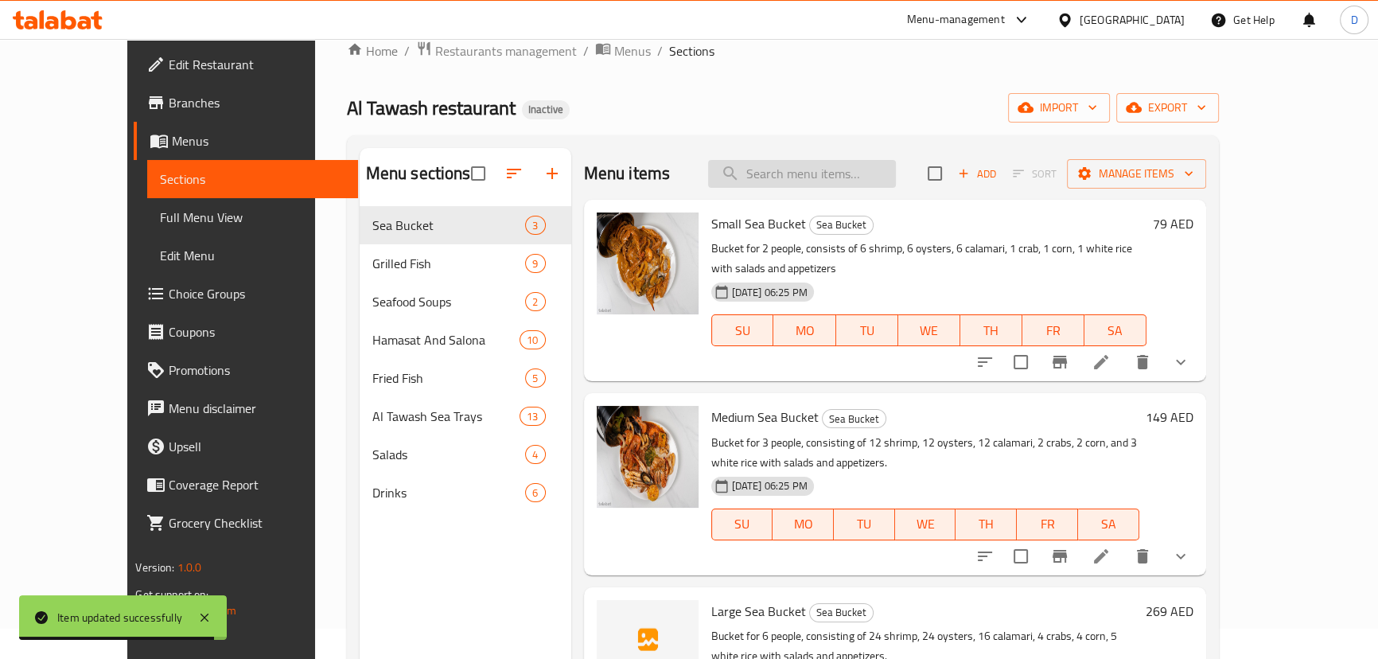
click at [865, 194] on div "Menu items Add Sort Manage items" at bounding box center [895, 174] width 622 height 52
click at [856, 168] on input "search" at bounding box center [802, 174] width 188 height 28
paste input "حمسة هامور تقدم مع رز"
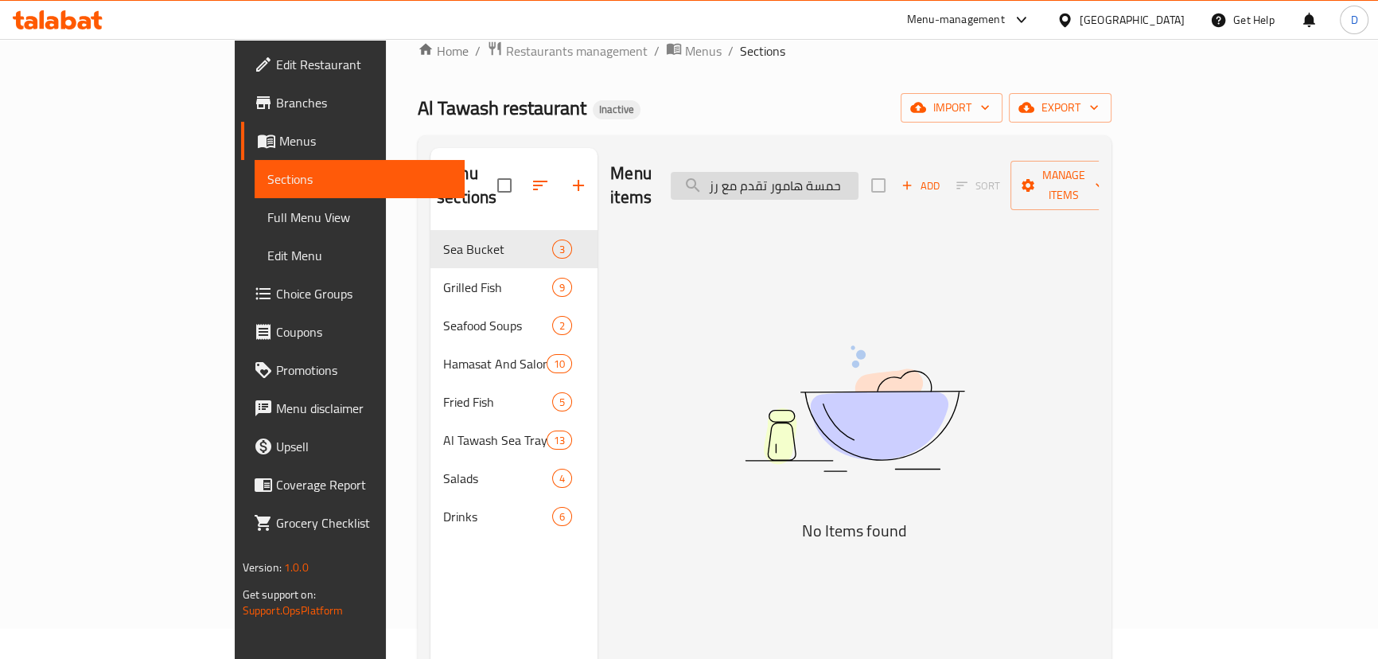
click at [795, 182] on input "حمسة هامور تقدم مع رز" at bounding box center [765, 186] width 188 height 28
paste input "[PERSON_NAME]"
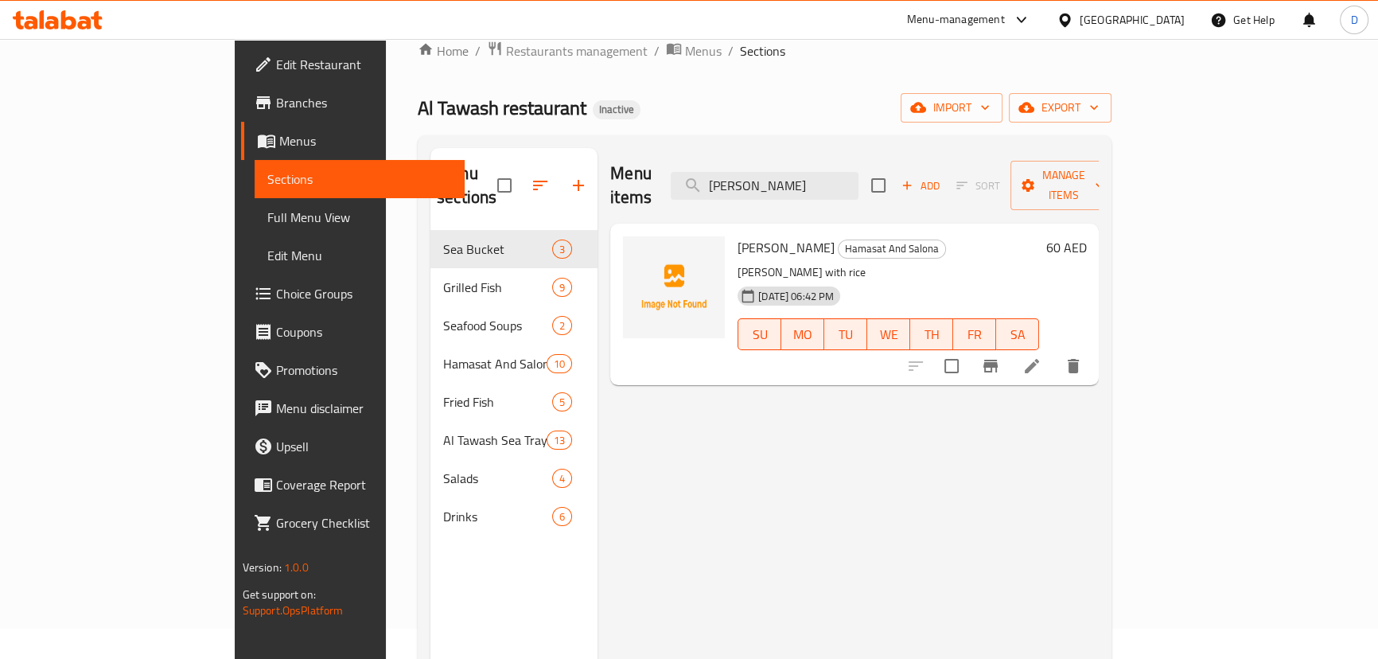
type input "[PERSON_NAME]"
click at [1041, 356] on icon at bounding box center [1031, 365] width 19 height 19
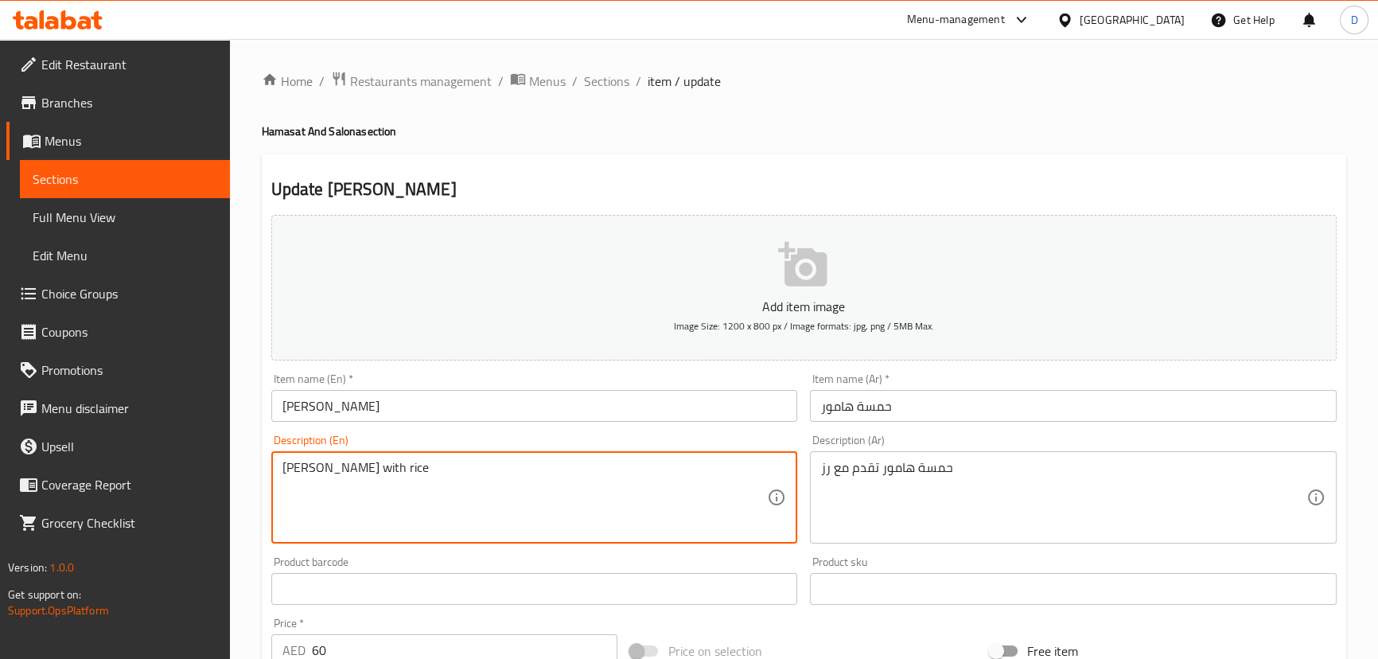
paste textarea "served"
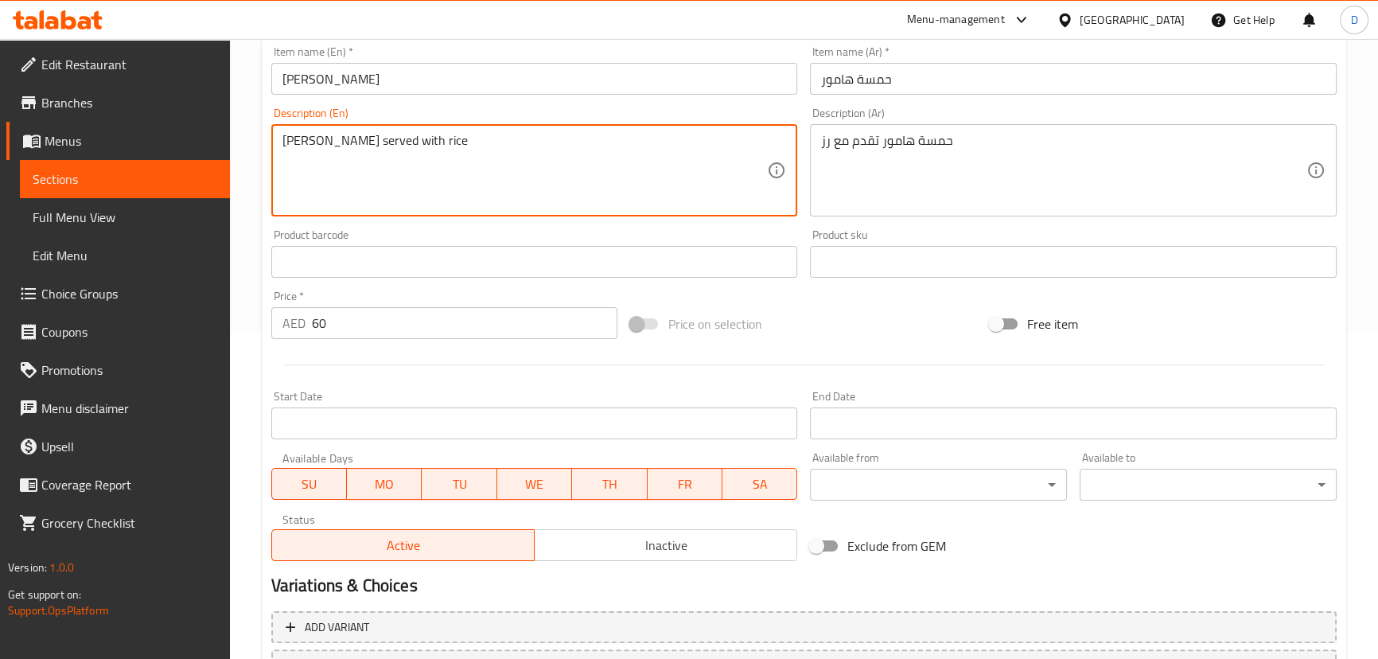
scroll to position [434, 0]
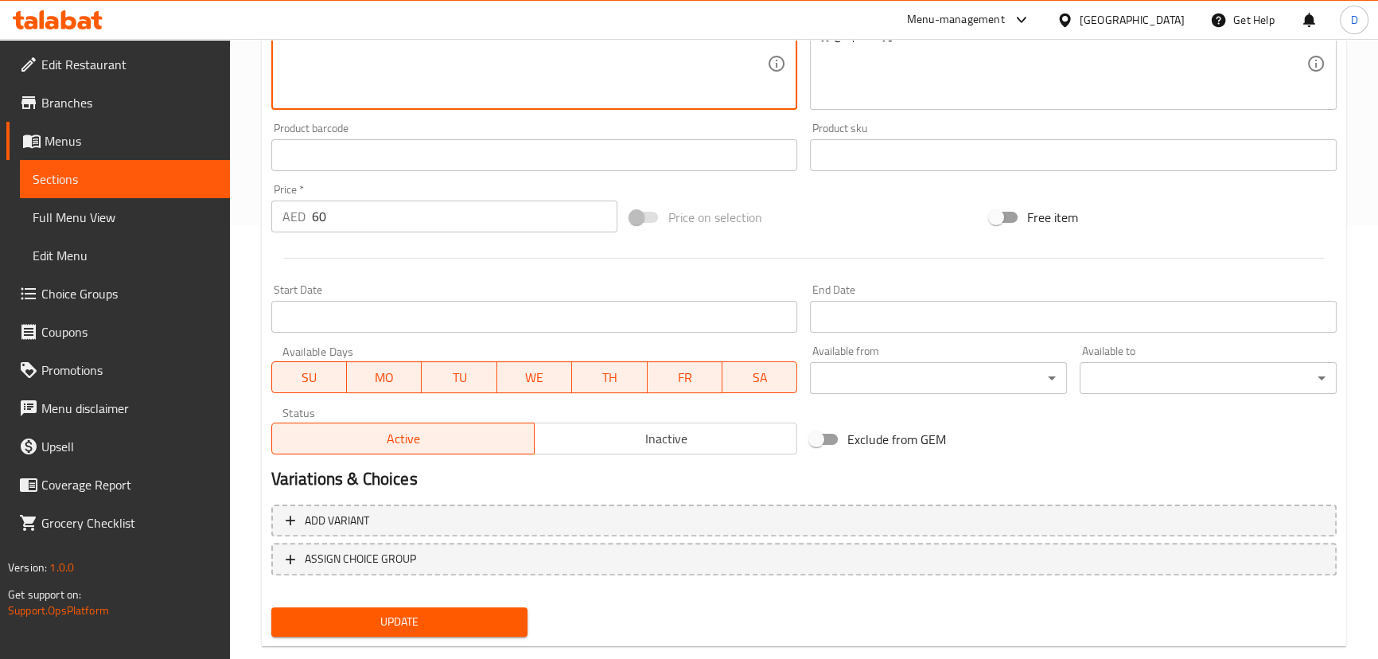
type textarea "[PERSON_NAME] served with rice"
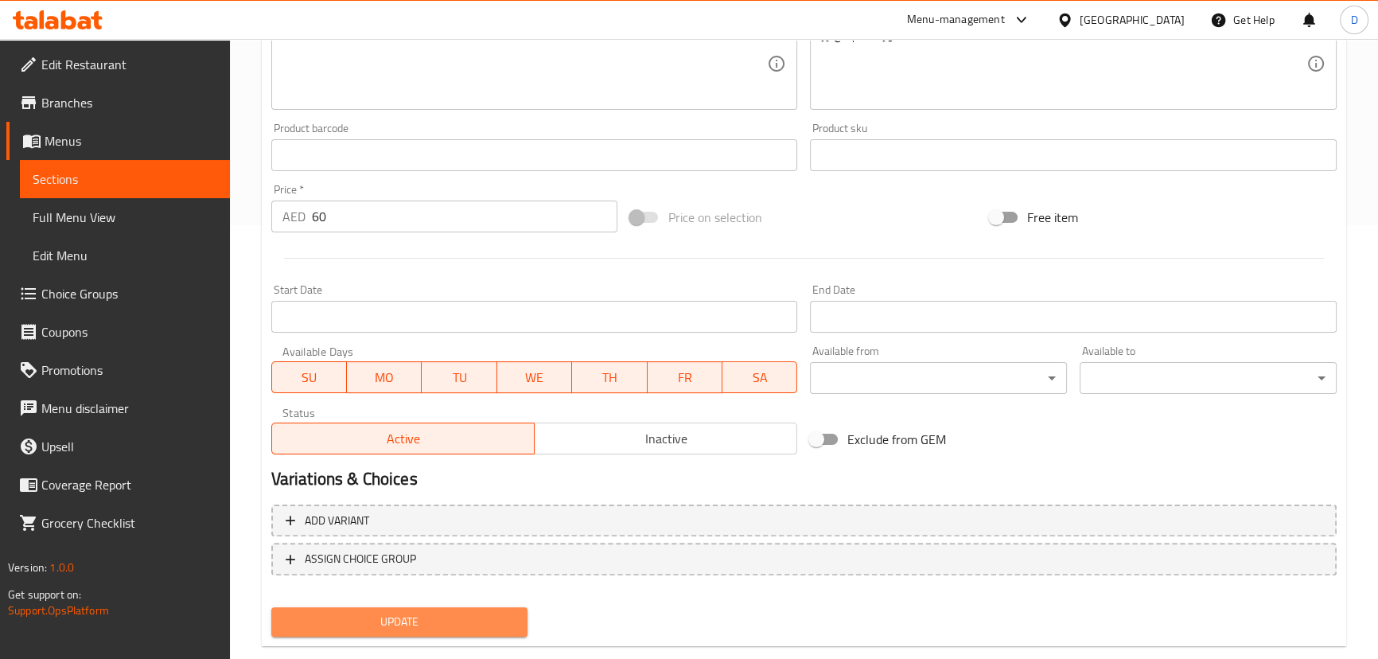
click at [421, 617] on span "Update" at bounding box center [399, 622] width 231 height 20
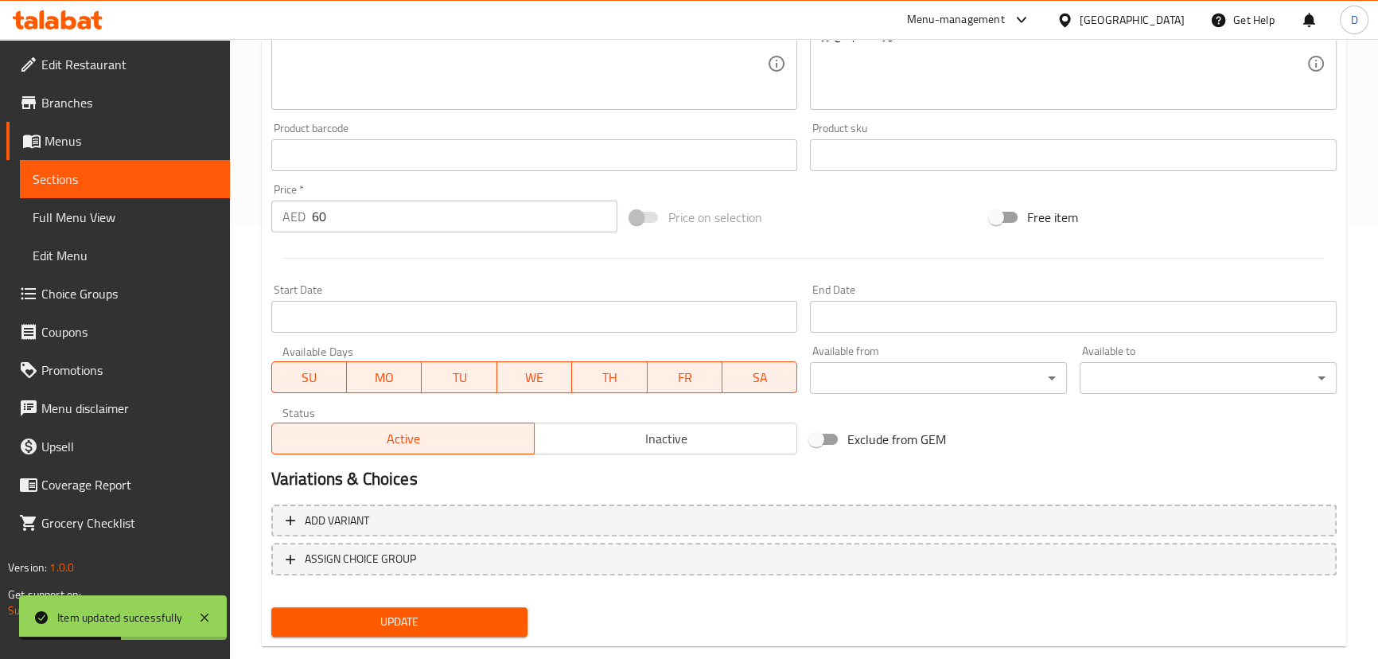
click at [214, 174] on span "Sections" at bounding box center [125, 178] width 185 height 19
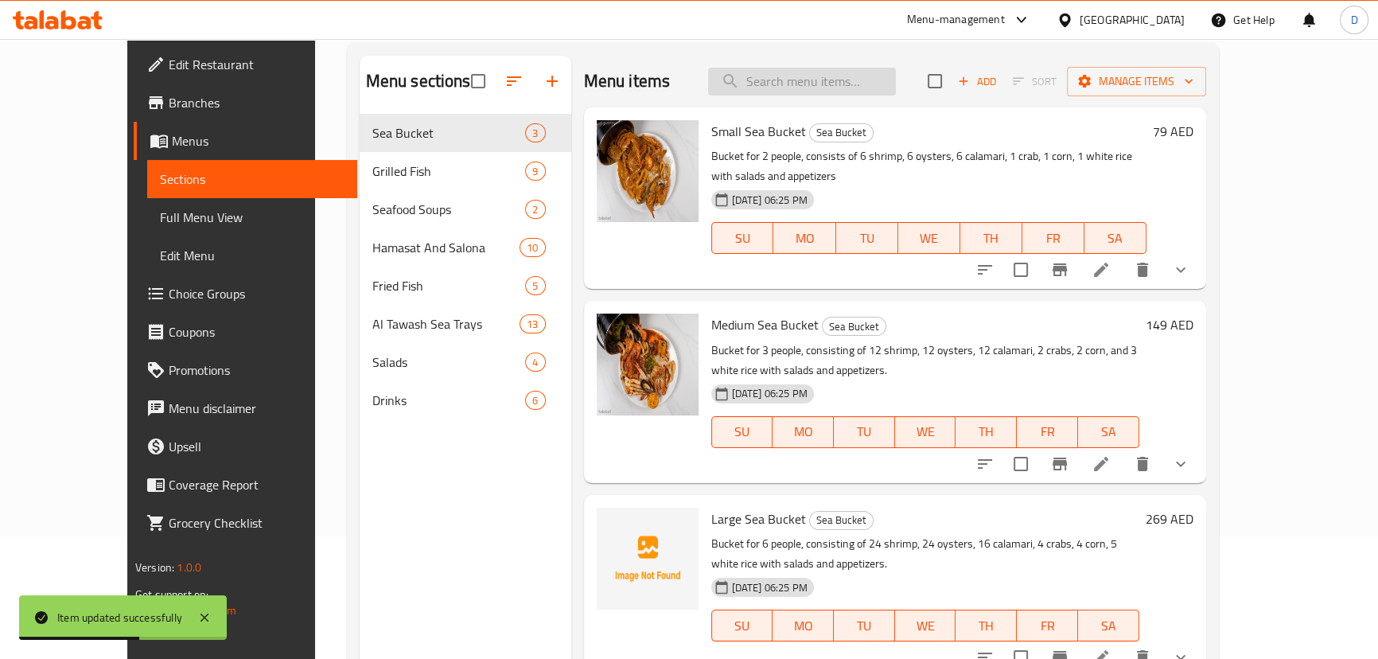
scroll to position [6, 0]
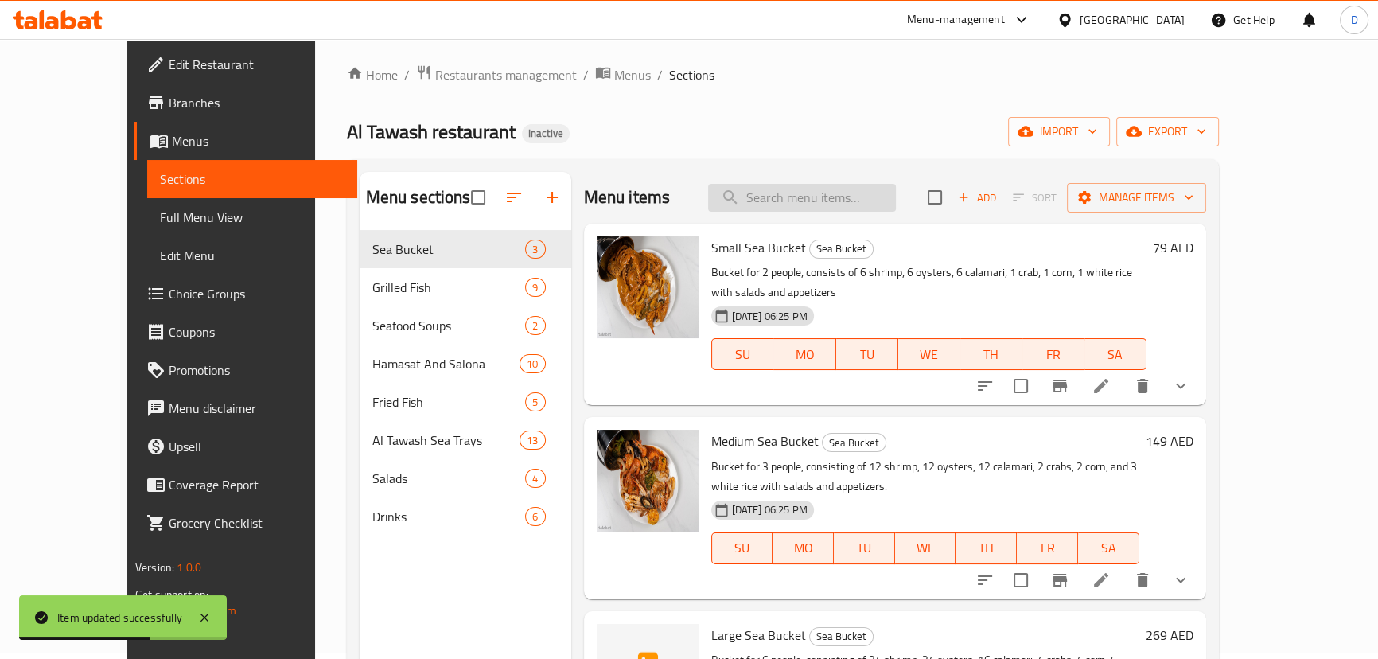
click at [784, 207] on input "search" at bounding box center [802, 198] width 188 height 28
paste input "Urchin"
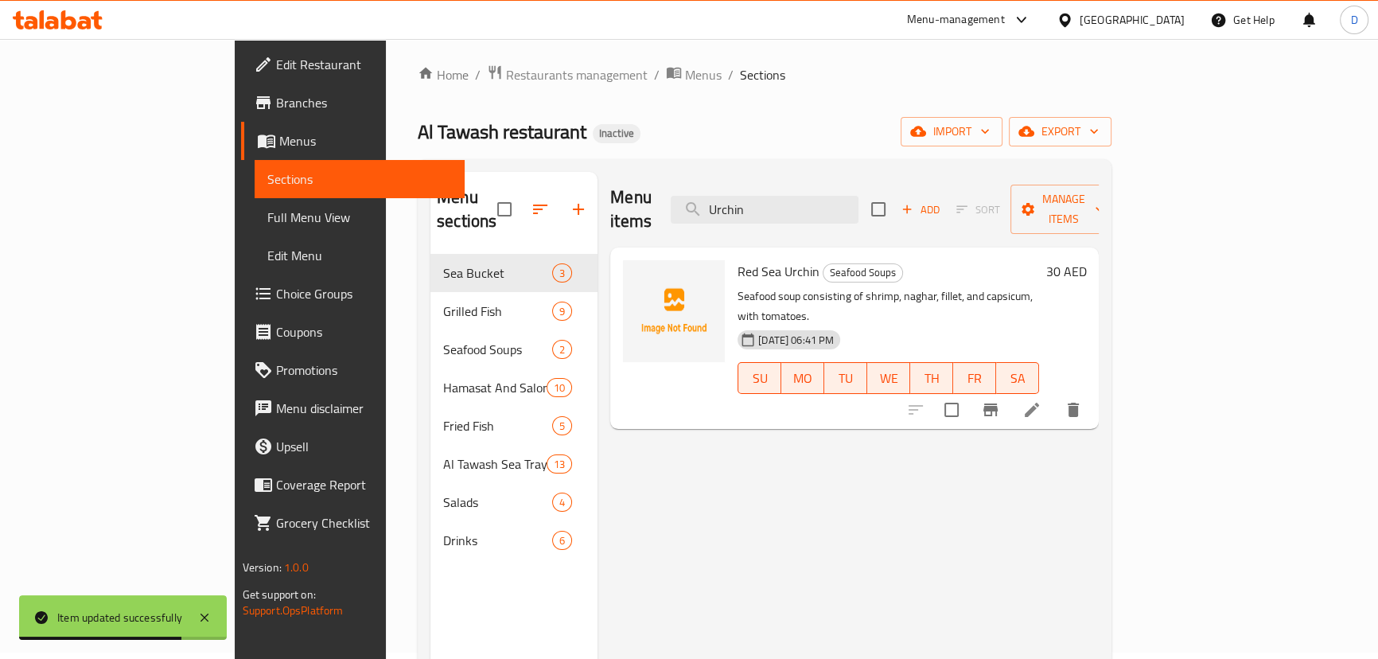
type input "Urchin"
click at [1054, 395] on li at bounding box center [1031, 409] width 45 height 29
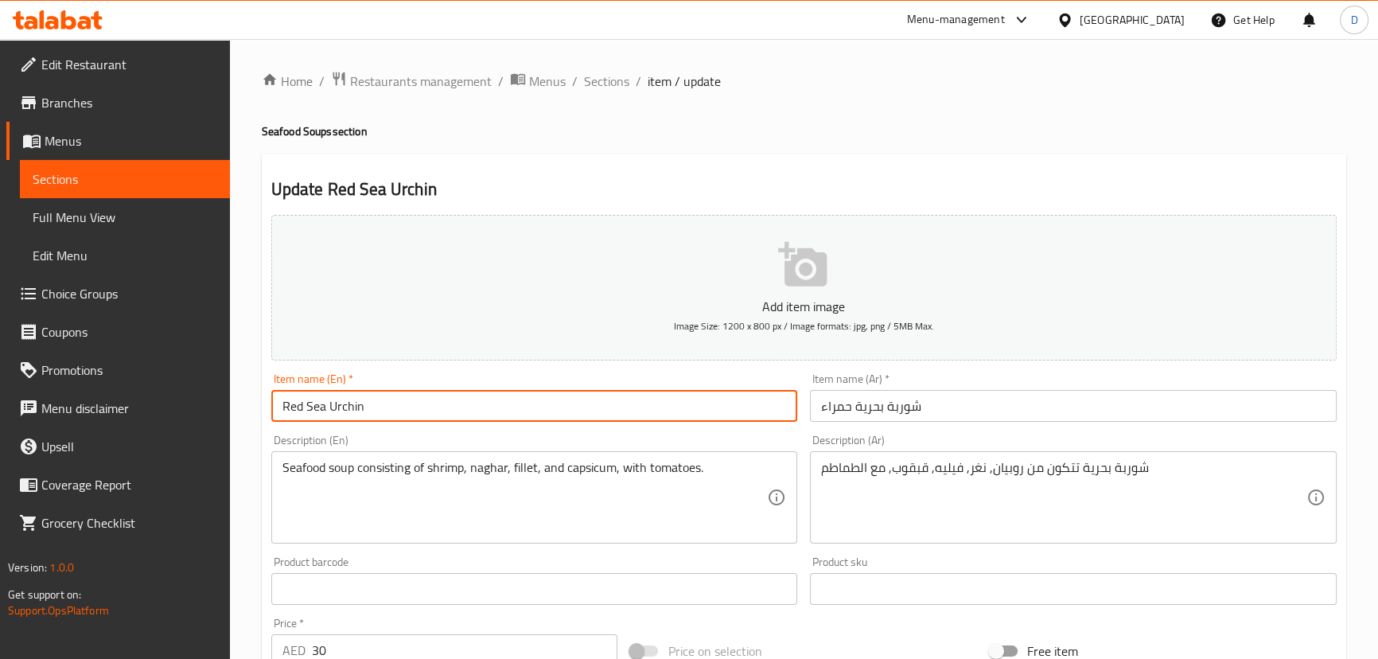
click at [352, 410] on input "Red Sea Urchin" at bounding box center [534, 406] width 527 height 32
paste input "Soup"
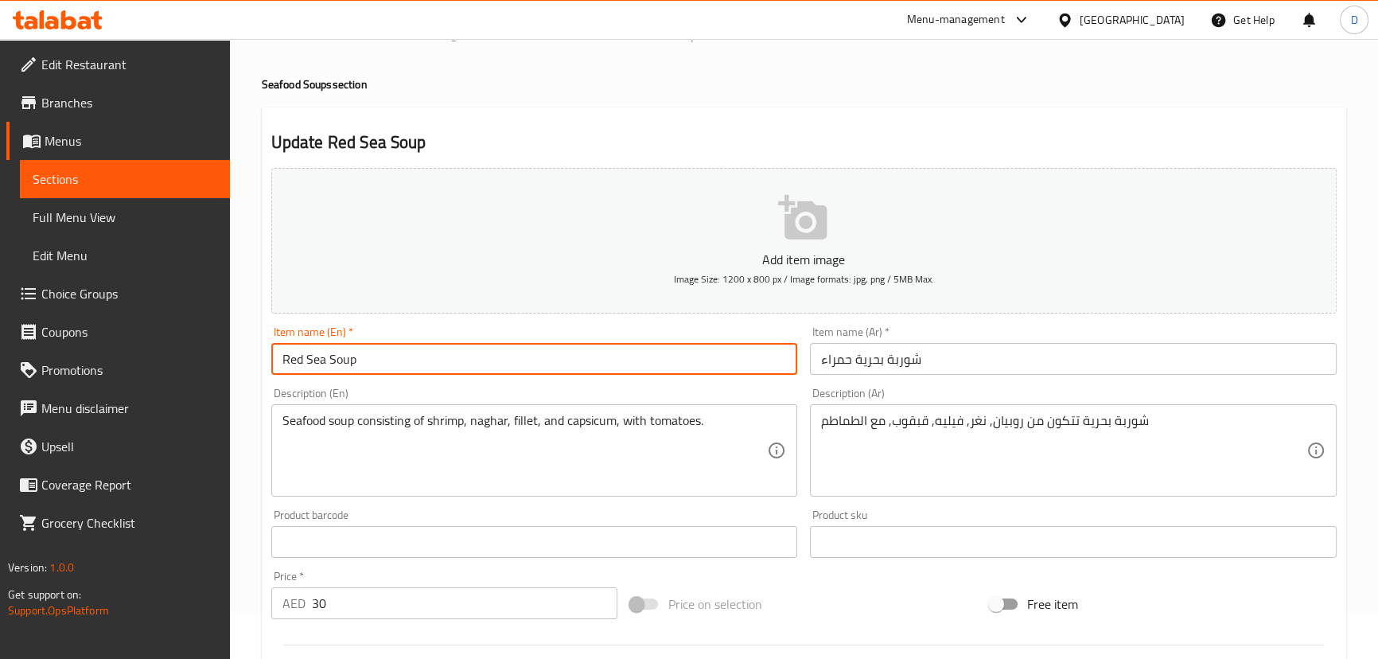
scroll to position [72, 0]
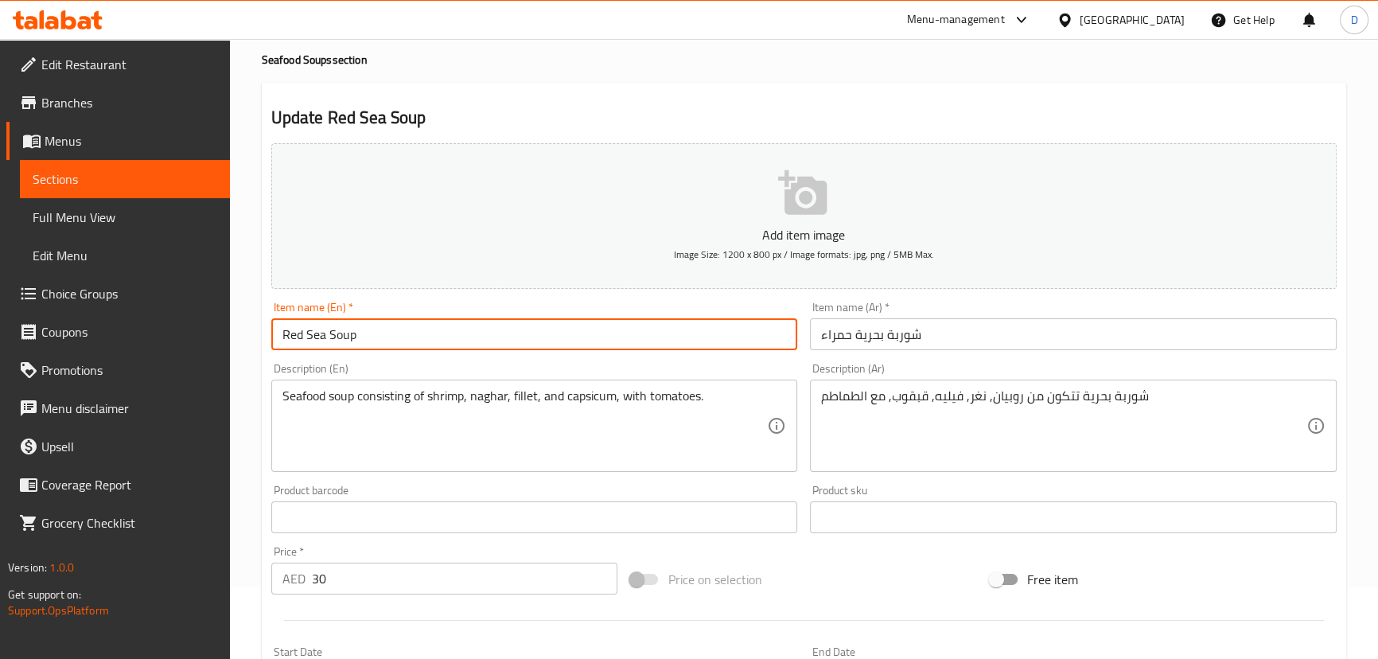
click at [326, 336] on input "Red Sea Soup" at bounding box center [534, 334] width 527 height 32
click at [321, 325] on input "Red Seafood Soup" at bounding box center [534, 334] width 527 height 32
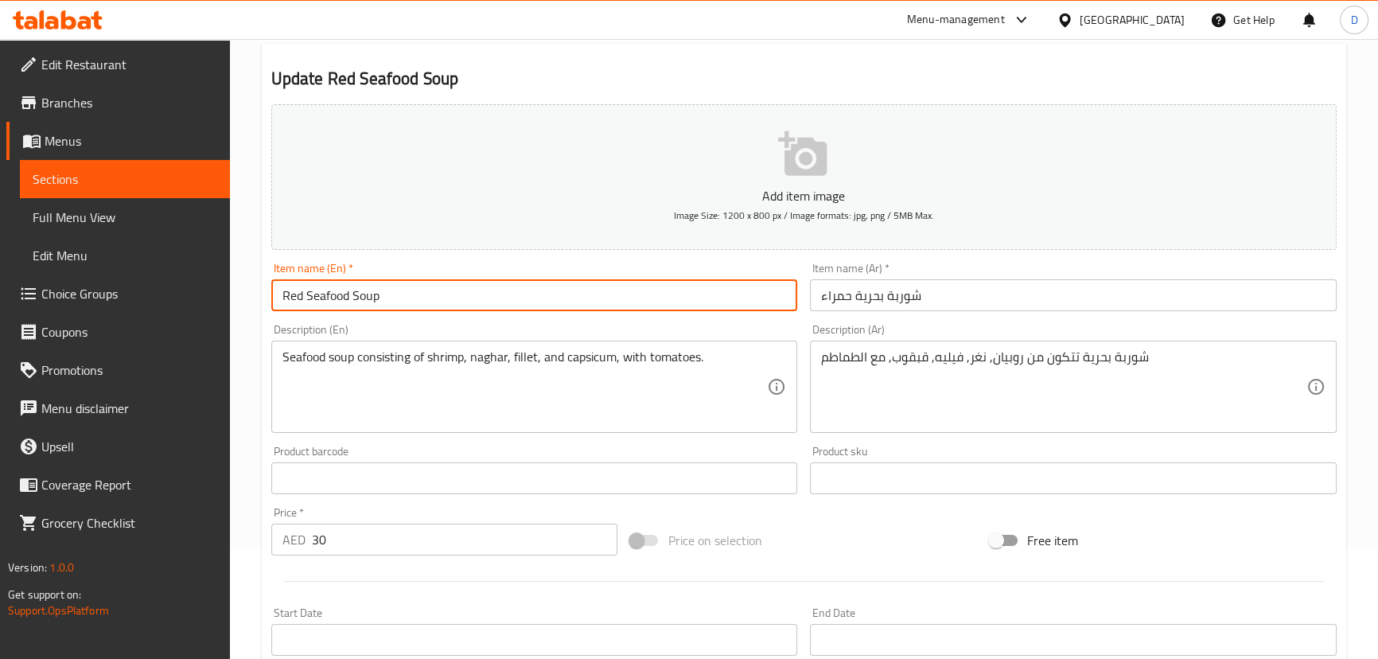
scroll to position [144, 0]
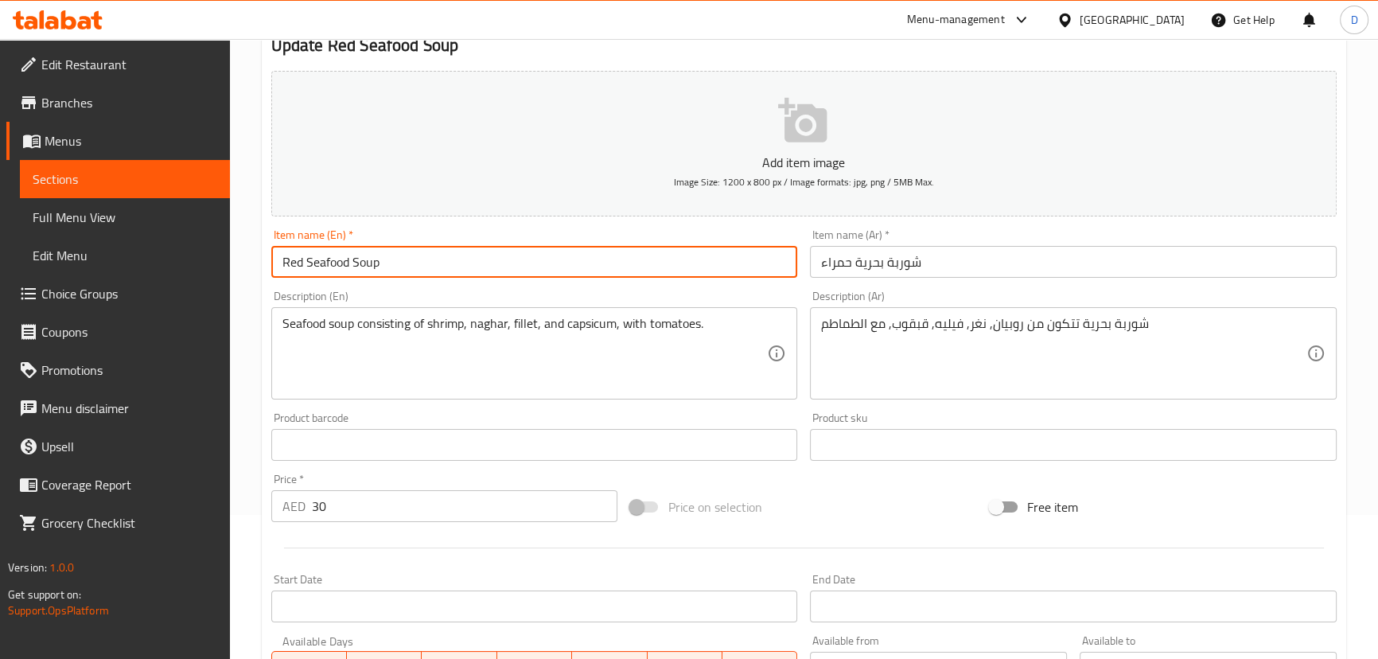
type input "Red Seafood Soup"
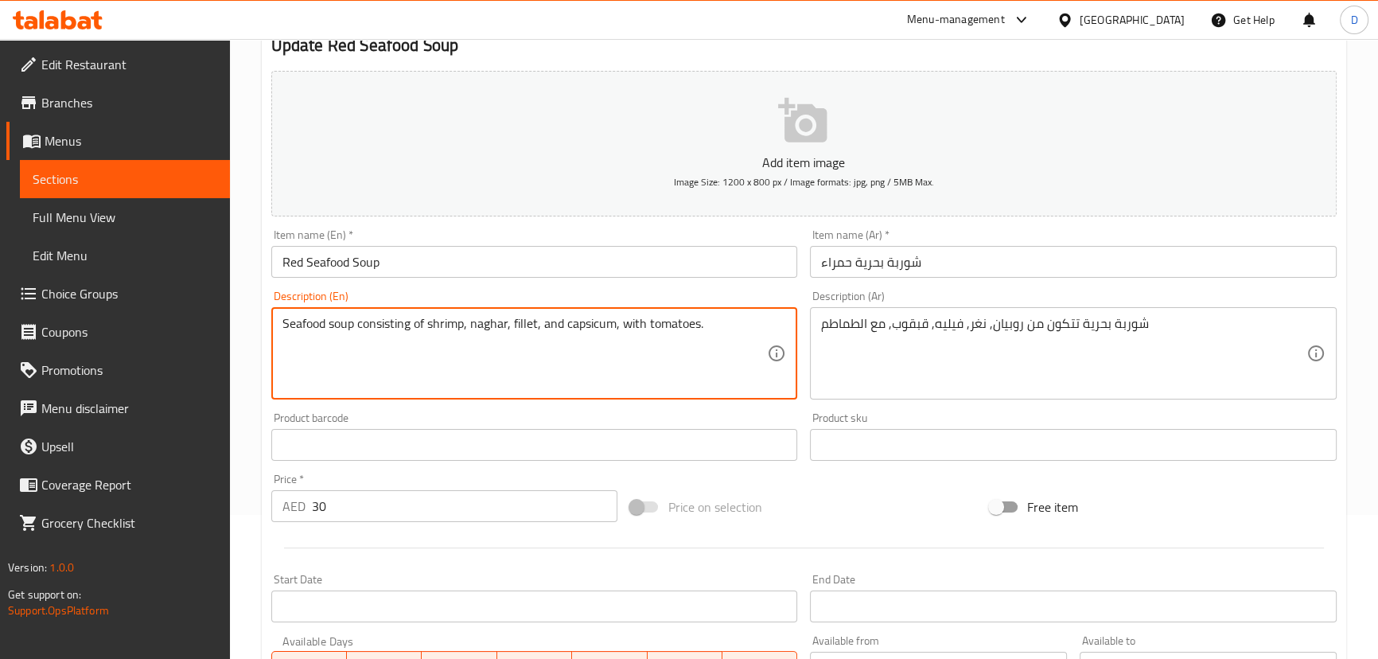
click at [589, 325] on textarea "Seafood soup consisting of shrimp, naghar, fillet, and capsicum, with tomatoes." at bounding box center [524, 354] width 485 height 76
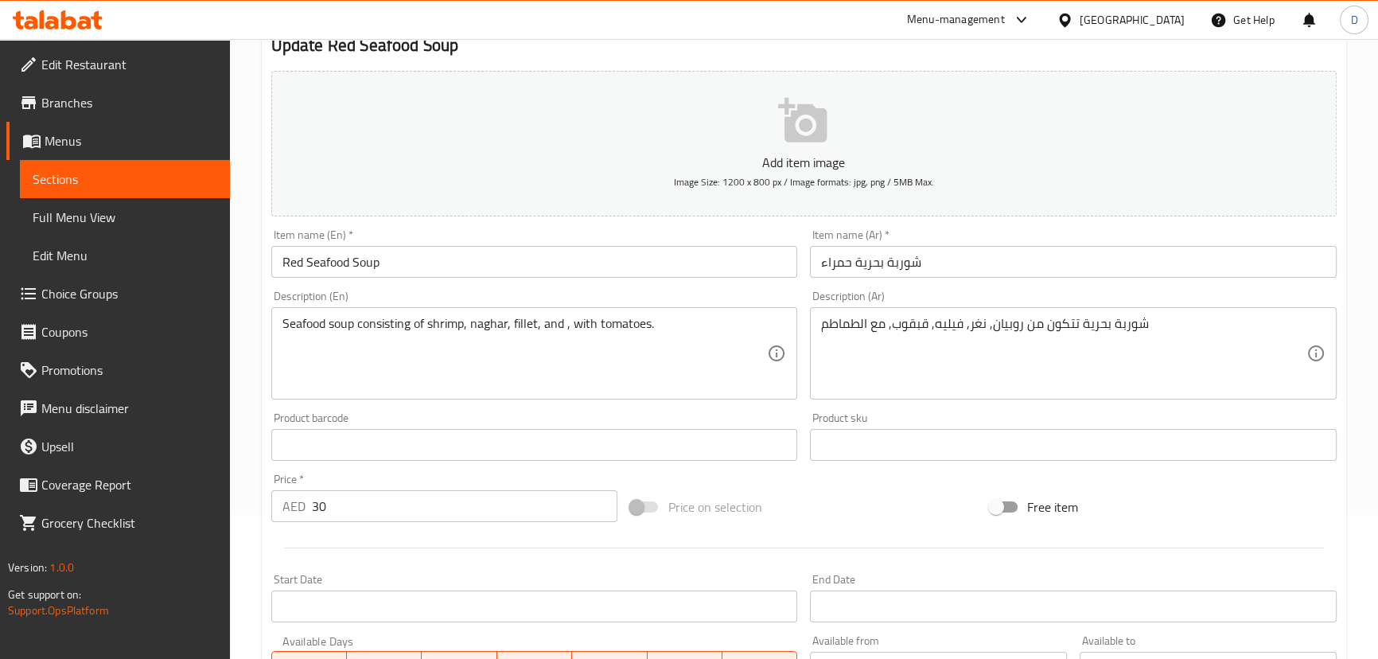
click at [639, 266] on input "Red Seafood Soup" at bounding box center [534, 262] width 527 height 32
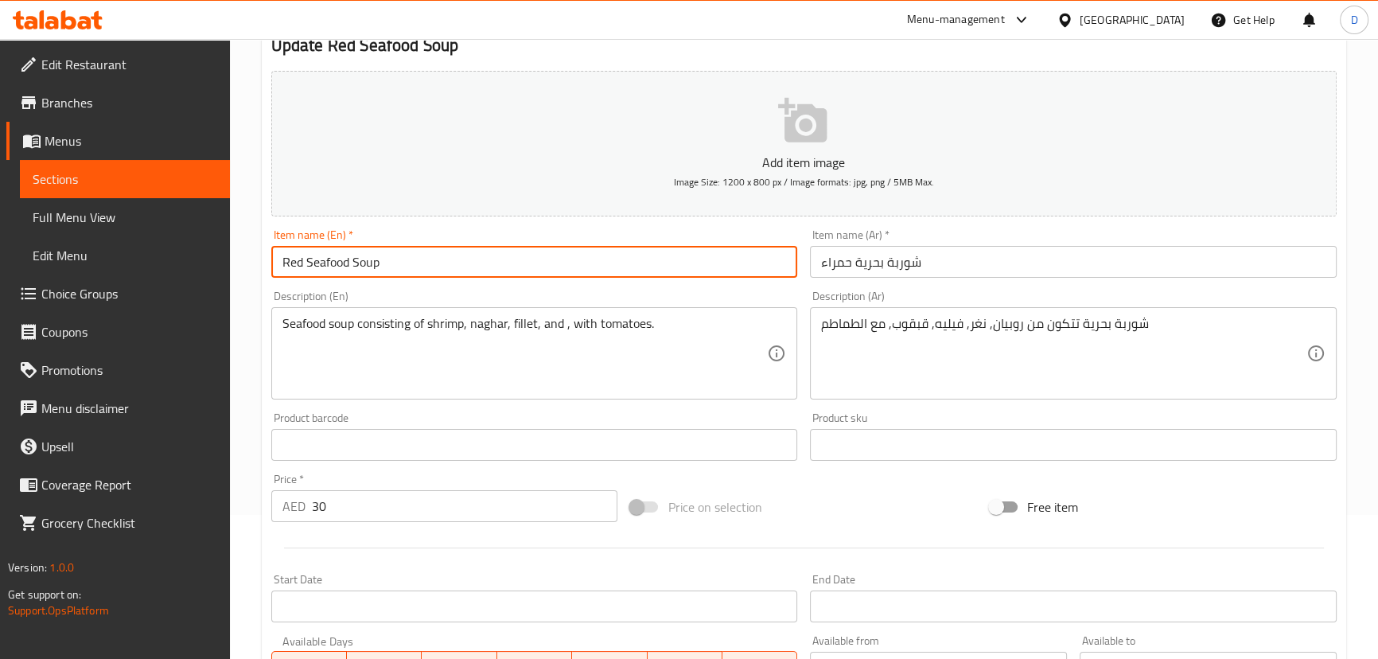
click at [639, 266] on input "Red Seafood Soup" at bounding box center [534, 262] width 527 height 32
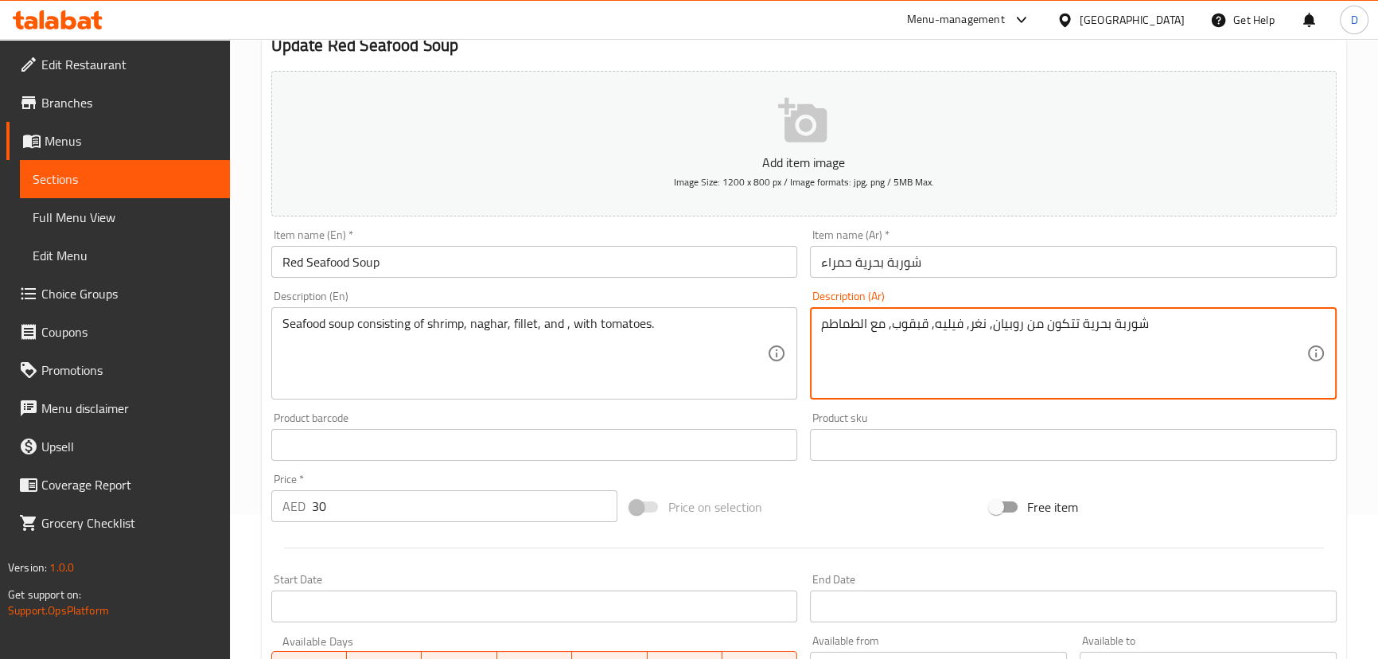
click at [913, 319] on textarea "شوربة بحرية تتكون من روبيان, نغر, فيليه, قبقوب, مع الطماطم" at bounding box center [1063, 354] width 485 height 76
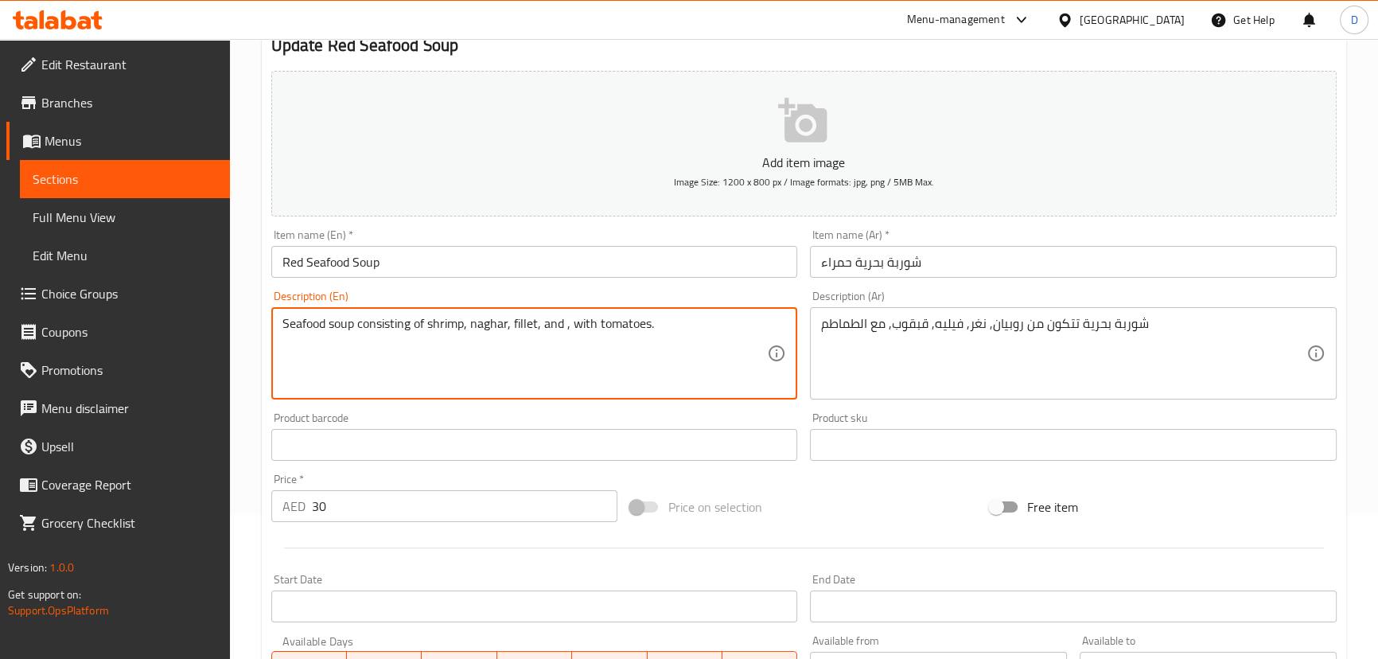
paste textarea "crabs"
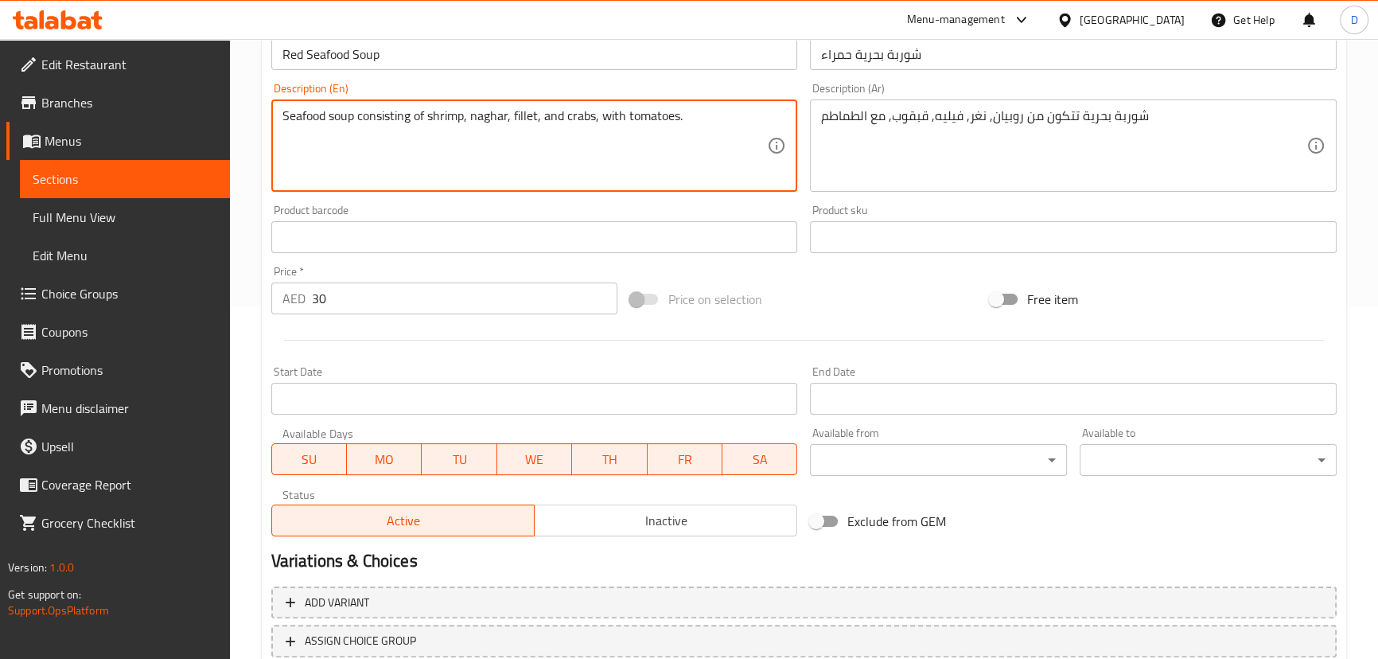
scroll to position [464, 0]
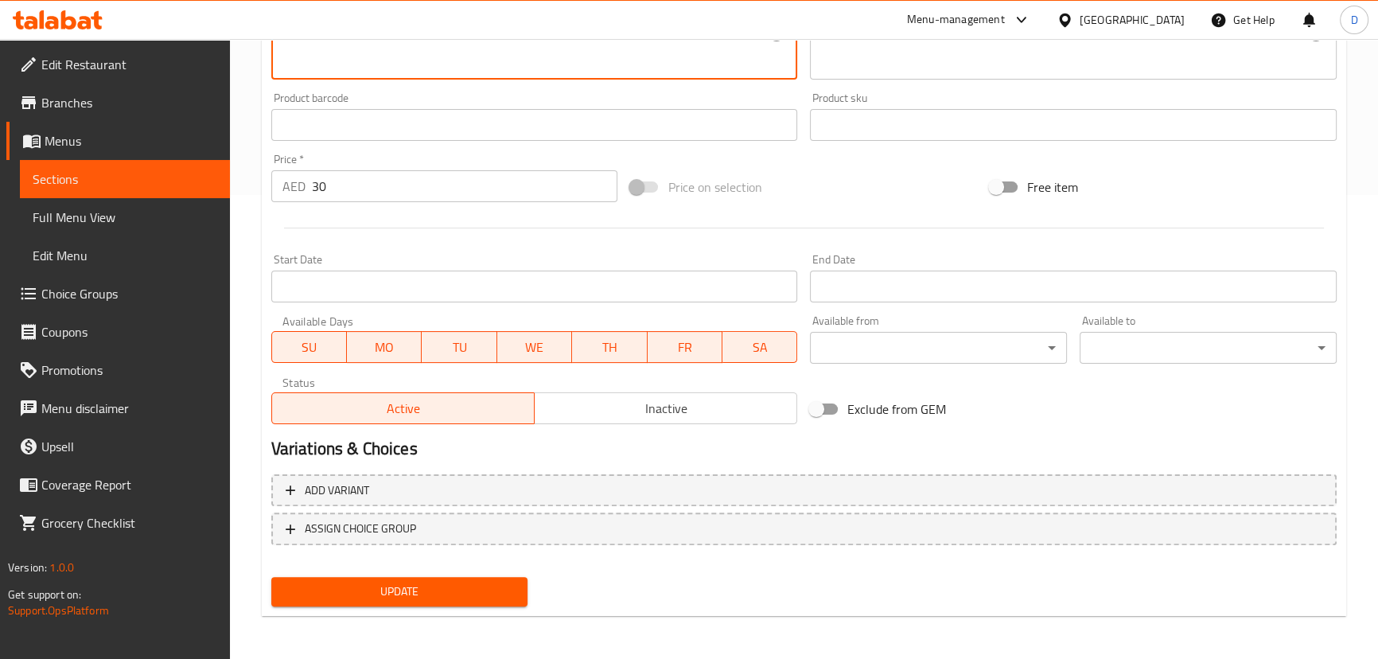
type textarea "Seafood soup consisting of shrimp, naghar, fillet, and crabs, with tomatoes."
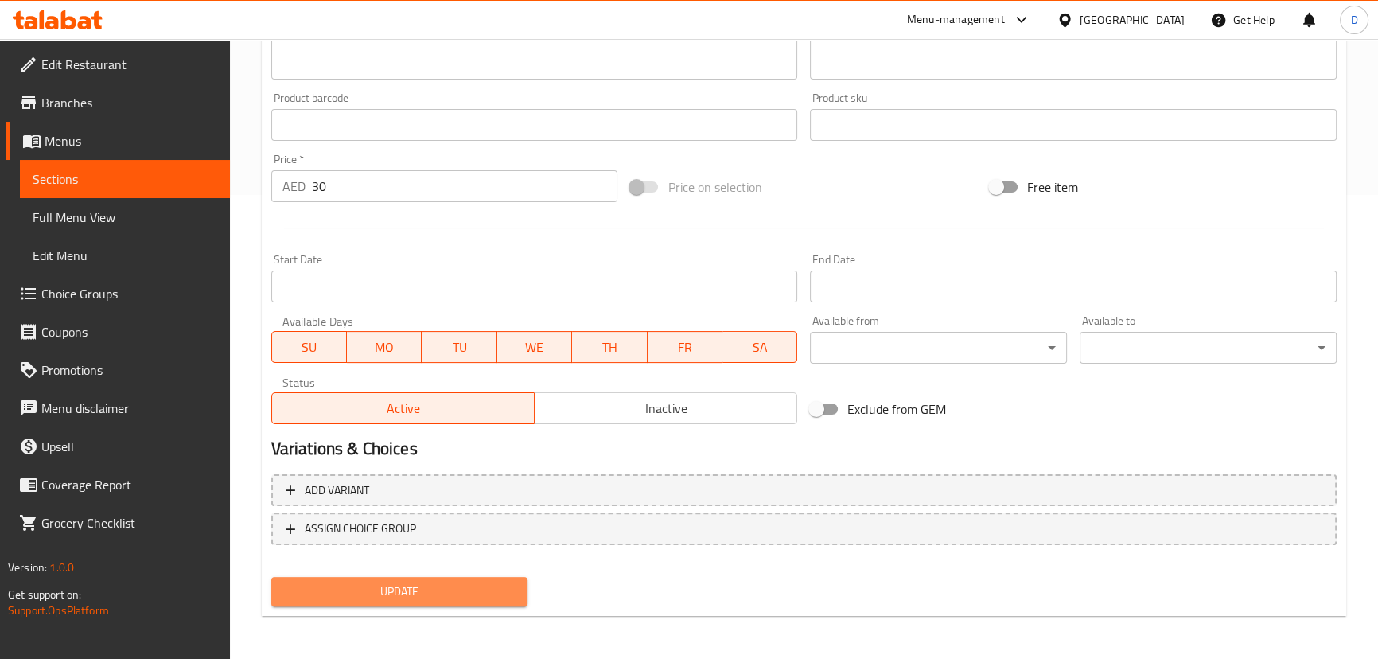
click at [453, 585] on span "Update" at bounding box center [399, 591] width 231 height 20
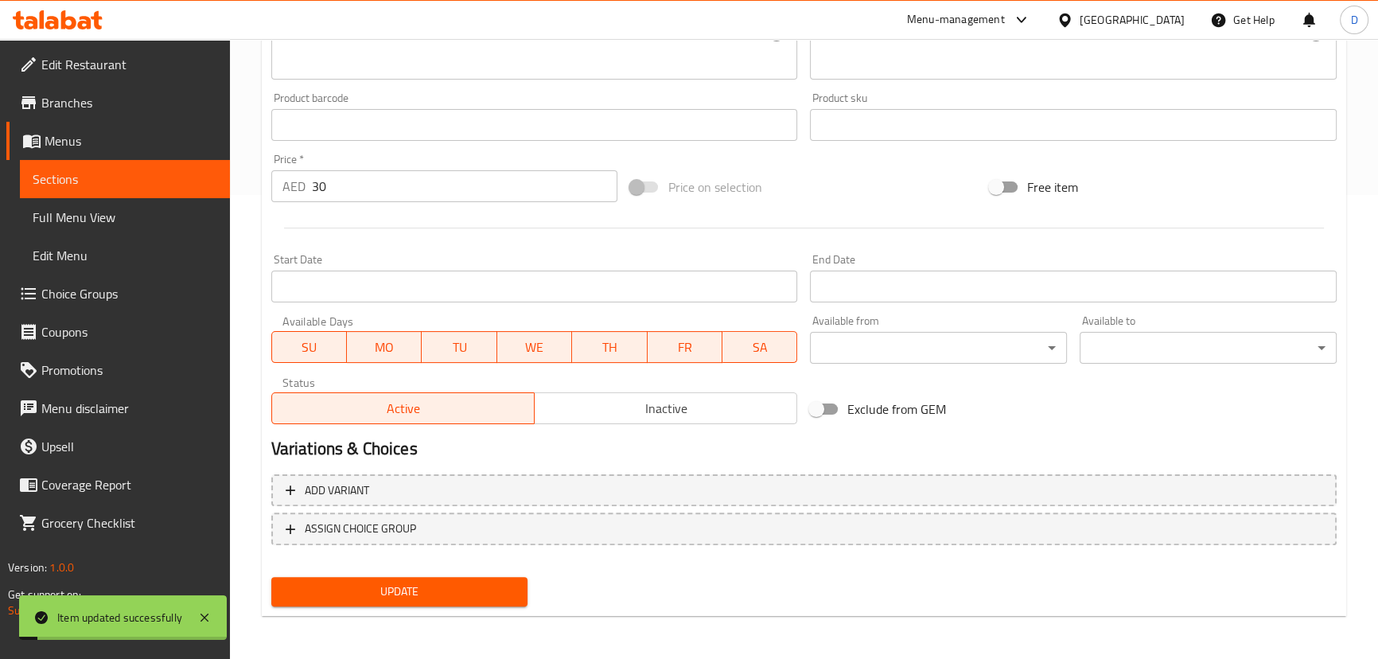
scroll to position [319, 0]
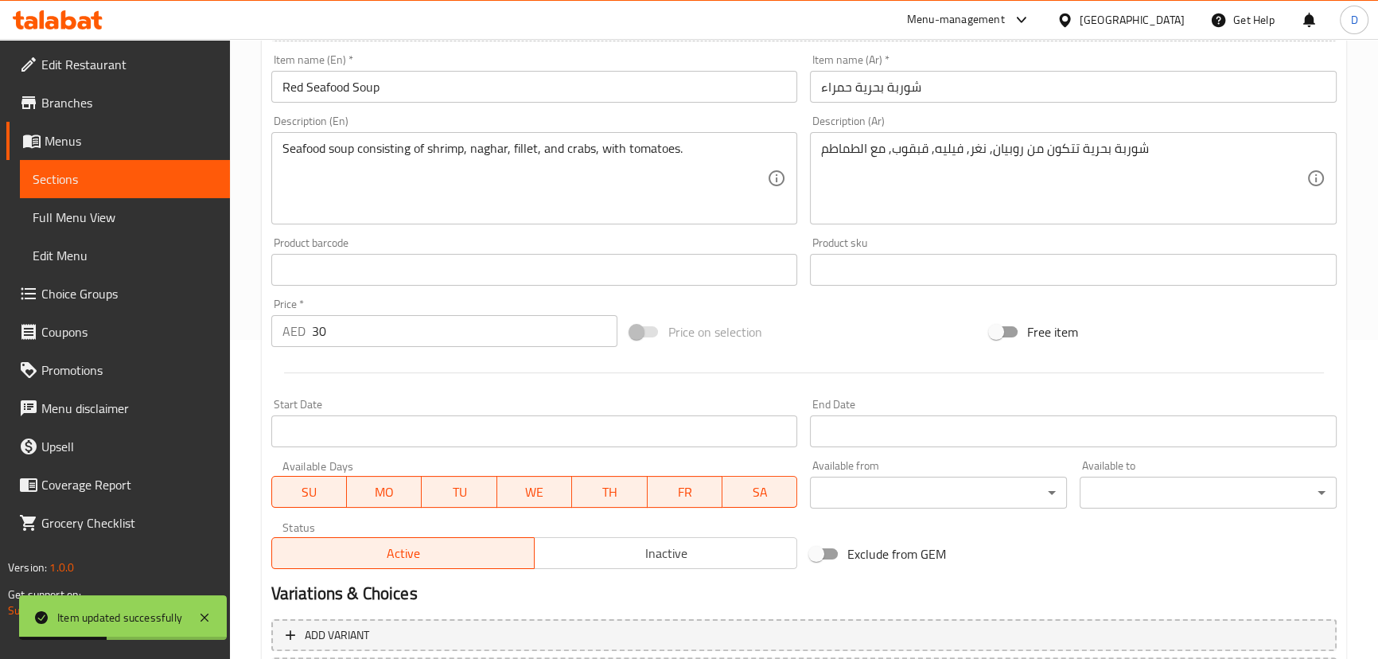
click at [320, 84] on input "Red Seafood Soup" at bounding box center [534, 87] width 527 height 32
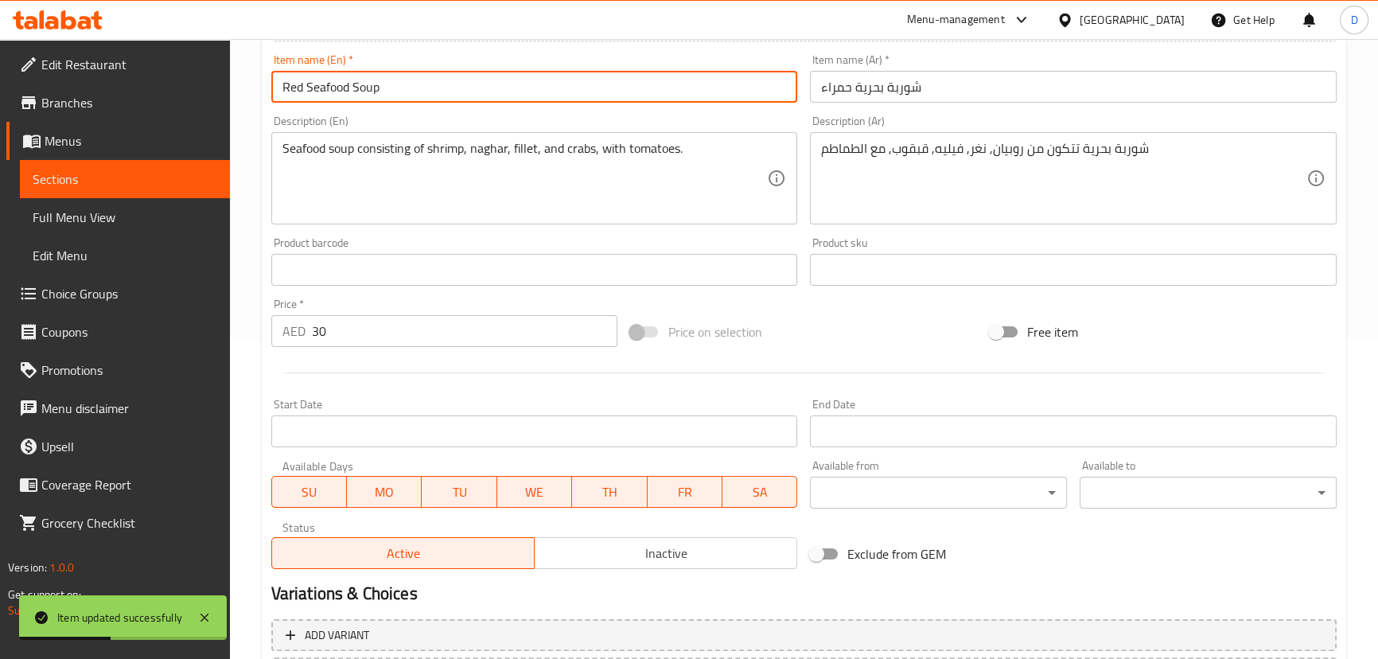
click at [320, 84] on input "Red Seafood Soup" at bounding box center [534, 87] width 527 height 32
click at [178, 186] on span "Sections" at bounding box center [125, 178] width 185 height 19
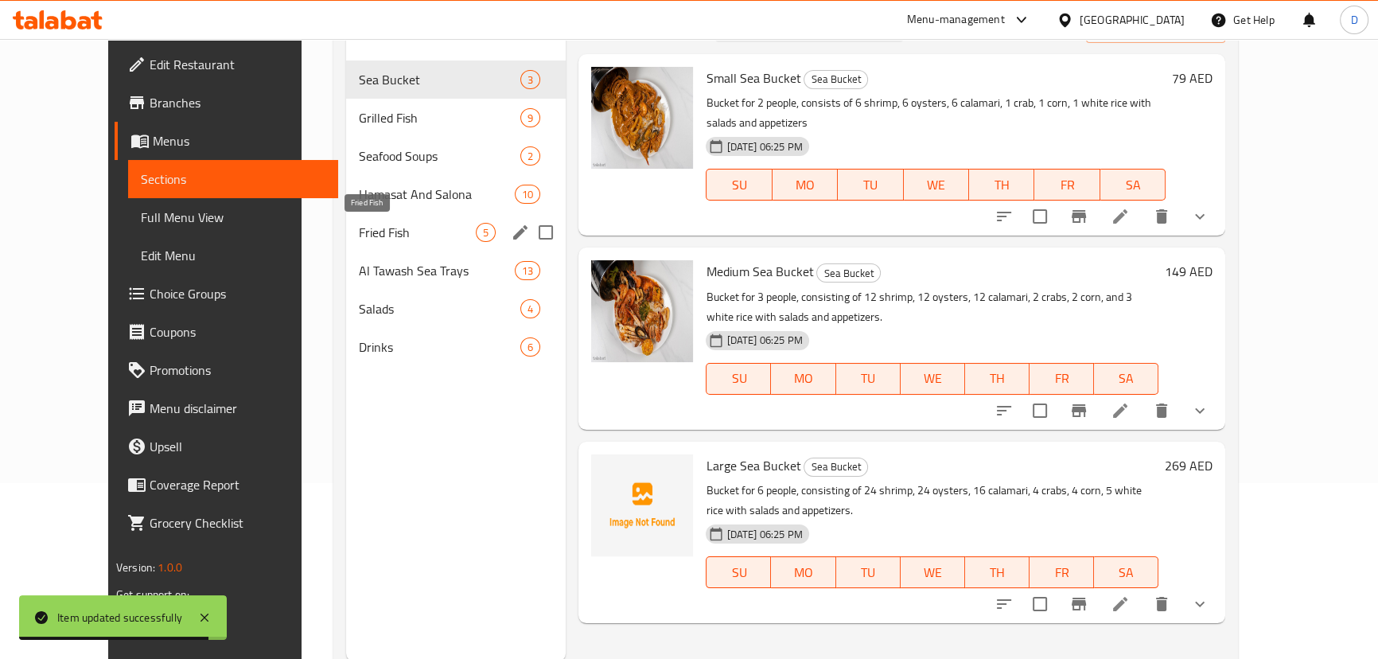
scroll to position [151, 0]
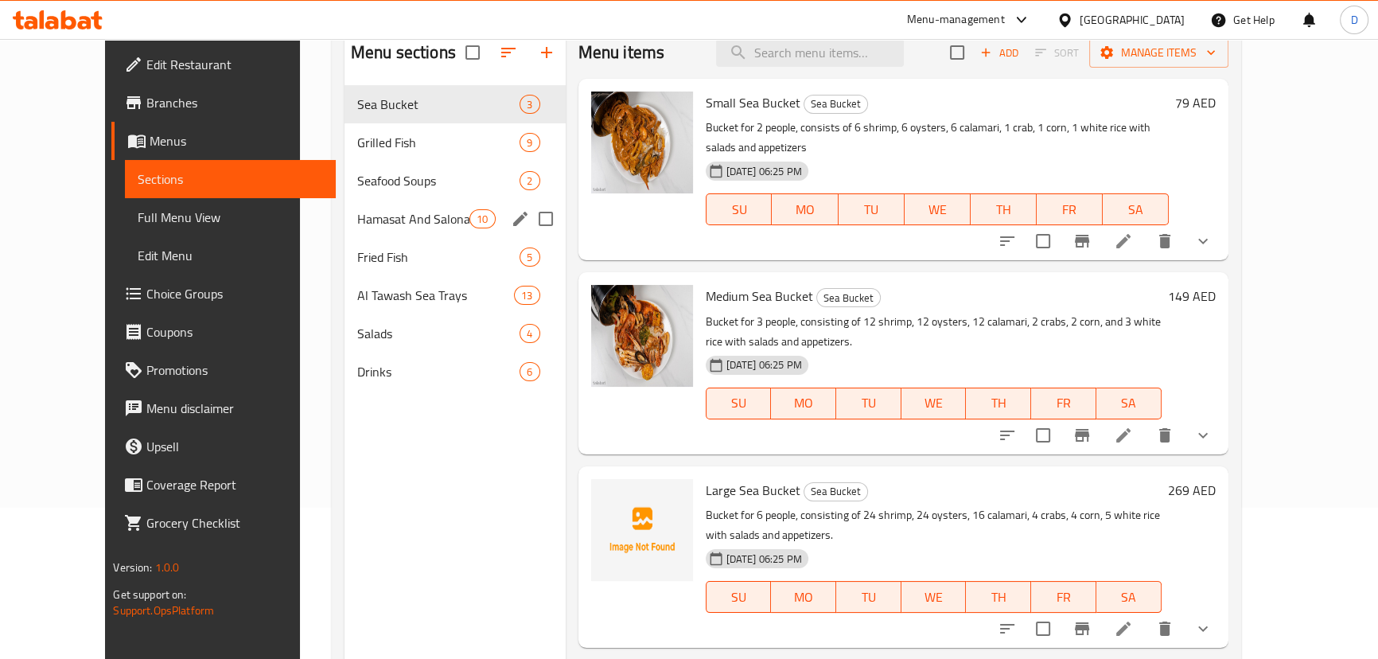
click at [377, 191] on div "Seafood Soups 2" at bounding box center [454, 180] width 221 height 38
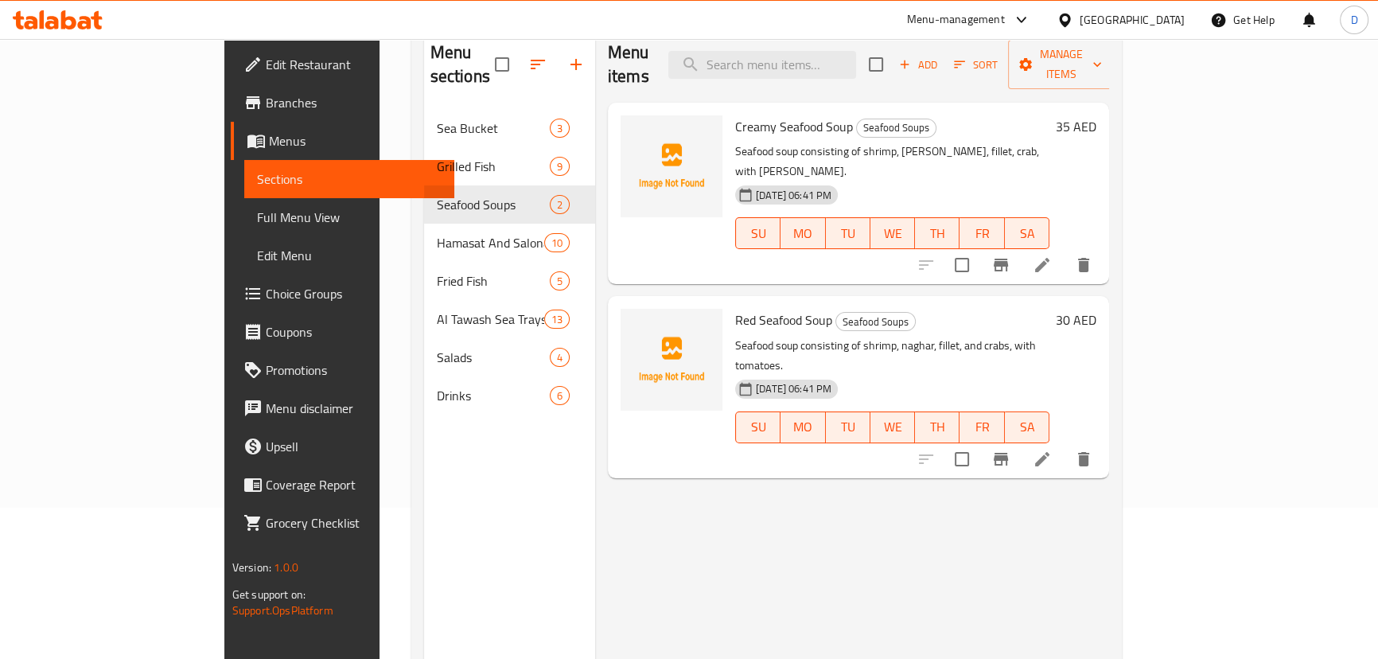
click at [1064, 251] on li at bounding box center [1042, 265] width 45 height 29
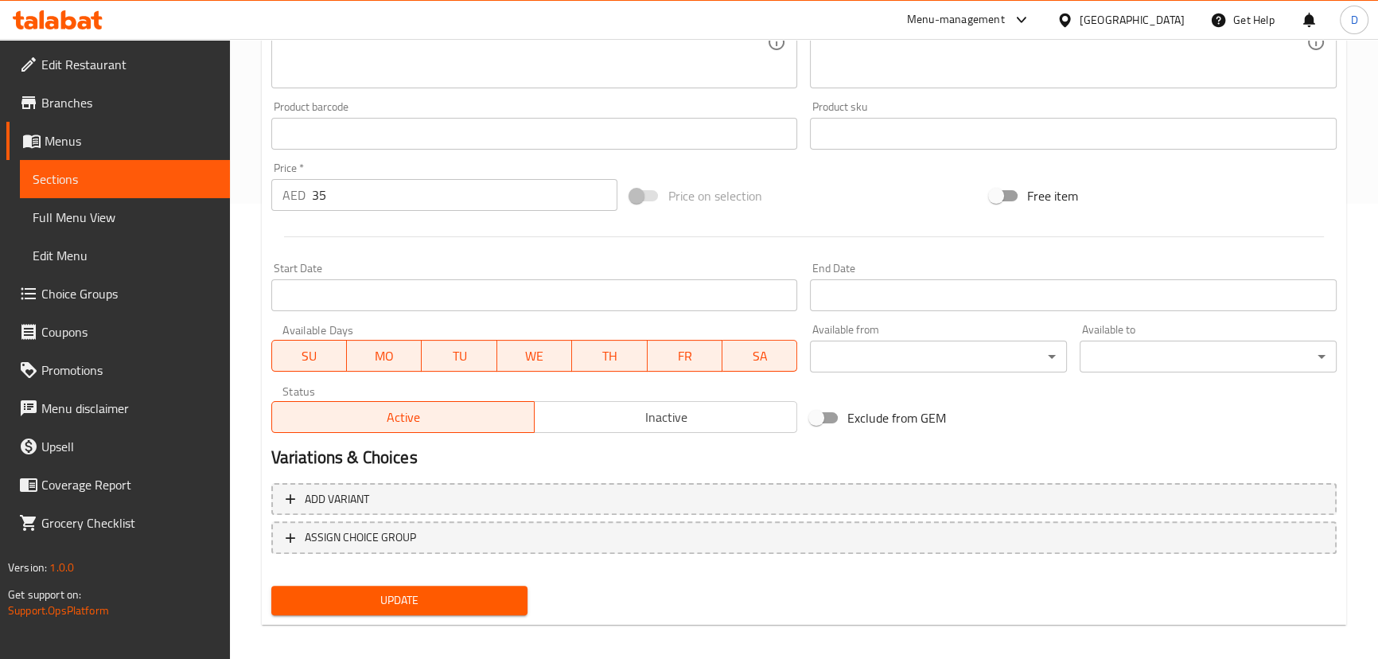
scroll to position [464, 0]
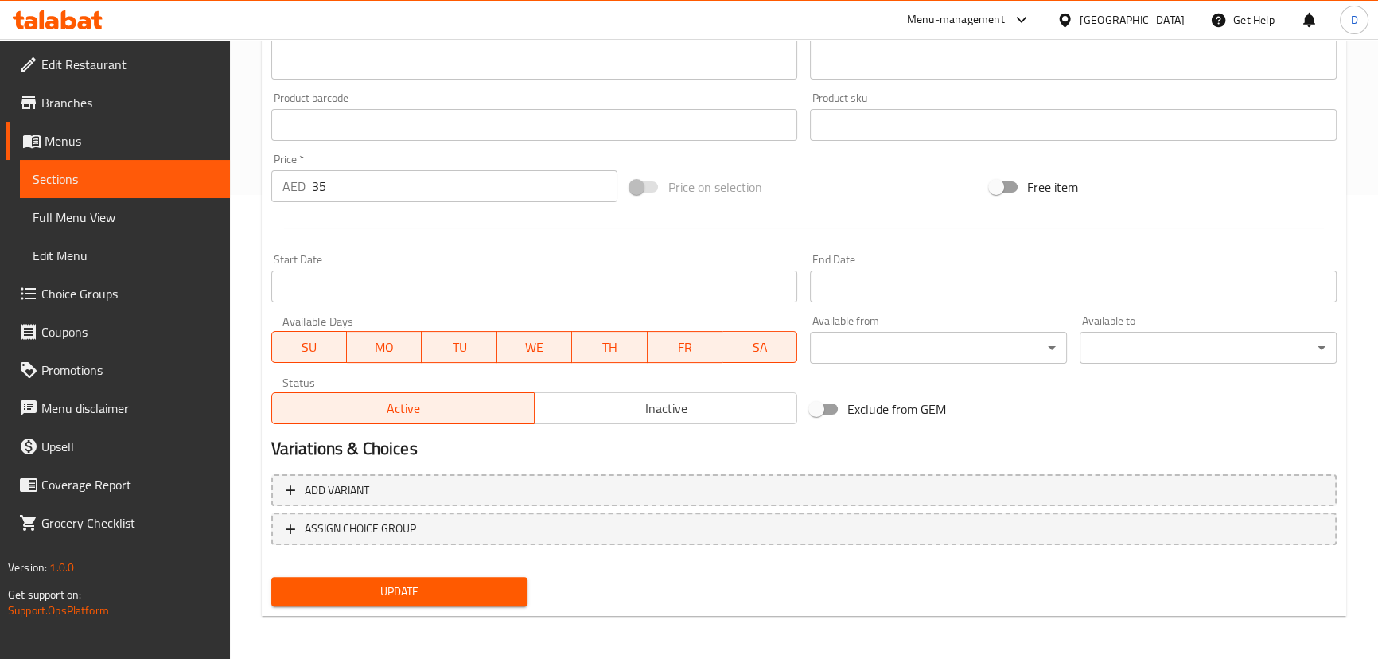
click at [514, 596] on span "Update" at bounding box center [399, 591] width 231 height 20
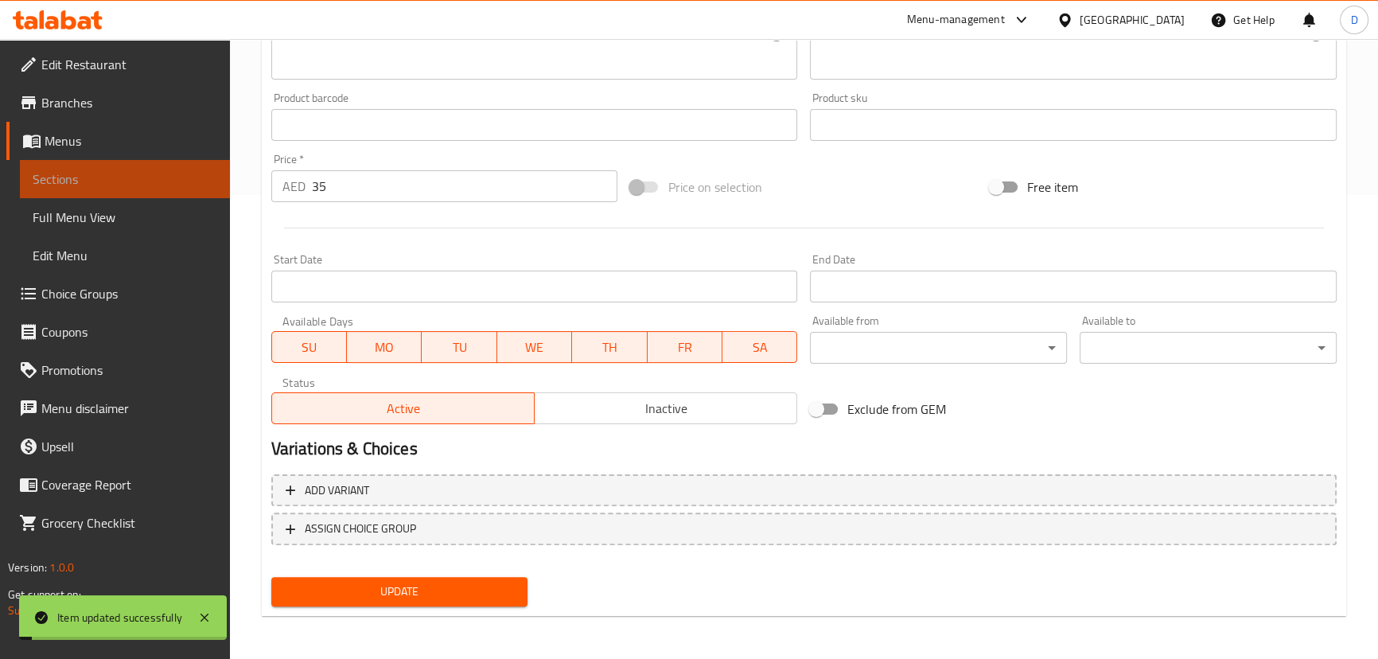
drag, startPoint x: 162, startPoint y: 181, endPoint x: 422, endPoint y: 10, distance: 311.3
click at [162, 181] on span "Sections" at bounding box center [125, 178] width 185 height 19
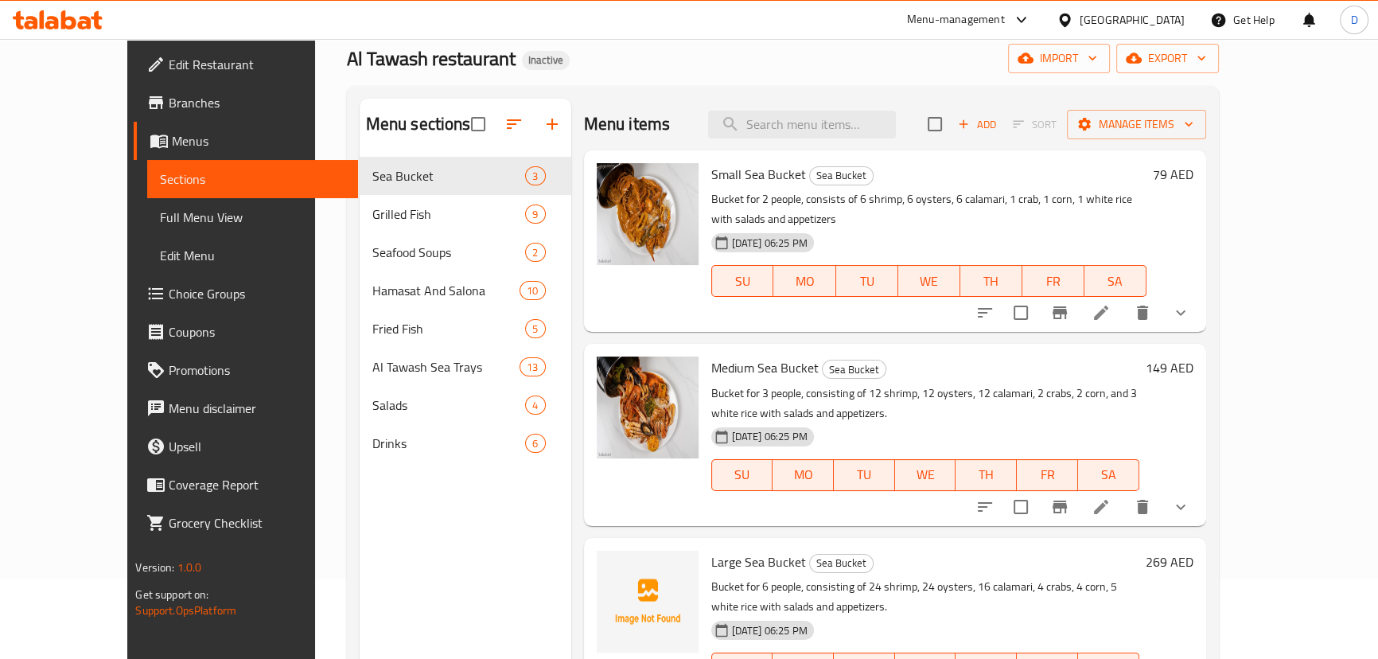
scroll to position [79, 0]
click at [811, 121] on input "search" at bounding box center [802, 125] width 188 height 28
paste input "Mountain Dew"
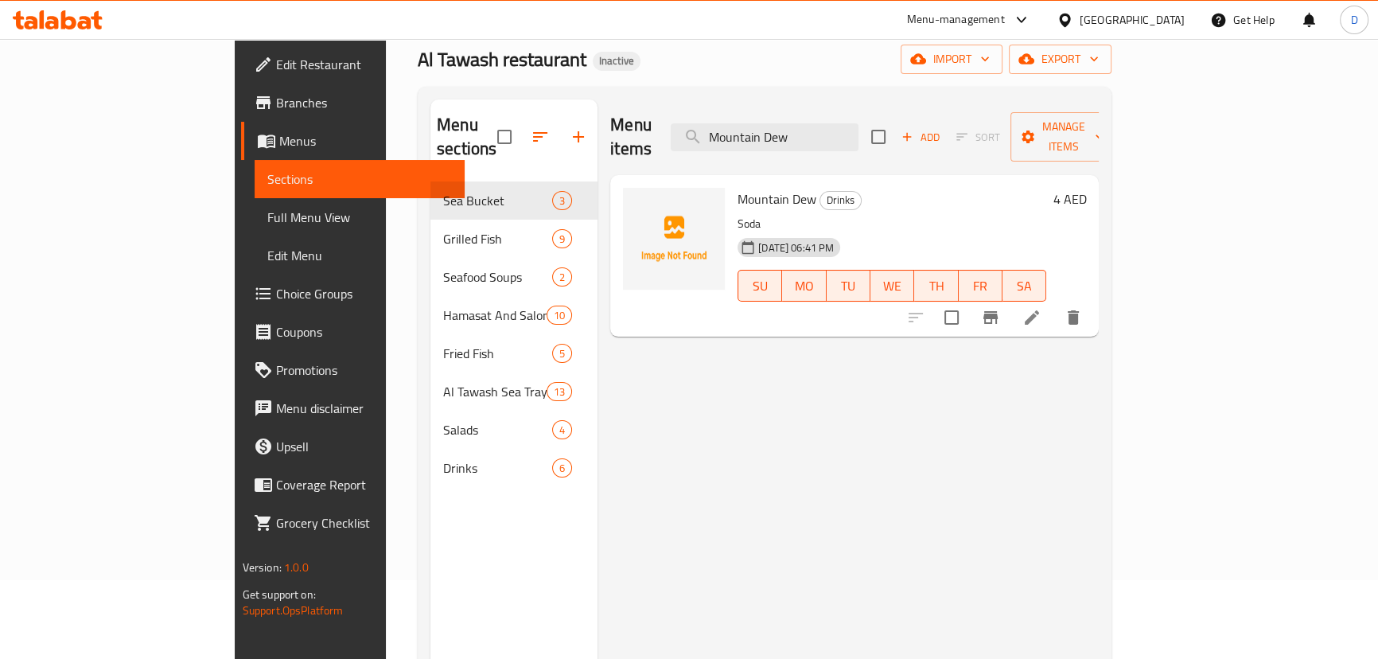
type input "Mountain Dew"
click at [1054, 305] on li at bounding box center [1031, 317] width 45 height 29
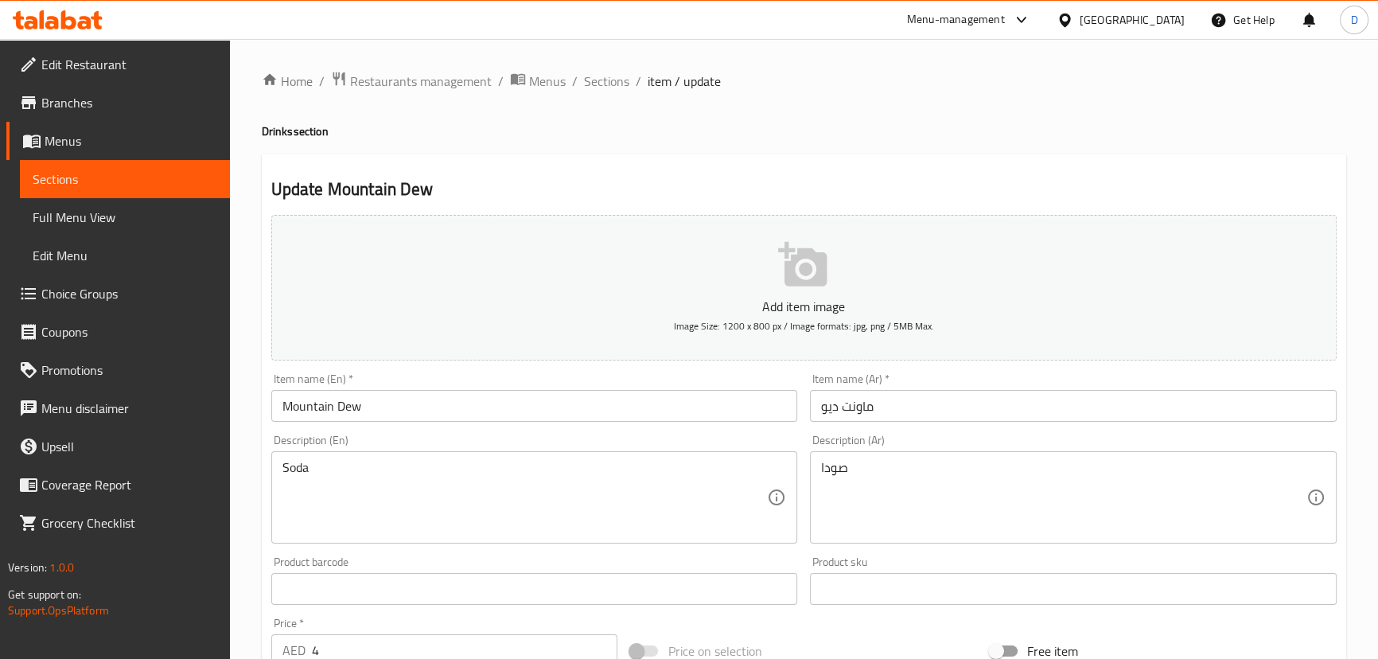
click at [845, 406] on input "ماونت ديو" at bounding box center [1073, 406] width 527 height 32
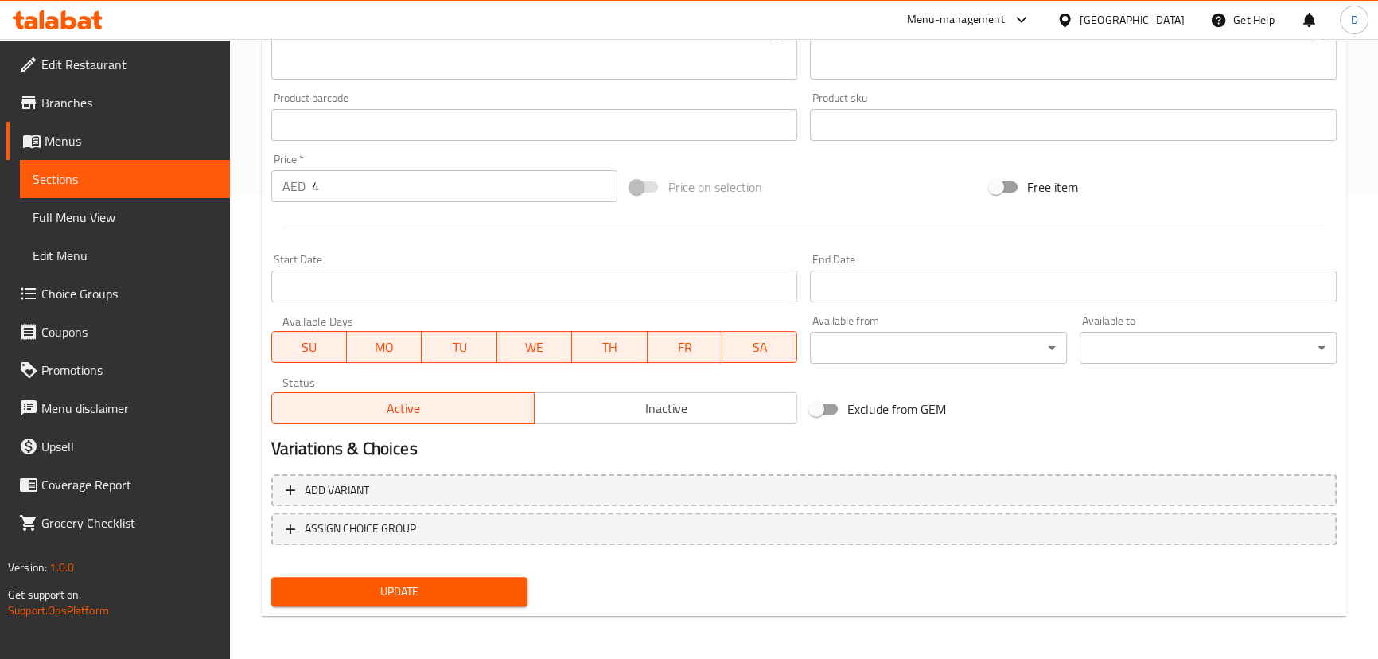
type input "ماونتن ديو"
click at [439, 585] on span "Update" at bounding box center [399, 591] width 231 height 20
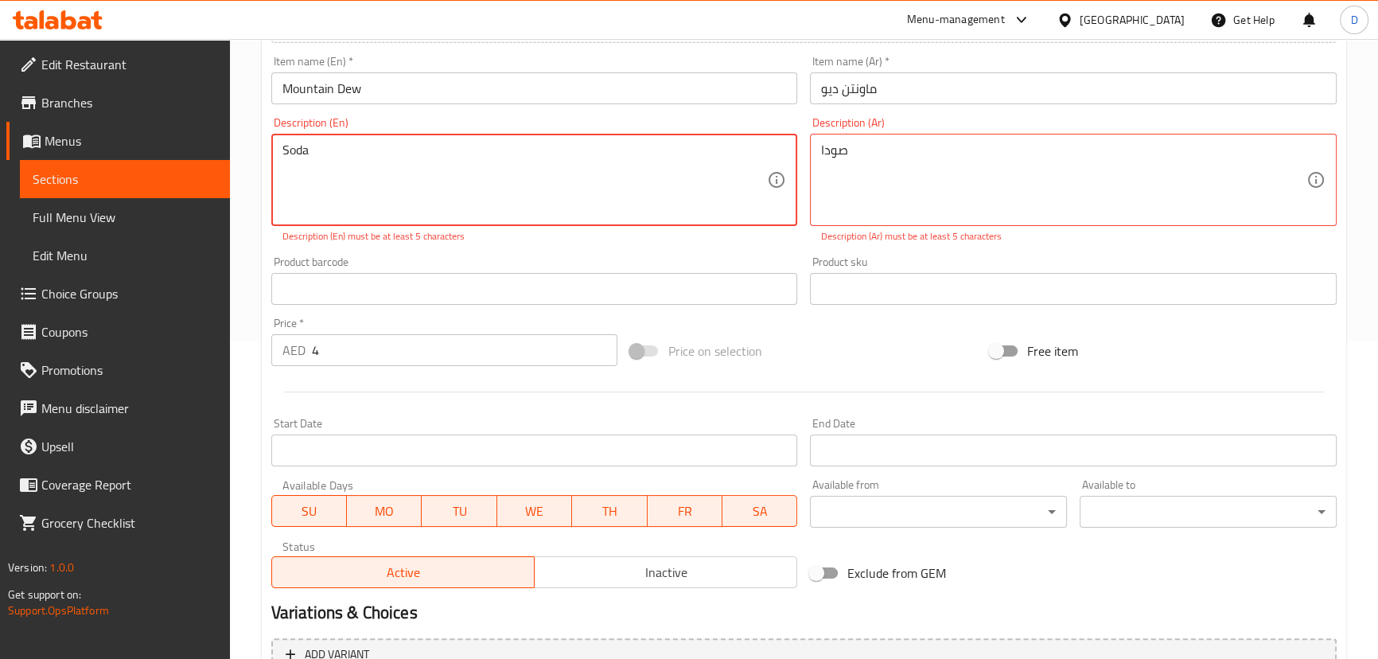
scroll to position [314, 0]
click at [344, 146] on textarea "Soda" at bounding box center [524, 184] width 485 height 76
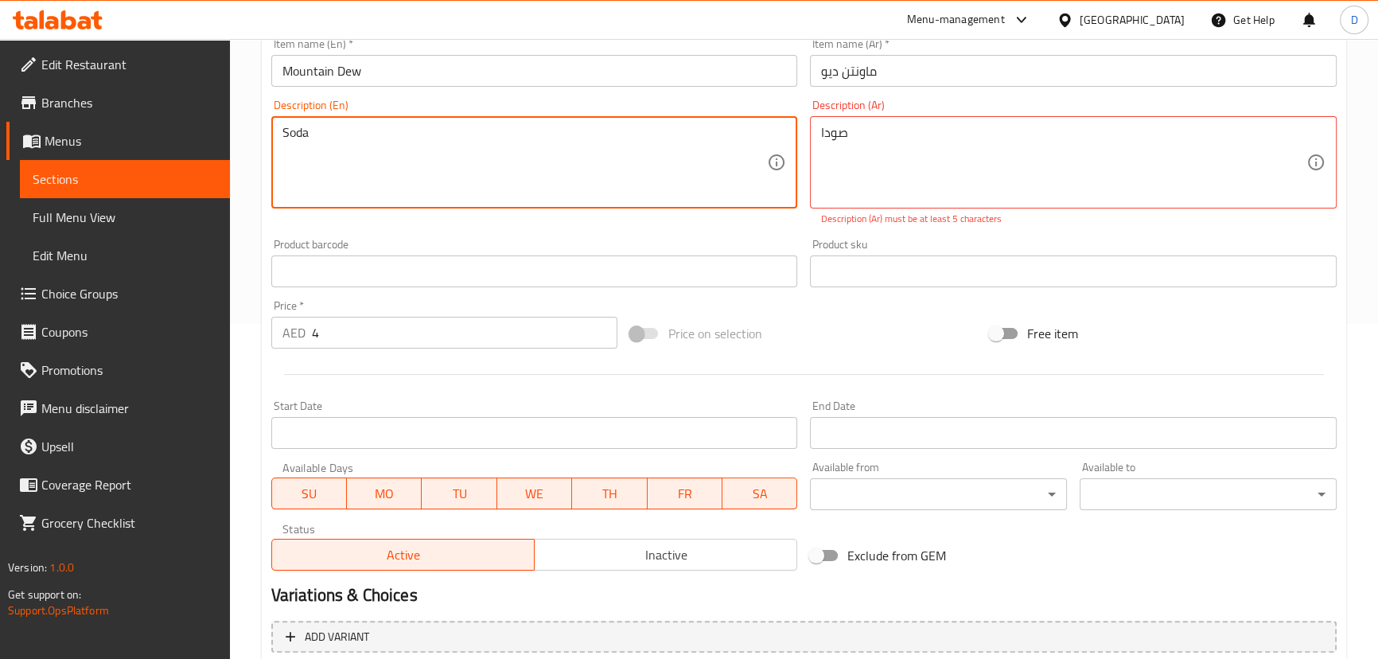
scroll to position [481, 0]
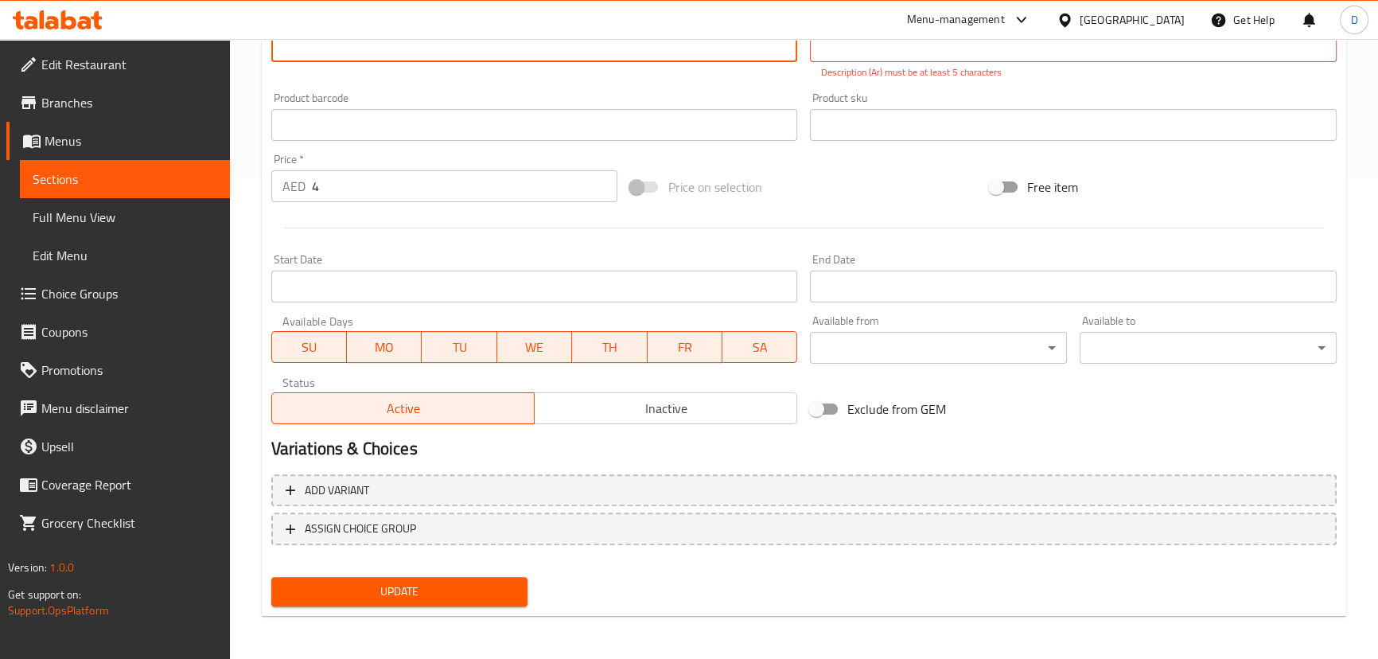
type textarea "Soda"
click at [441, 594] on span "Update" at bounding box center [399, 591] width 231 height 20
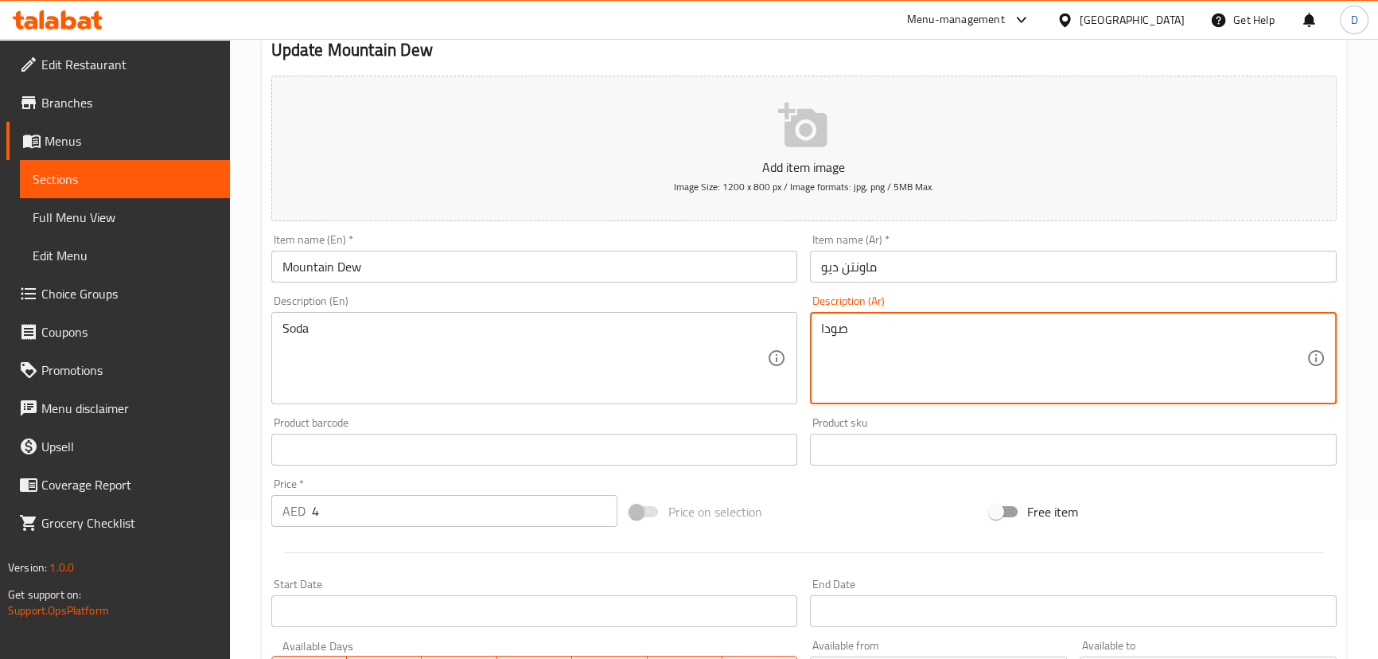
scroll to position [464, 0]
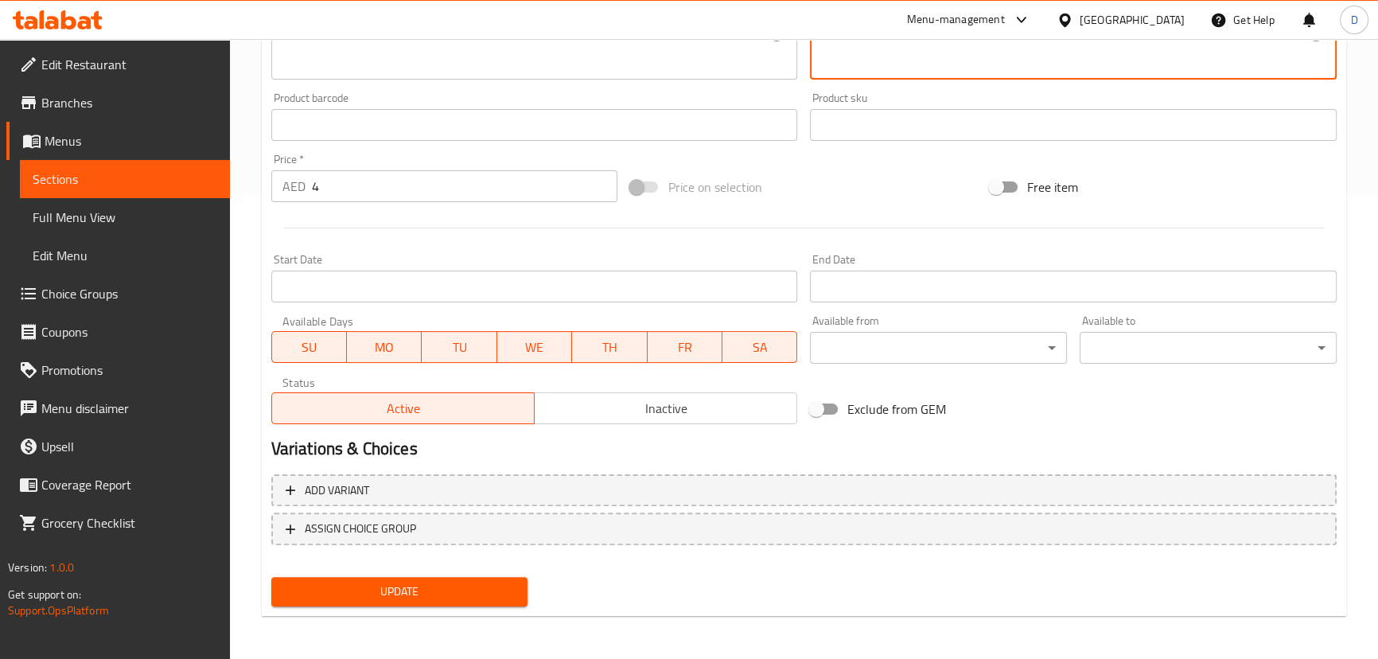
type textarea "صودا"
click at [466, 584] on span "Update" at bounding box center [399, 591] width 231 height 20
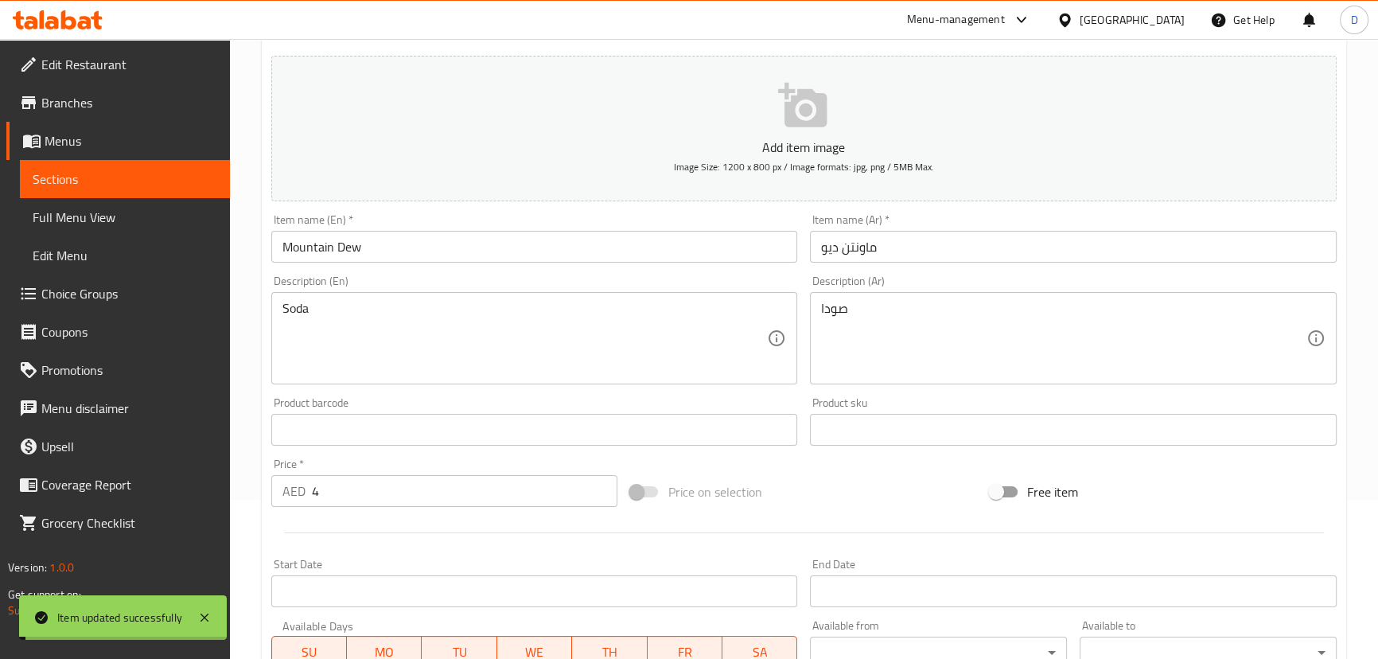
scroll to position [30, 0]
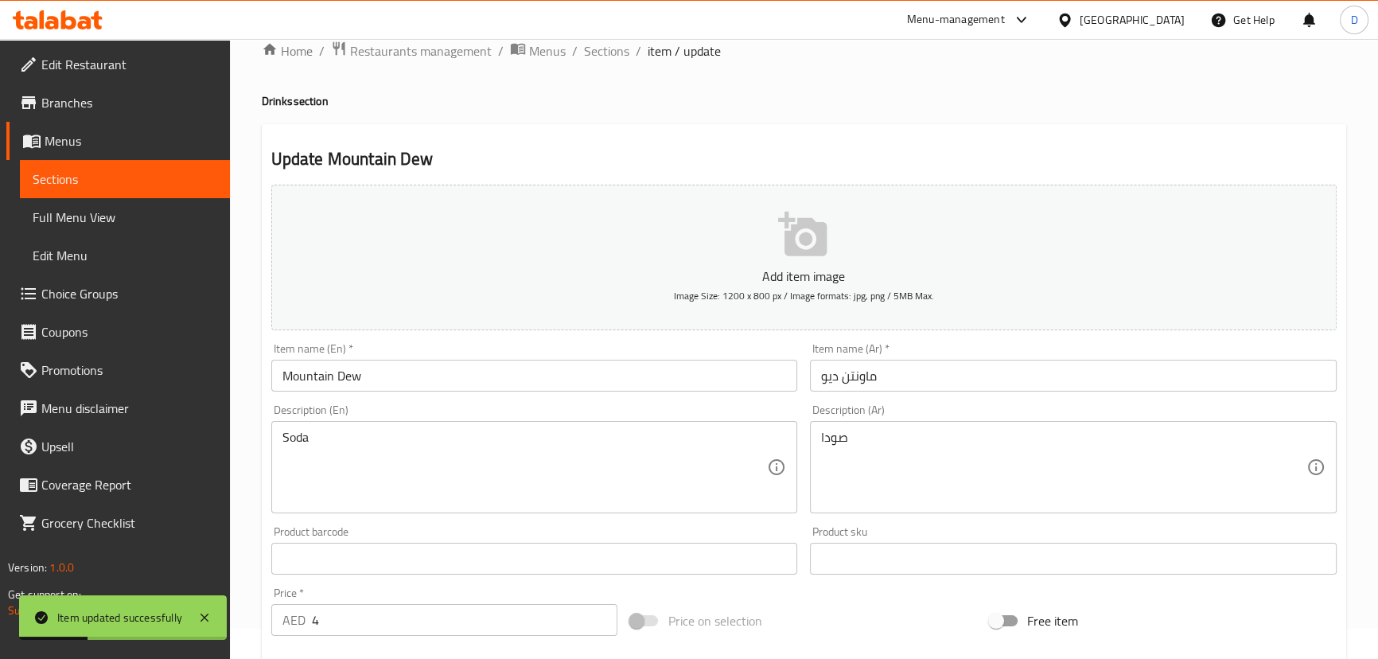
drag, startPoint x: 177, startPoint y: 177, endPoint x: 188, endPoint y: 176, distance: 10.4
click at [177, 177] on span "Sections" at bounding box center [125, 178] width 185 height 19
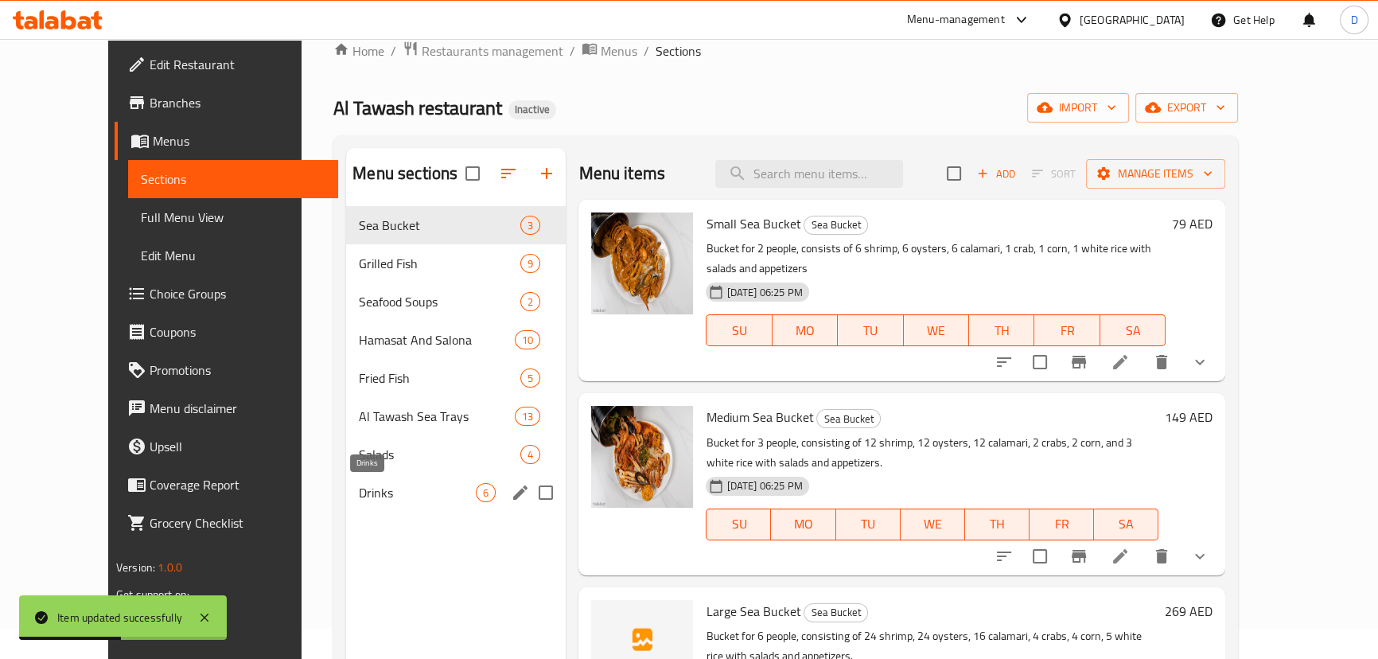
drag, startPoint x: 352, startPoint y: 486, endPoint x: 459, endPoint y: 475, distance: 107.2
click at [359, 487] on span "Drinks" at bounding box center [417, 492] width 117 height 19
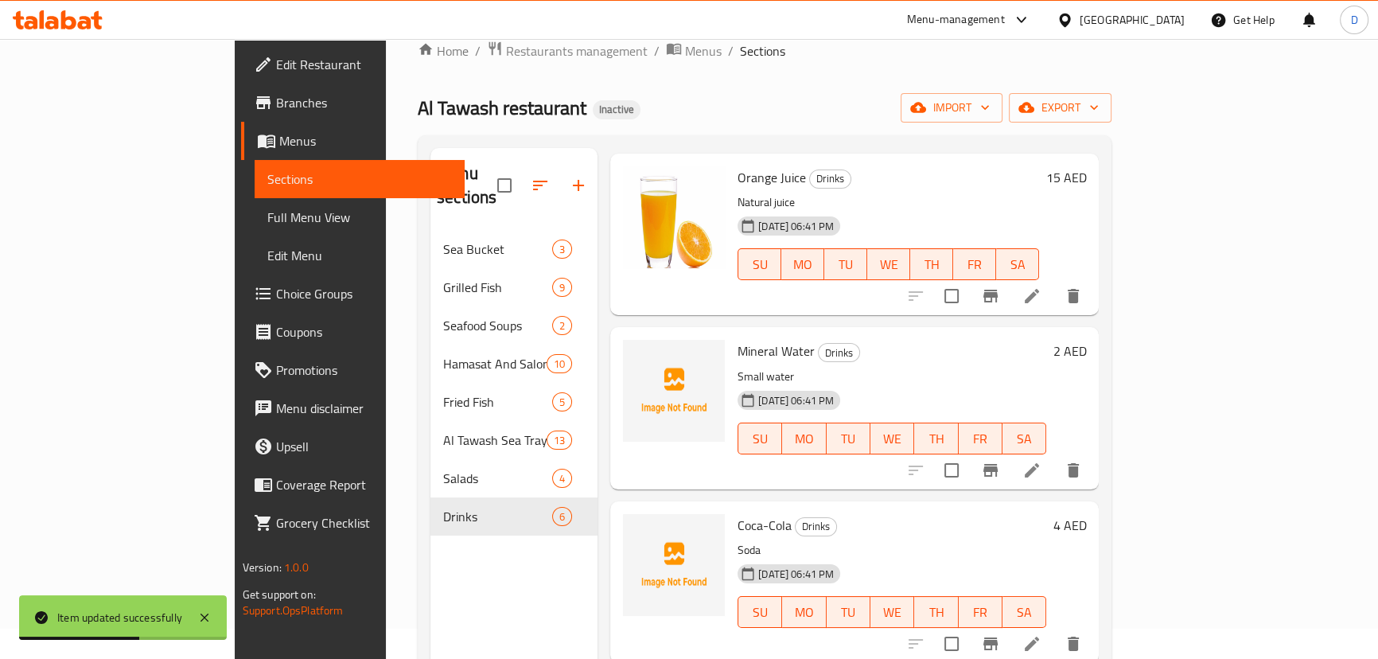
scroll to position [216, 0]
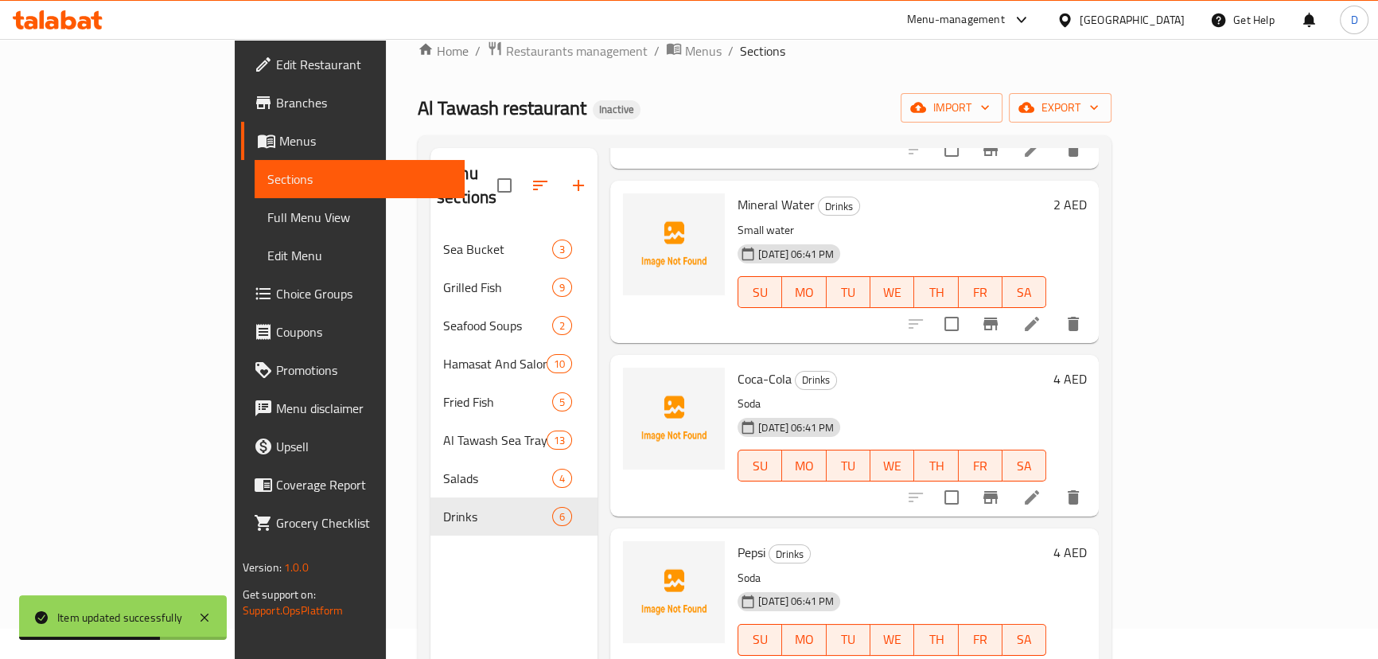
click at [737, 367] on span "Coca-Cola" at bounding box center [764, 379] width 54 height 24
copy h6 "Coca-Cola"
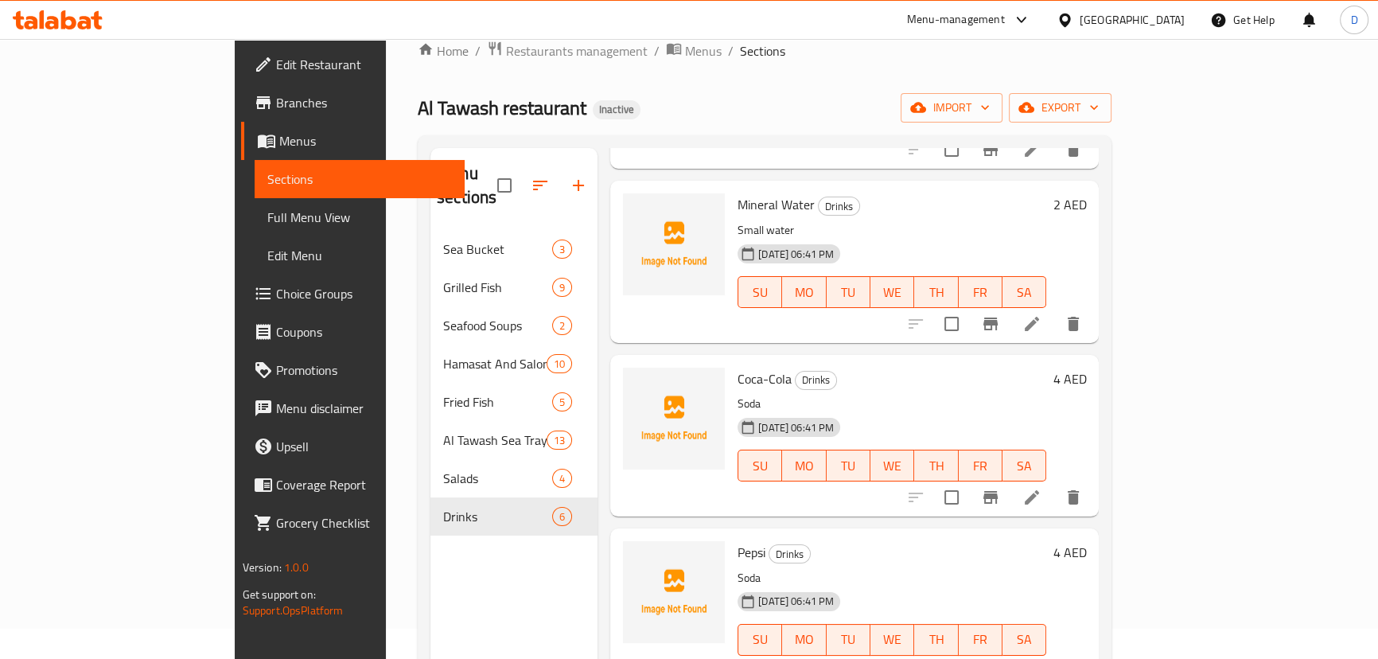
click at [843, 365] on div "Coca-Cola Drinks Soda [DATE] 06:41 PM SU MO TU WE TH FR SA" at bounding box center [891, 435] width 321 height 149
click at [1054, 486] on li at bounding box center [1031, 497] width 45 height 29
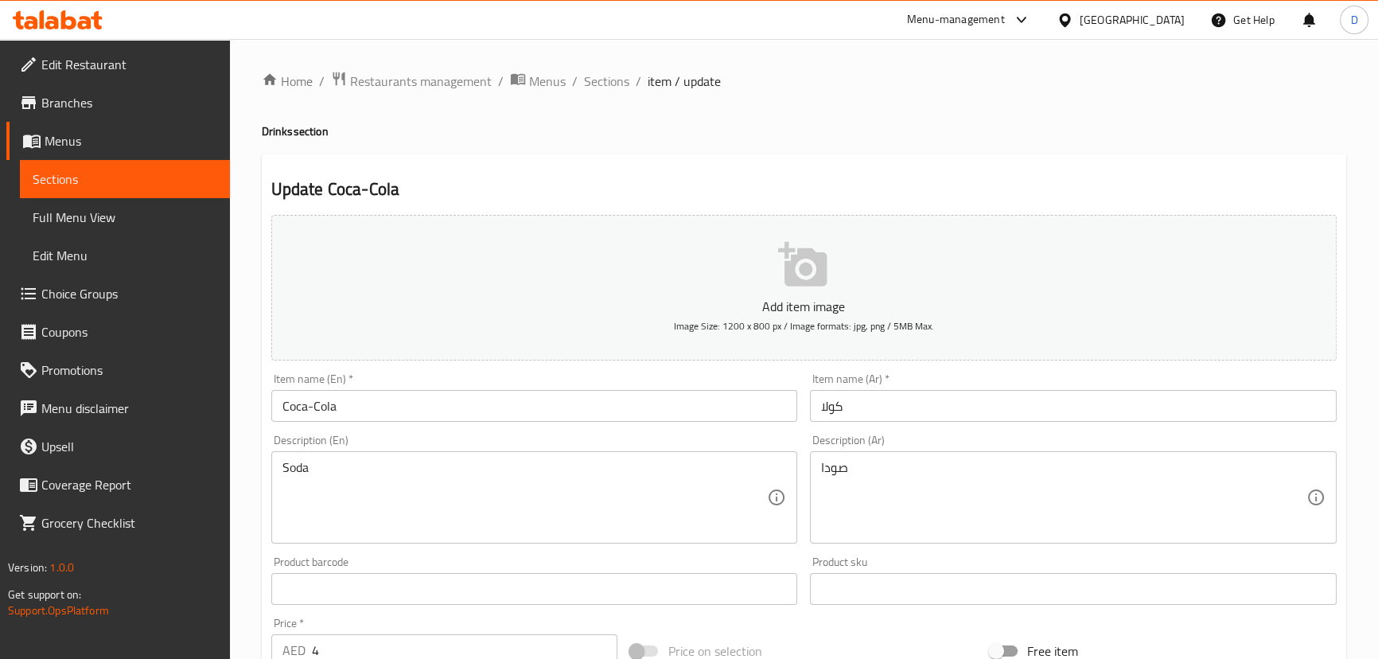
click at [318, 404] on input "Coca-Cola" at bounding box center [534, 406] width 527 height 32
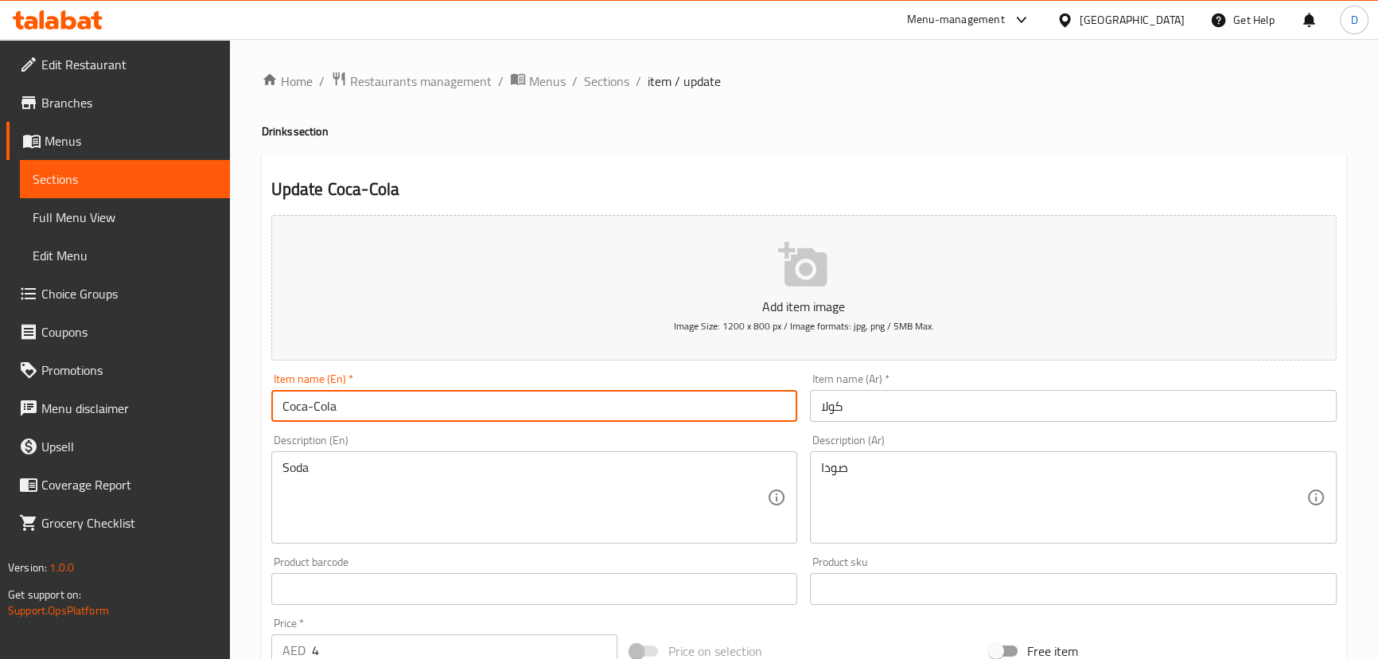
drag, startPoint x: 313, startPoint y: 400, endPoint x: 235, endPoint y: 398, distance: 78.8
click at [235, 398] on div "Home / Restaurants management / Menus / Sections / item / update Drinks section…" at bounding box center [804, 581] width 1148 height 1085
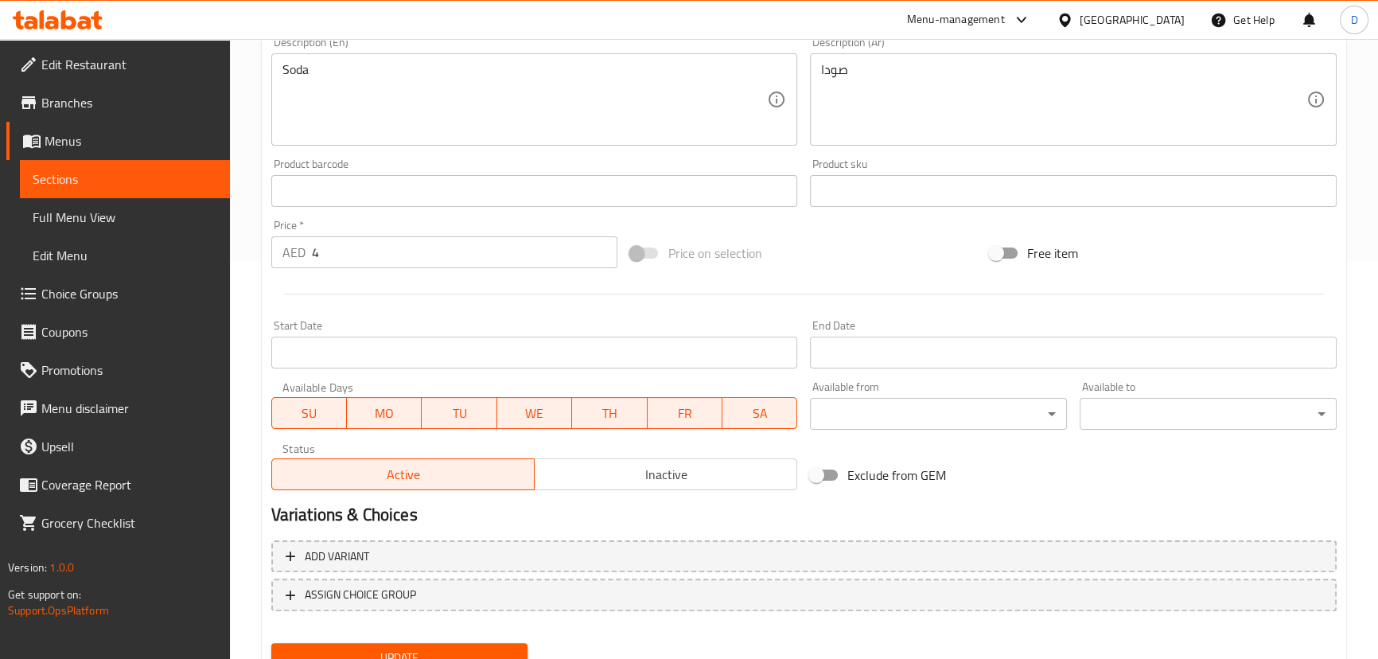
scroll to position [434, 0]
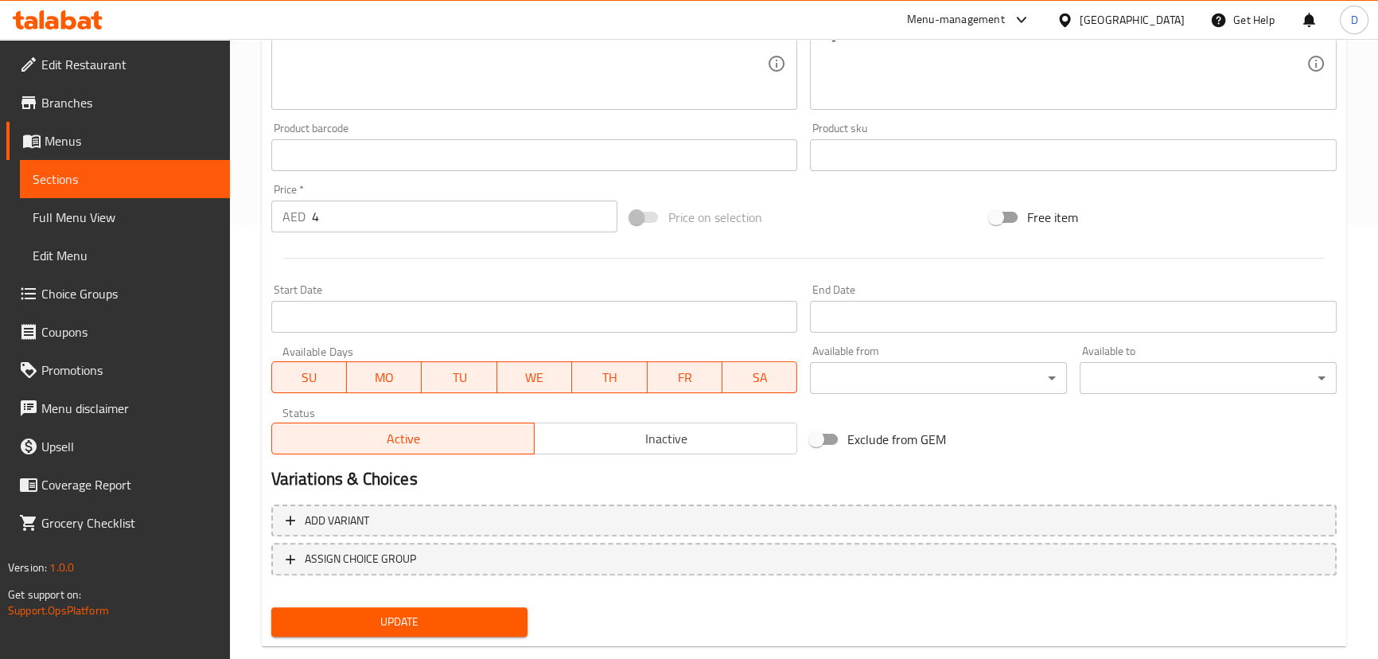
type input "Cola"
click at [419, 619] on span "Update" at bounding box center [399, 622] width 231 height 20
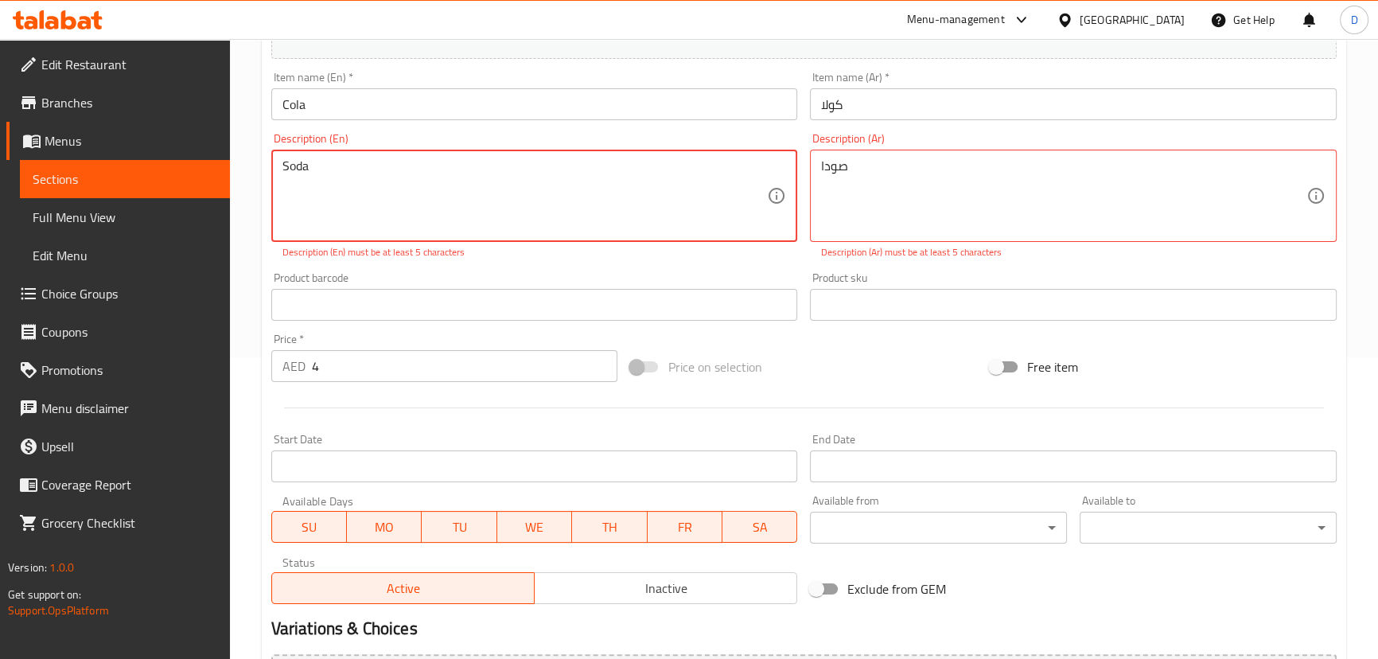
scroll to position [216, 0]
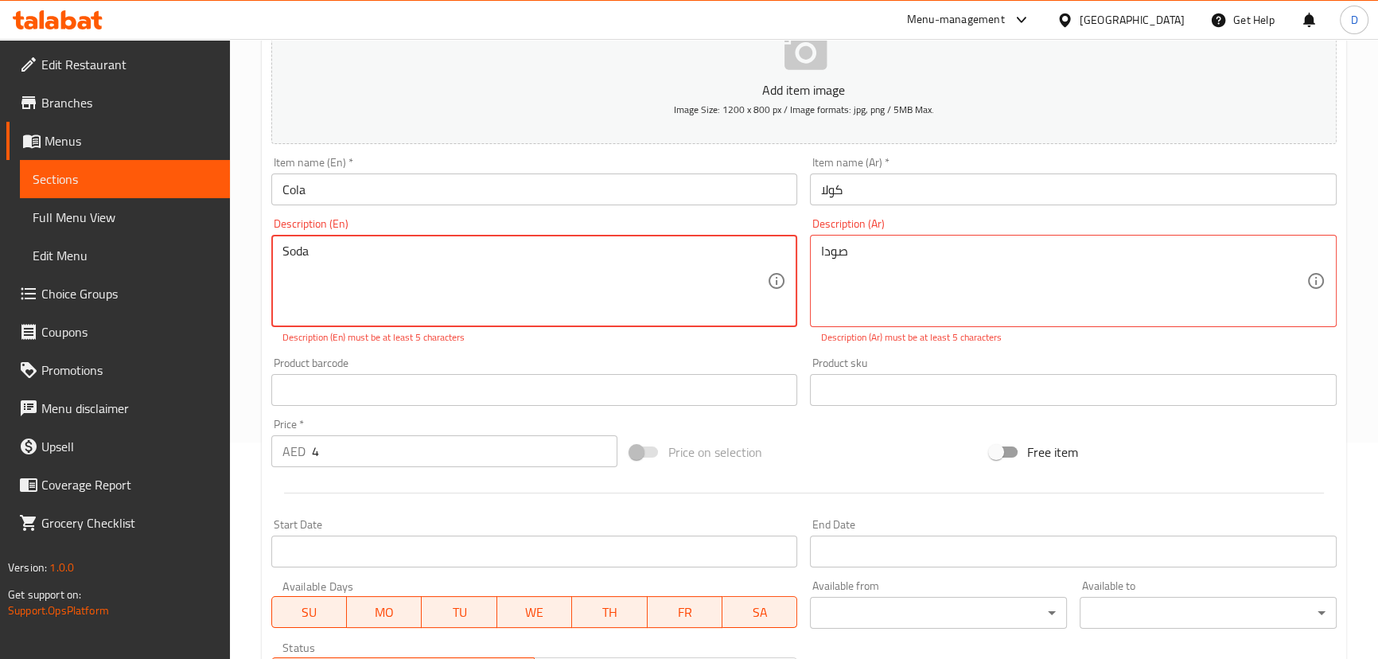
click at [442, 275] on textarea "Soda" at bounding box center [524, 281] width 485 height 76
type textarea "Soda"
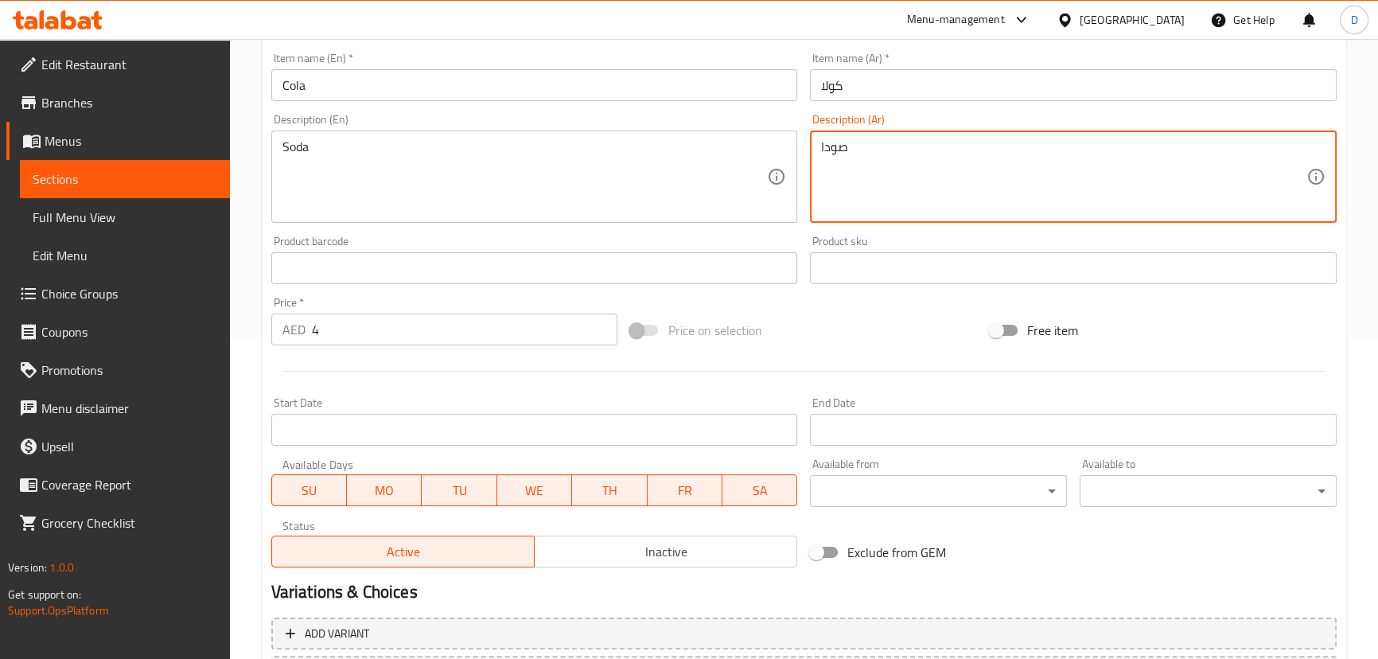
scroll to position [464, 0]
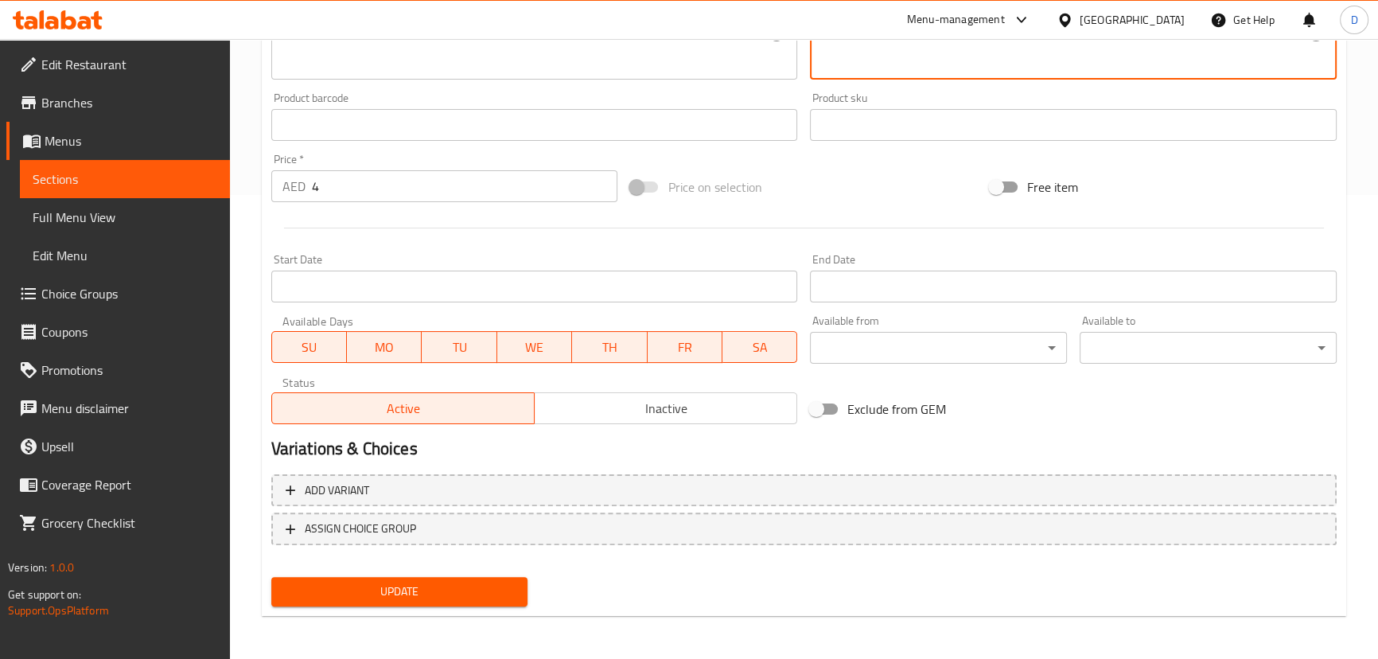
type textarea "صودا"
click at [480, 578] on button "Update" at bounding box center [399, 591] width 257 height 29
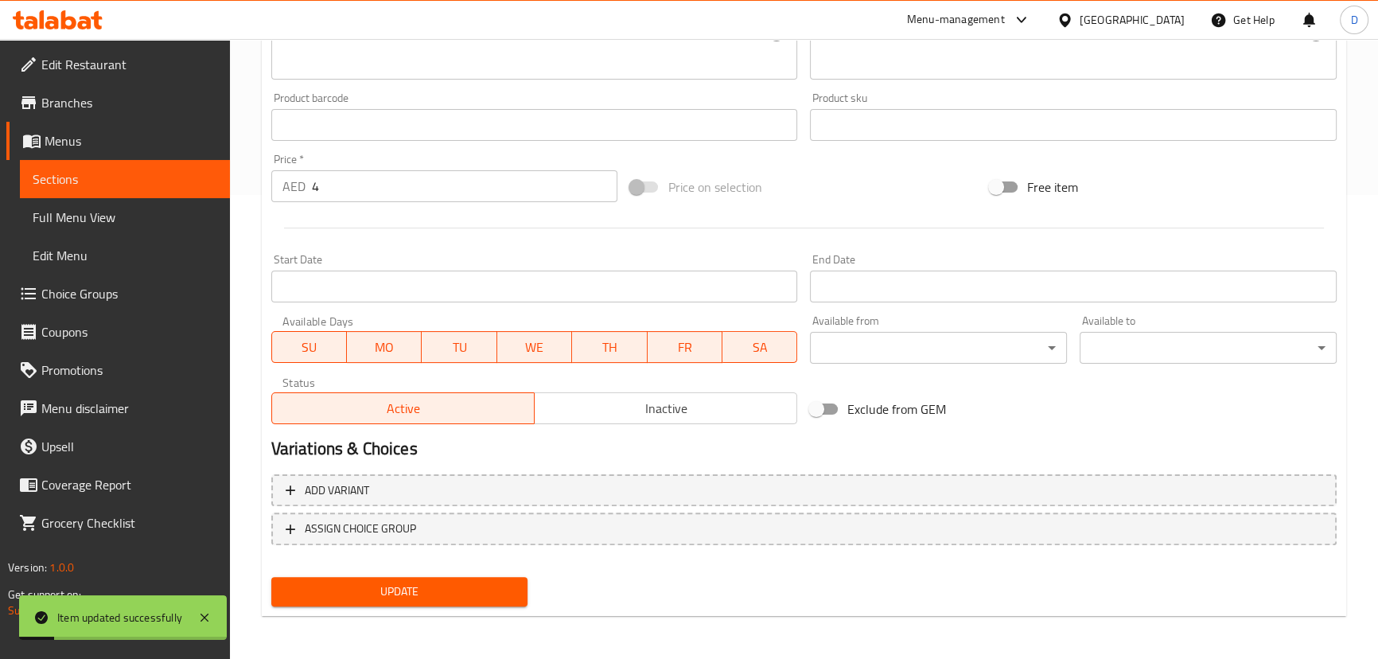
click at [202, 182] on span "Sections" at bounding box center [125, 178] width 185 height 19
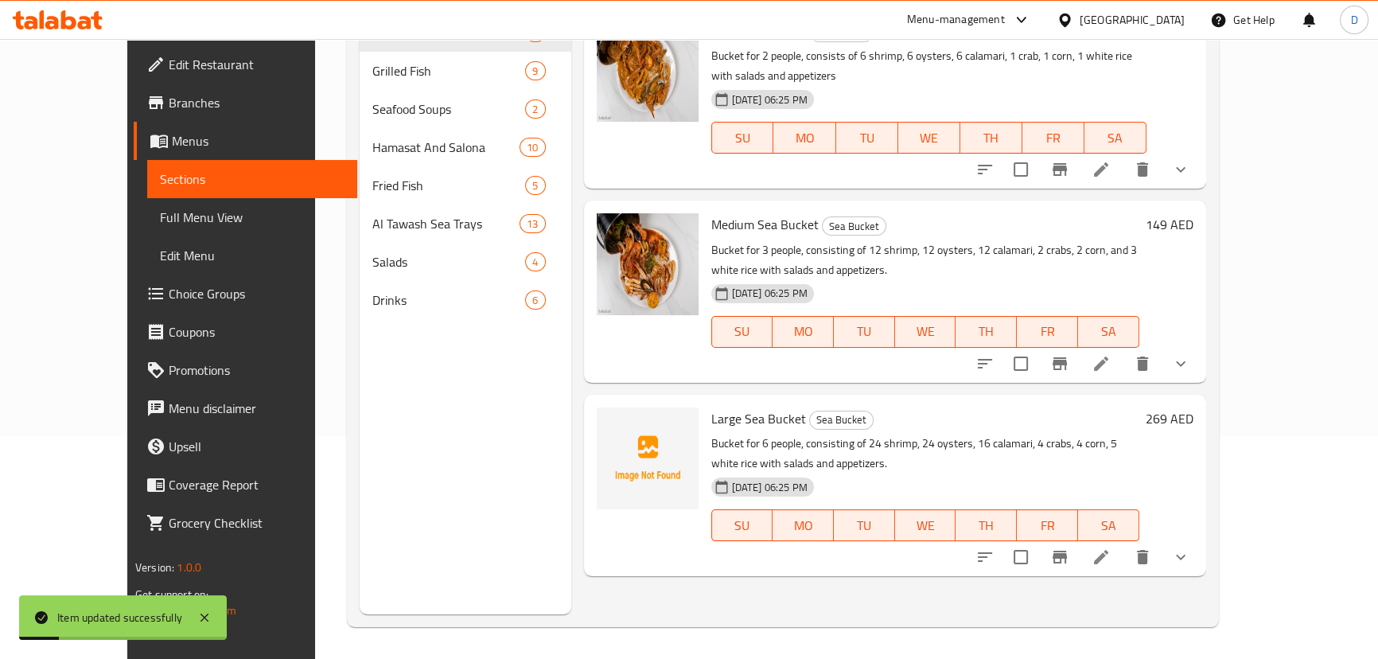
scroll to position [223, 0]
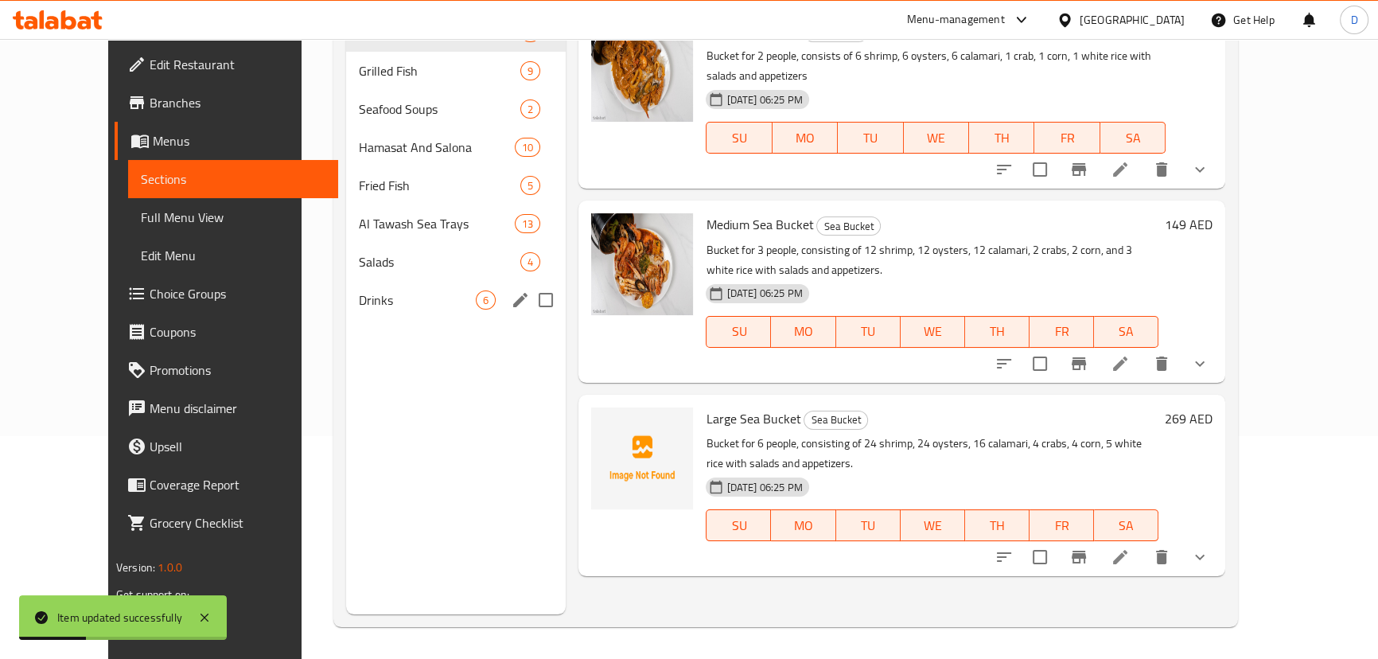
click at [359, 290] on span "Drinks" at bounding box center [417, 299] width 117 height 19
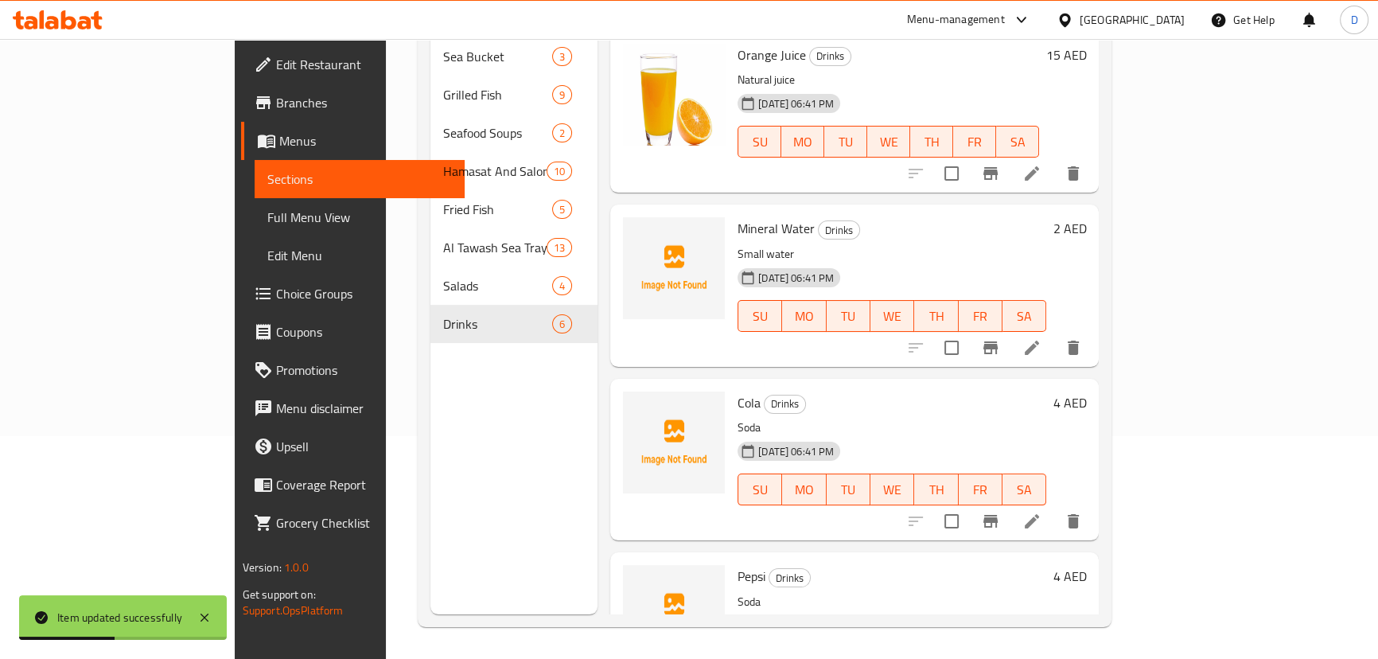
scroll to position [79, 0]
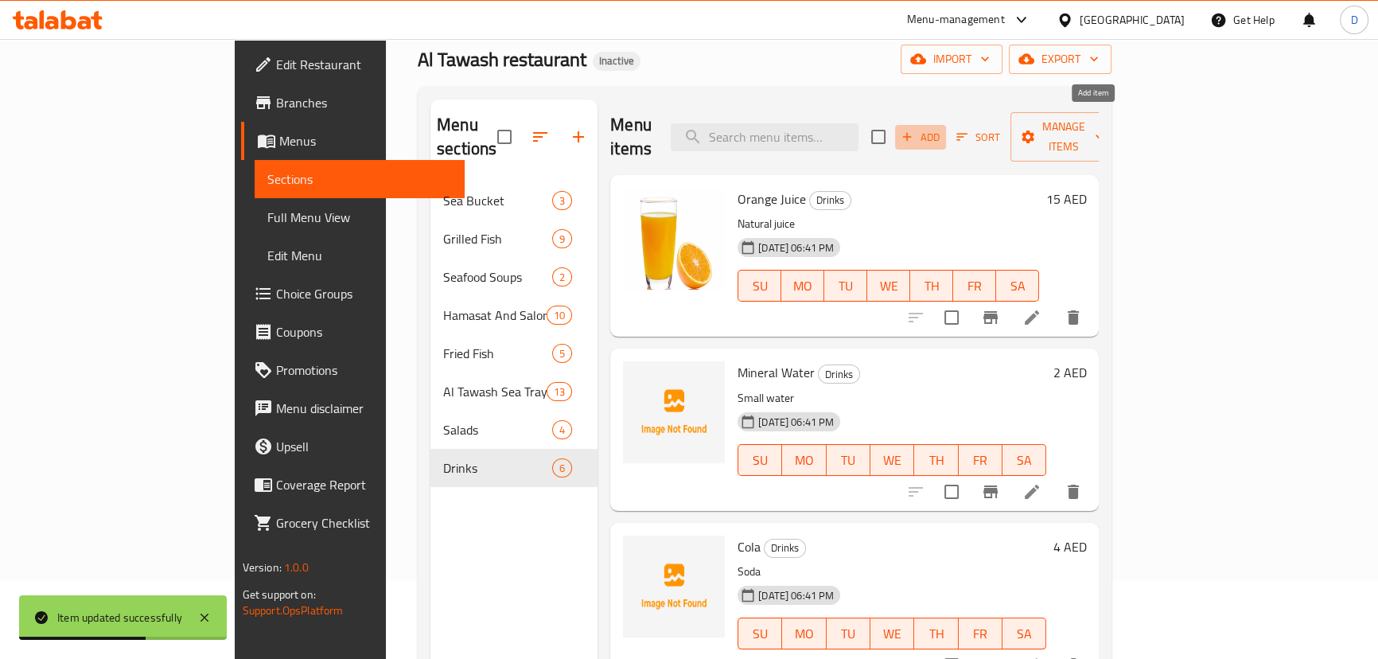
click at [912, 133] on icon "button" at bounding box center [907, 137] width 9 height 9
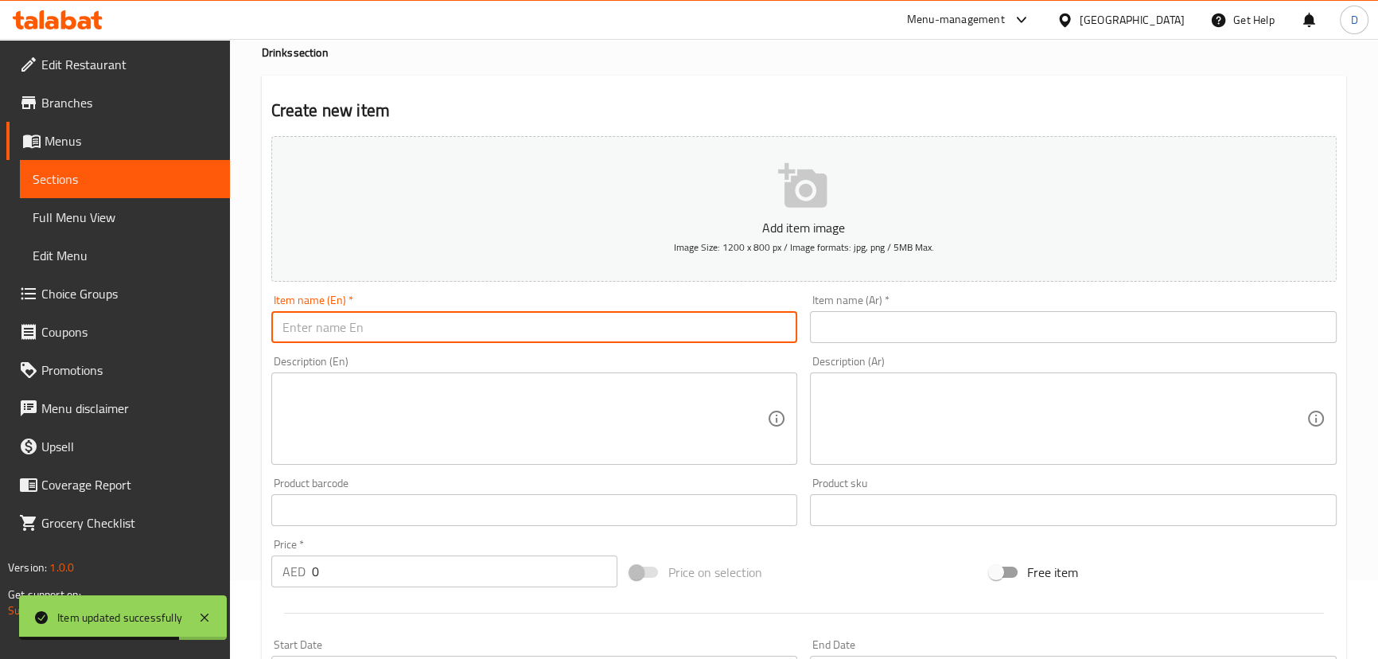
click at [418, 325] on input "text" at bounding box center [534, 327] width 527 height 32
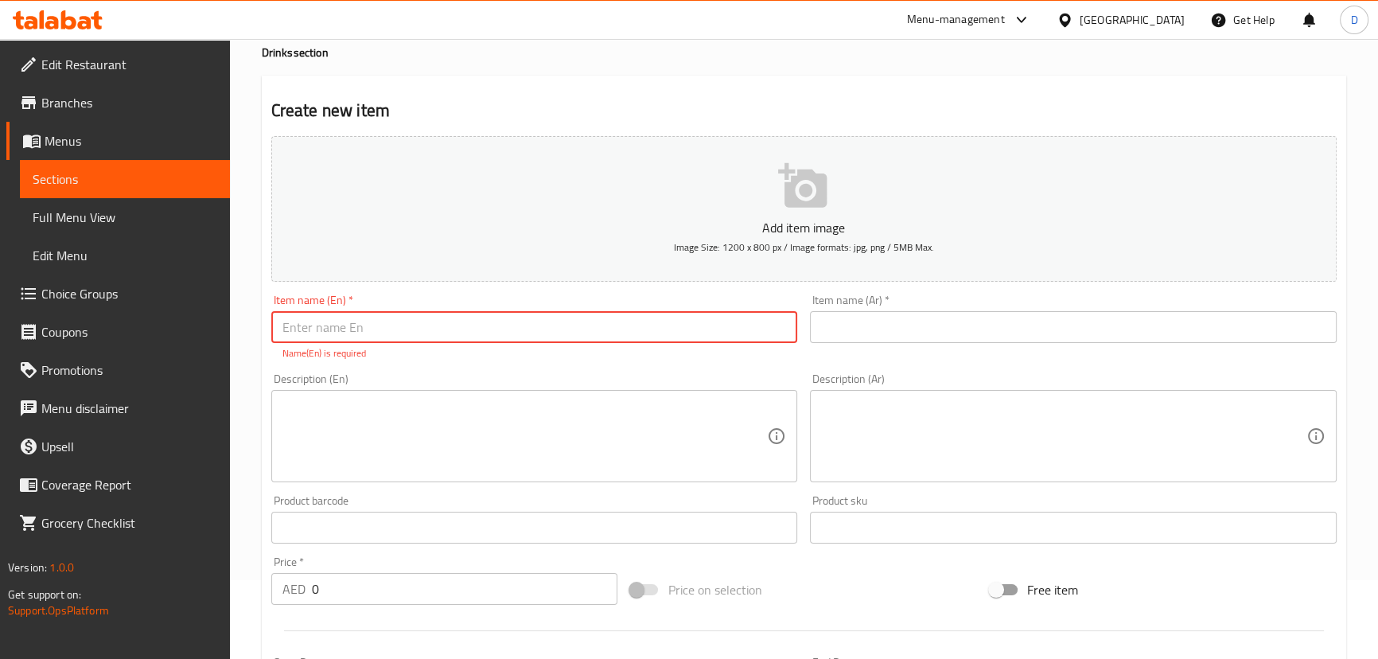
click at [832, 330] on input "text" at bounding box center [1073, 327] width 527 height 32
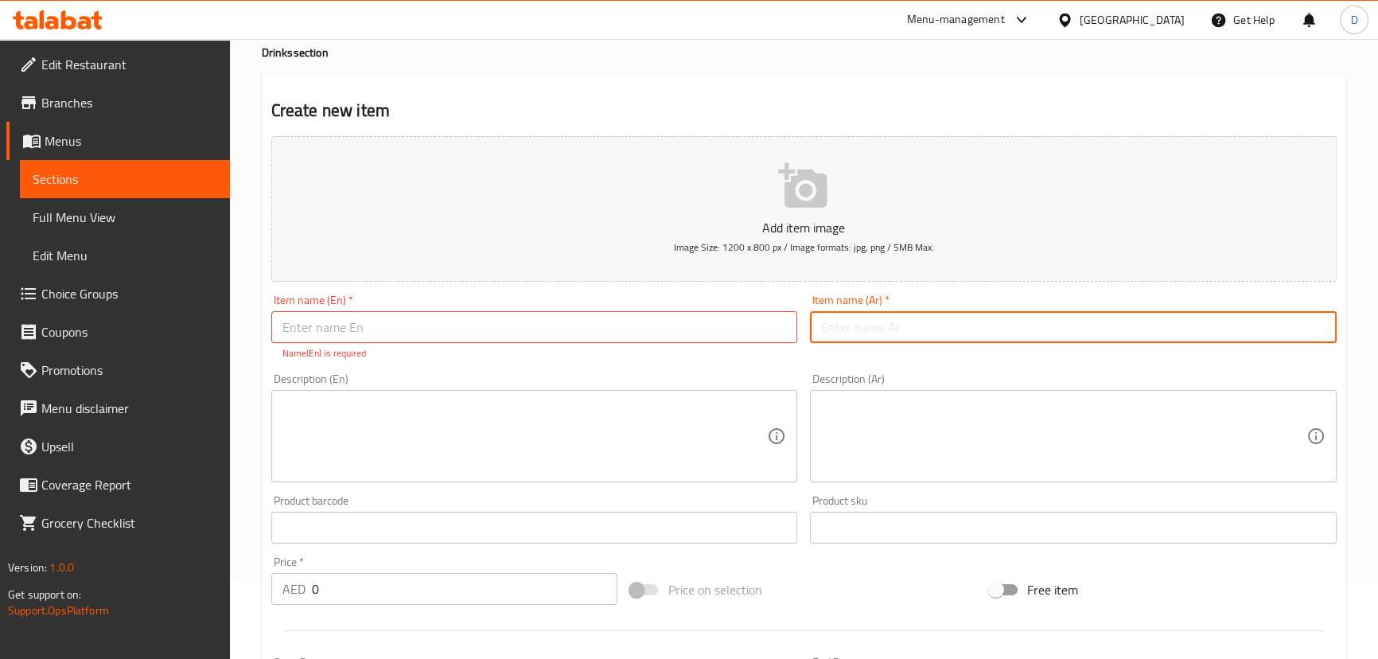
paste input "عصير كركديه"
type input "عصير كركديه"
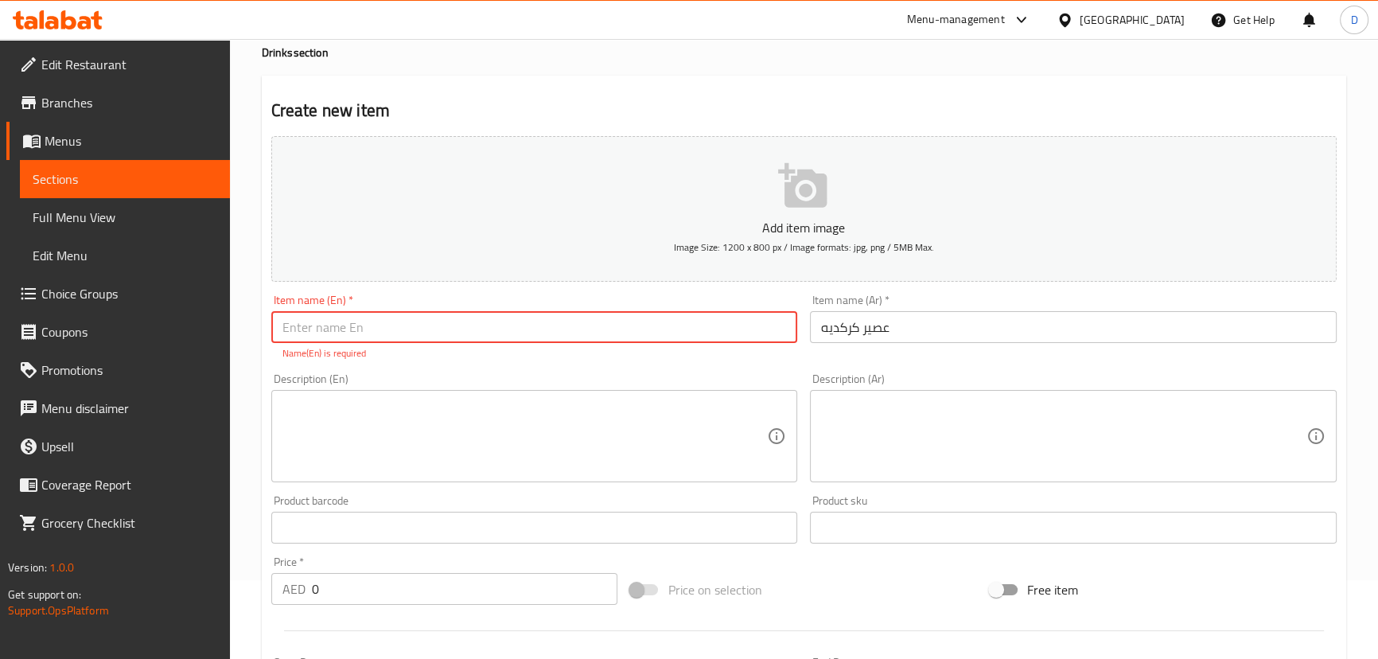
click at [365, 319] on input "text" at bounding box center [534, 327] width 527 height 32
paste input "hibiscus juice"
type input "hibiscus juice"
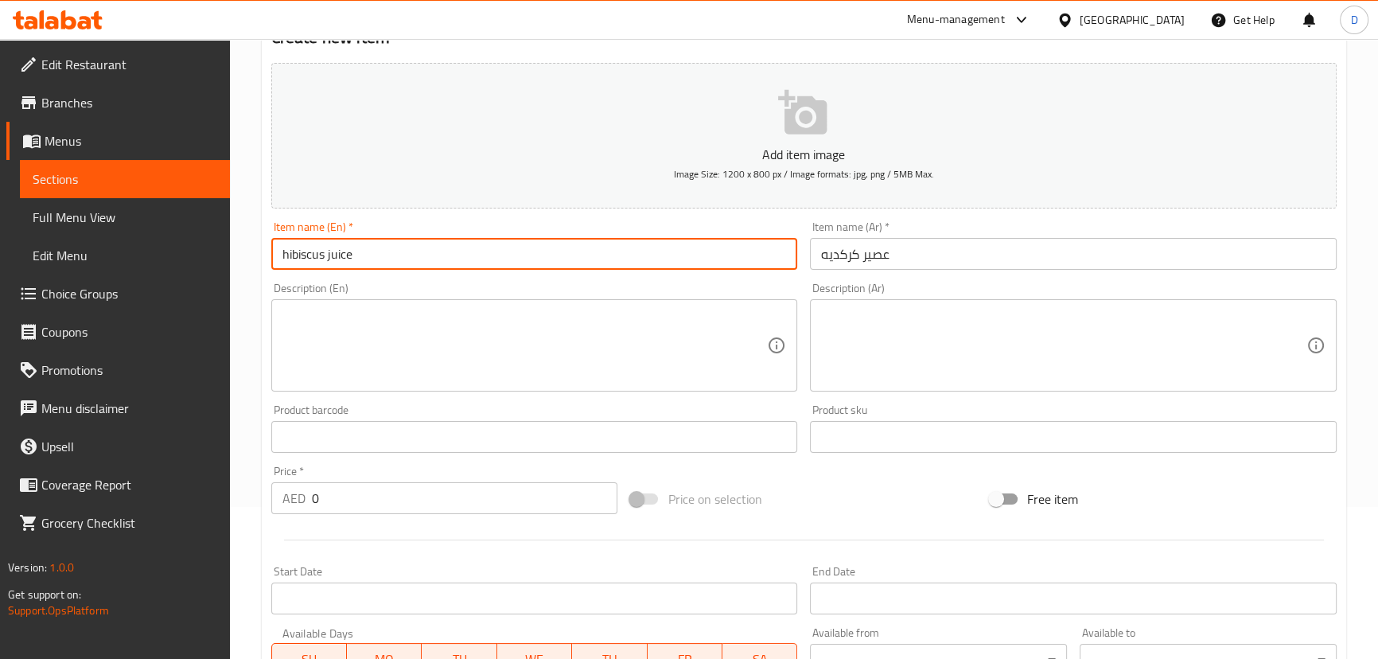
scroll to position [223, 0]
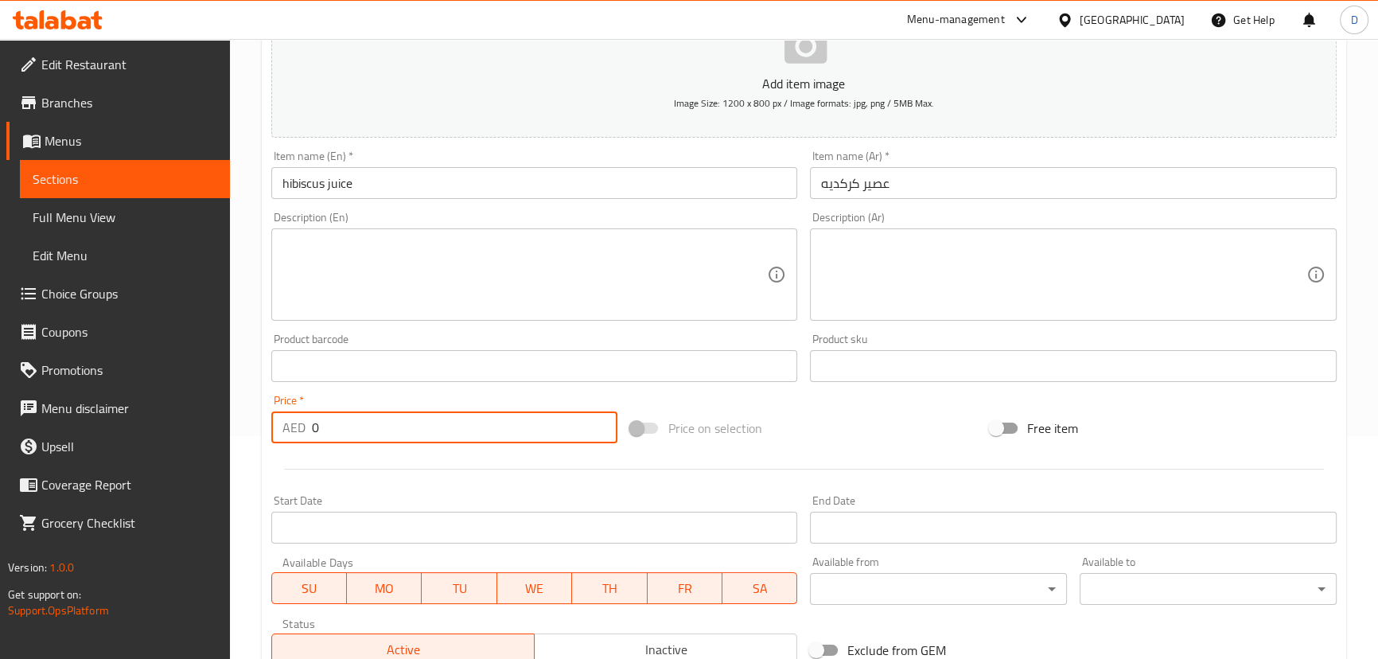
drag, startPoint x: 340, startPoint y: 426, endPoint x: 215, endPoint y: 389, distance: 130.1
click at [215, 389] on div "Edit Restaurant Branches Menus Sections Full Menu View Edit Menu Choice Groups …" at bounding box center [689, 358] width 1378 height 1085
paste input "15"
type input "15"
click at [263, 418] on div "Create new item Add item image Image Size: 1200 x 800 px / Image formats: jpg, …" at bounding box center [804, 395] width 1084 height 926
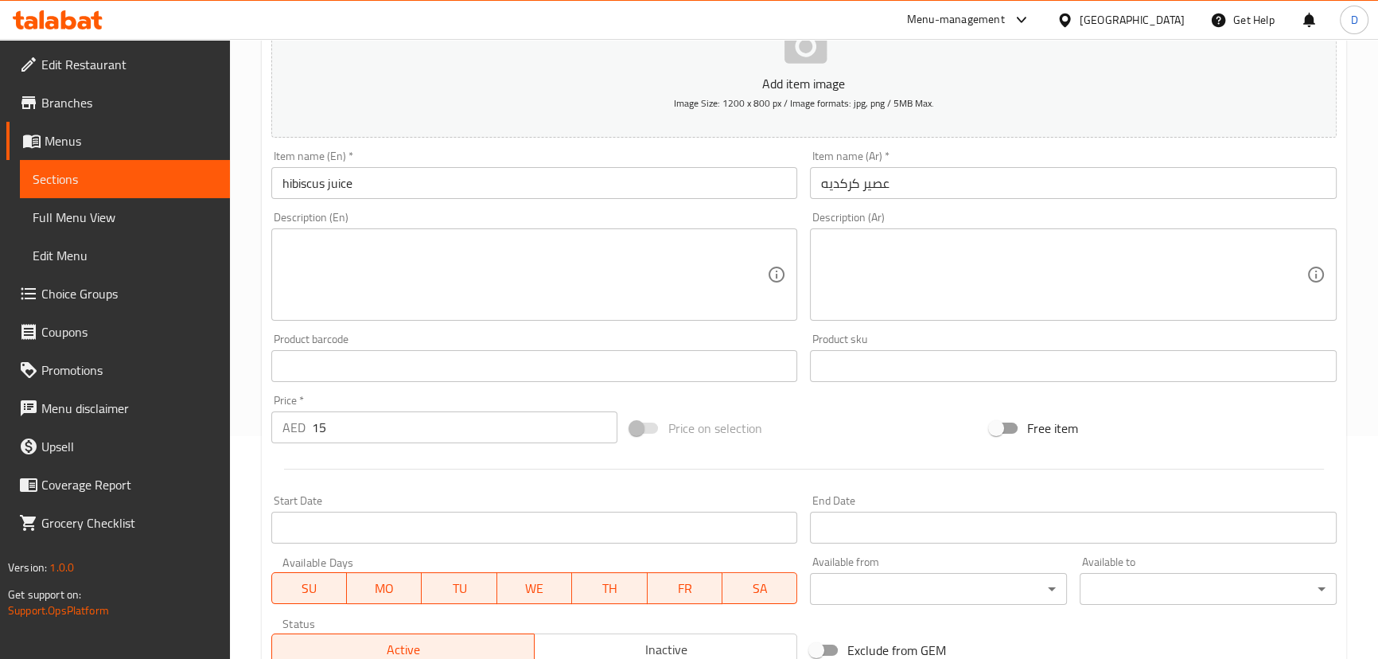
click at [440, 276] on textarea at bounding box center [524, 275] width 485 height 76
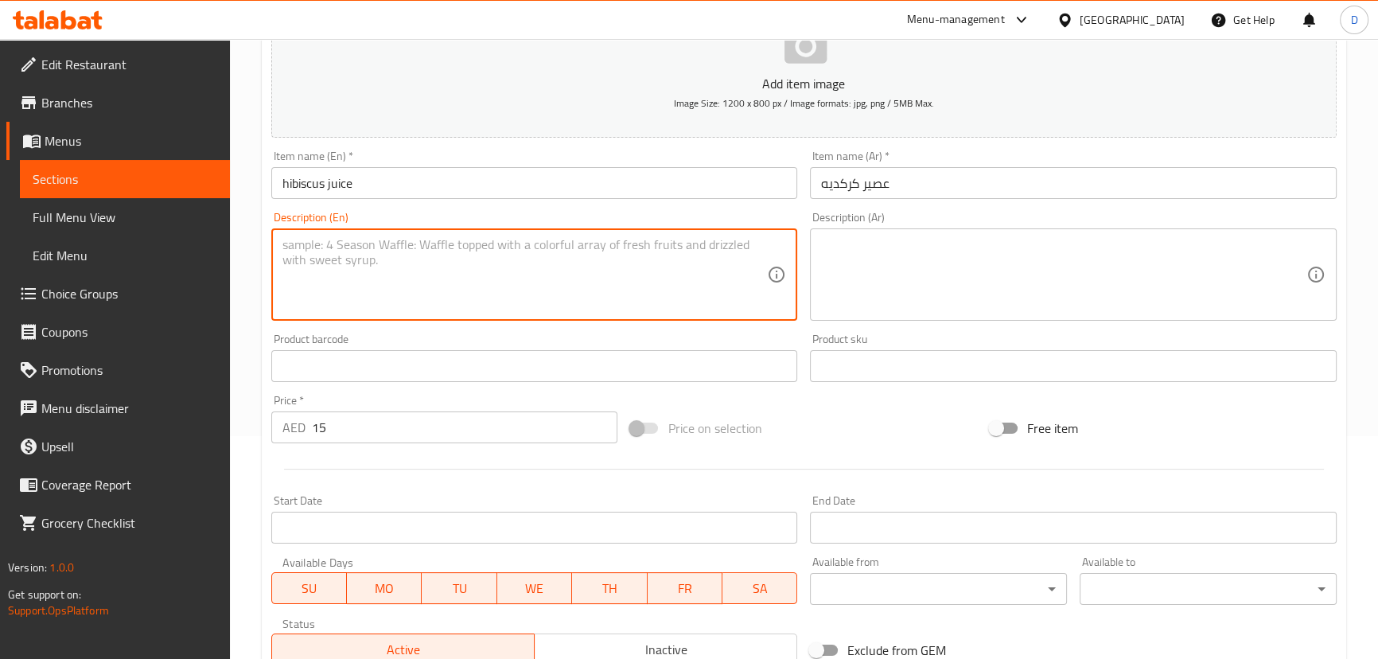
paste textarea "Natural juice"
type textarea "Natural juice"
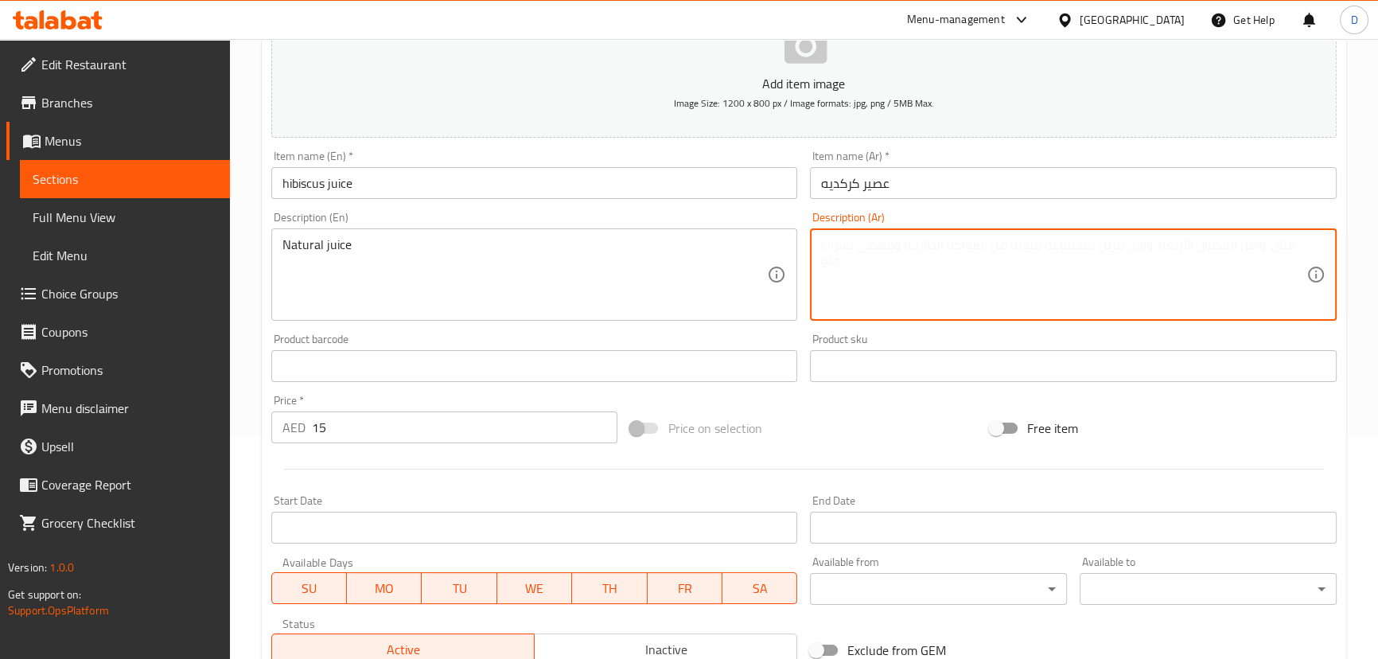
click at [853, 275] on textarea at bounding box center [1063, 275] width 485 height 76
paste textarea "عصير طبيعى"
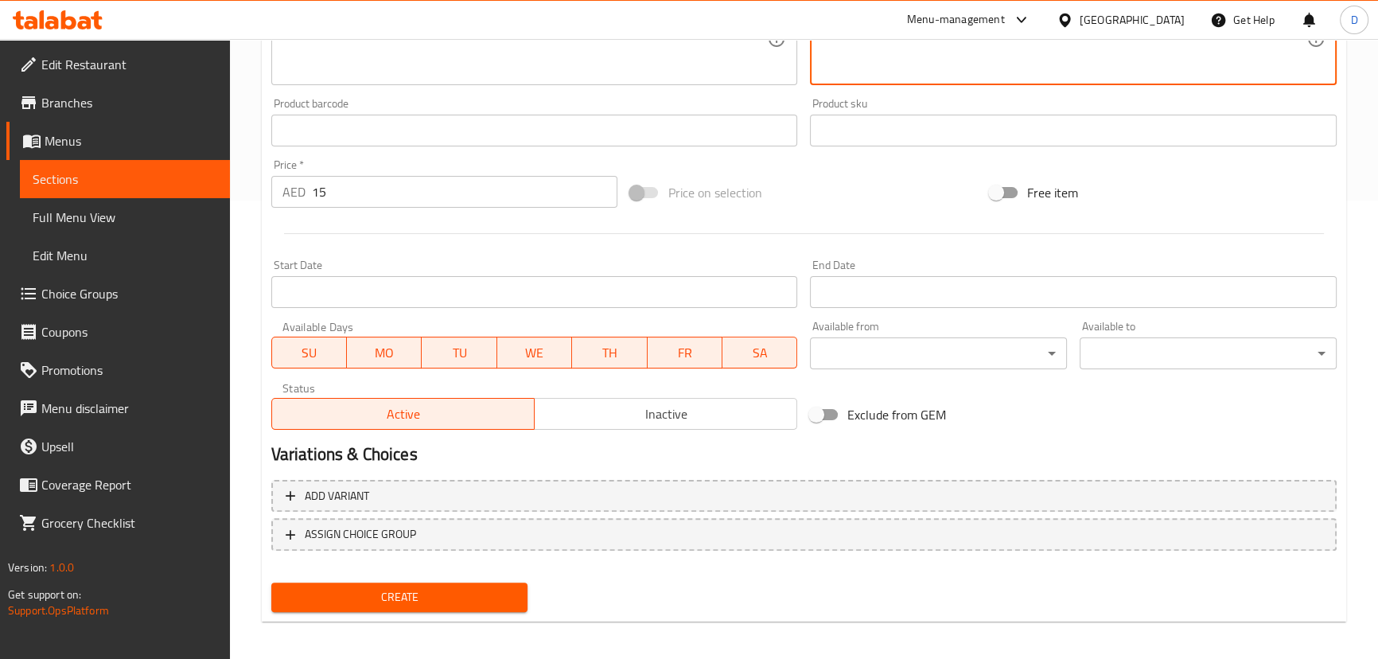
scroll to position [464, 0]
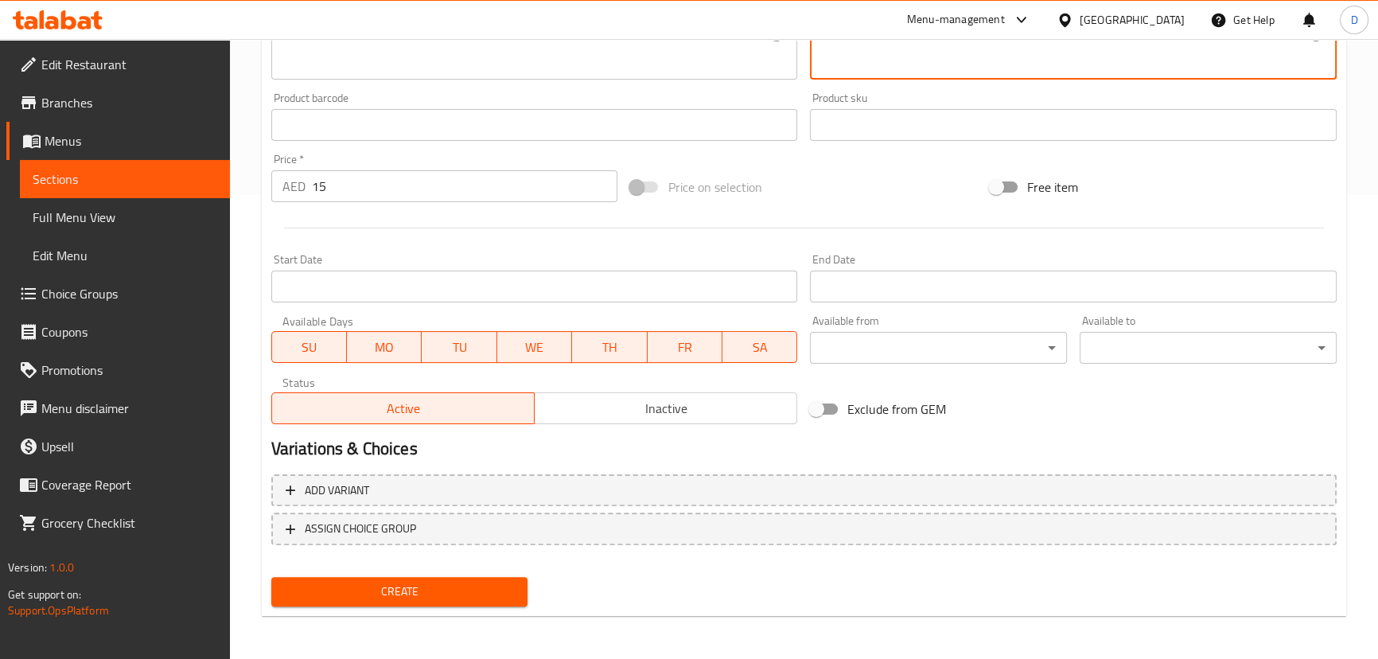
type textarea "عصير طبيعى"
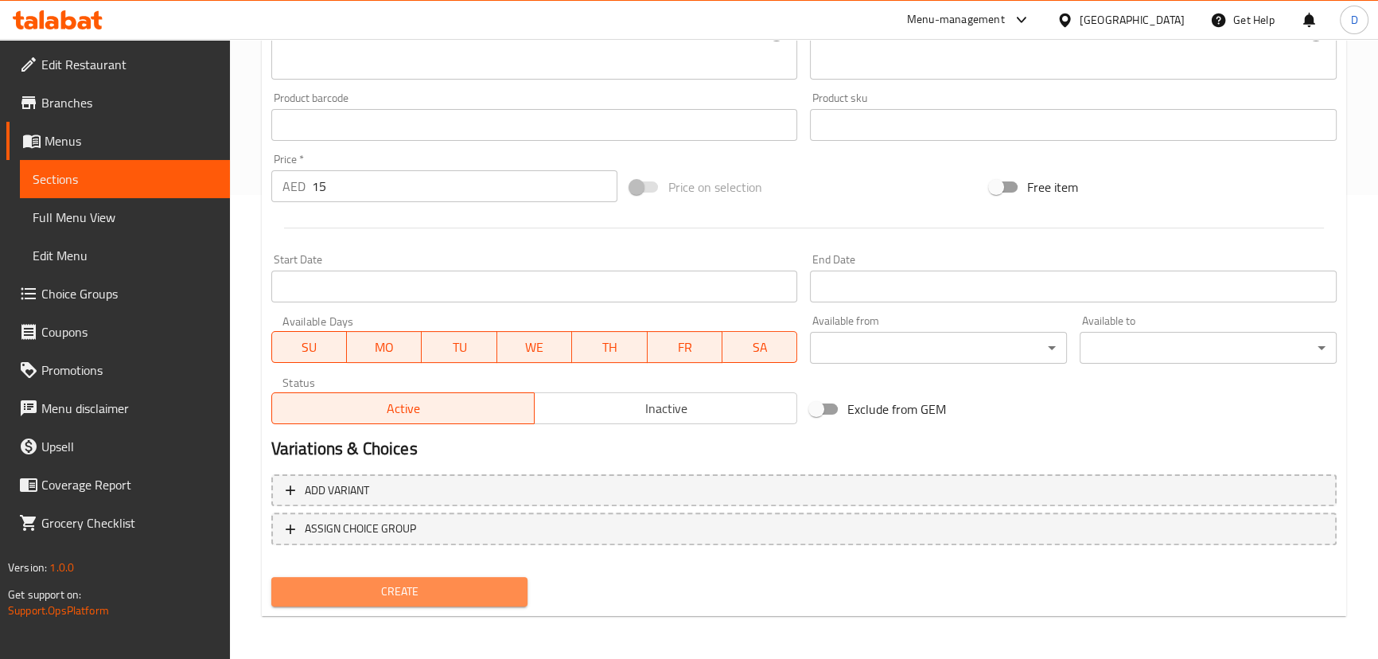
click at [453, 584] on span "Create" at bounding box center [399, 591] width 231 height 20
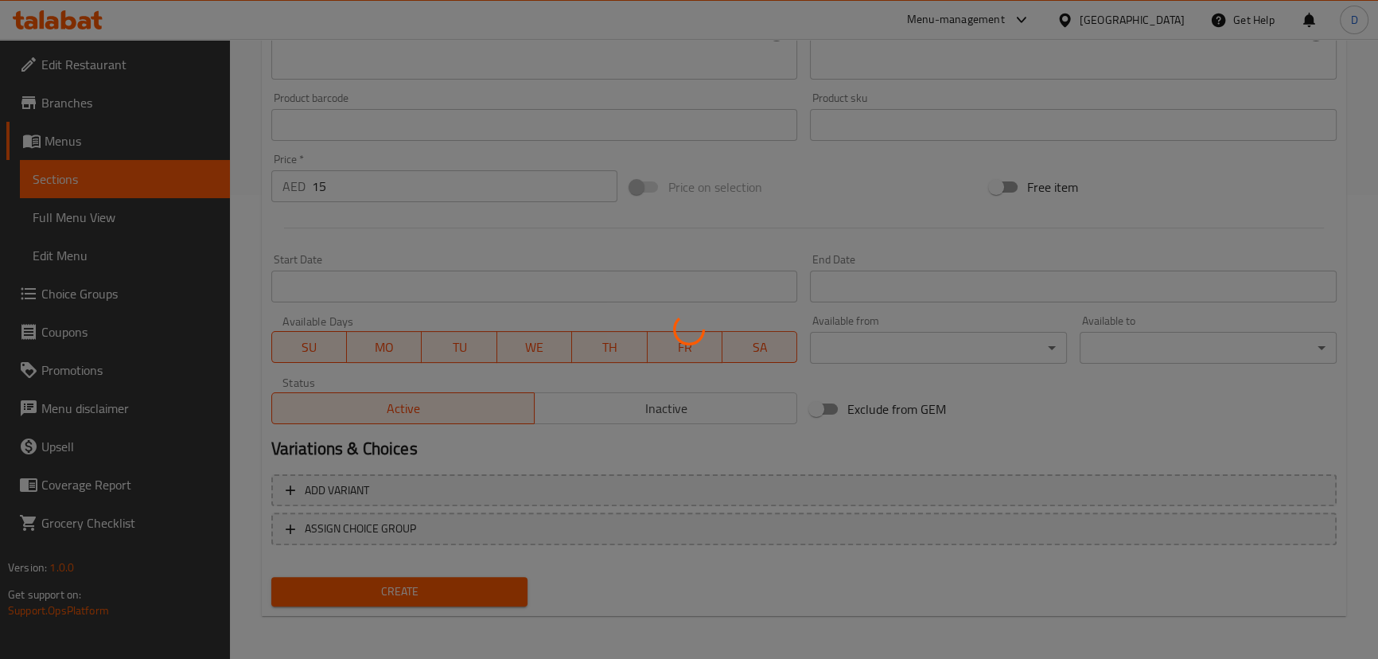
type input "0"
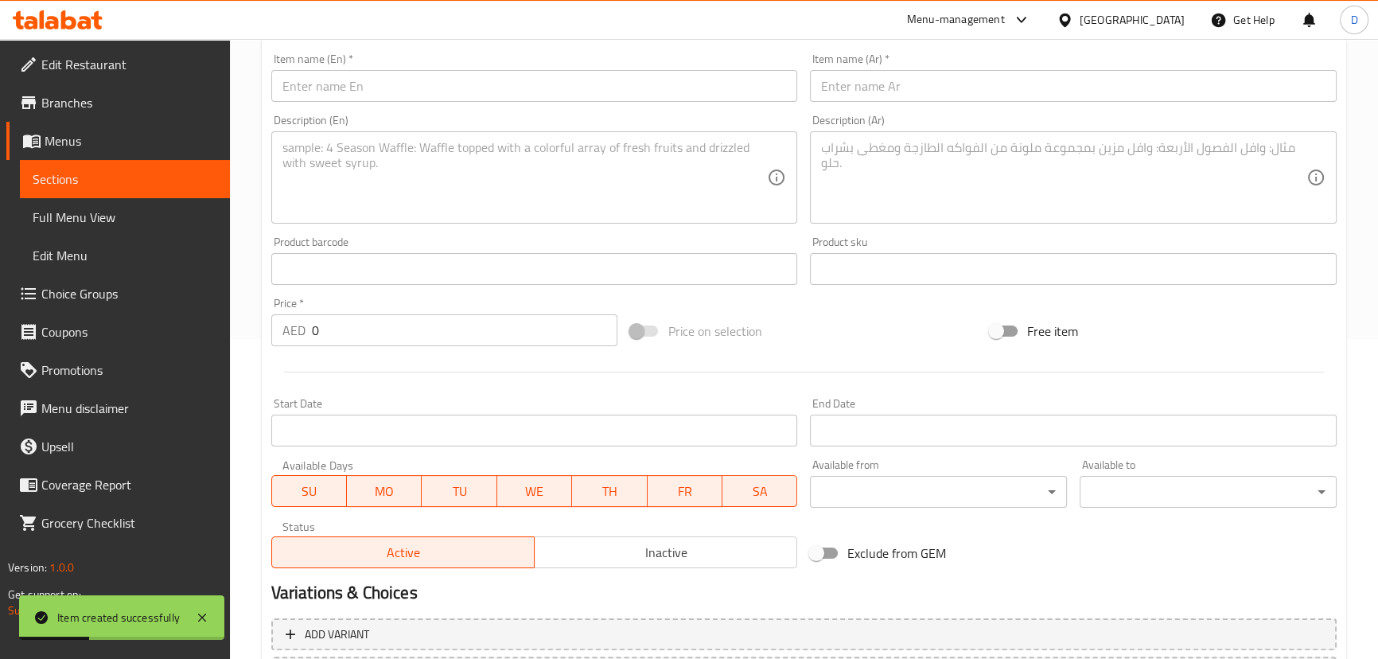
scroll to position [319, 0]
click at [523, 148] on textarea at bounding box center [524, 179] width 485 height 76
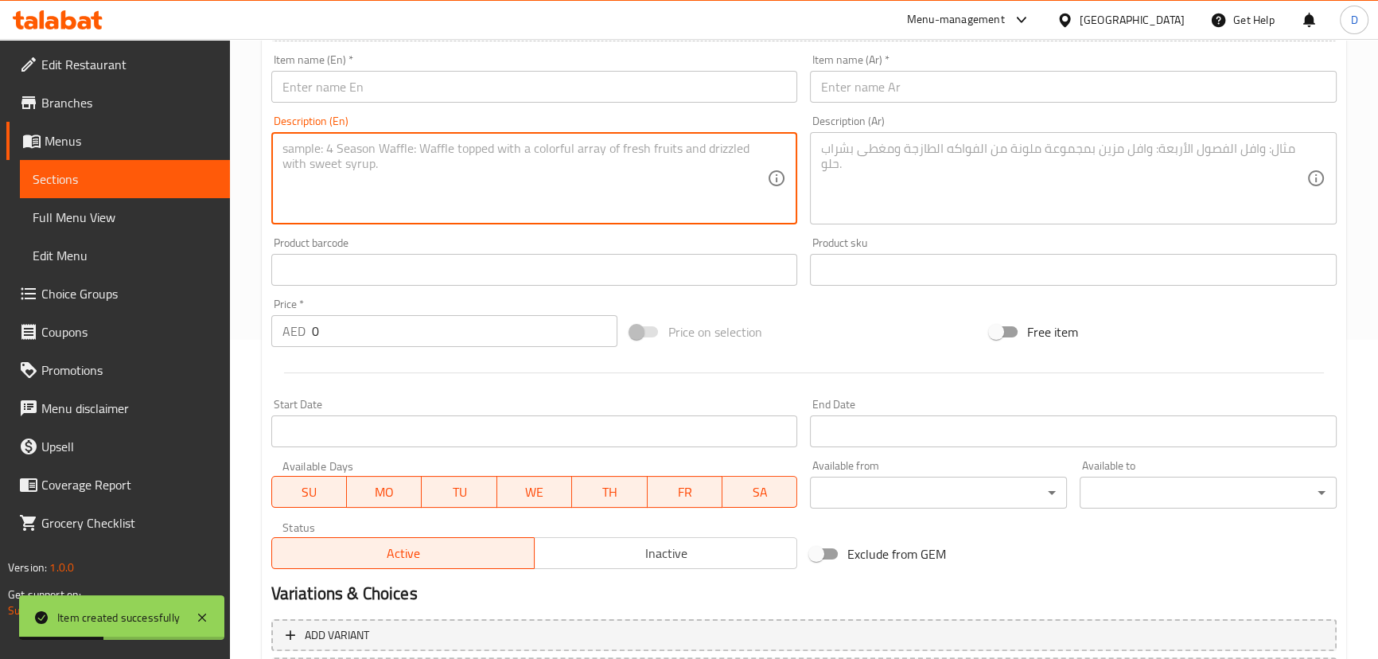
paste textarea "عصير طبيعى"
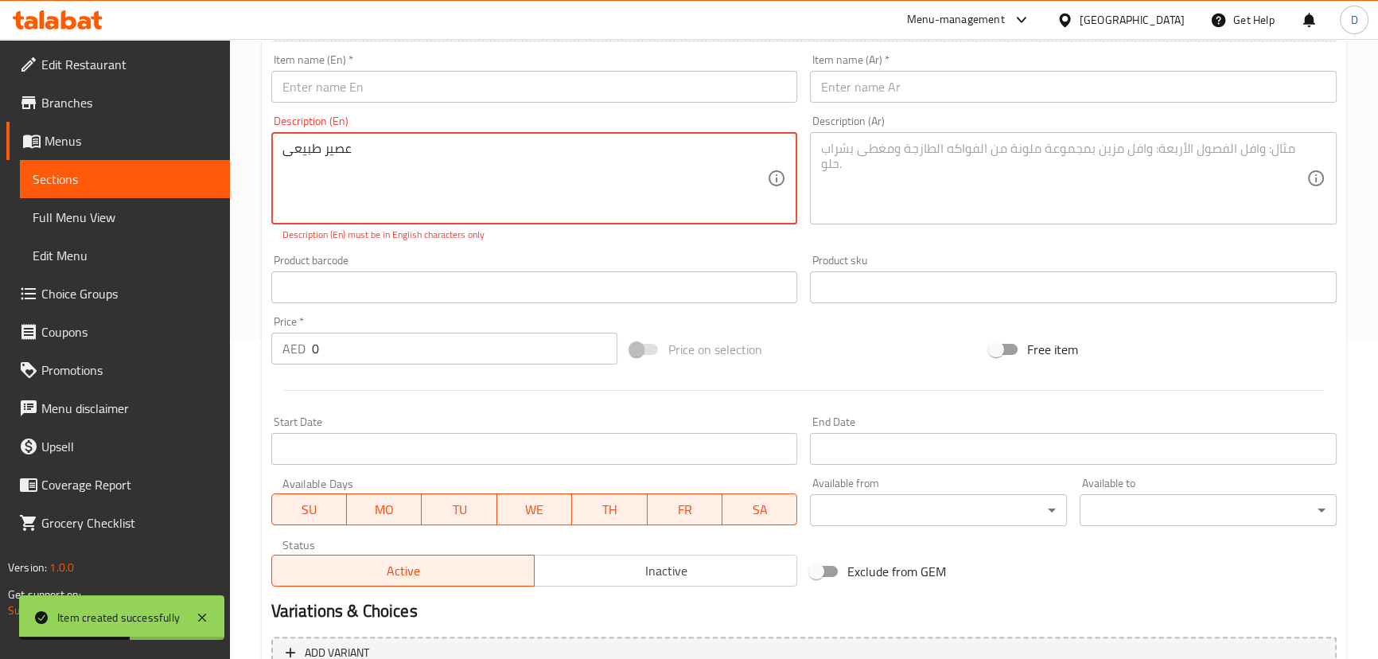
type textarea "عصير طبيعى"
click at [899, 163] on textarea at bounding box center [1063, 179] width 485 height 76
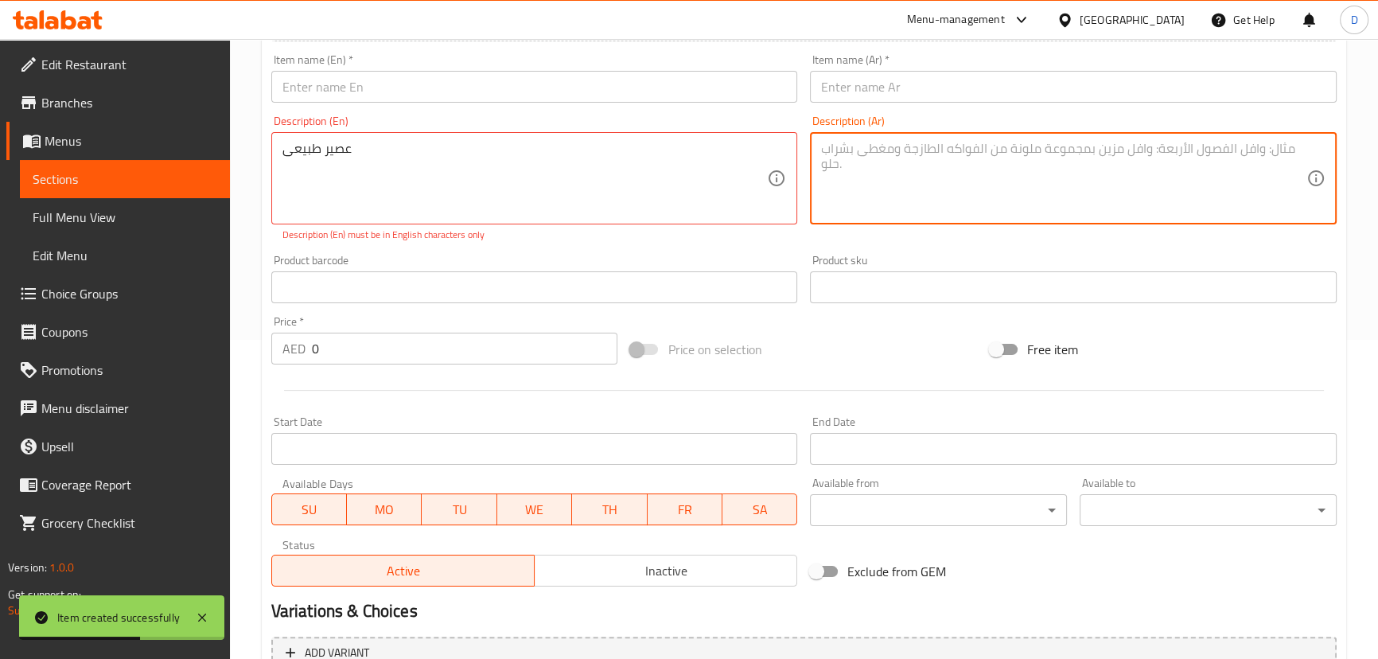
paste textarea "عصير طبيعى"
type textarea "عصير طبيعى"
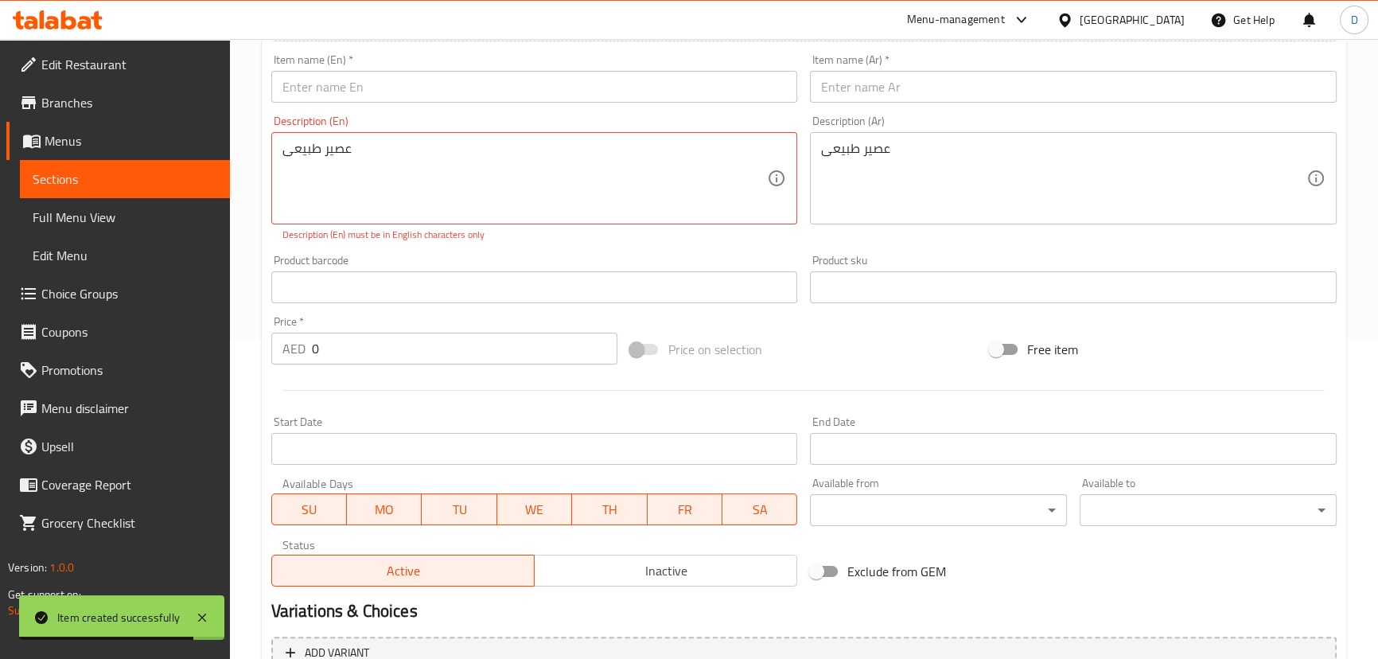
click at [476, 135] on div "عصير طبيعى Description (En)" at bounding box center [534, 178] width 527 height 92
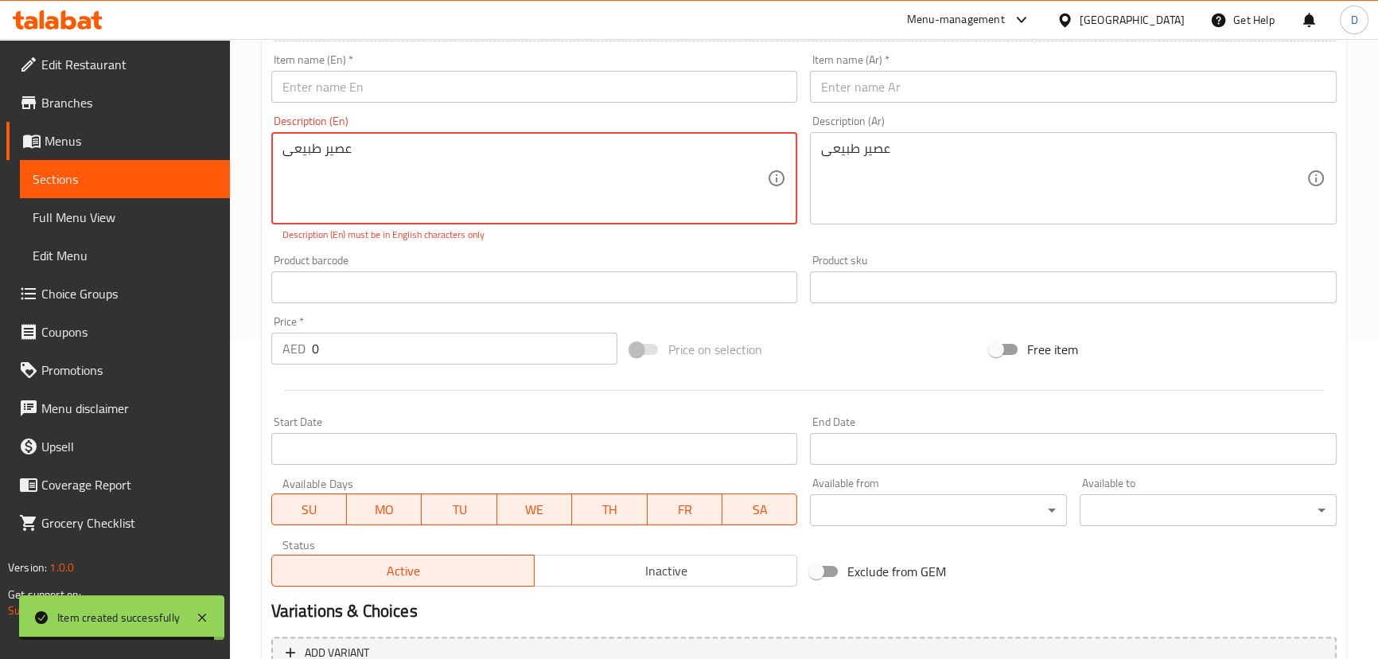
click at [477, 144] on textarea "عصير طبيعى" at bounding box center [524, 179] width 485 height 76
paste textarea "Natural juice"
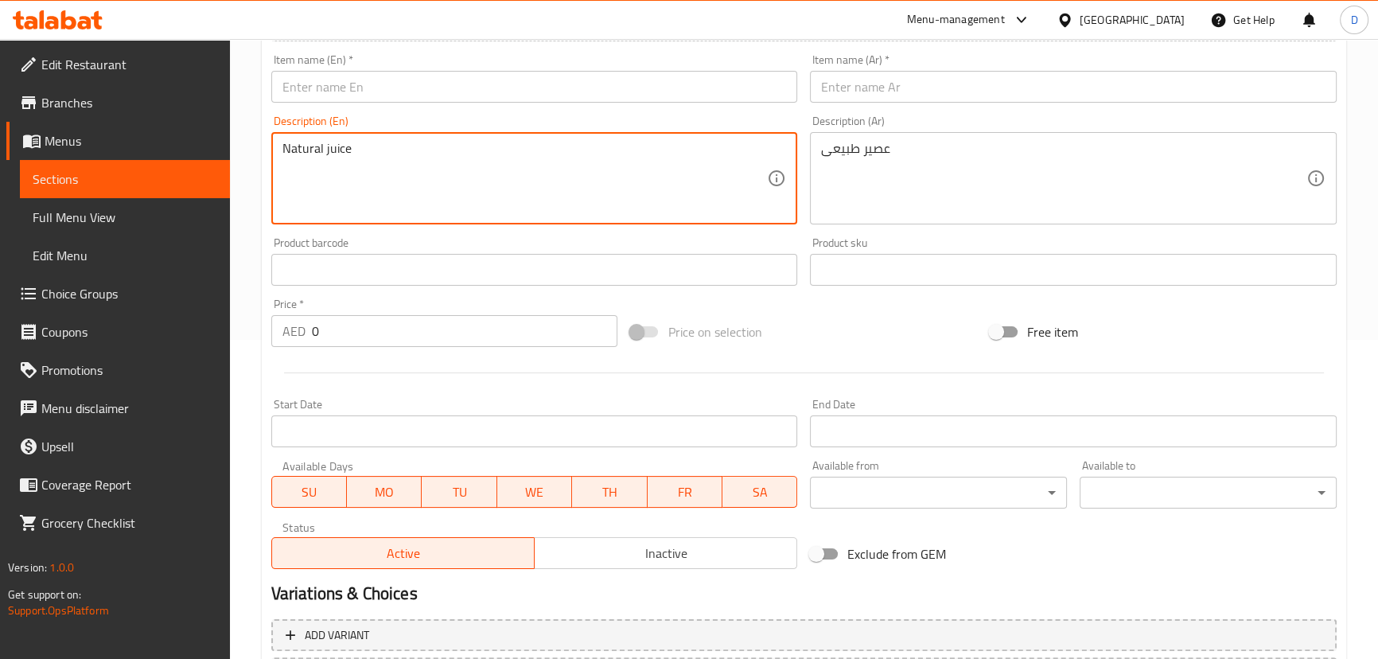
type textarea "Natural juice"
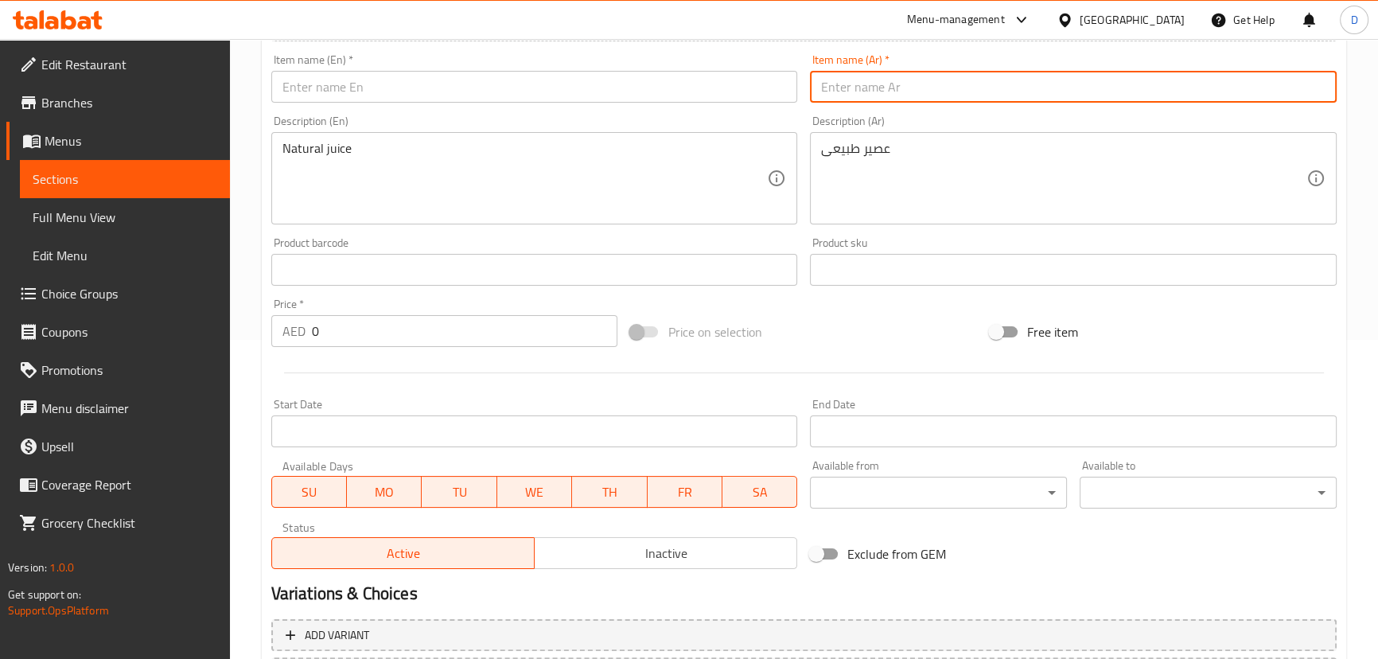
click at [905, 97] on input "text" at bounding box center [1073, 87] width 527 height 32
paste input "عصير ليمون نعناع"
type input "عصير ليمون نعناع"
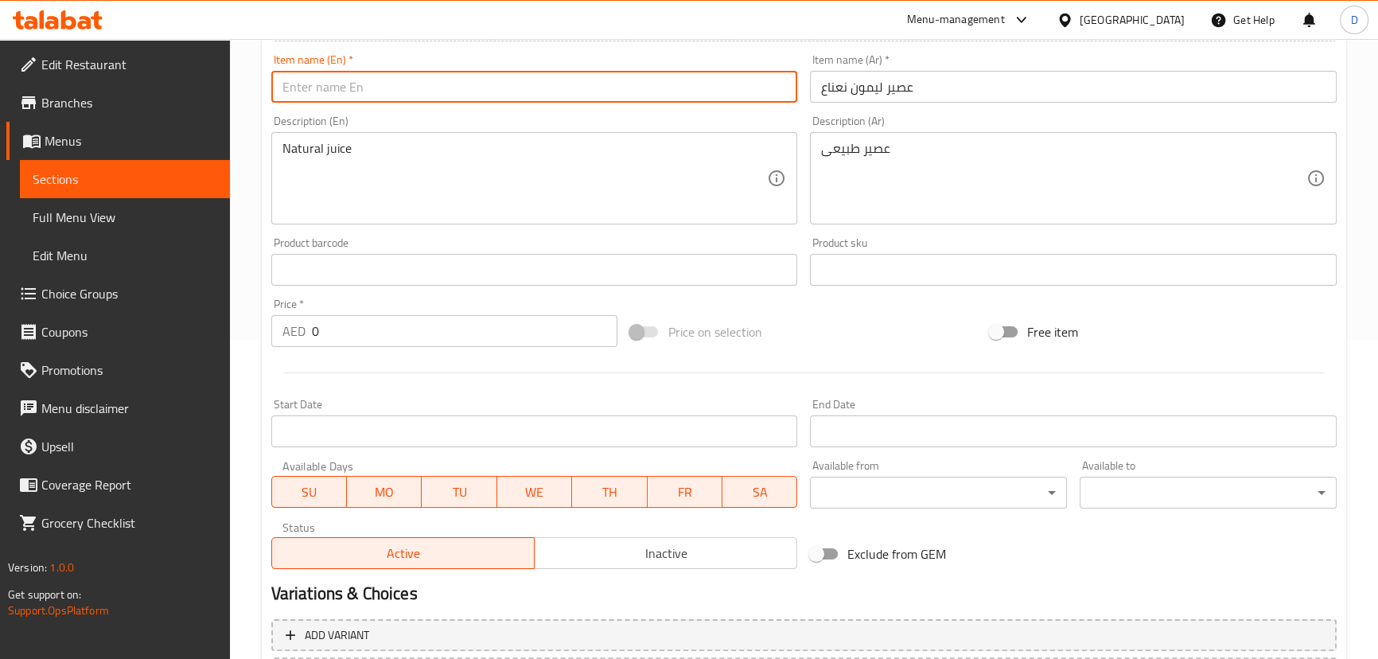
click at [424, 90] on input "text" at bounding box center [534, 87] width 527 height 32
paste input "lemon mint juice"
type input "lemon mint juice"
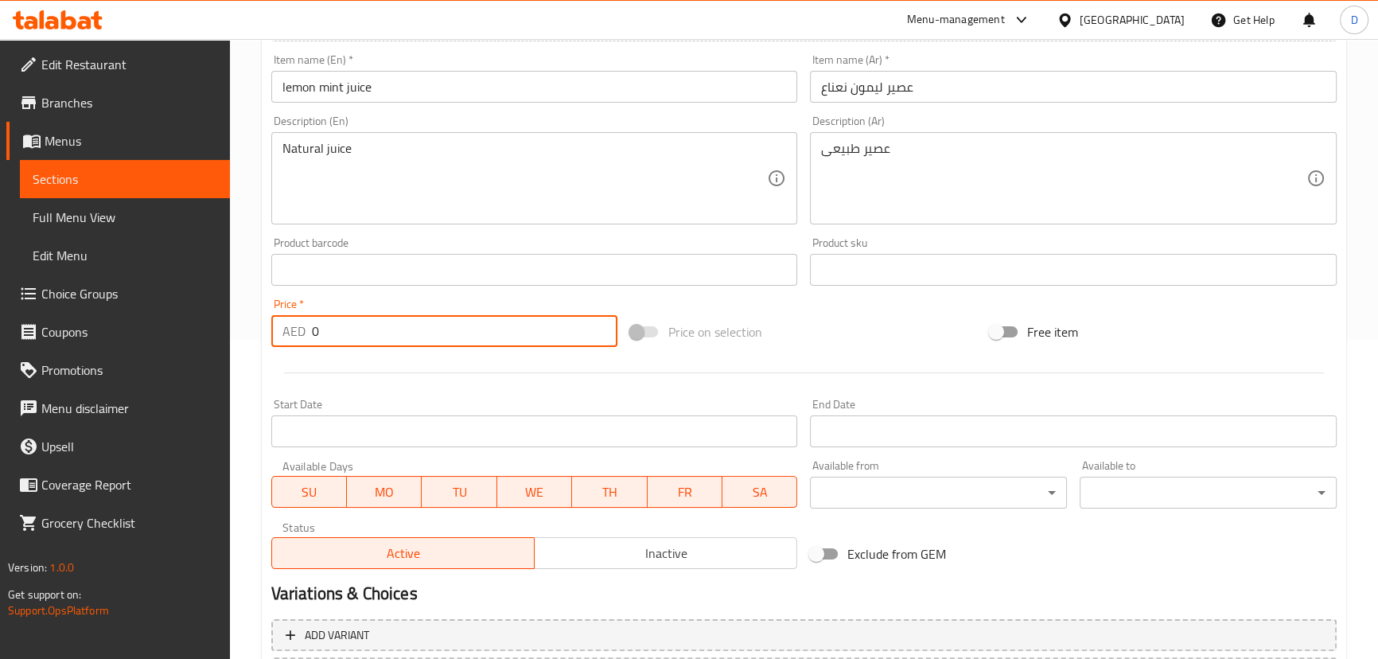
click at [364, 337] on input "0" at bounding box center [465, 331] width 306 height 32
drag, startPoint x: 364, startPoint y: 337, endPoint x: 282, endPoint y: 311, distance: 86.0
click at [282, 311] on div "Price   * AED 0 Price *" at bounding box center [444, 322] width 347 height 49
type input "15"
click at [304, 372] on hr at bounding box center [804, 372] width 1040 height 1
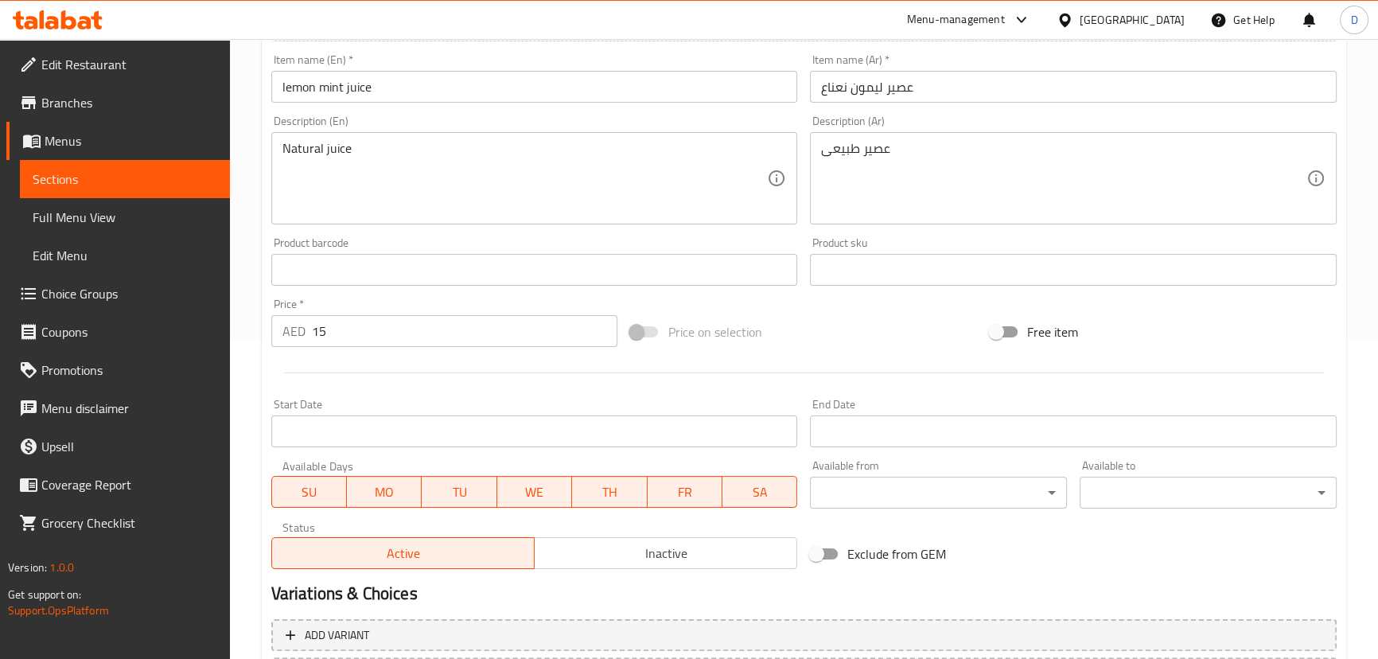
scroll to position [464, 0]
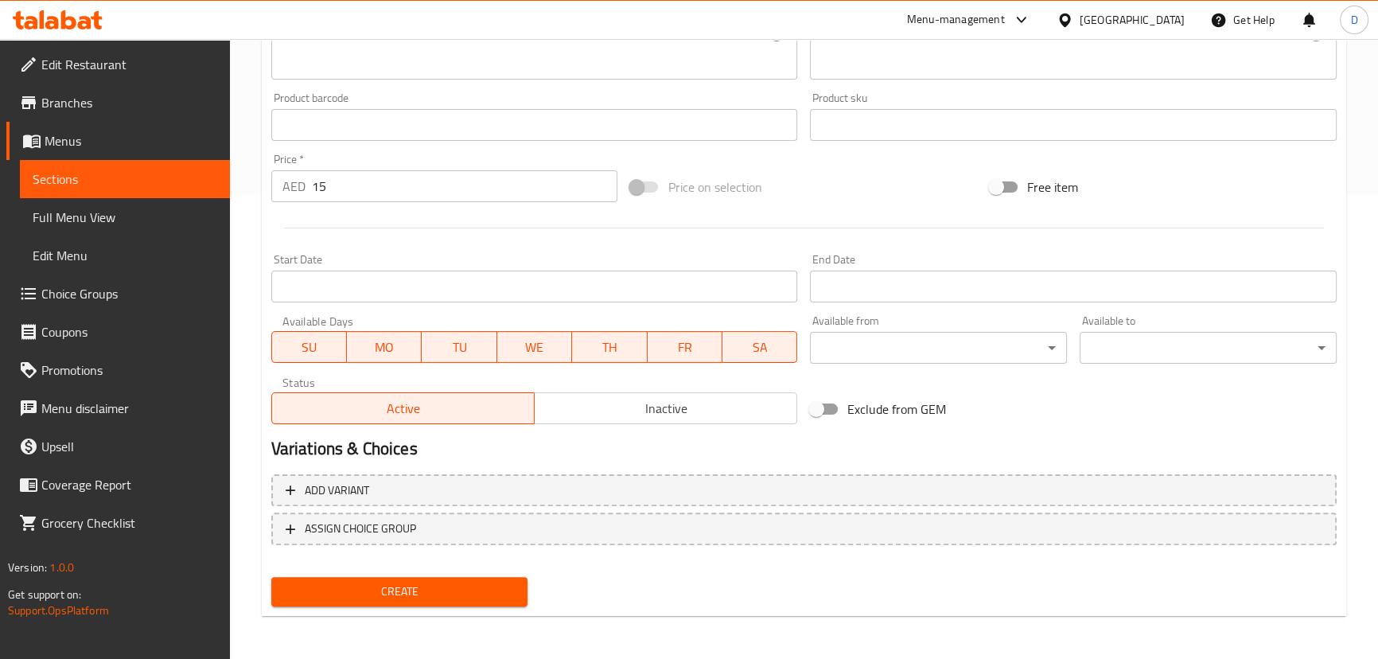
click at [437, 591] on span "Create" at bounding box center [399, 591] width 231 height 20
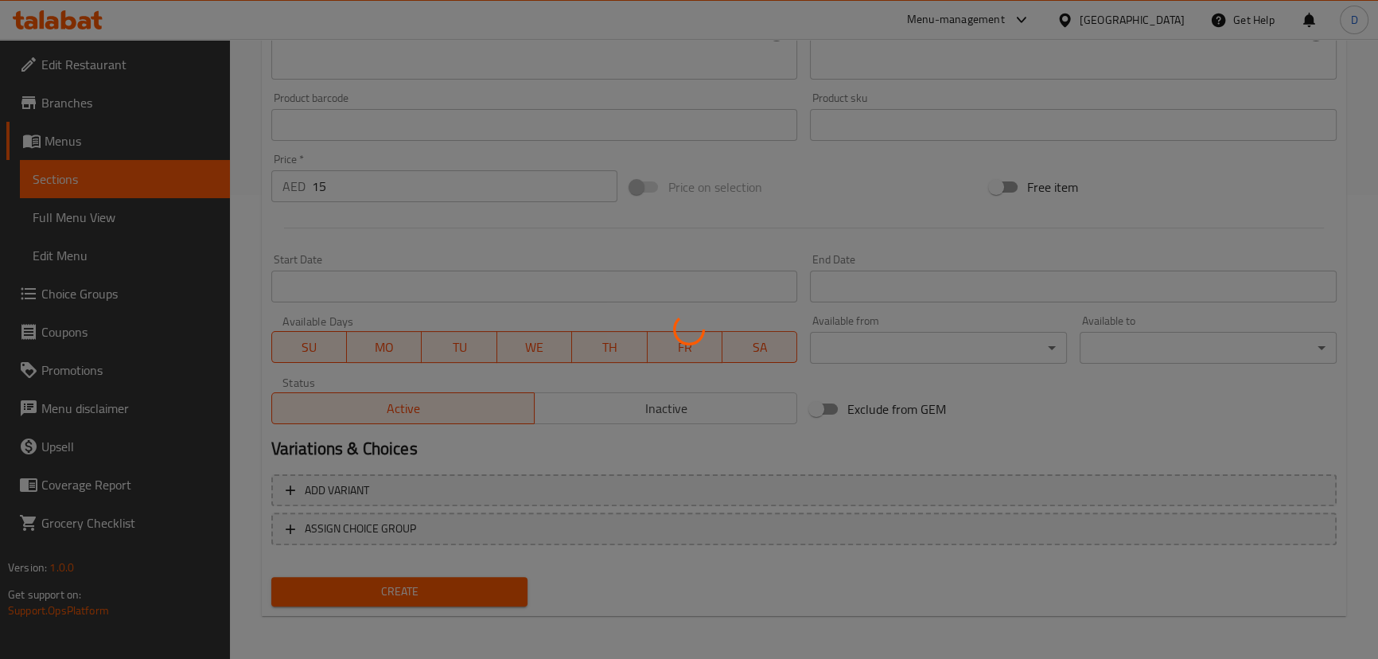
type input "0"
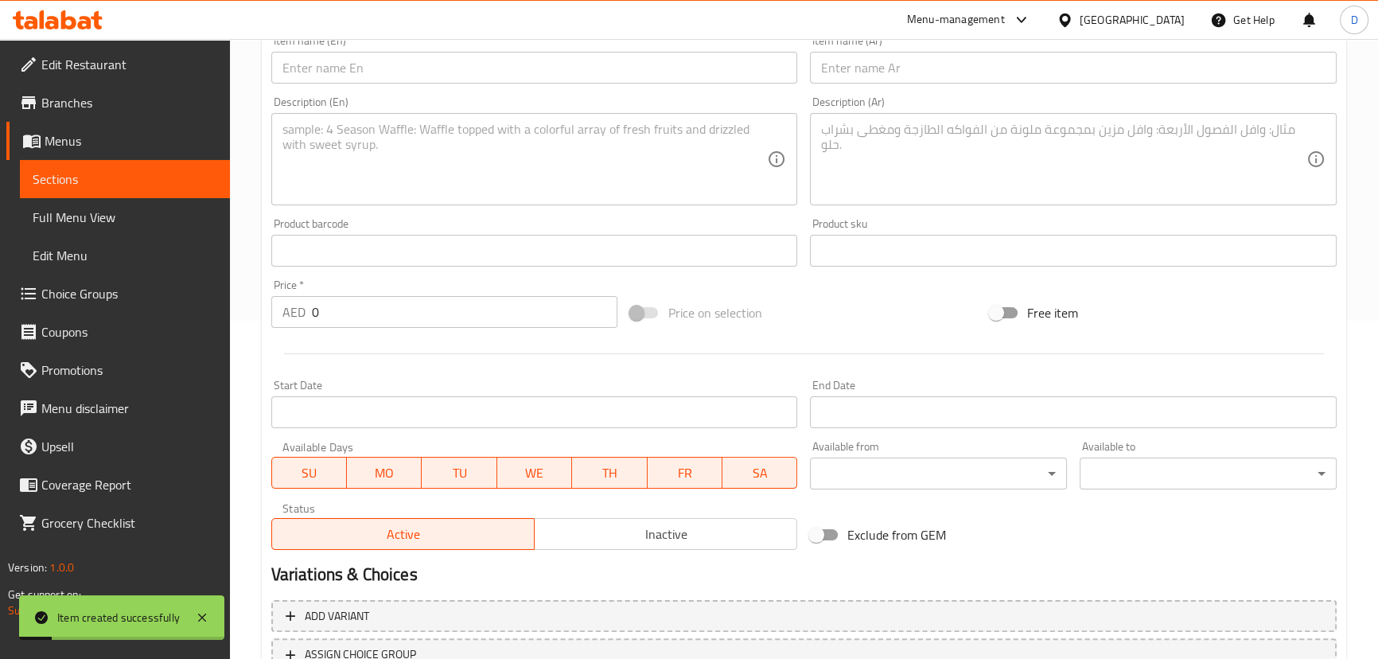
scroll to position [175, 0]
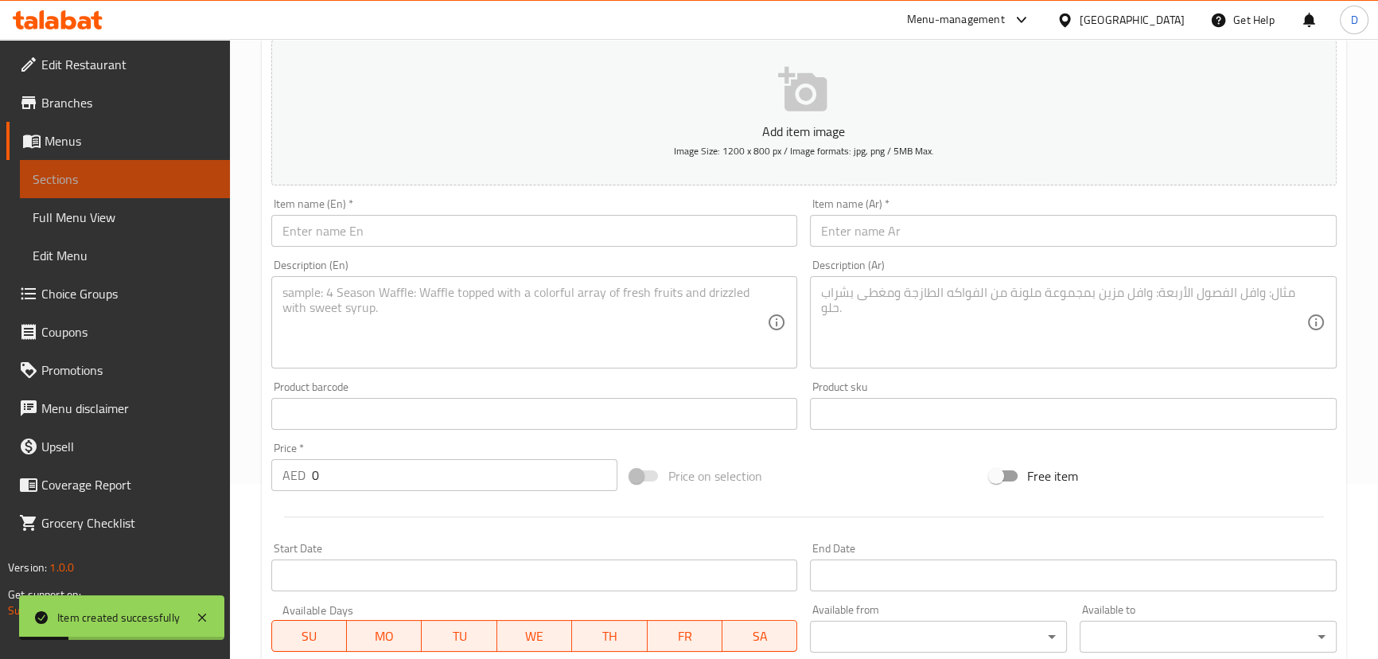
click at [193, 179] on span "Sections" at bounding box center [125, 178] width 185 height 19
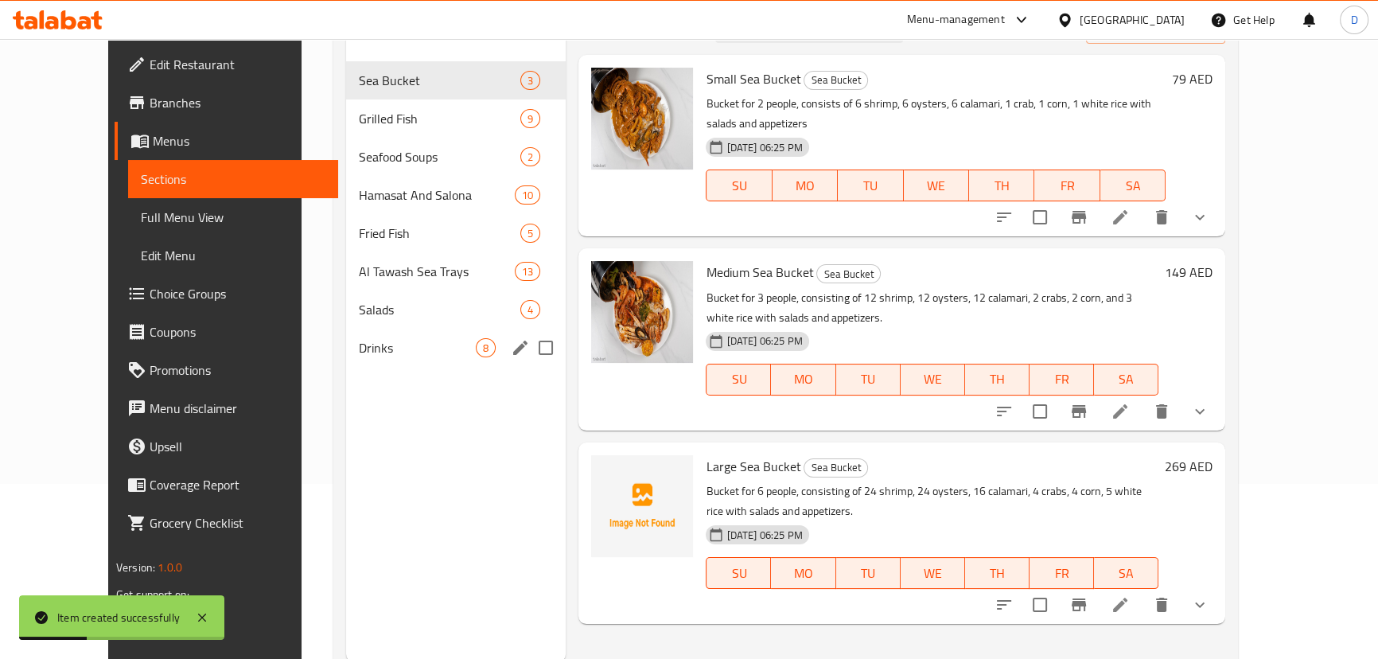
click at [346, 336] on div "Drinks 8" at bounding box center [456, 348] width 220 height 38
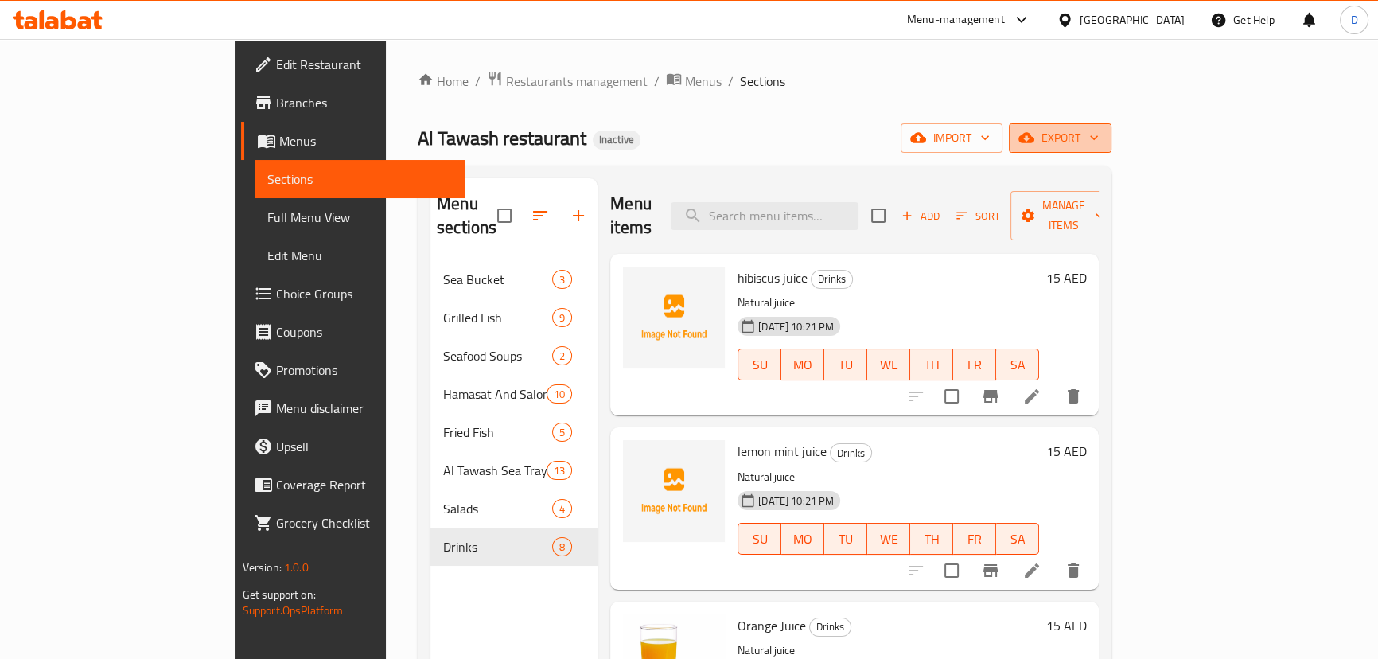
click at [1034, 141] on icon "button" at bounding box center [1026, 138] width 16 height 10
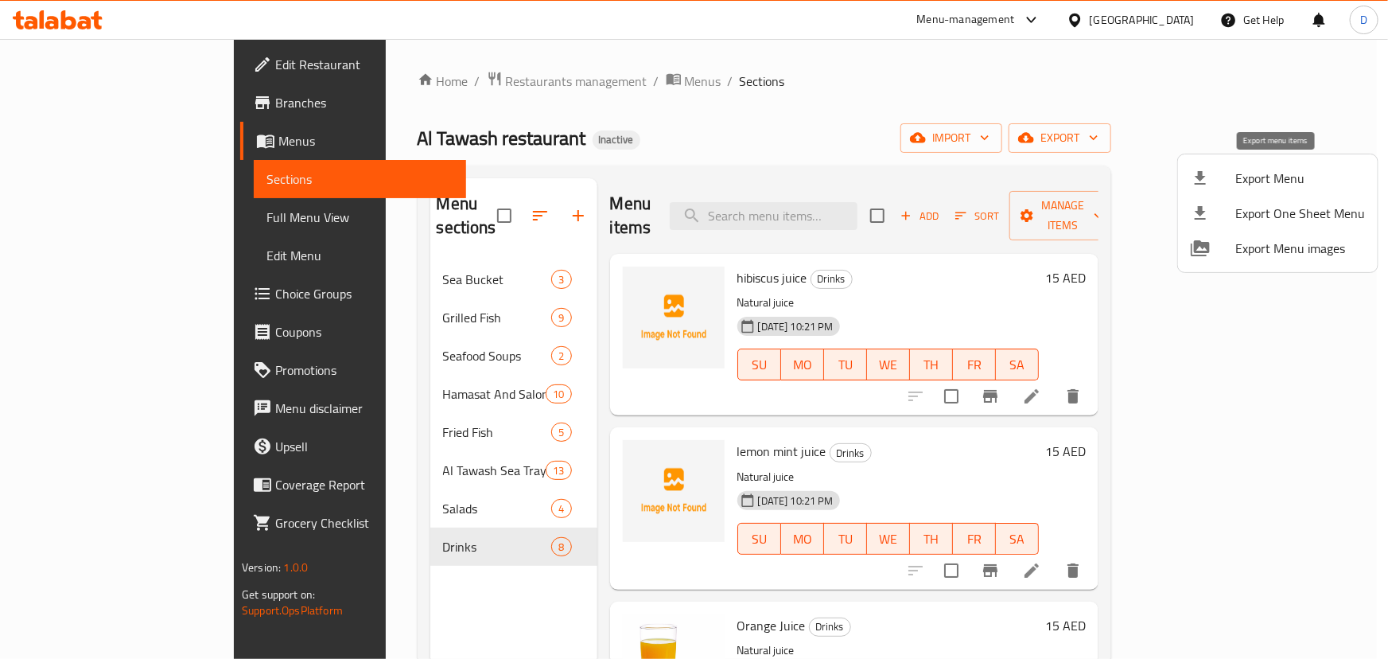
click at [1263, 169] on span "Export Menu" at bounding box center [1300, 178] width 130 height 19
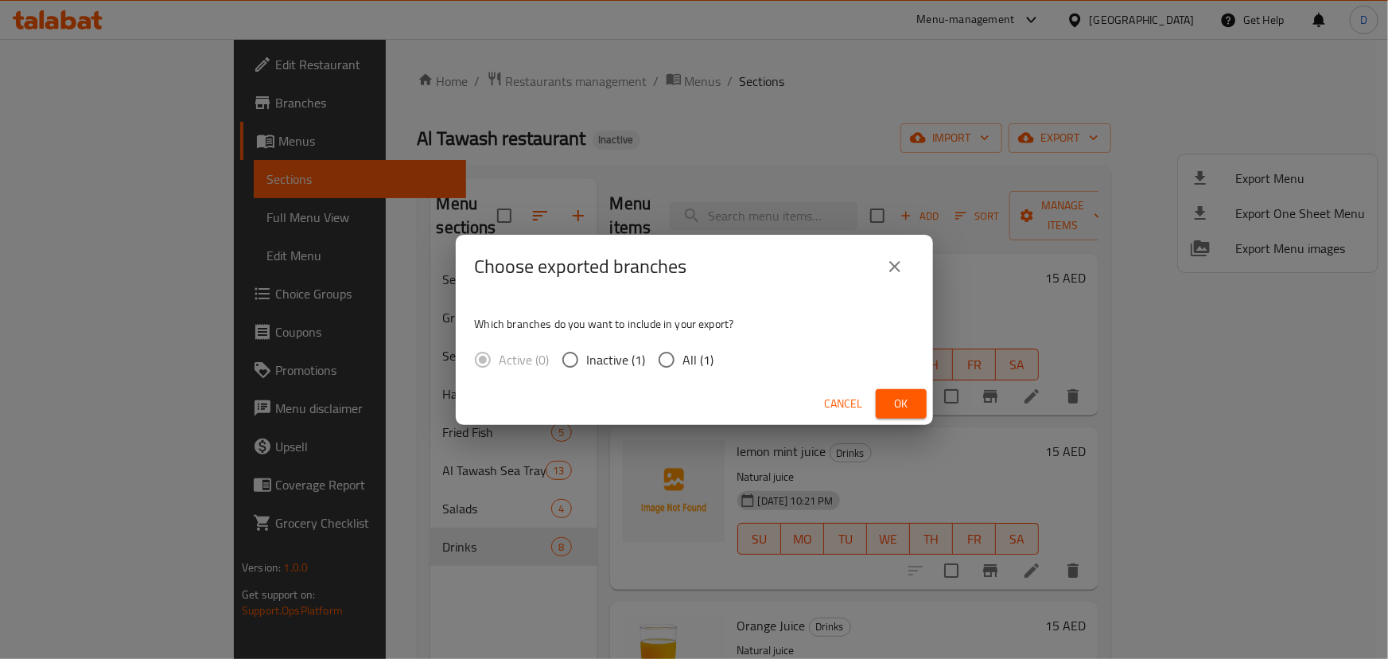
drag, startPoint x: 666, startPoint y: 366, endPoint x: 692, endPoint y: 366, distance: 26.3
click at [667, 367] on input "All (1)" at bounding box center [666, 359] width 33 height 33
radio input "true"
drag, startPoint x: 904, startPoint y: 405, endPoint x: 879, endPoint y: 391, distance: 28.1
click at [903, 405] on span "Ok" at bounding box center [901, 404] width 25 height 20
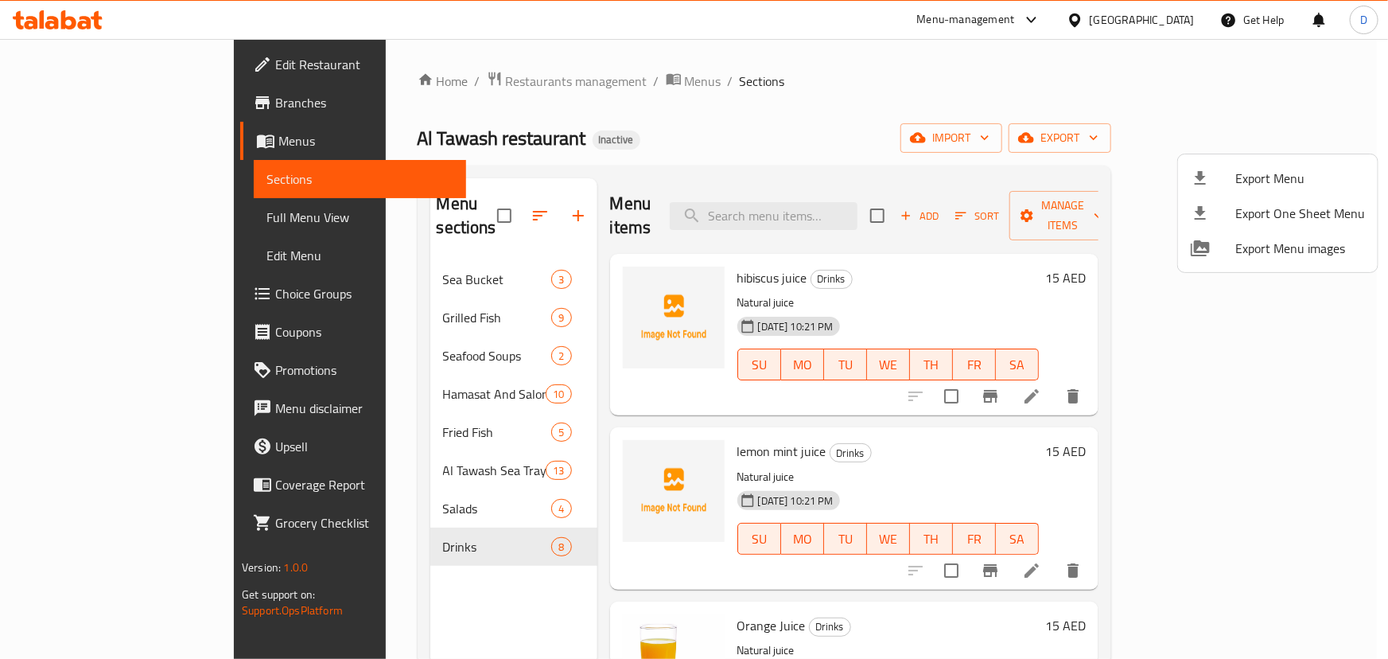
click at [335, 253] on div at bounding box center [694, 329] width 1388 height 659
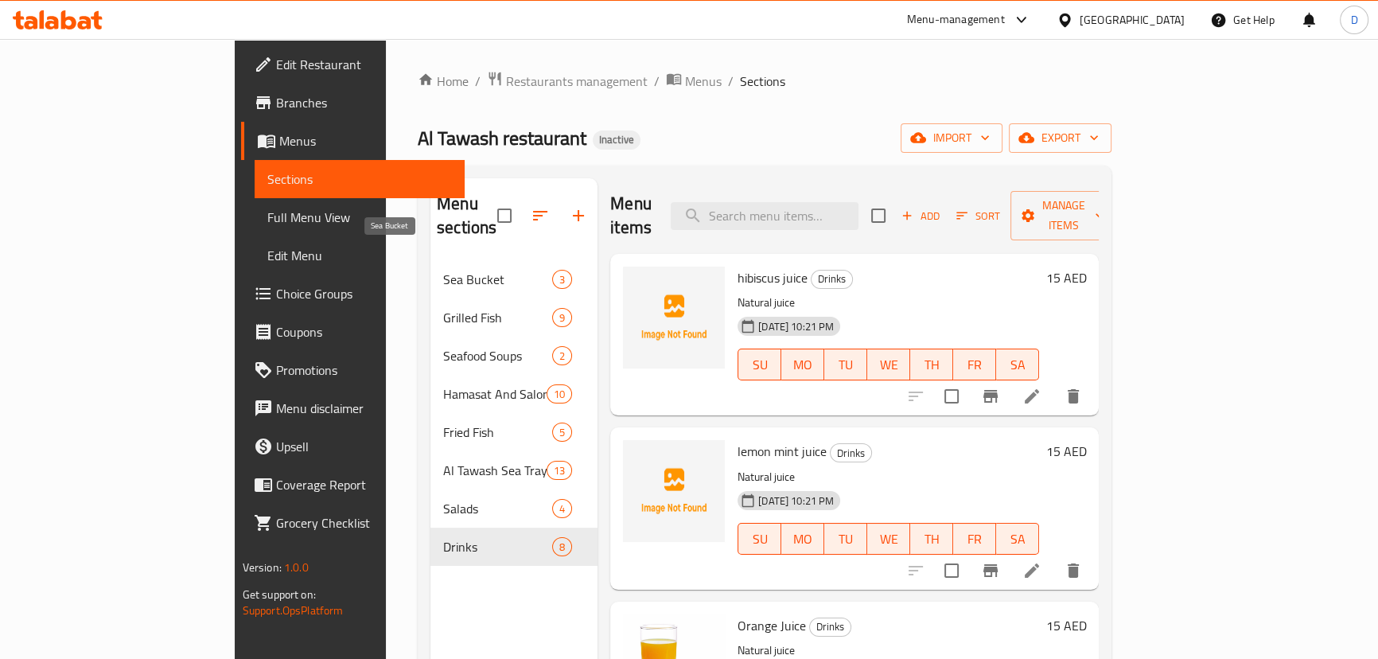
click at [443, 270] on span "Sea Bucket" at bounding box center [497, 279] width 109 height 19
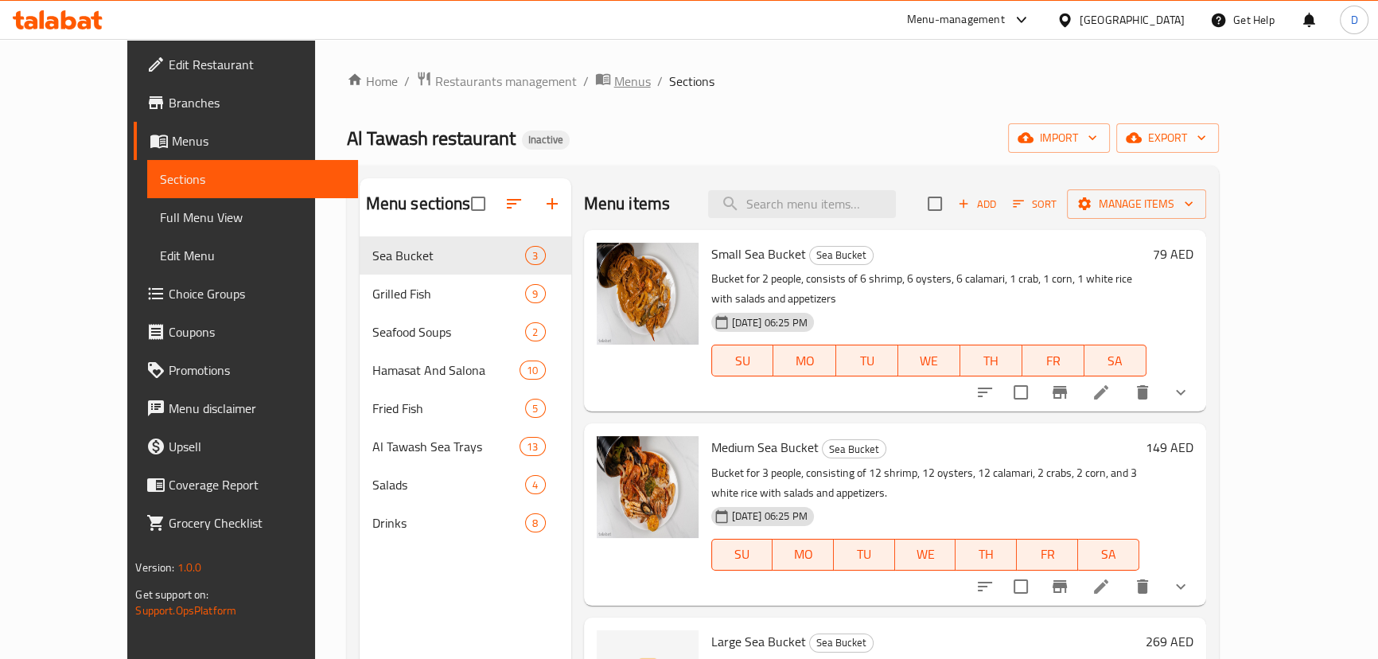
click at [614, 88] on span "Menus" at bounding box center [632, 81] width 37 height 19
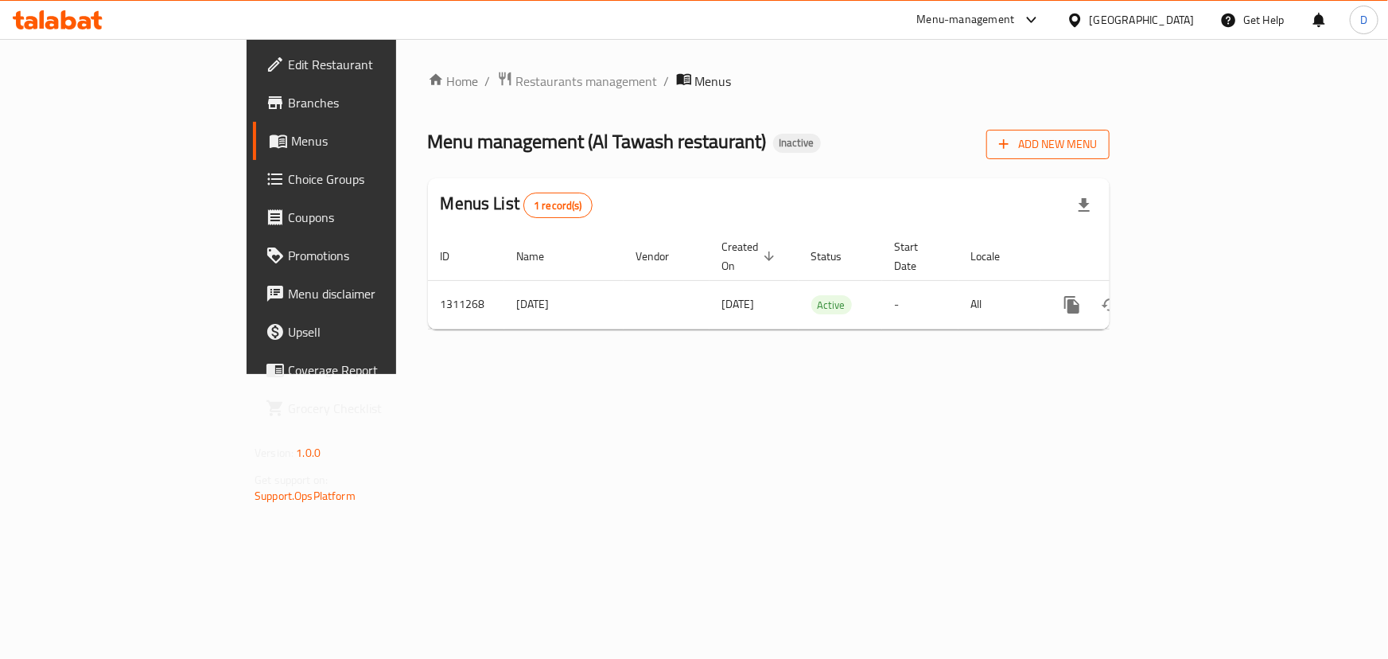
click at [1110, 156] on button "Add New Menu" at bounding box center [1047, 144] width 123 height 29
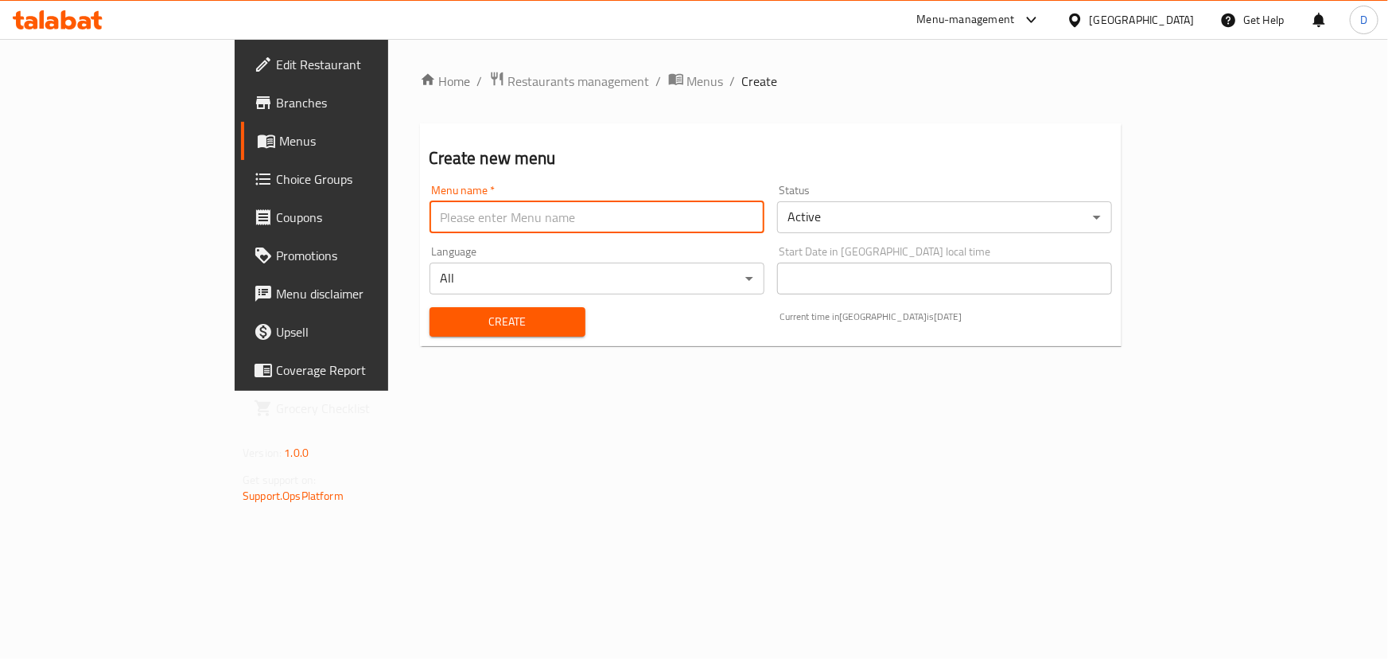
click at [694, 223] on input "text" at bounding box center [597, 217] width 335 height 32
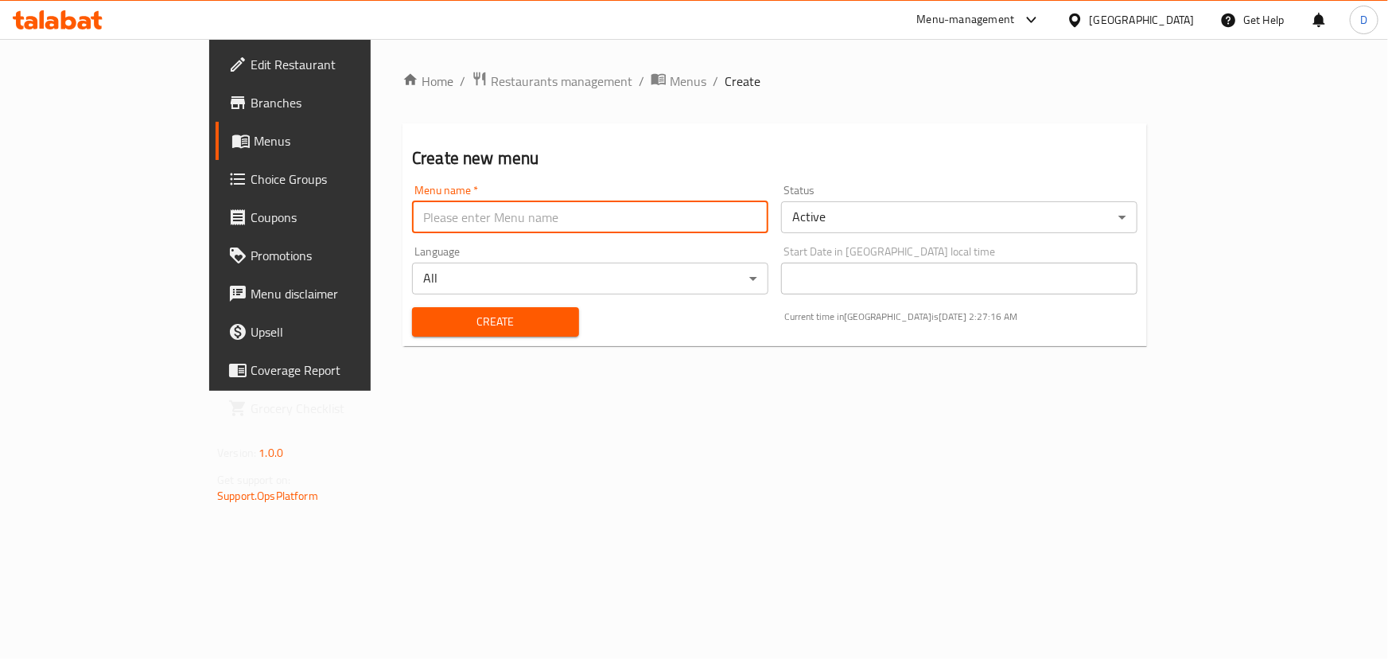
type input "Menu"
click at [425, 325] on span "Create" at bounding box center [496, 322] width 142 height 20
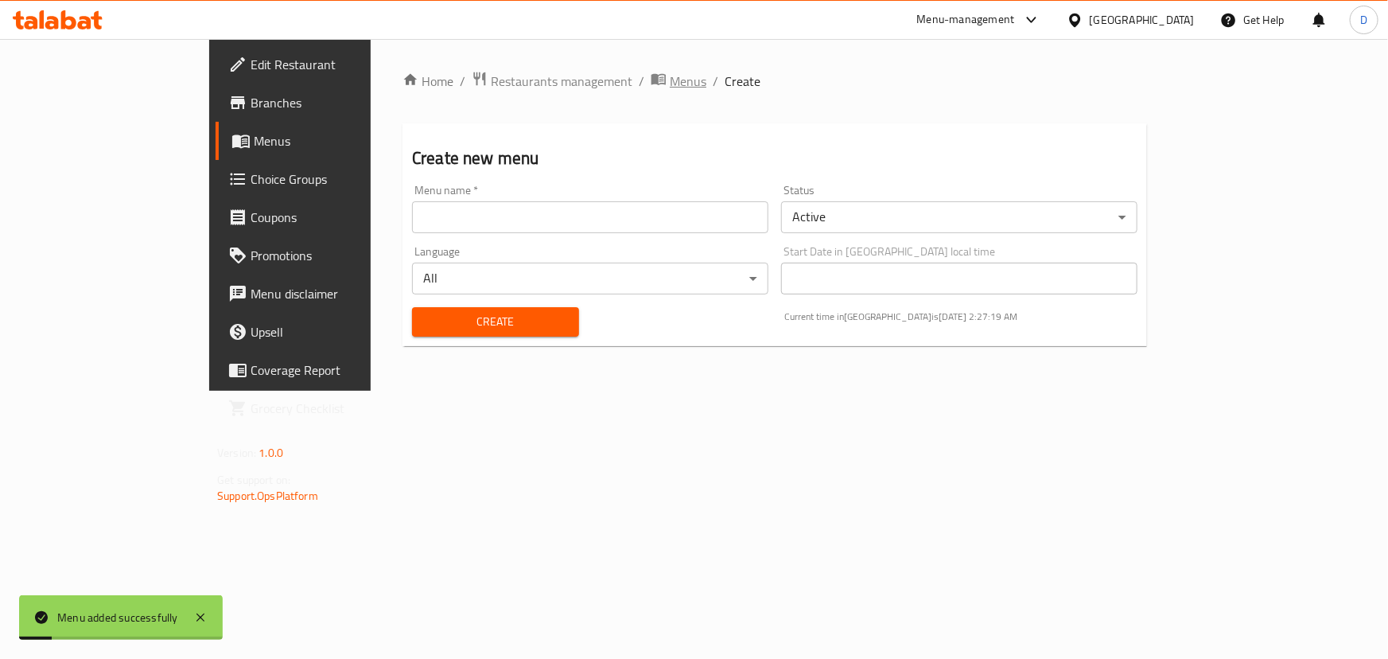
click at [670, 86] on span "Menus" at bounding box center [688, 81] width 37 height 19
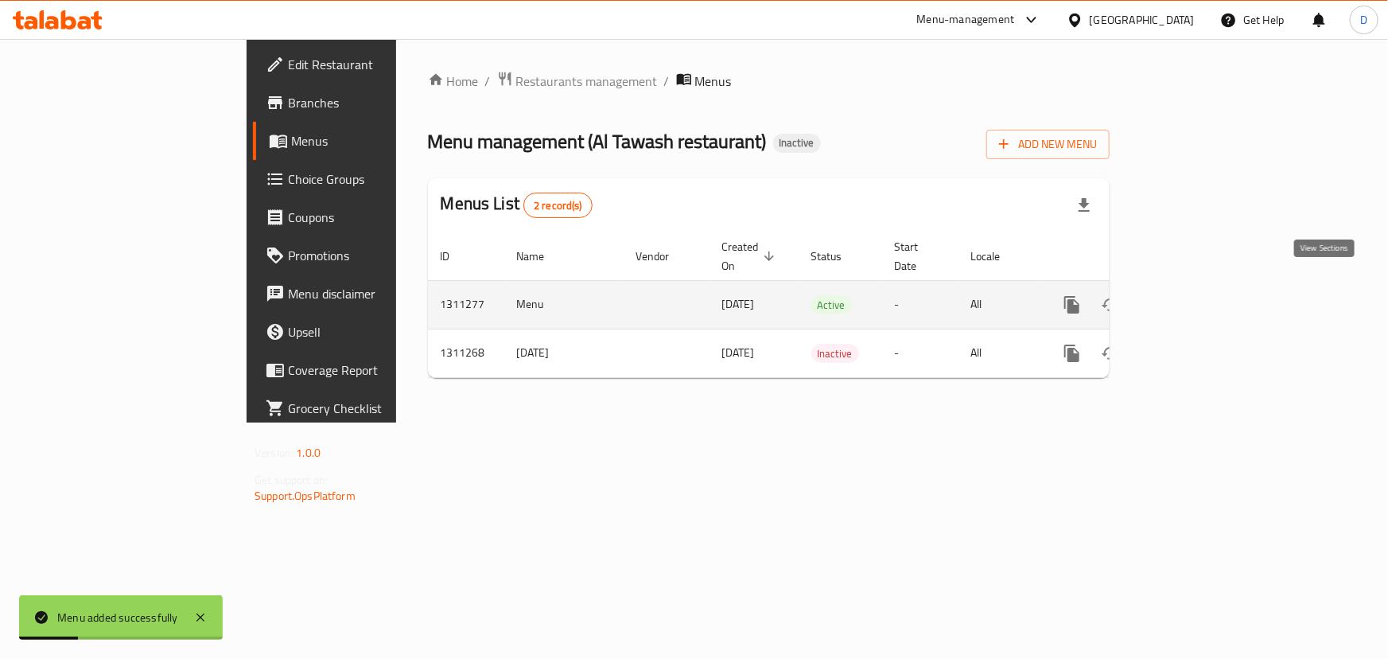
click at [1194, 298] on icon "enhanced table" at bounding box center [1187, 305] width 14 height 14
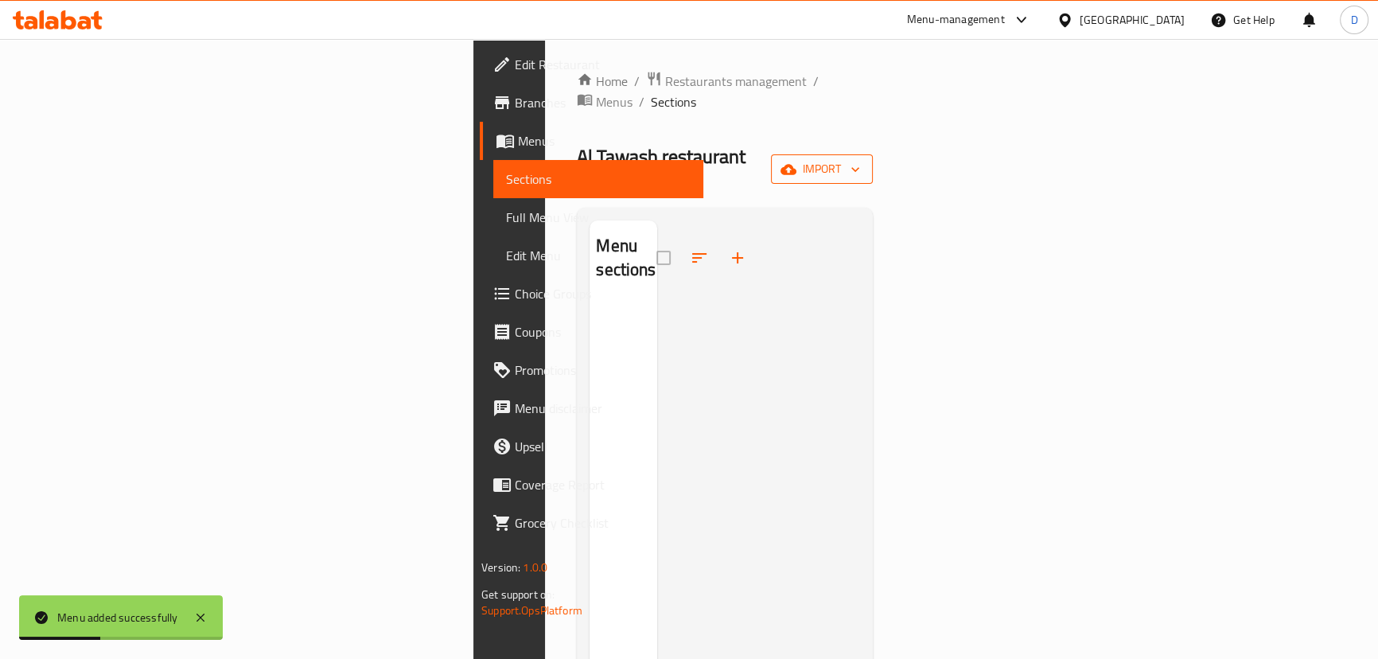
click at [860, 159] on span "import" at bounding box center [822, 169] width 76 height 20
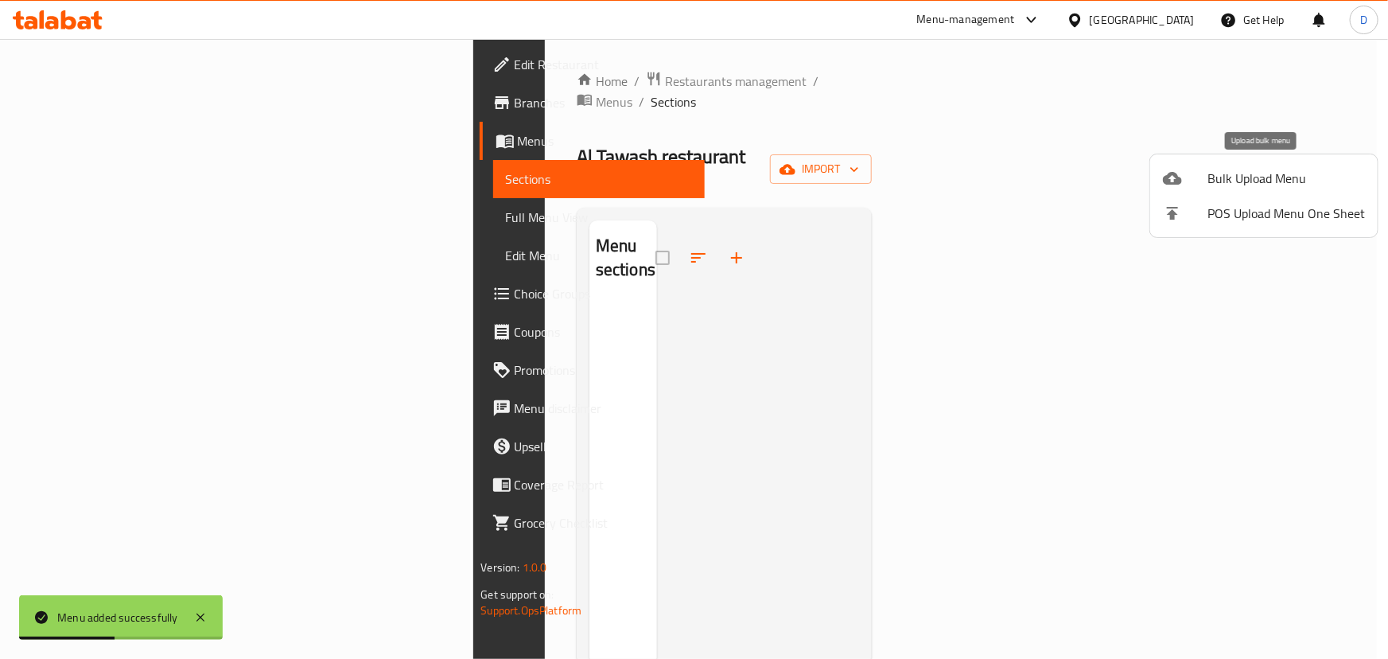
click at [1265, 174] on span "Bulk Upload Menu" at bounding box center [1287, 178] width 158 height 19
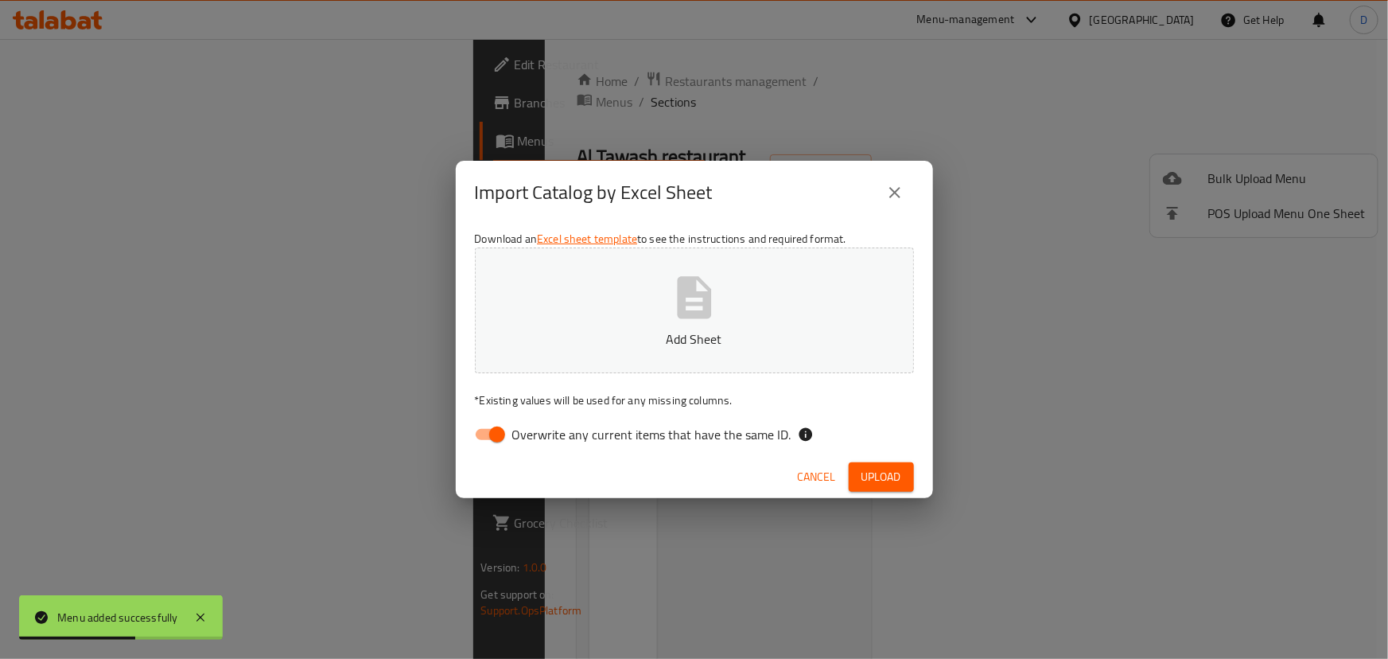
click at [725, 430] on span "Overwrite any current items that have the same ID." at bounding box center [651, 434] width 279 height 19
click at [543, 430] on input "Overwrite any current items that have the same ID." at bounding box center [497, 434] width 91 height 30
checkbox input "false"
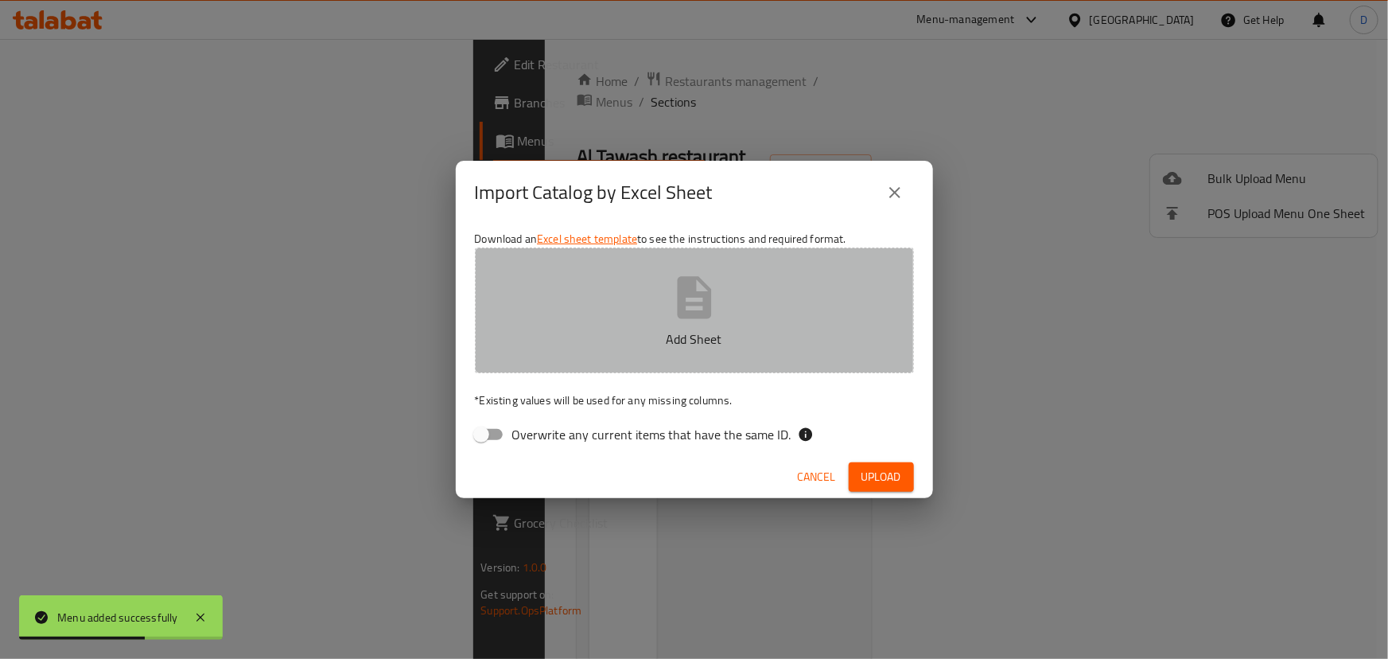
click at [684, 340] on p "Add Sheet" at bounding box center [695, 338] width 390 height 19
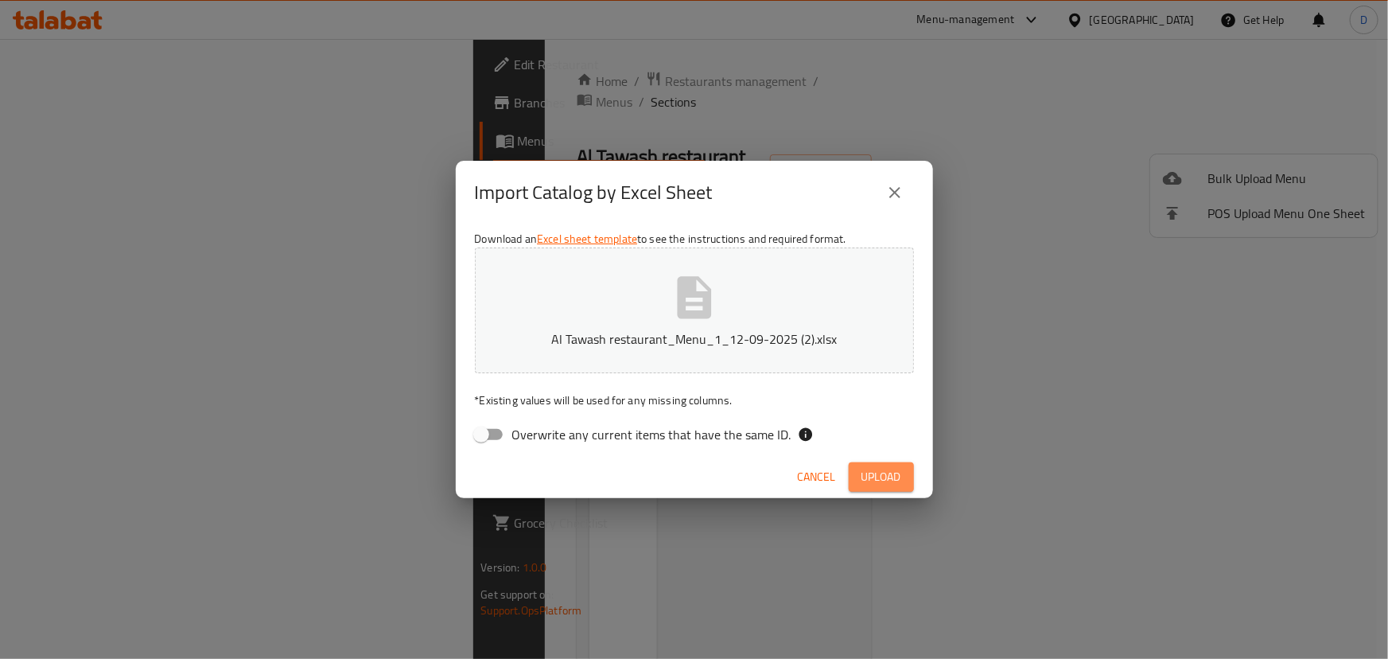
click at [867, 465] on button "Upload" at bounding box center [881, 476] width 65 height 29
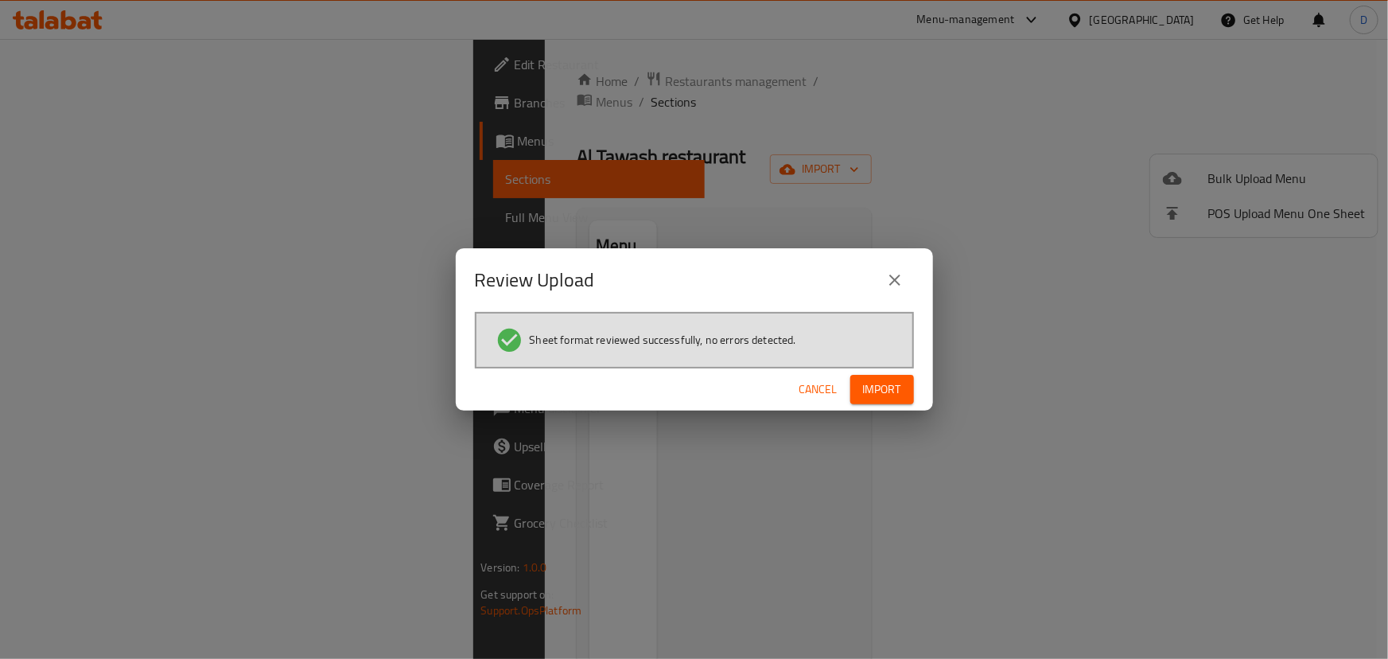
click at [899, 392] on span "Import" at bounding box center [882, 389] width 38 height 20
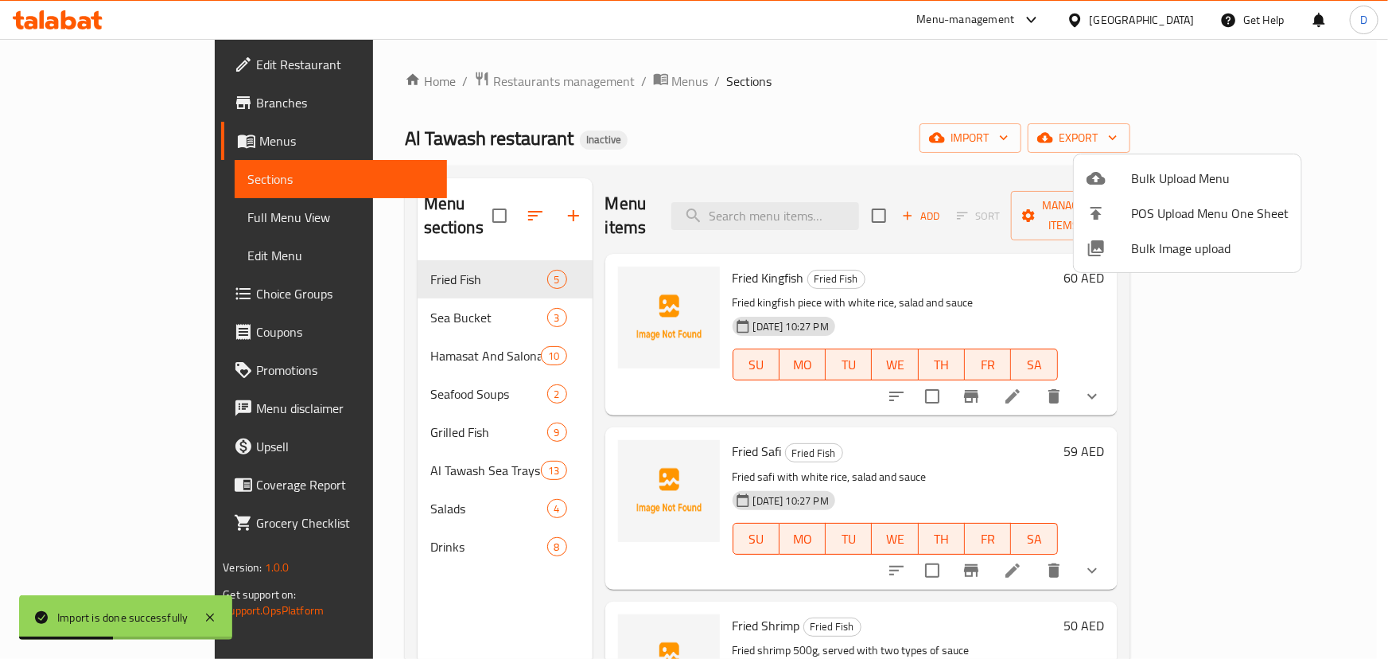
click at [127, 219] on div at bounding box center [694, 329] width 1388 height 659
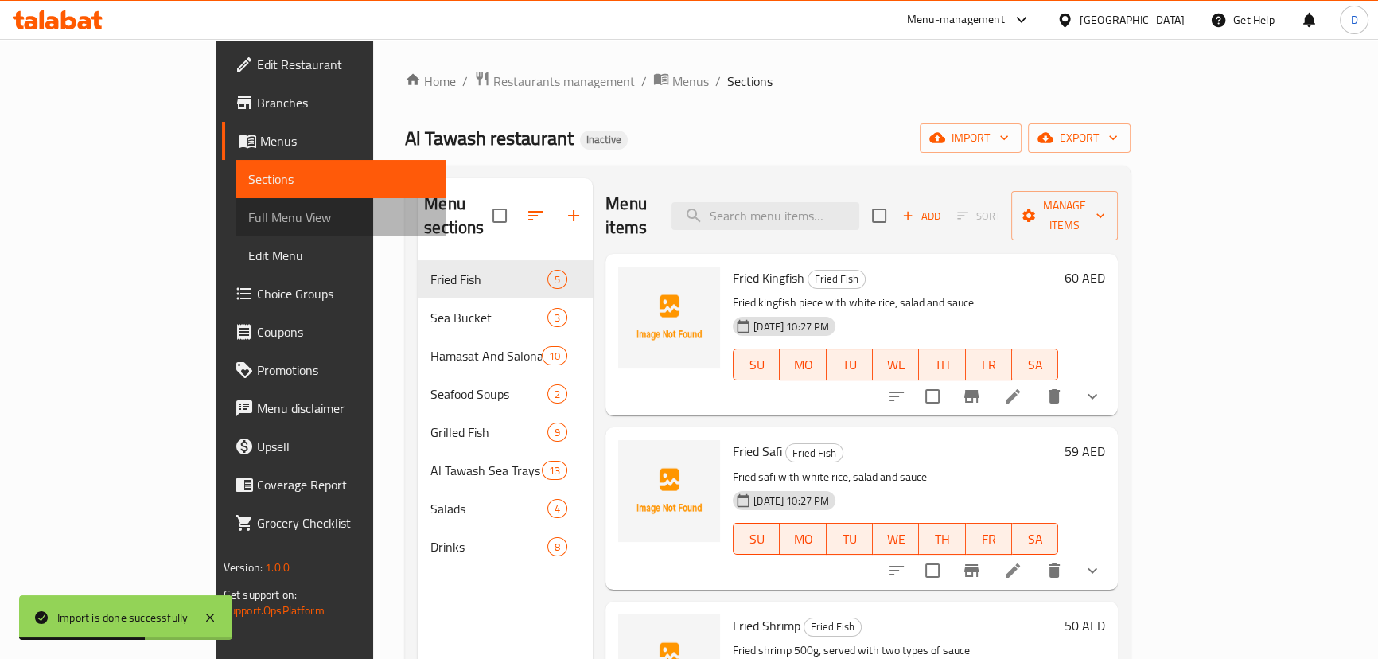
click at [248, 219] on span "Full Menu View" at bounding box center [340, 217] width 185 height 19
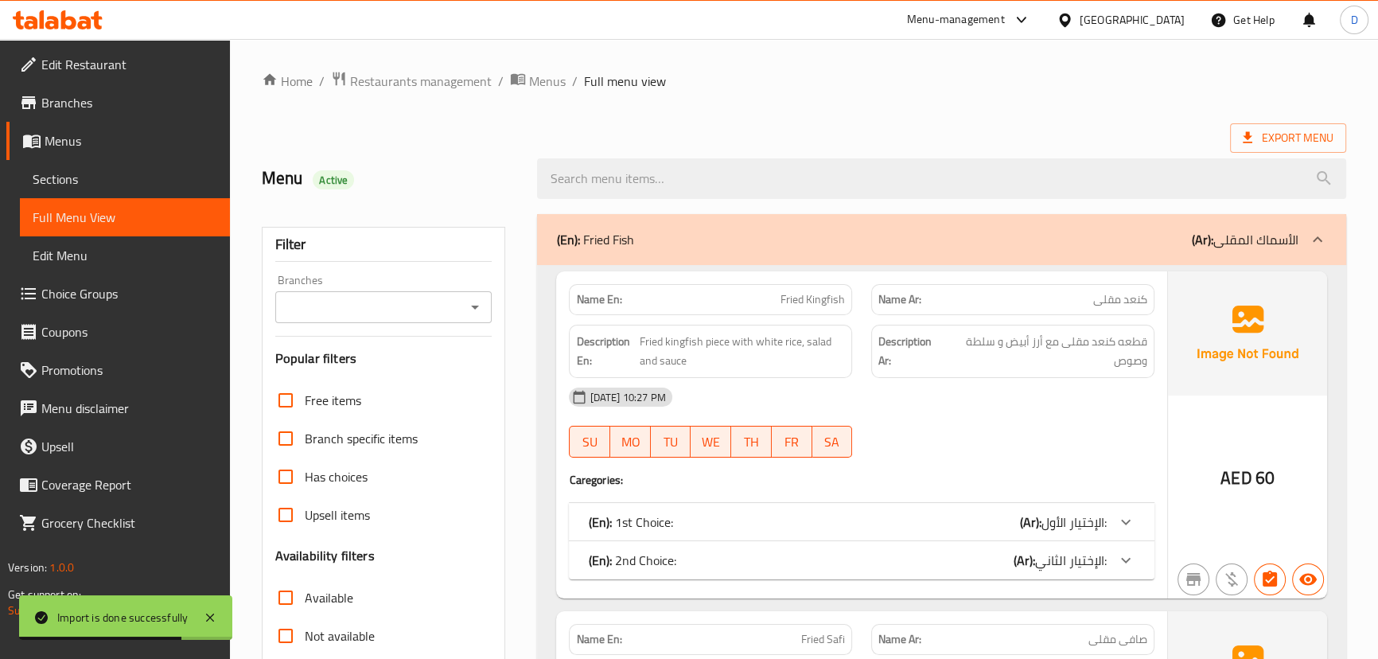
scroll to position [361, 0]
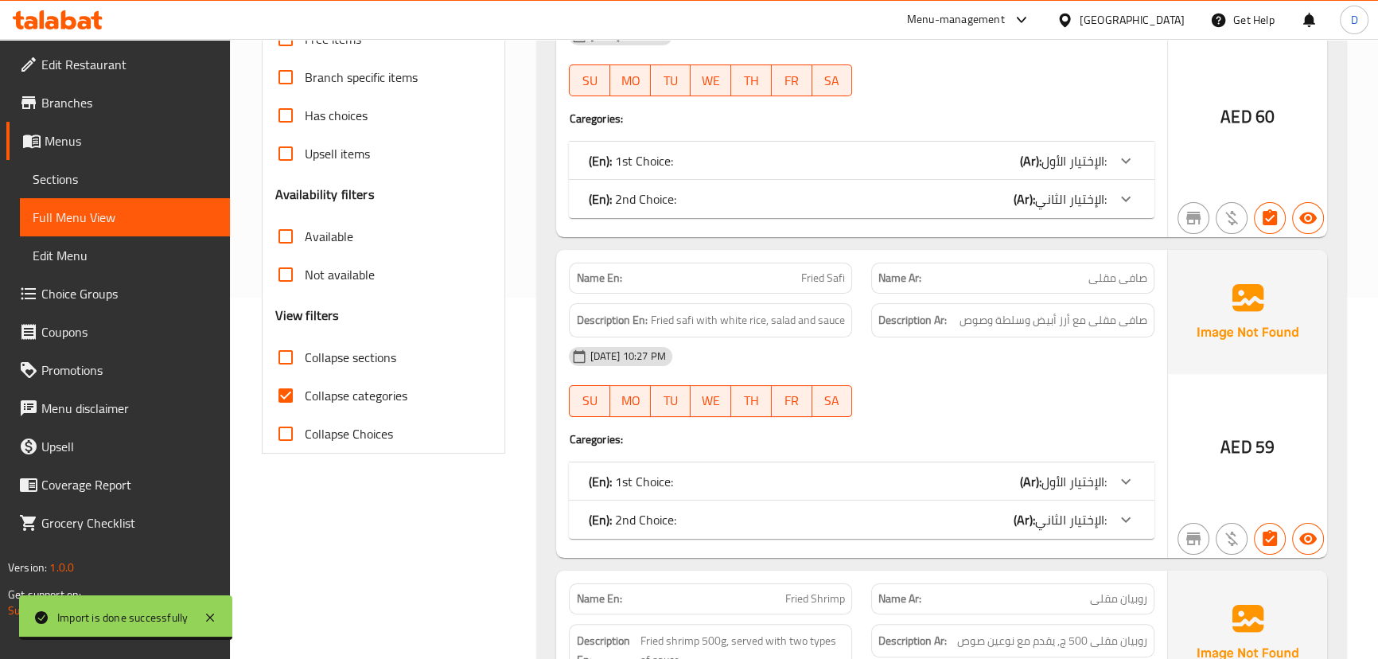
click at [309, 397] on span "Collapse categories" at bounding box center [356, 395] width 103 height 19
click at [305, 397] on input "Collapse categories" at bounding box center [285, 395] width 38 height 38
checkbox input "false"
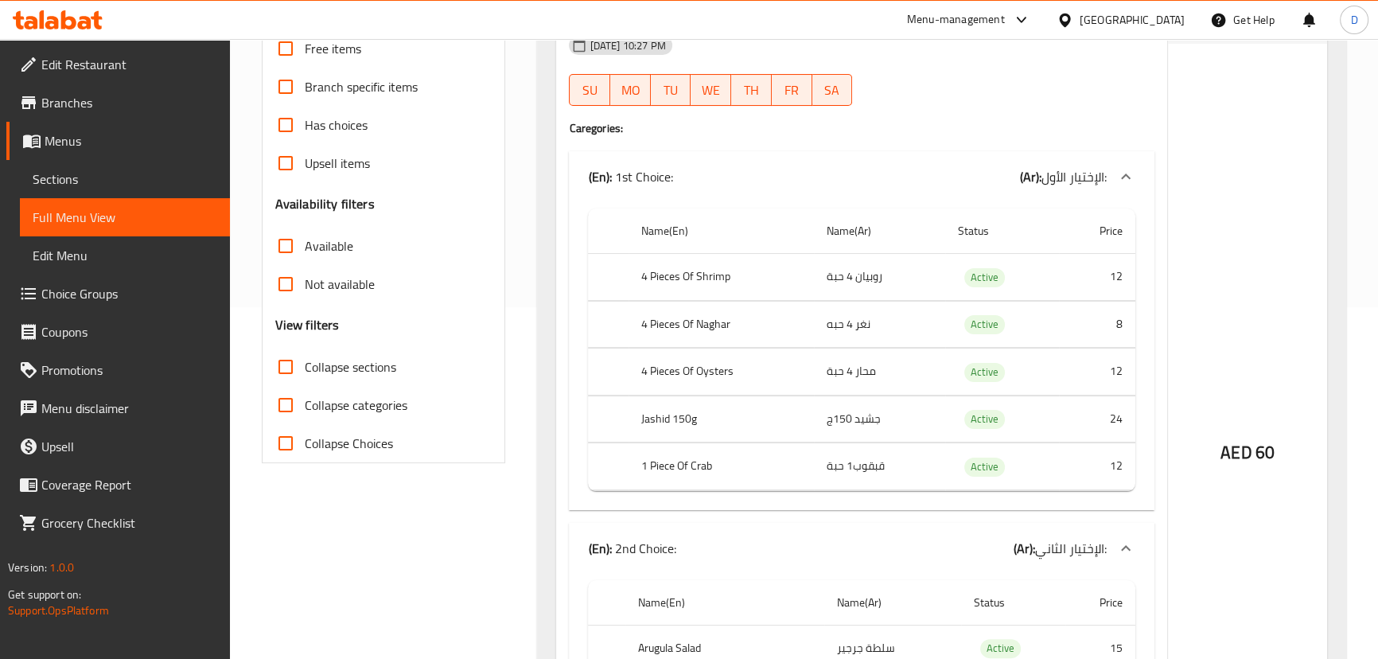
scroll to position [434, 0]
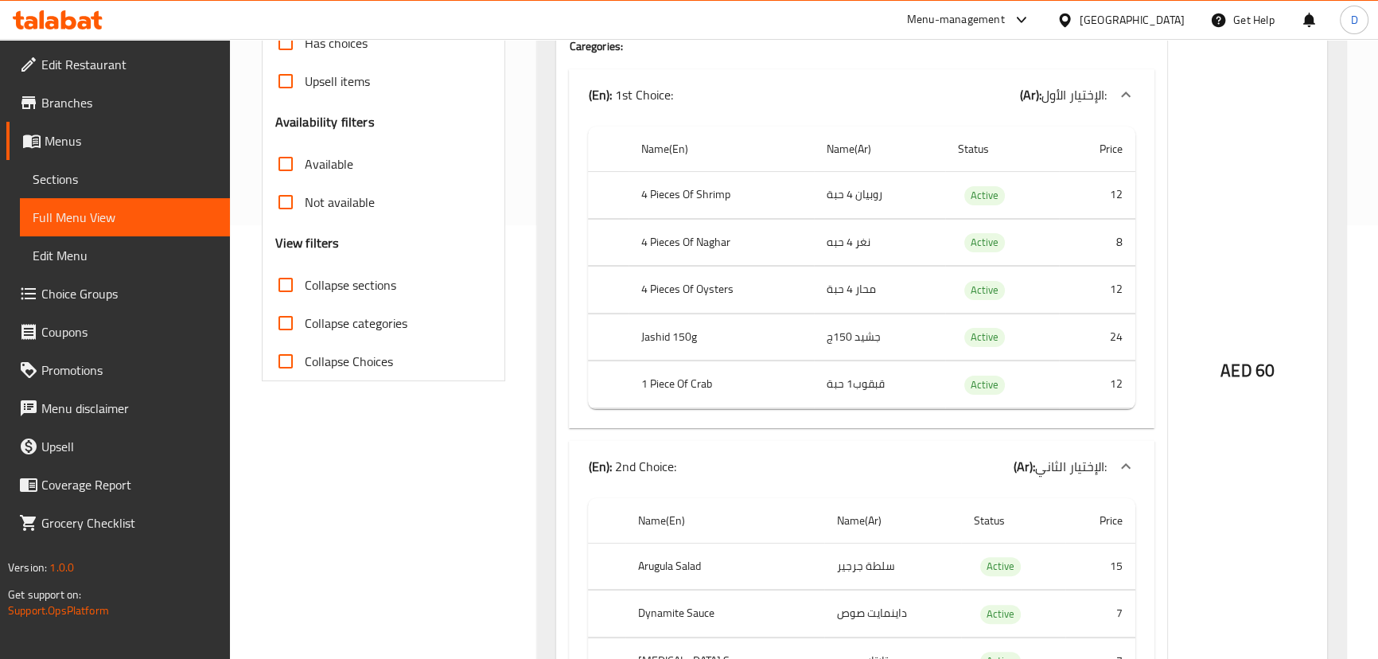
drag, startPoint x: 290, startPoint y: 286, endPoint x: 449, endPoint y: 236, distance: 166.6
click at [290, 286] on input "Collapse sections" at bounding box center [285, 285] width 38 height 38
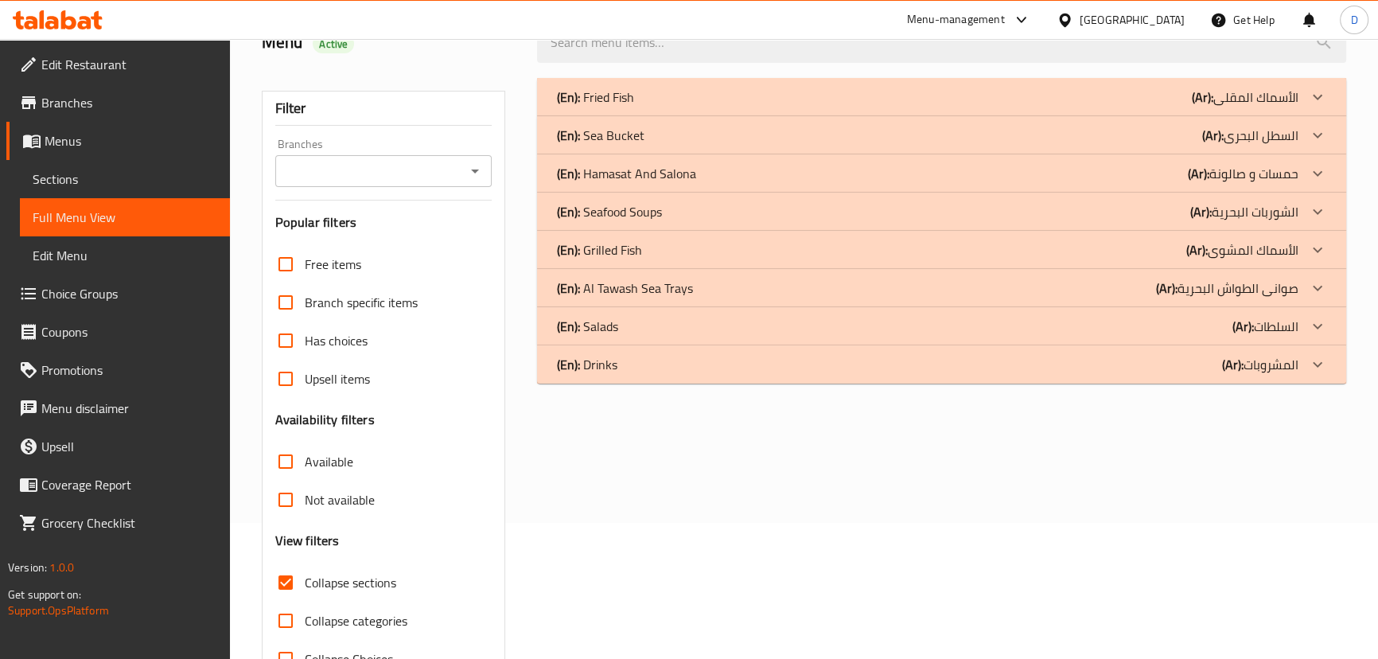
scroll to position [115, 0]
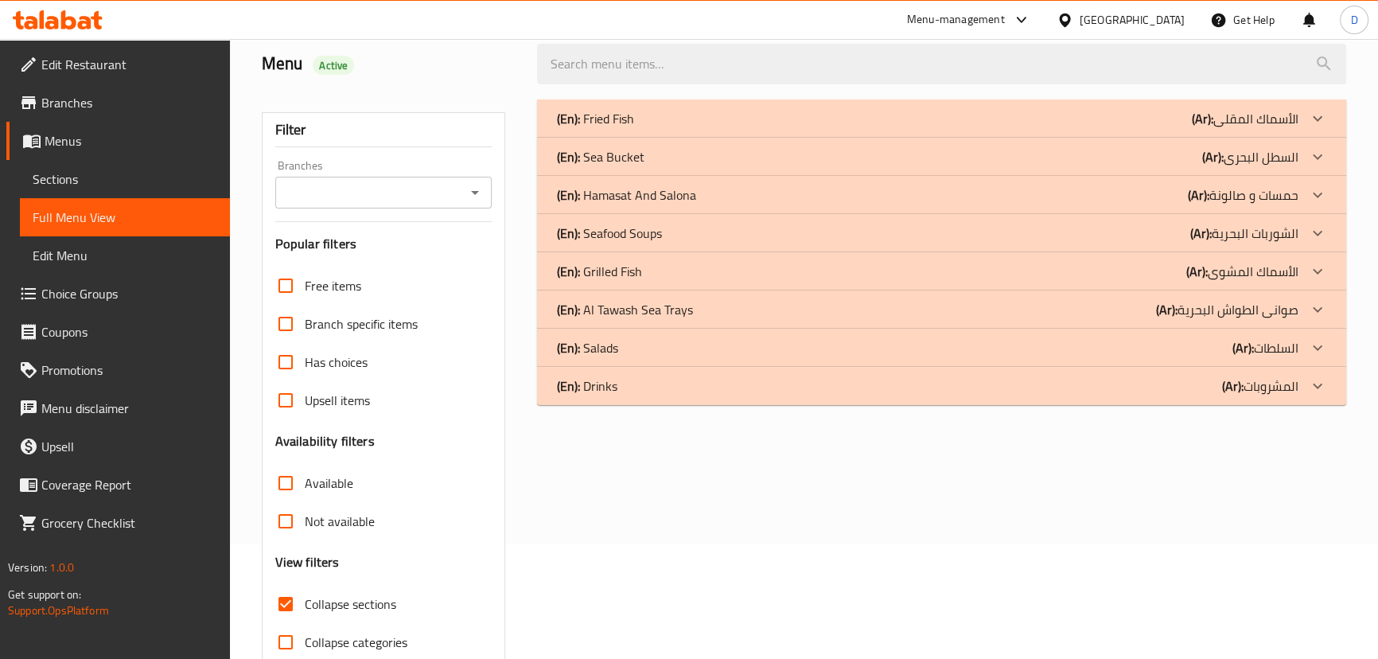
click at [307, 597] on span "Collapse sections" at bounding box center [350, 603] width 91 height 19
click at [305, 597] on input "Collapse sections" at bounding box center [285, 604] width 38 height 38
checkbox input "false"
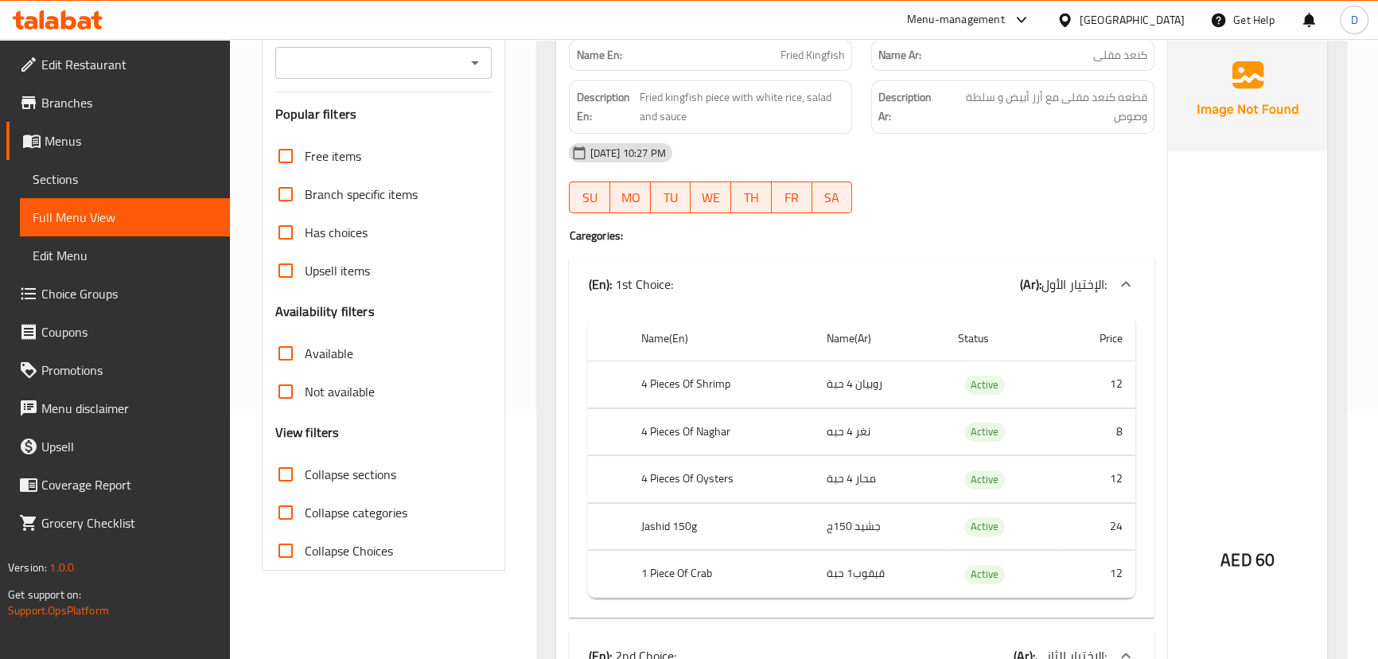
scroll to position [259, 0]
